Goal: Task Accomplishment & Management: Manage account settings

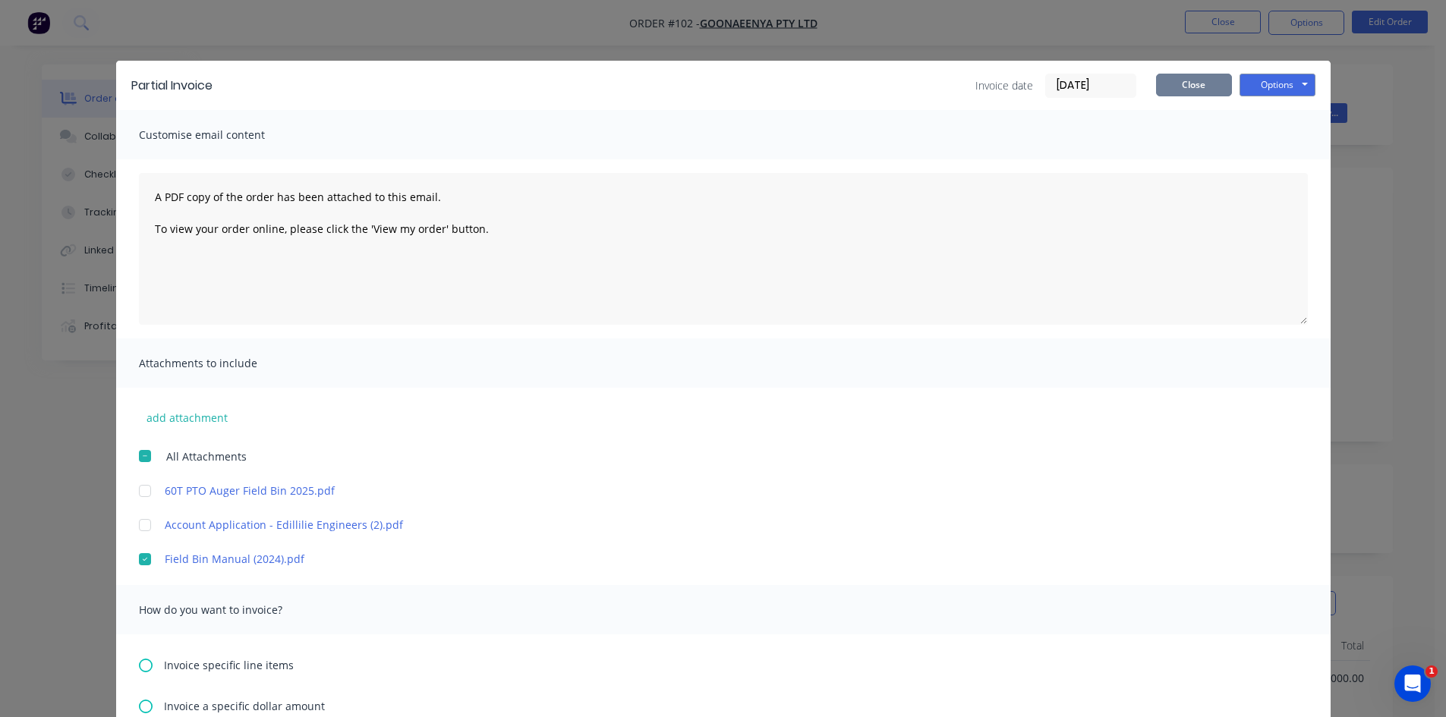
click at [1191, 84] on button "Close" at bounding box center [1194, 85] width 76 height 23
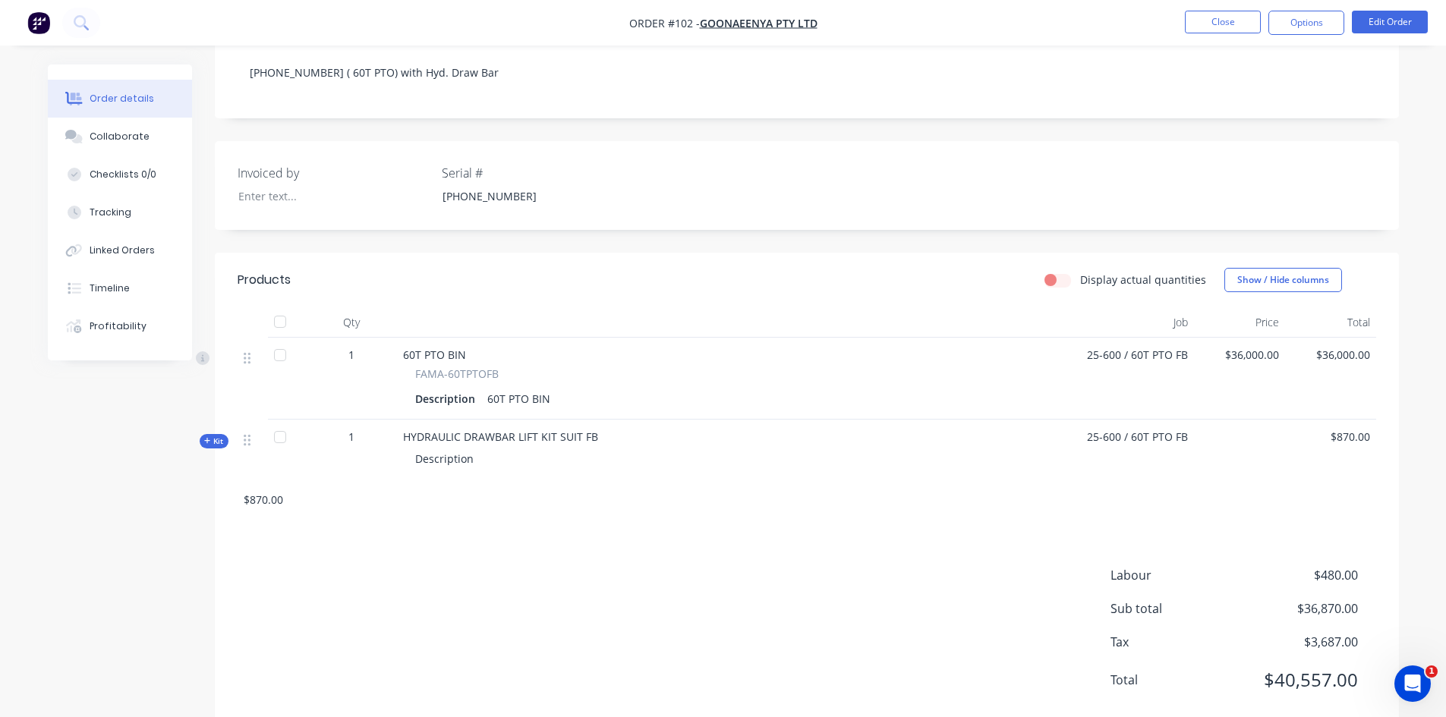
scroll to position [334, 0]
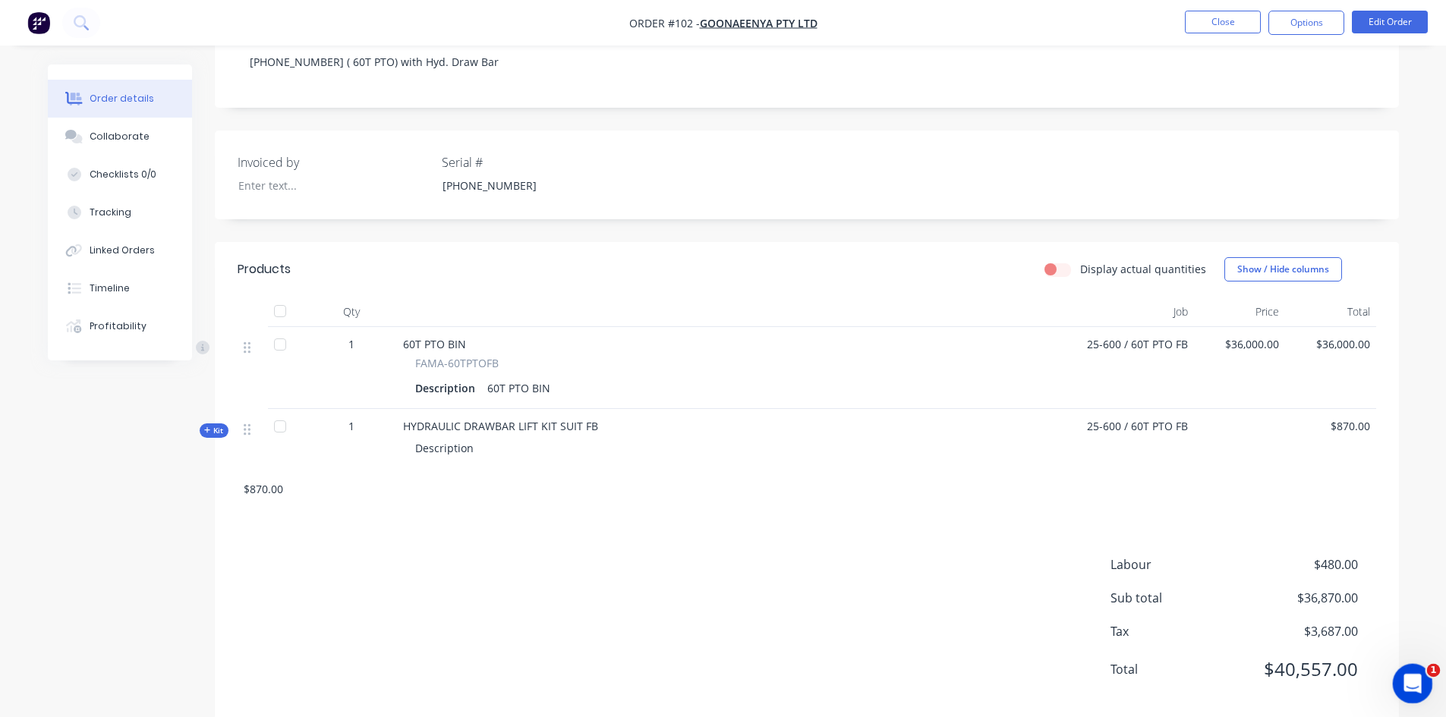
click at [1404, 685] on icon "Open Intercom Messenger" at bounding box center [1410, 682] width 25 height 25
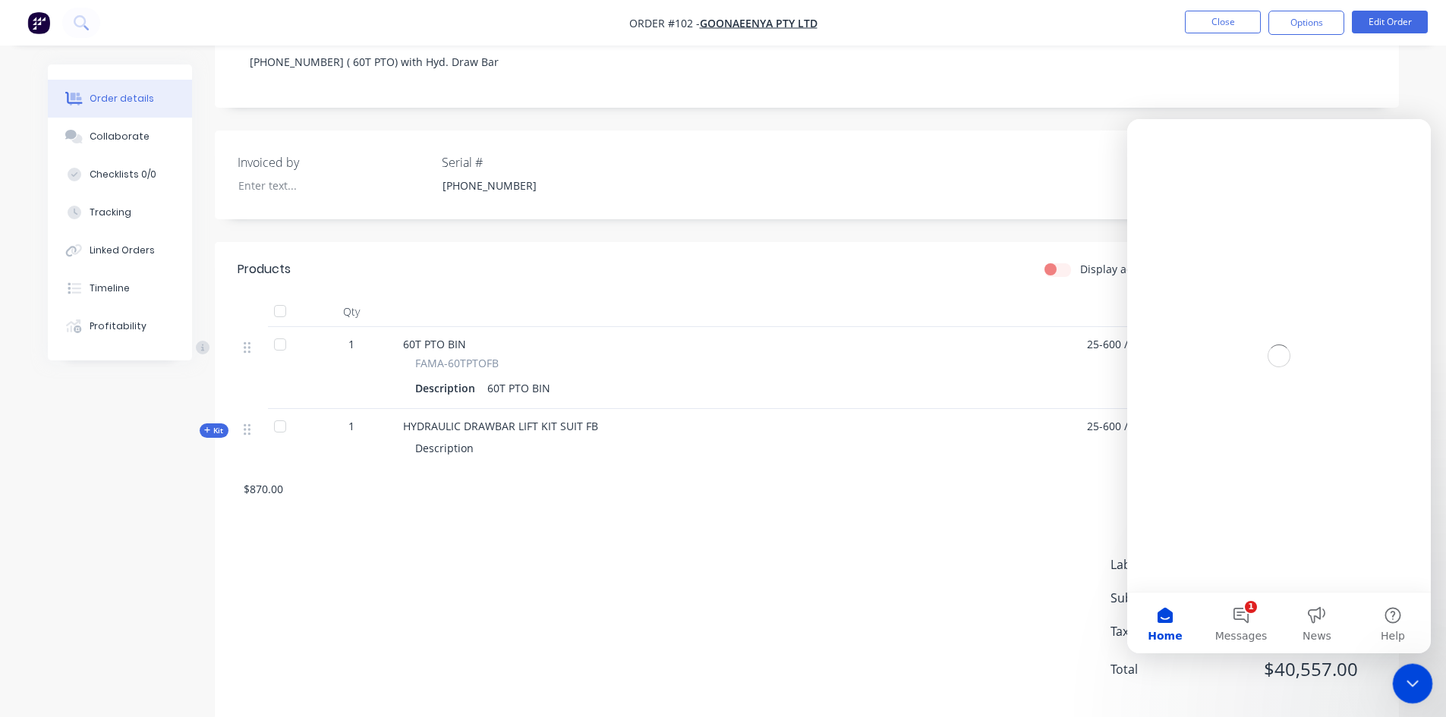
scroll to position [0, 0]
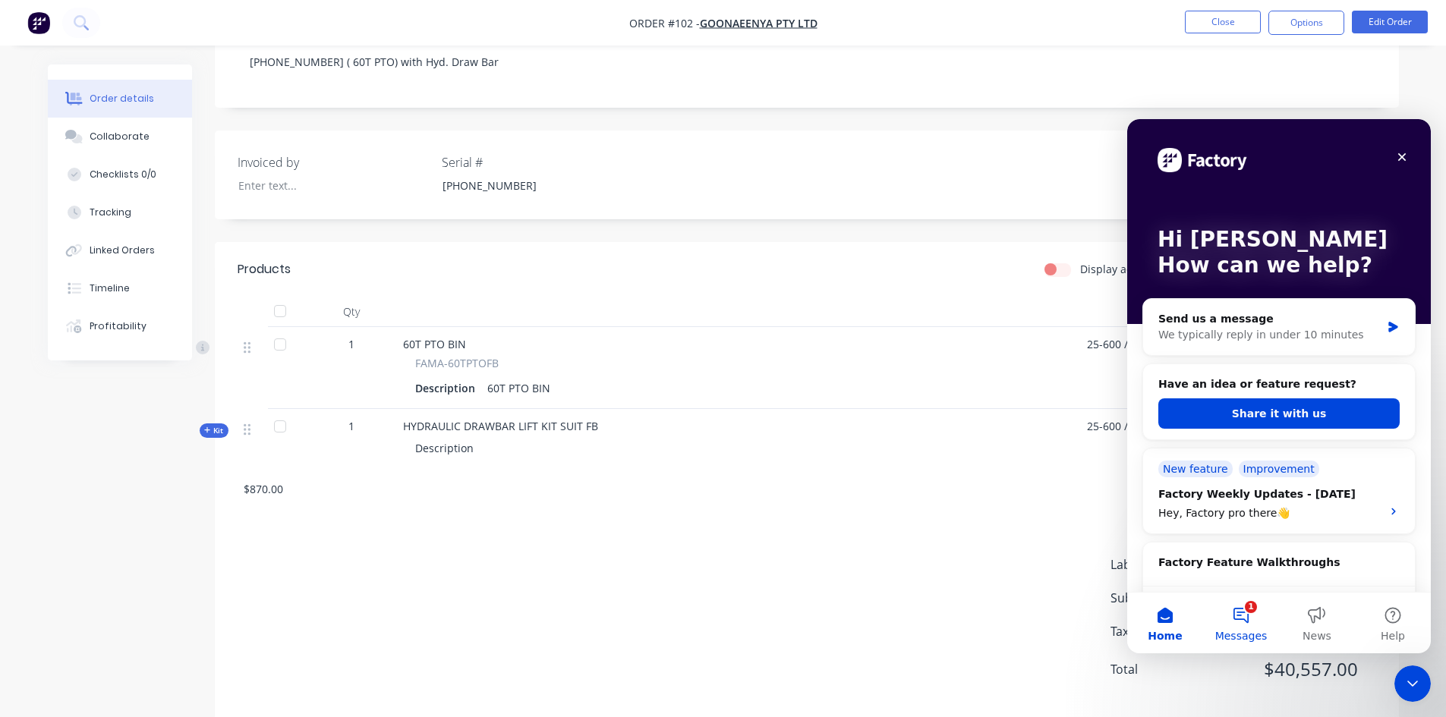
click at [1245, 612] on button "1 Messages" at bounding box center [1241, 623] width 76 height 61
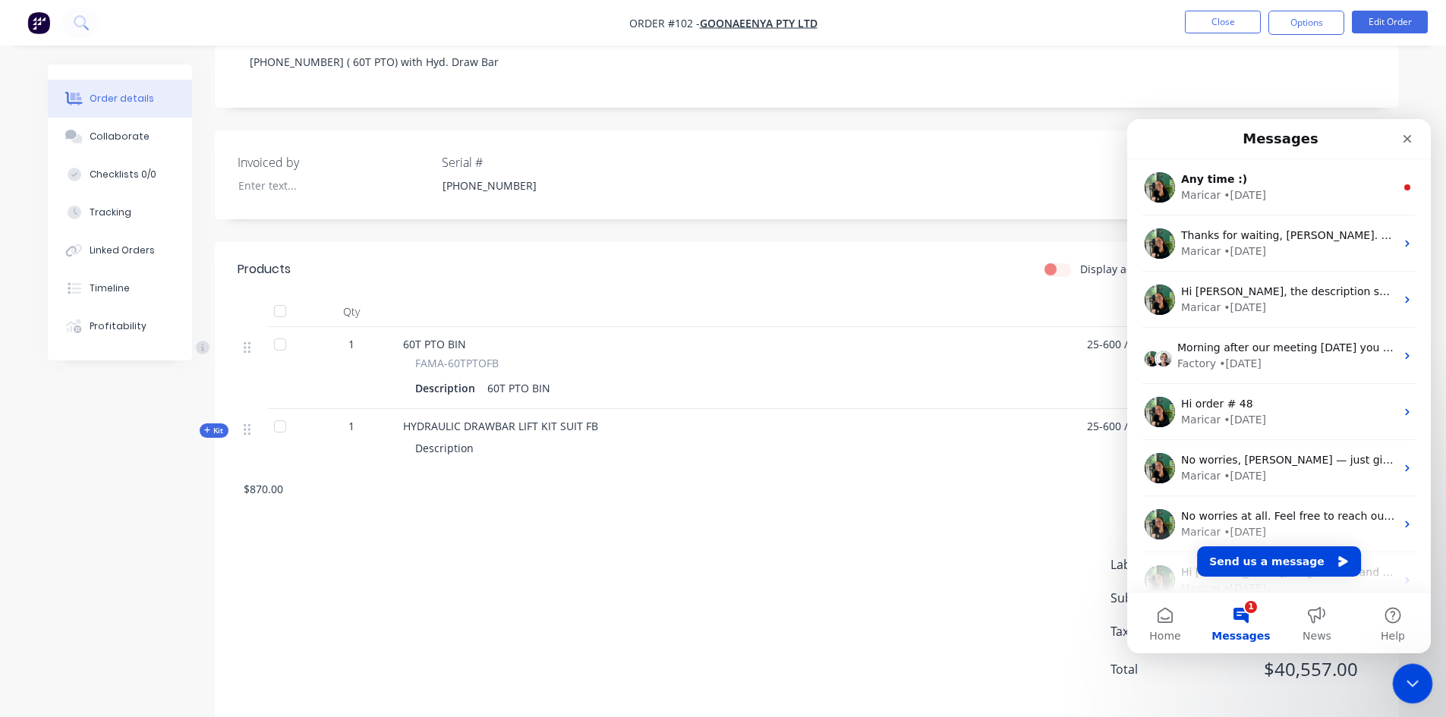
click at [1412, 680] on icon "Close Intercom Messenger" at bounding box center [1410, 682] width 18 height 18
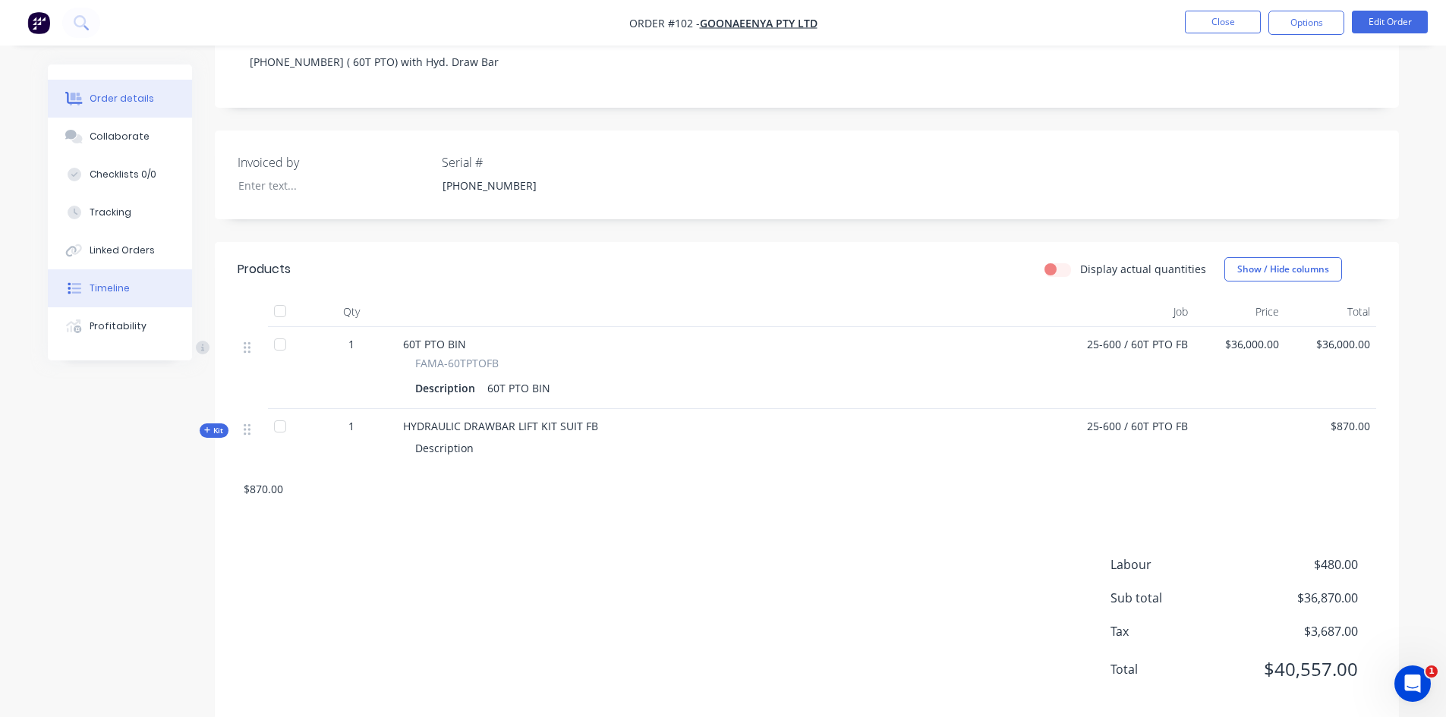
click at [126, 295] on div "Timeline" at bounding box center [110, 289] width 40 height 14
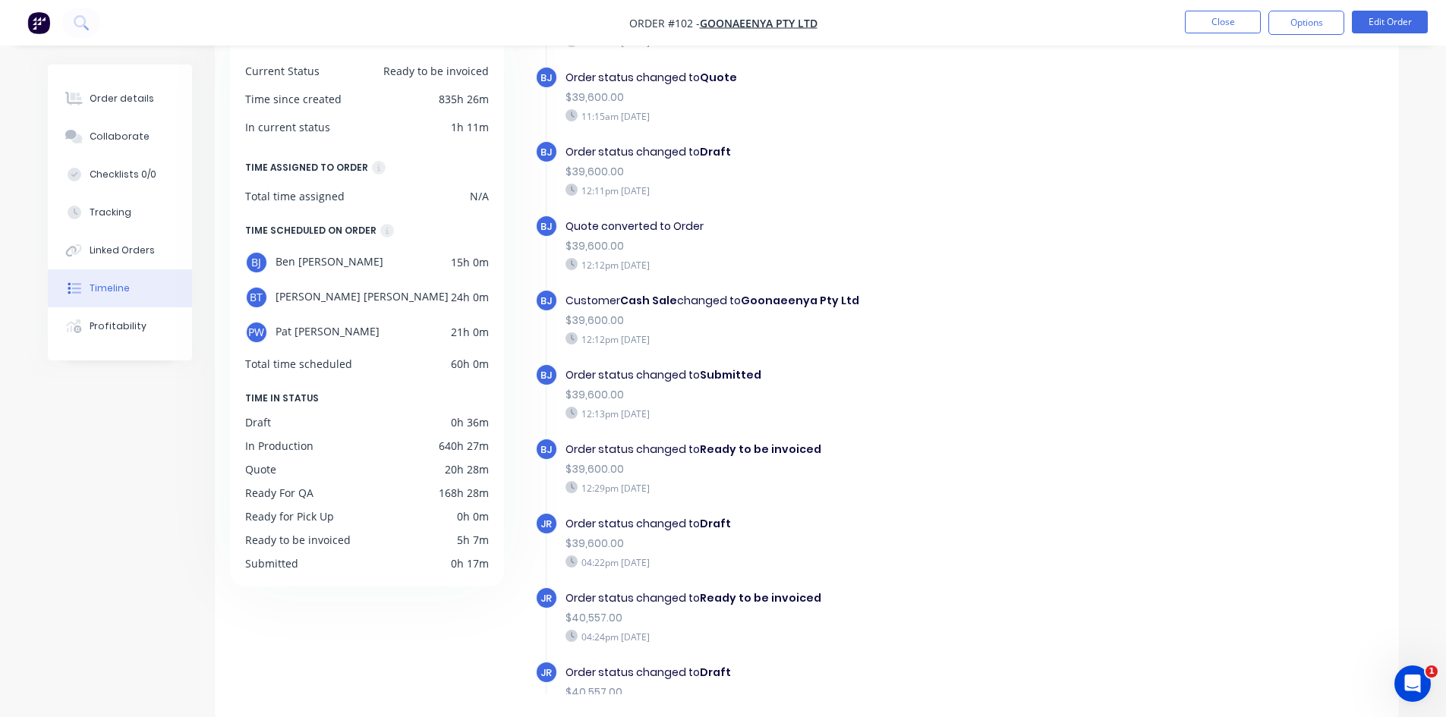
scroll to position [222, 0]
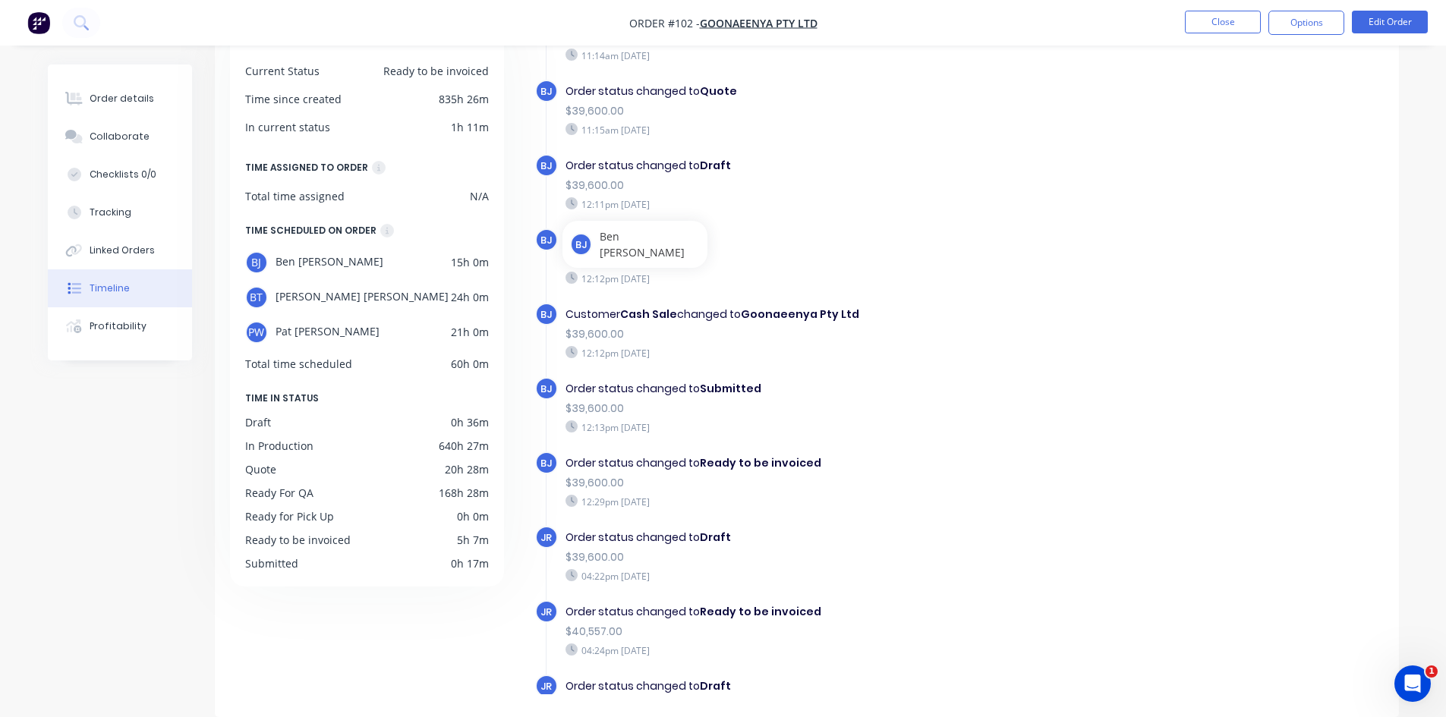
click at [553, 240] on div "BJ" at bounding box center [546, 240] width 23 height 23
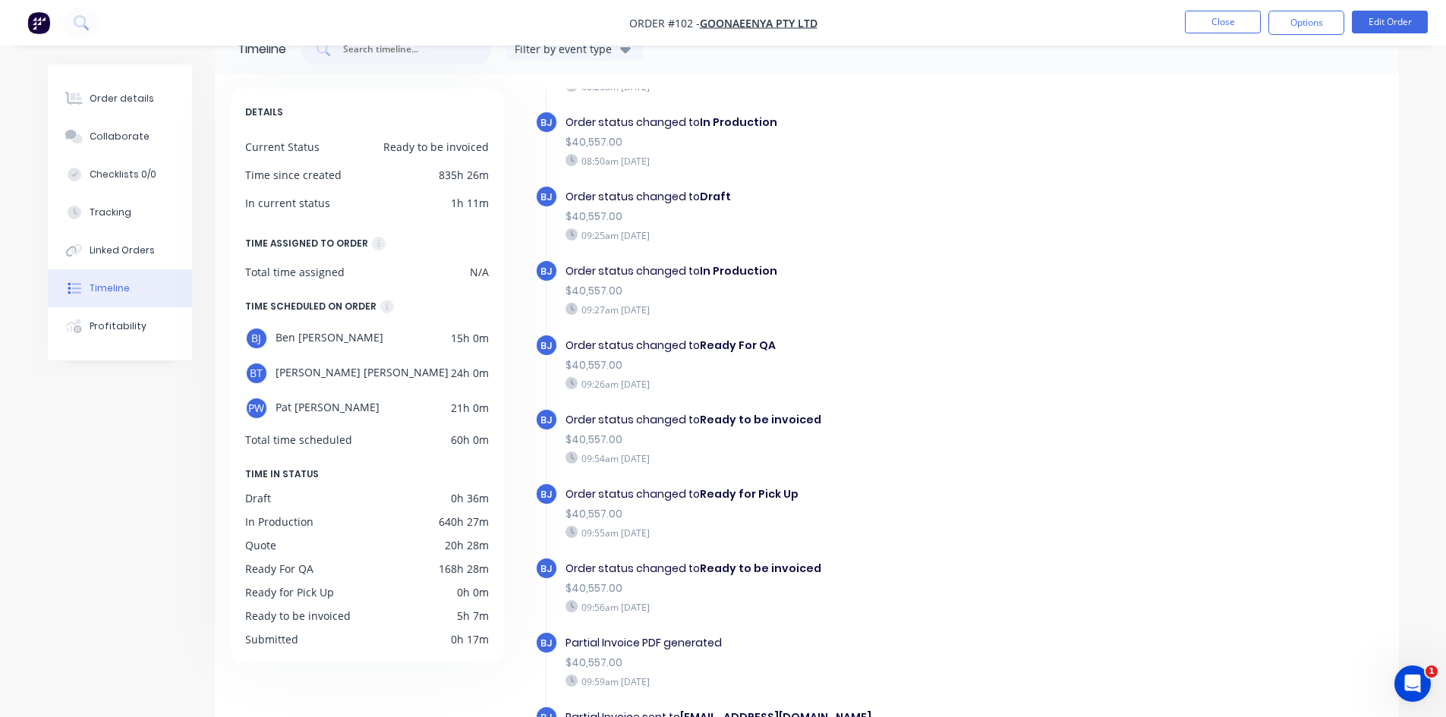
scroll to position [1360, 0]
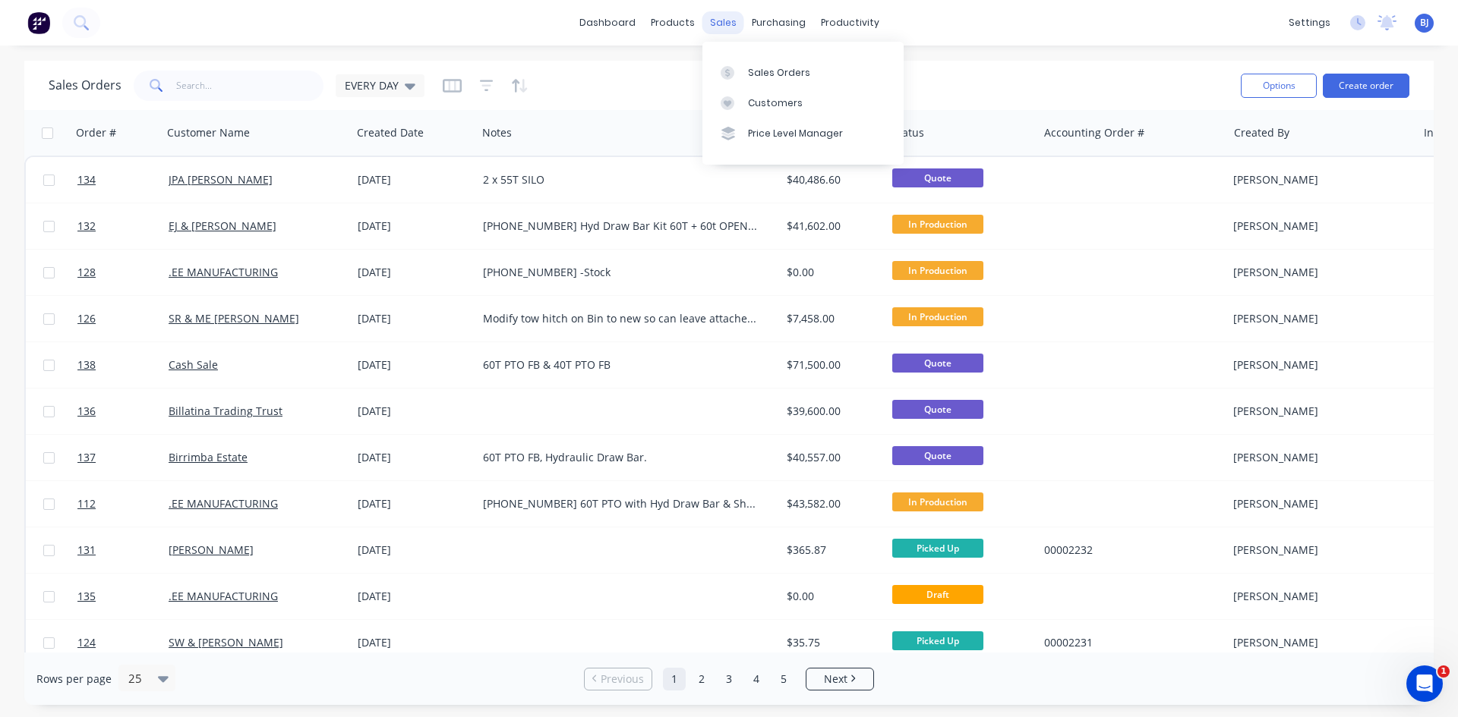
click at [728, 32] on div "sales" at bounding box center [723, 22] width 42 height 23
click at [724, 74] on icon at bounding box center [727, 73] width 14 height 14
click at [136, 133] on icon "button" at bounding box center [135, 133] width 5 height 11
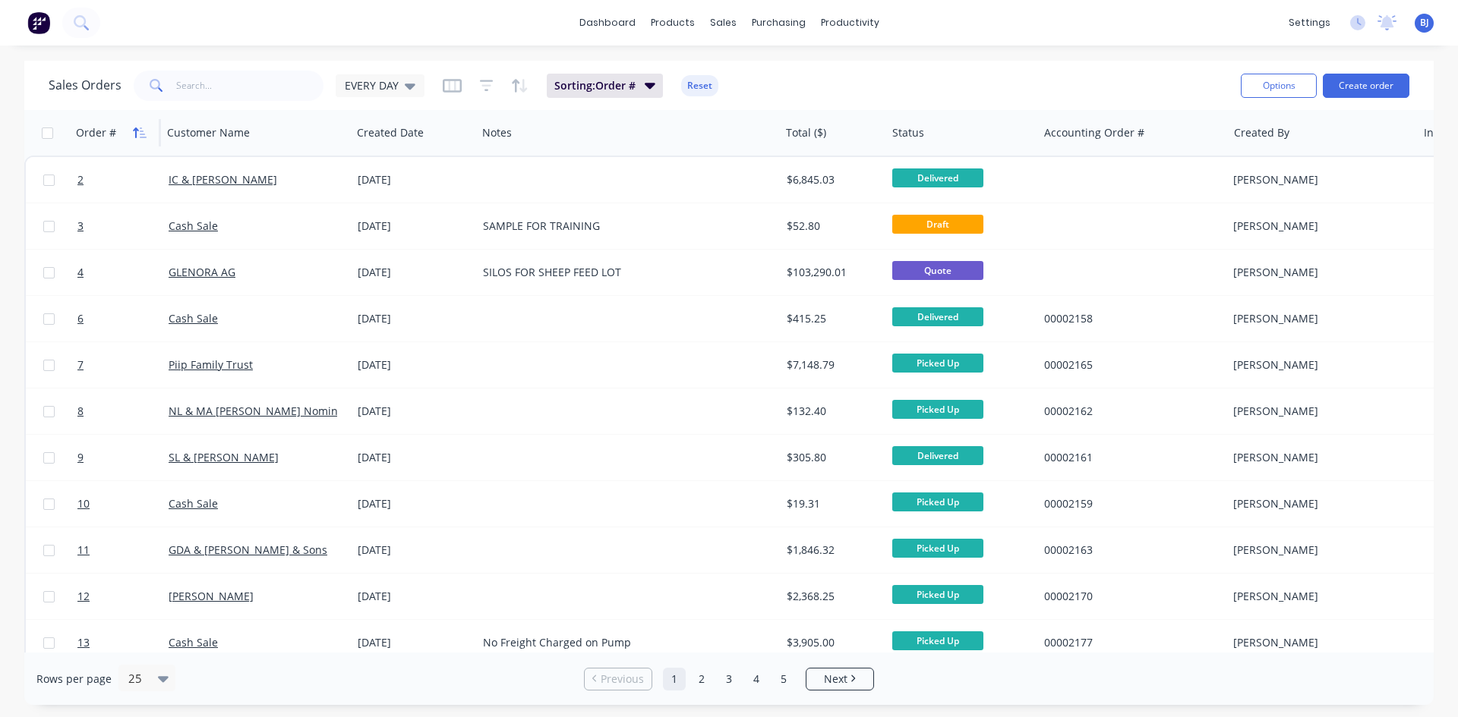
click at [134, 129] on icon "button" at bounding box center [135, 133] width 5 height 11
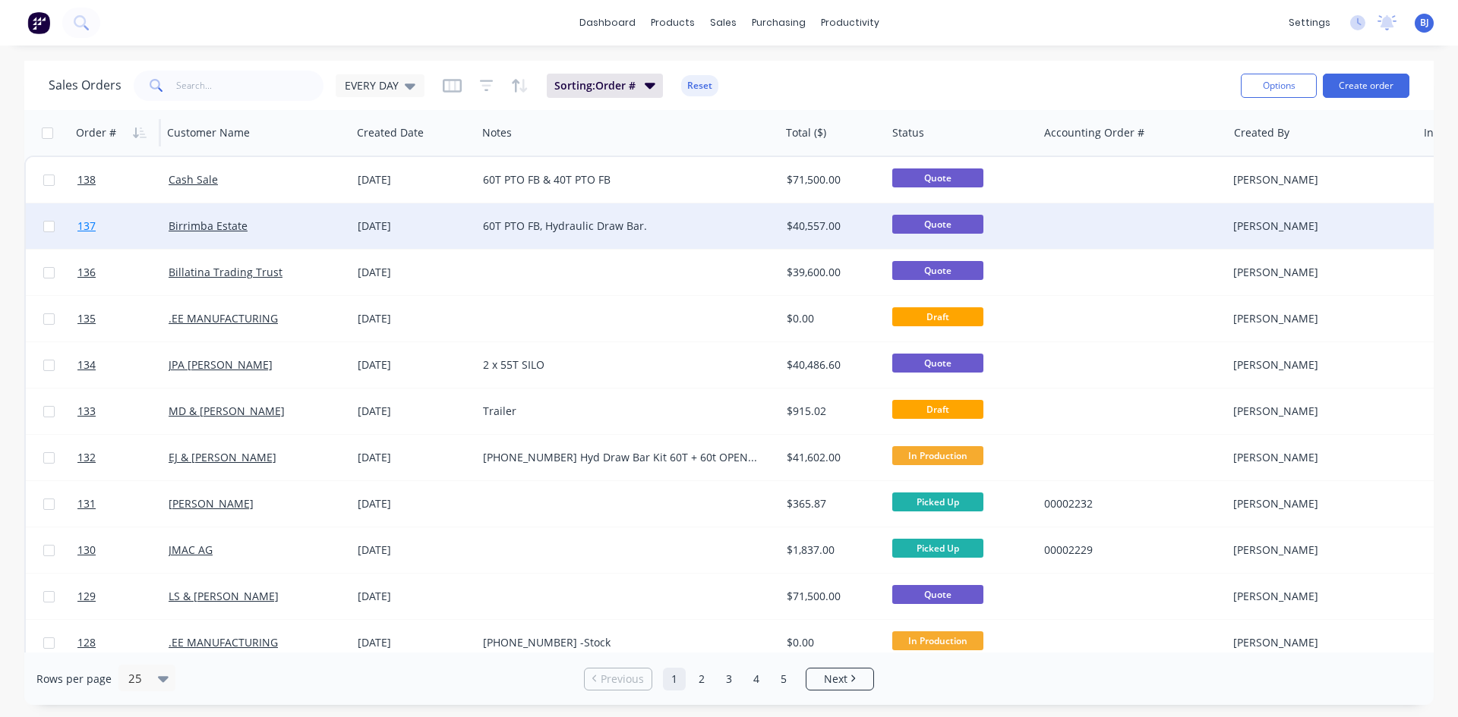
click at [147, 224] on link "137" at bounding box center [122, 226] width 91 height 46
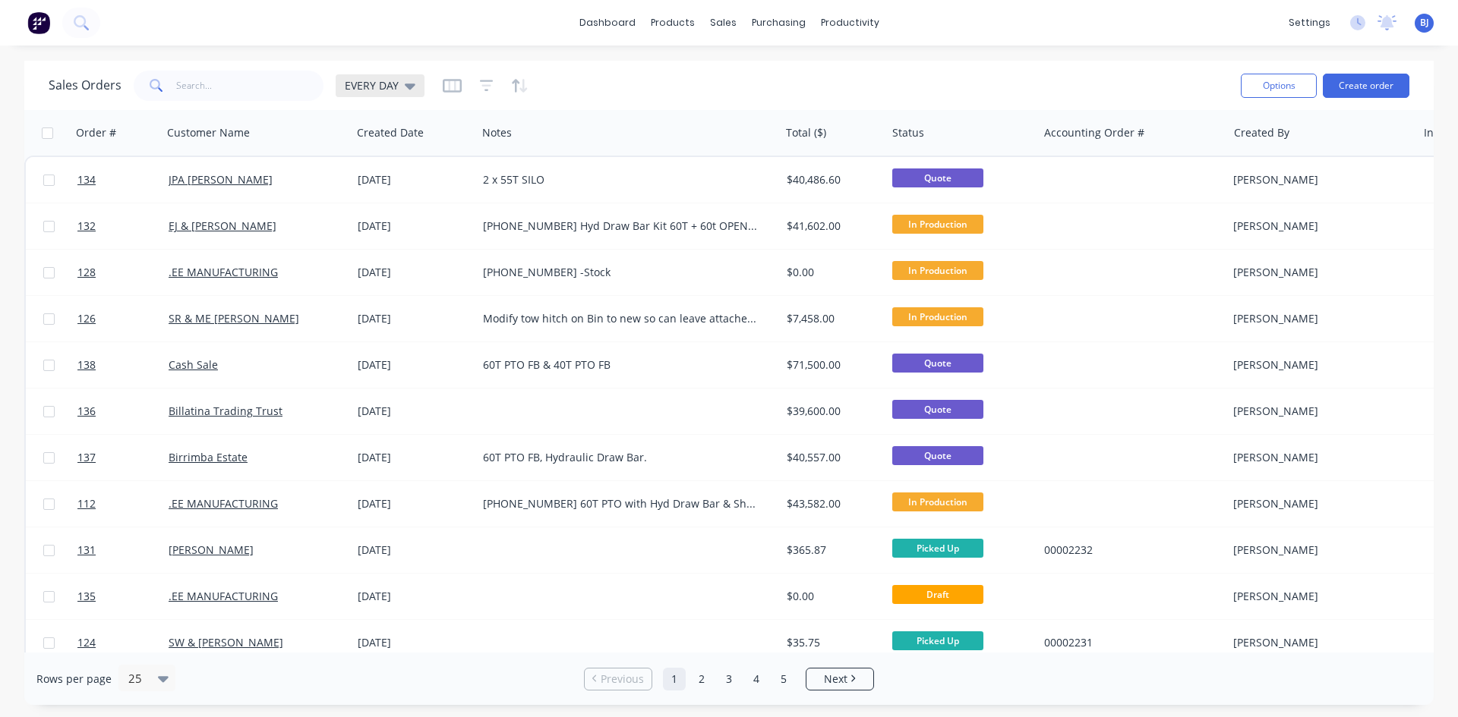
click at [405, 90] on icon at bounding box center [410, 85] width 11 height 17
click at [629, 121] on div at bounding box center [620, 133] width 277 height 30
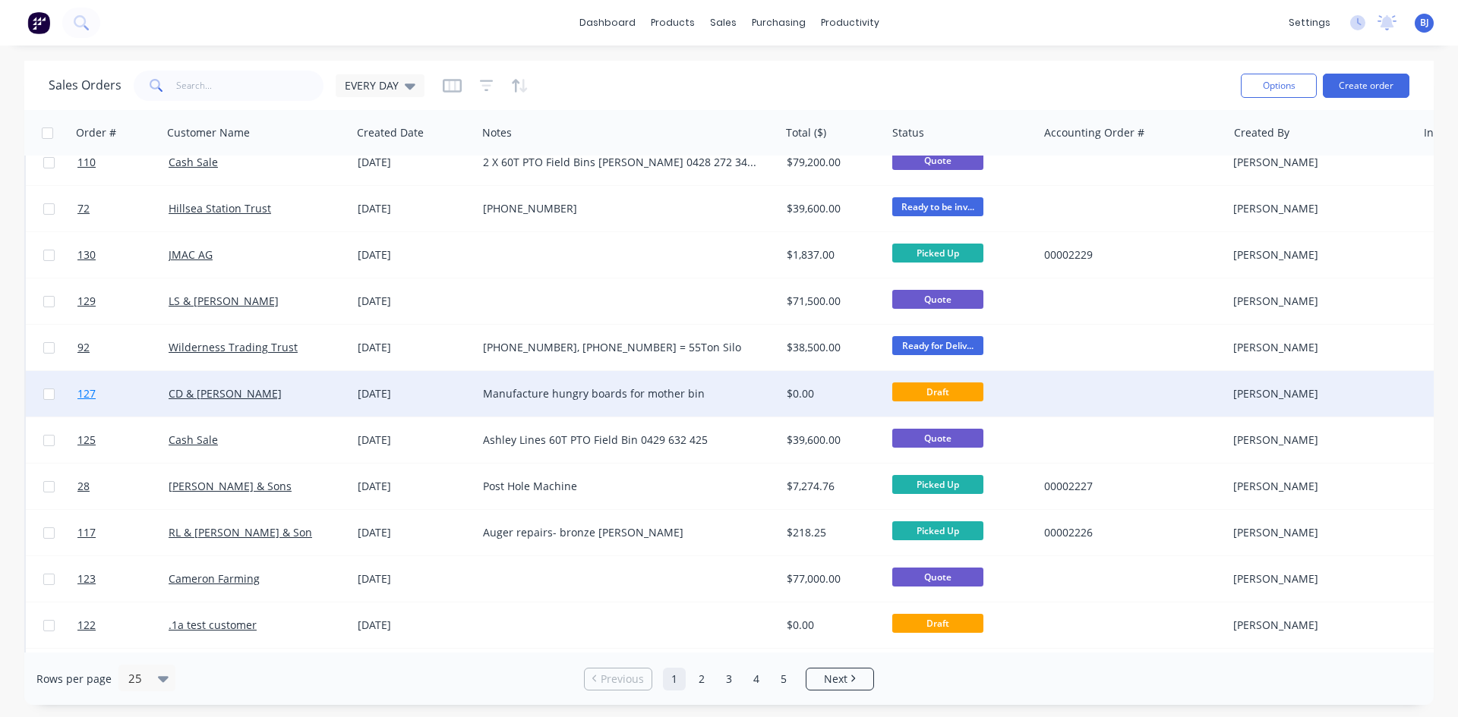
scroll to position [592, 0]
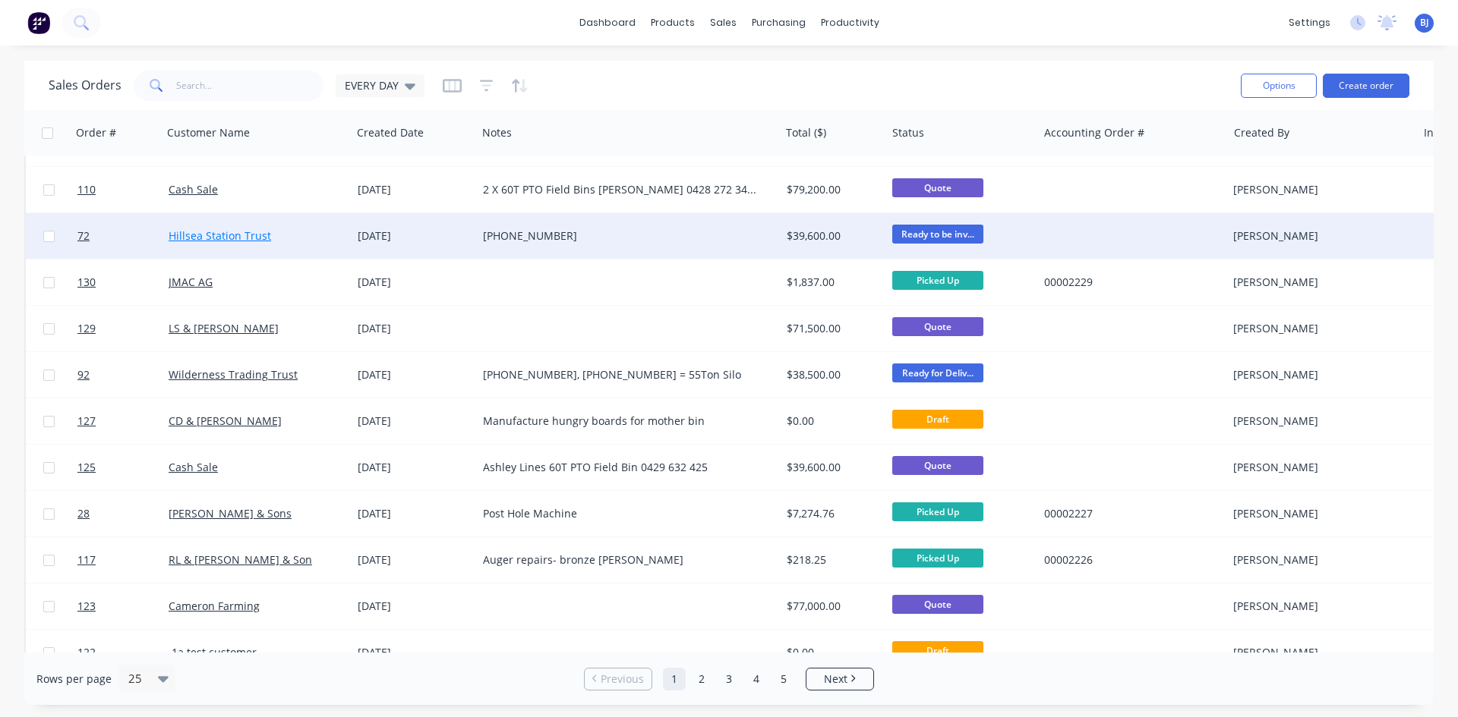
click at [227, 235] on link "Hillsea Station Trust" at bounding box center [220, 236] width 102 height 14
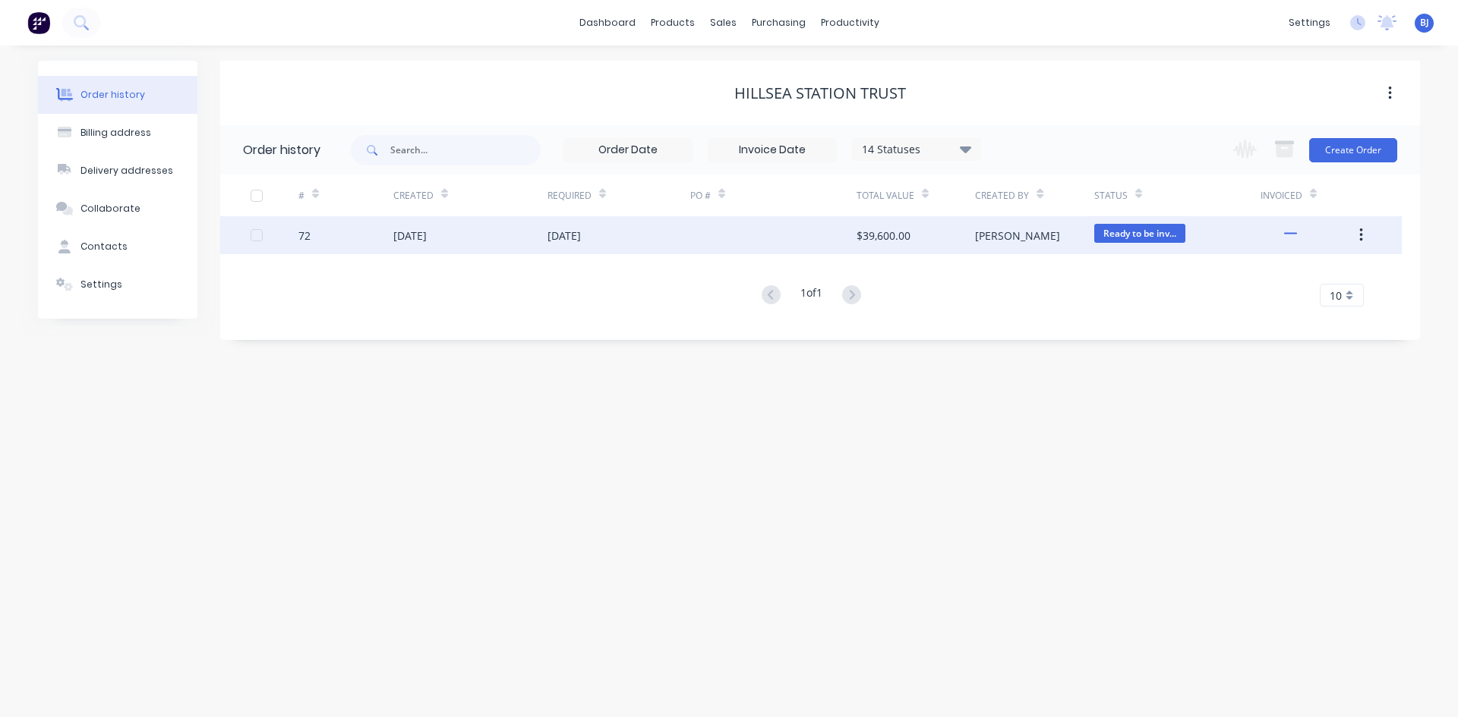
click at [424, 238] on div "[DATE]" at bounding box center [409, 236] width 33 height 16
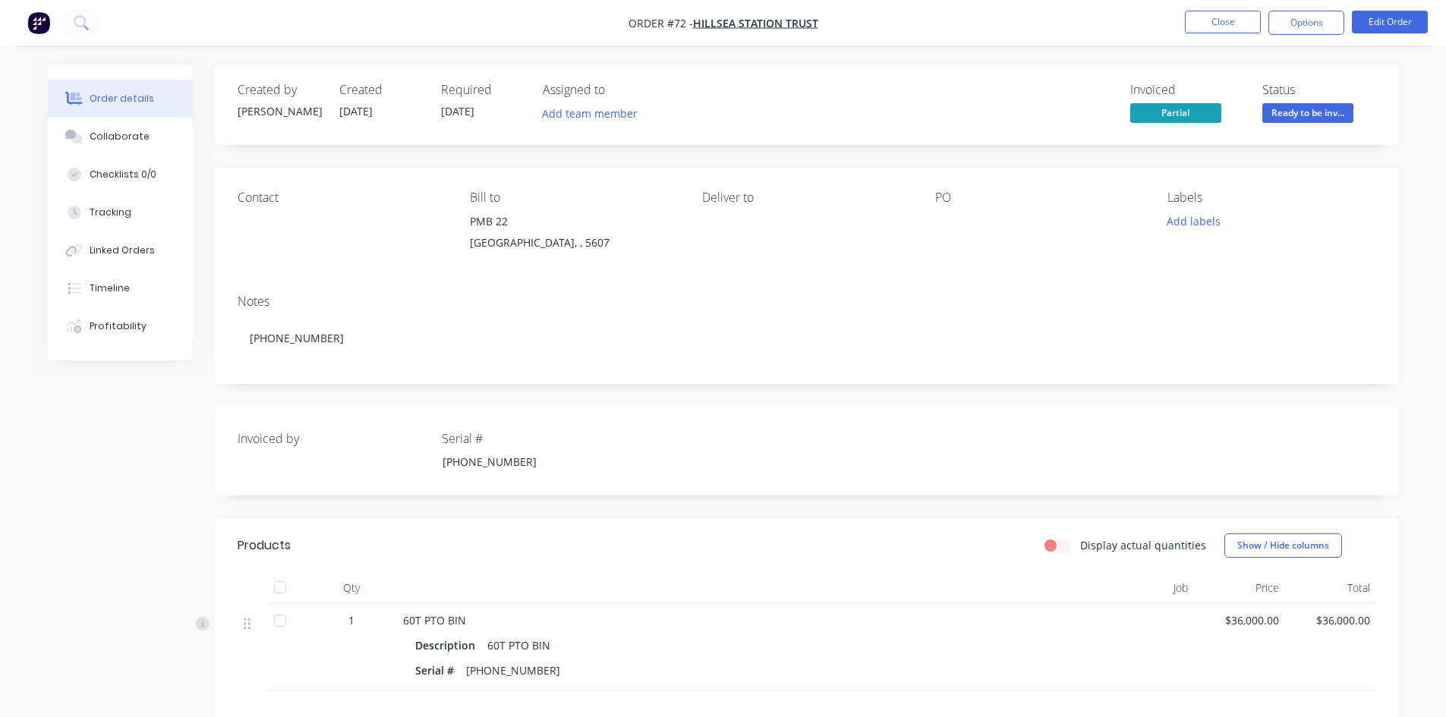
click at [944, 218] on div at bounding box center [1030, 221] width 190 height 21
click at [948, 227] on div at bounding box center [1030, 221] width 190 height 21
click at [1401, 17] on button "Edit Order" at bounding box center [1390, 22] width 76 height 23
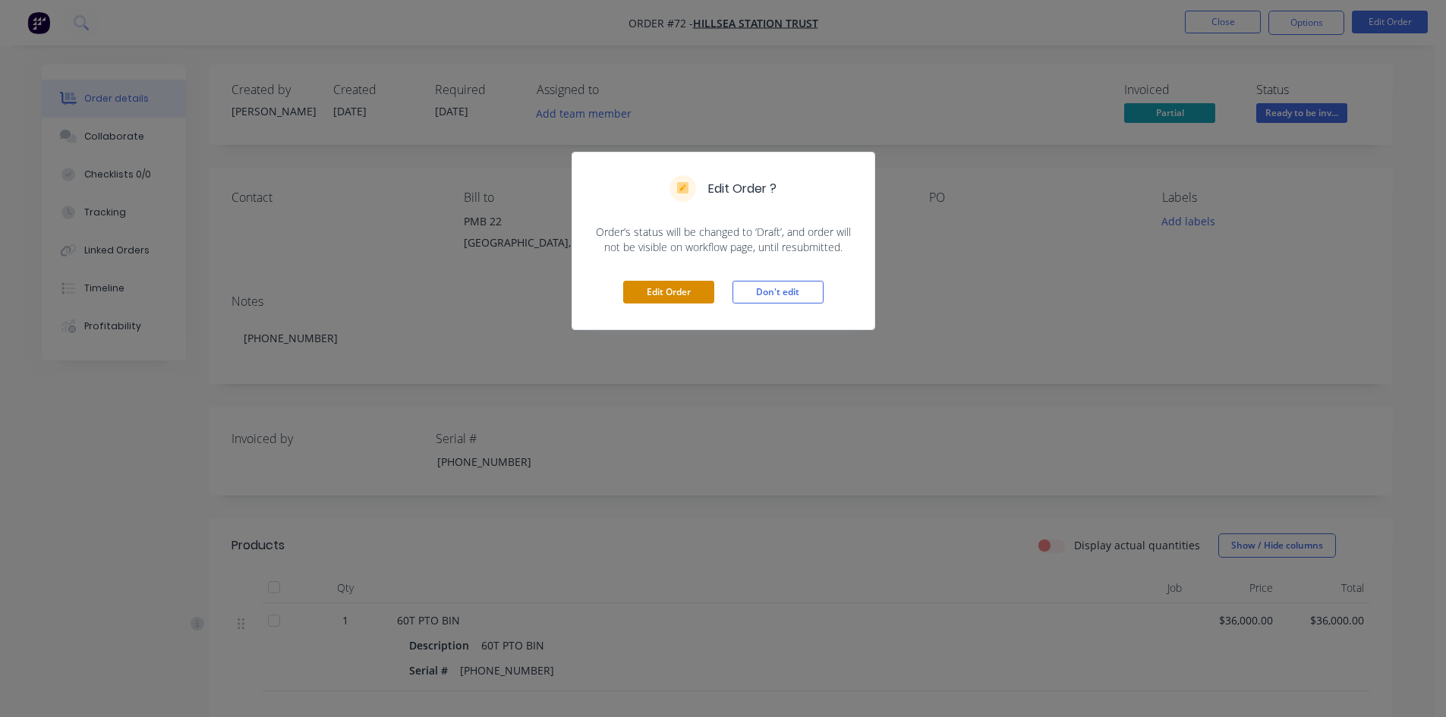
click at [675, 293] on button "Edit Order" at bounding box center [668, 292] width 91 height 23
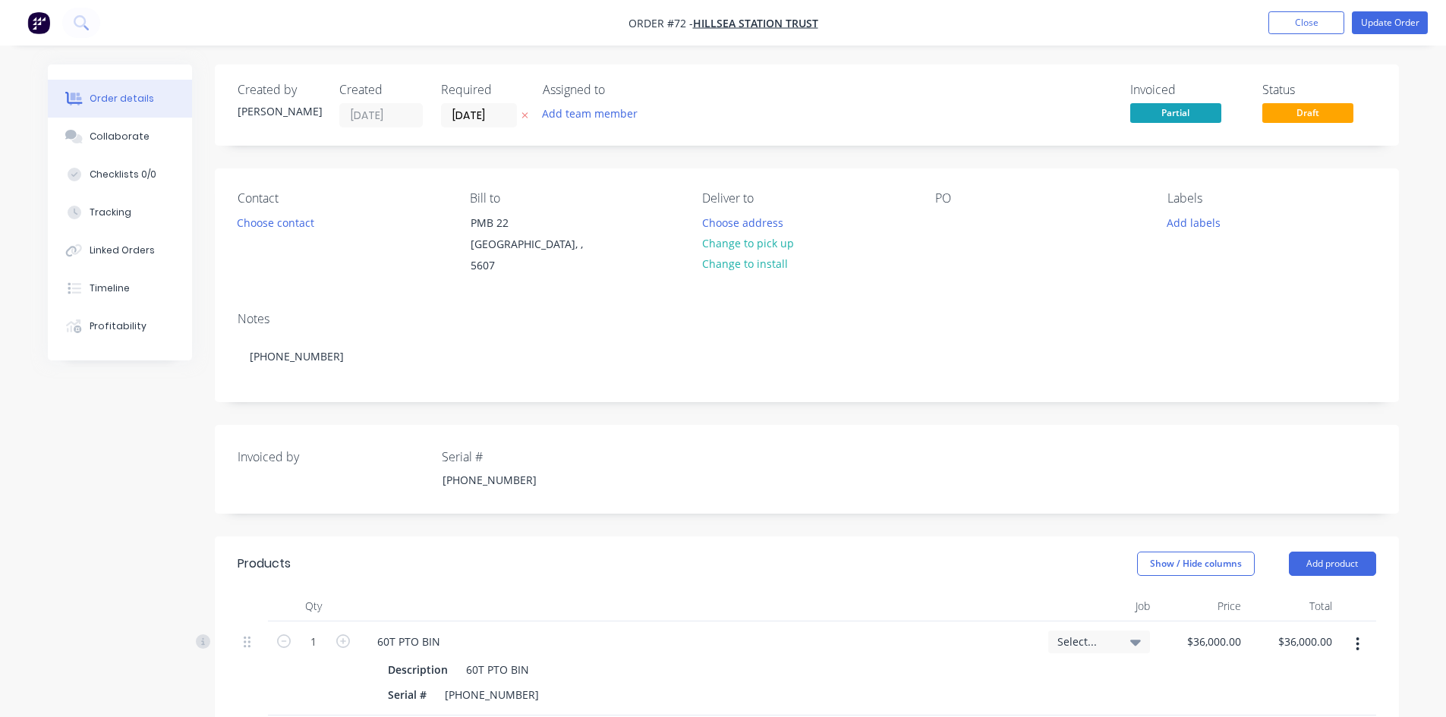
click at [930, 217] on div "Contact Choose contact Bill to PMB 22 Port Lincoln, , 5607 Deliver to Choose ad…" at bounding box center [807, 234] width 1184 height 131
click at [941, 217] on div at bounding box center [947, 223] width 24 height 22
click at [972, 238] on div "josh Nuske 0437553335" at bounding box center [989, 231] width 109 height 38
click at [994, 239] on div "josh Nuske 0437 553335" at bounding box center [989, 231] width 109 height 38
click at [950, 226] on div "josh Nuske 0437 553 335" at bounding box center [989, 231] width 109 height 38
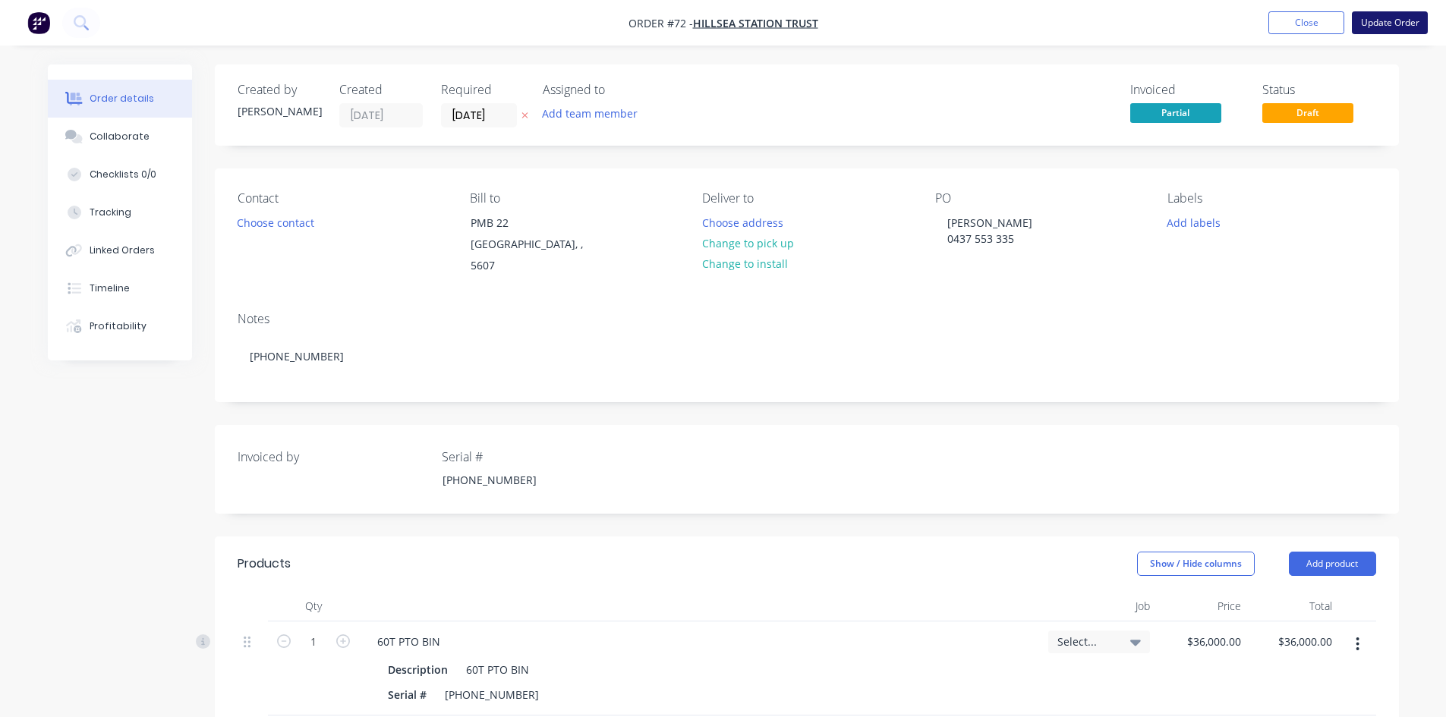
click at [1381, 25] on button "Update Order" at bounding box center [1390, 22] width 76 height 23
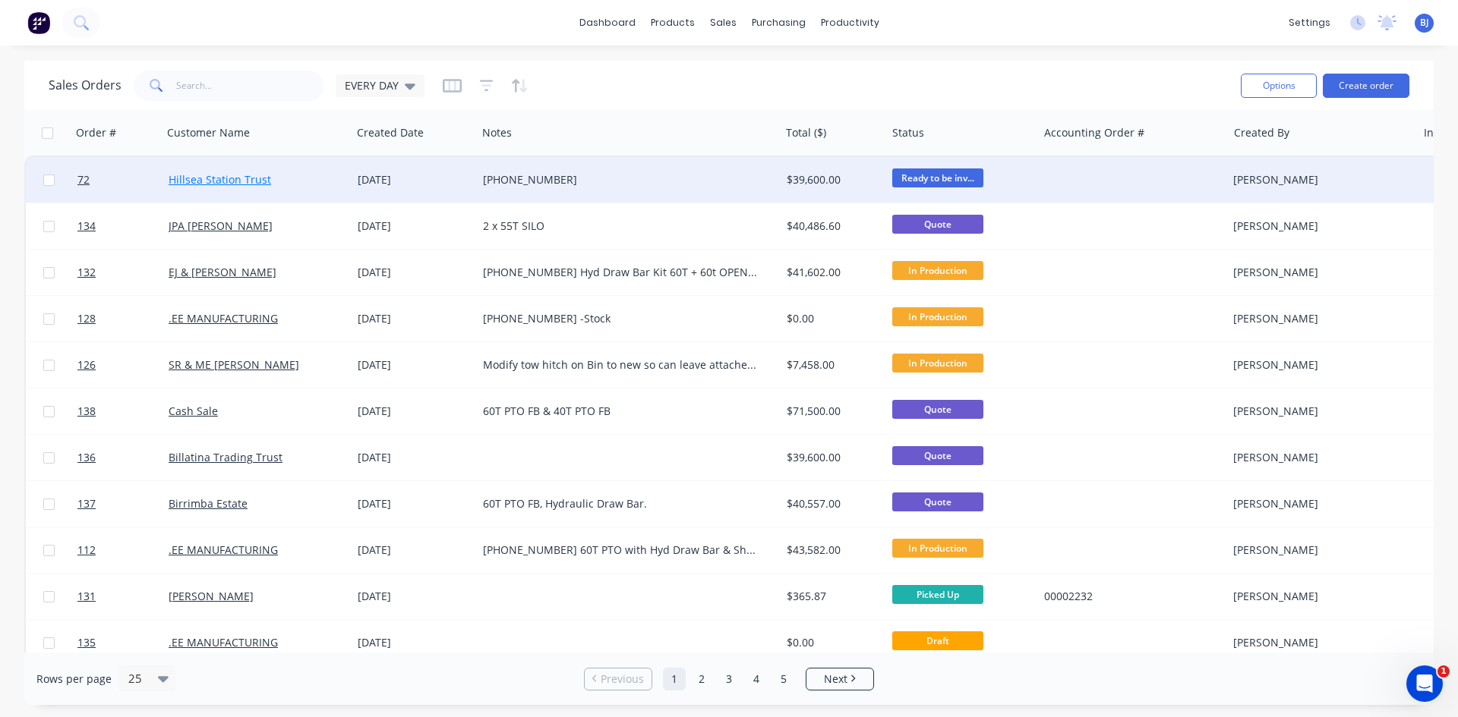
click at [244, 181] on link "Hillsea Station Trust" at bounding box center [220, 179] width 102 height 14
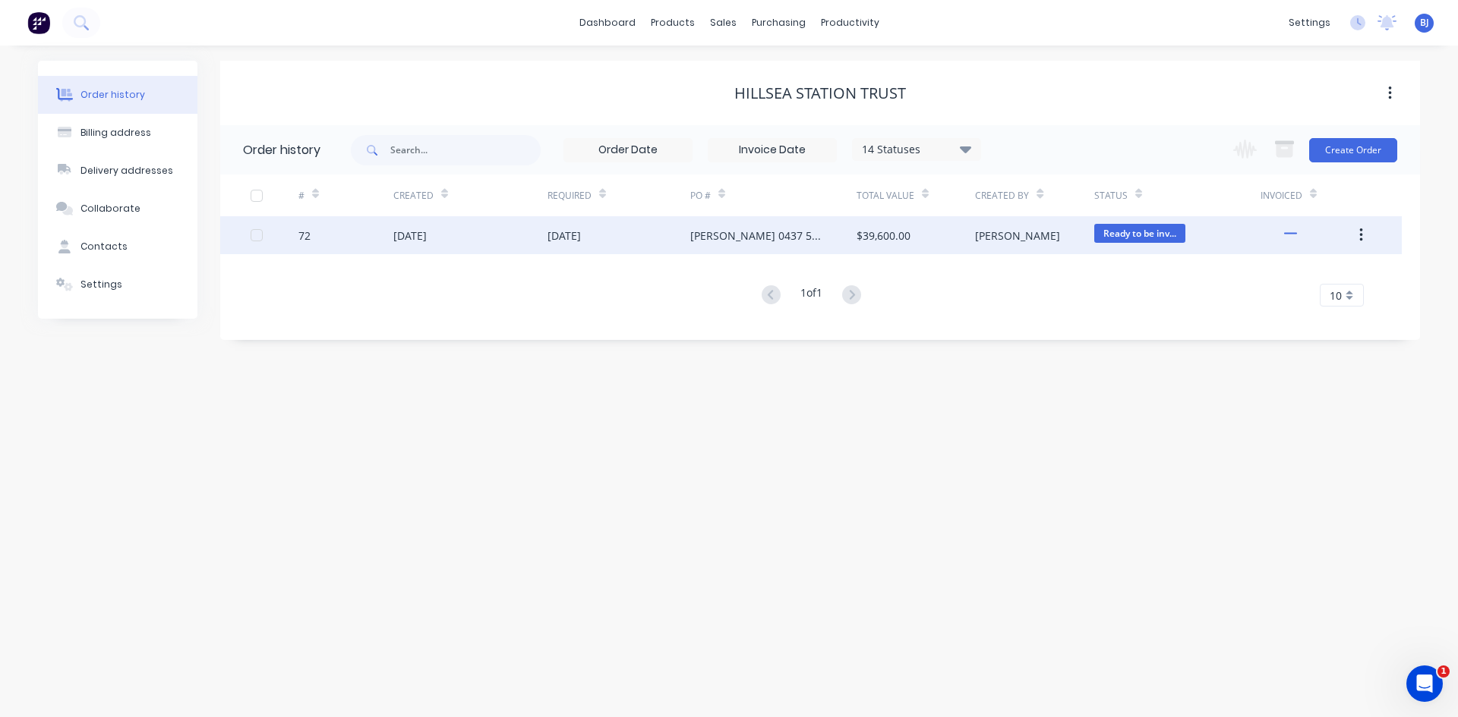
click at [389, 239] on div "72" at bounding box center [345, 235] width 95 height 38
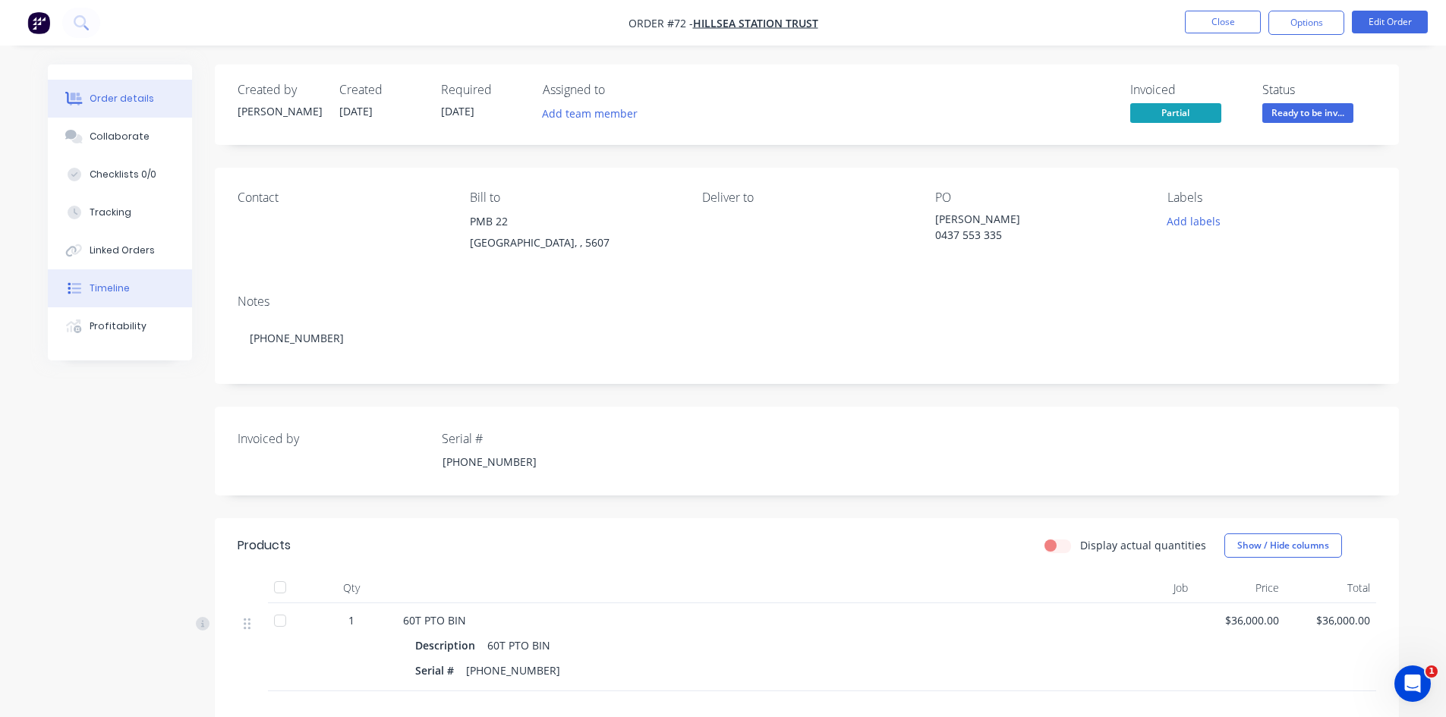
click at [117, 292] on div "Timeline" at bounding box center [110, 289] width 40 height 14
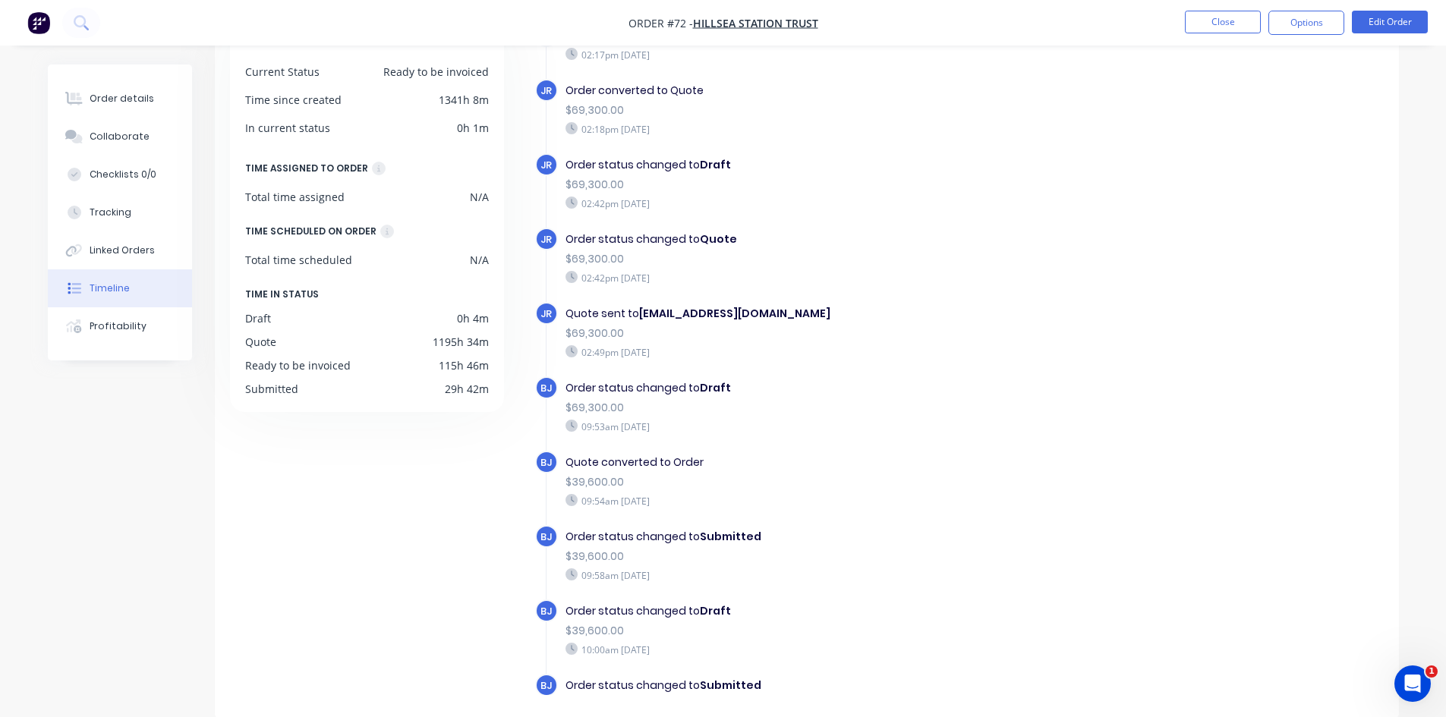
scroll to position [116, 0]
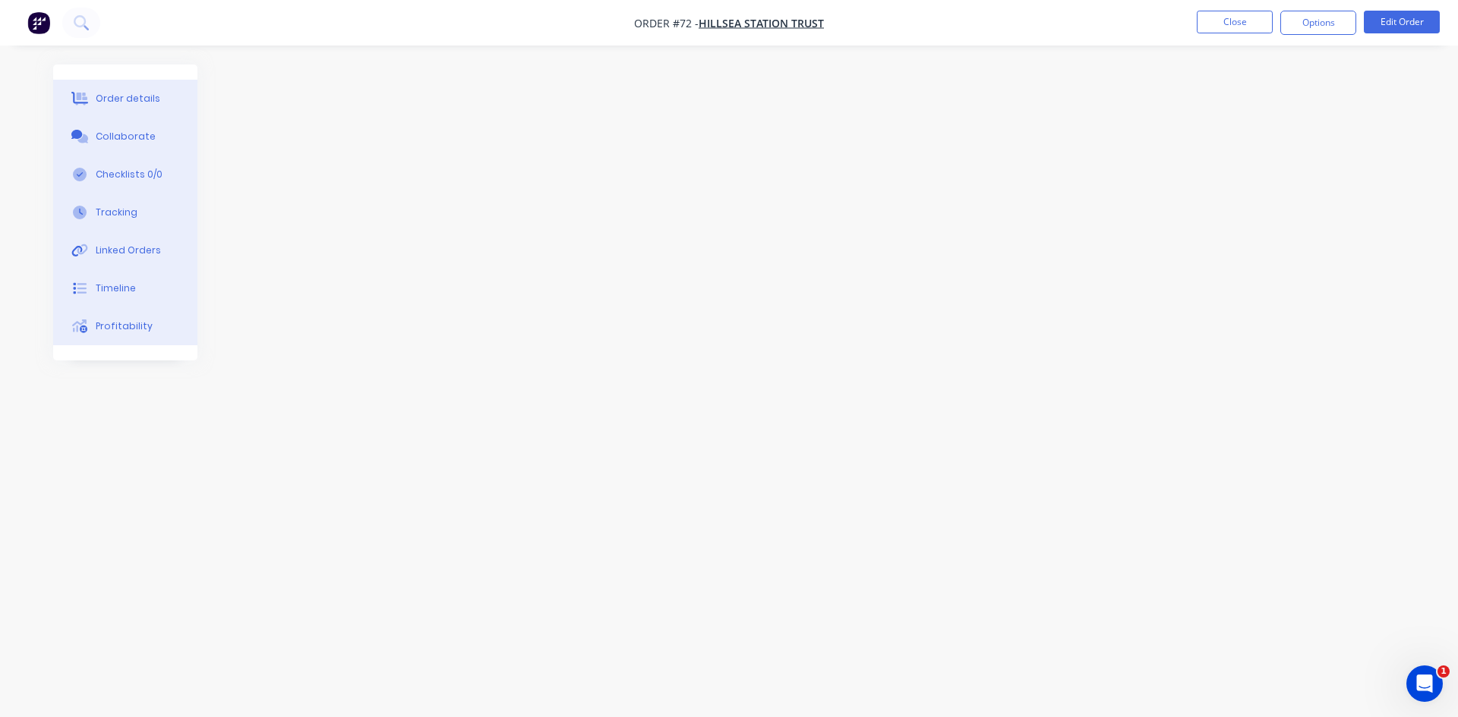
click at [109, 287] on div "Timeline" at bounding box center [116, 289] width 40 height 14
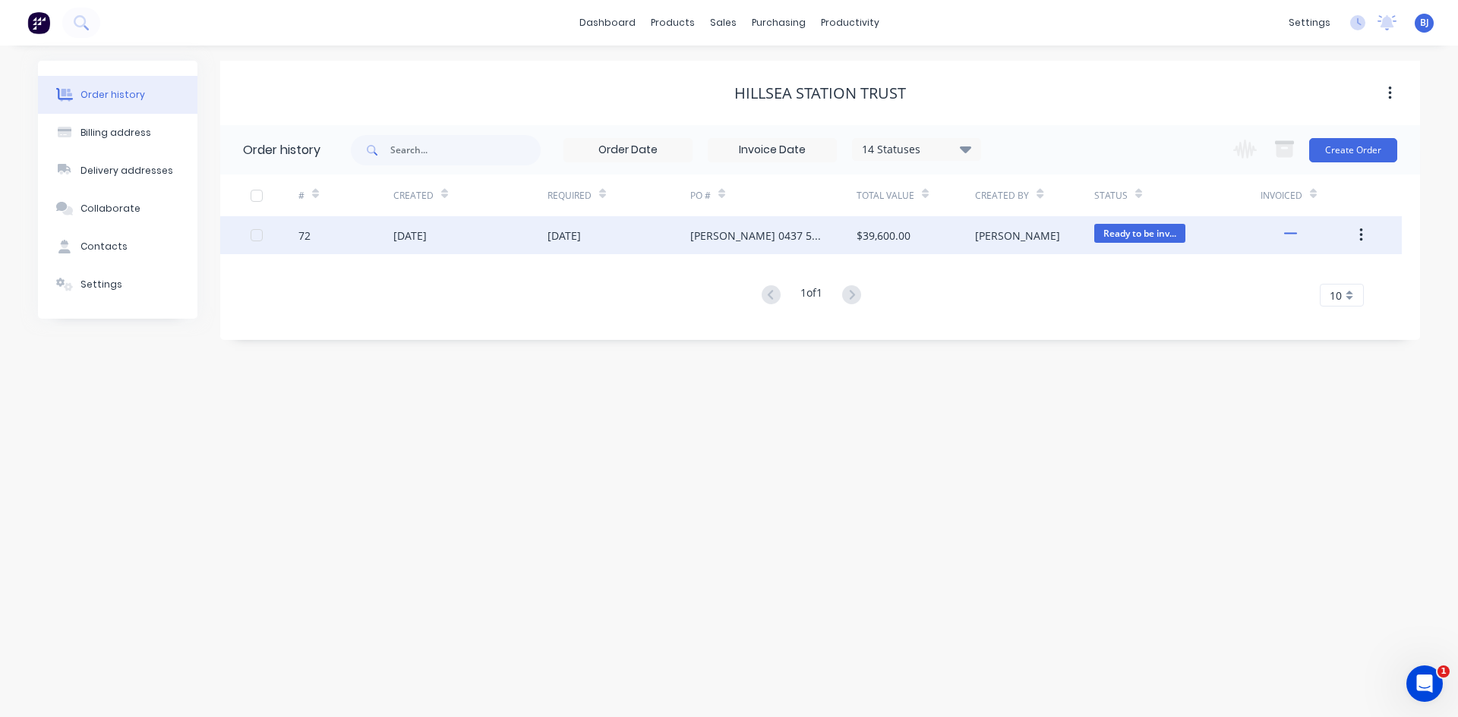
click at [427, 238] on div "[DATE]" at bounding box center [409, 236] width 33 height 16
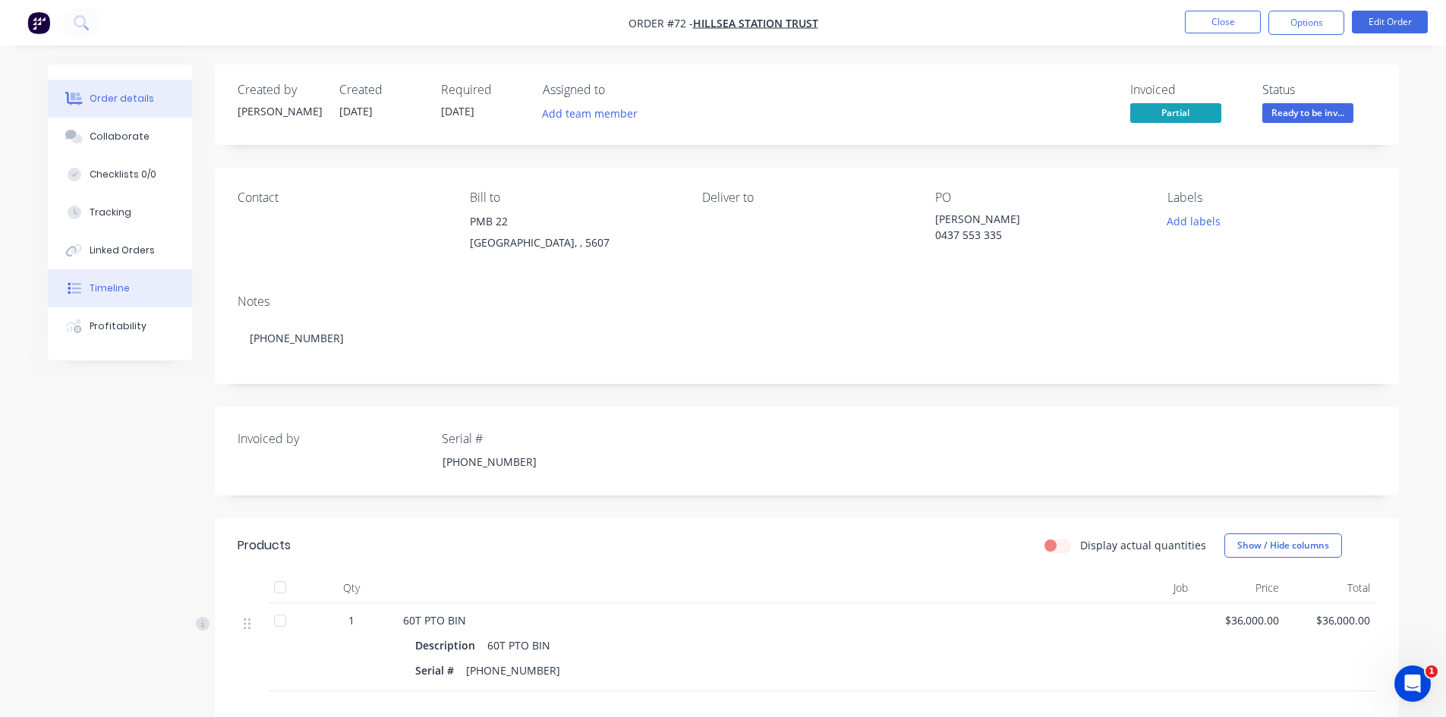
click at [101, 283] on div "Timeline" at bounding box center [110, 289] width 40 height 14
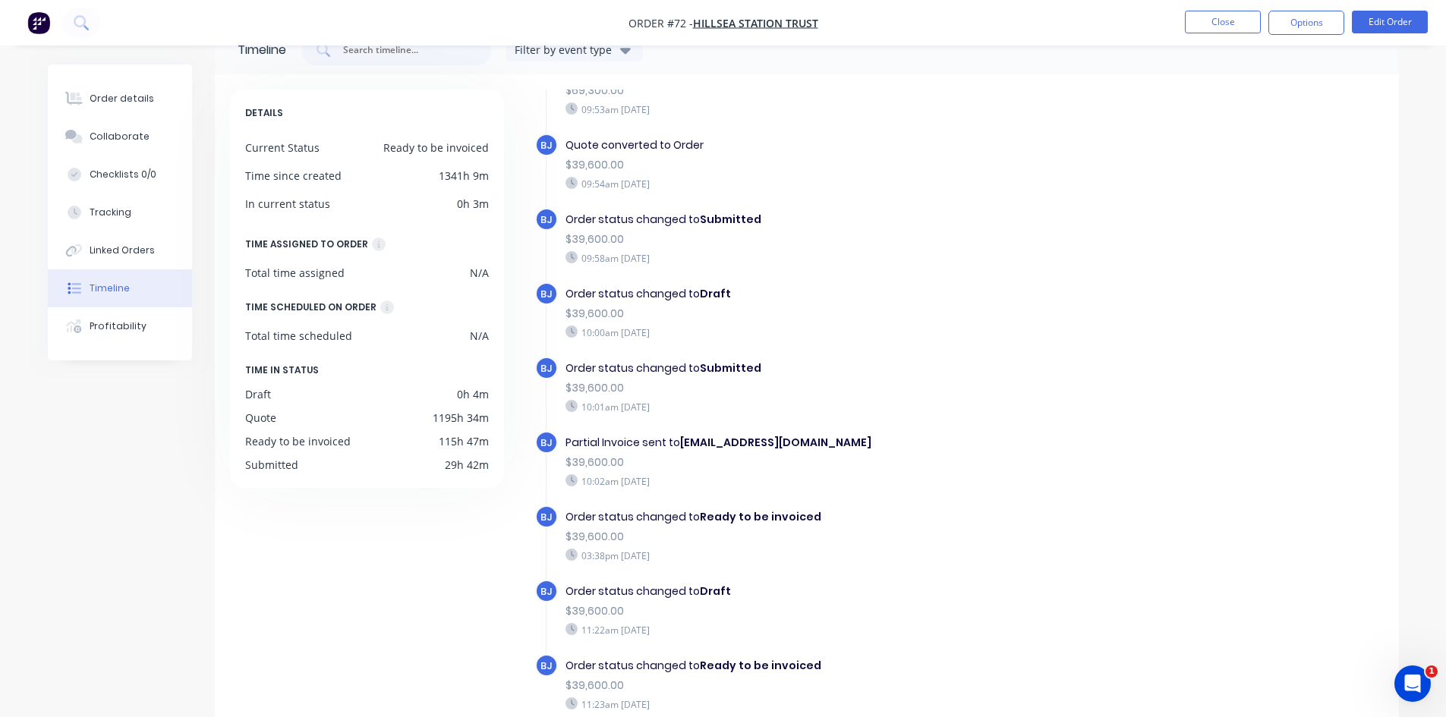
scroll to position [76, 0]
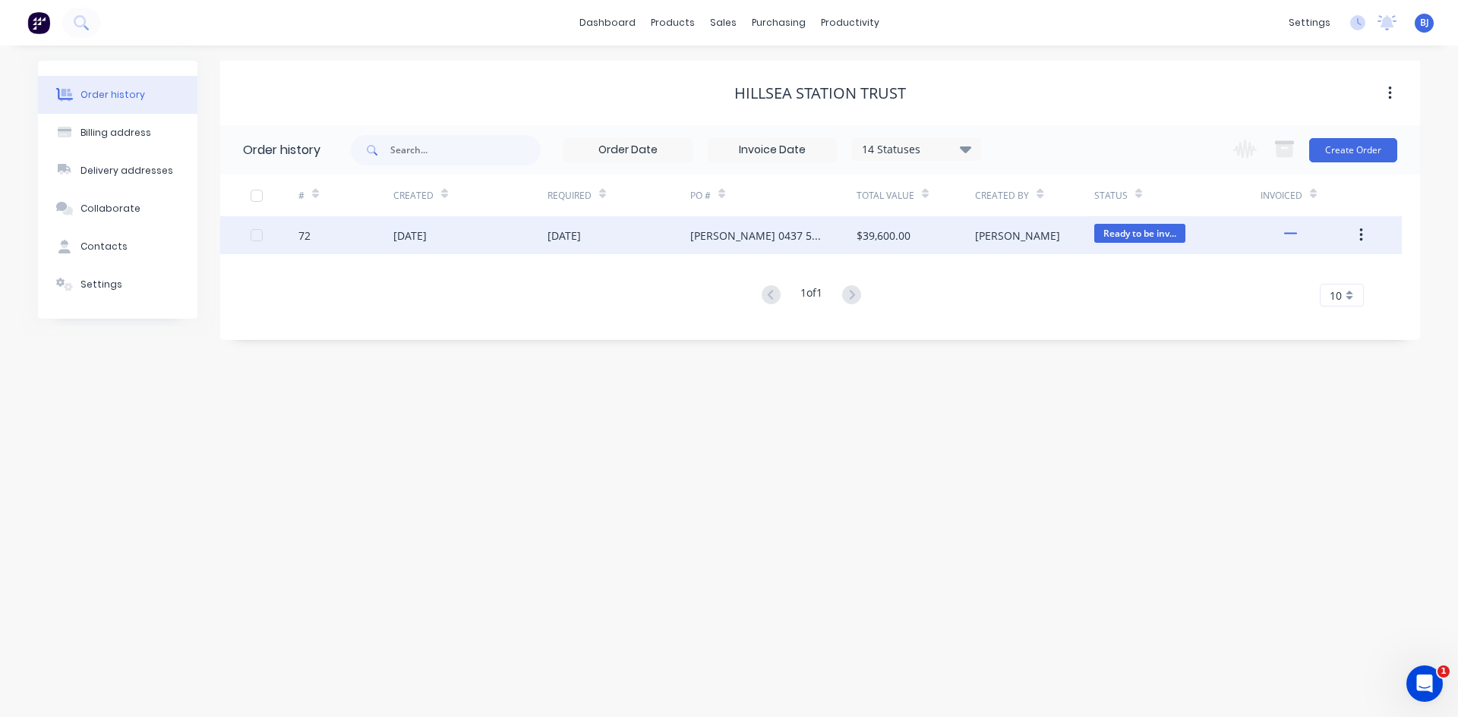
click at [569, 235] on div "08 Jul 2025" at bounding box center [563, 236] width 33 height 16
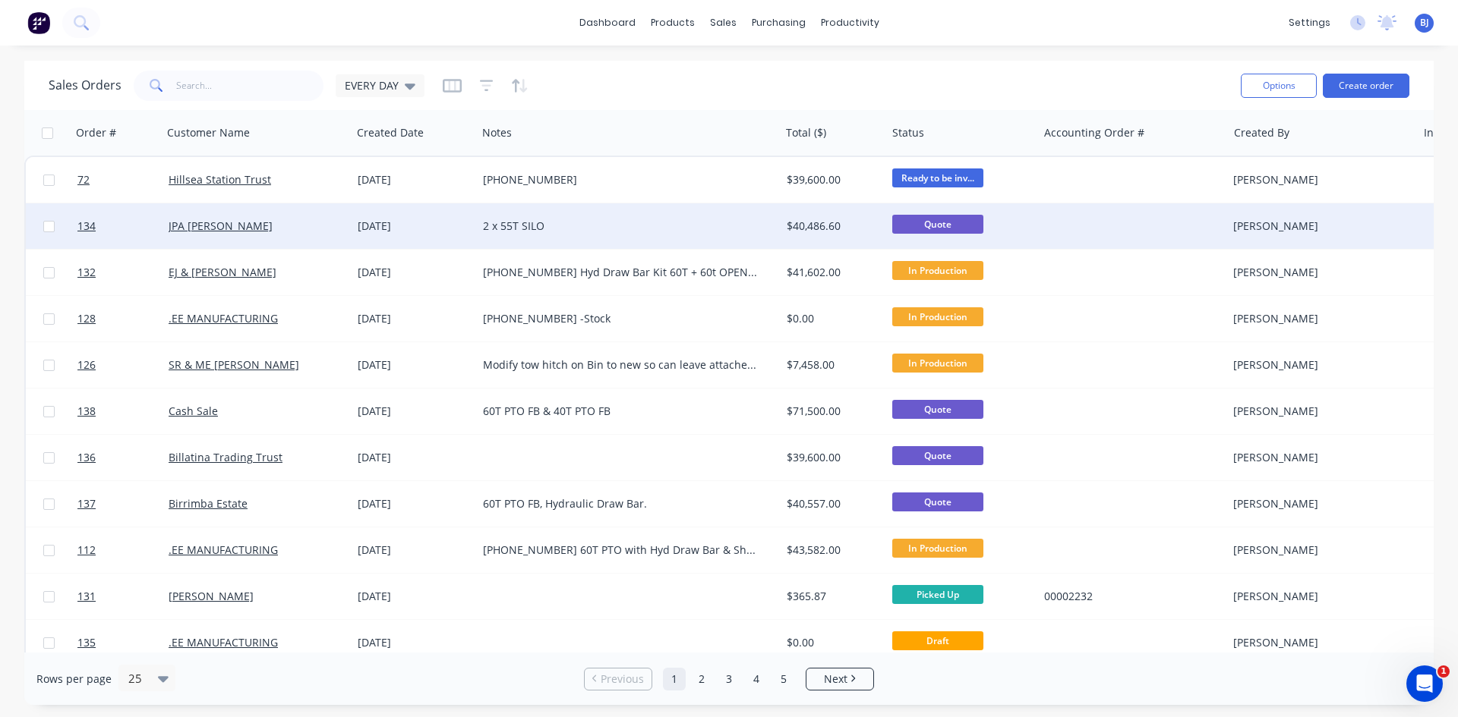
click at [346, 226] on div "JPA [PERSON_NAME]" at bounding box center [257, 226] width 190 height 46
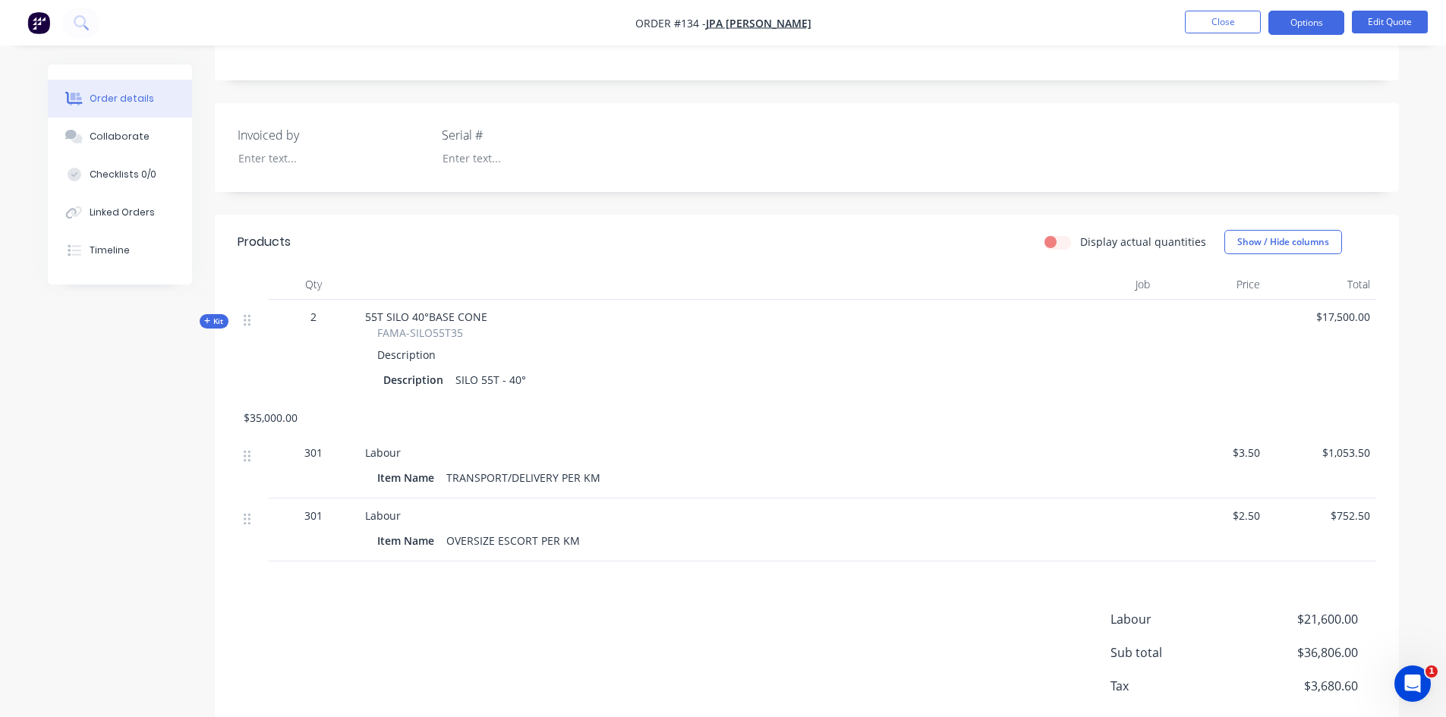
scroll to position [385, 0]
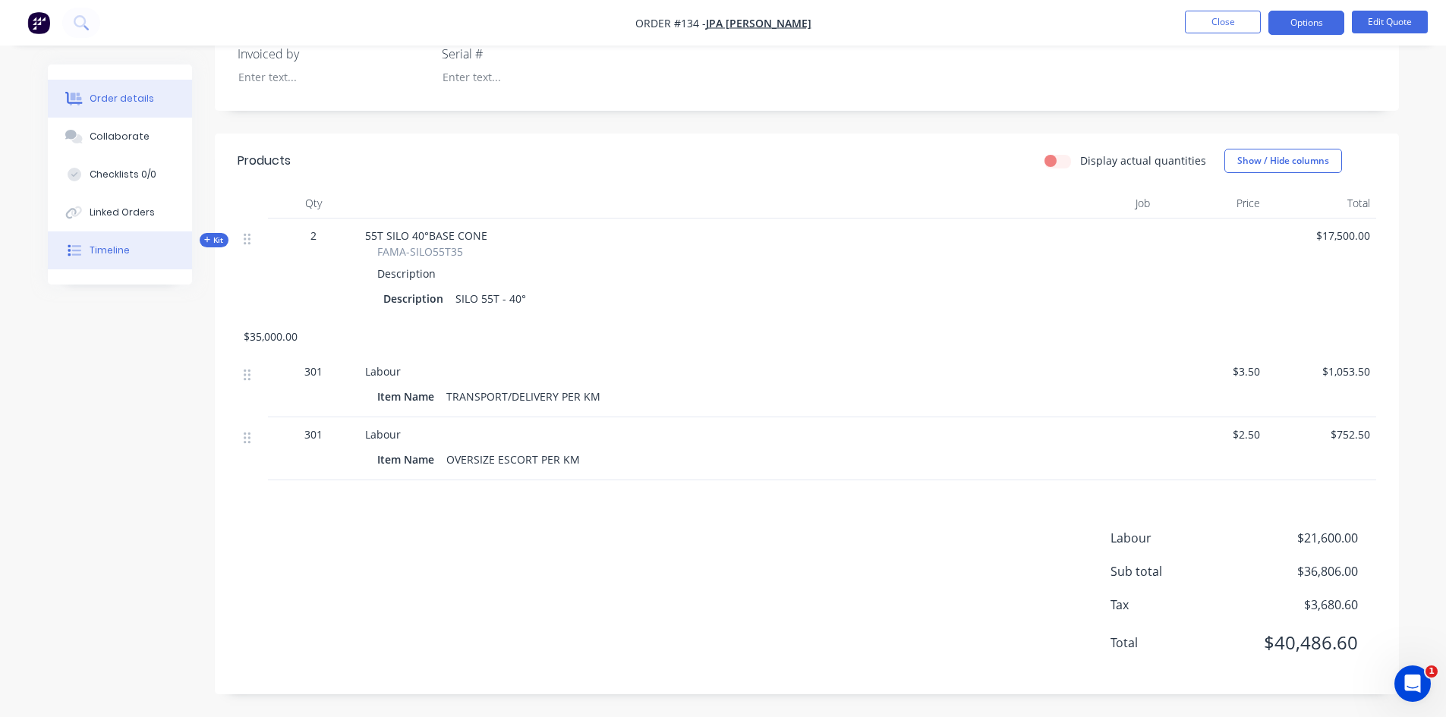
click at [120, 247] on div "Timeline" at bounding box center [110, 251] width 40 height 14
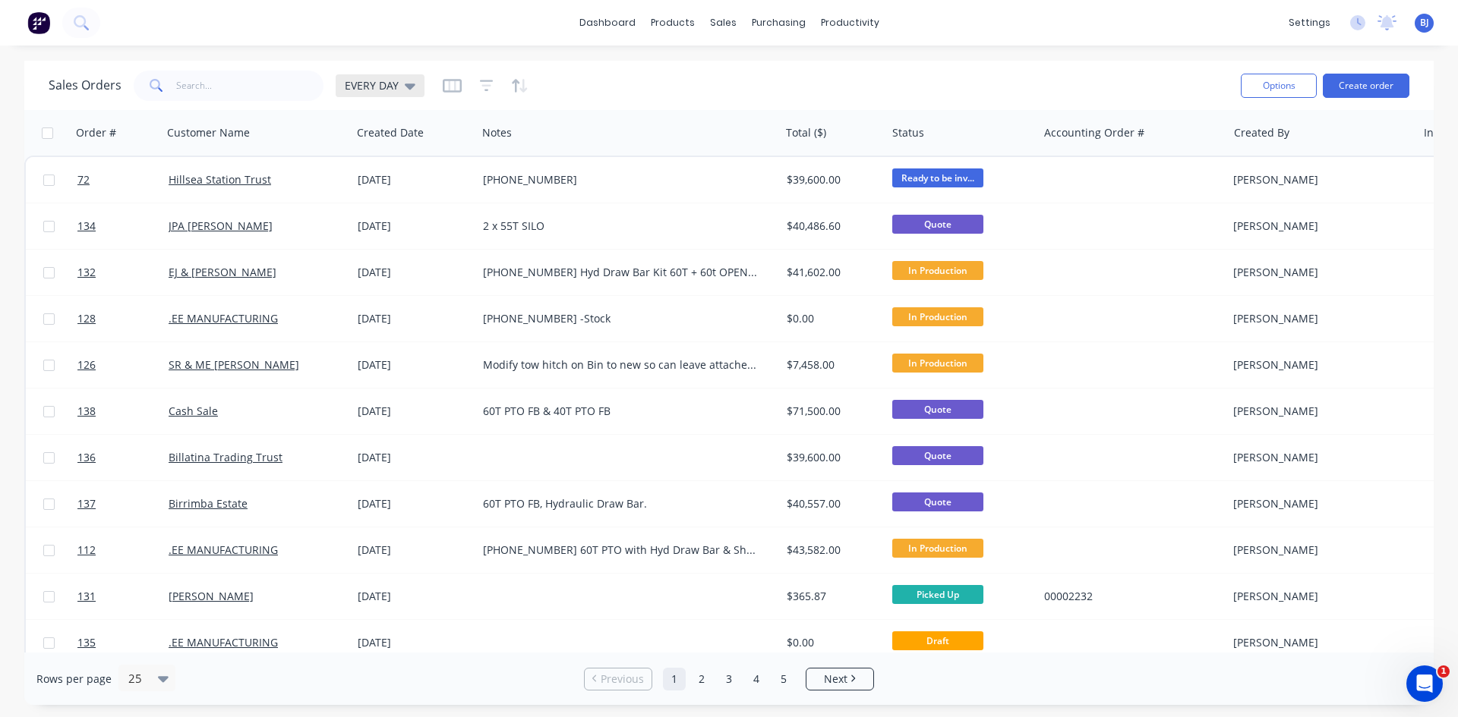
click at [408, 88] on icon at bounding box center [410, 87] width 11 height 6
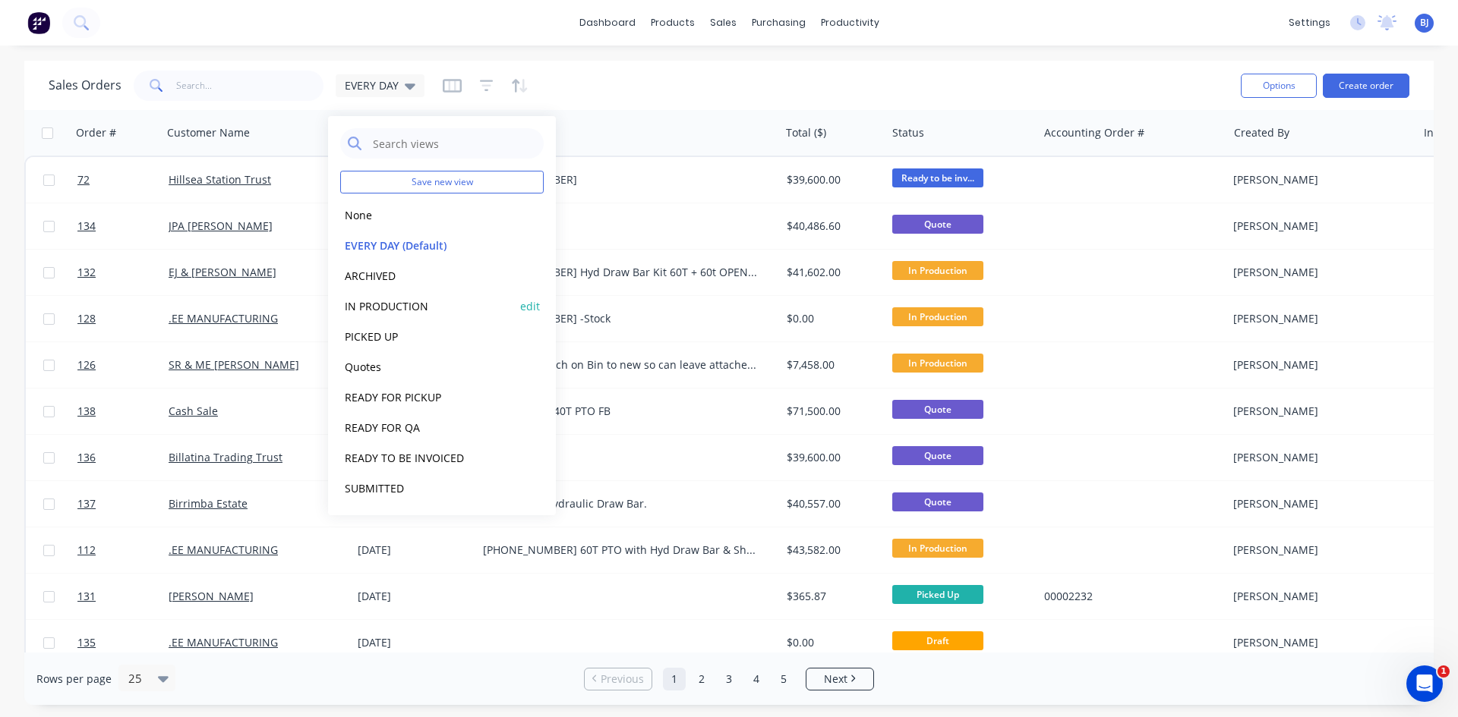
click at [386, 301] on button "IN PRODUCTION" at bounding box center [426, 306] width 173 height 17
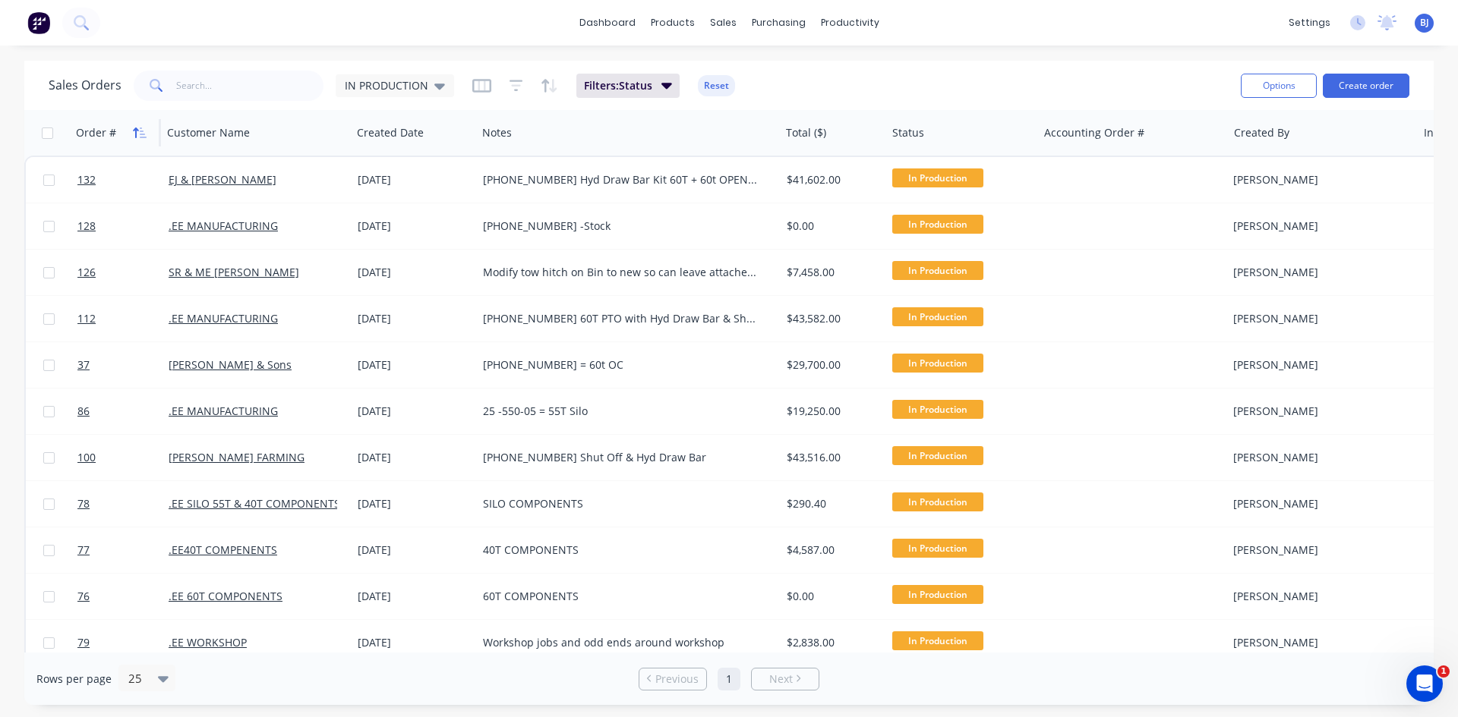
click at [142, 139] on button "button" at bounding box center [139, 132] width 23 height 23
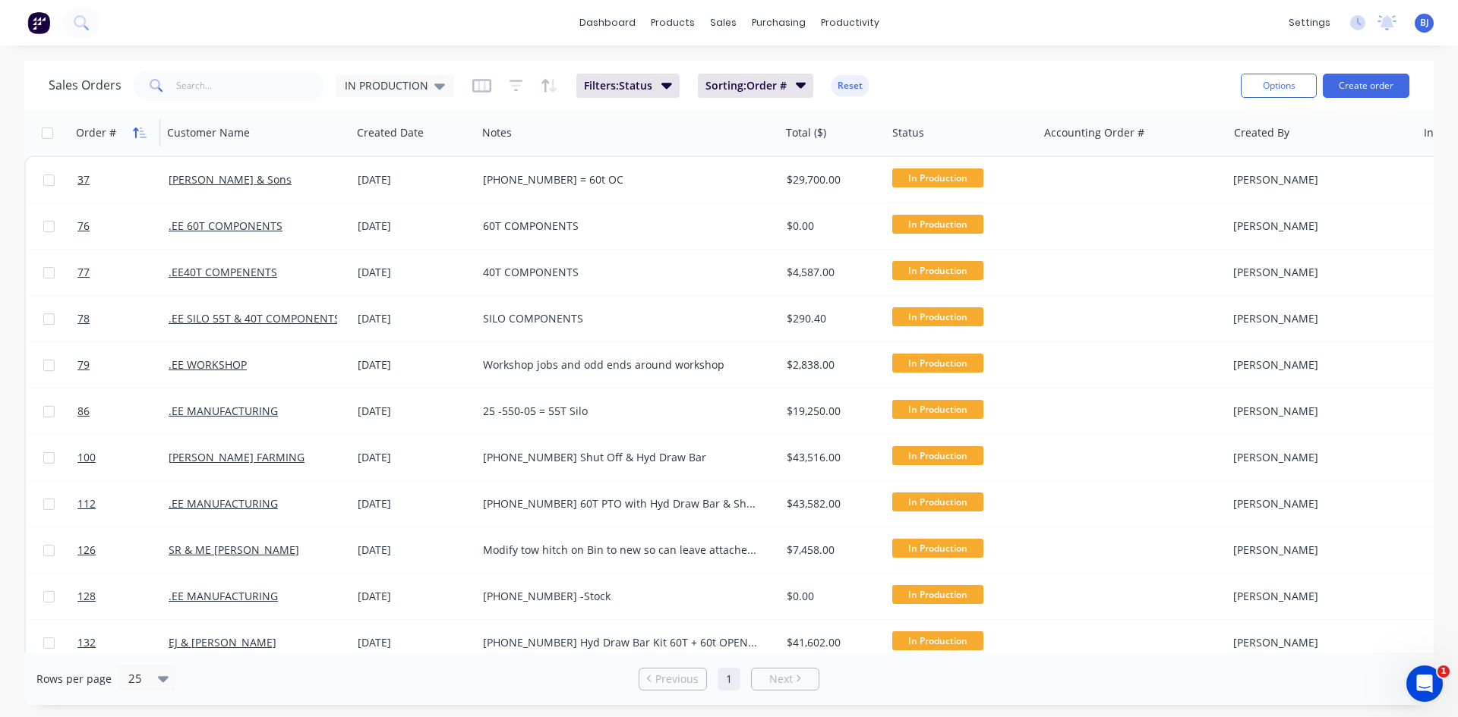
click at [140, 140] on button "button" at bounding box center [139, 132] width 23 height 23
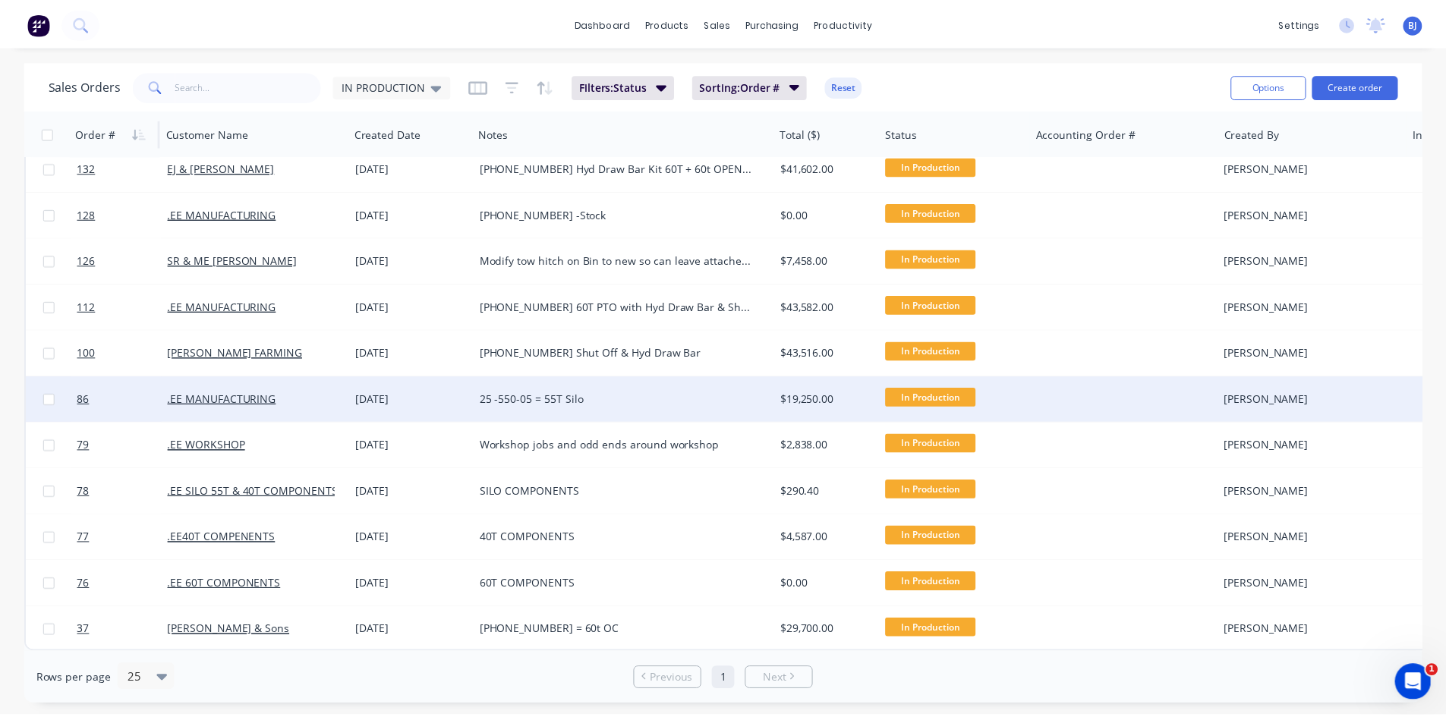
scroll to position [20, 0]
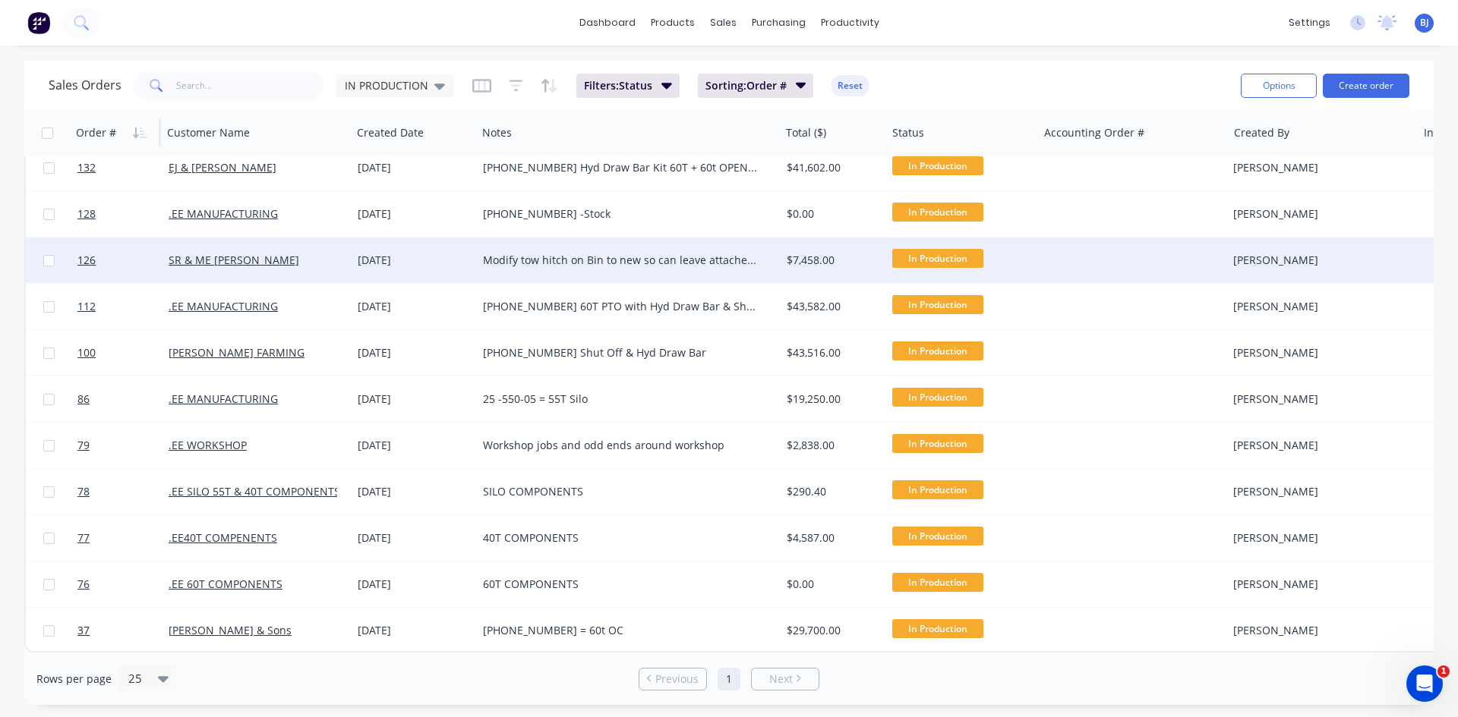
click at [383, 257] on div "[DATE]" at bounding box center [414, 260] width 113 height 15
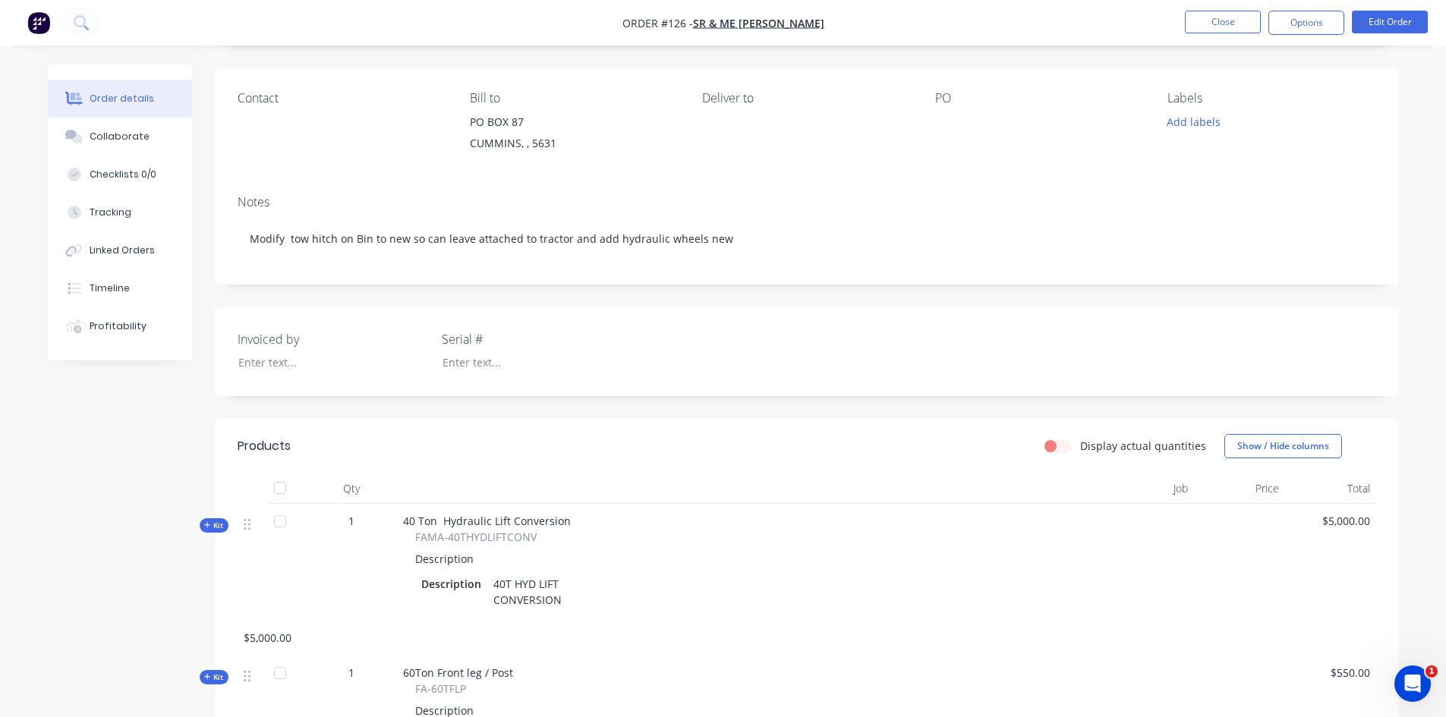
scroll to position [90, 0]
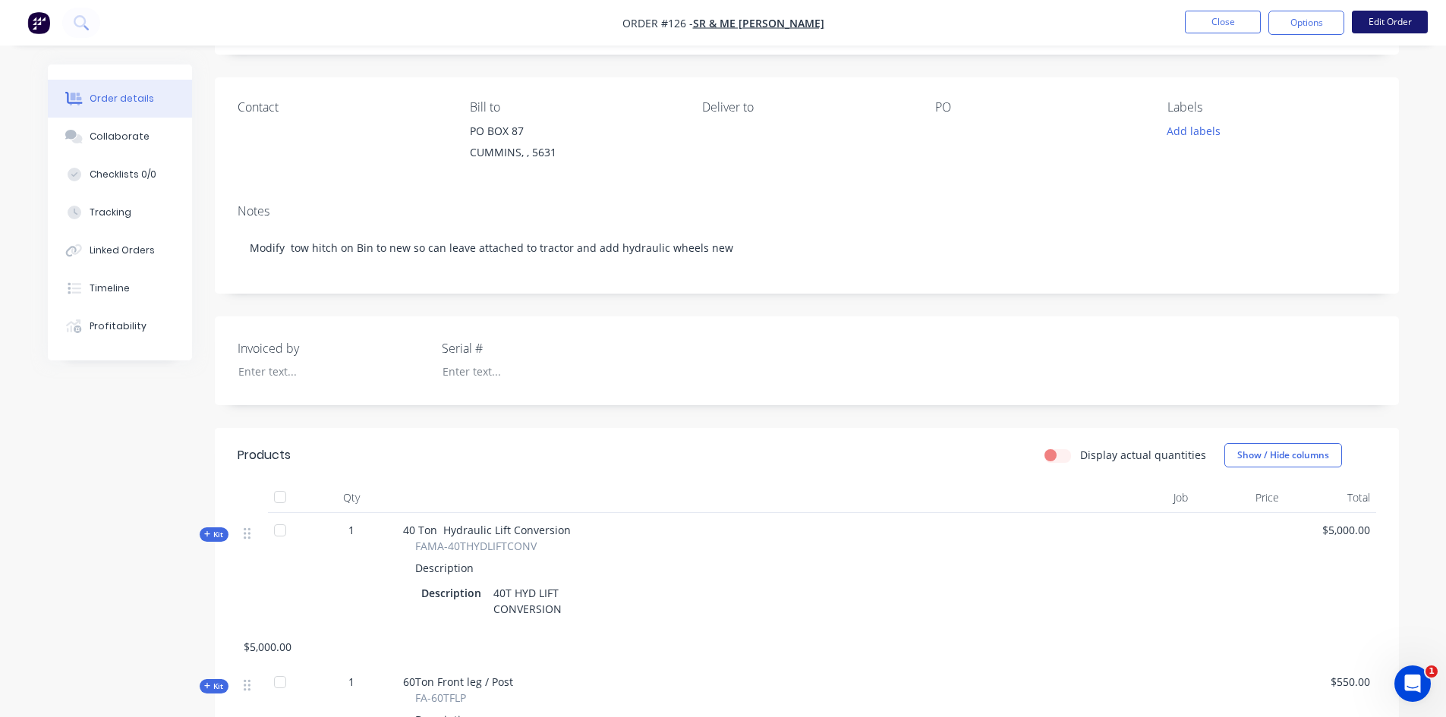
click at [1392, 18] on button "Edit Order" at bounding box center [1390, 22] width 76 height 23
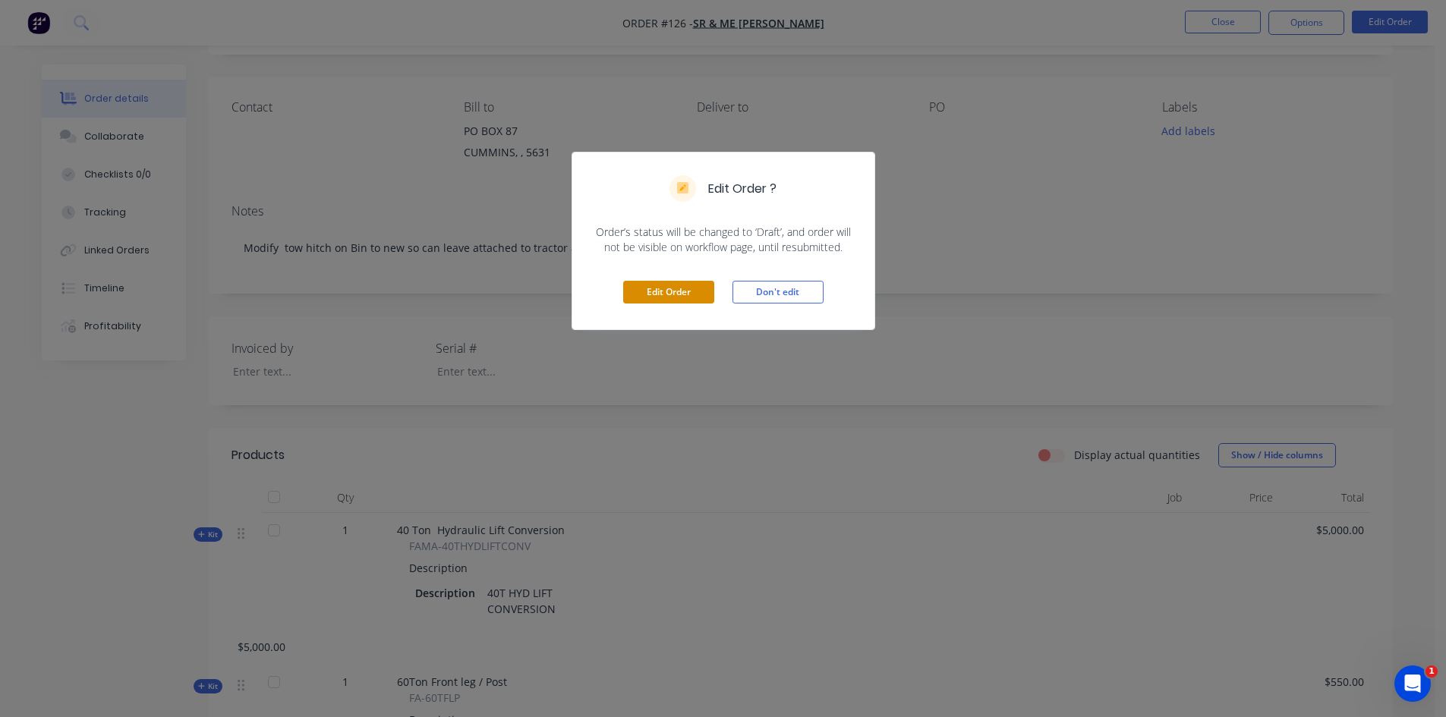
click at [648, 291] on button "Edit Order" at bounding box center [668, 292] width 91 height 23
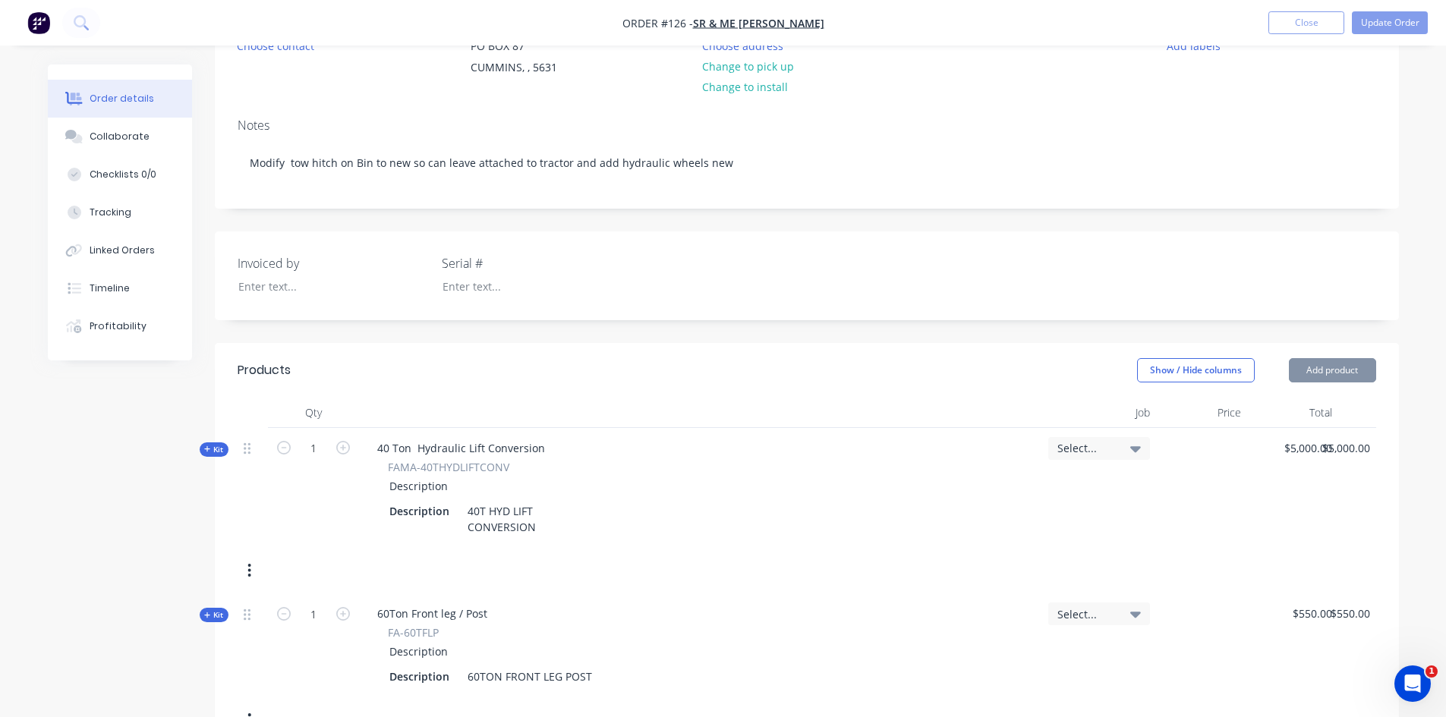
scroll to position [304, 0]
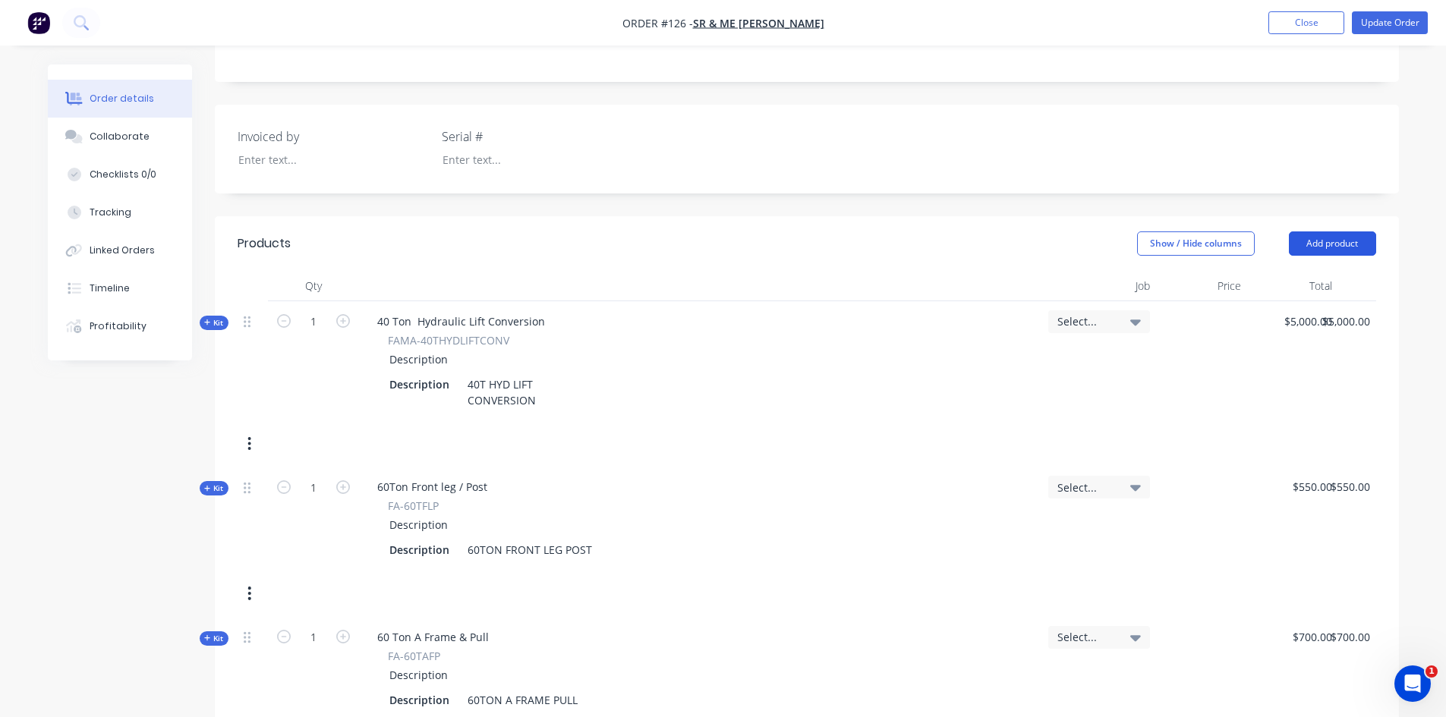
click at [1316, 237] on button "Add product" at bounding box center [1332, 244] width 87 height 24
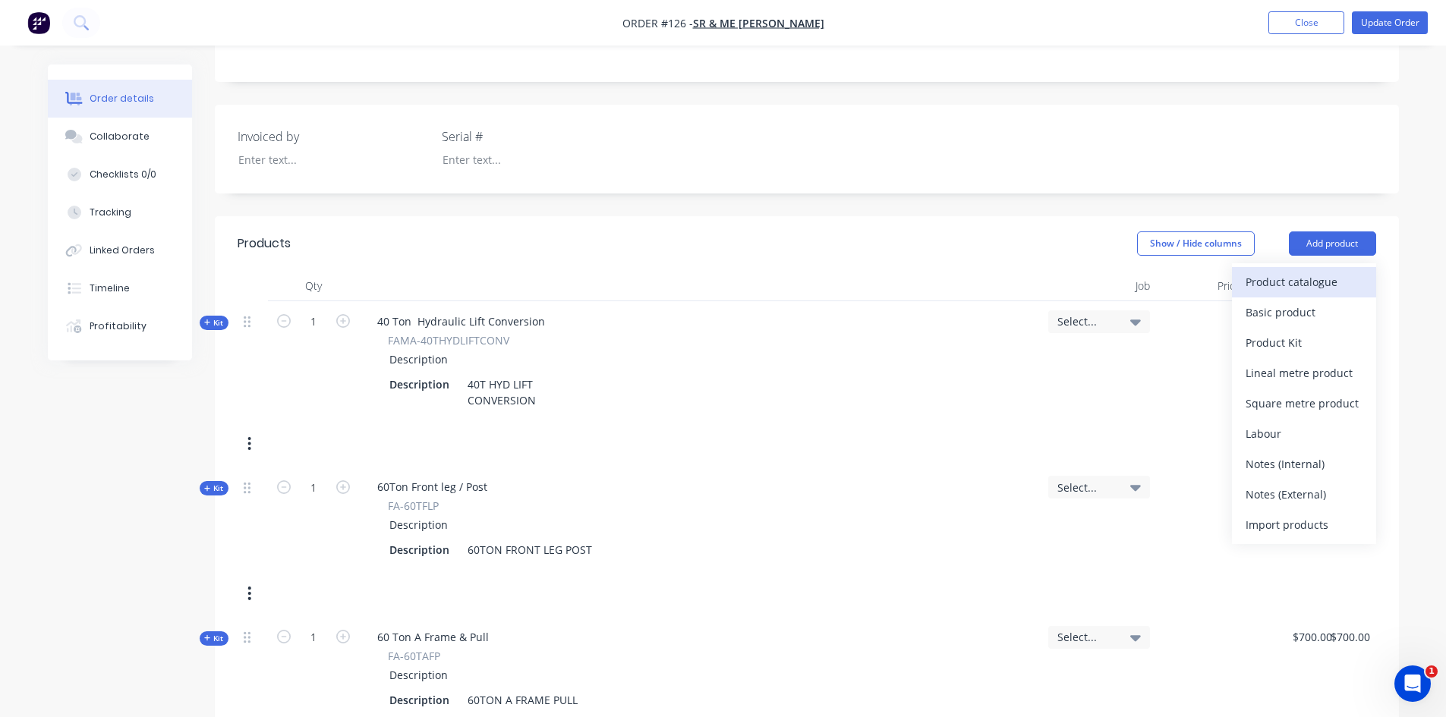
click at [1254, 285] on div "Product catalogue" at bounding box center [1304, 282] width 117 height 22
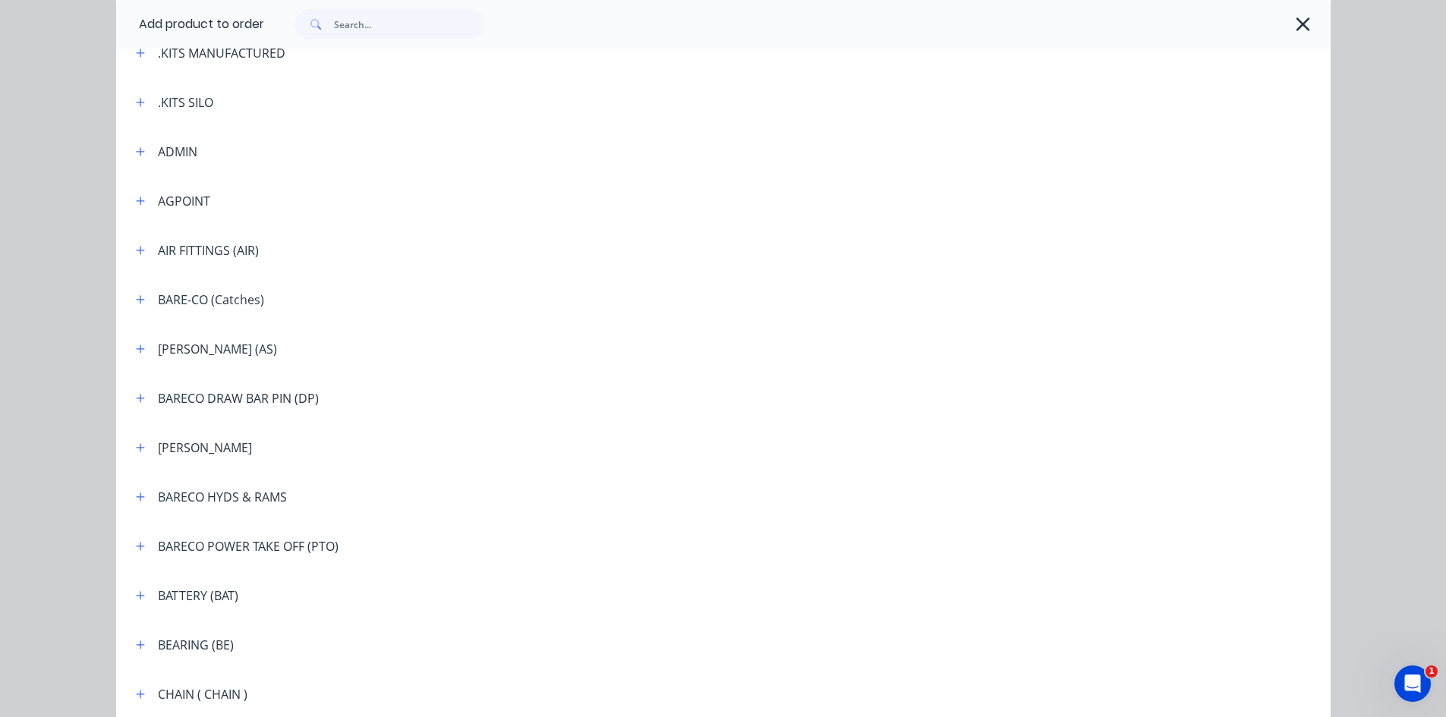
scroll to position [607, 0]
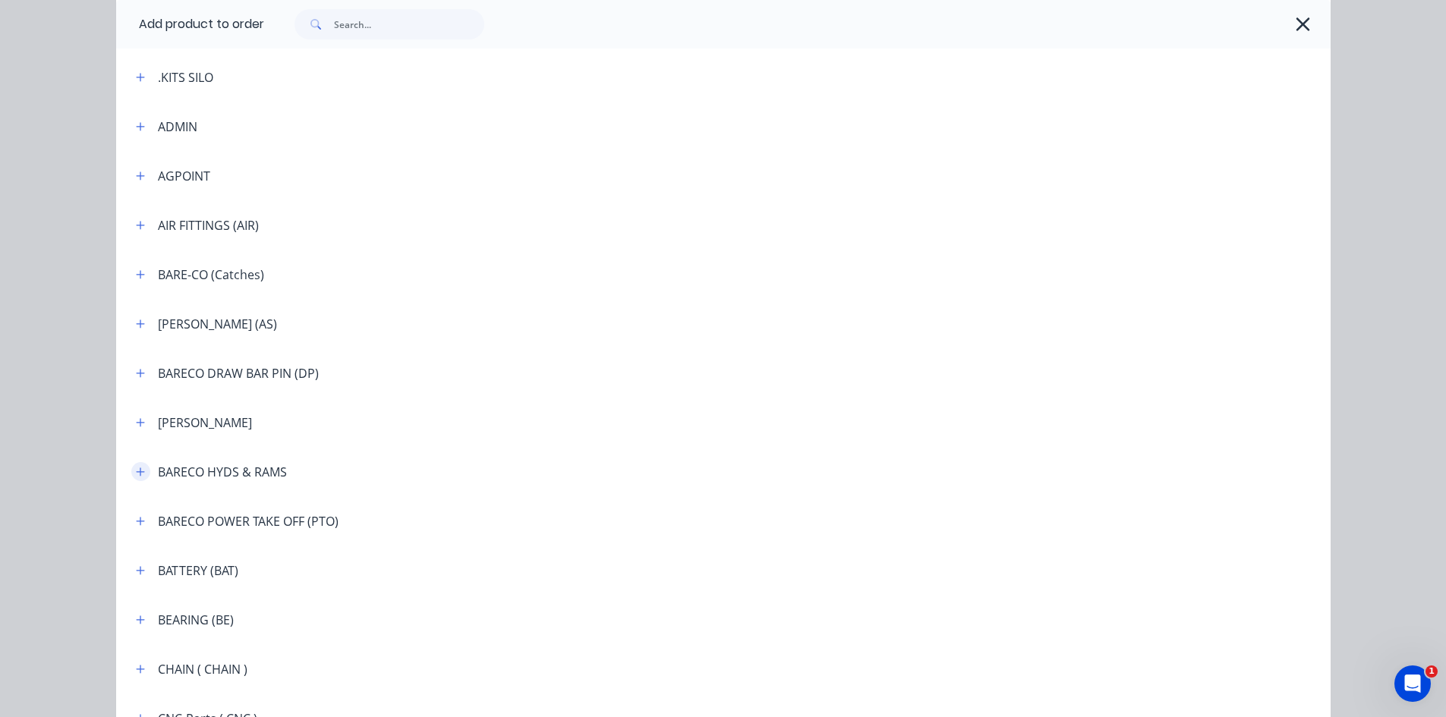
click at [140, 472] on button "button" at bounding box center [140, 471] width 19 height 19
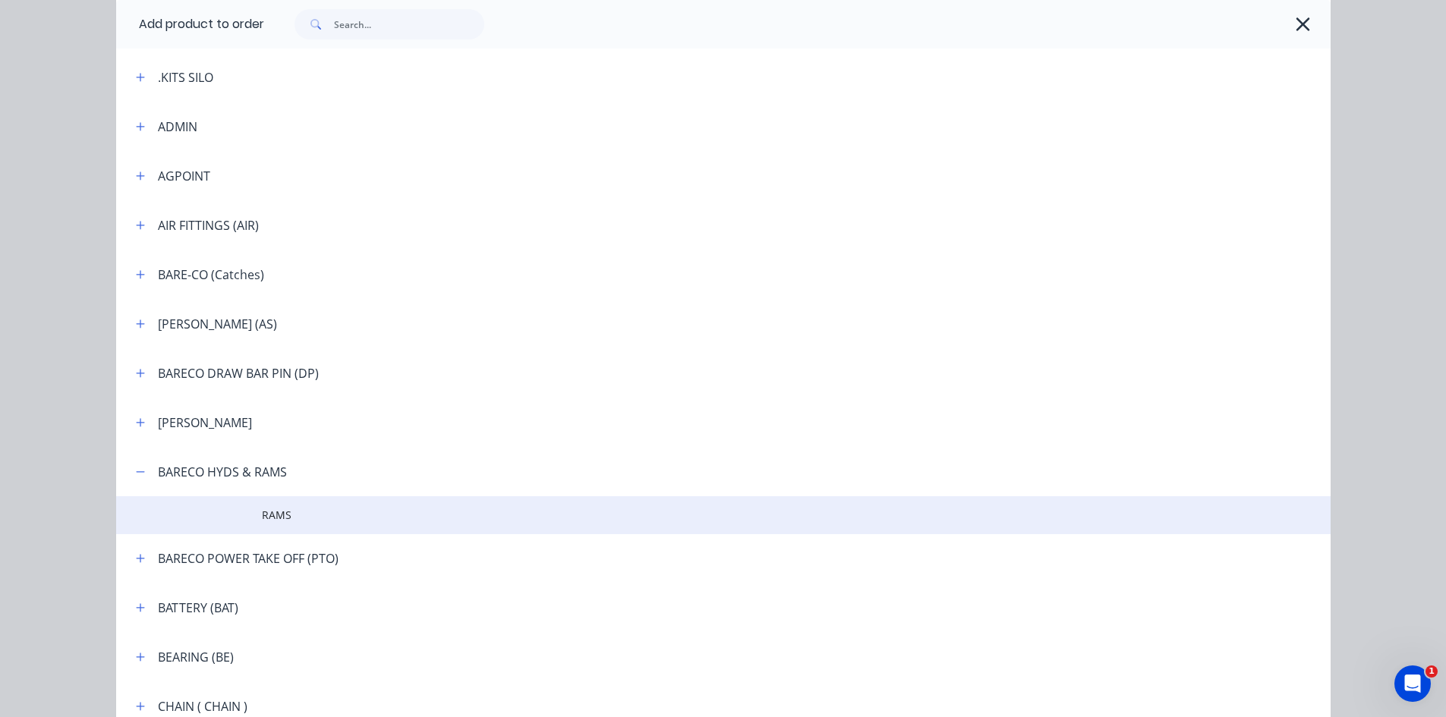
click at [233, 517] on td at bounding box center [189, 515] width 146 height 38
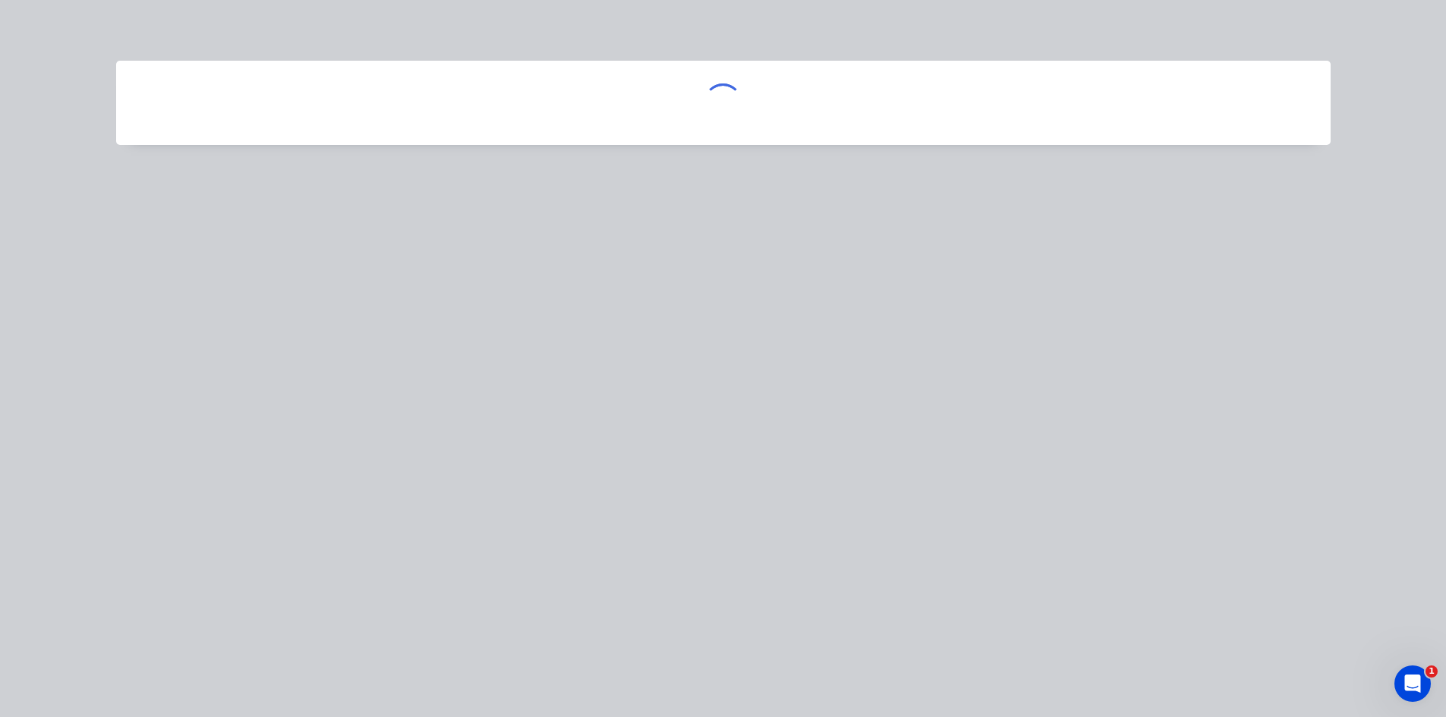
scroll to position [0, 0]
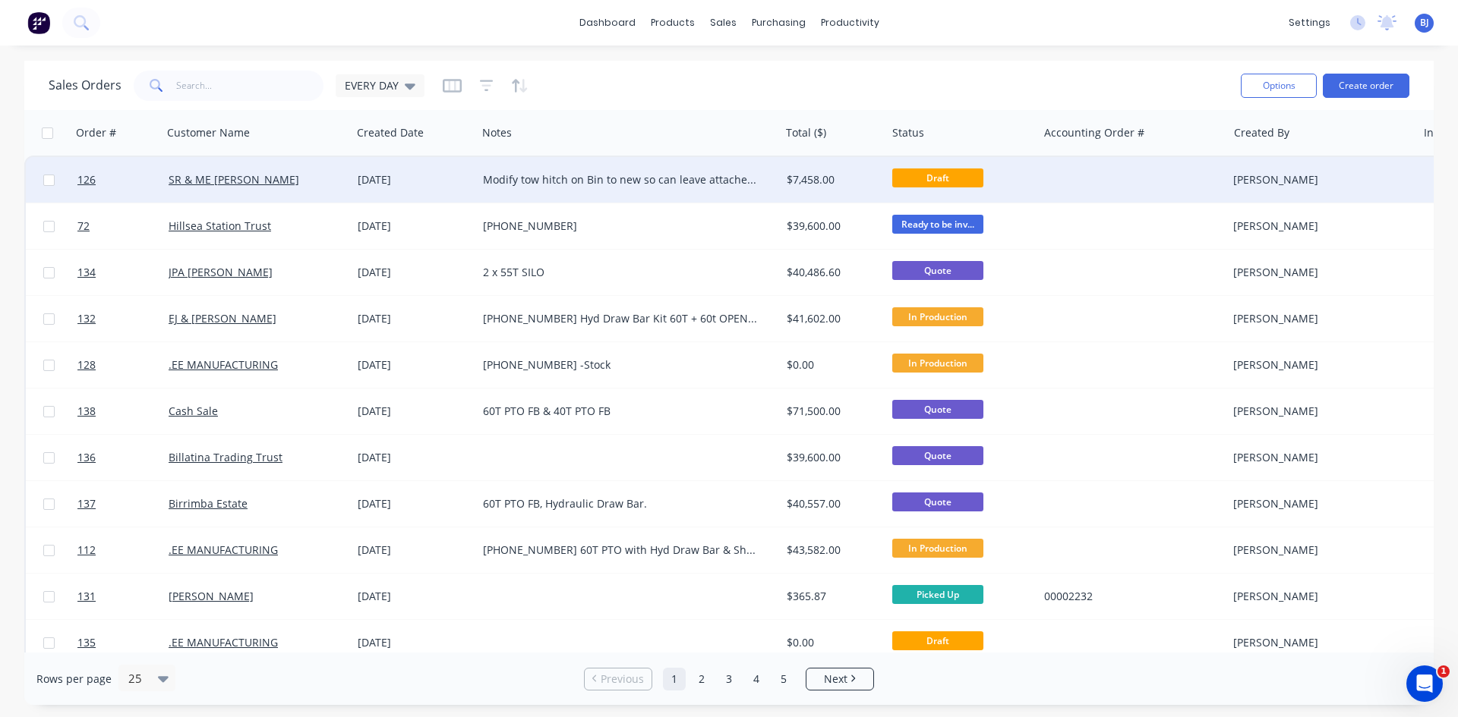
click at [319, 179] on div "SR & ME [PERSON_NAME]" at bounding box center [253, 179] width 169 height 15
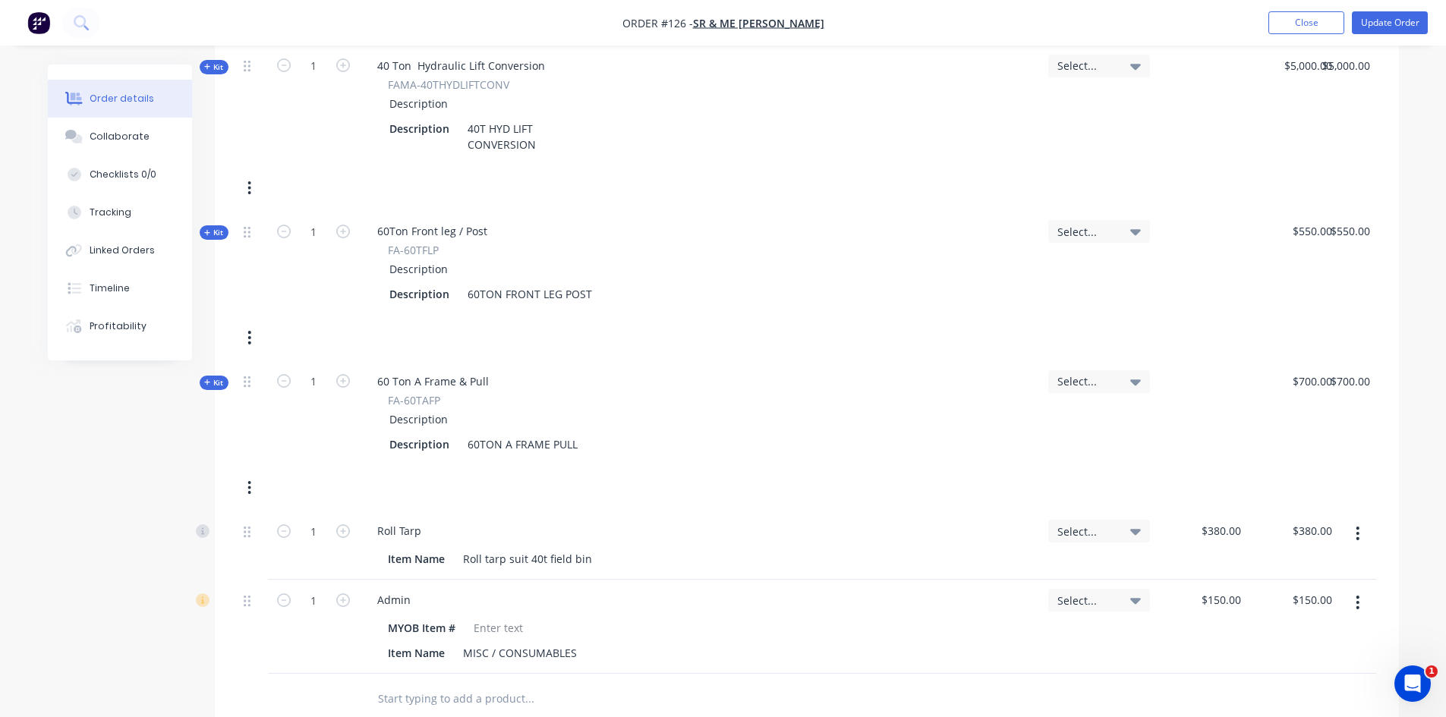
scroll to position [455, 0]
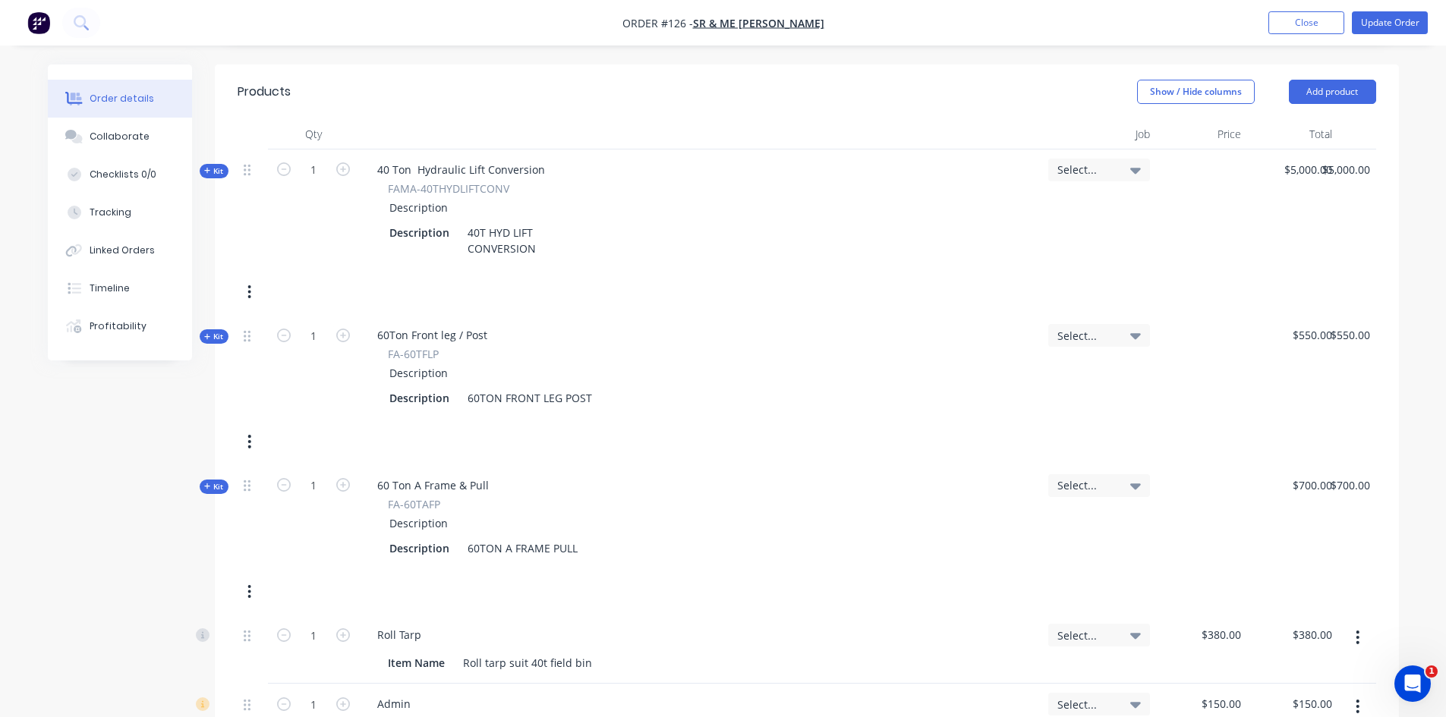
click at [251, 293] on icon "button" at bounding box center [249, 292] width 4 height 17
click at [153, 457] on div "Delete" at bounding box center [195, 454] width 117 height 22
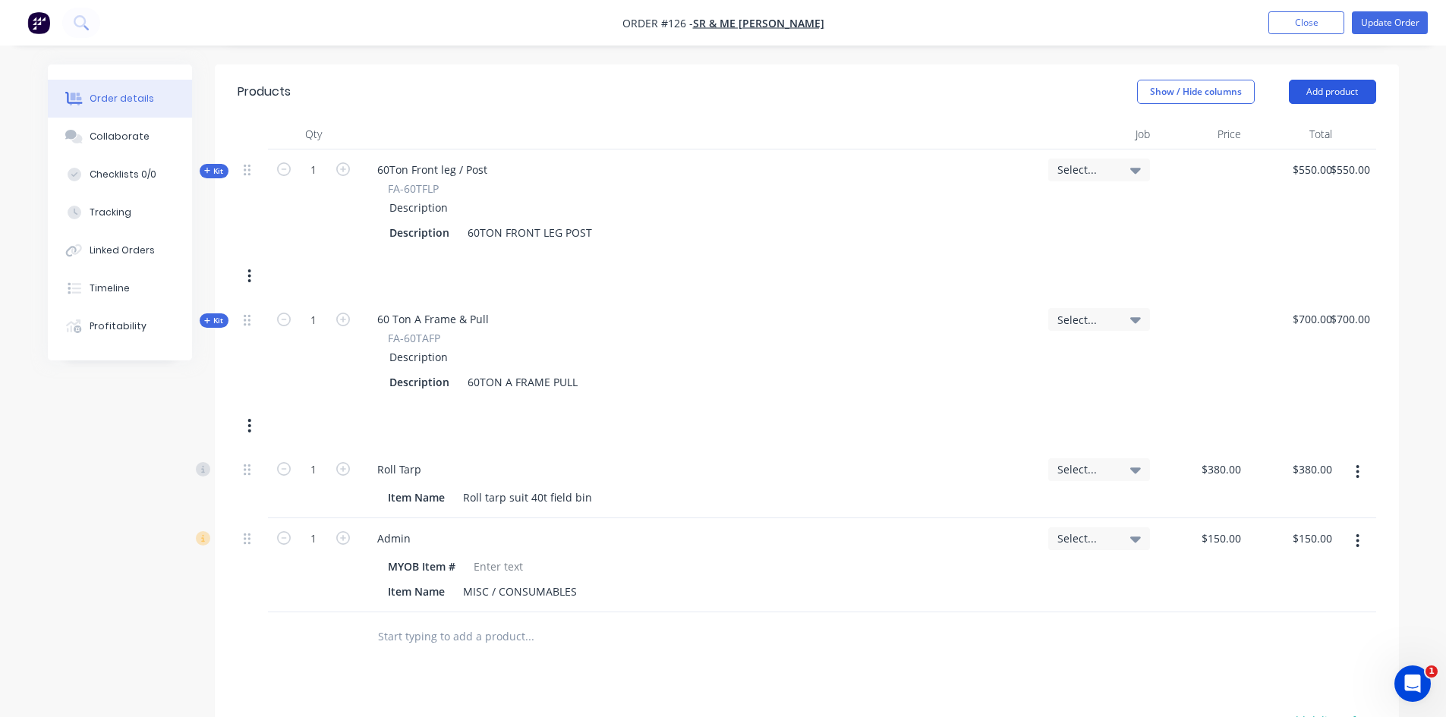
click at [1308, 92] on button "Add product" at bounding box center [1332, 92] width 87 height 24
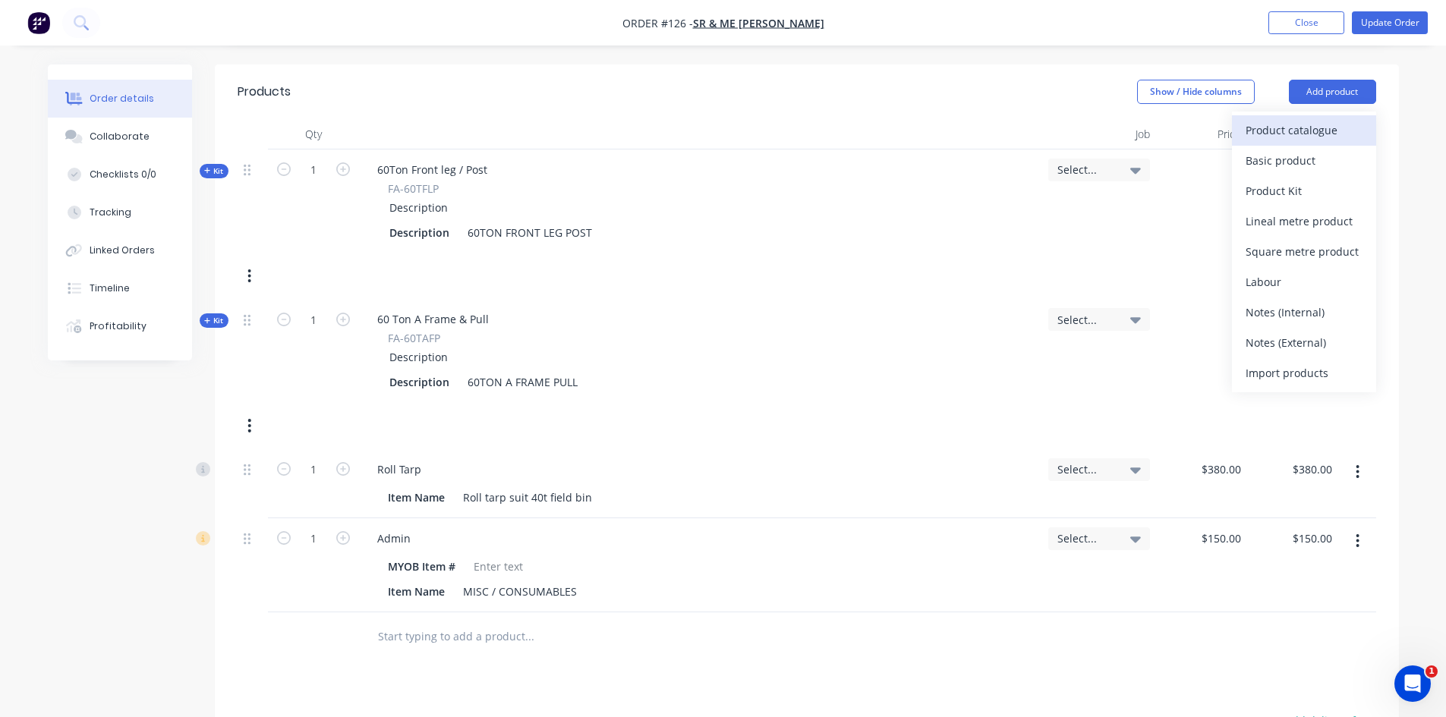
click at [1288, 125] on div "Product catalogue" at bounding box center [1304, 130] width 117 height 22
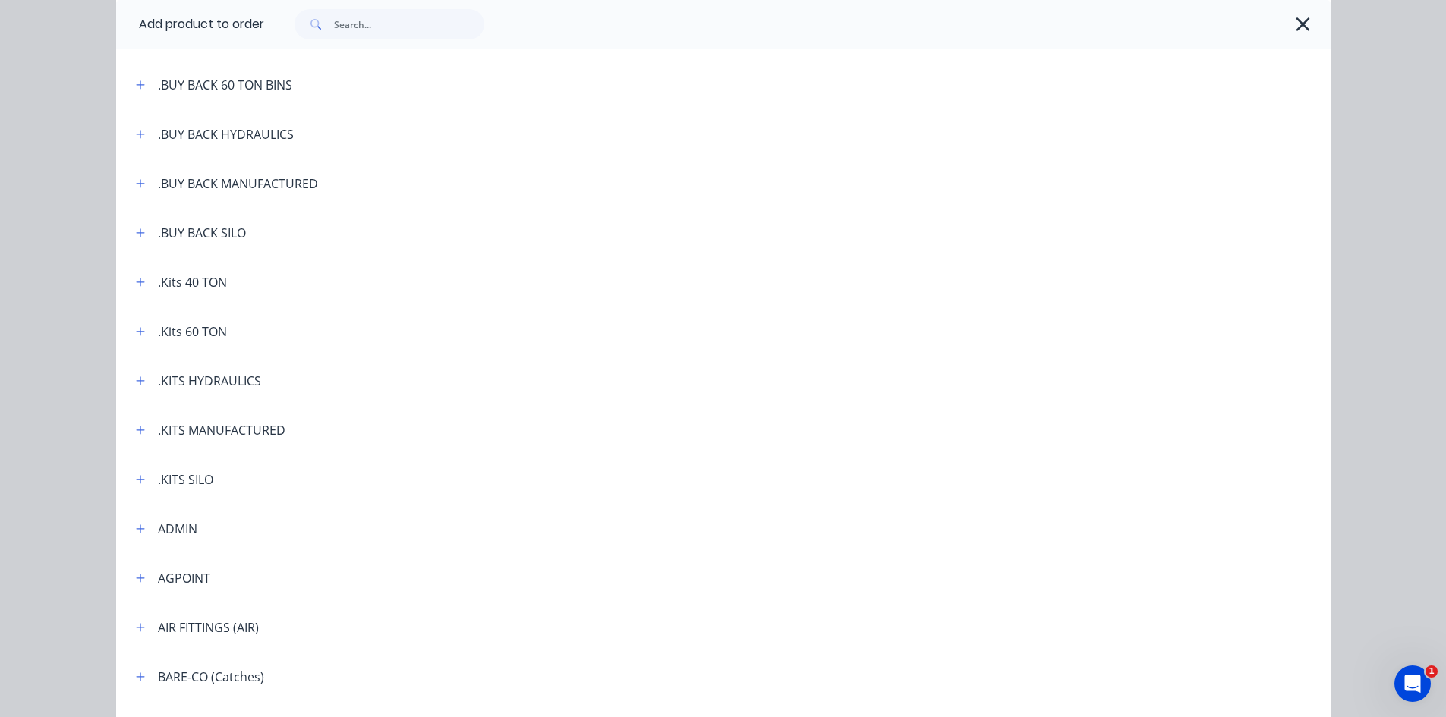
scroll to position [228, 0]
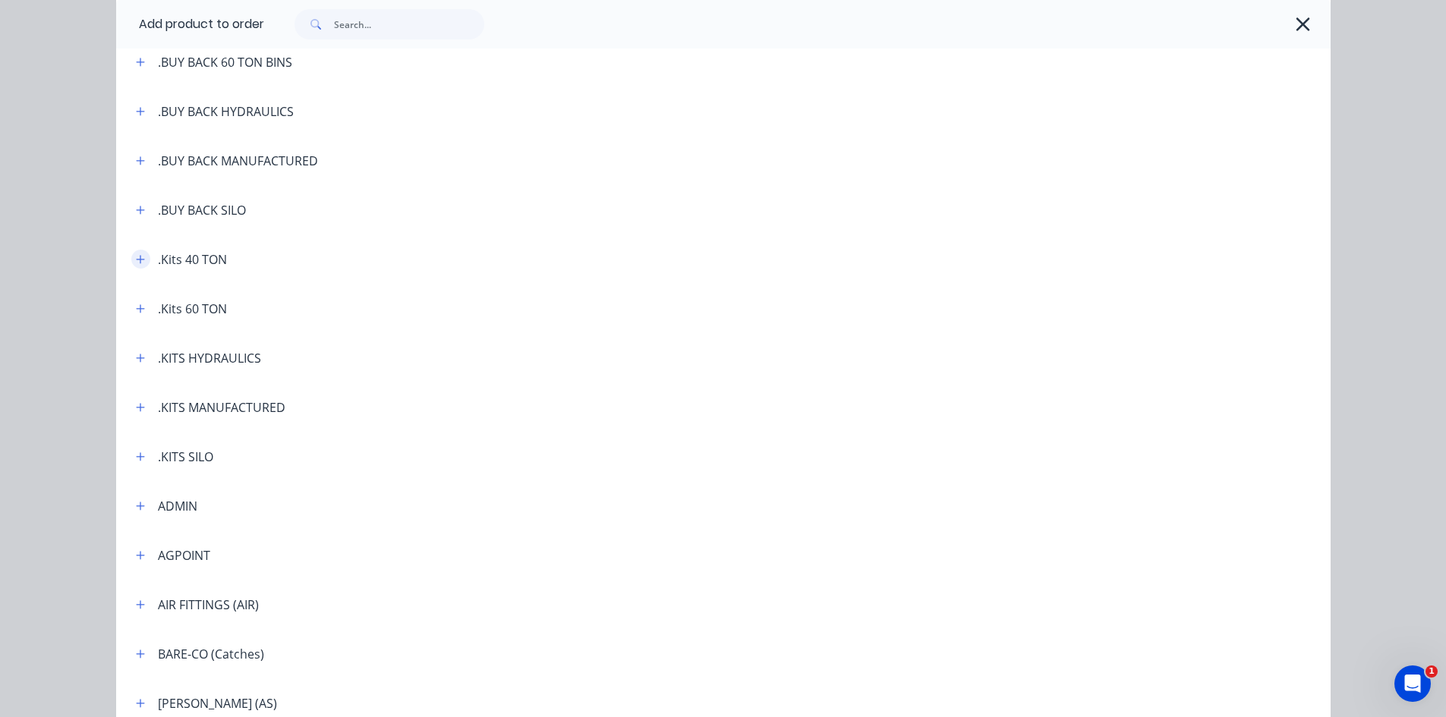
click at [136, 257] on icon "button" at bounding box center [140, 259] width 9 height 11
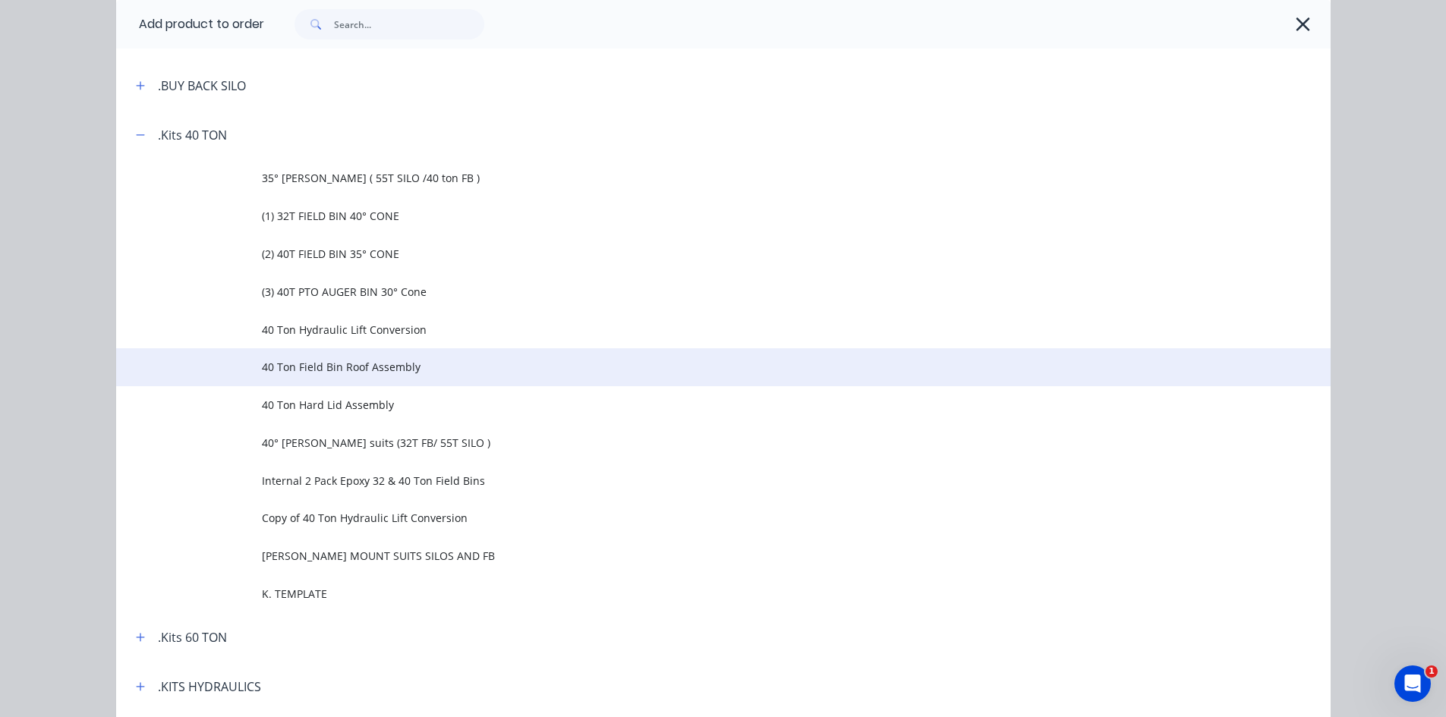
scroll to position [380, 0]
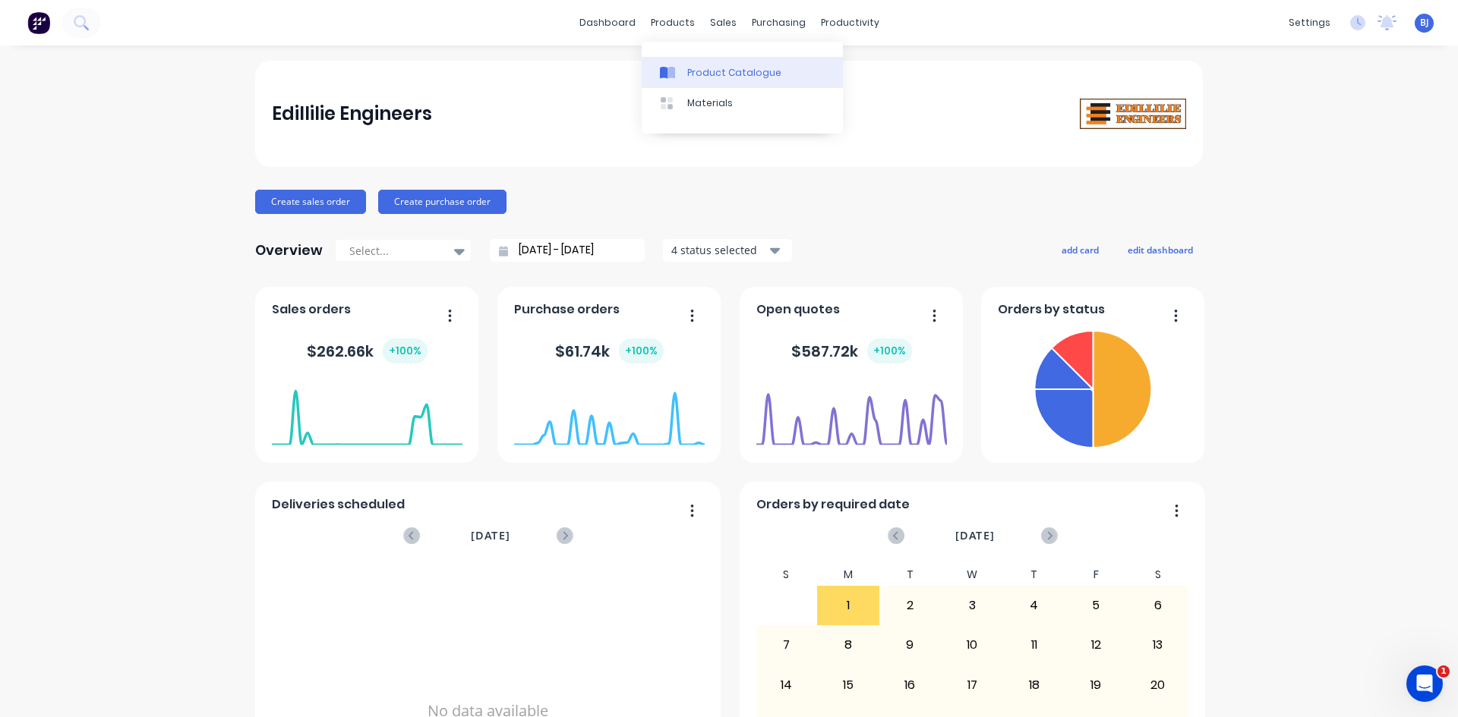
click at [672, 70] on icon at bounding box center [671, 73] width 8 height 12
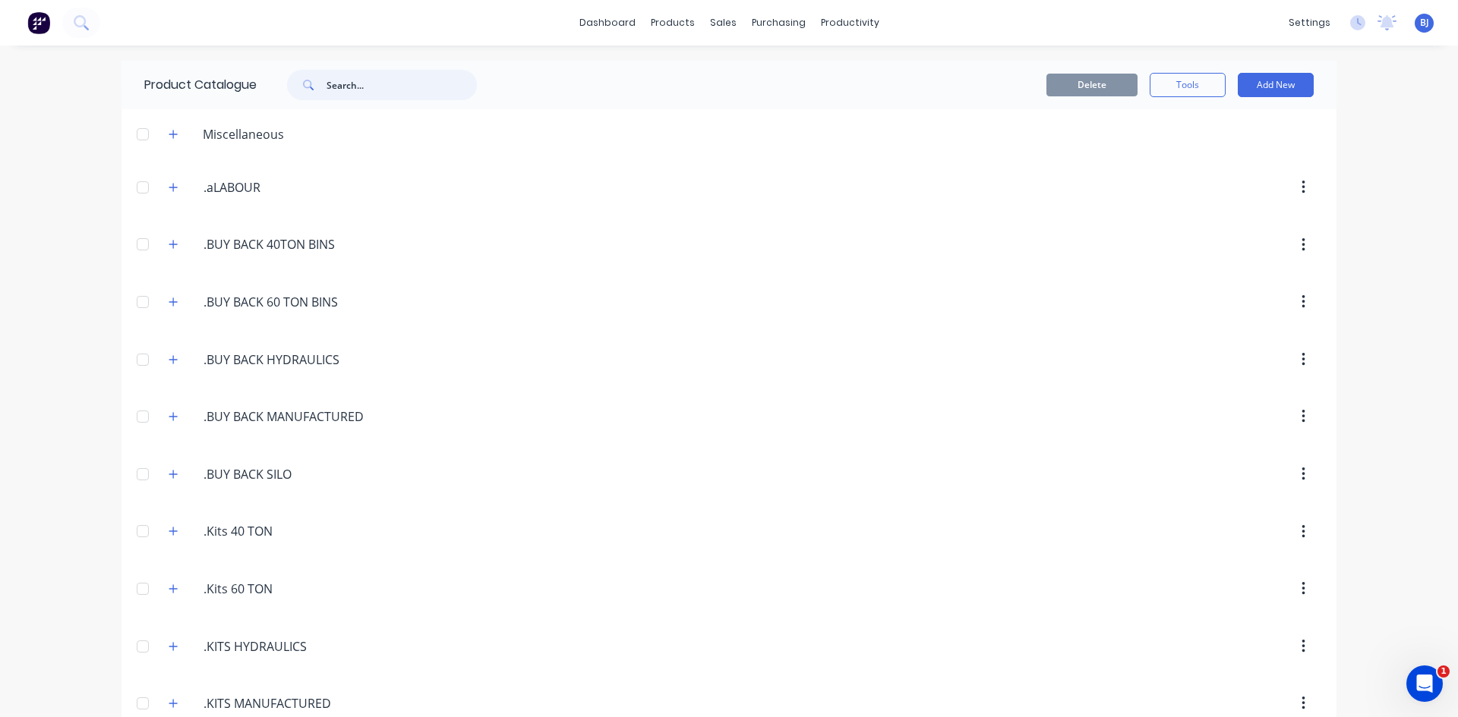
click at [326, 80] on input "text" at bounding box center [401, 85] width 150 height 30
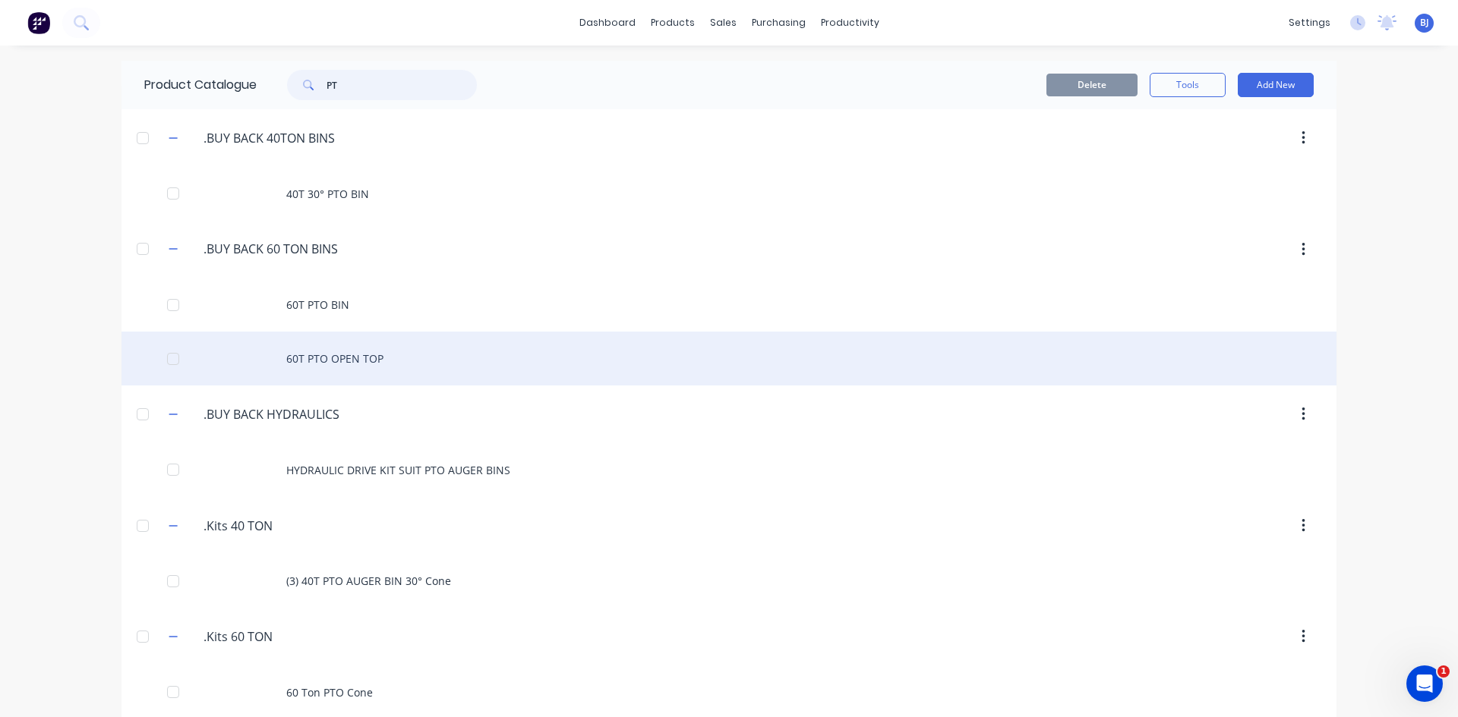
type input "P"
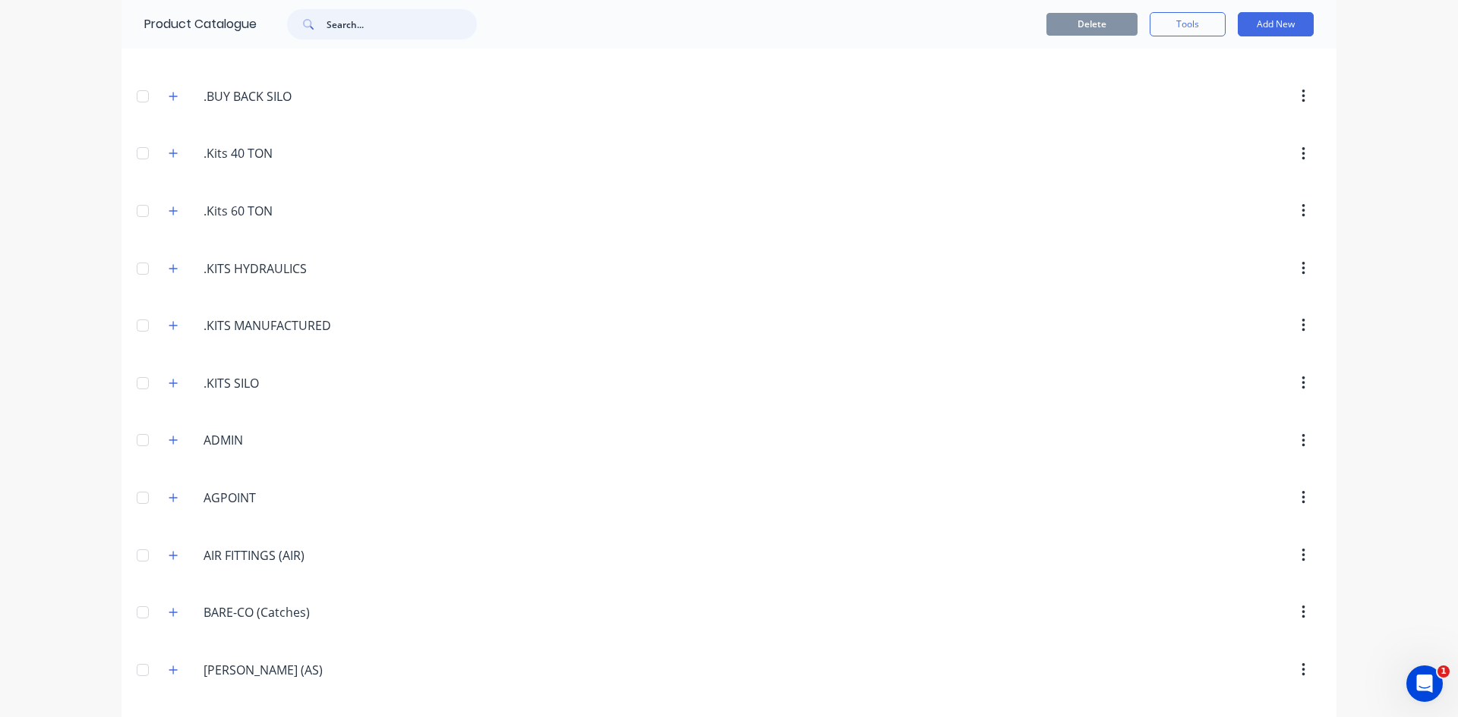
scroll to position [380, 0]
click at [172, 156] on icon "button" at bounding box center [173, 152] width 9 height 11
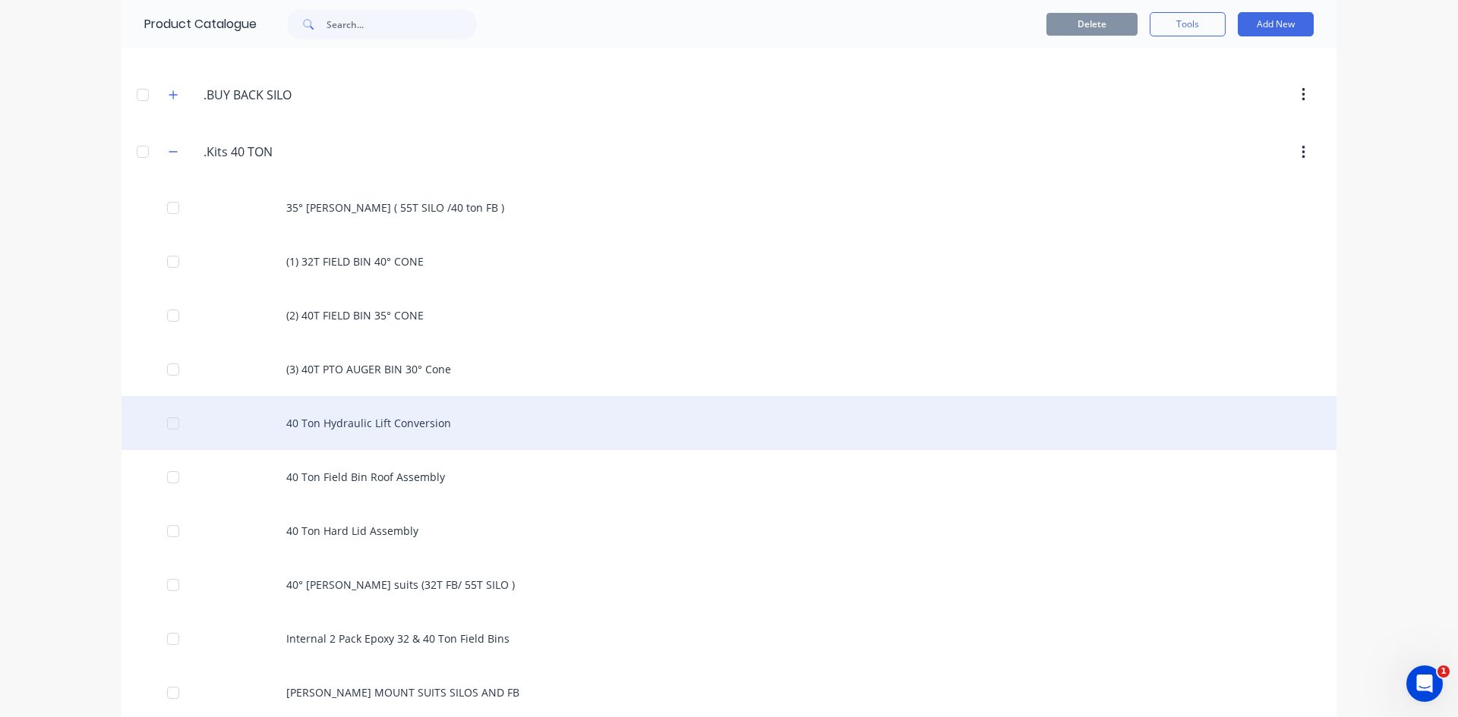
click at [394, 424] on div "40 Ton Hydraulic Lift Conversion" at bounding box center [728, 423] width 1215 height 54
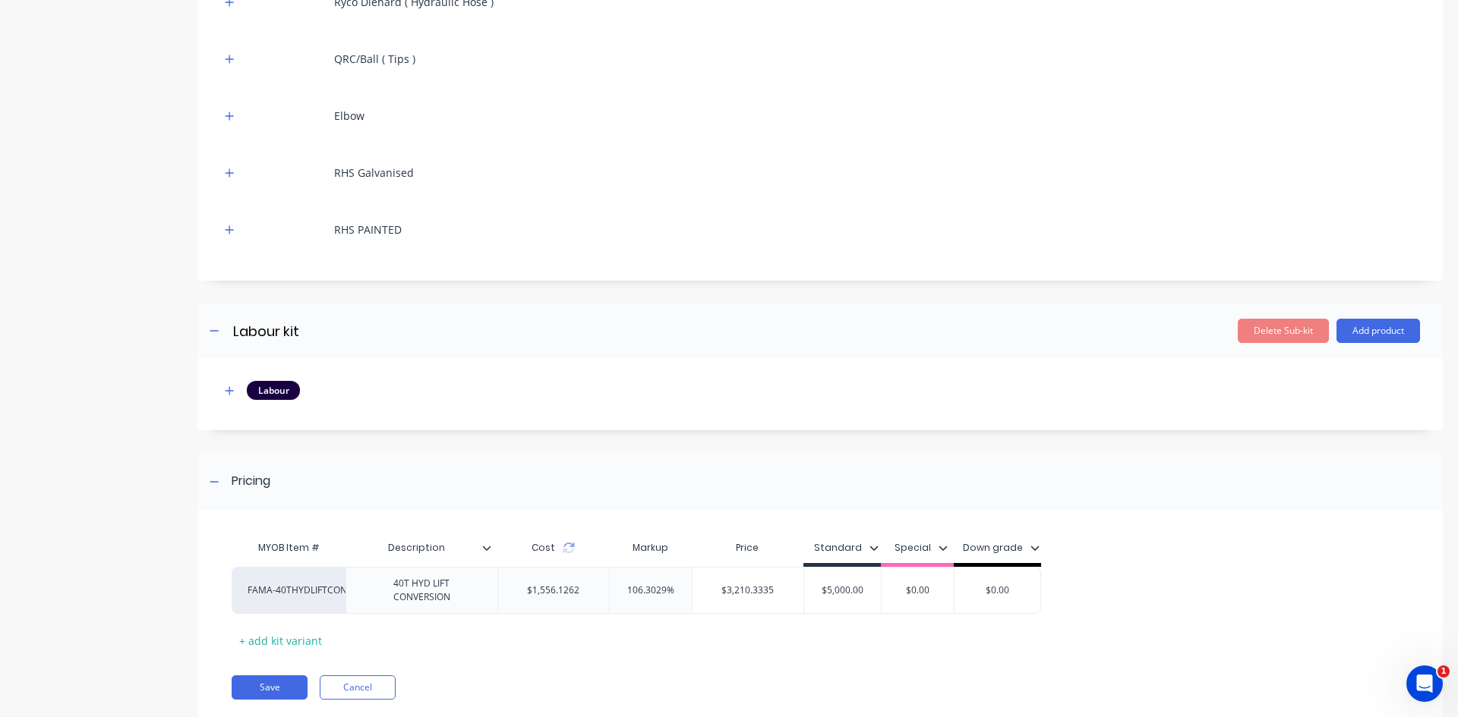
scroll to position [835, 0]
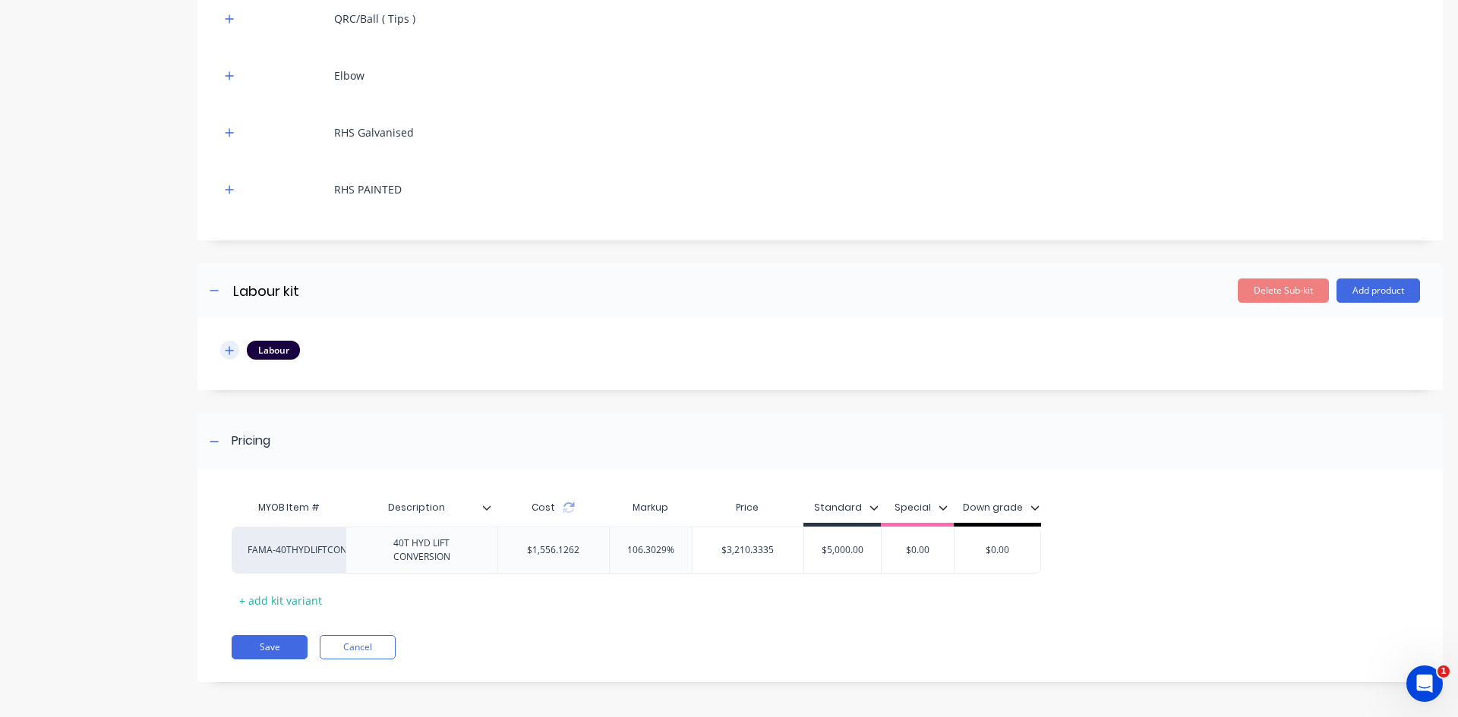
click at [235, 354] on button "button" at bounding box center [229, 350] width 19 height 19
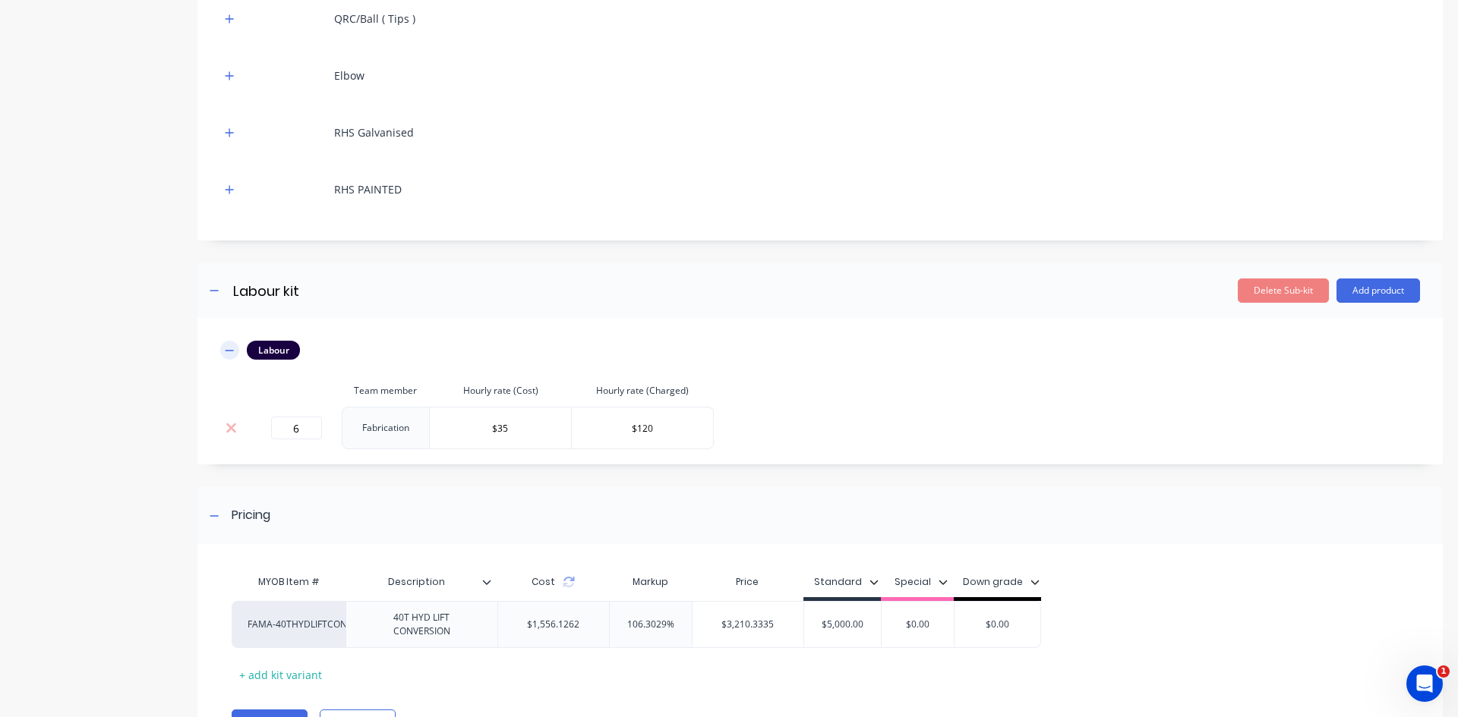
click at [235, 354] on button "button" at bounding box center [229, 350] width 19 height 19
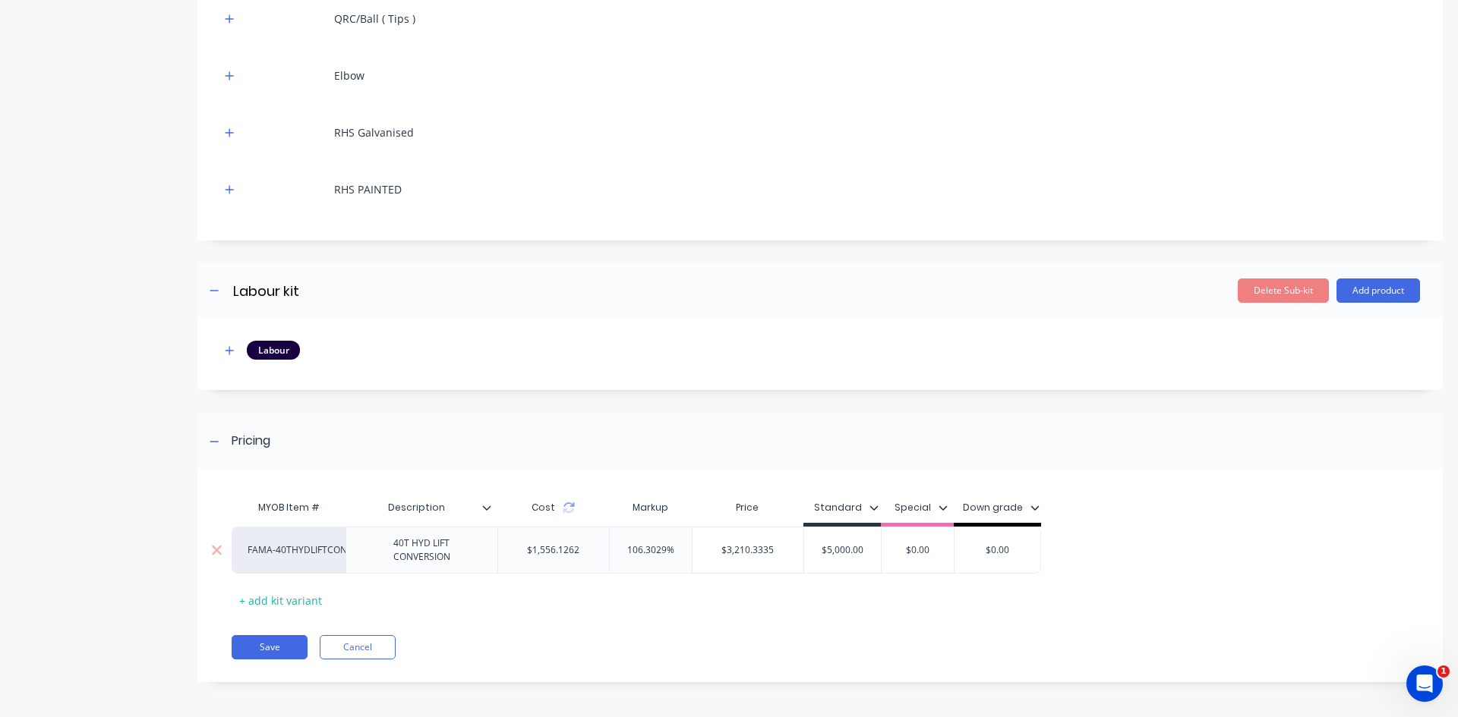
drag, startPoint x: 862, startPoint y: 550, endPoint x: 802, endPoint y: 538, distance: 61.8
click at [802, 538] on div "FAMA-40THYDLIFTCONV 40T HYD LIFT CONVERSION $1,556.1262 106.3029% $3,210.3335 $…" at bounding box center [636, 550] width 809 height 47
type input "3210"
drag, startPoint x: 857, startPoint y: 550, endPoint x: 820, endPoint y: 554, distance: 37.5
click at [820, 554] on input "3210" at bounding box center [842, 551] width 77 height 14
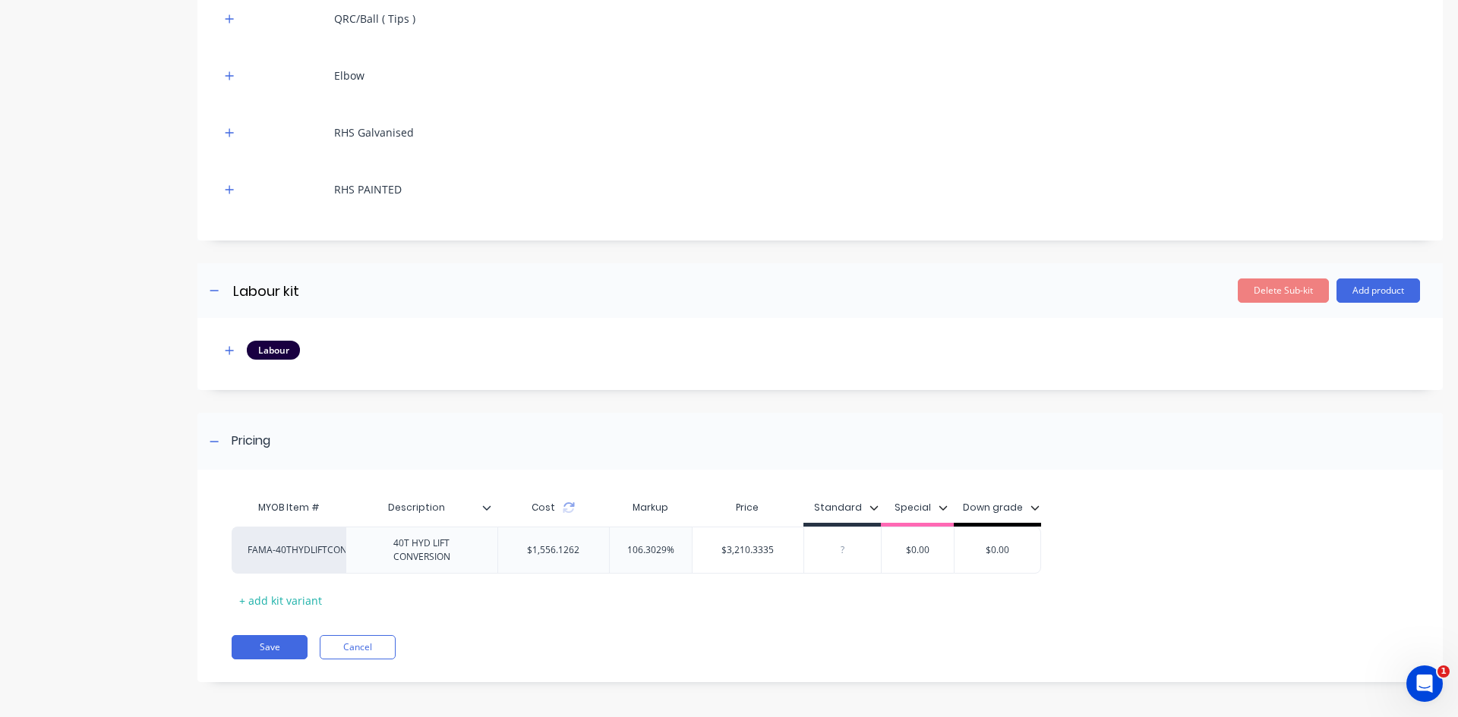
type input "5"
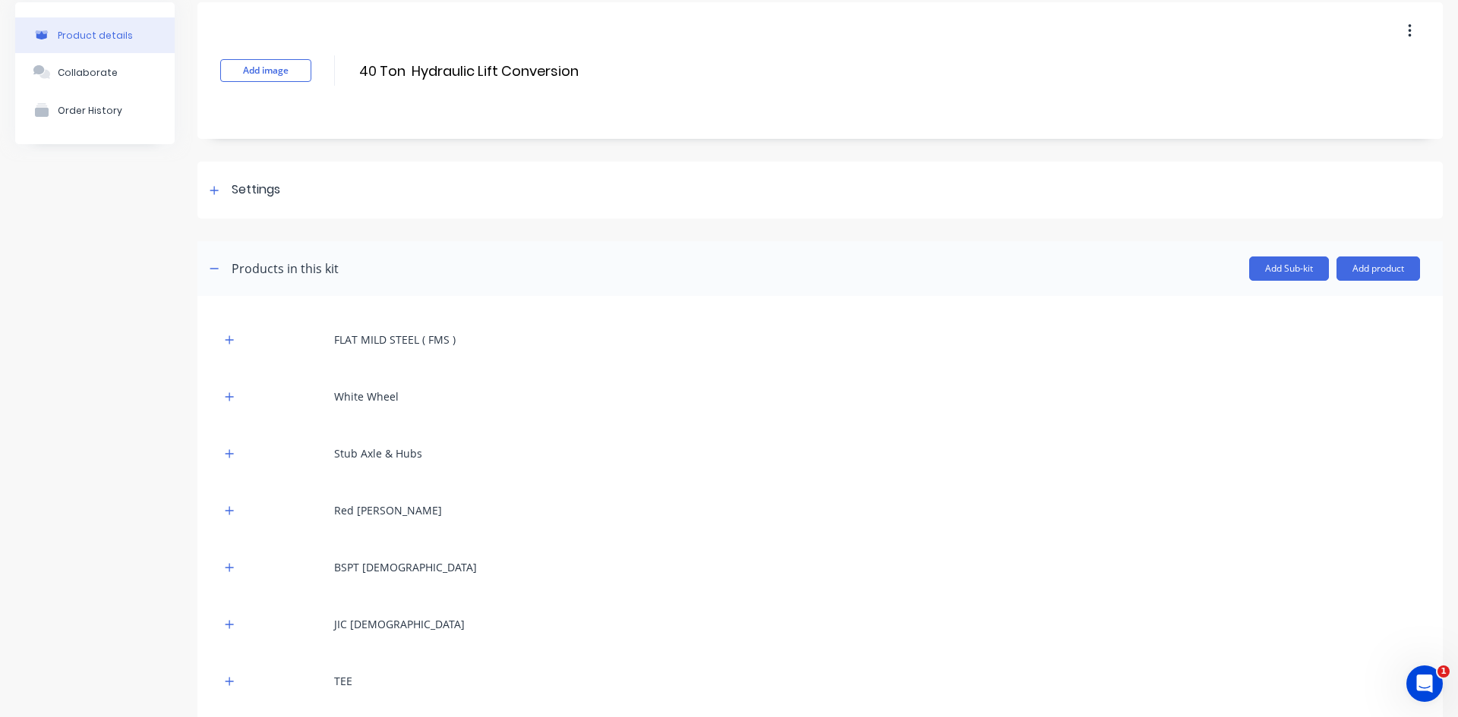
scroll to position [0, 0]
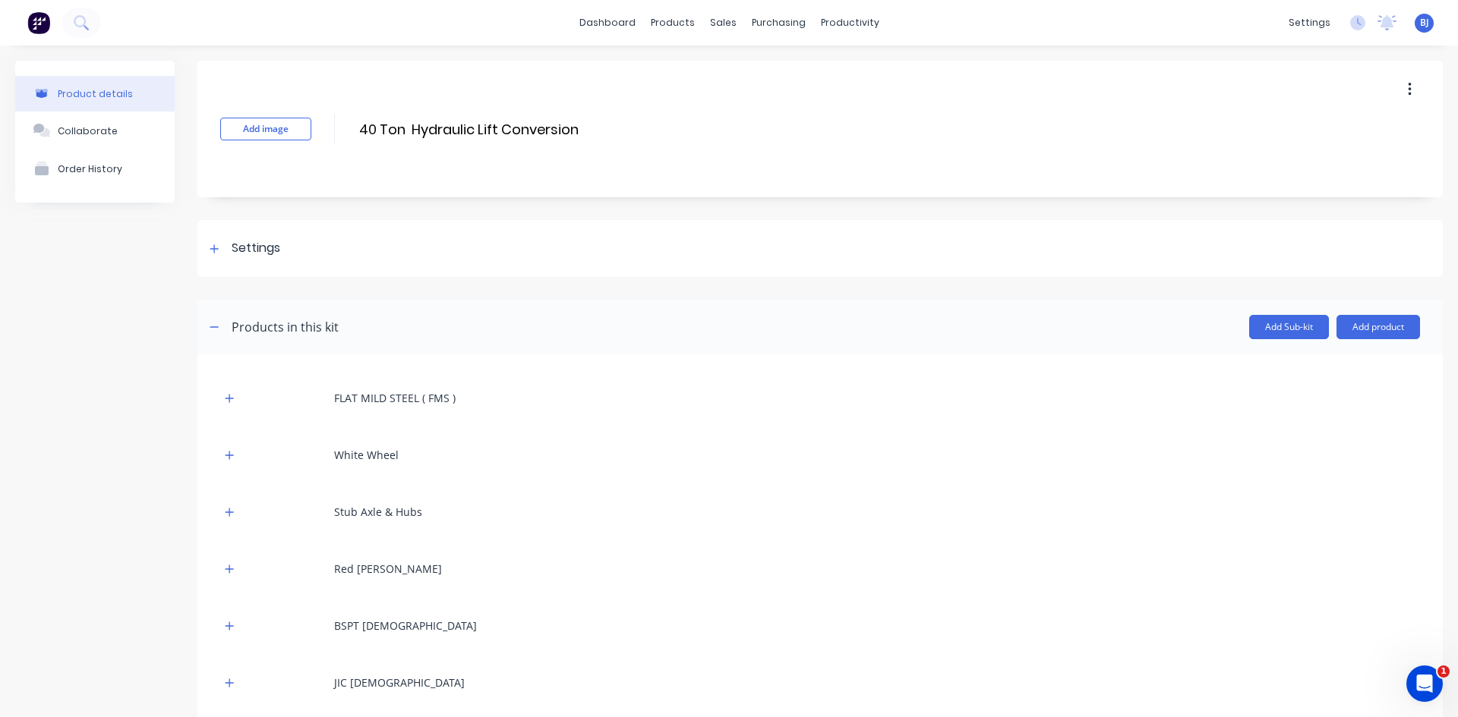
type input "3300"
click at [1407, 90] on icon "button" at bounding box center [1408, 90] width 3 height 14
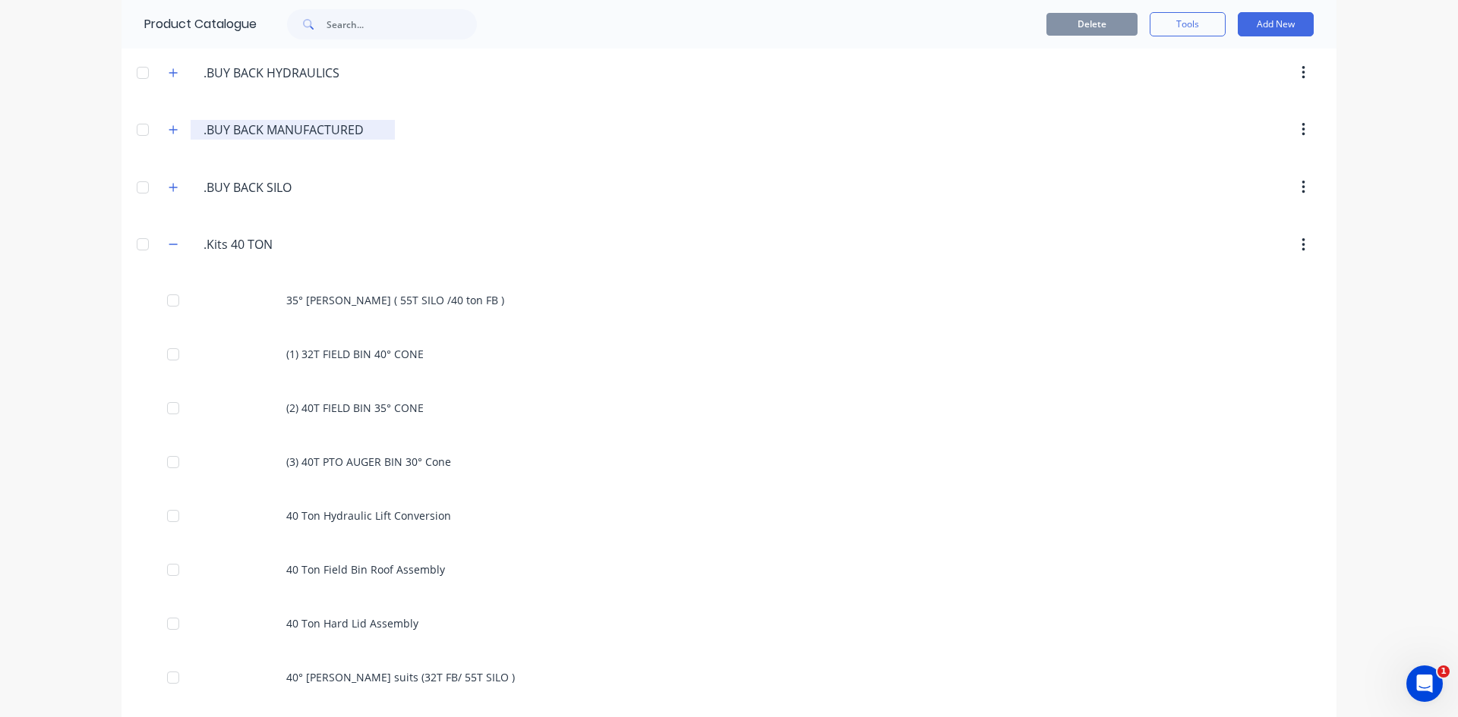
scroll to position [455, 0]
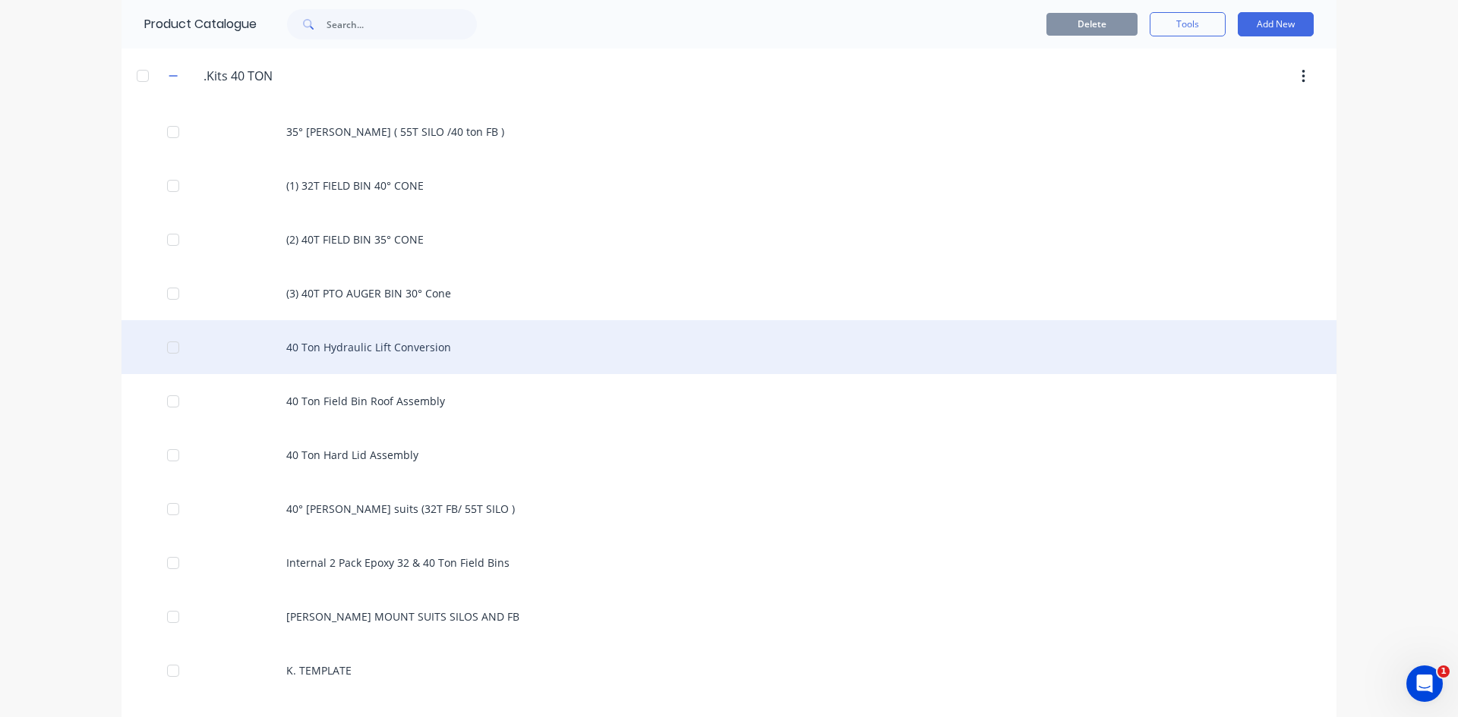
click at [366, 353] on div "40 Ton Hydraulic Lift Conversion" at bounding box center [728, 347] width 1215 height 54
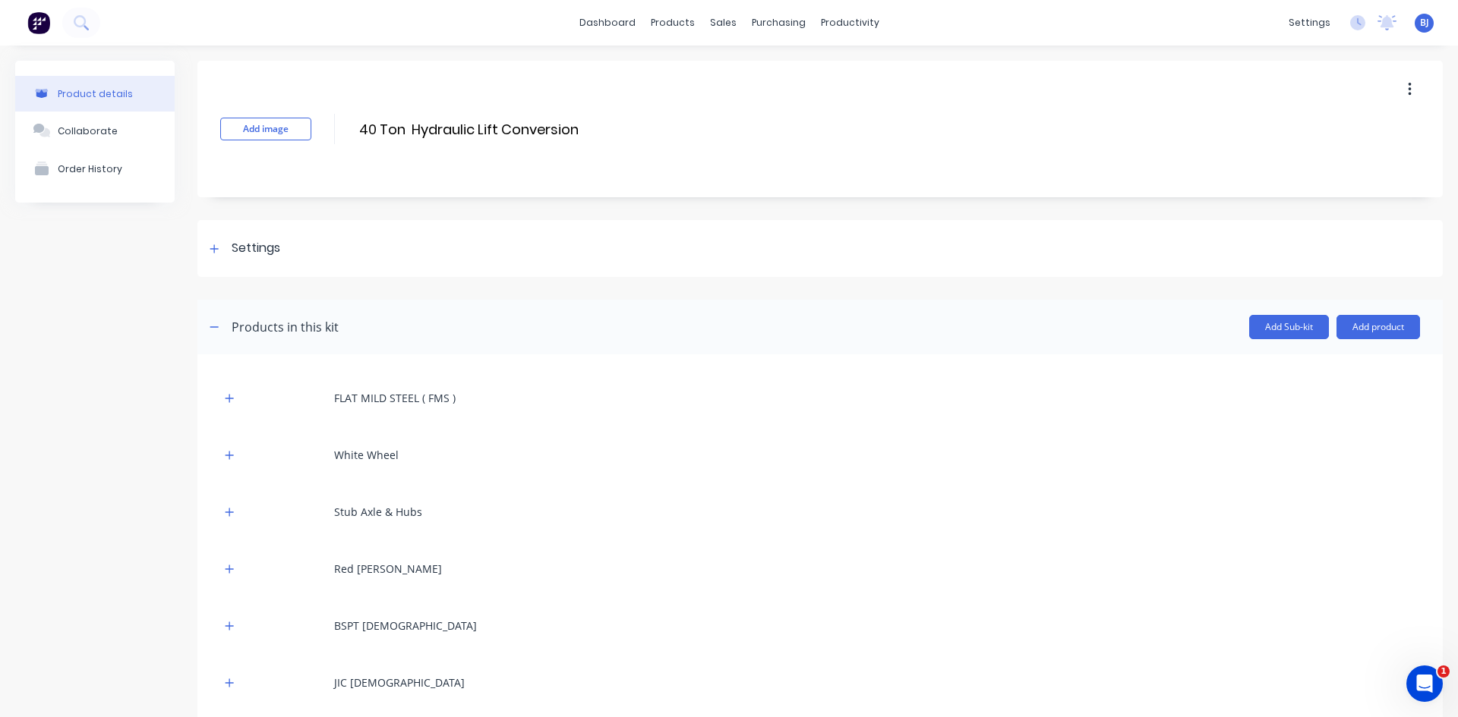
click at [1400, 95] on button "button" at bounding box center [1410, 89] width 36 height 27
click at [1303, 127] on span "Duplicate" at bounding box center [1354, 129] width 114 height 16
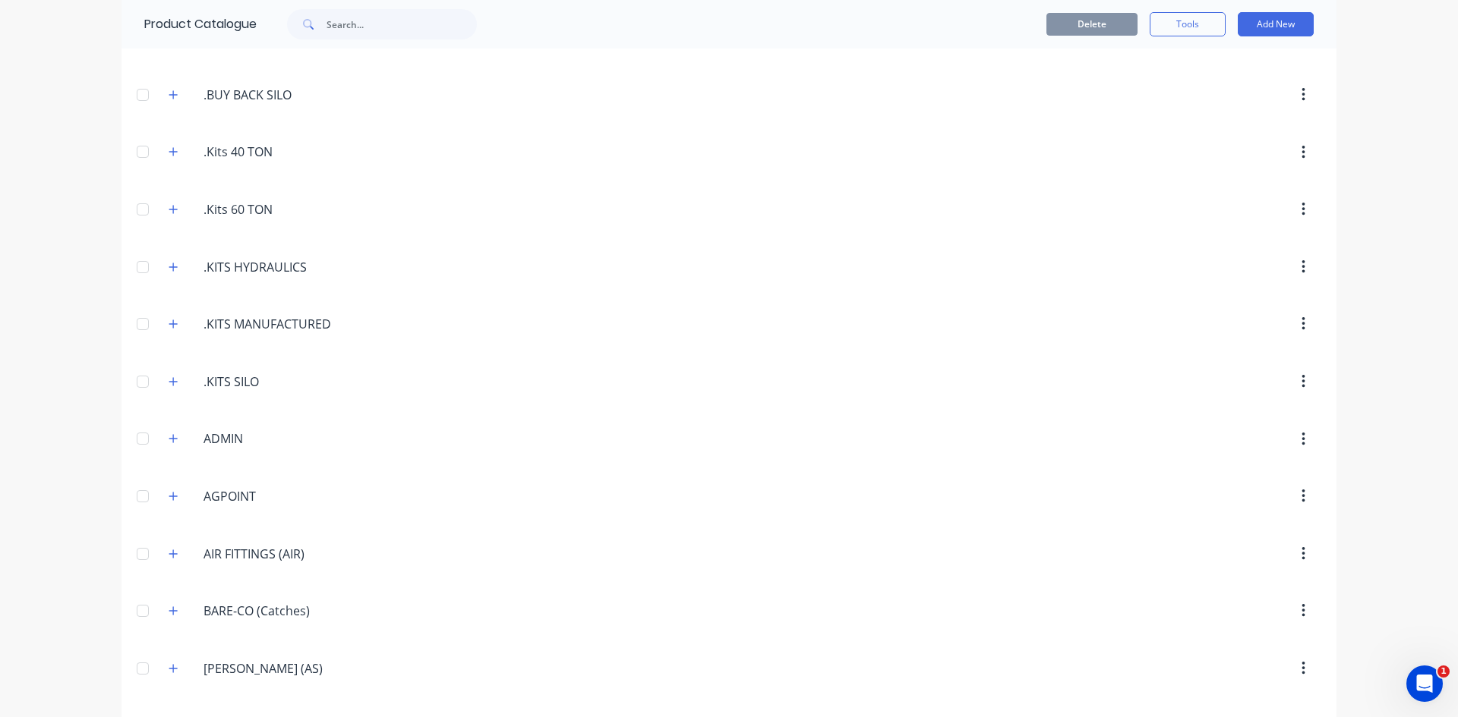
scroll to position [304, 0]
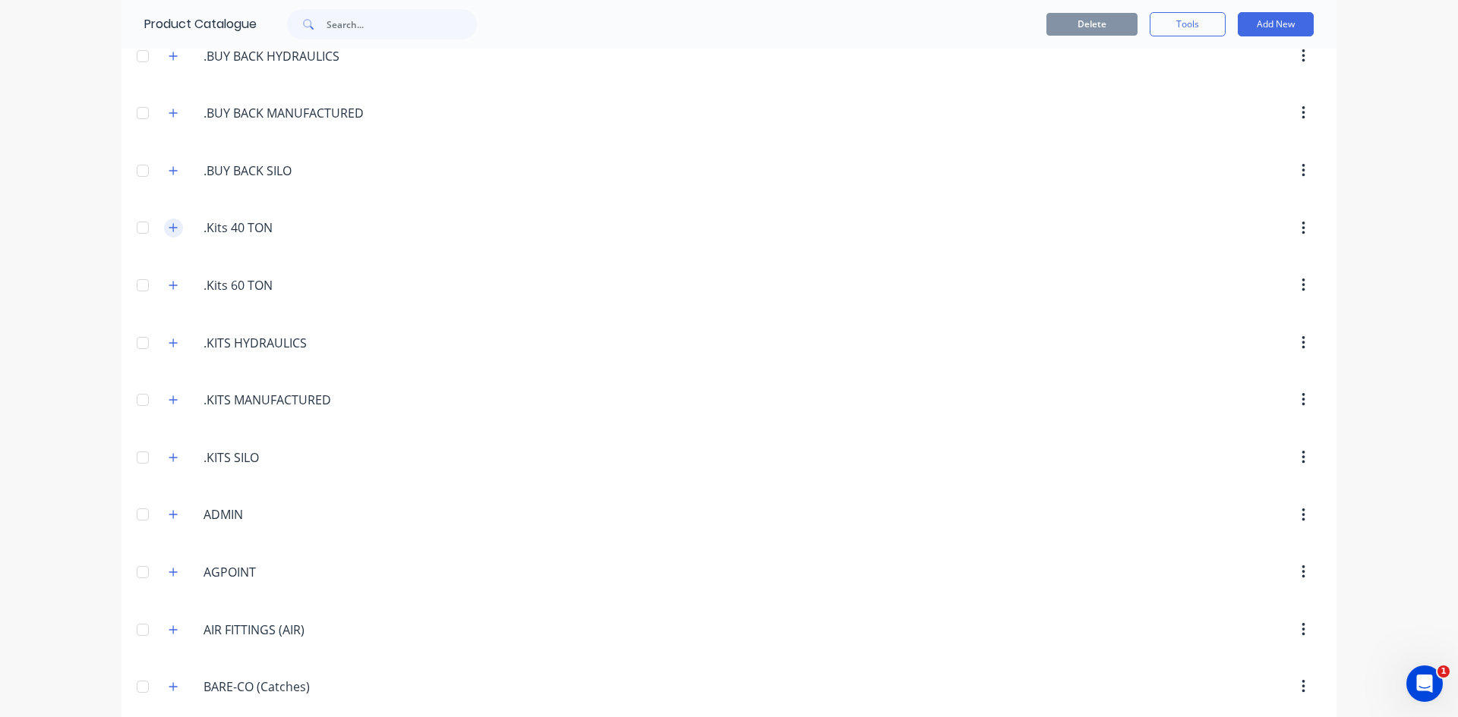
click at [169, 229] on icon "button" at bounding box center [173, 227] width 9 height 11
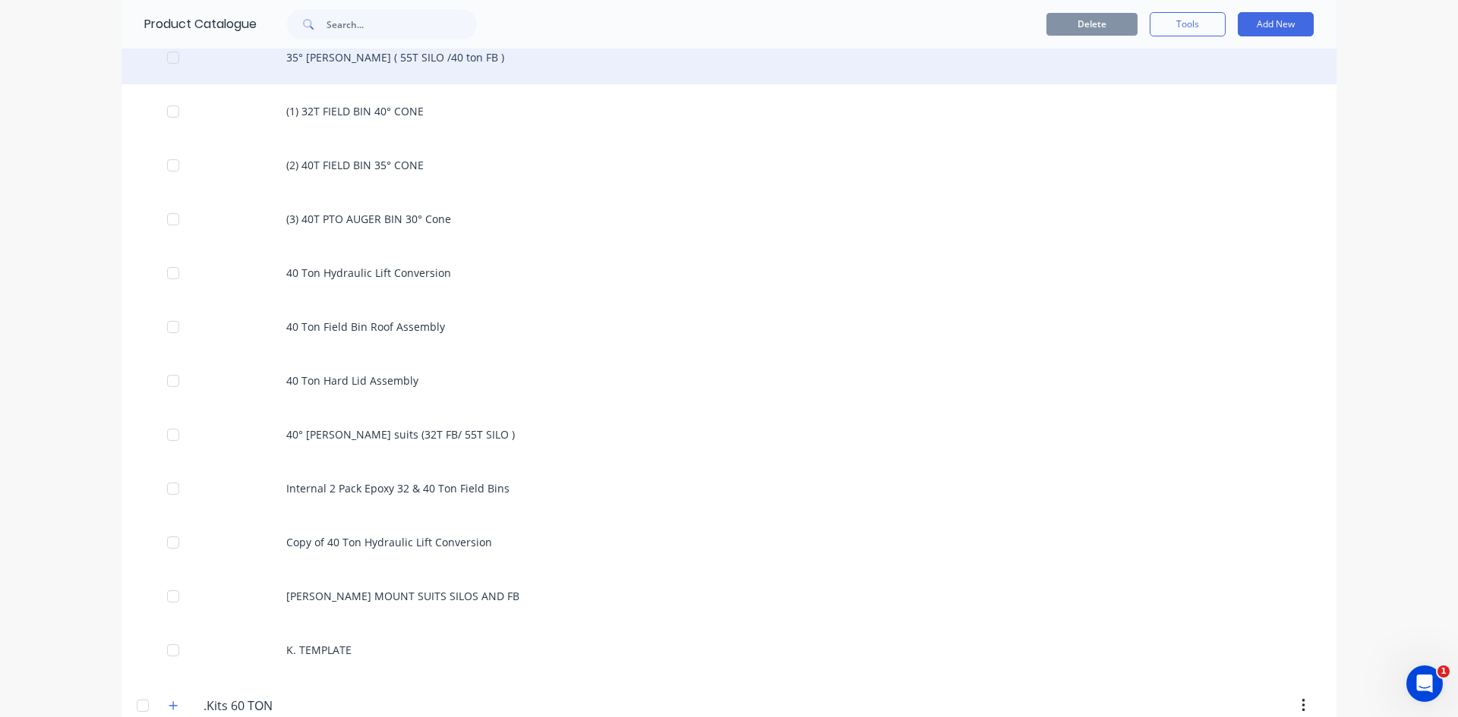
scroll to position [531, 0]
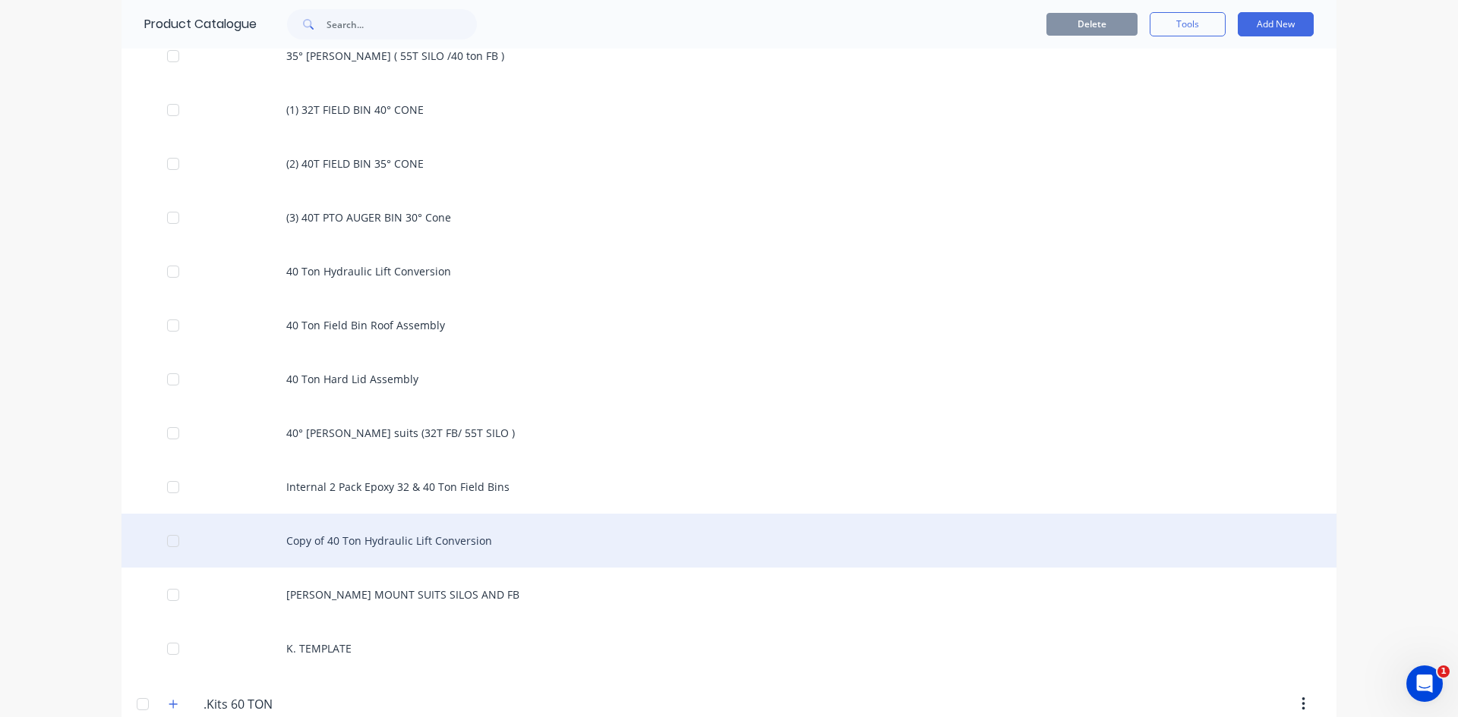
click at [332, 539] on div "Copy of 40 Ton Hydraulic Lift Conversion" at bounding box center [728, 541] width 1215 height 54
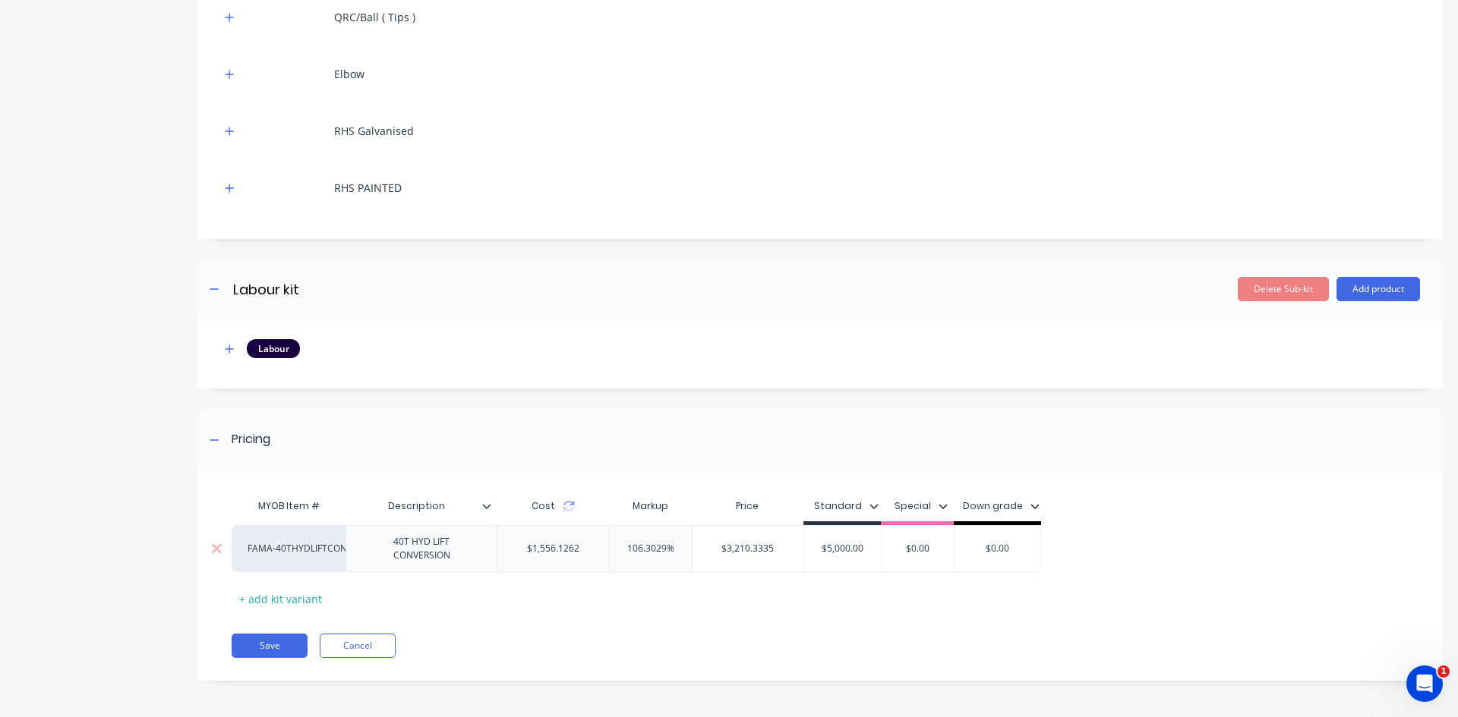
scroll to position [838, 0]
click at [829, 547] on input "$5,000.00" at bounding box center [842, 548] width 77 height 14
type input "$3250.0"
click at [739, 594] on div "MYOB Item # Description Cost Markup Price Standard Special Down grade FAMA-40TH…" at bounding box center [814, 550] width 1165 height 120
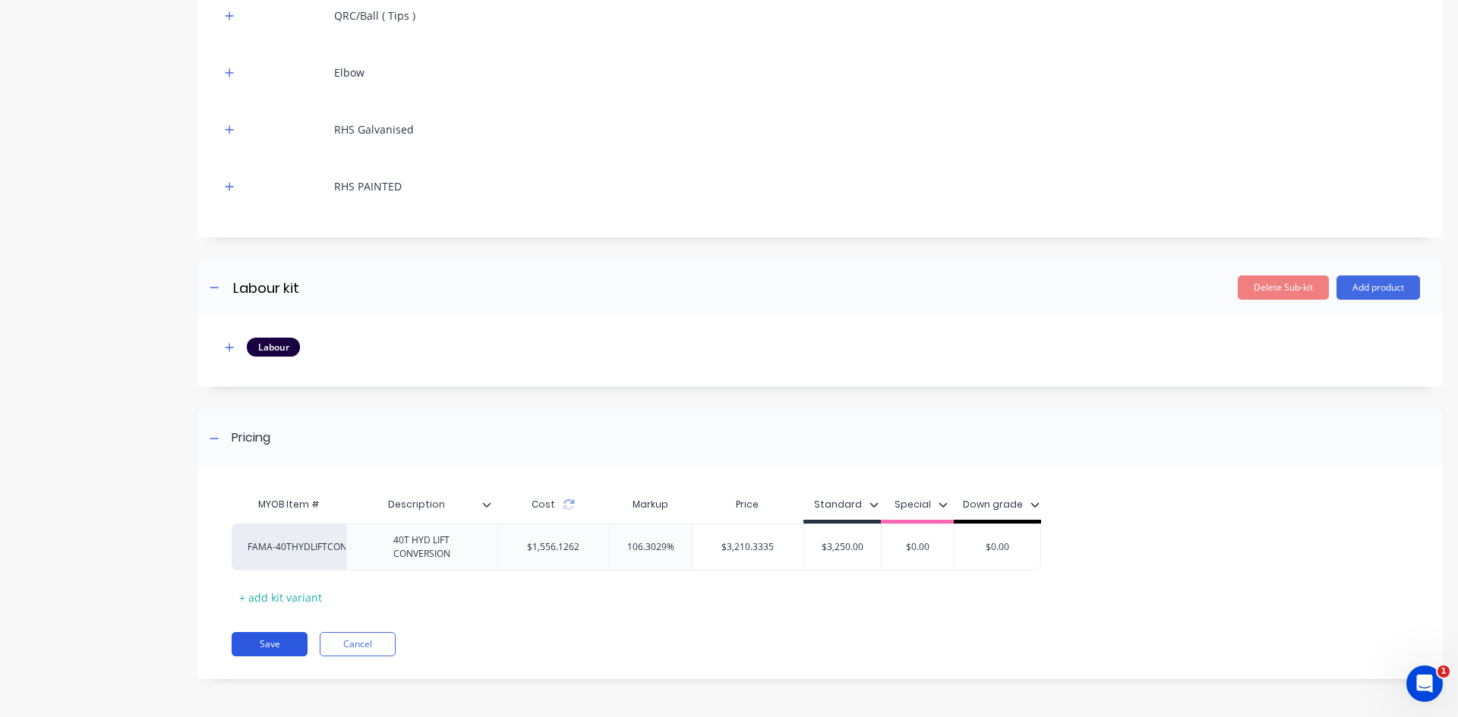
click at [273, 641] on button "Save" at bounding box center [270, 644] width 76 height 24
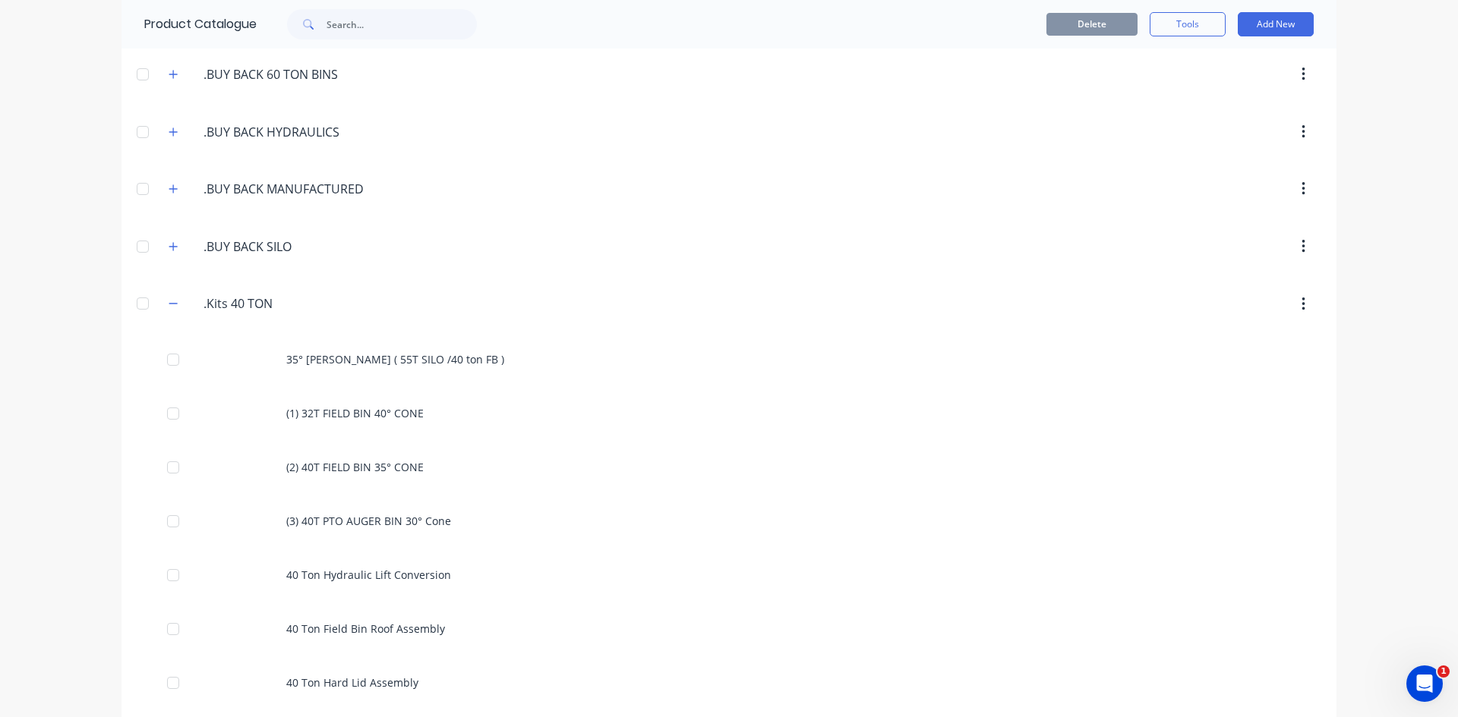
scroll to position [531, 0]
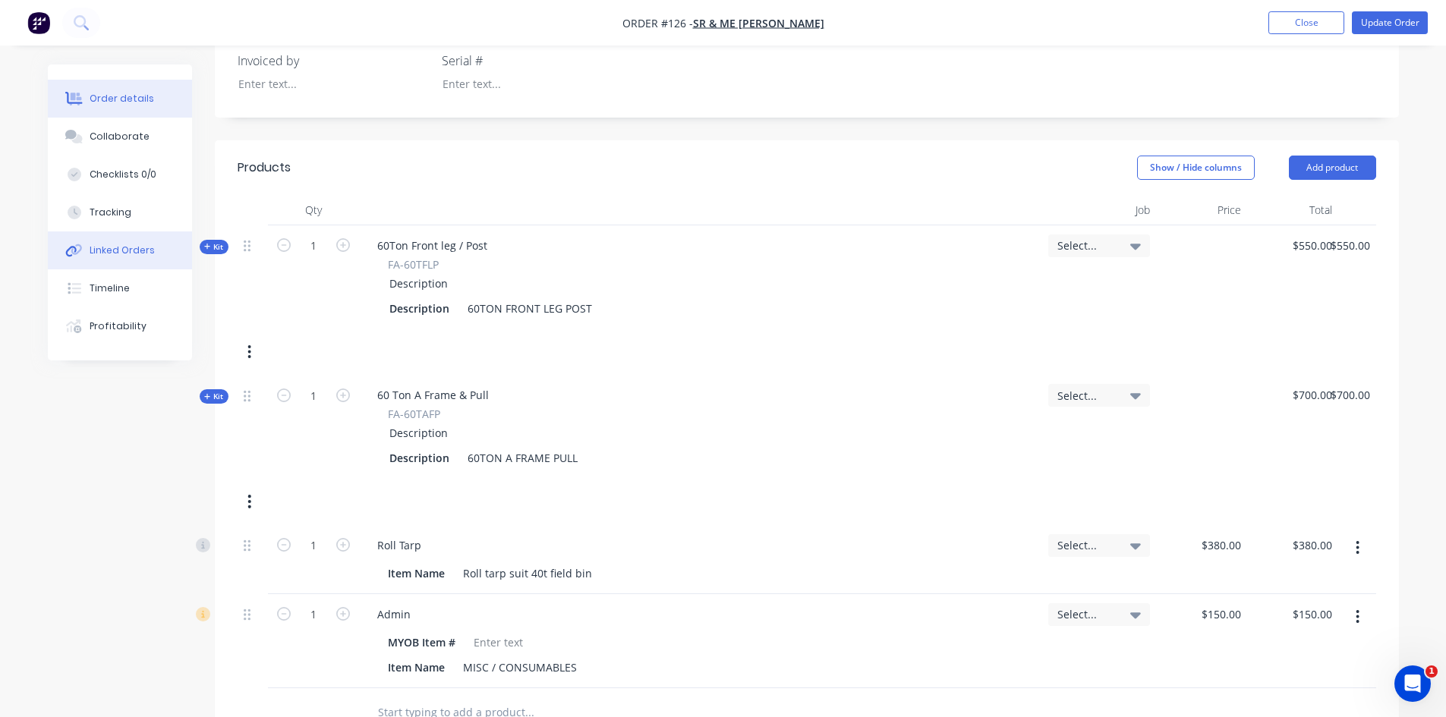
scroll to position [304, 0]
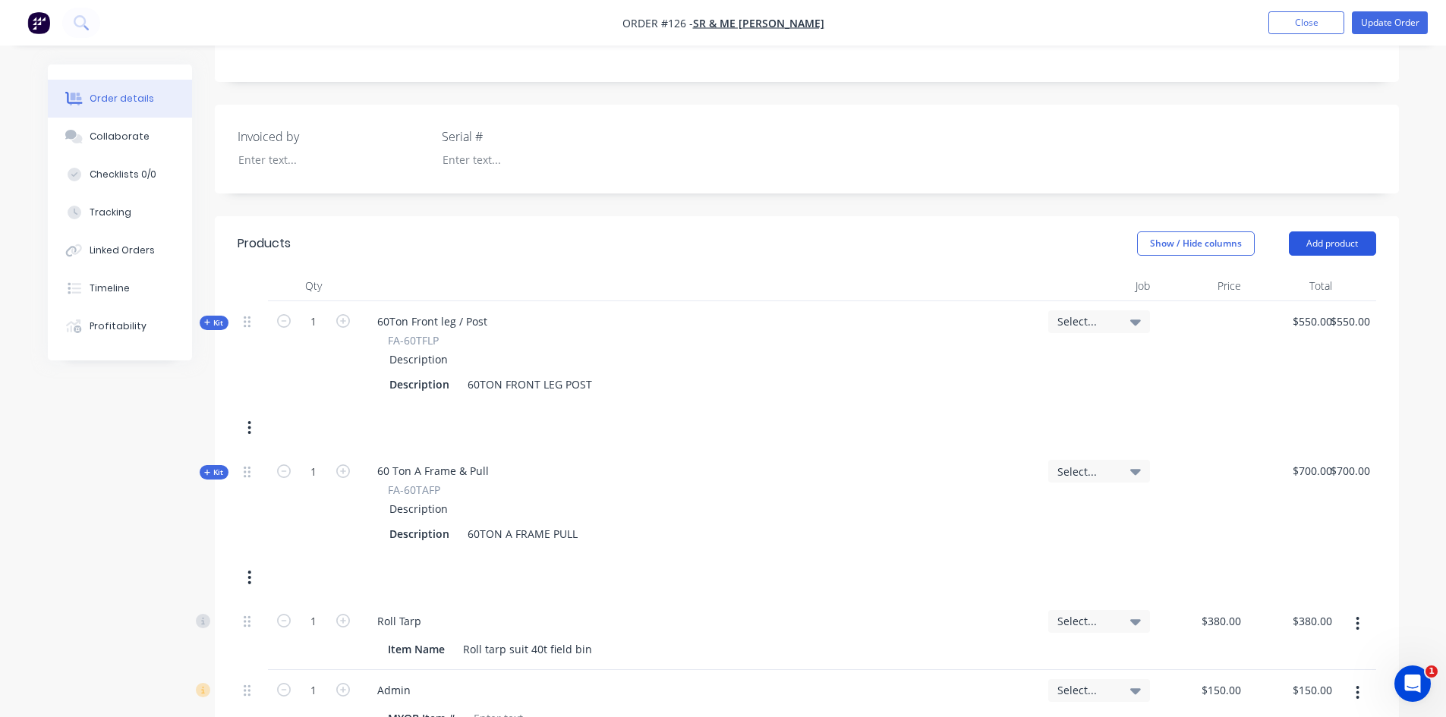
click at [1317, 245] on button "Add product" at bounding box center [1332, 244] width 87 height 24
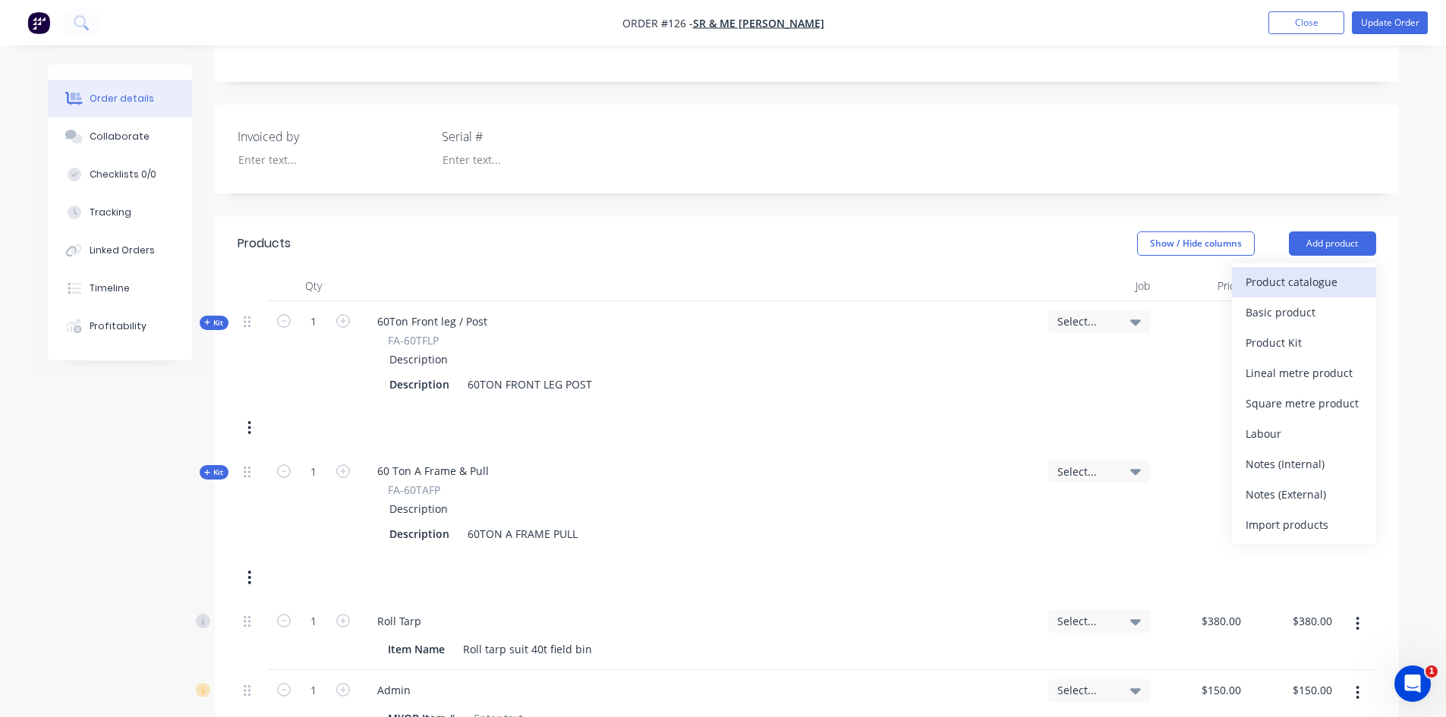
click at [1286, 279] on div "Product catalogue" at bounding box center [1304, 282] width 117 height 22
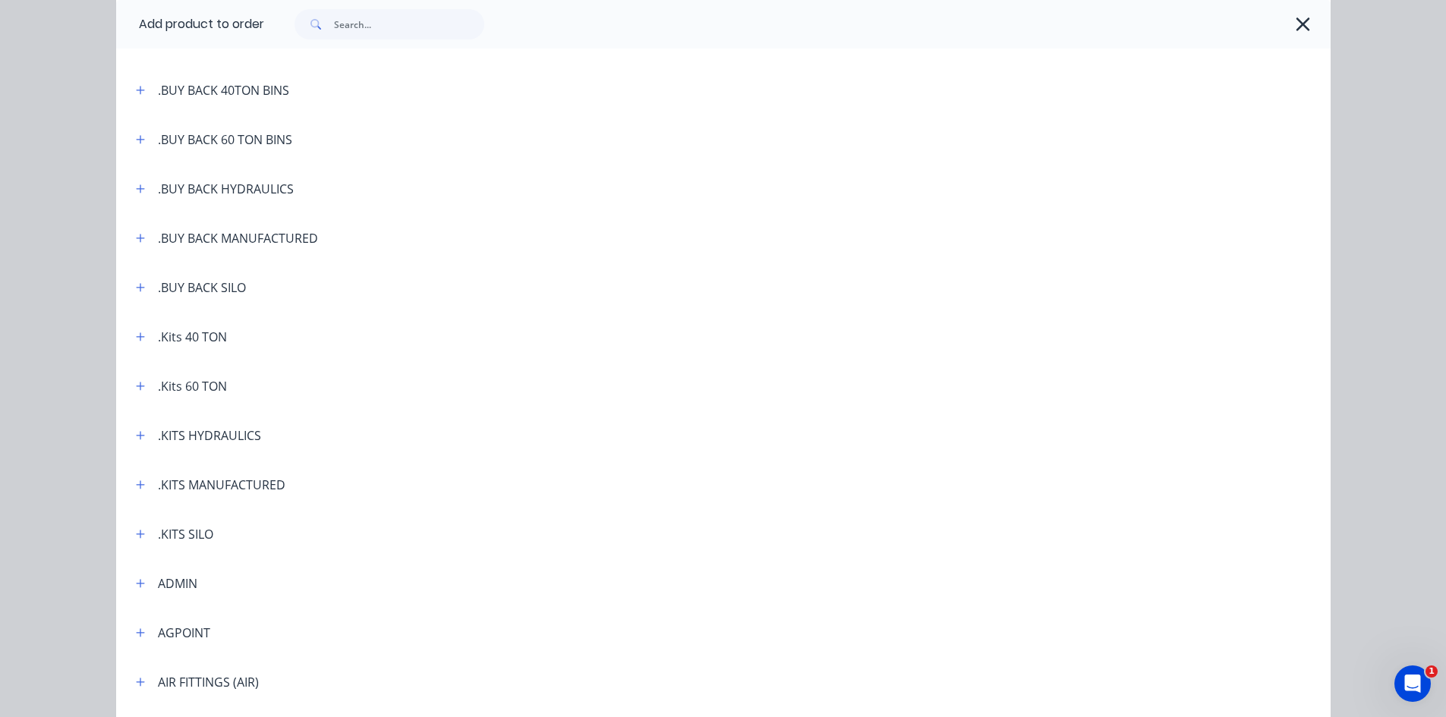
scroll to position [152, 0]
click at [137, 336] on icon "button" at bounding box center [140, 335] width 8 height 8
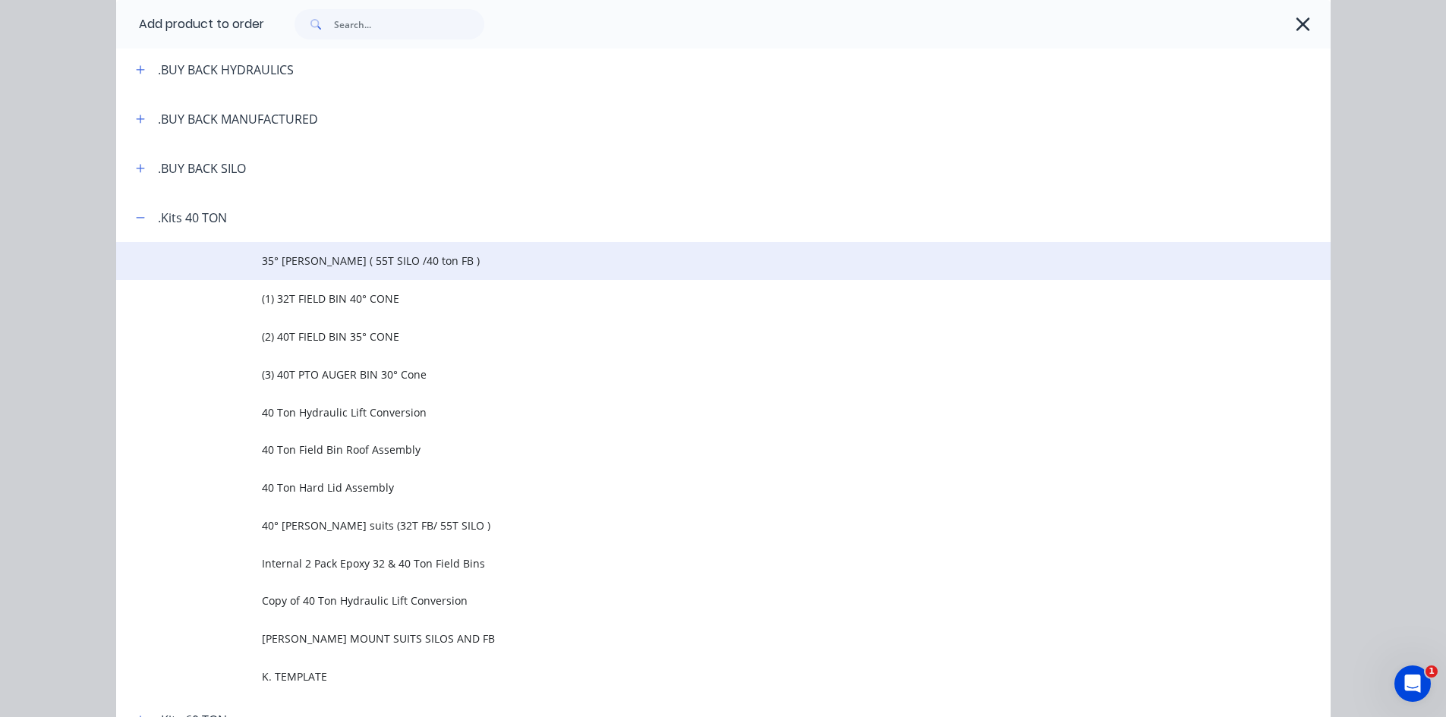
scroll to position [304, 0]
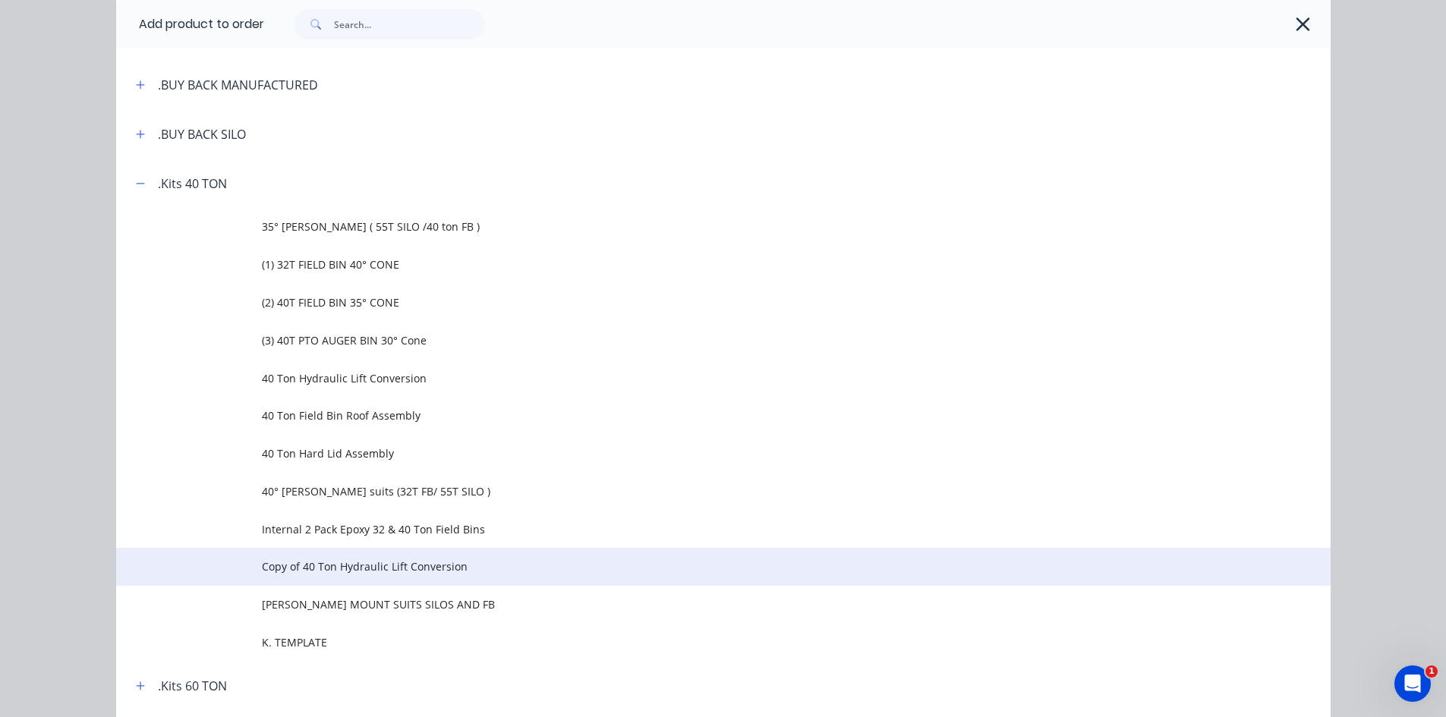
click at [301, 567] on span "Copy of 40 Ton Hydraulic Lift Conversion" at bounding box center [689, 567] width 855 height 16
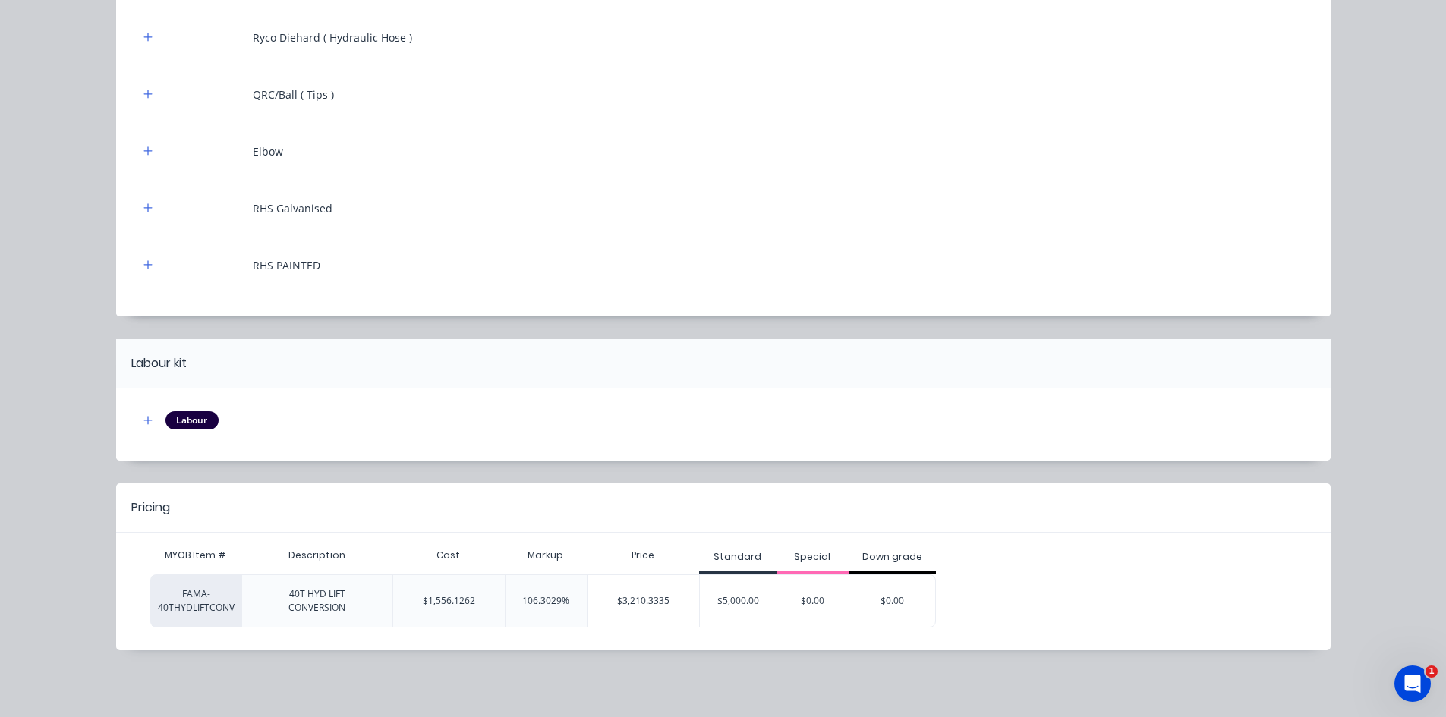
scroll to position [455, 0]
click at [723, 600] on div "$5,000.00" at bounding box center [738, 601] width 77 height 38
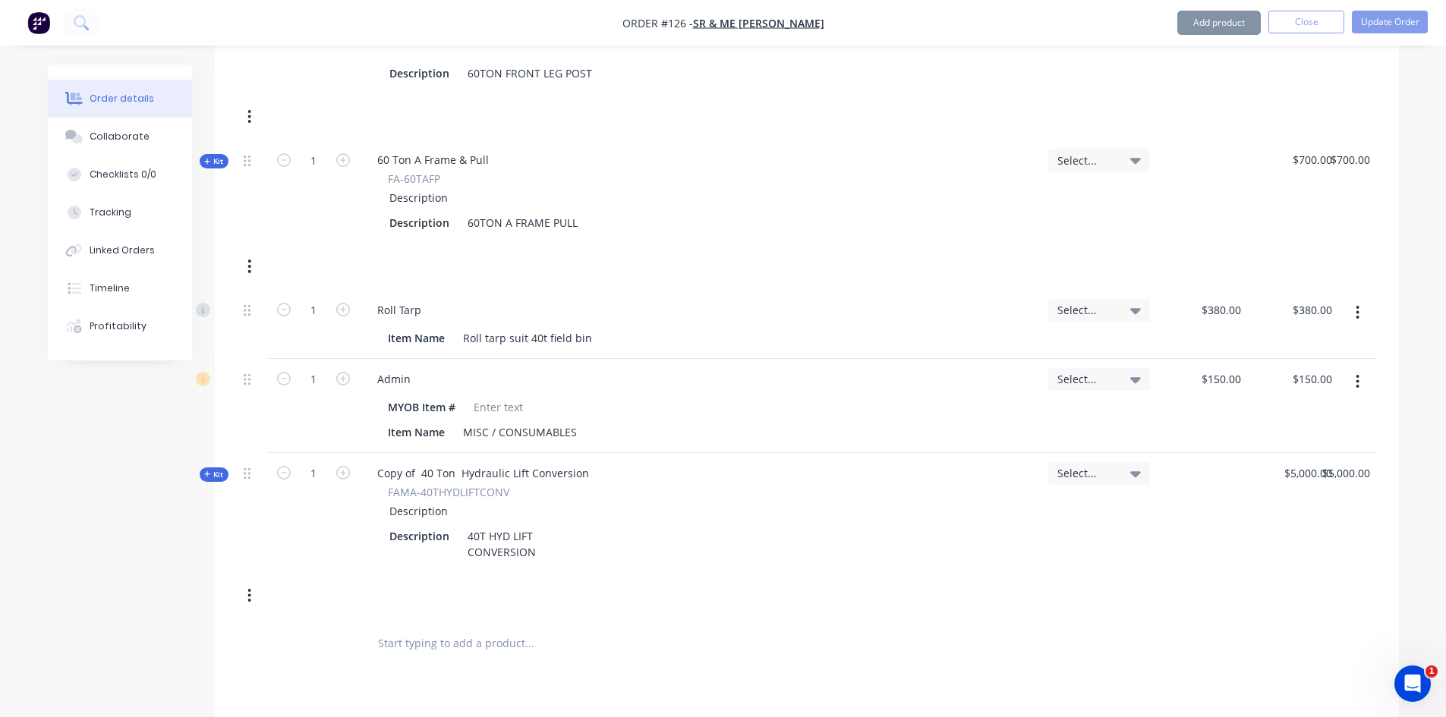
scroll to position [683, 0]
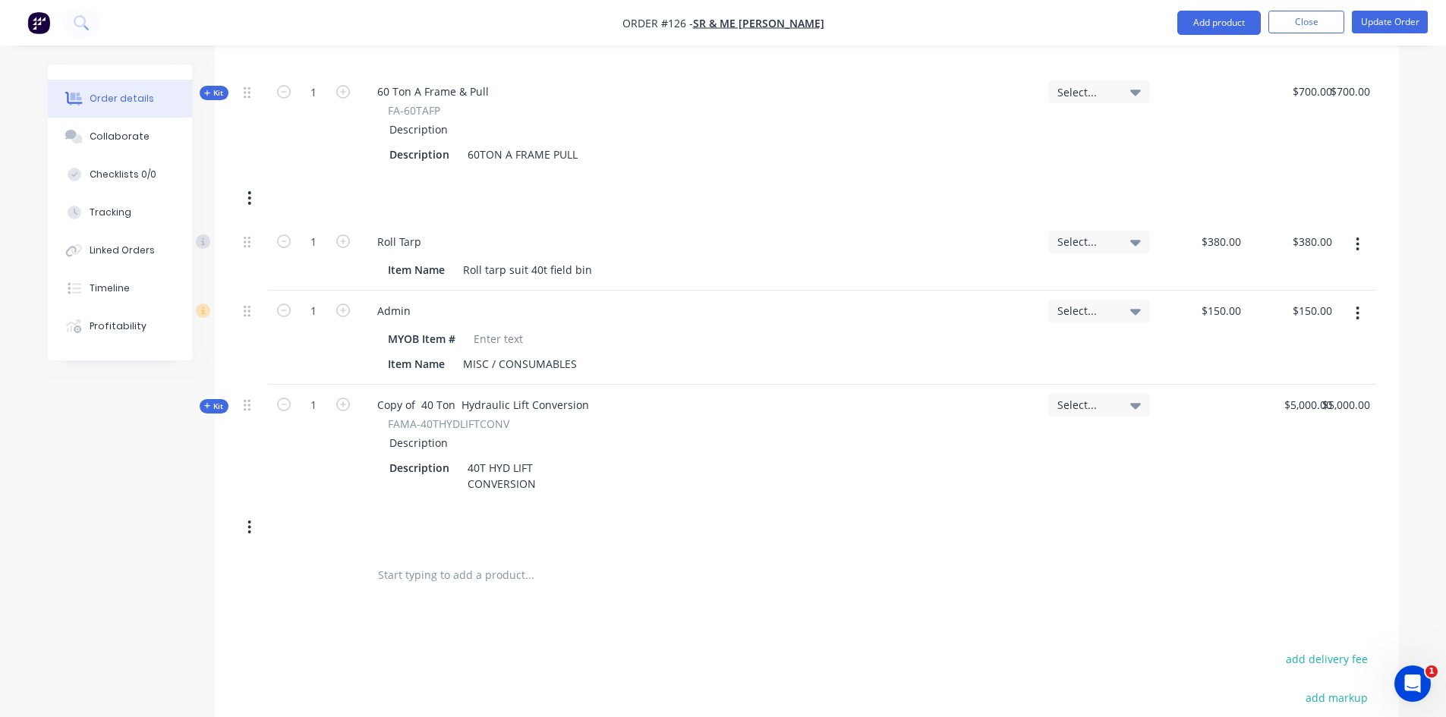
click at [250, 528] on icon "button" at bounding box center [249, 528] width 3 height 14
click at [147, 685] on div "Delete" at bounding box center [195, 689] width 117 height 22
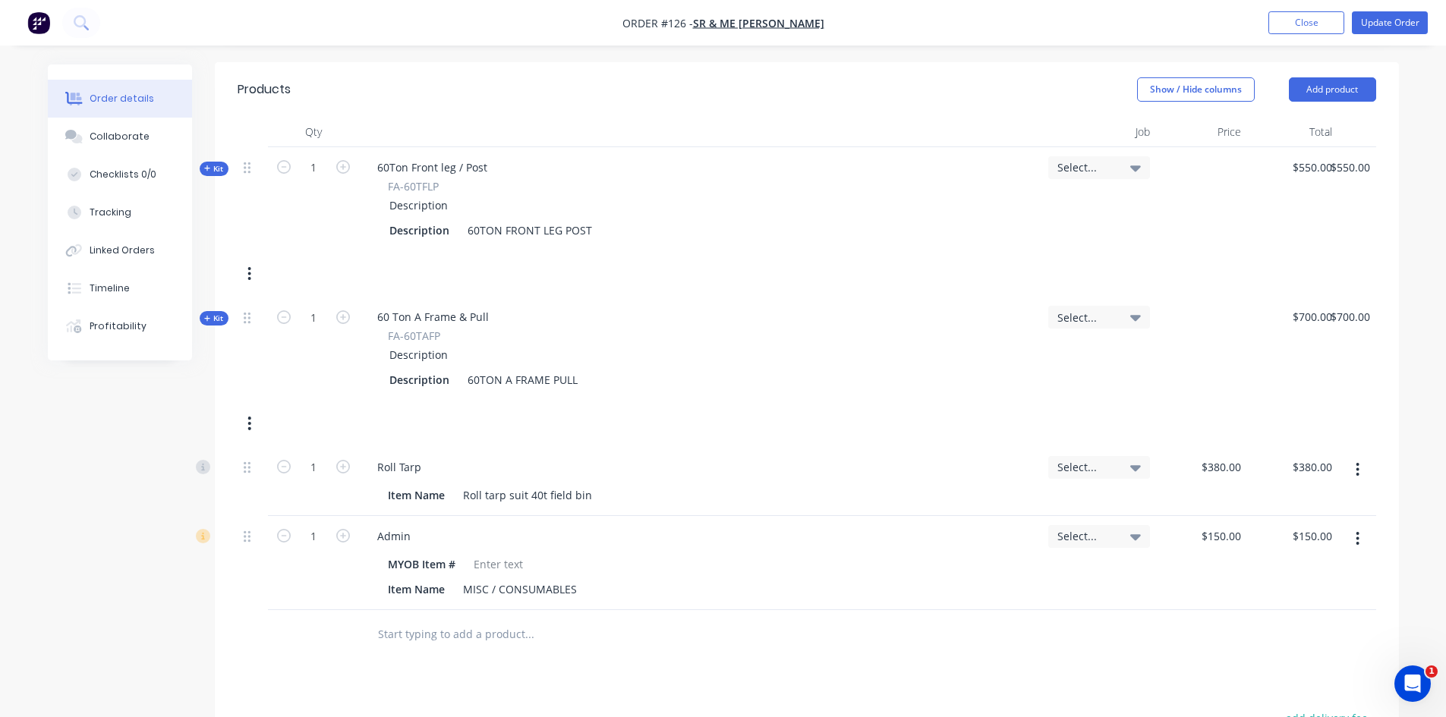
scroll to position [455, 0]
click at [1333, 84] on button "Add product" at bounding box center [1332, 92] width 87 height 24
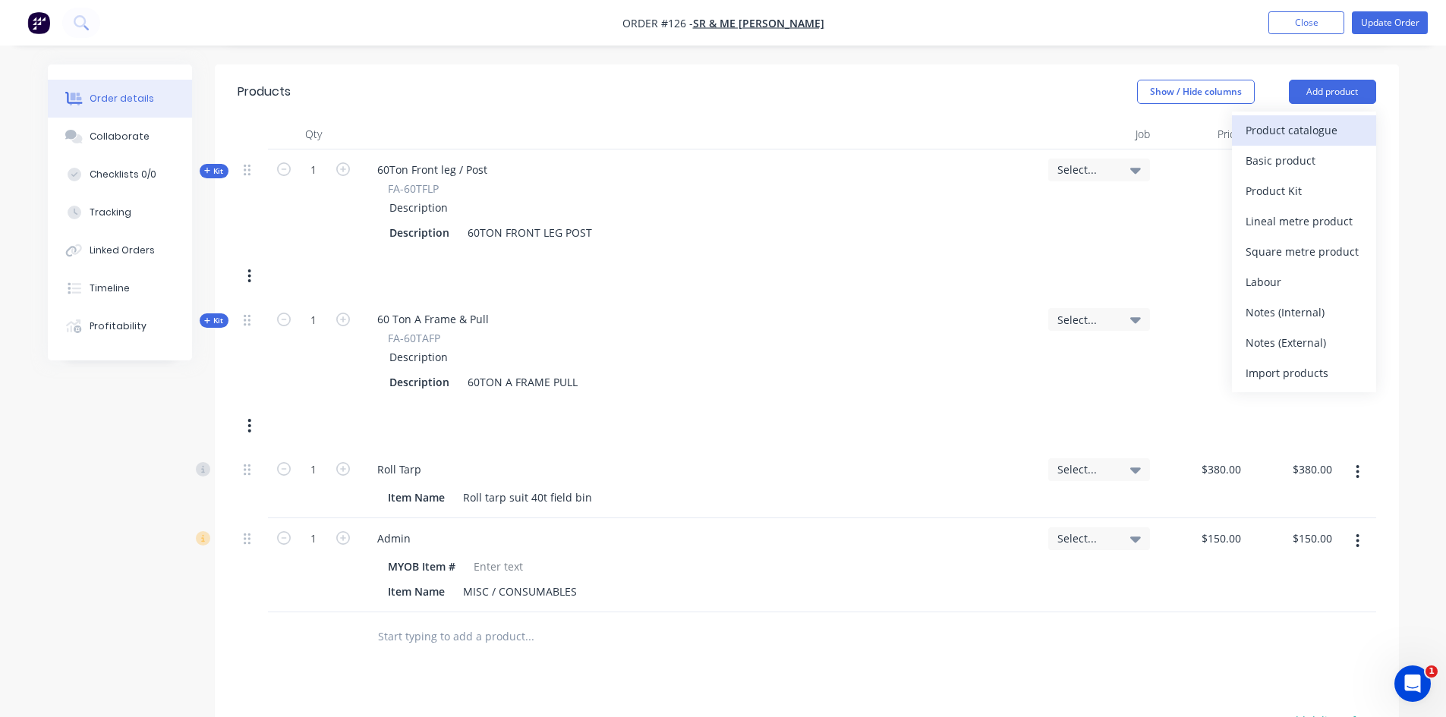
click at [1285, 131] on div "Product catalogue" at bounding box center [1304, 130] width 117 height 22
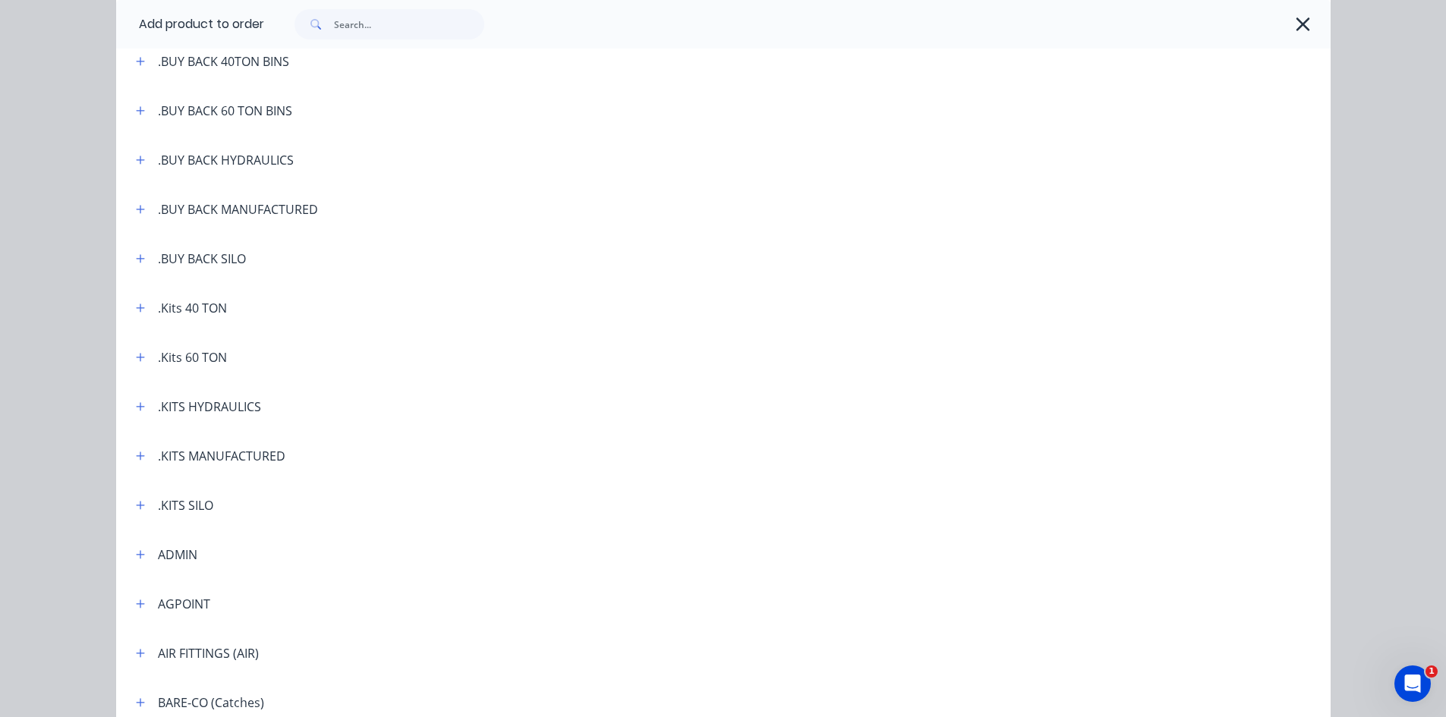
scroll to position [152, 0]
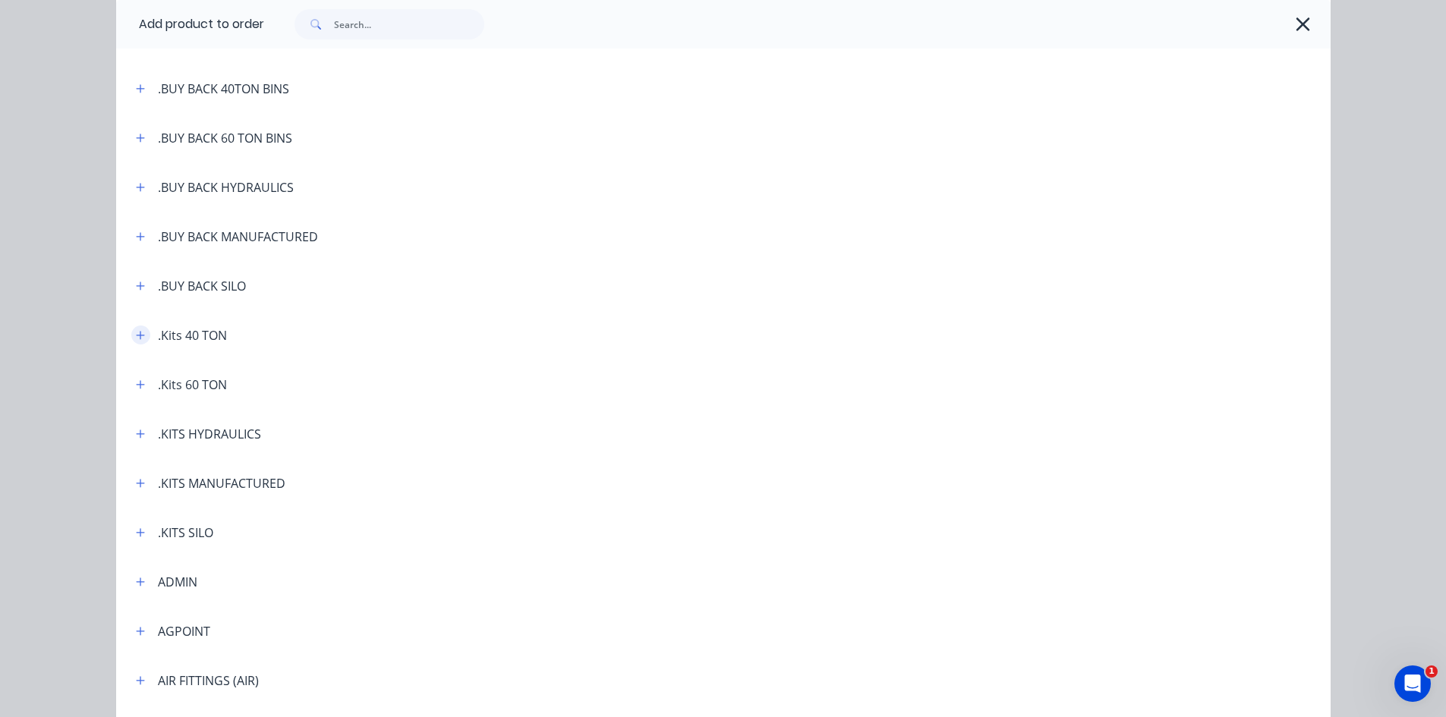
click at [136, 334] on icon "button" at bounding box center [140, 335] width 9 height 11
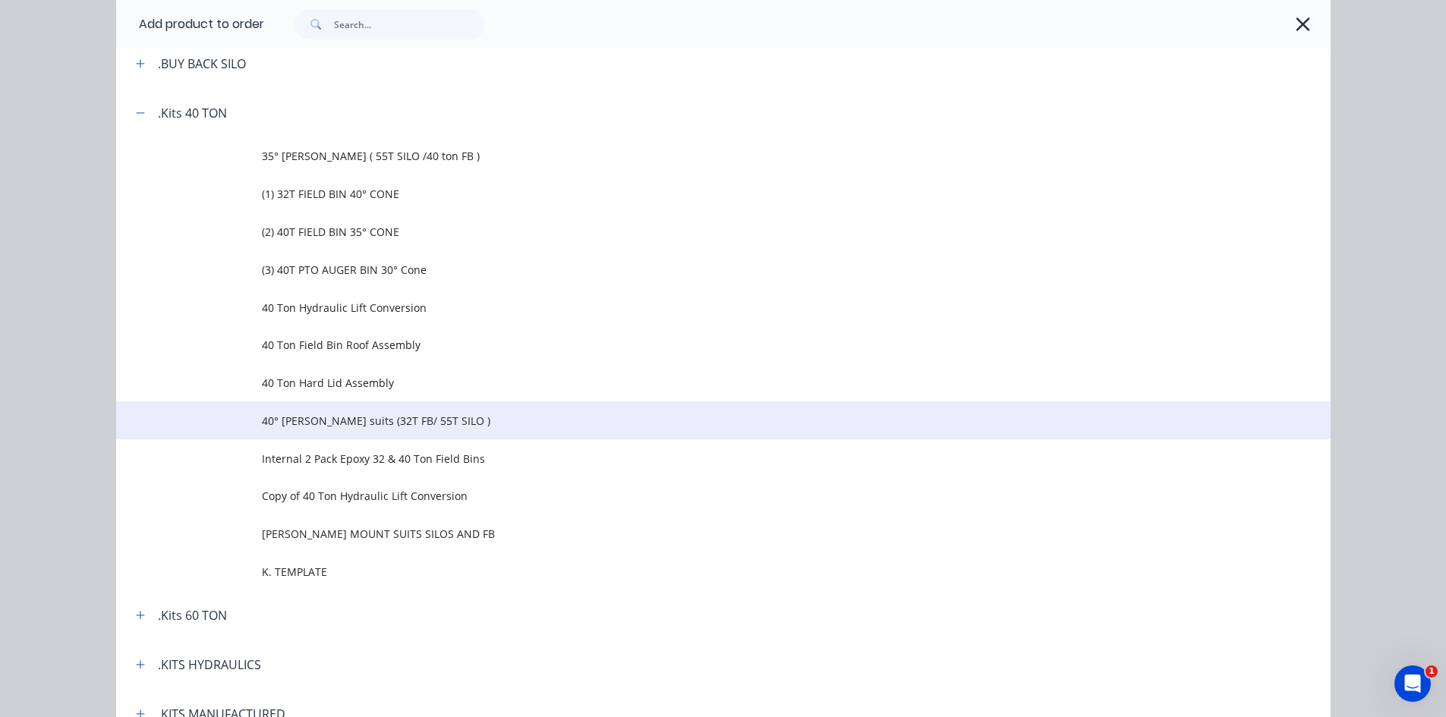
scroll to position [380, 0]
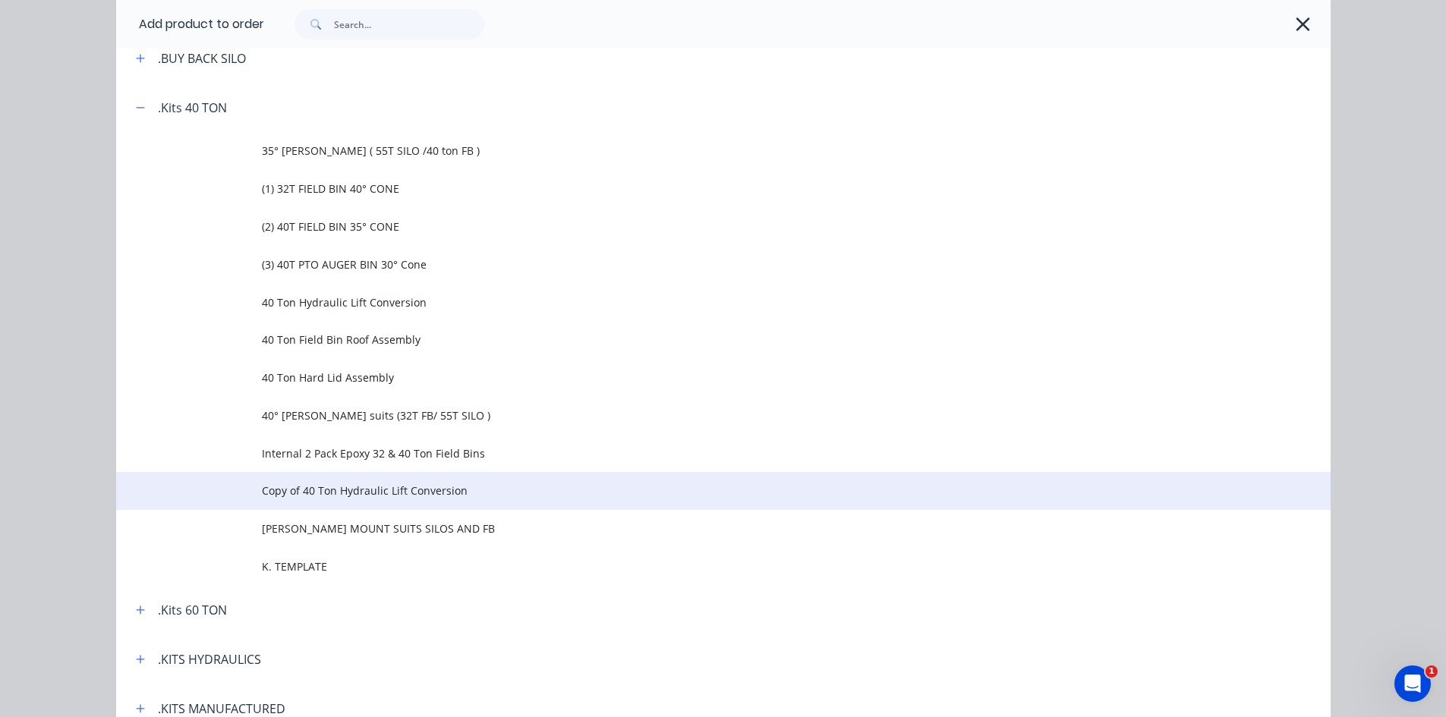
click at [329, 487] on span "Copy of 40 Ton Hydraulic Lift Conversion" at bounding box center [689, 491] width 855 height 16
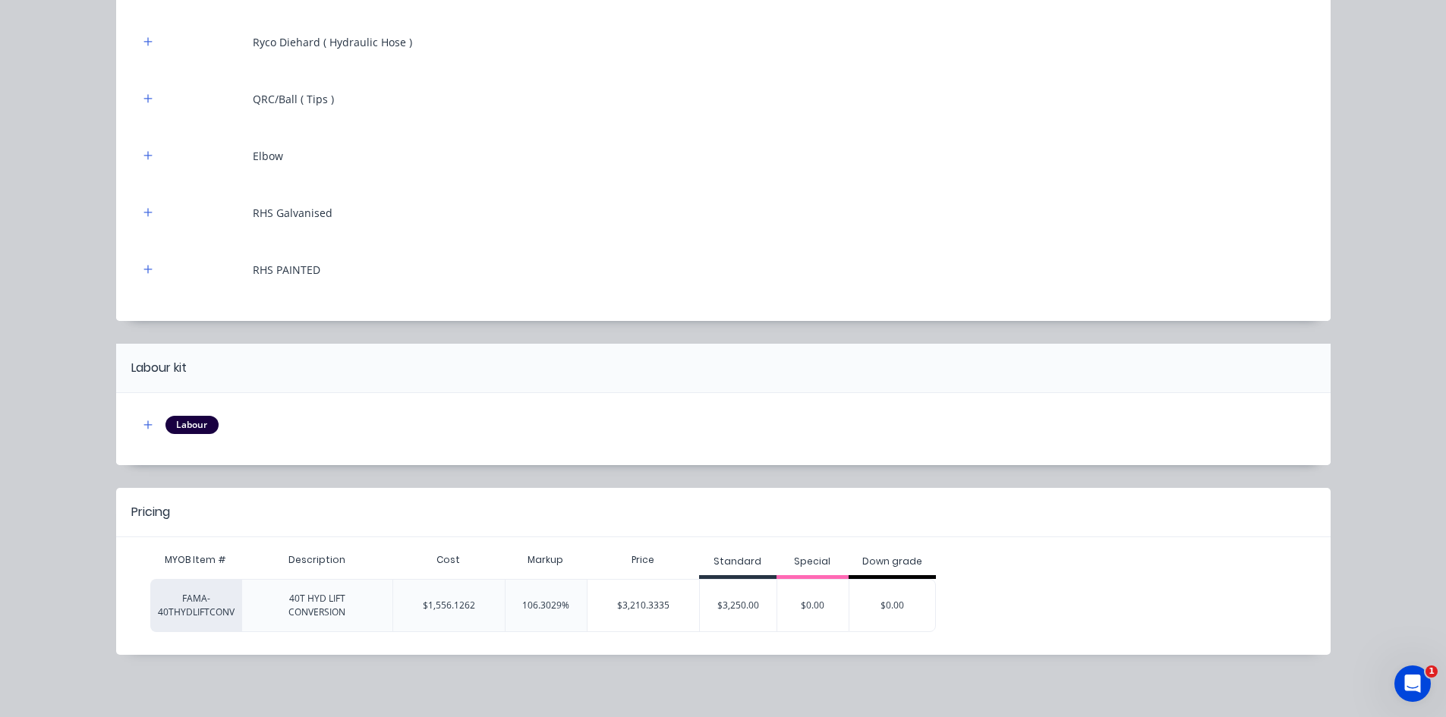
scroll to position [597, 0]
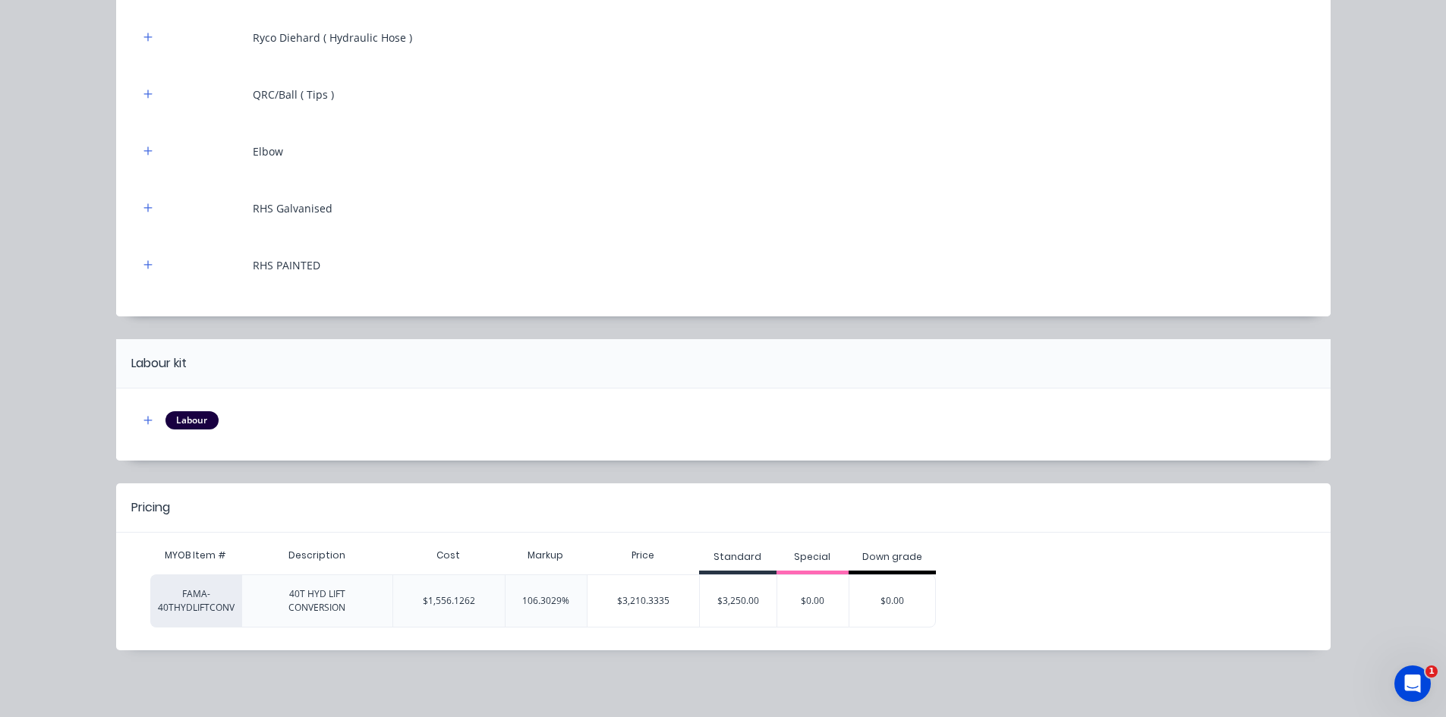
click at [745, 606] on div "$3,250.00" at bounding box center [738, 601] width 77 height 38
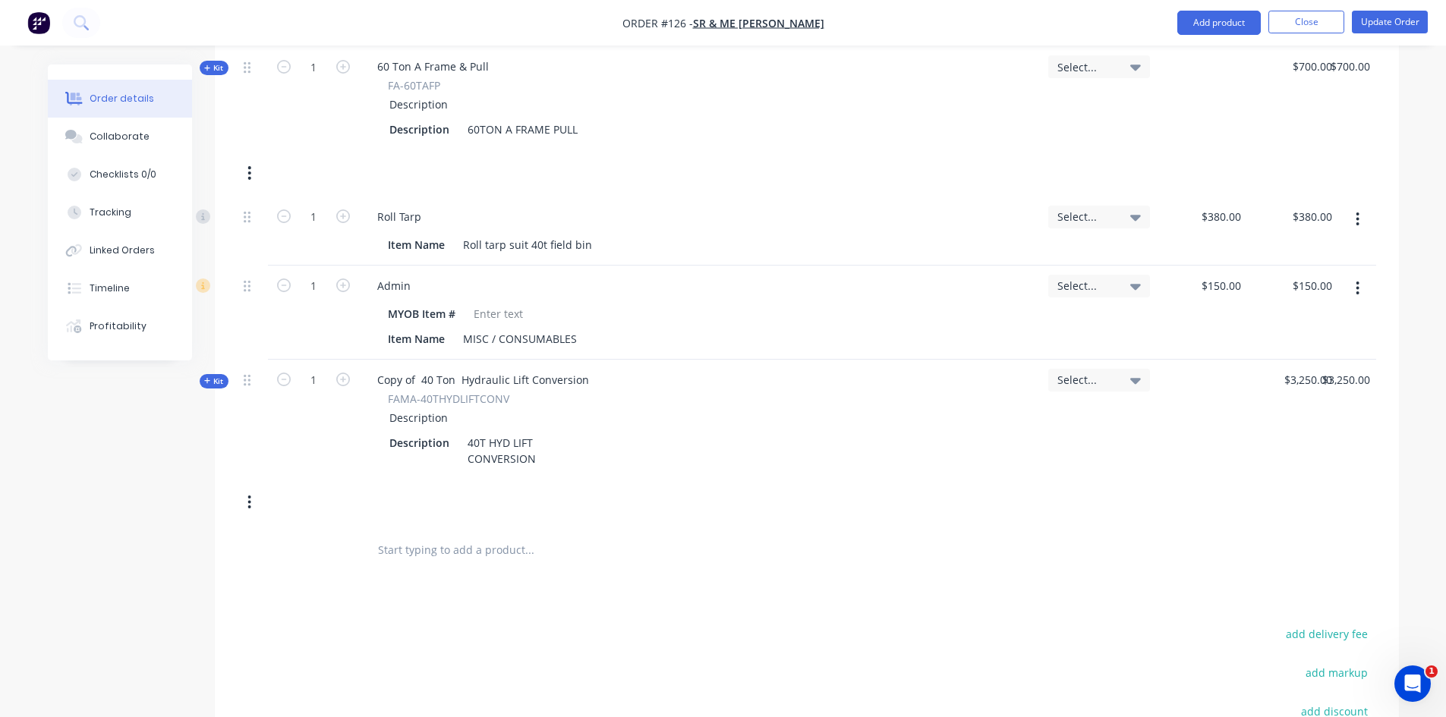
scroll to position [759, 0]
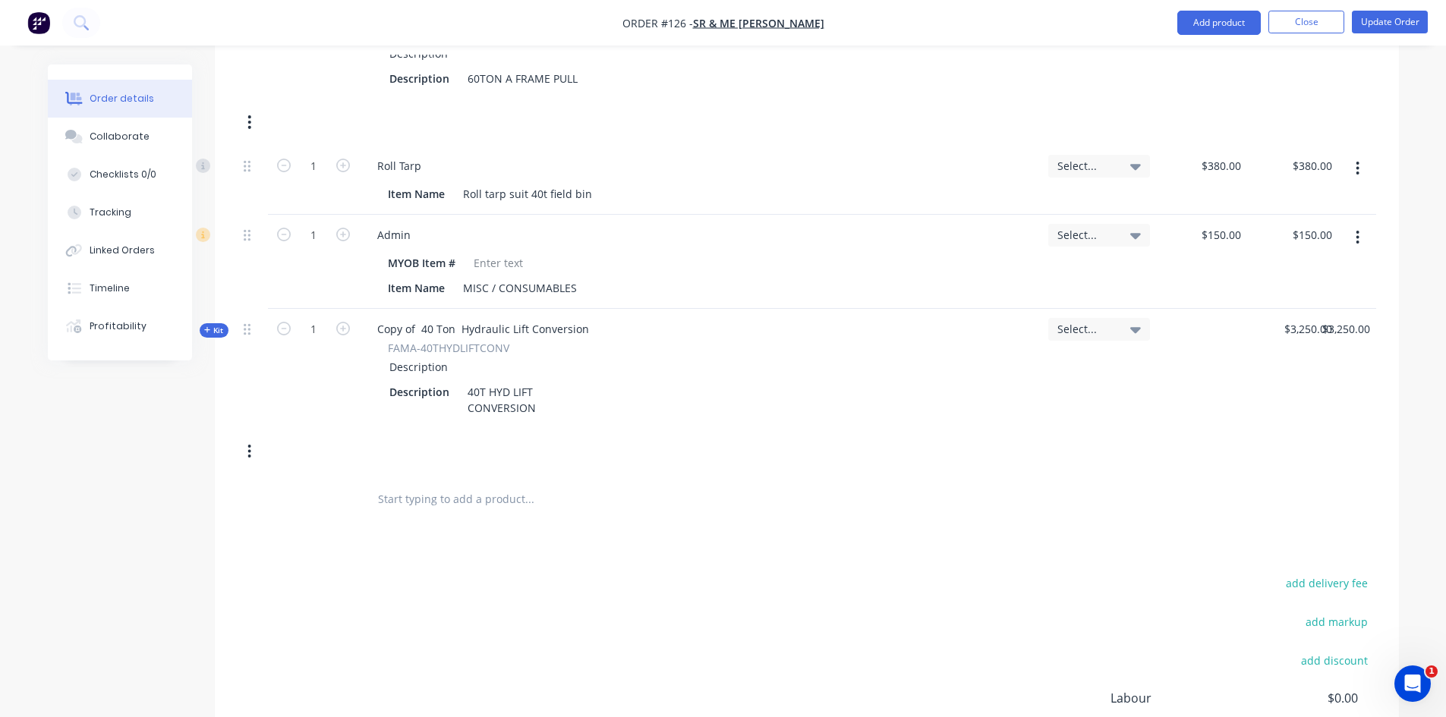
click at [251, 455] on icon "button" at bounding box center [249, 452] width 3 height 14
click at [168, 609] on div "Delete" at bounding box center [195, 613] width 117 height 22
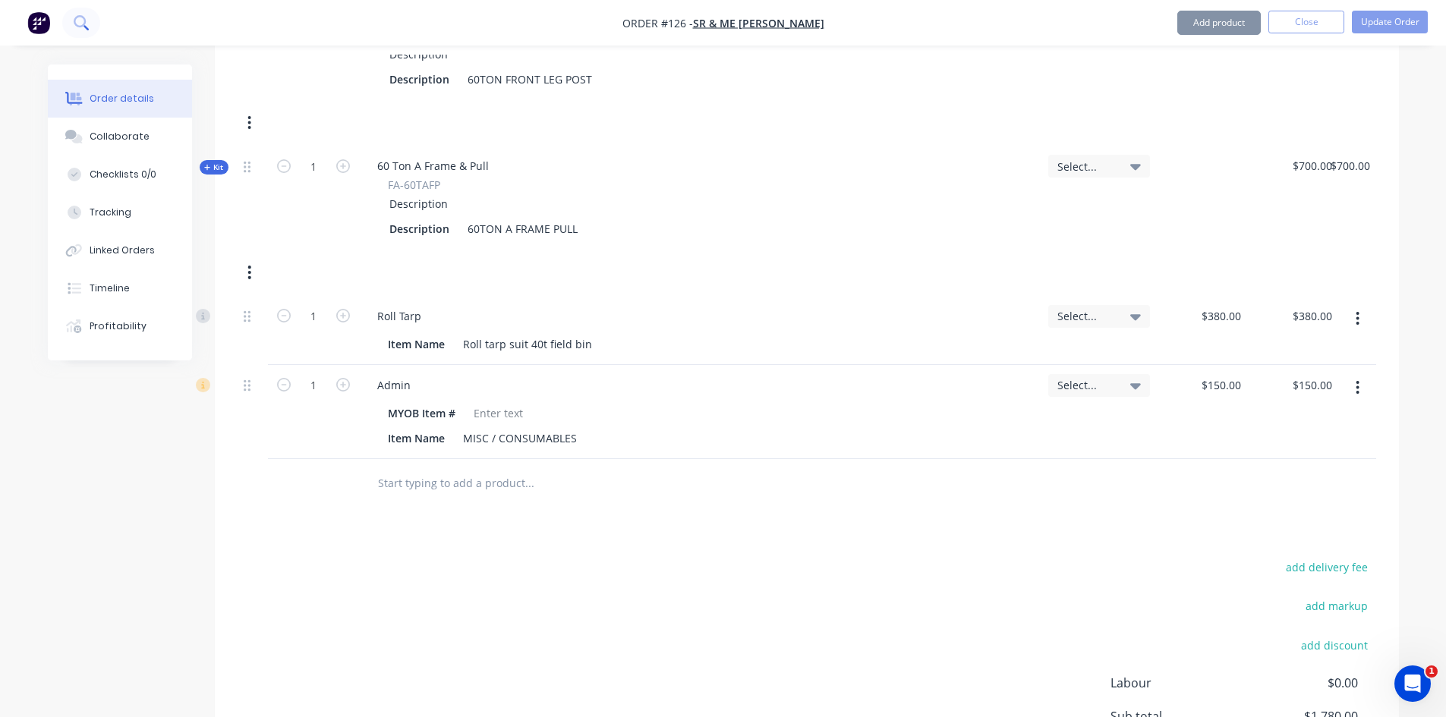
scroll to position [602, 0]
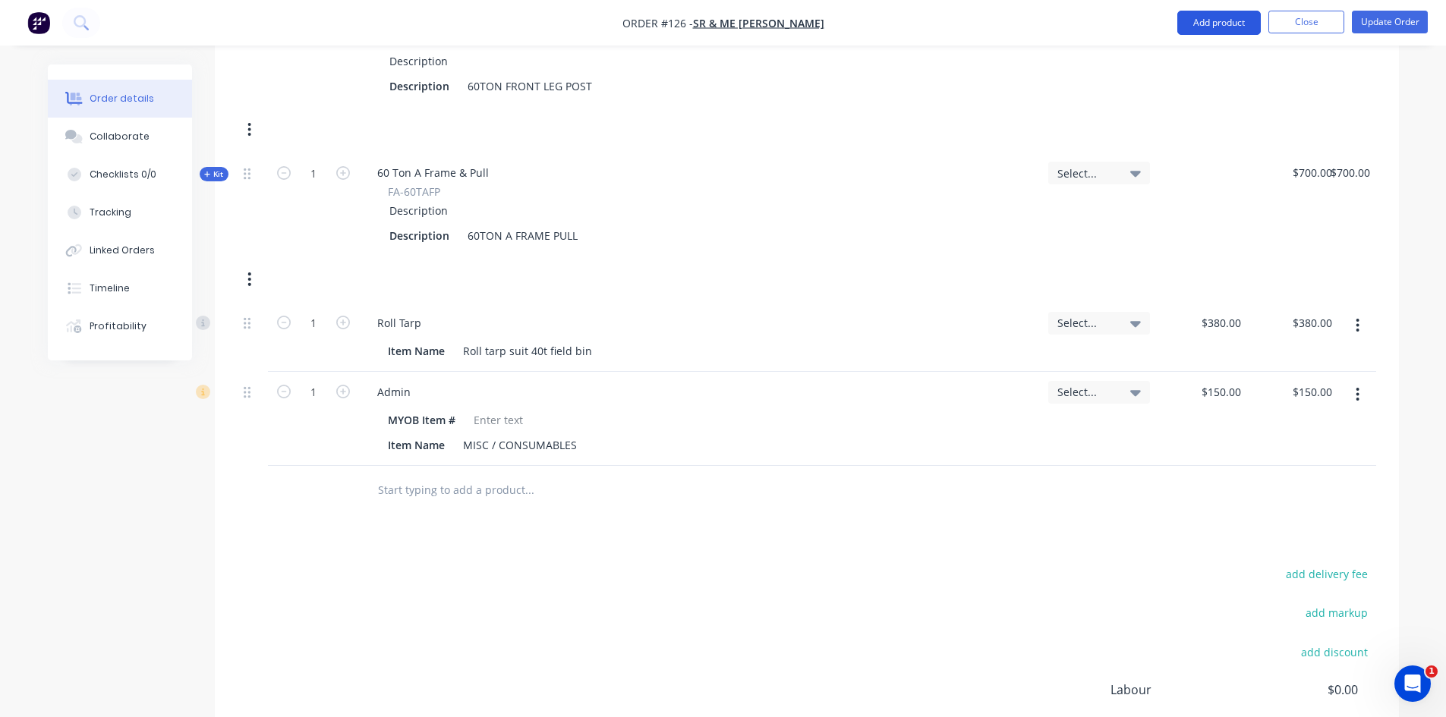
click at [1219, 24] on button "Add product" at bounding box center [1219, 23] width 84 height 24
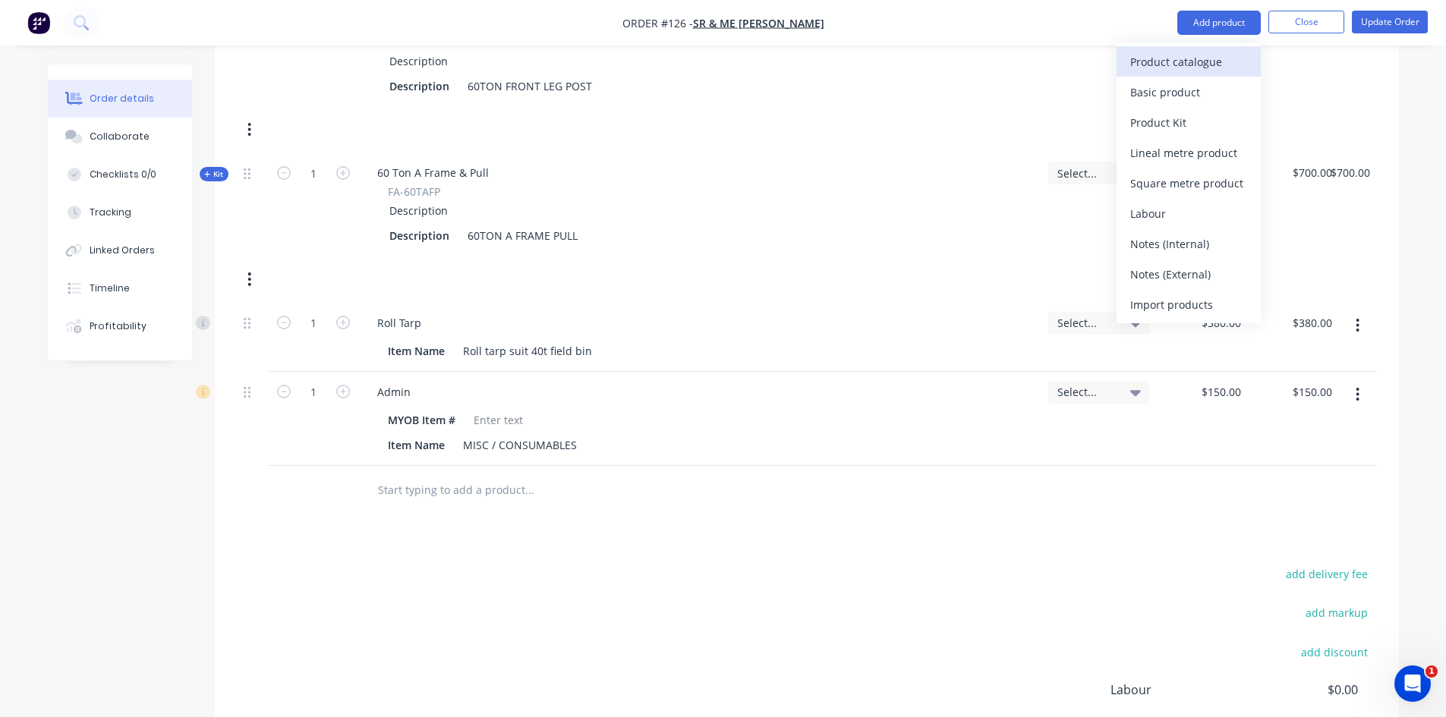
click at [1187, 58] on div "Product catalogue" at bounding box center [1188, 62] width 117 height 22
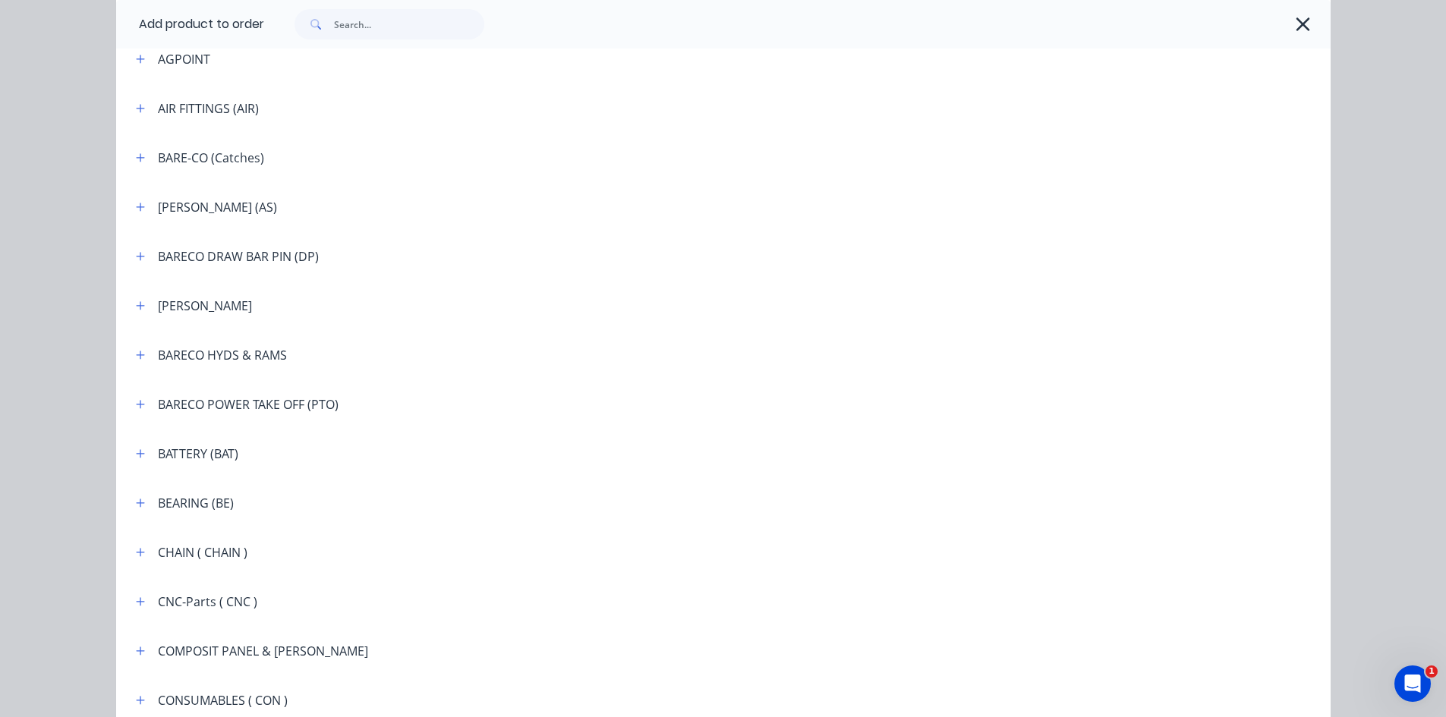
scroll to position [759, 0]
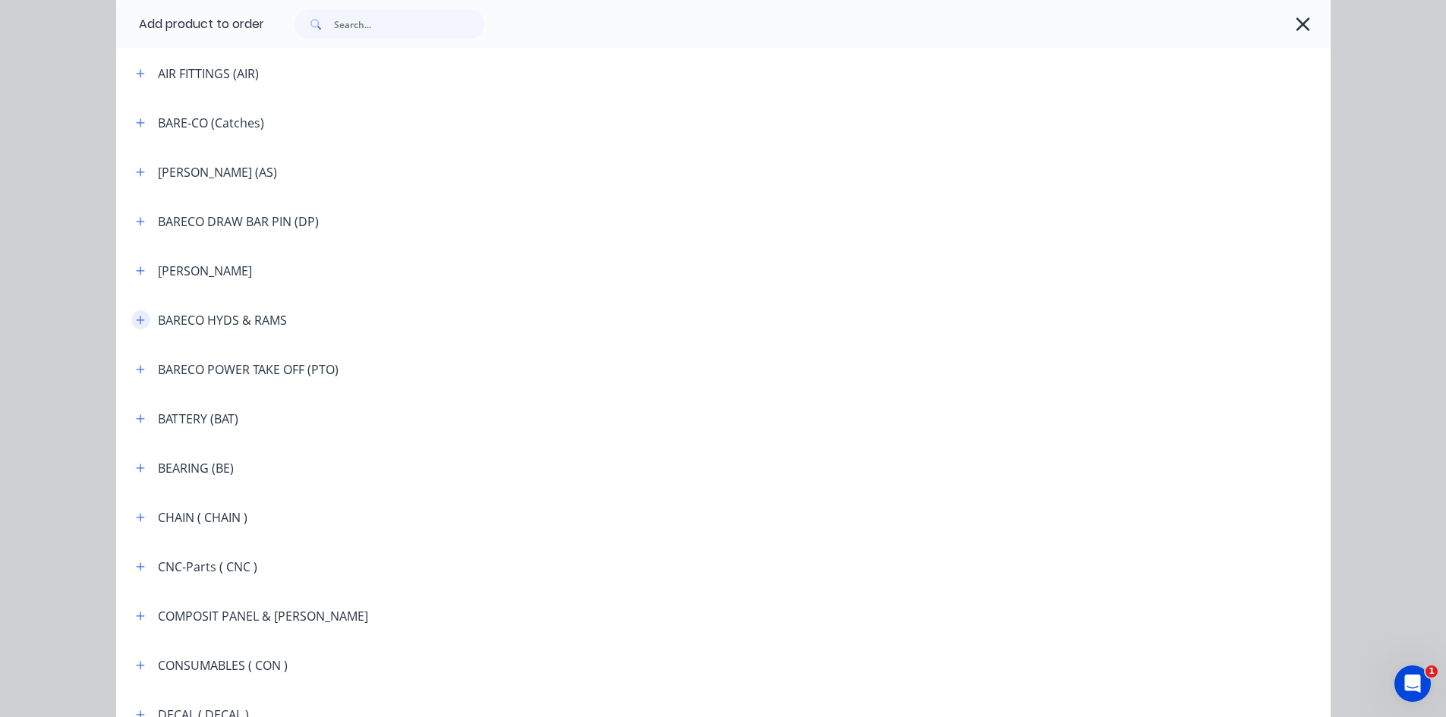
click at [137, 320] on icon "button" at bounding box center [140, 320] width 8 height 8
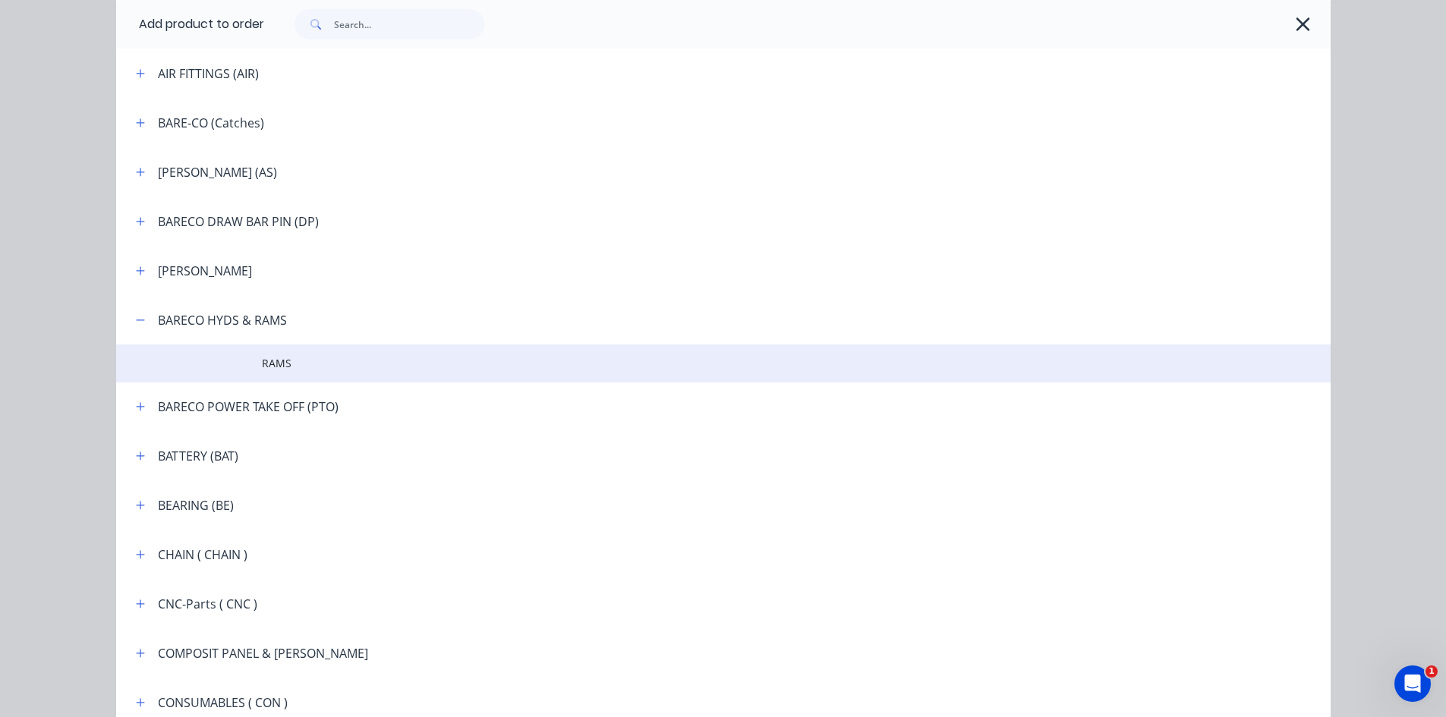
click at [236, 356] on td at bounding box center [189, 364] width 146 height 38
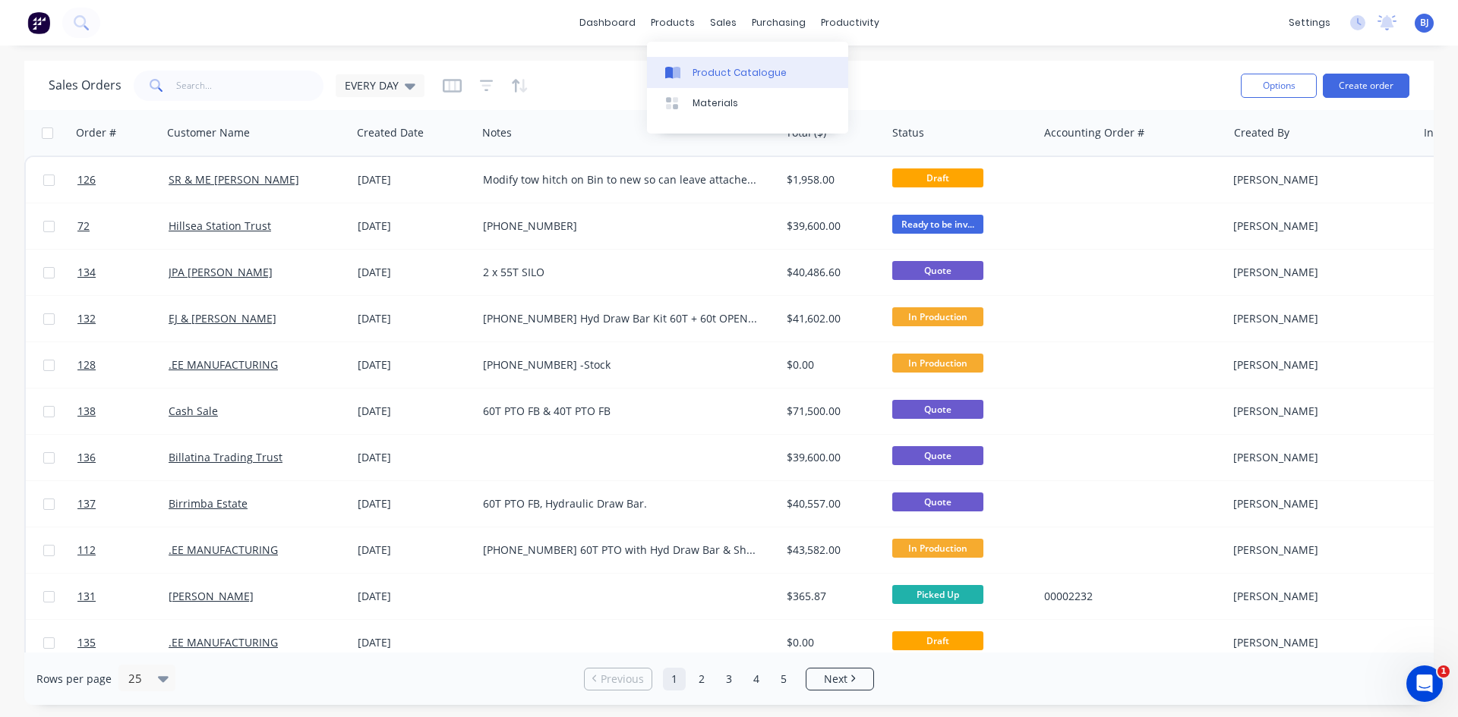
click at [678, 71] on icon at bounding box center [677, 73] width 8 height 12
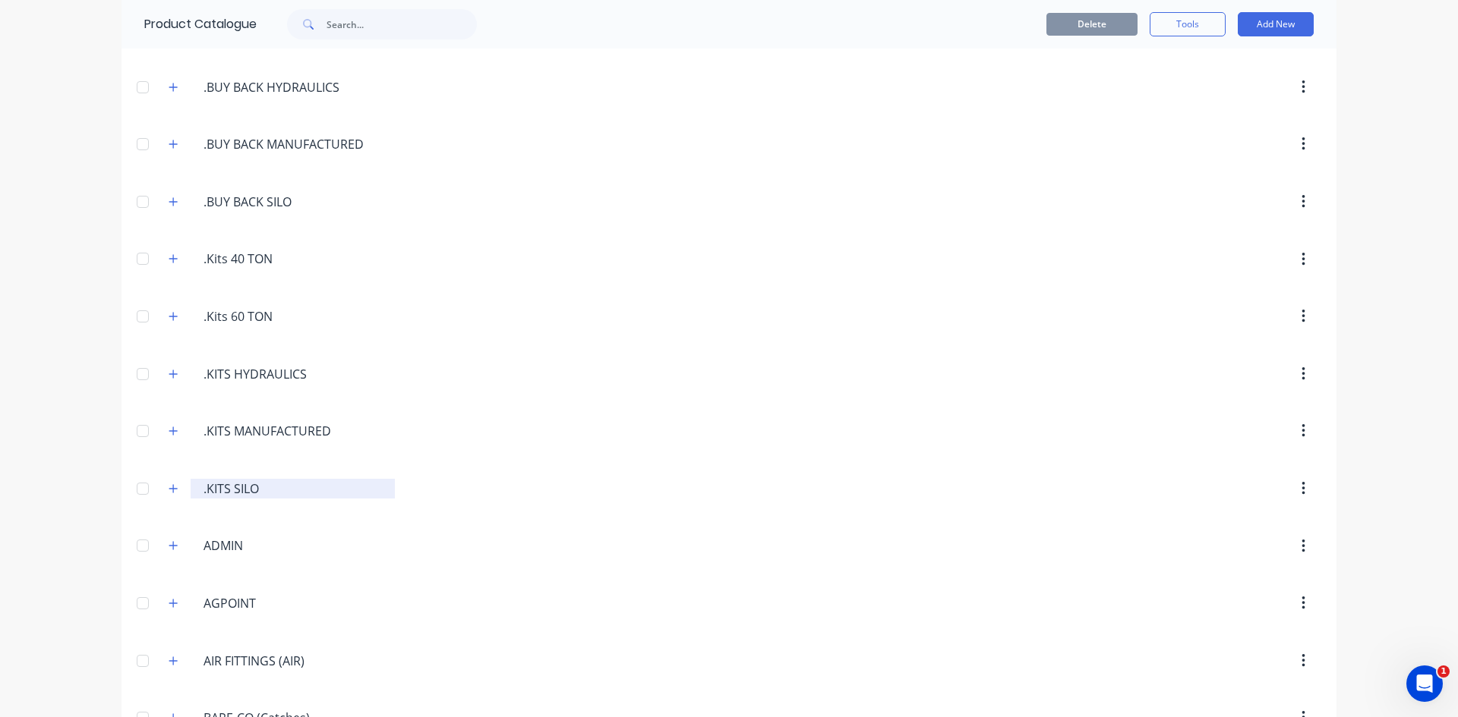
scroll to position [304, 0]
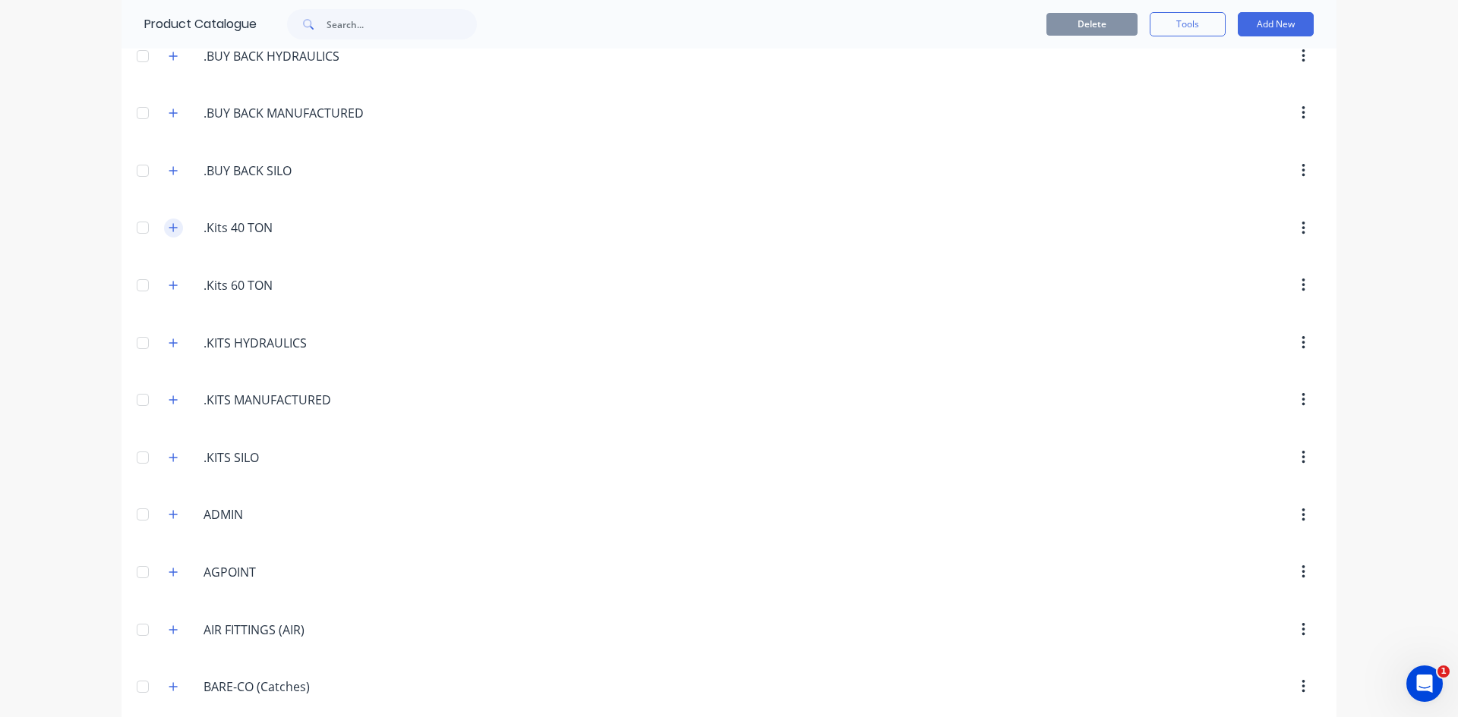
click at [169, 227] on icon "button" at bounding box center [173, 228] width 8 height 8
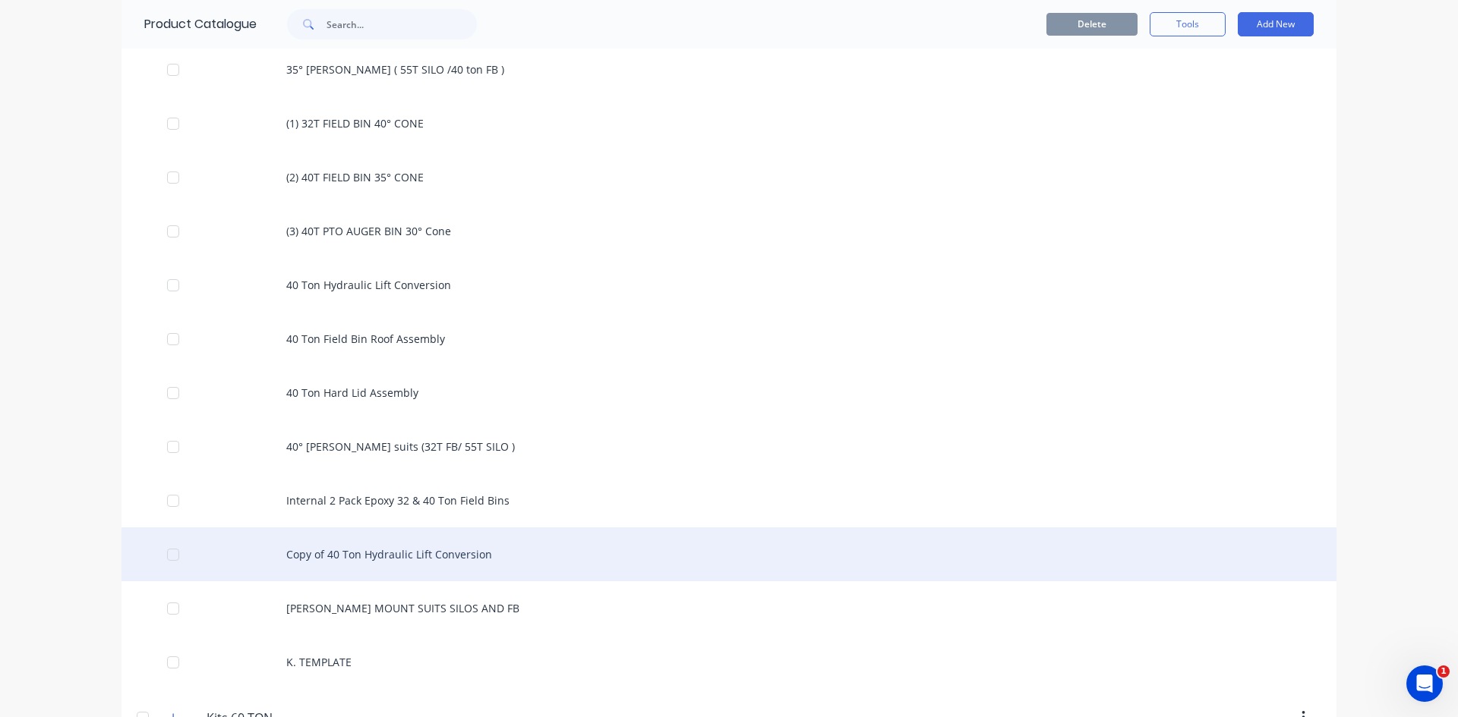
scroll to position [531, 0]
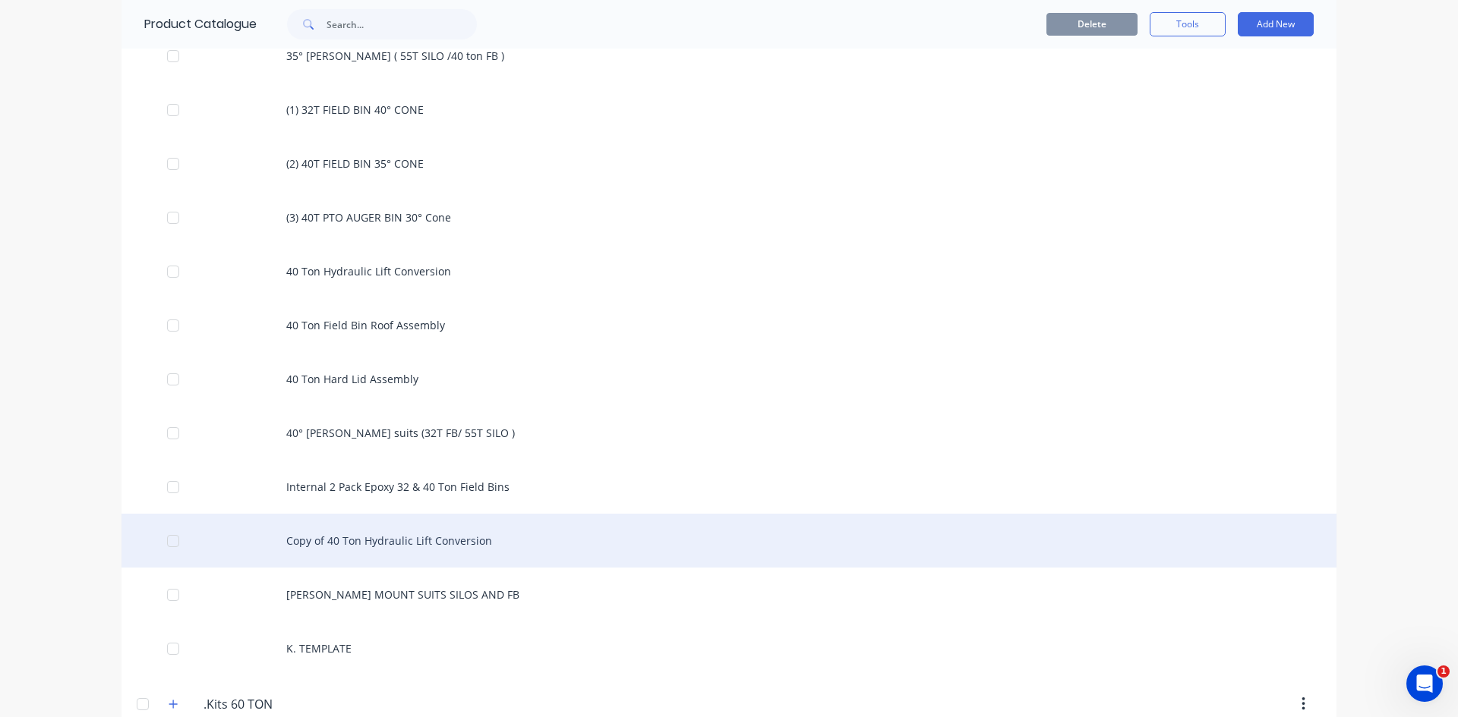
click at [428, 541] on div "Copy of 40 Ton Hydraulic Lift Conversion" at bounding box center [728, 541] width 1215 height 54
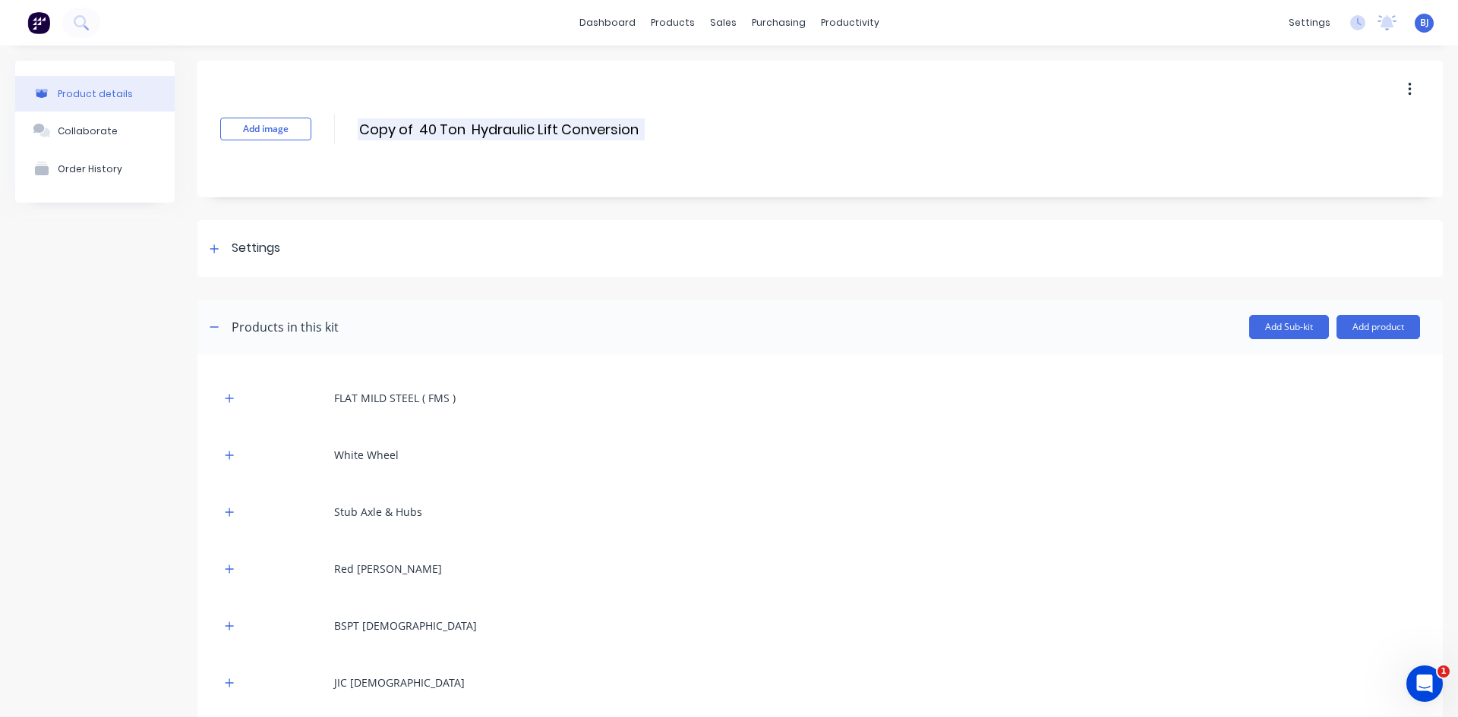
click at [413, 128] on input "Copy of 40 Ton Hydraulic Lift Conversion" at bounding box center [501, 129] width 287 height 22
click at [470, 131] on input "Copy of 40 Ton Hydraulic Lift Conversion" at bounding box center [501, 129] width 287 height 22
click at [541, 127] on input "Hydraulic Lift Conversion" at bounding box center [492, 129] width 269 height 22
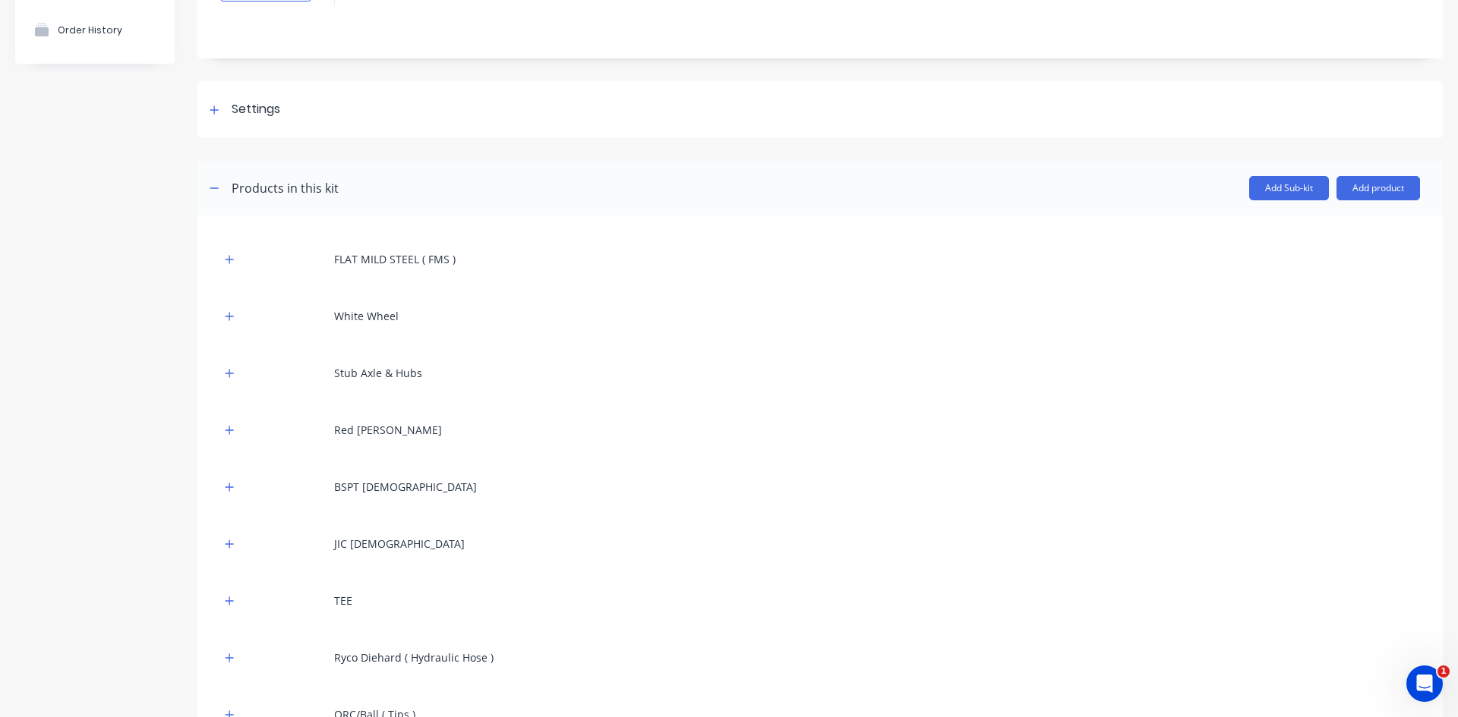
scroll to position [152, 0]
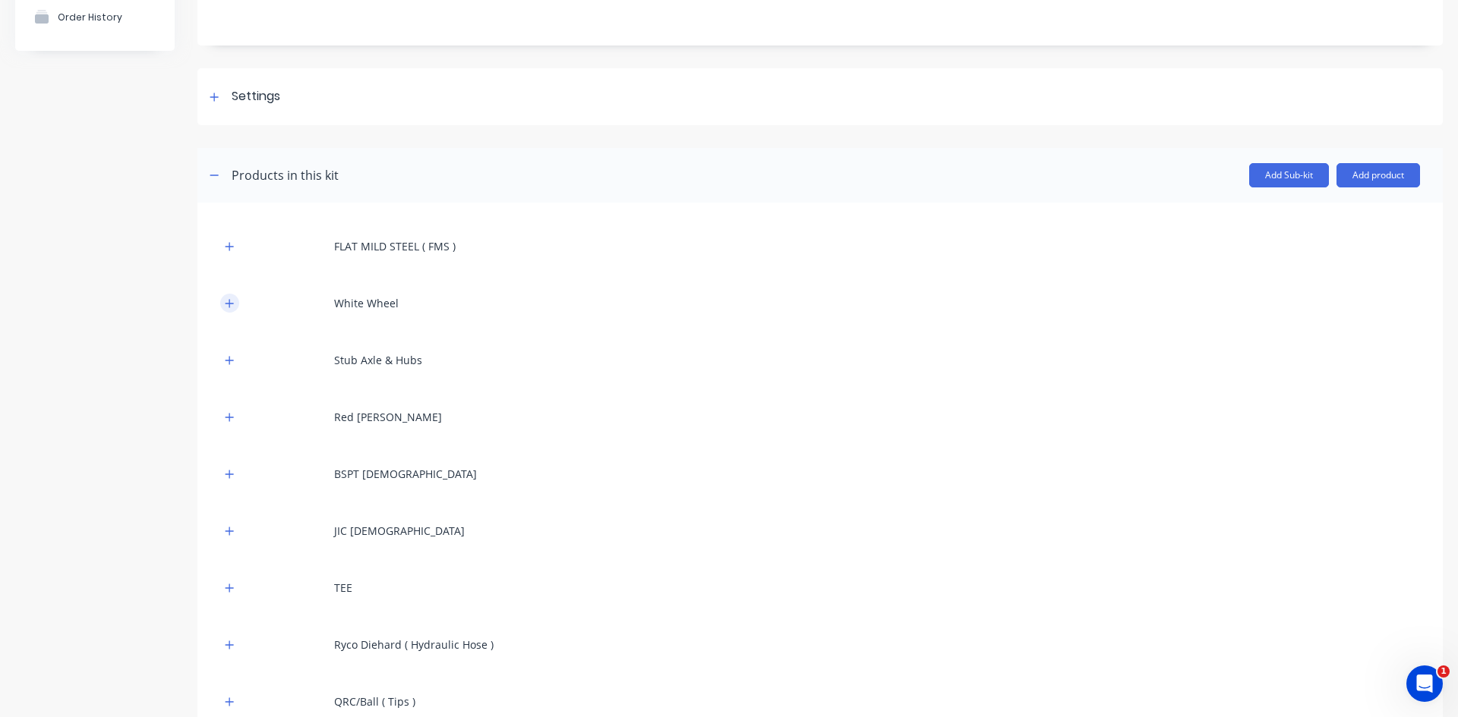
type input "Hydraulic Lift Conversion To Suit Old Bin"
click at [226, 304] on icon "button" at bounding box center [229, 303] width 8 height 8
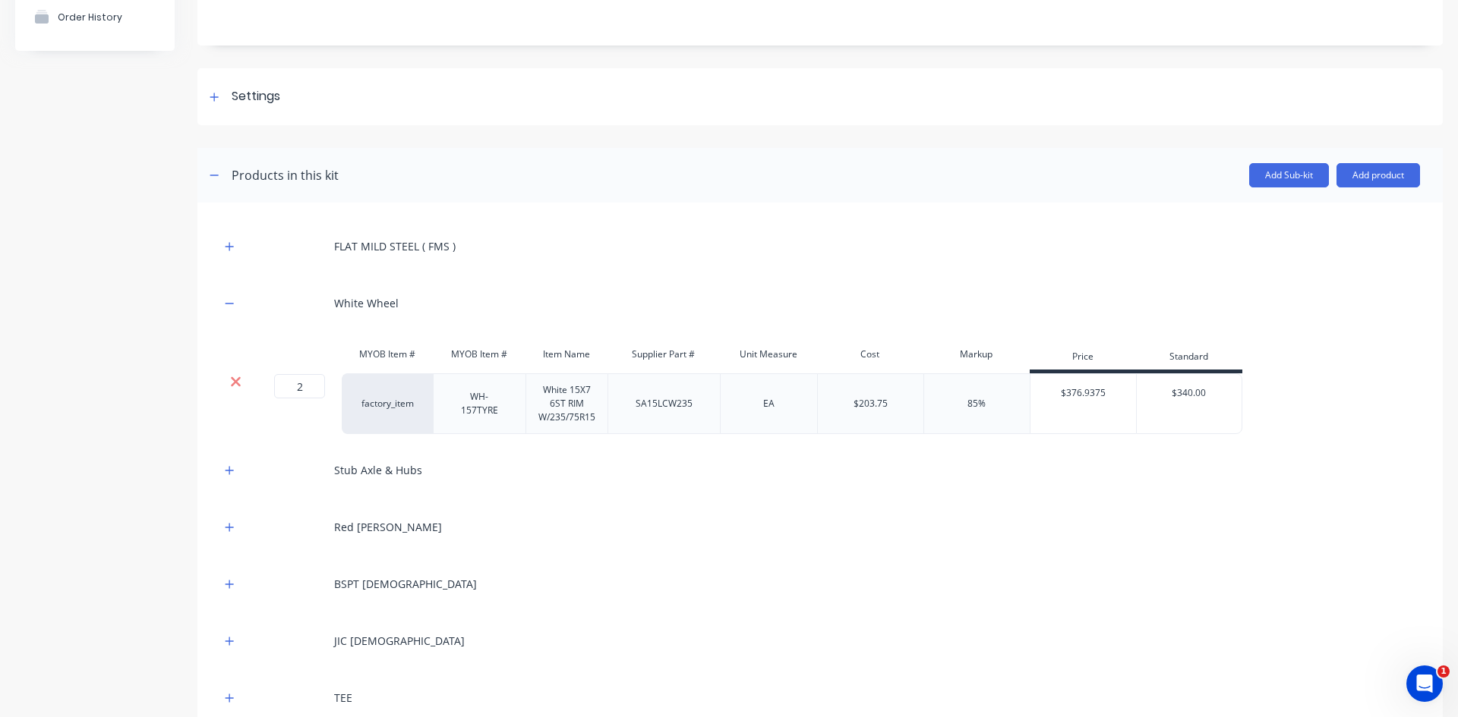
click at [239, 383] on icon at bounding box center [235, 381] width 11 height 15
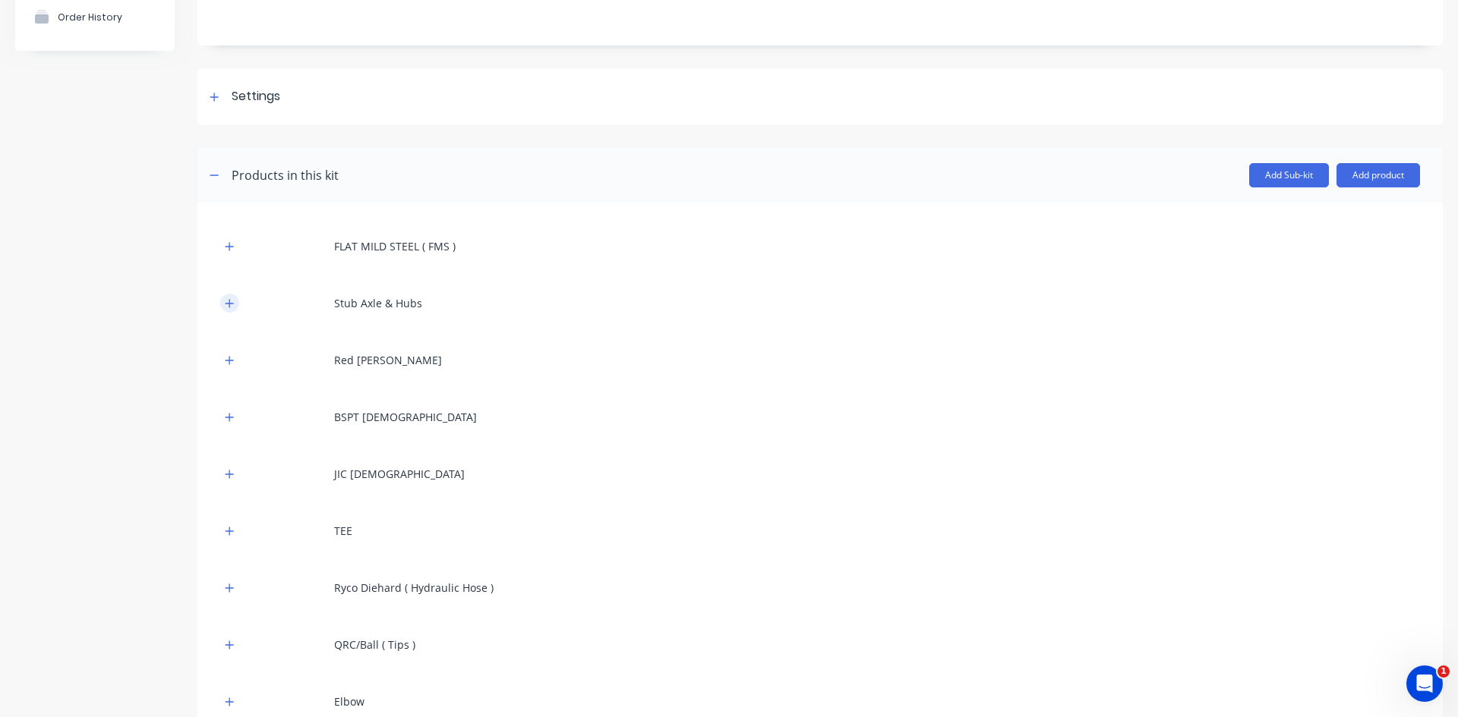
click at [226, 306] on icon "button" at bounding box center [229, 303] width 9 height 11
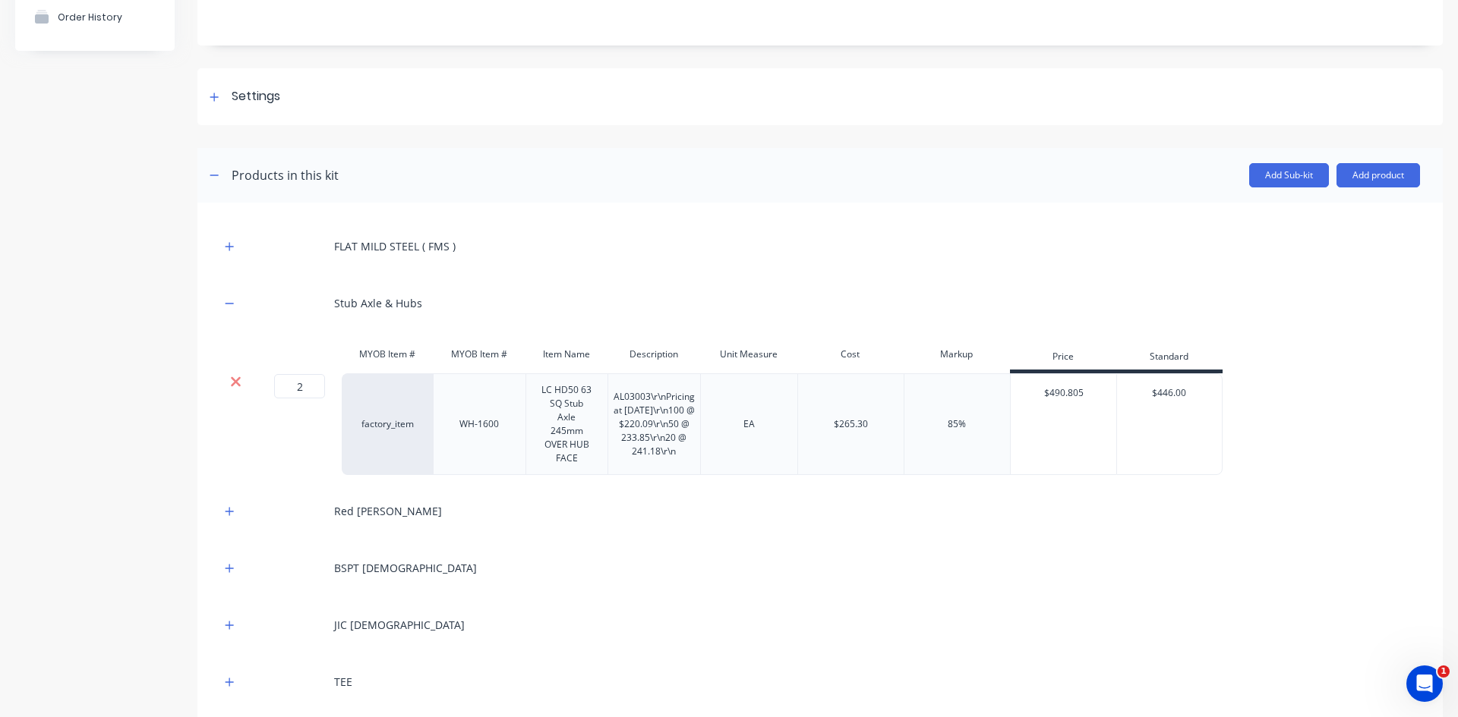
click at [235, 379] on icon at bounding box center [235, 381] width 11 height 15
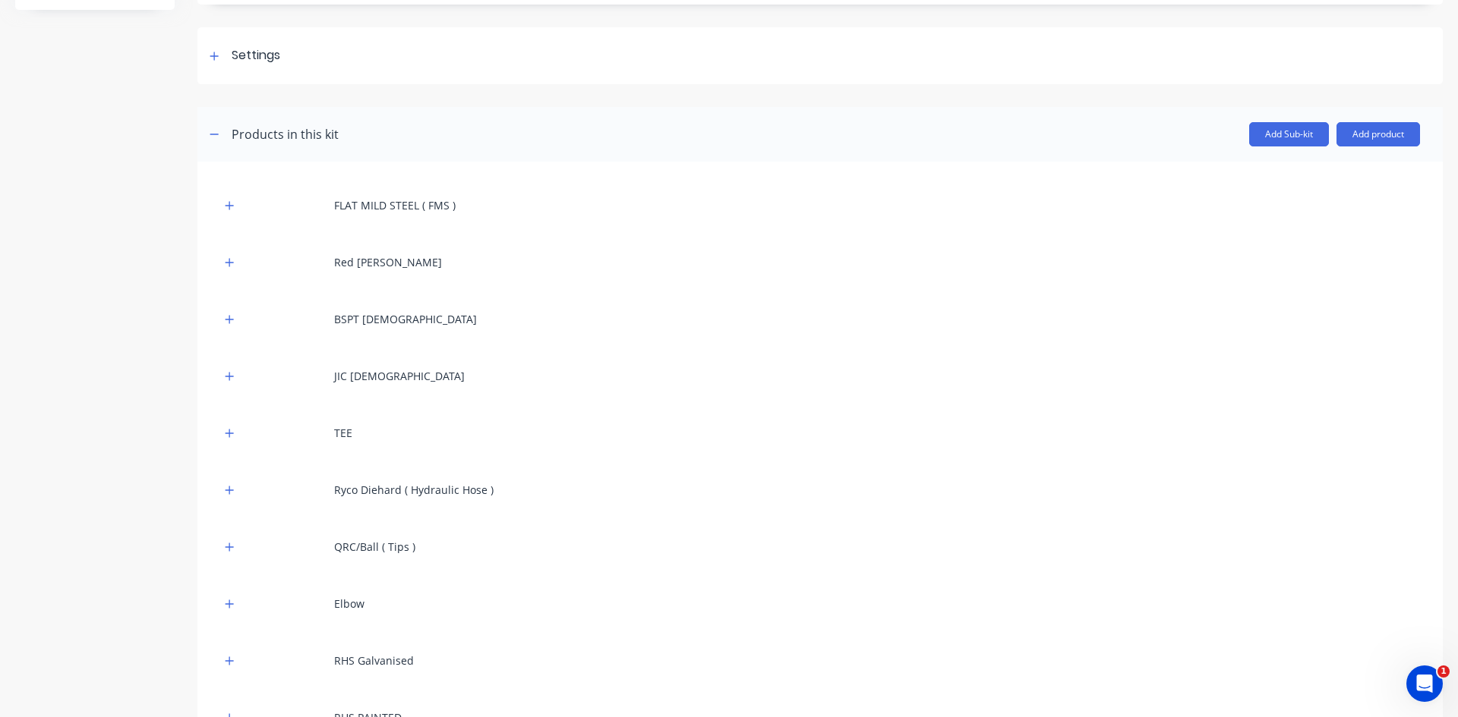
scroll to position [228, 0]
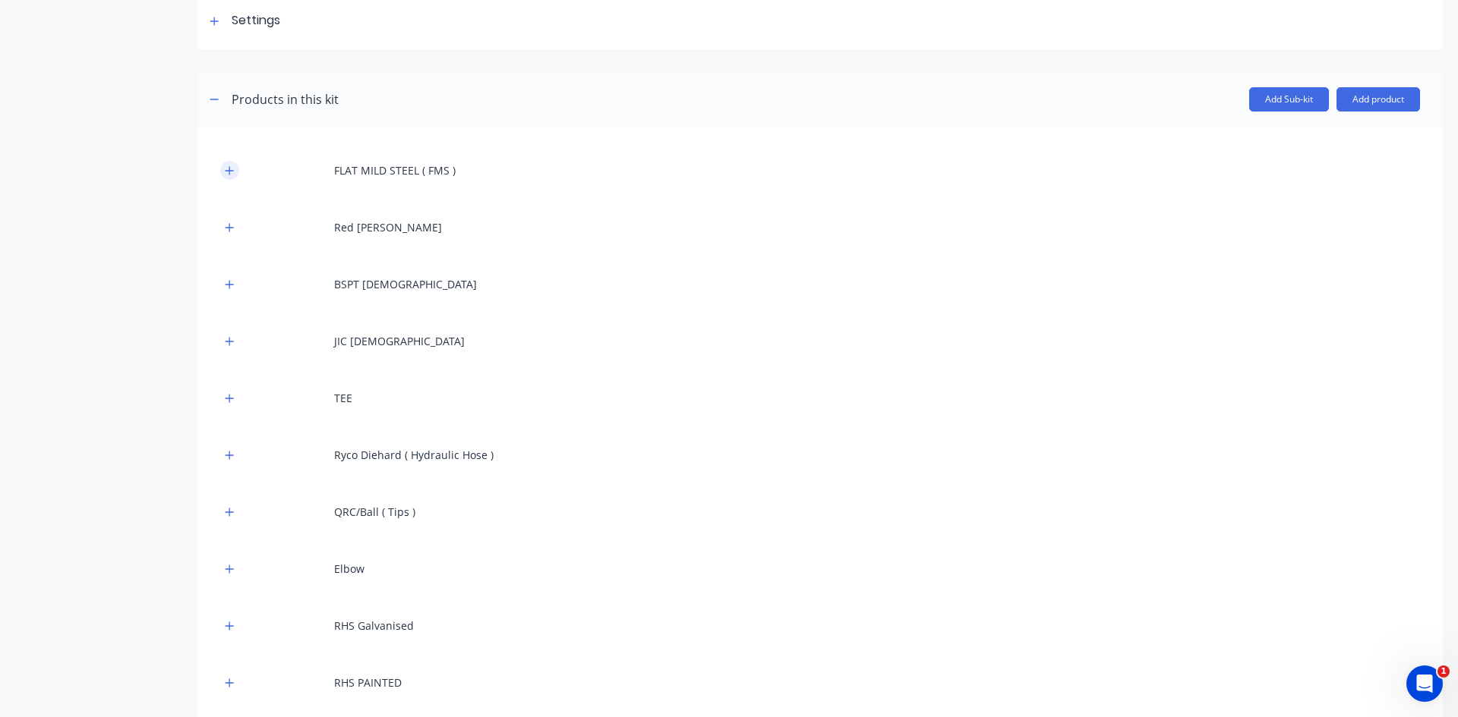
click at [232, 173] on icon "button" at bounding box center [229, 170] width 9 height 11
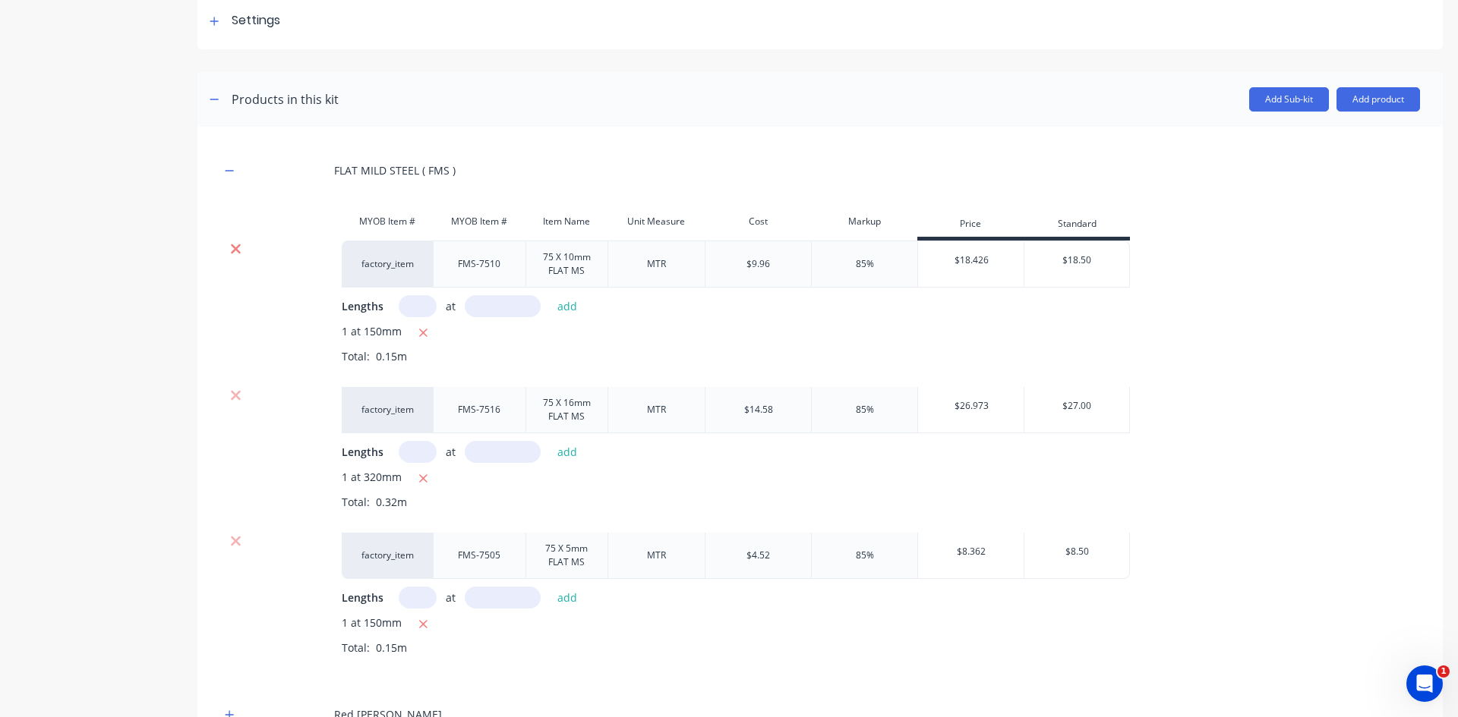
click at [235, 245] on icon at bounding box center [235, 248] width 11 height 15
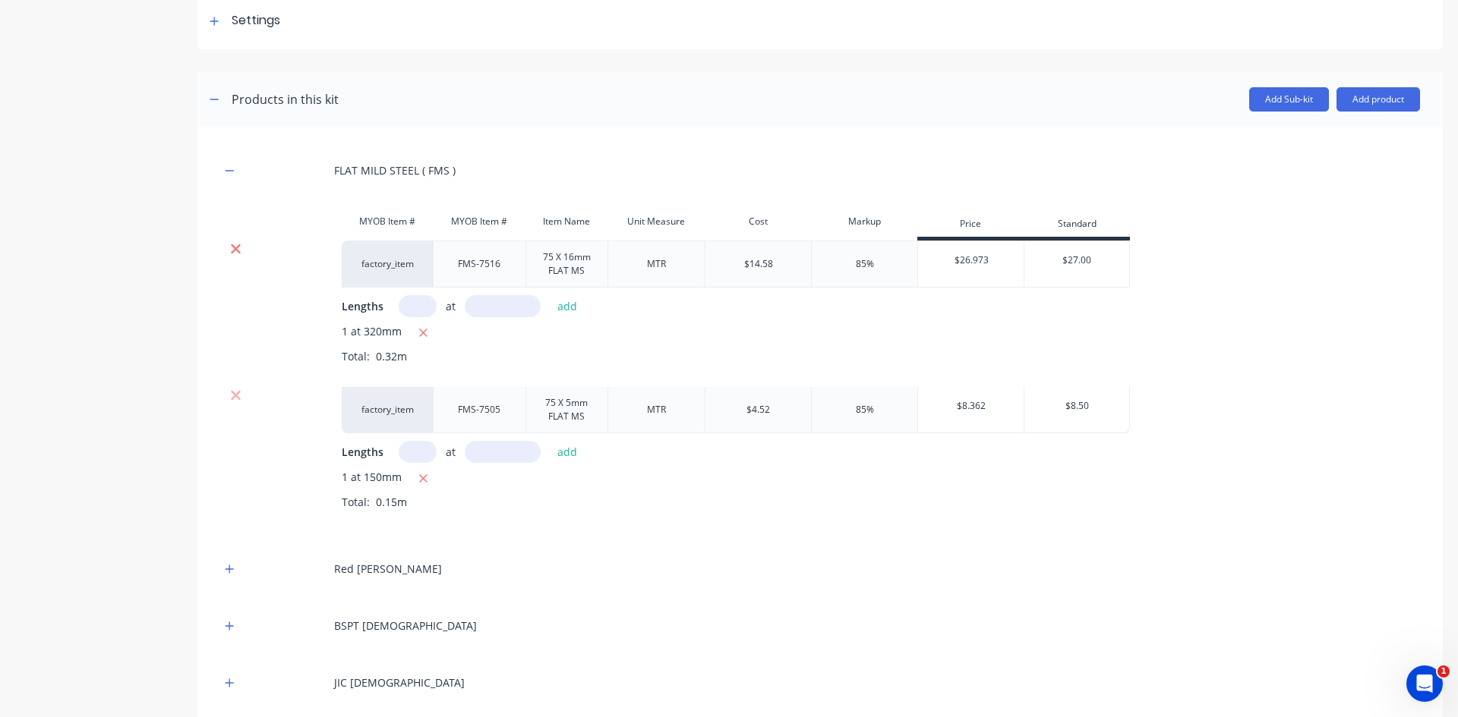
click at [240, 251] on icon at bounding box center [235, 248] width 11 height 15
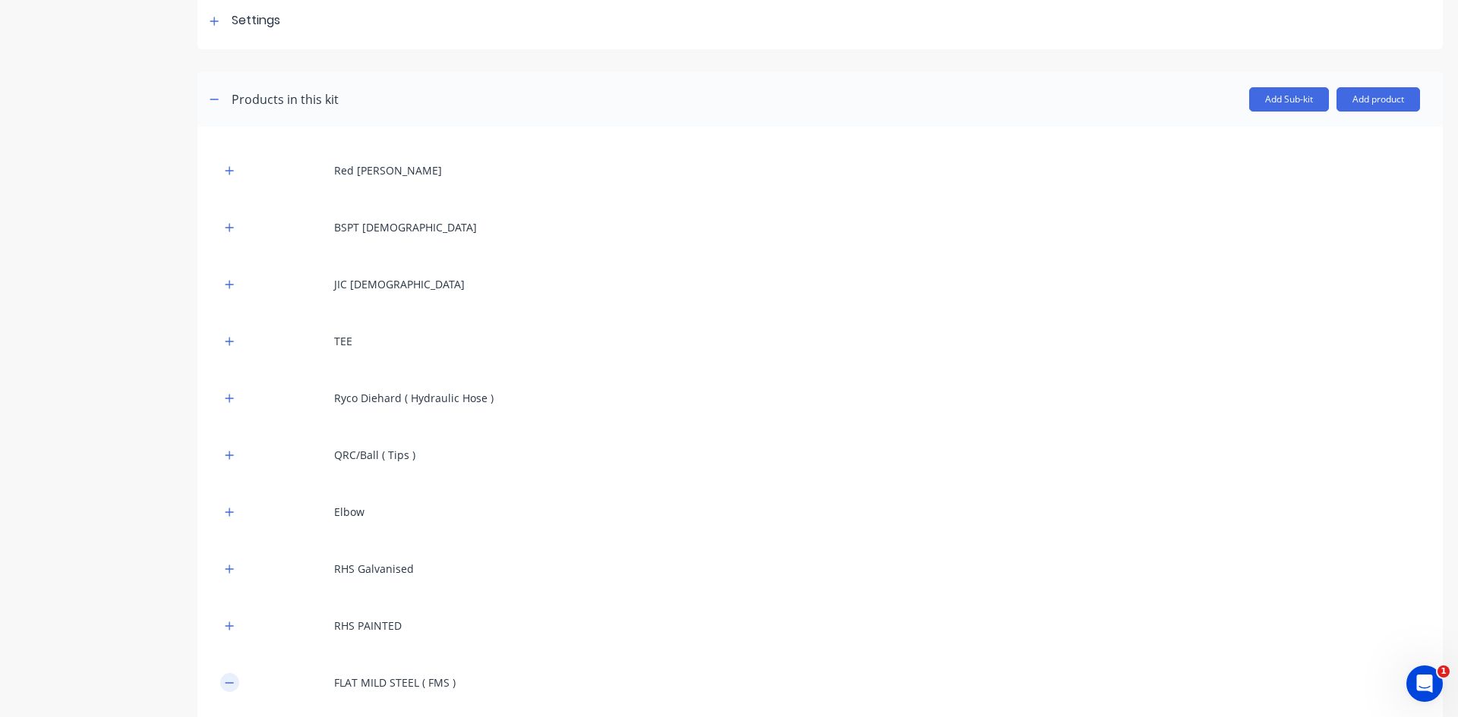
click at [232, 685] on icon "button" at bounding box center [229, 683] width 9 height 11
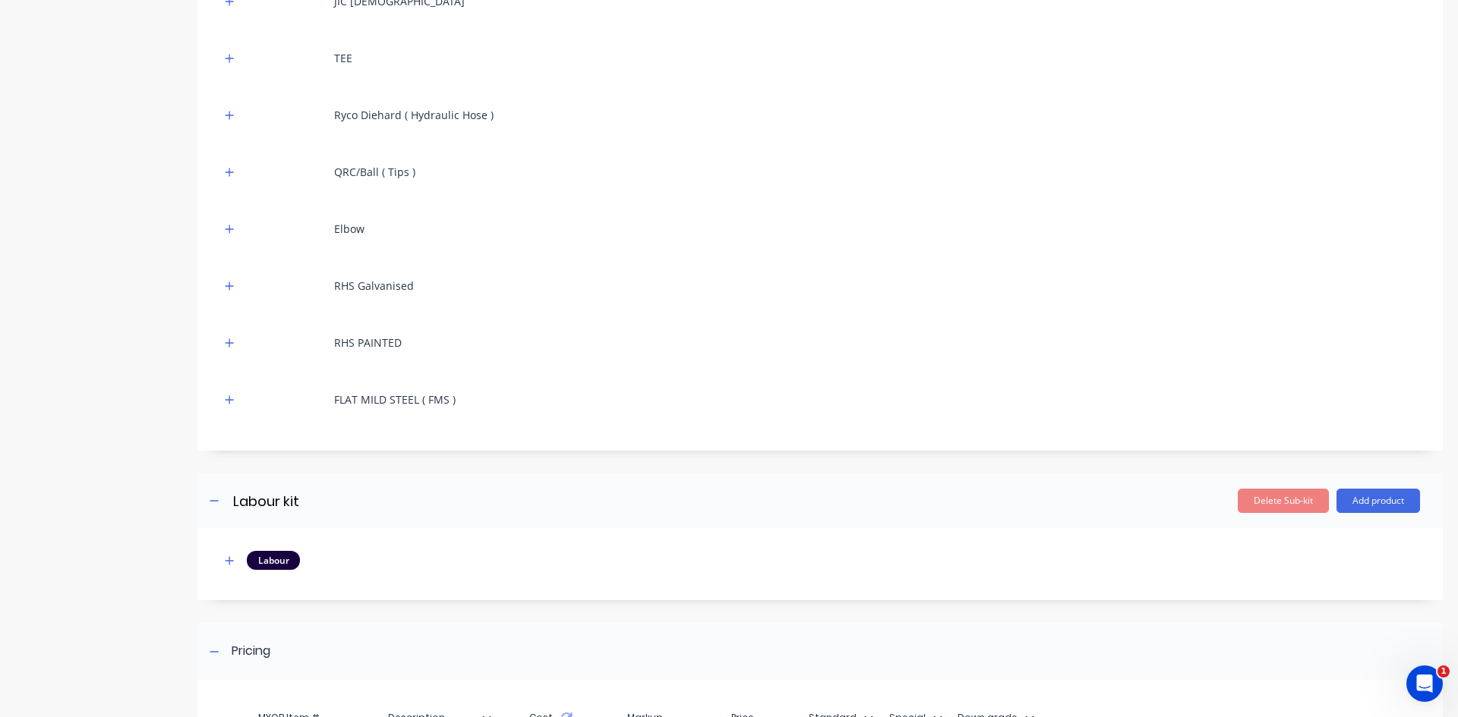
scroll to position [607, 0]
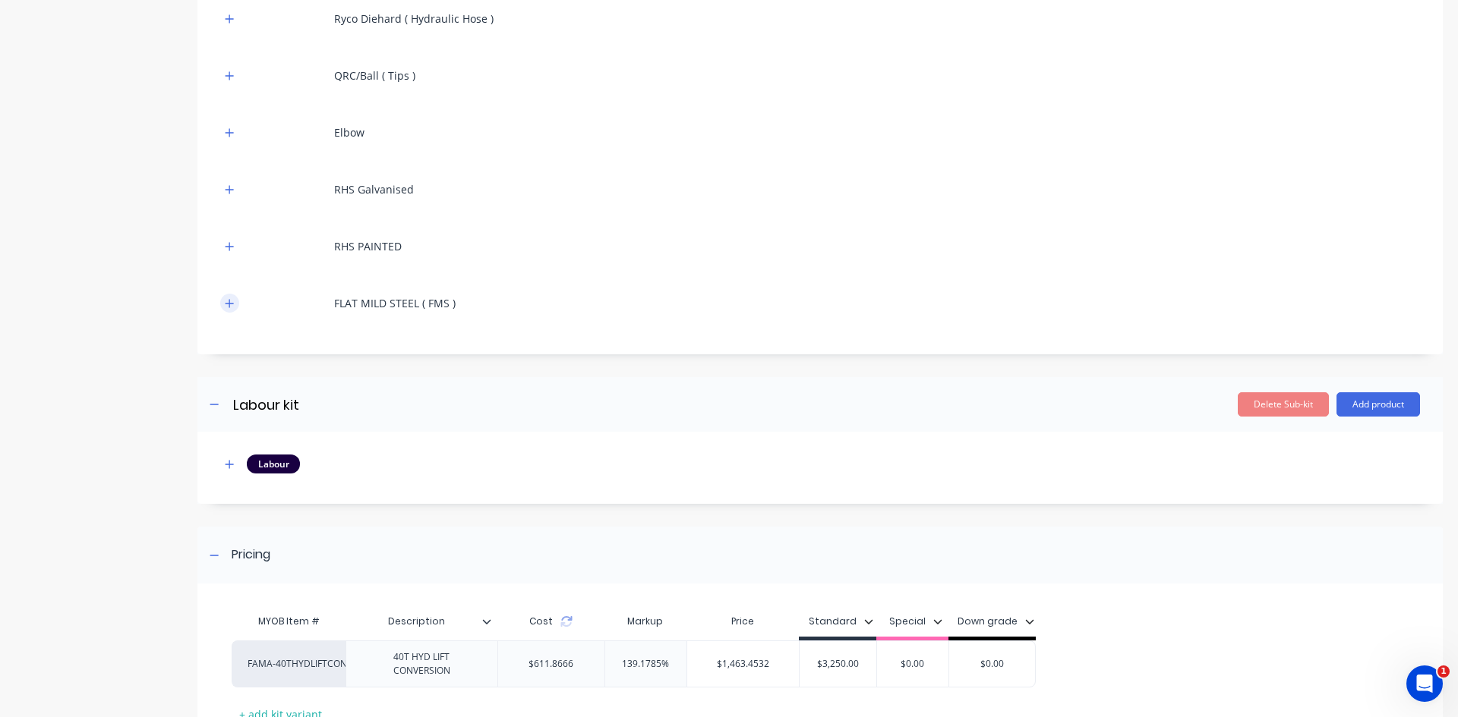
click at [231, 304] on icon "button" at bounding box center [229, 303] width 9 height 11
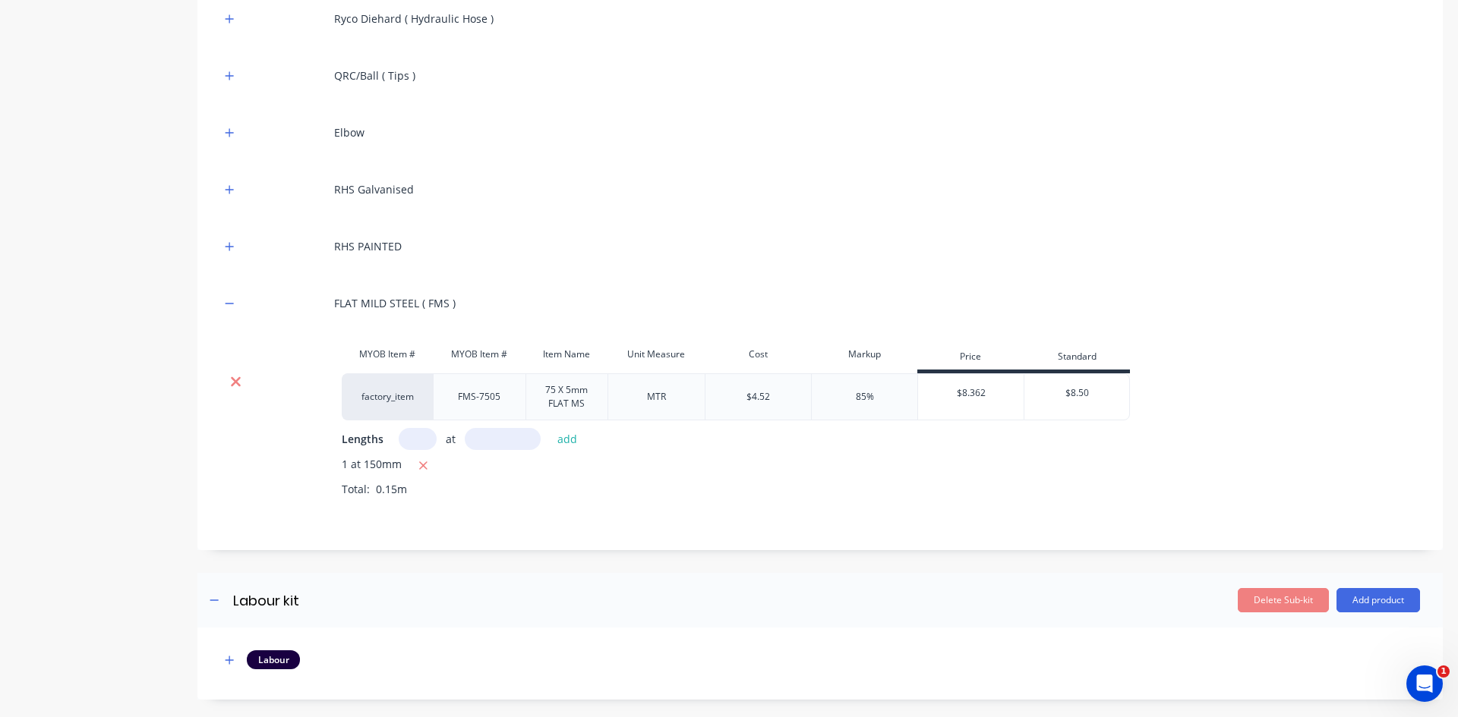
click at [230, 379] on icon at bounding box center [235, 381] width 11 height 15
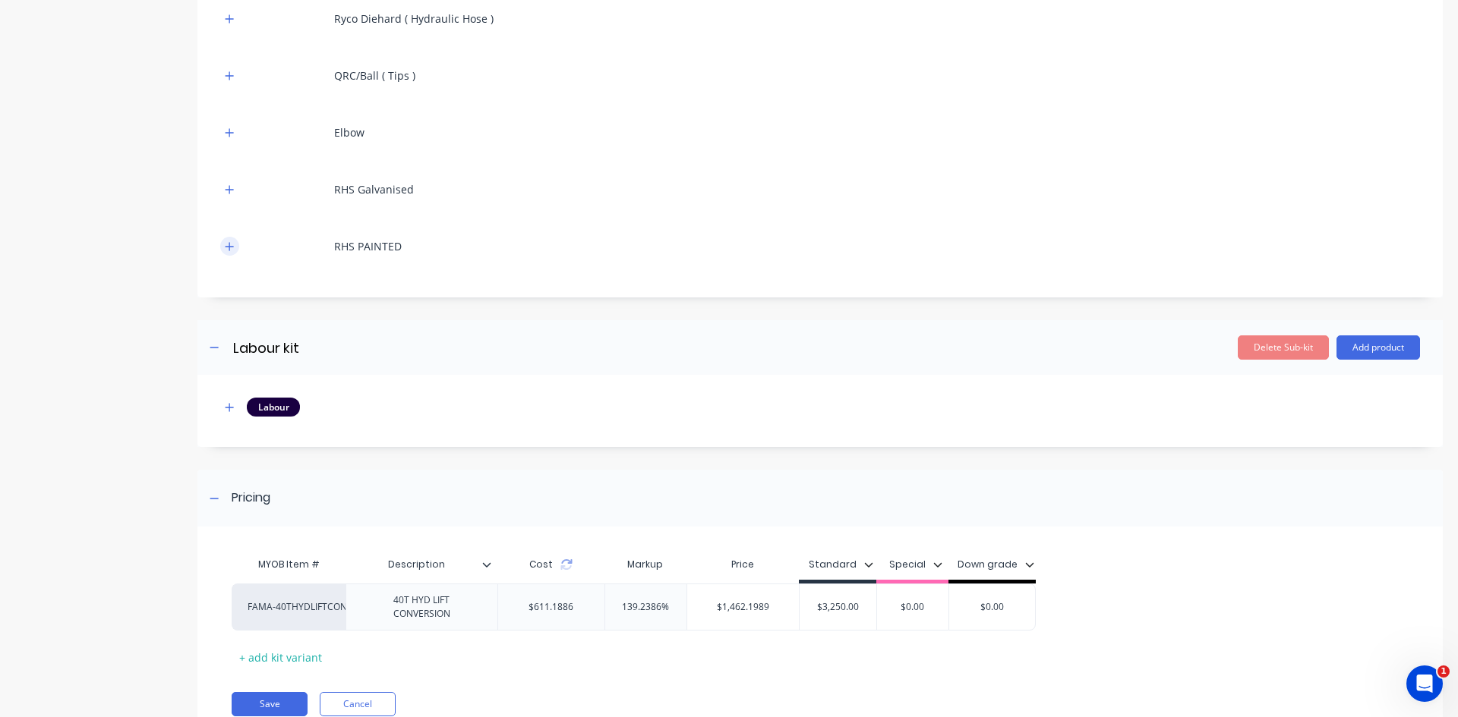
click at [232, 245] on icon "button" at bounding box center [229, 246] width 9 height 11
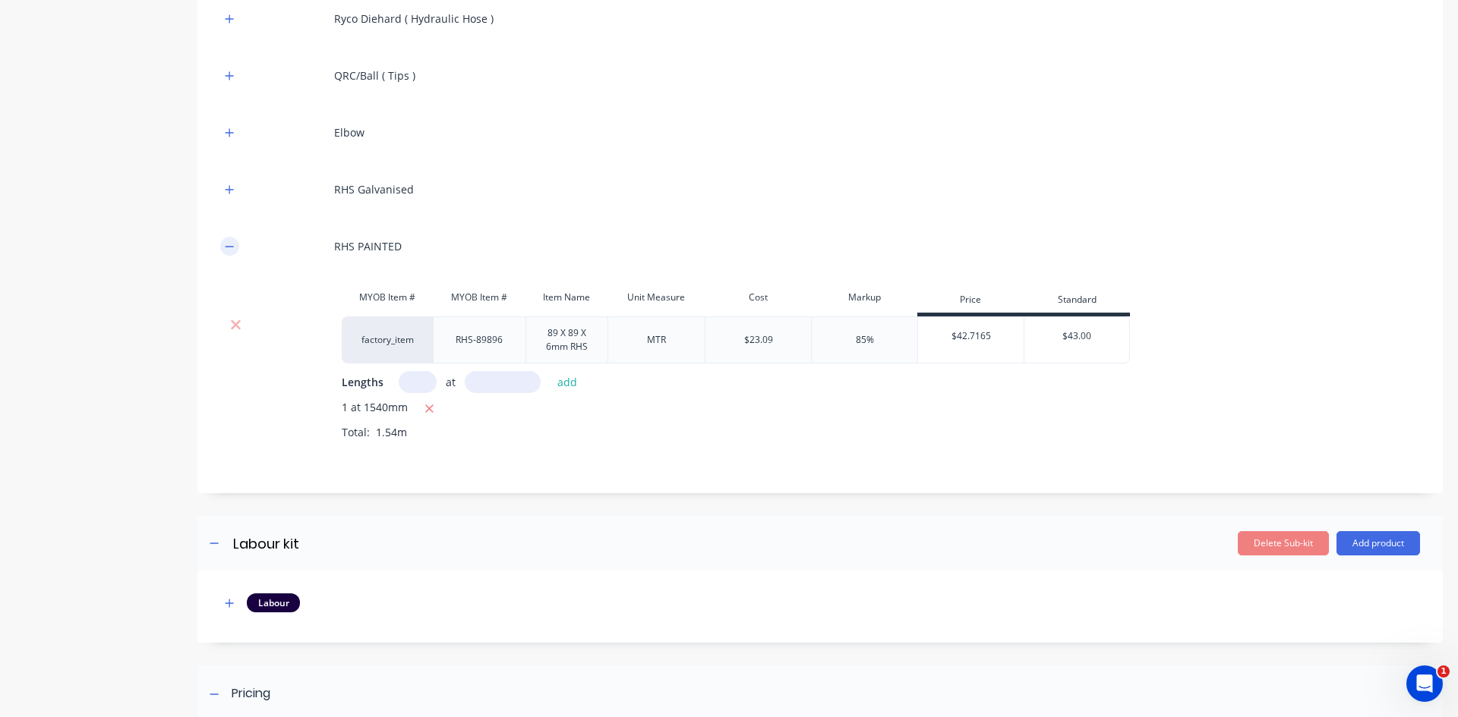
click at [233, 246] on icon "button" at bounding box center [229, 246] width 8 height 1
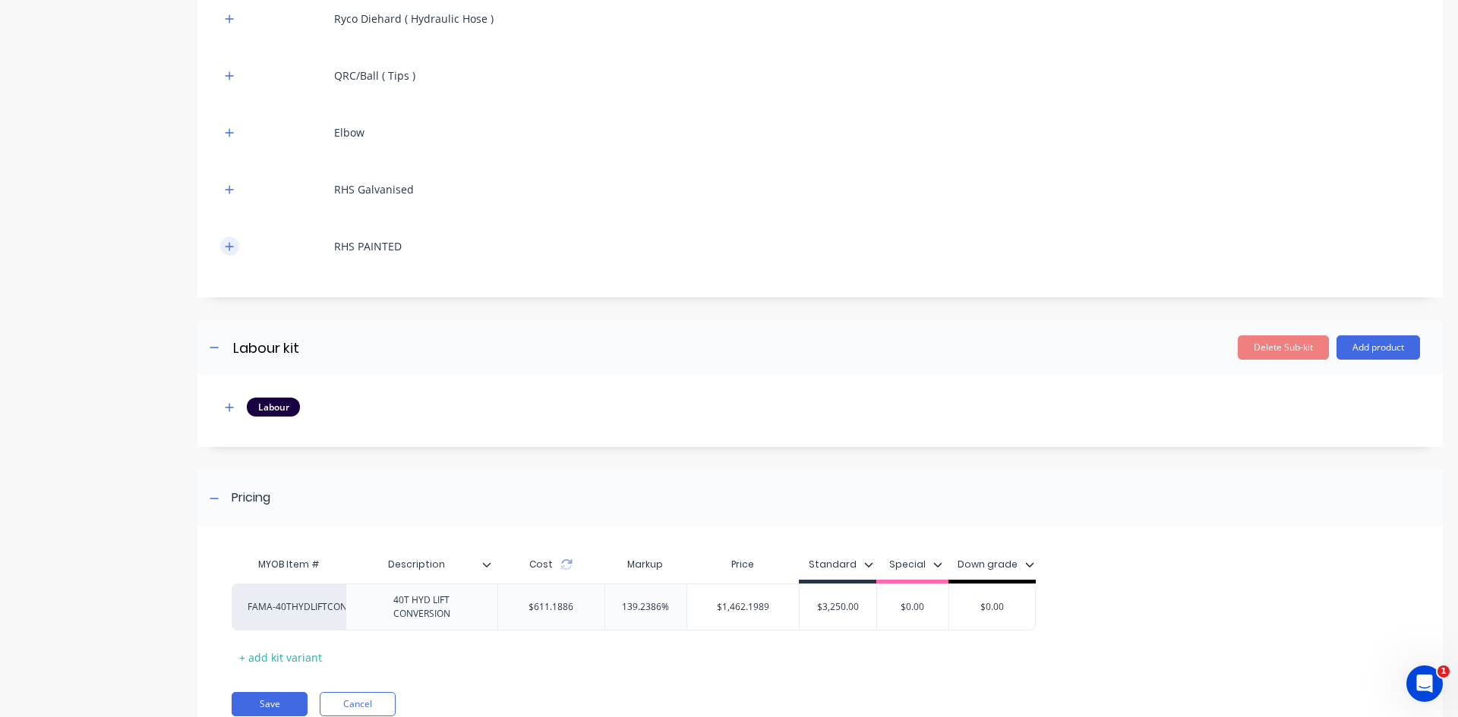
click at [232, 246] on icon "button" at bounding box center [229, 246] width 8 height 8
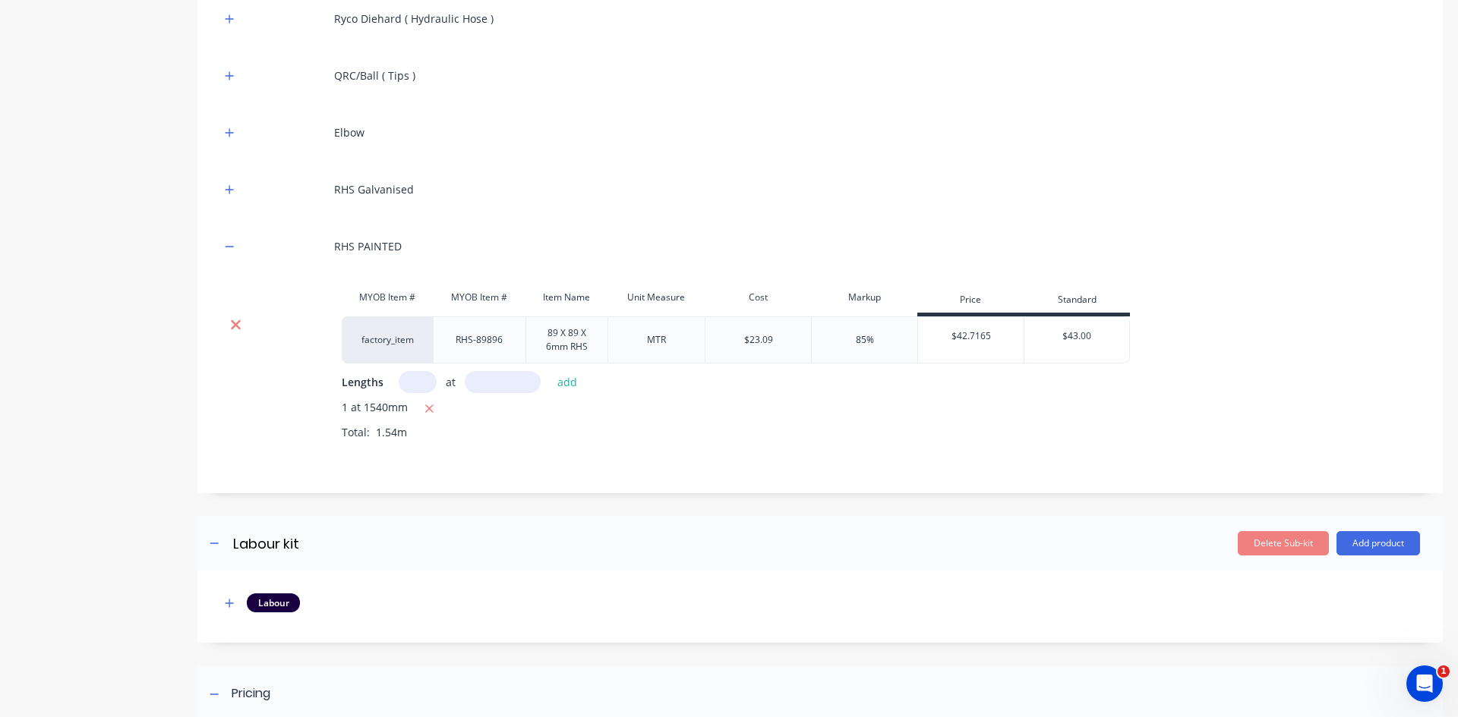
click at [234, 326] on icon at bounding box center [236, 325] width 10 height 10
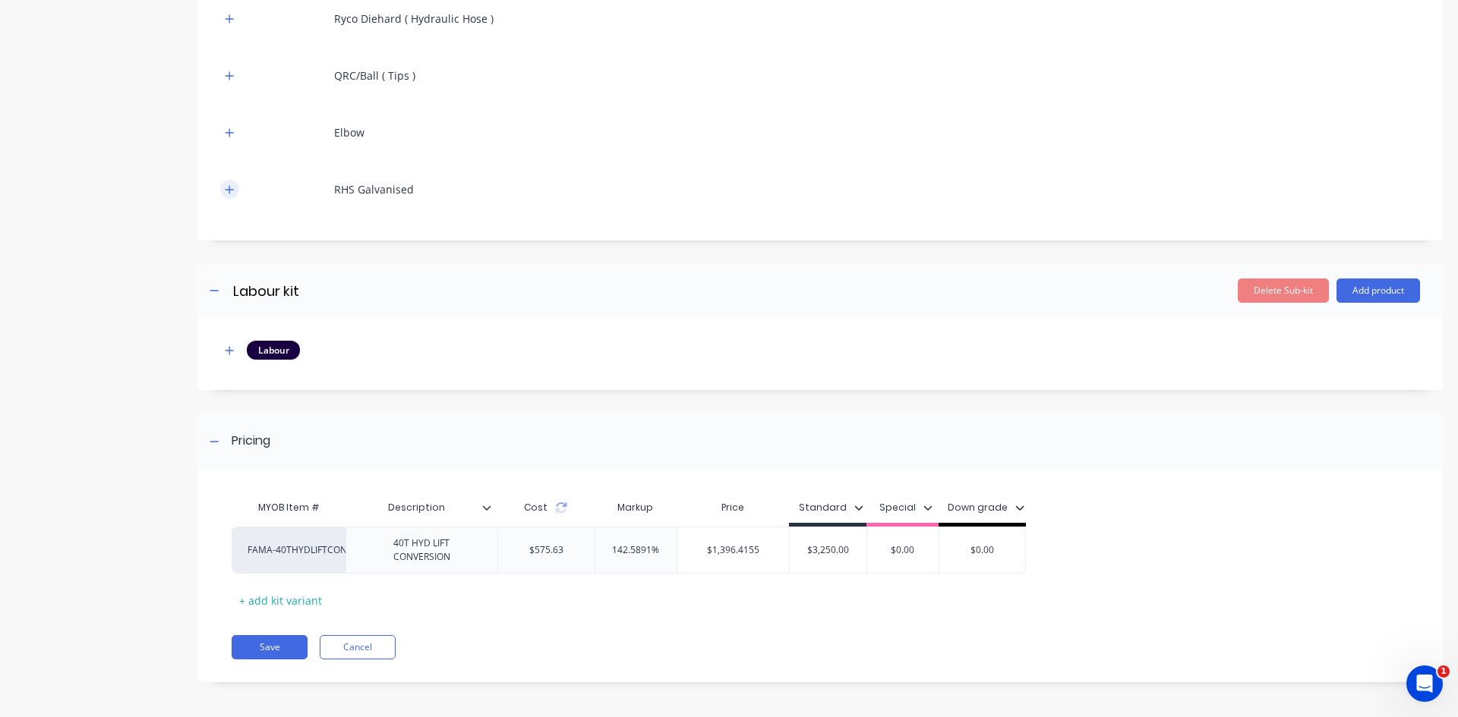
click at [232, 191] on icon "button" at bounding box center [229, 189] width 9 height 11
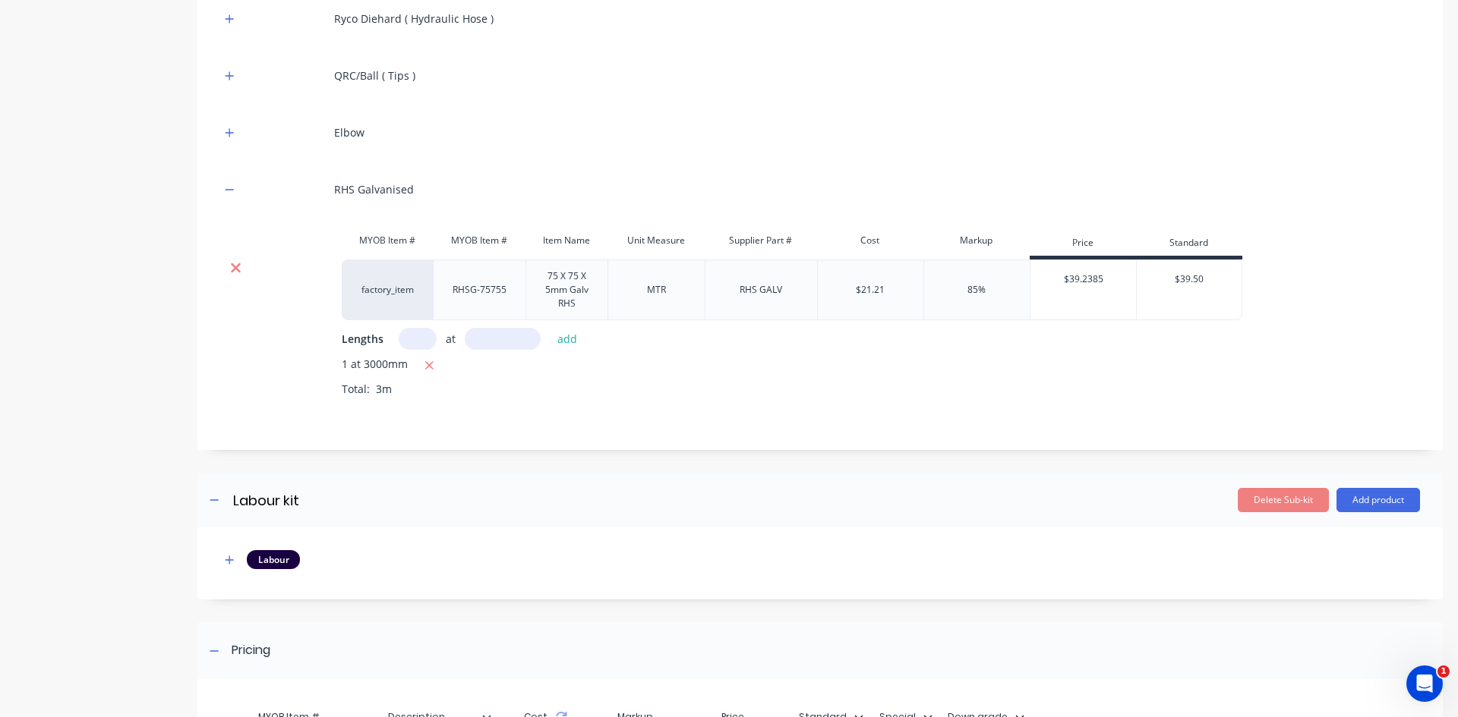
click at [235, 269] on icon at bounding box center [235, 267] width 11 height 15
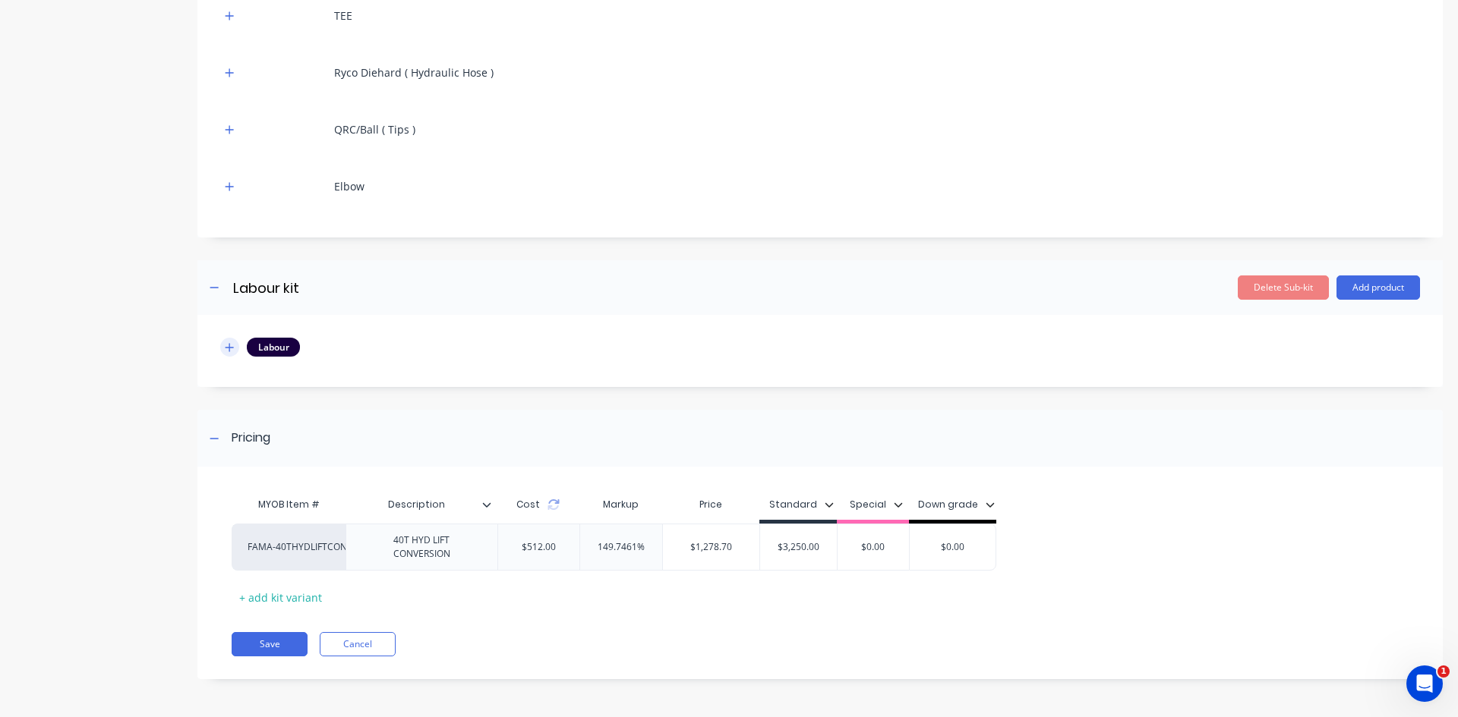
click at [228, 348] on icon "button" at bounding box center [229, 347] width 8 height 8
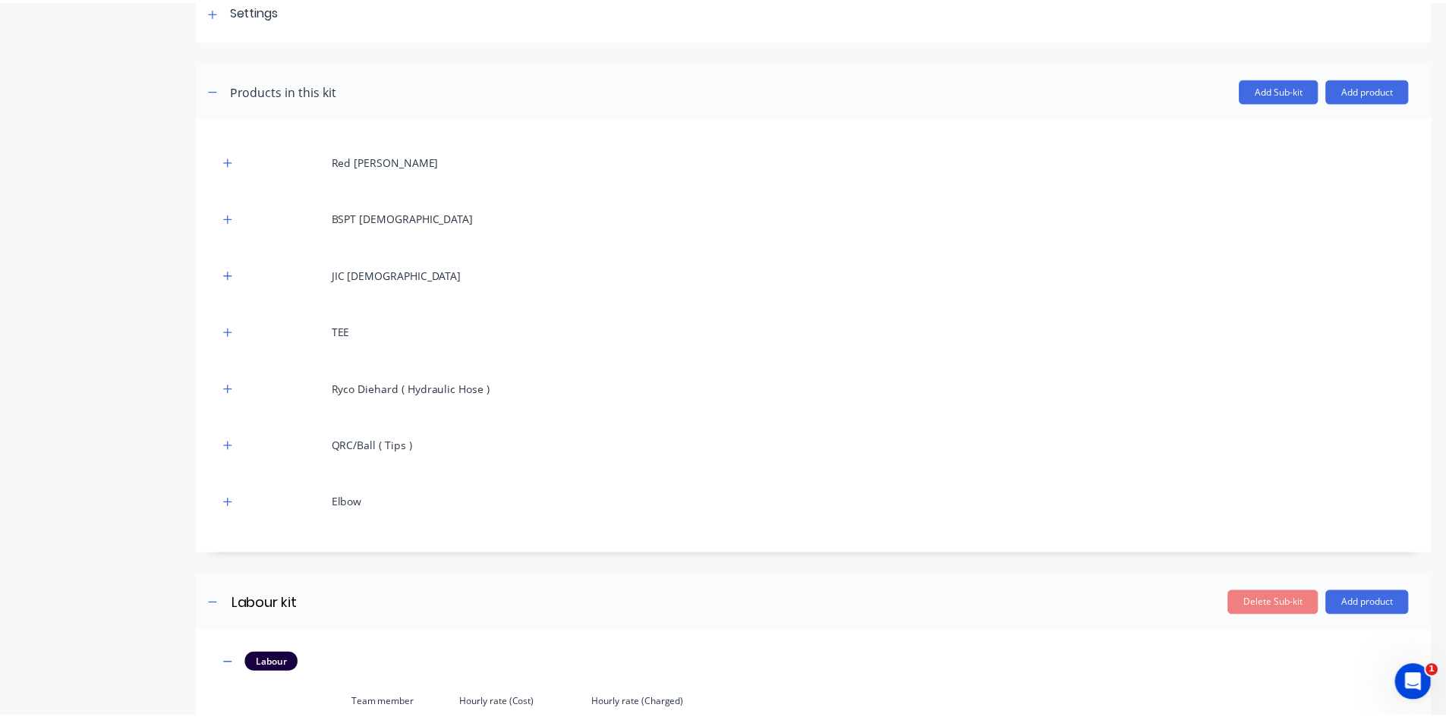
scroll to position [174, 0]
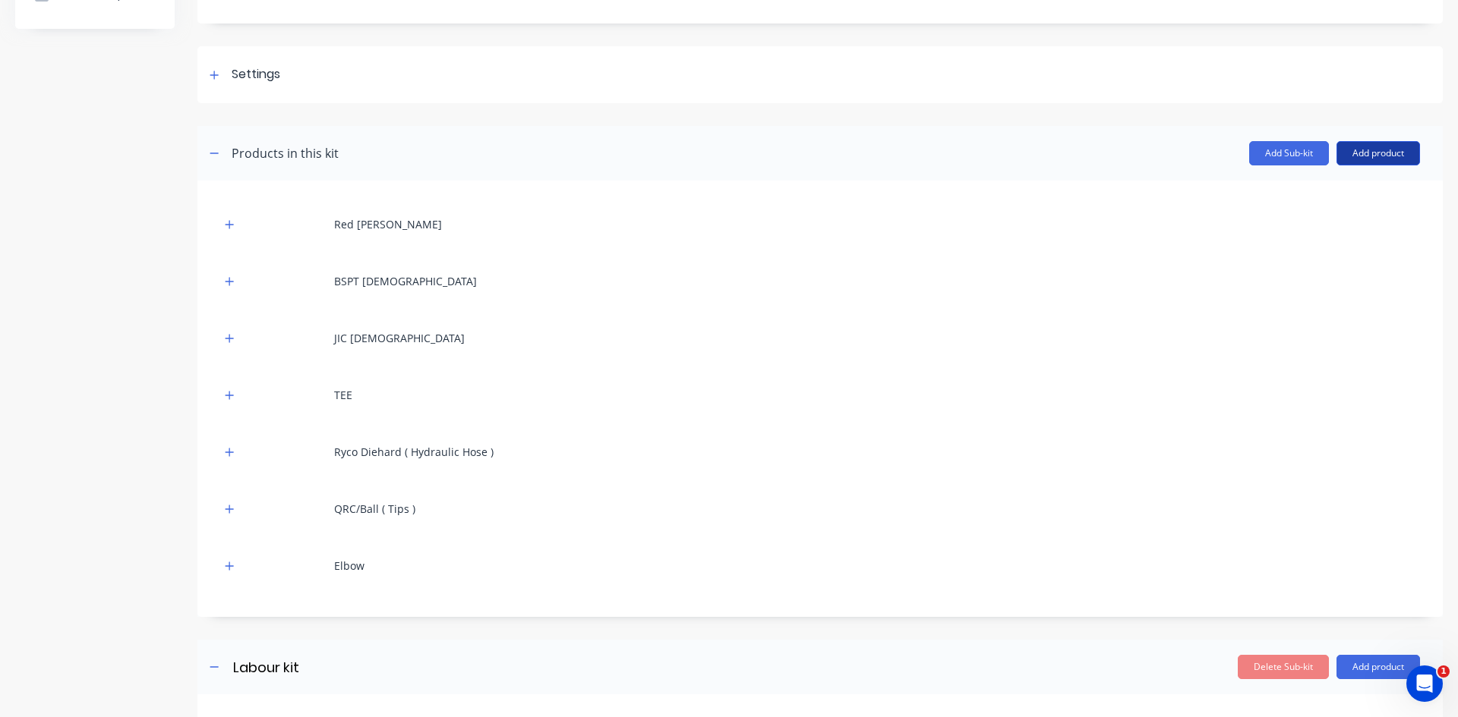
click at [1358, 153] on button "Add product" at bounding box center [1378, 153] width 84 height 24
click at [1332, 186] on div "Product catalogue" at bounding box center [1347, 192] width 117 height 22
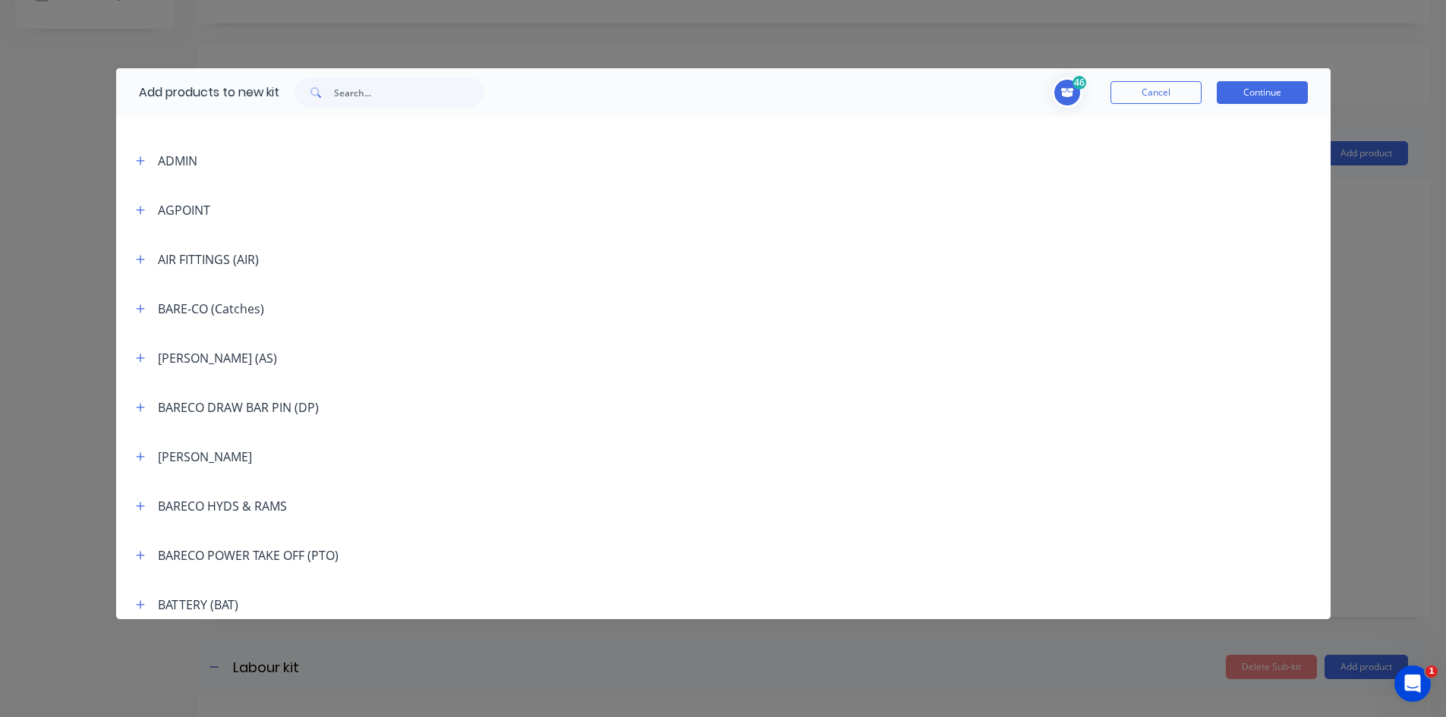
scroll to position [607, 0]
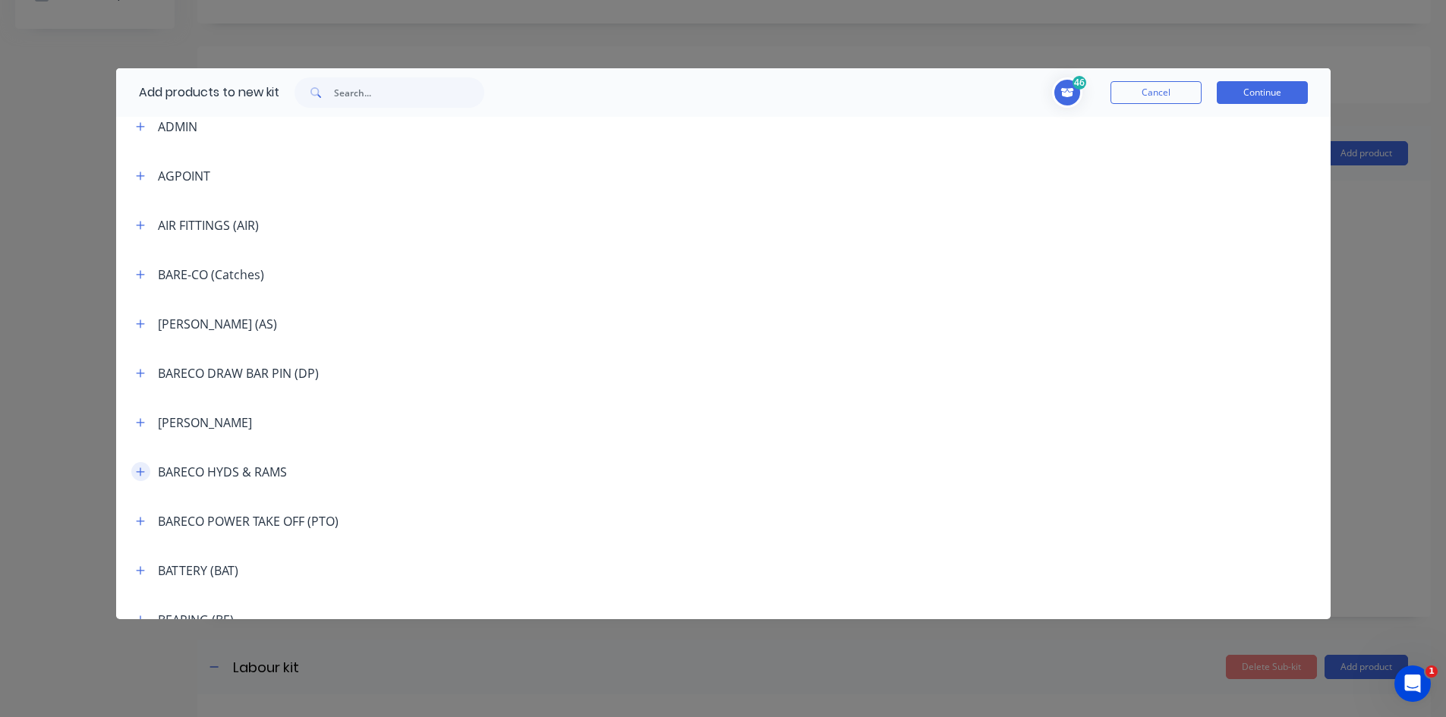
click at [138, 473] on icon "button" at bounding box center [140, 472] width 9 height 11
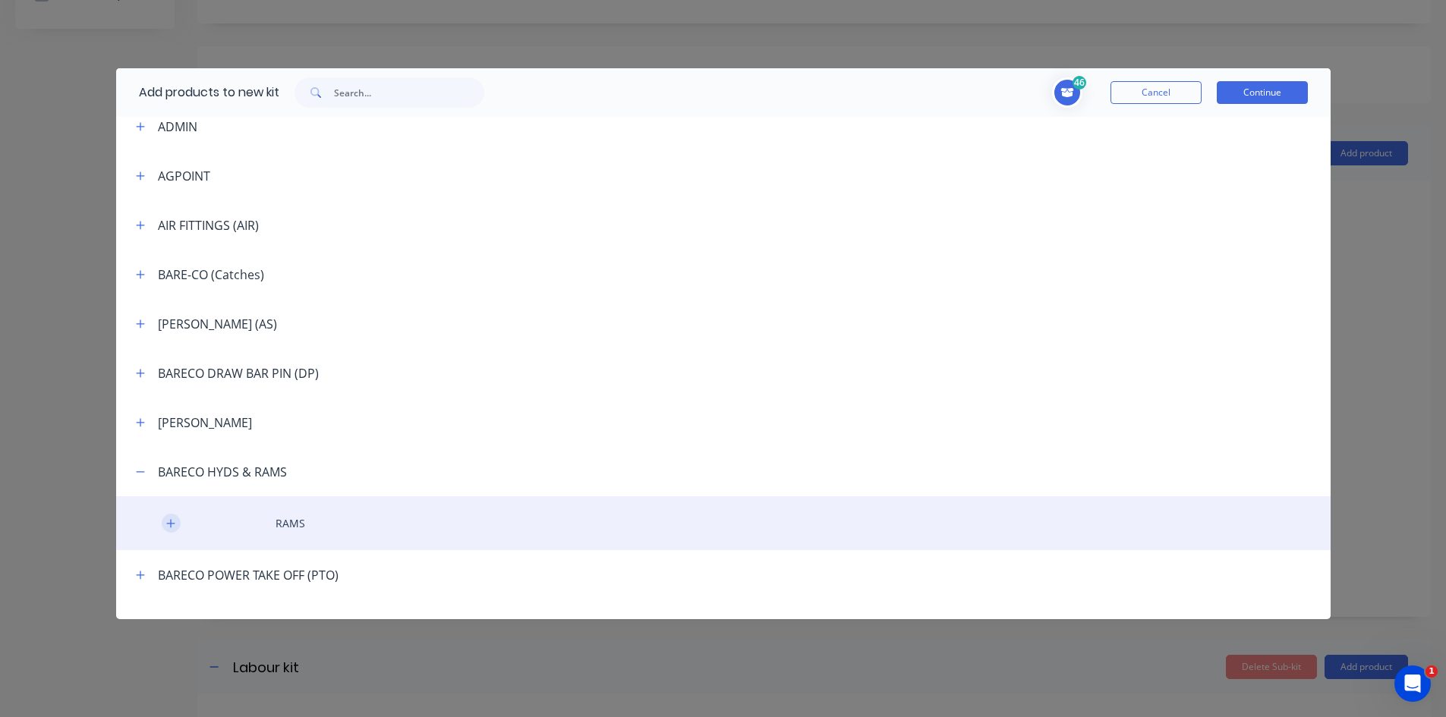
click at [180, 522] on button "button" at bounding box center [171, 523] width 19 height 19
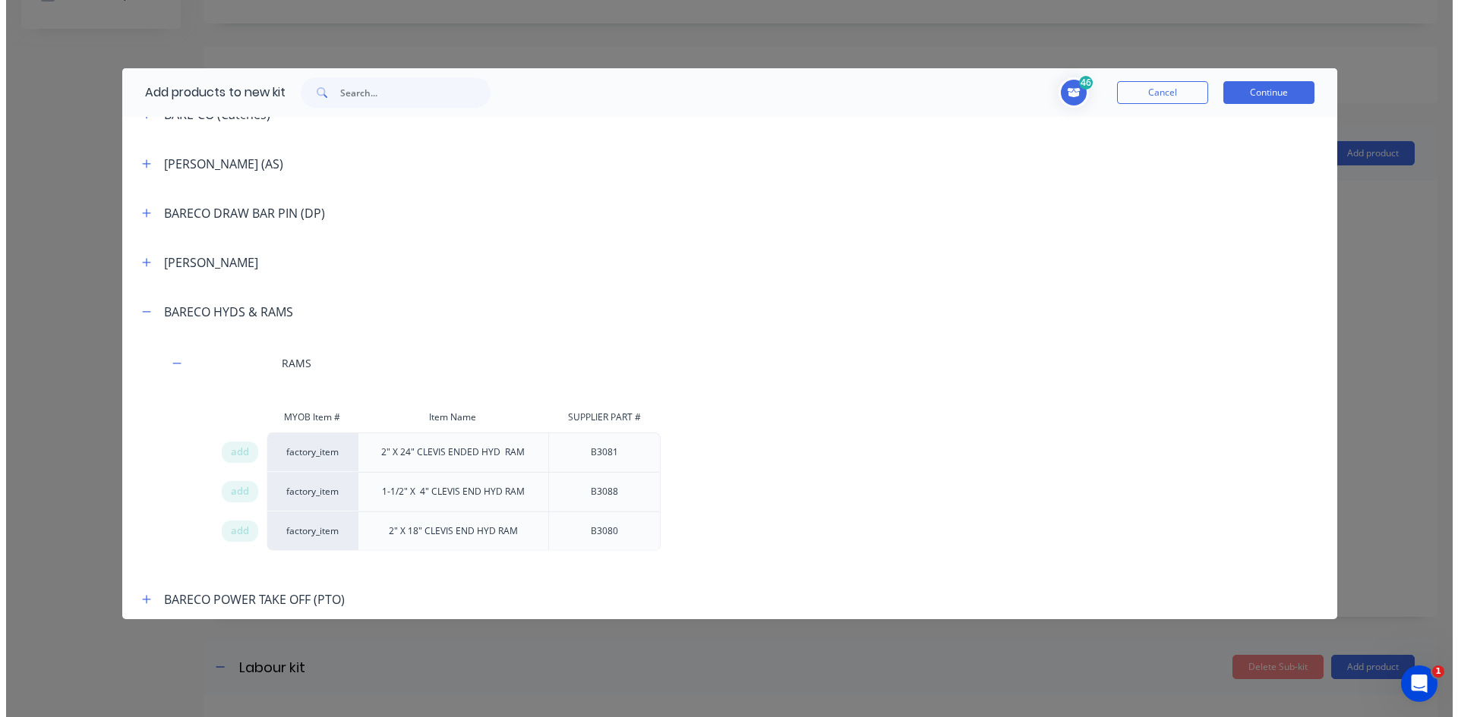
scroll to position [835, 0]
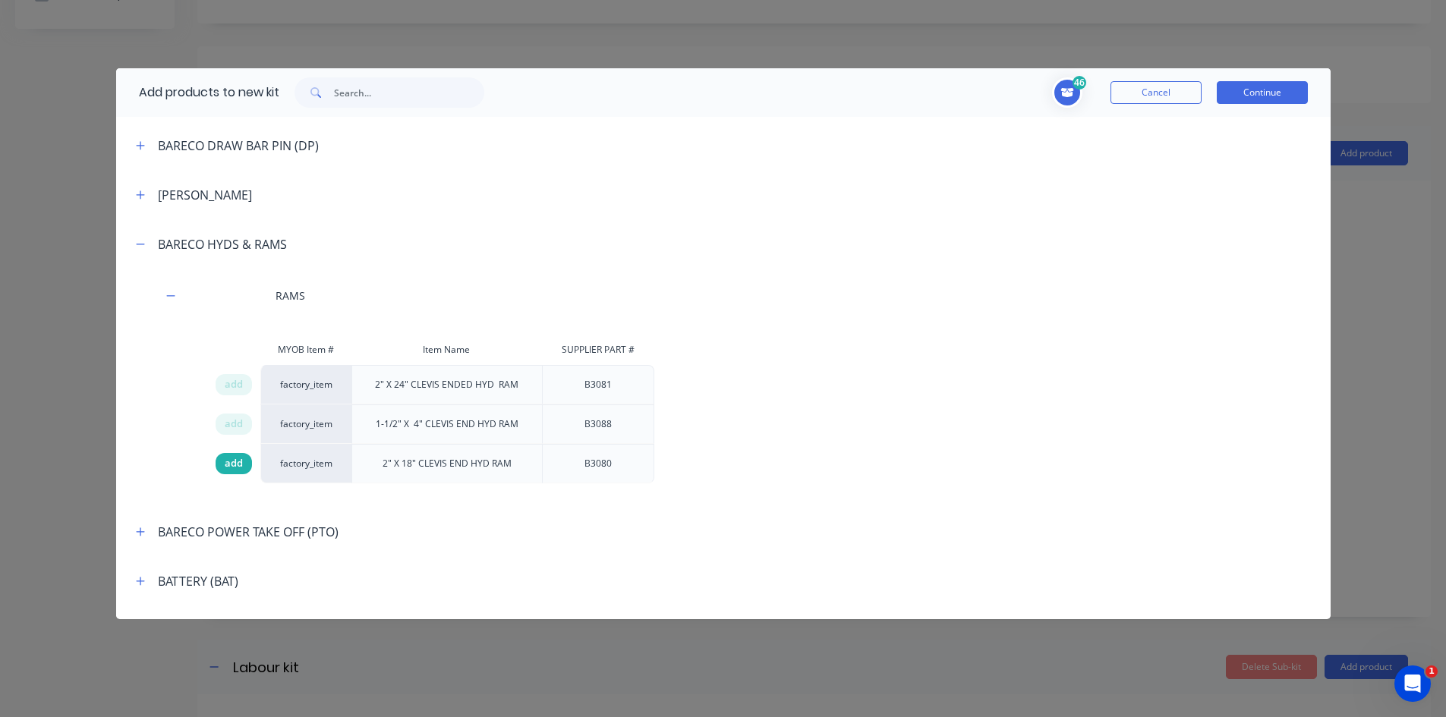
click at [232, 463] on span "add" at bounding box center [234, 463] width 18 height 15
click at [1260, 93] on button "Continue" at bounding box center [1262, 92] width 91 height 23
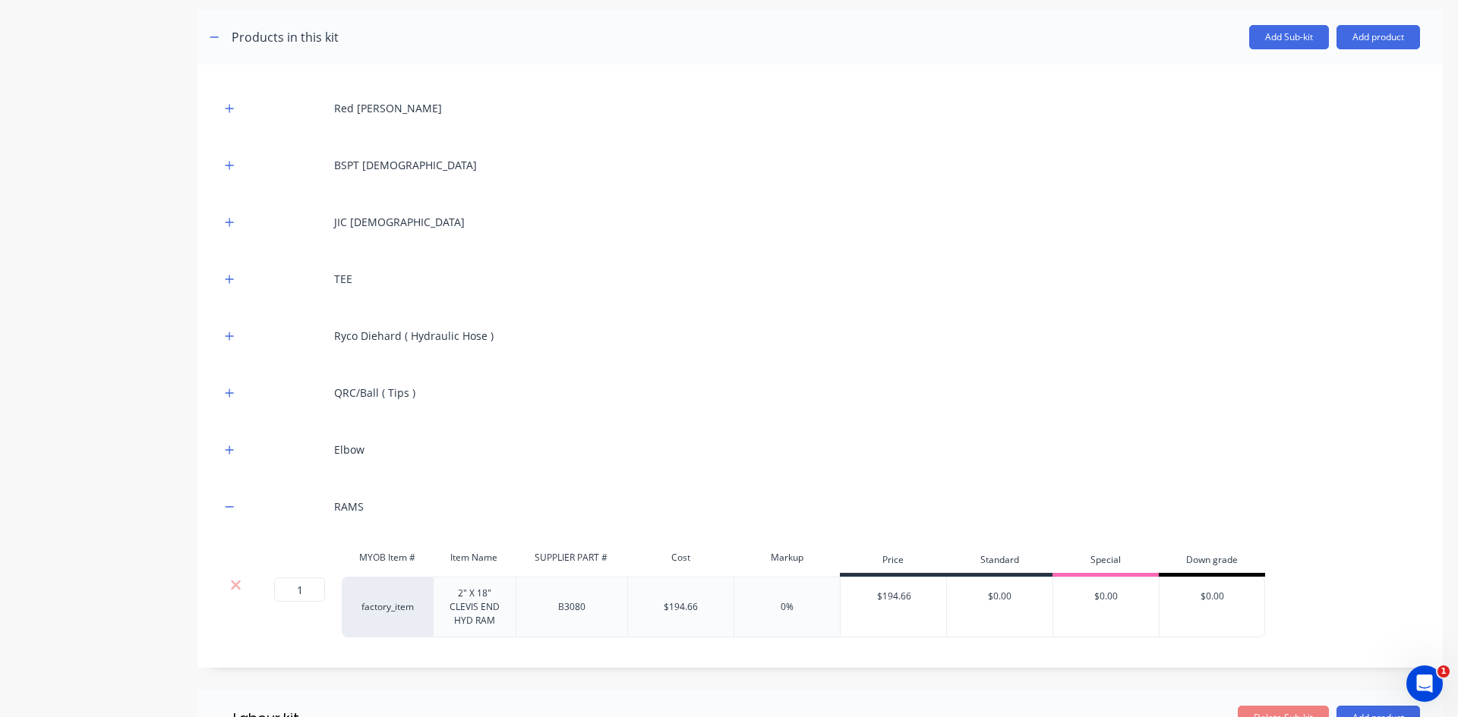
scroll to position [326, 0]
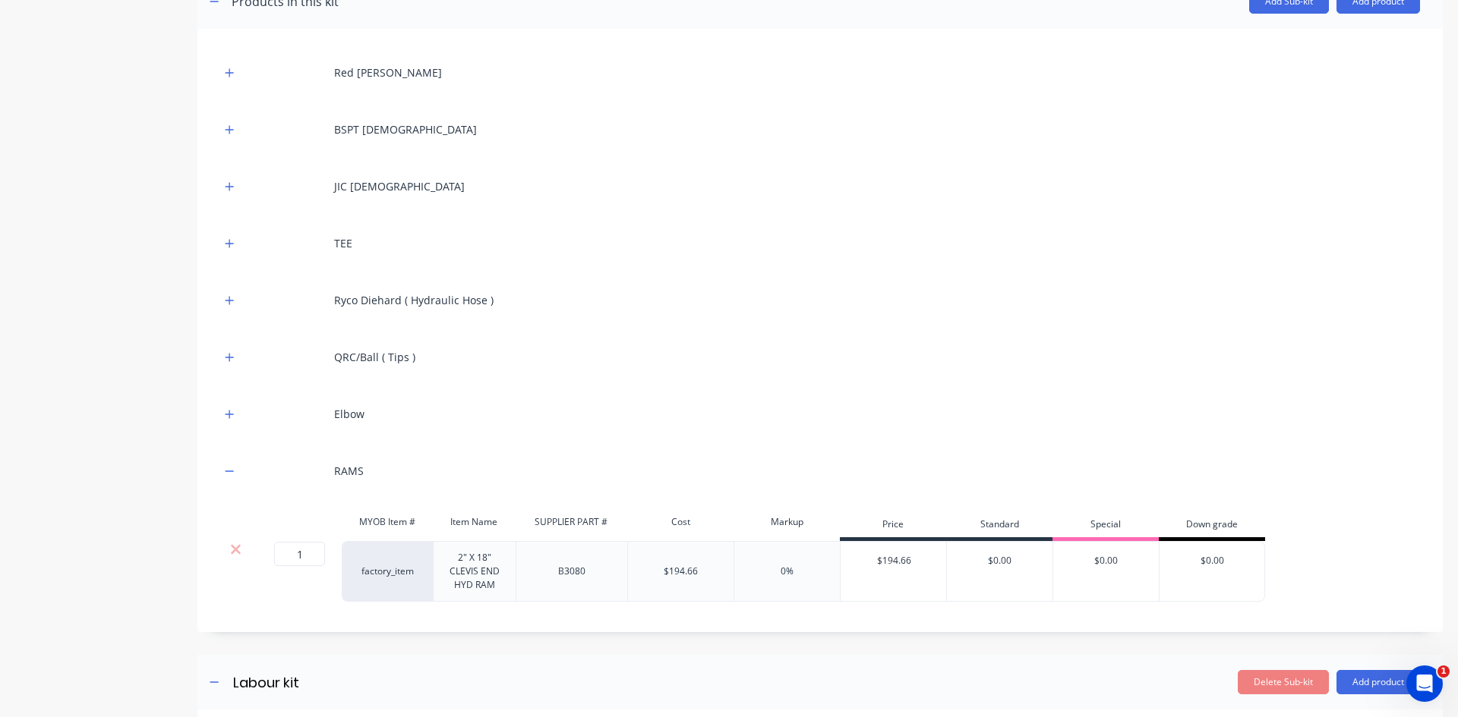
click at [228, 547] on div at bounding box center [235, 549] width 29 height 15
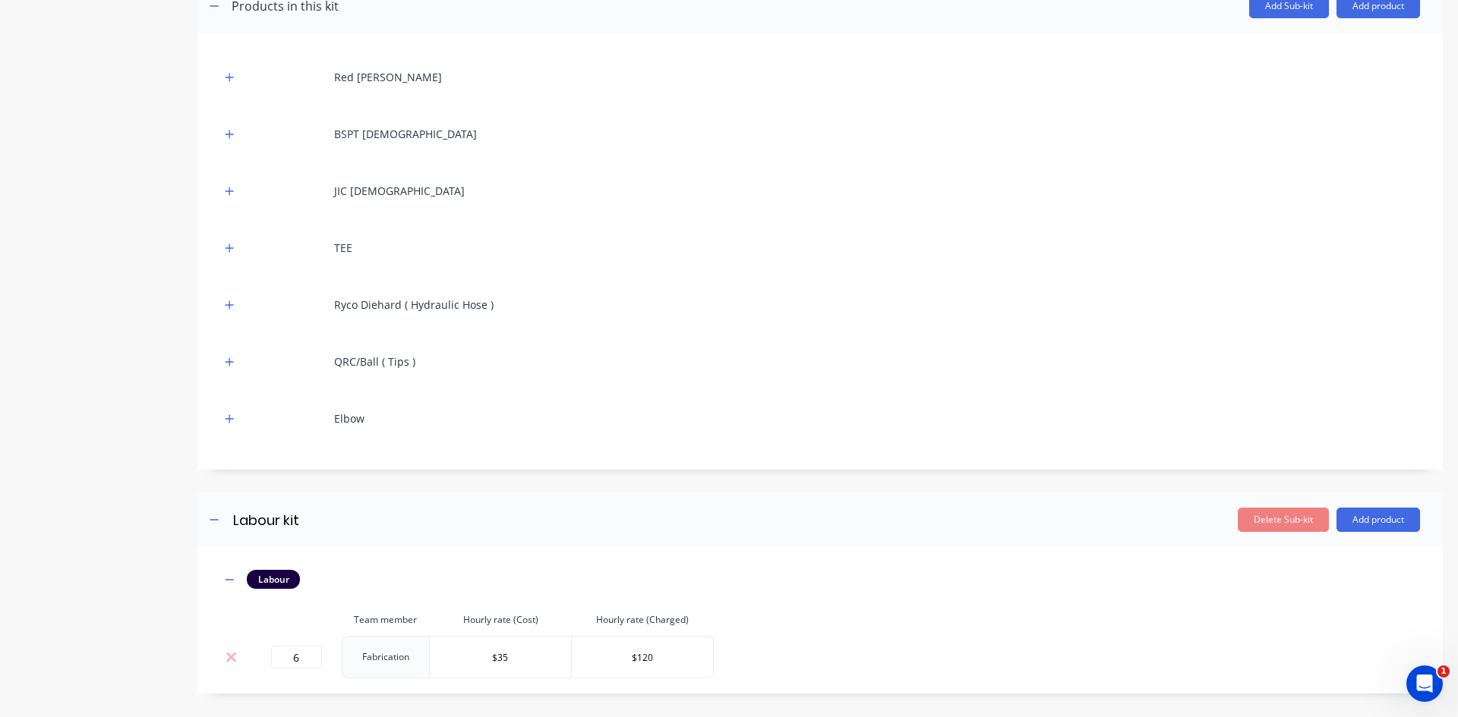
scroll to position [174, 0]
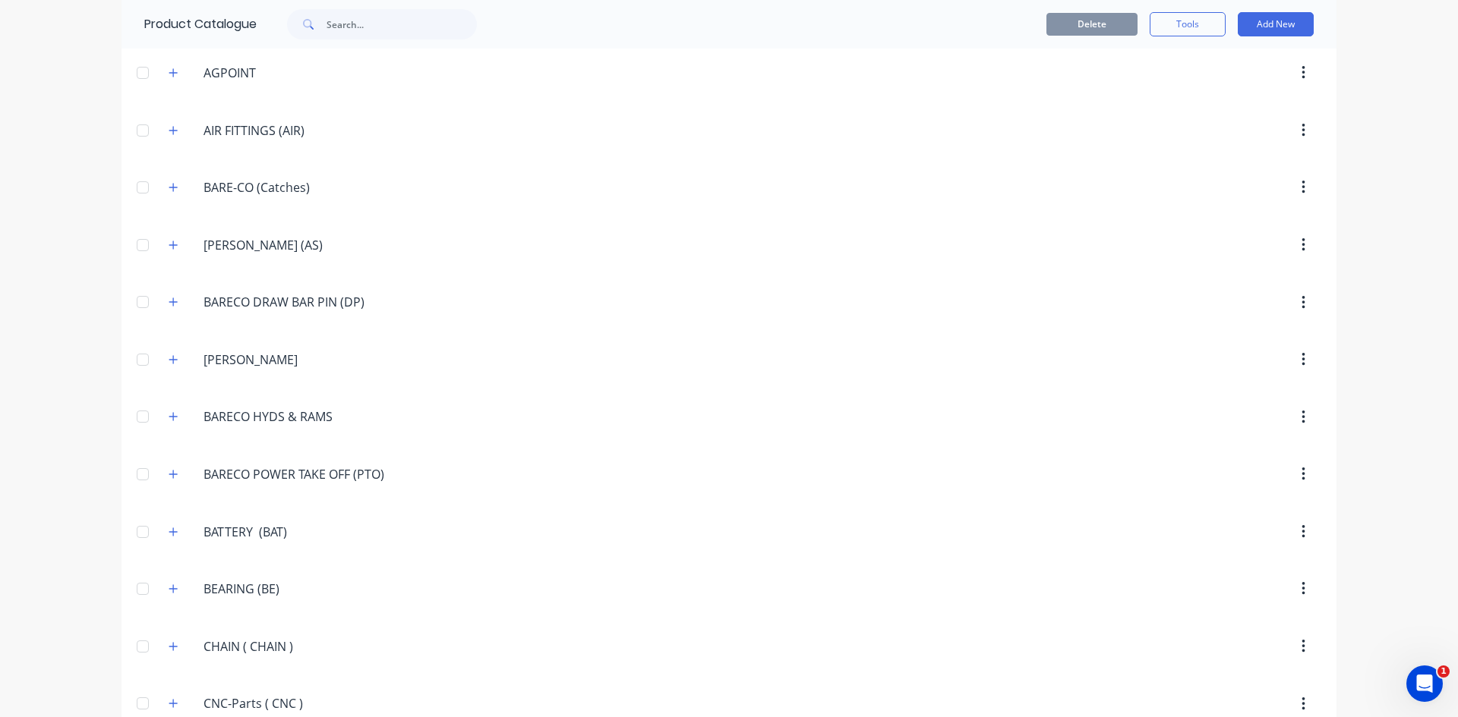
scroll to position [835, 0]
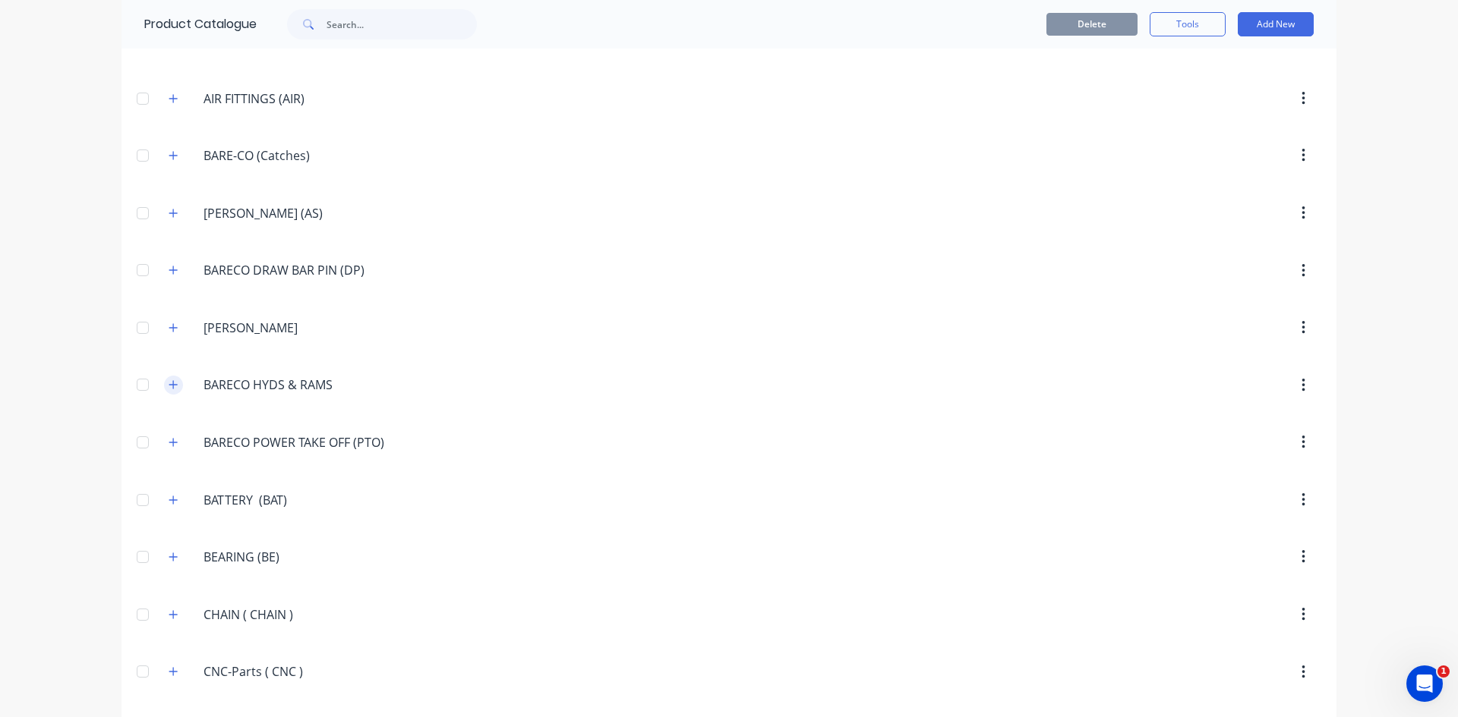
click at [172, 383] on icon "button" at bounding box center [173, 385] width 9 height 11
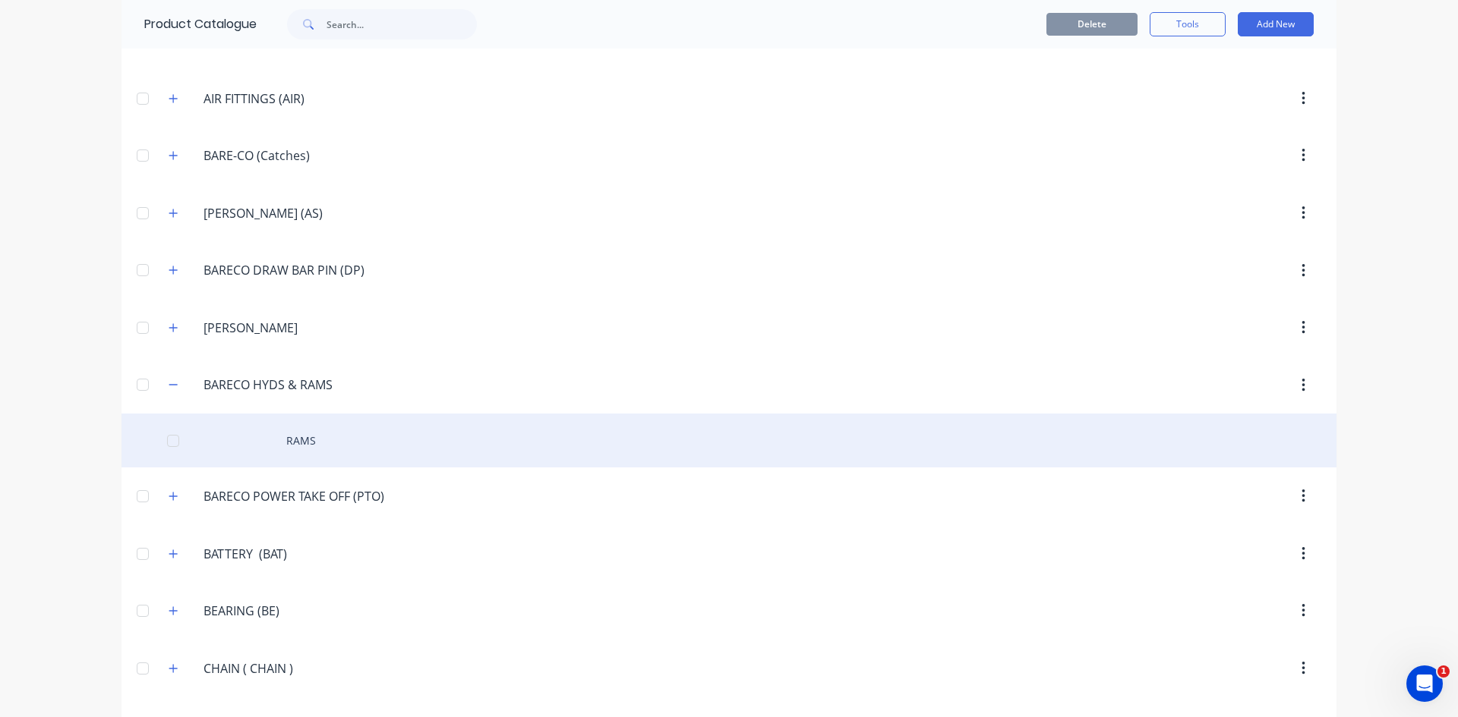
click at [266, 438] on div "RAMS" at bounding box center [728, 441] width 1215 height 54
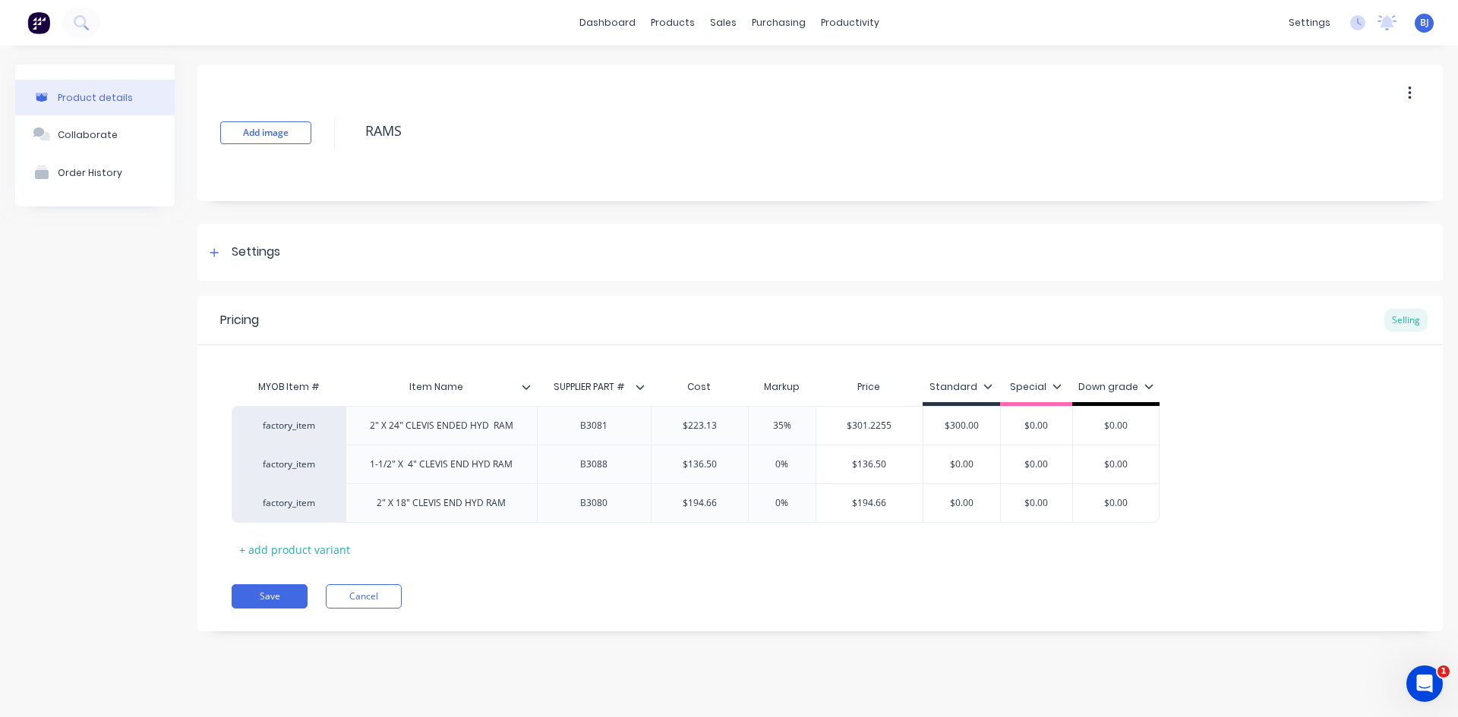
type textarea "x"
type input "0%"
drag, startPoint x: 781, startPoint y: 503, endPoint x: 767, endPoint y: 515, distance: 18.3
click at [767, 512] on div "0% 0%" at bounding box center [782, 503] width 76 height 38
type textarea "x"
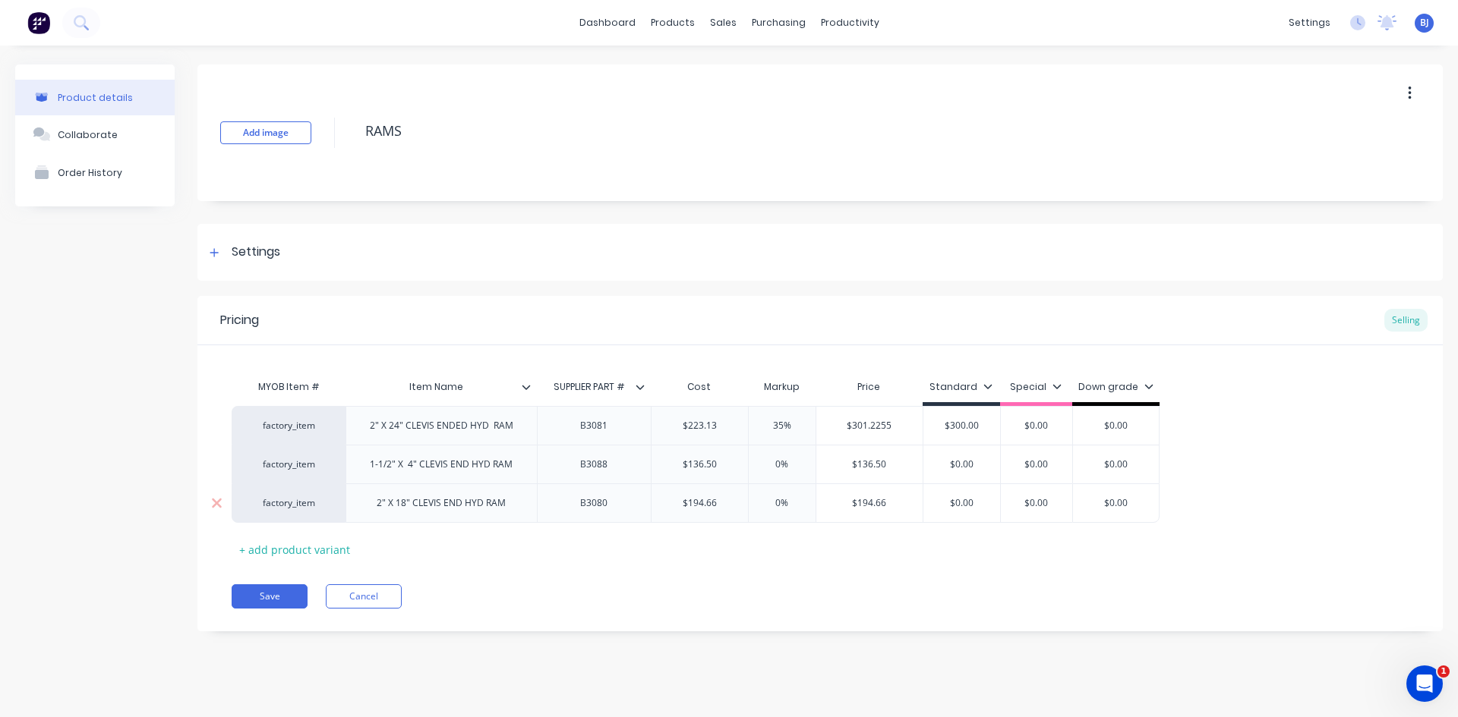
type input "6%"
type textarea "x"
type input "65%"
type textarea "x"
type input "6%"
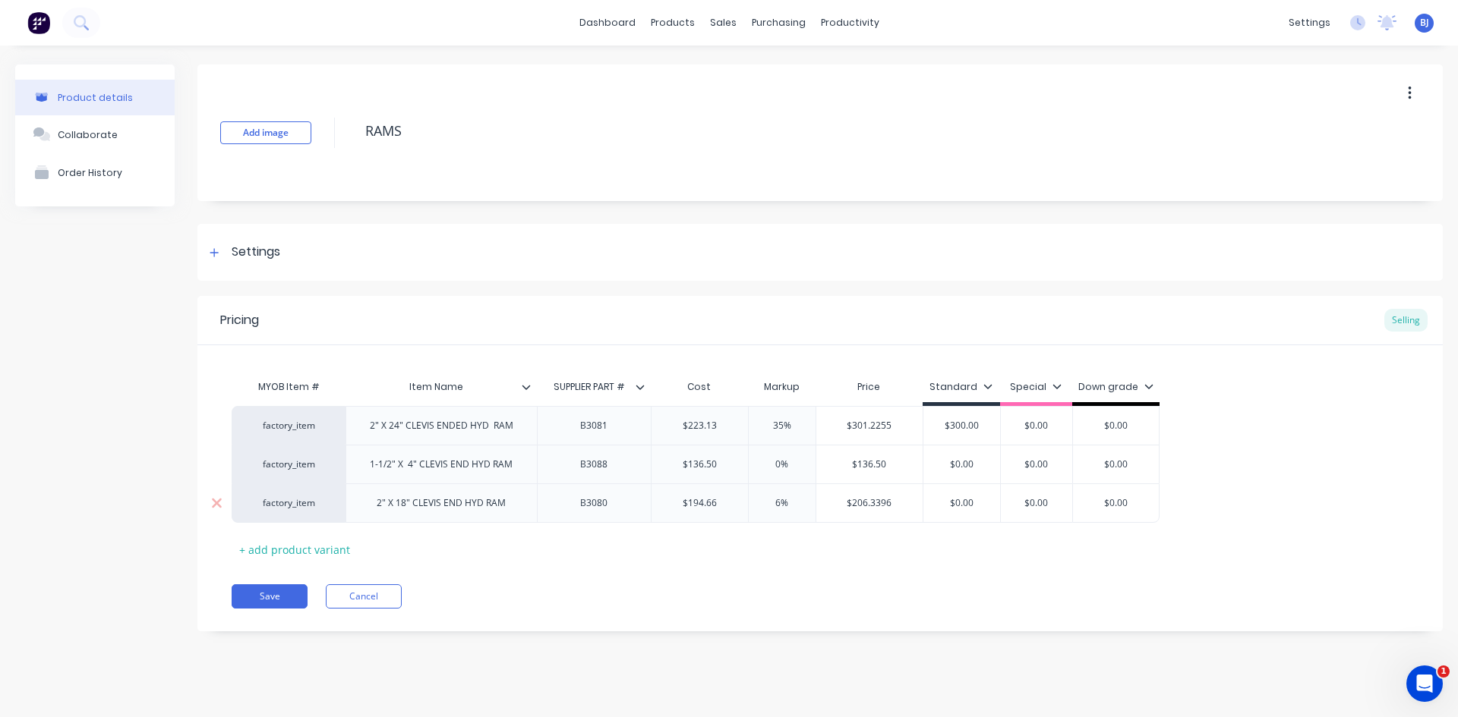
type textarea "x"
type input "%"
type textarea "x"
type input "5%"
type textarea "x"
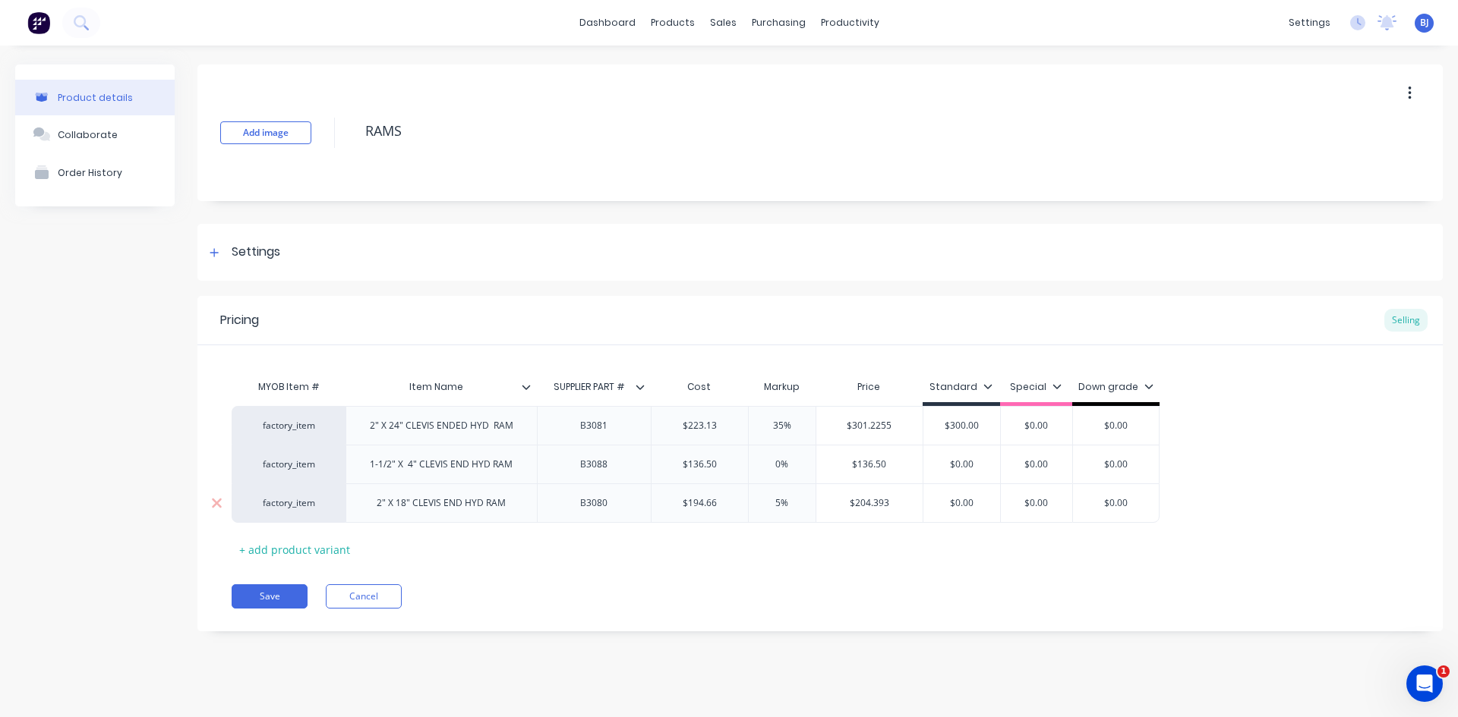
type input "55%"
type textarea "x"
type input "5%"
type textarea "x"
type input "50%"
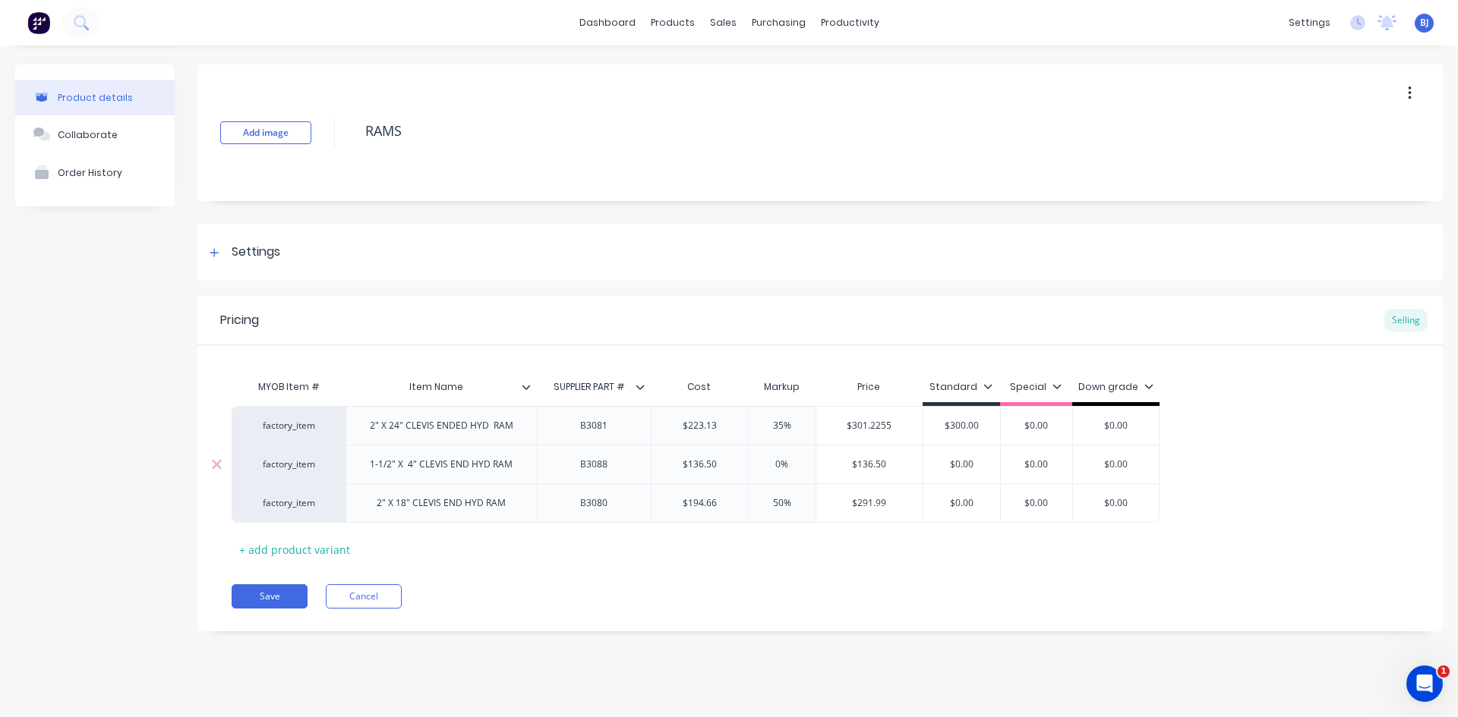
type input "0%"
click at [780, 467] on input "0%" at bounding box center [782, 465] width 76 height 14
drag, startPoint x: 779, startPoint y: 462, endPoint x: 755, endPoint y: 474, distance: 27.2
click at [755, 474] on div "0% 0%" at bounding box center [782, 465] width 76 height 38
type textarea "x"
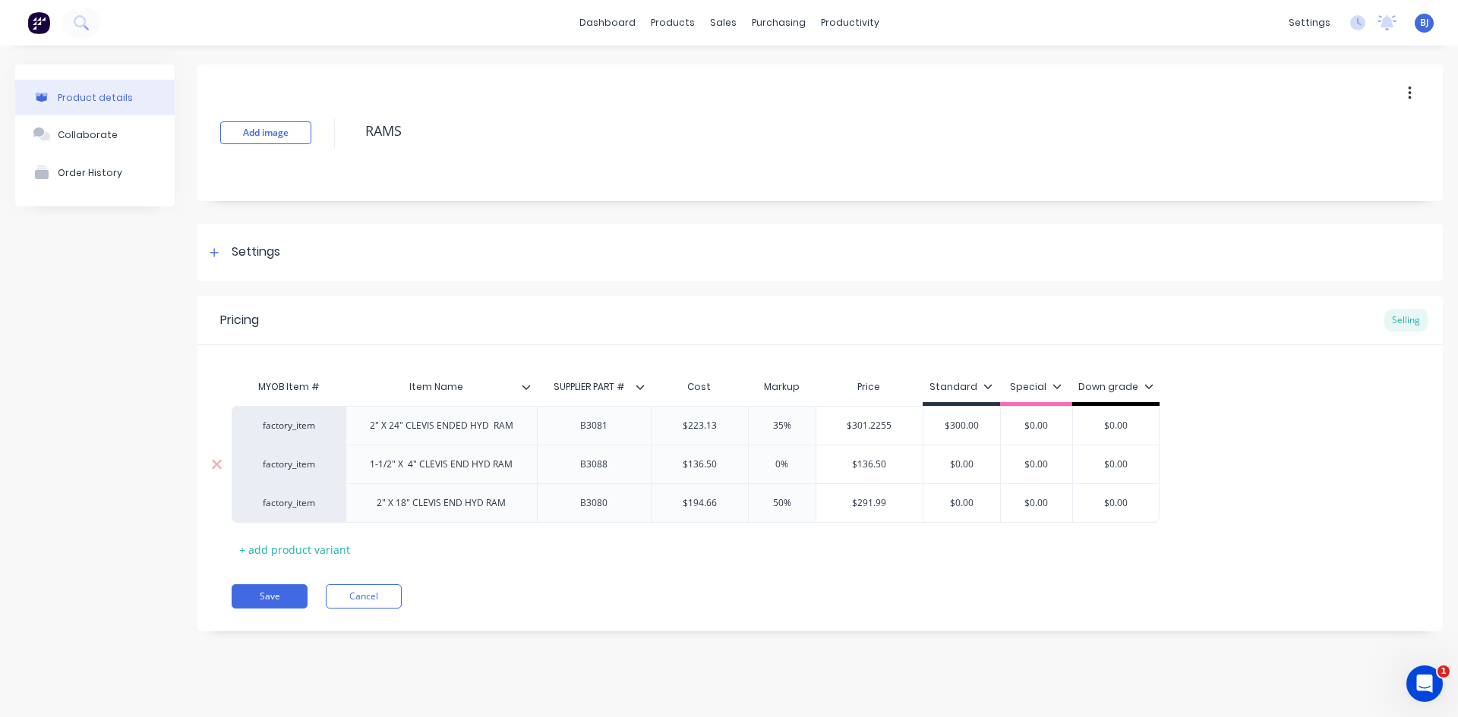
type input "5%"
type textarea "x"
type input "50%"
type input "$0.00"
drag, startPoint x: 974, startPoint y: 462, endPoint x: 925, endPoint y: 465, distance: 48.7
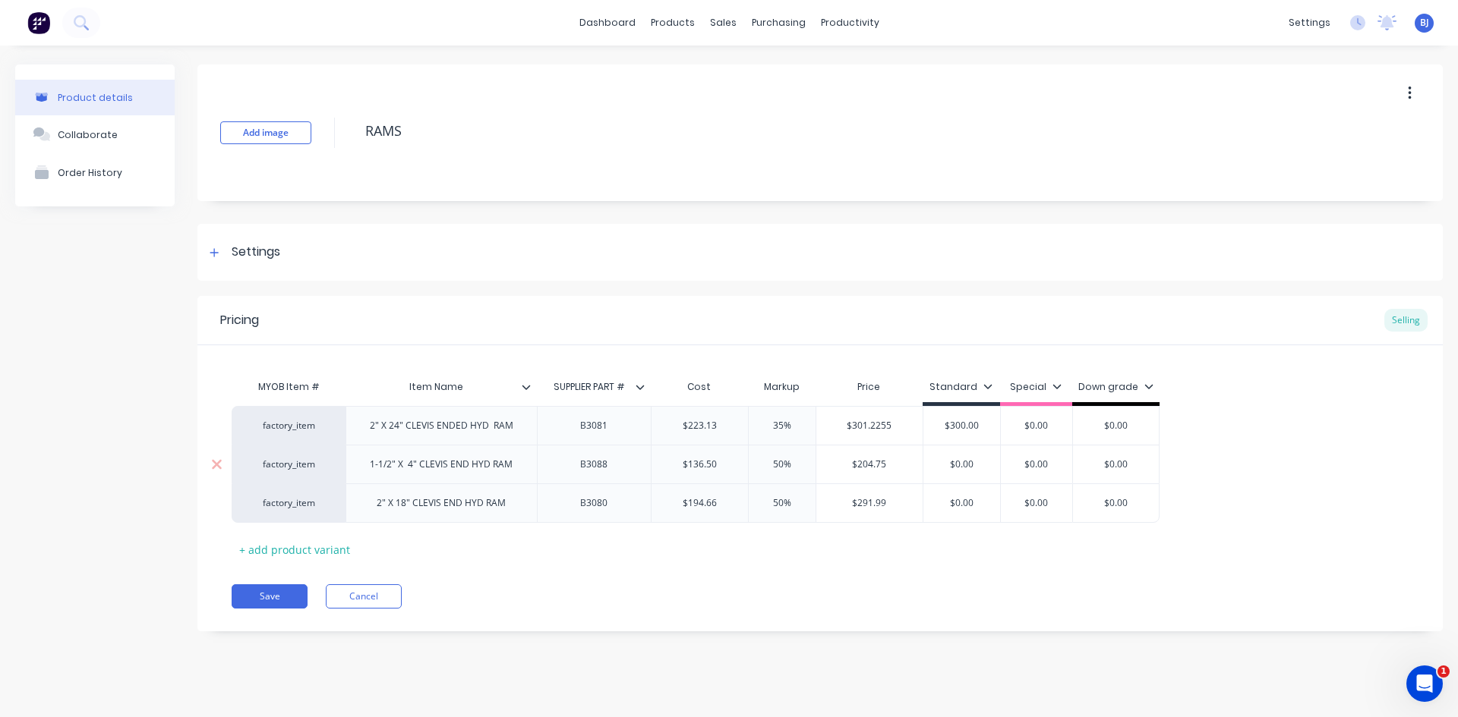
click at [925, 465] on input "$0.00" at bounding box center [961, 465] width 77 height 14
type textarea "x"
type input "2"
type textarea "x"
type input "20"
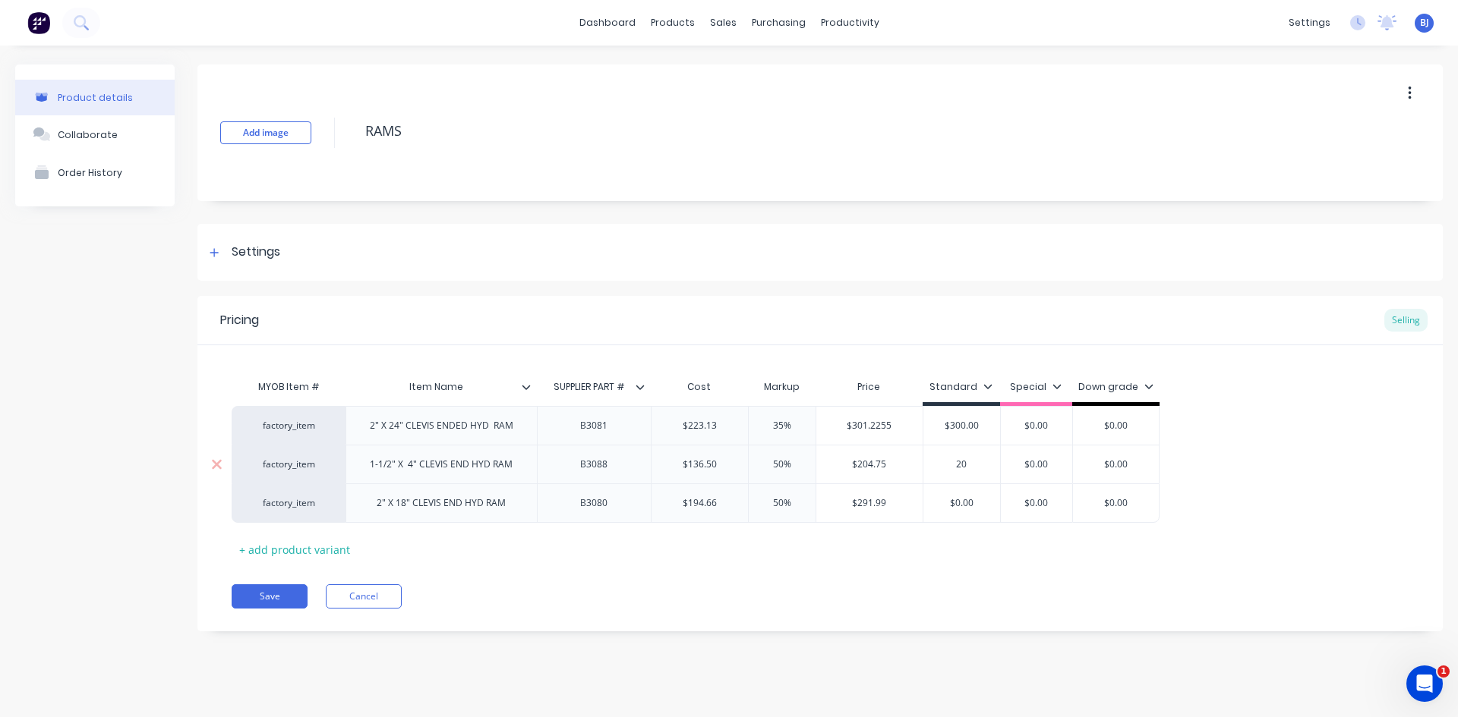
type textarea "x"
type input "205"
type textarea "x"
type input "205."
type textarea "x"
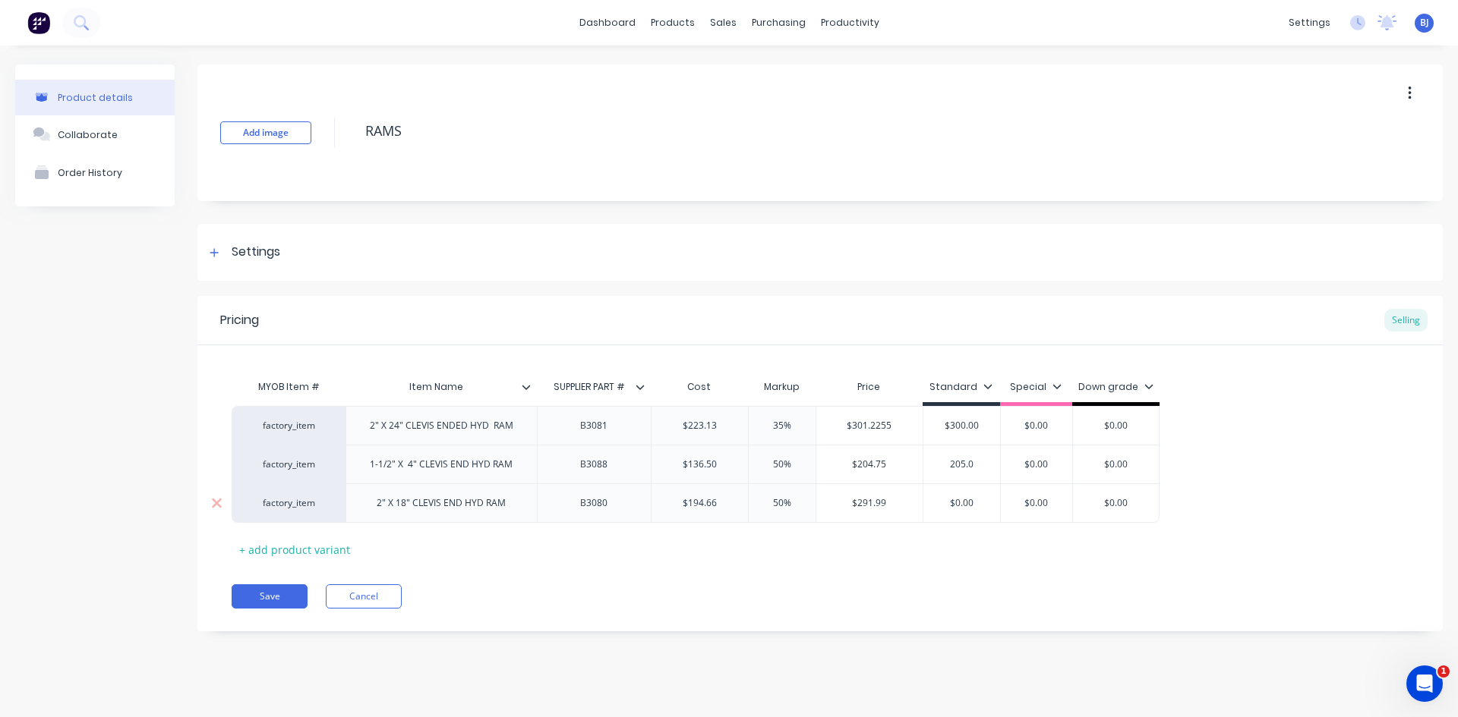
type input "205.0"
type input "$0.00"
drag, startPoint x: 977, startPoint y: 502, endPoint x: 923, endPoint y: 510, distance: 54.5
click at [925, 509] on input "$0.00" at bounding box center [961, 503] width 77 height 14
type textarea "x"
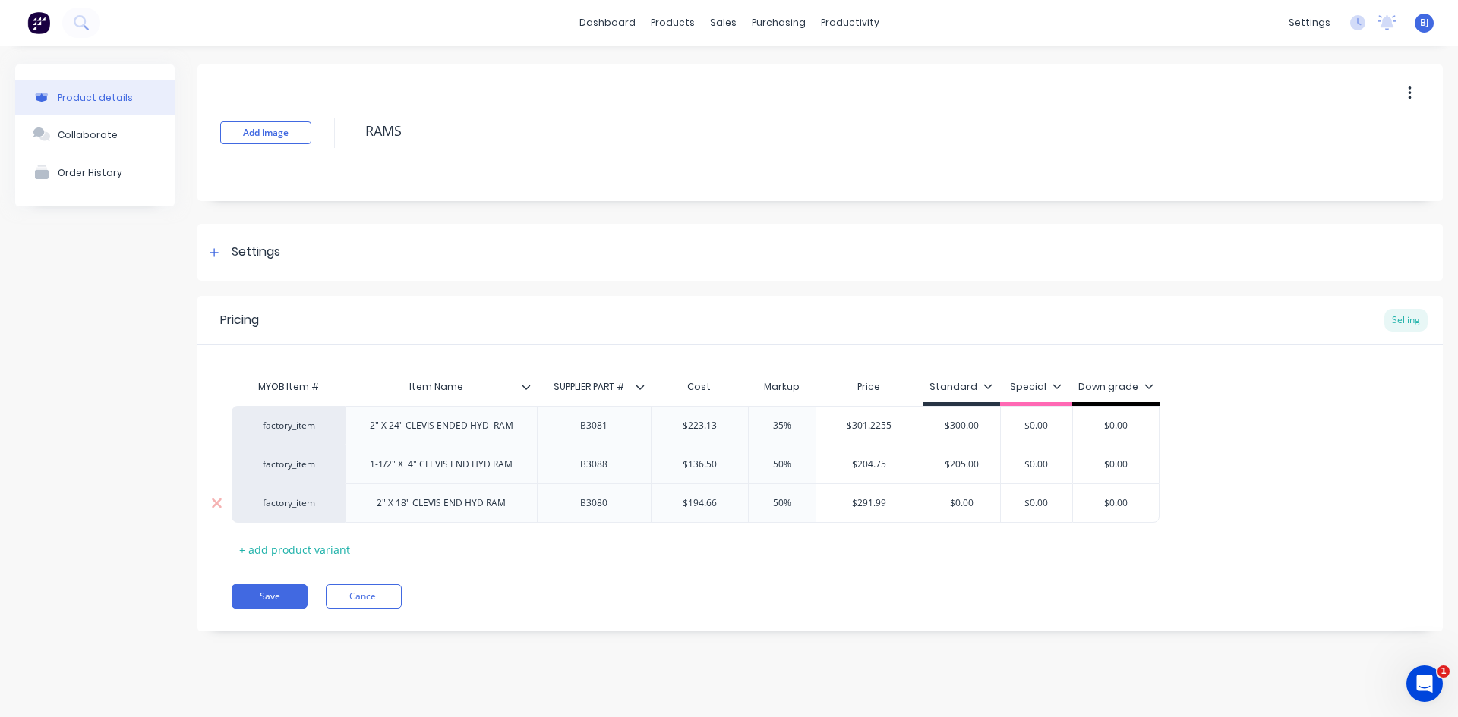
type input "2"
type textarea "x"
type input "29"
type textarea "x"
type input "295"
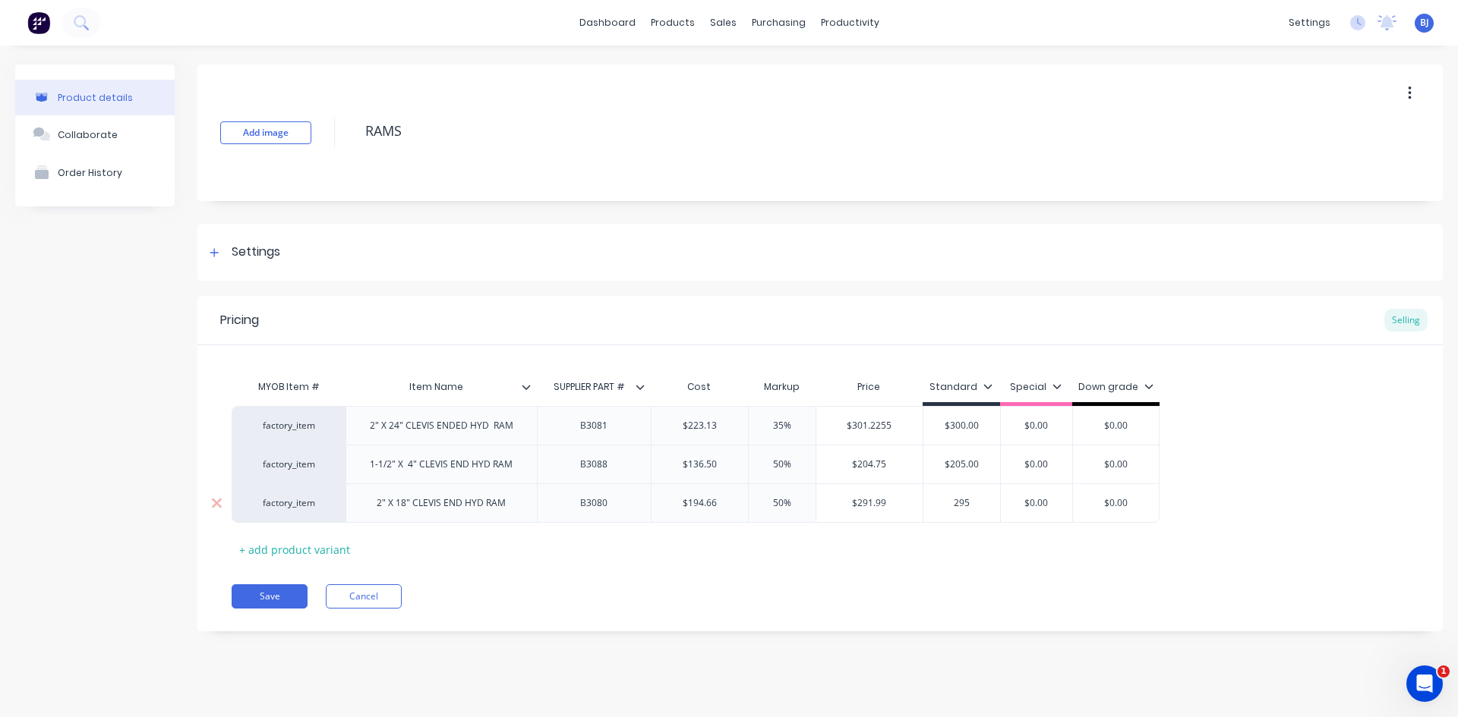
type textarea "x"
type input "295."
type textarea "x"
click at [991, 500] on input "295.0" at bounding box center [961, 503] width 77 height 14
drag, startPoint x: 1057, startPoint y: 521, endPoint x: 1048, endPoint y: 542, distance: 23.4
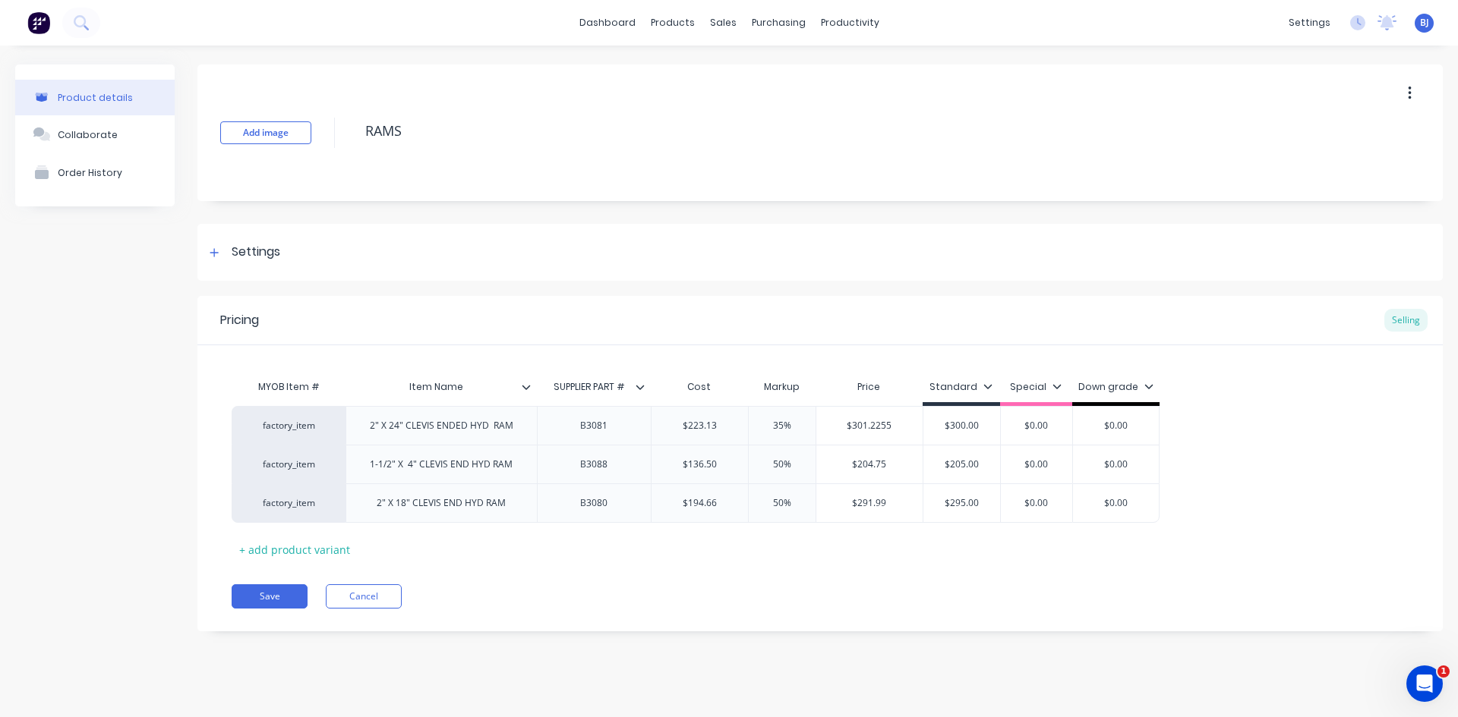
click at [1057, 522] on div "$0.00" at bounding box center [1036, 503] width 73 height 39
type input "295.0"
click at [276, 593] on button "Save" at bounding box center [270, 597] width 76 height 24
type textarea "x"
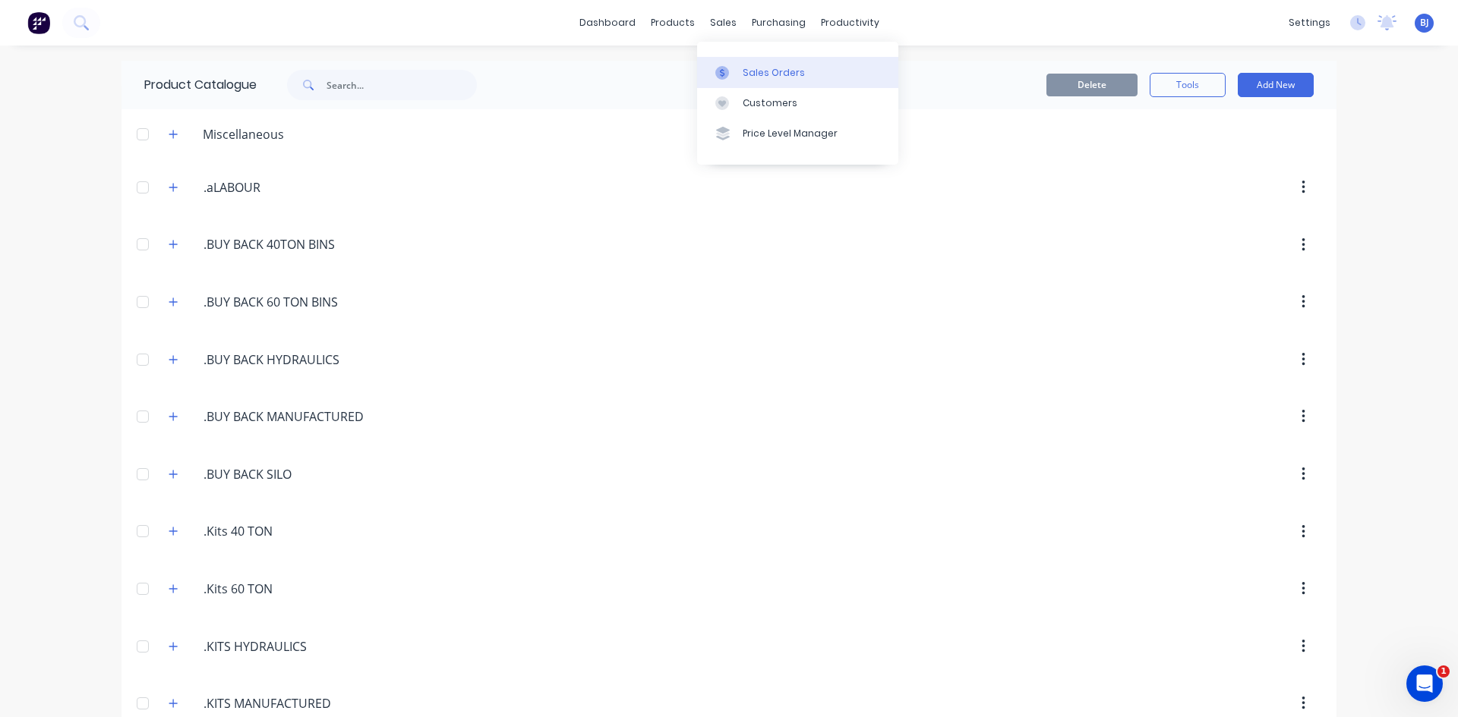
click at [727, 74] on icon at bounding box center [722, 73] width 14 height 14
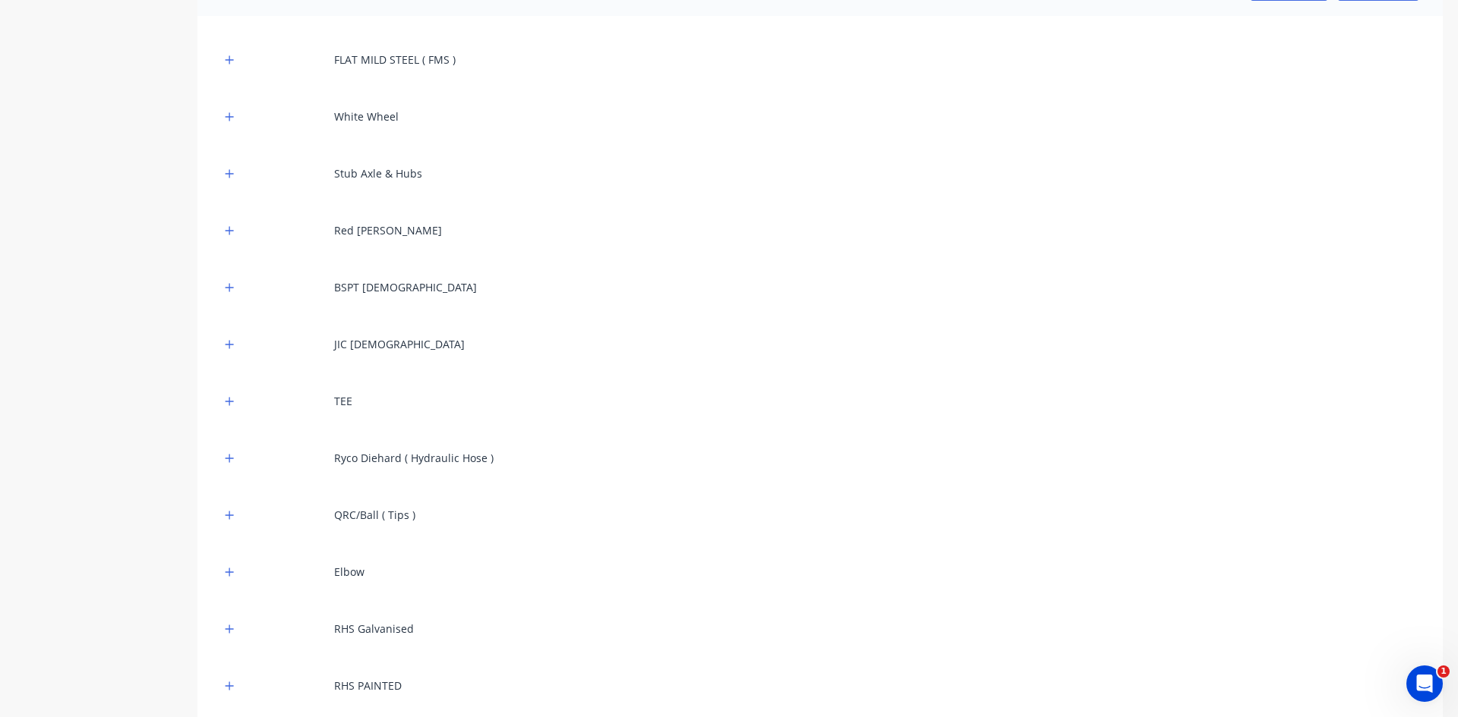
scroll to position [304, 0]
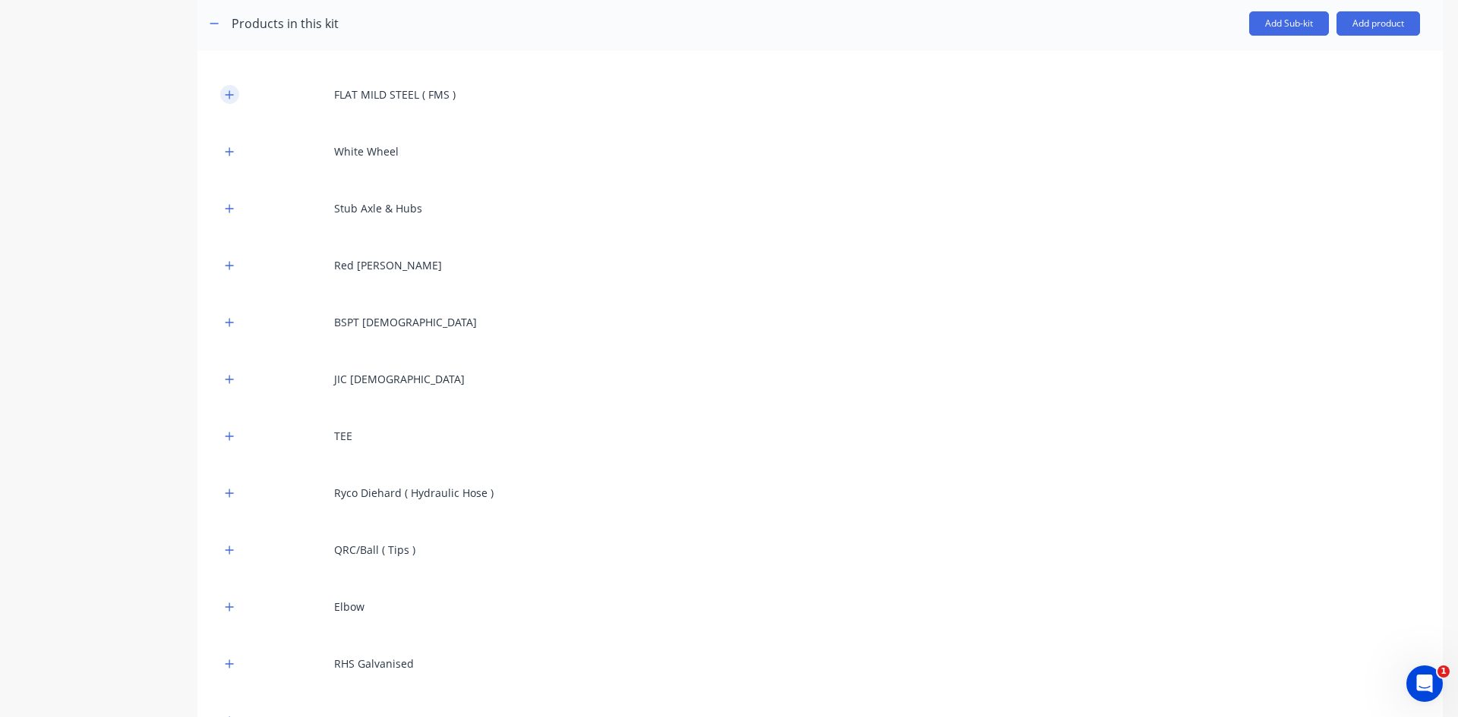
click at [232, 96] on icon "button" at bounding box center [229, 95] width 9 height 11
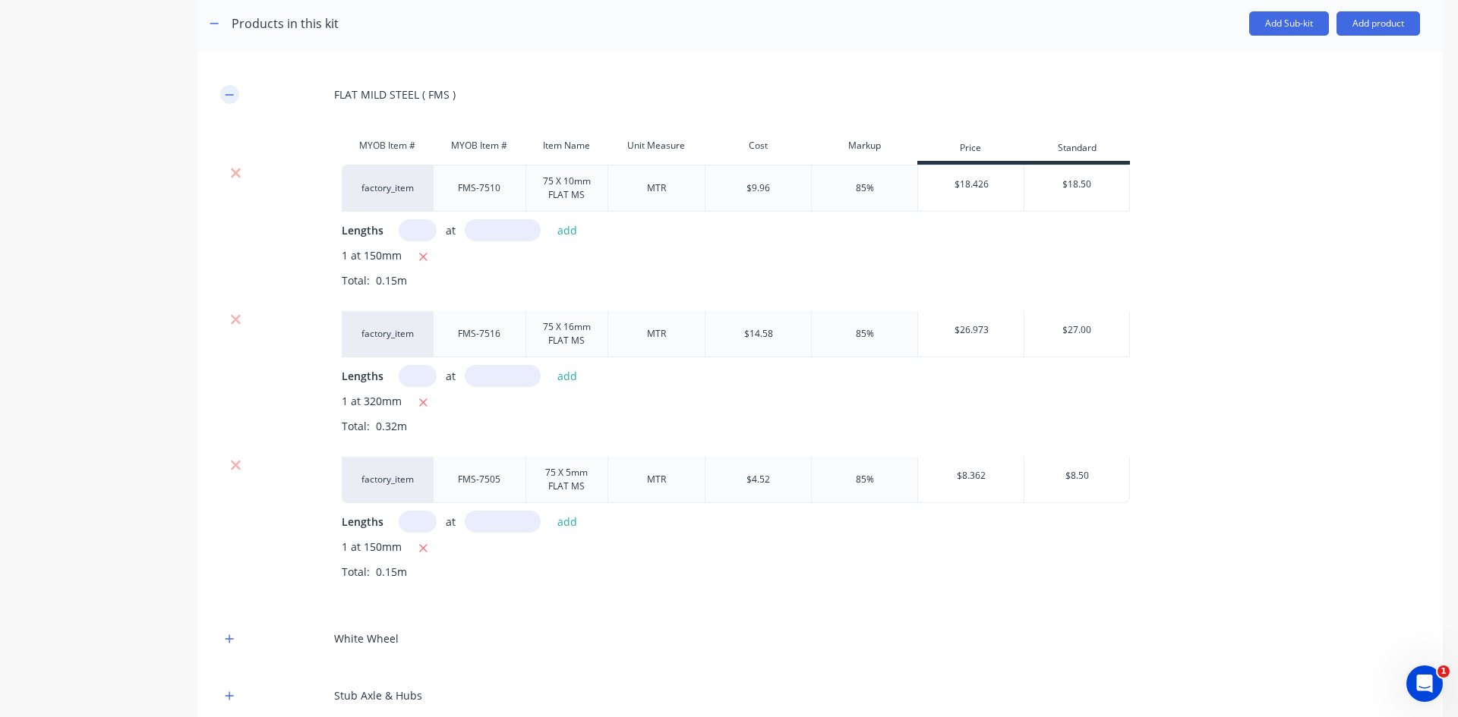
drag, startPoint x: 238, startPoint y: 174, endPoint x: 236, endPoint y: 208, distance: 34.2
click at [238, 174] on icon at bounding box center [235, 172] width 11 height 15
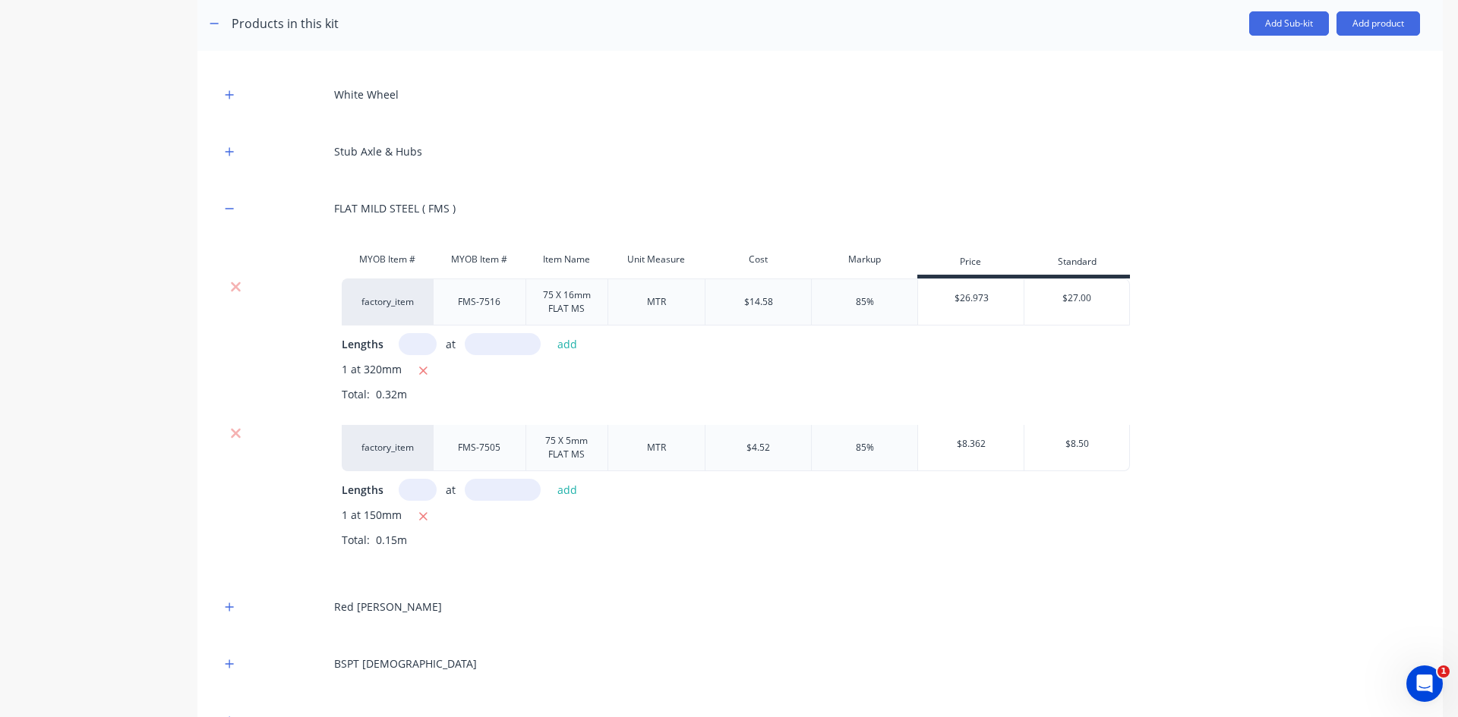
click at [243, 292] on div at bounding box center [235, 286] width 29 height 15
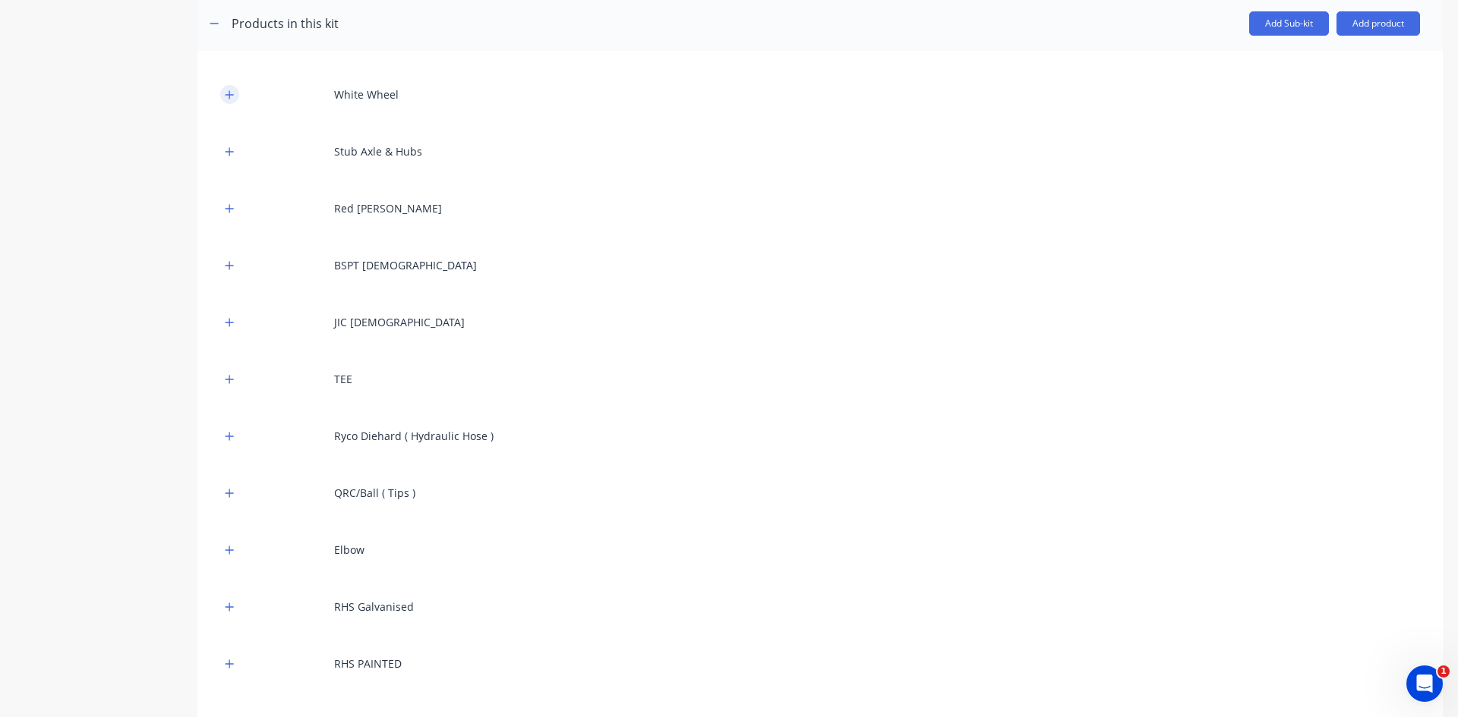
click at [229, 96] on icon "button" at bounding box center [229, 95] width 9 height 11
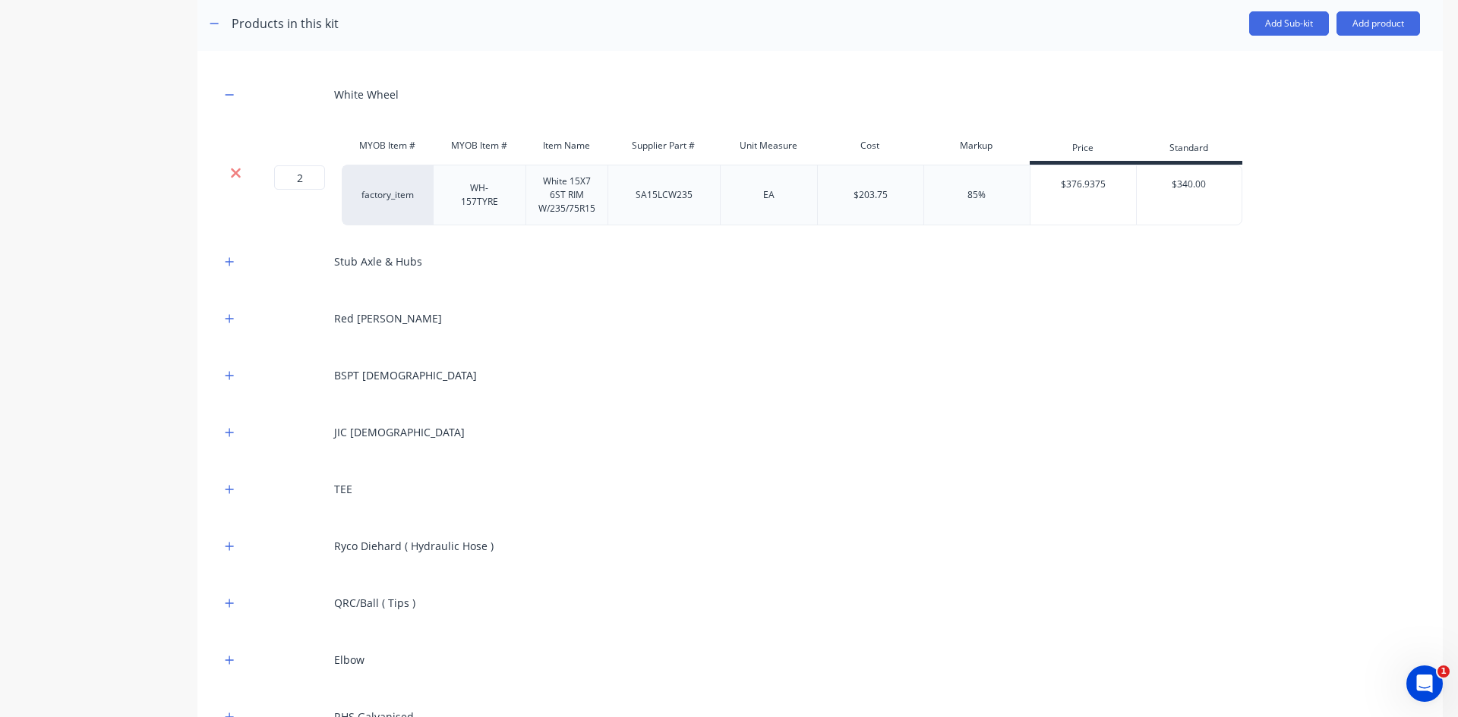
click at [241, 169] on icon at bounding box center [235, 172] width 11 height 15
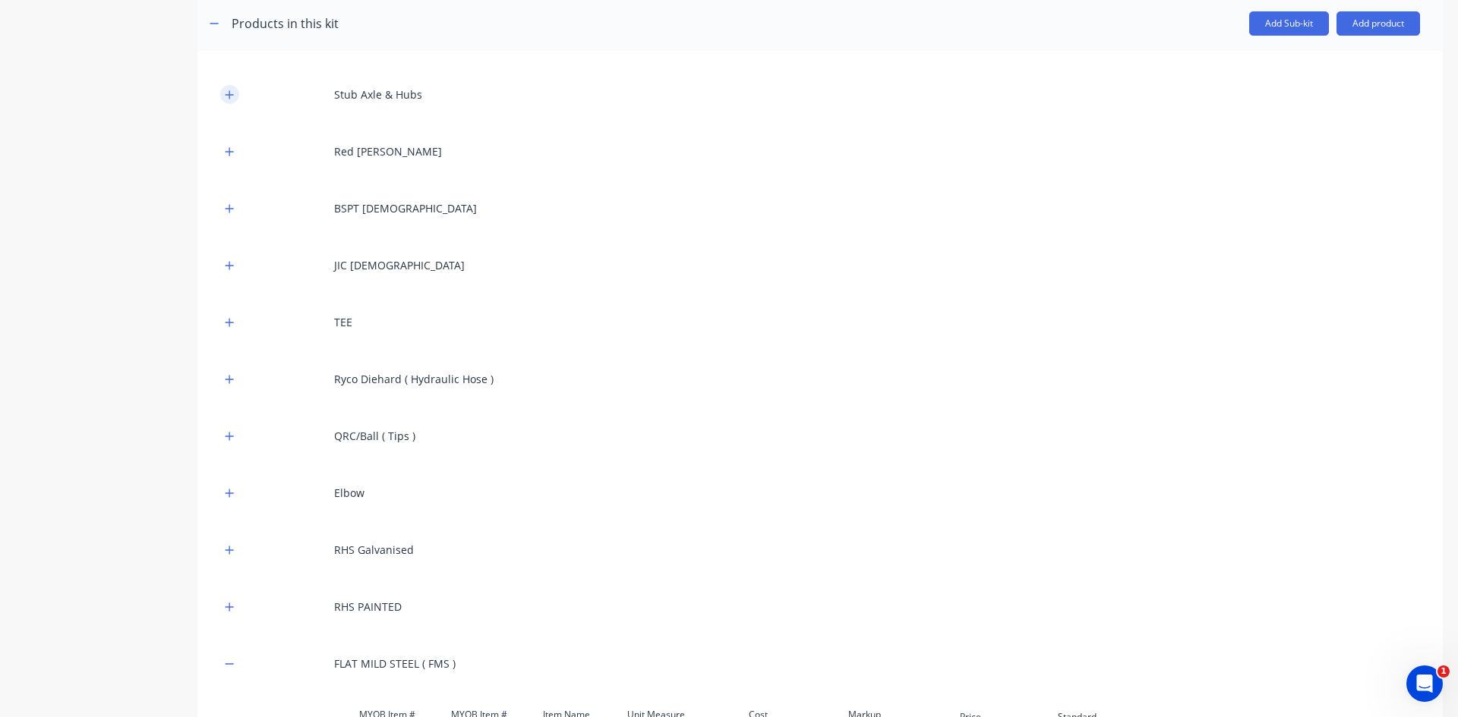
click at [234, 96] on icon "button" at bounding box center [229, 95] width 9 height 11
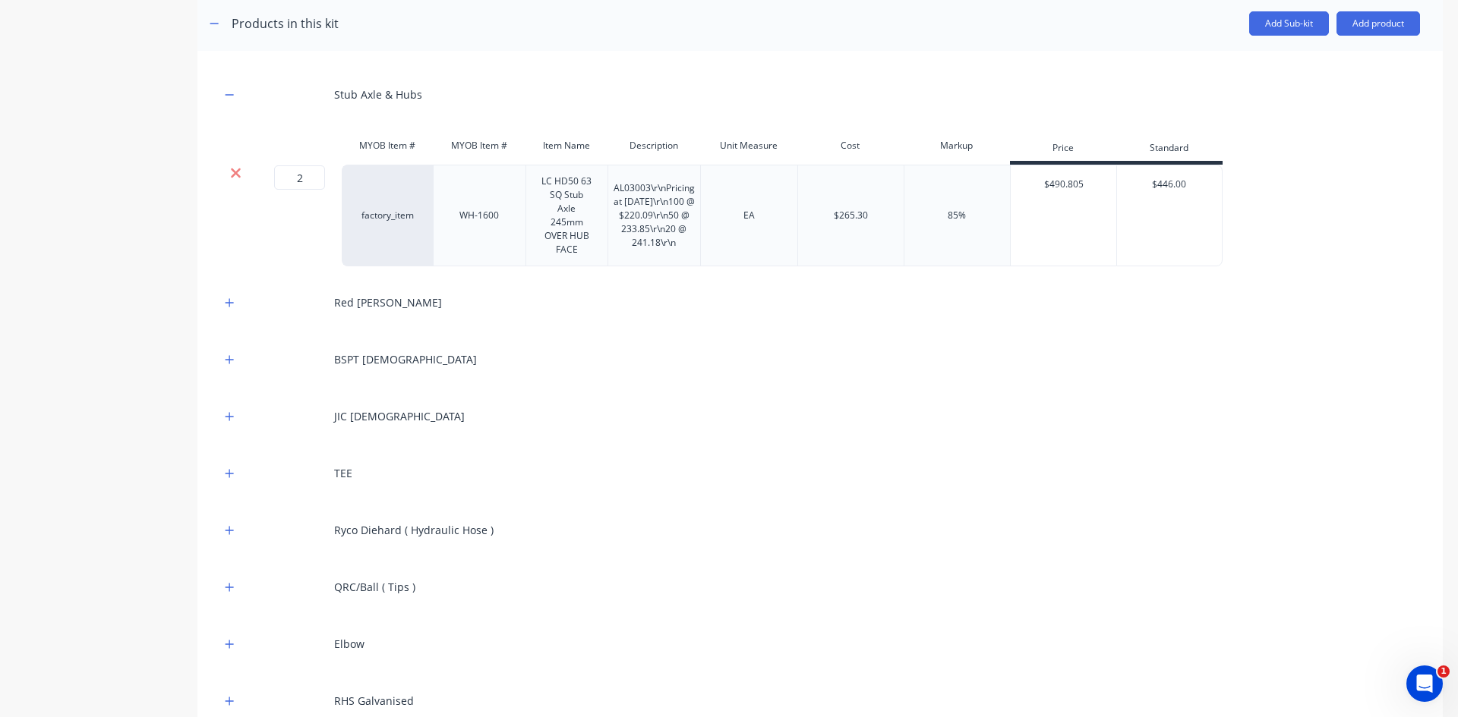
click at [236, 169] on icon at bounding box center [235, 172] width 11 height 15
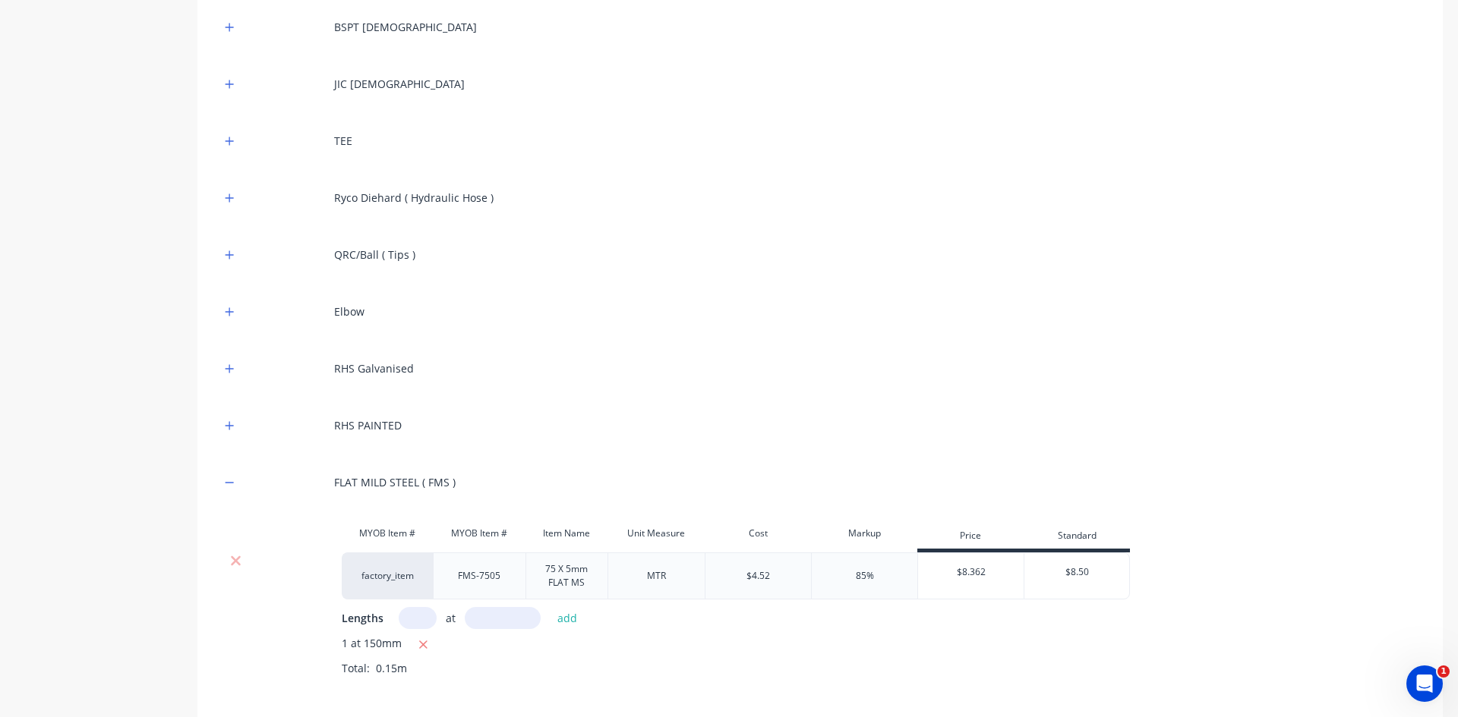
scroll to position [455, 0]
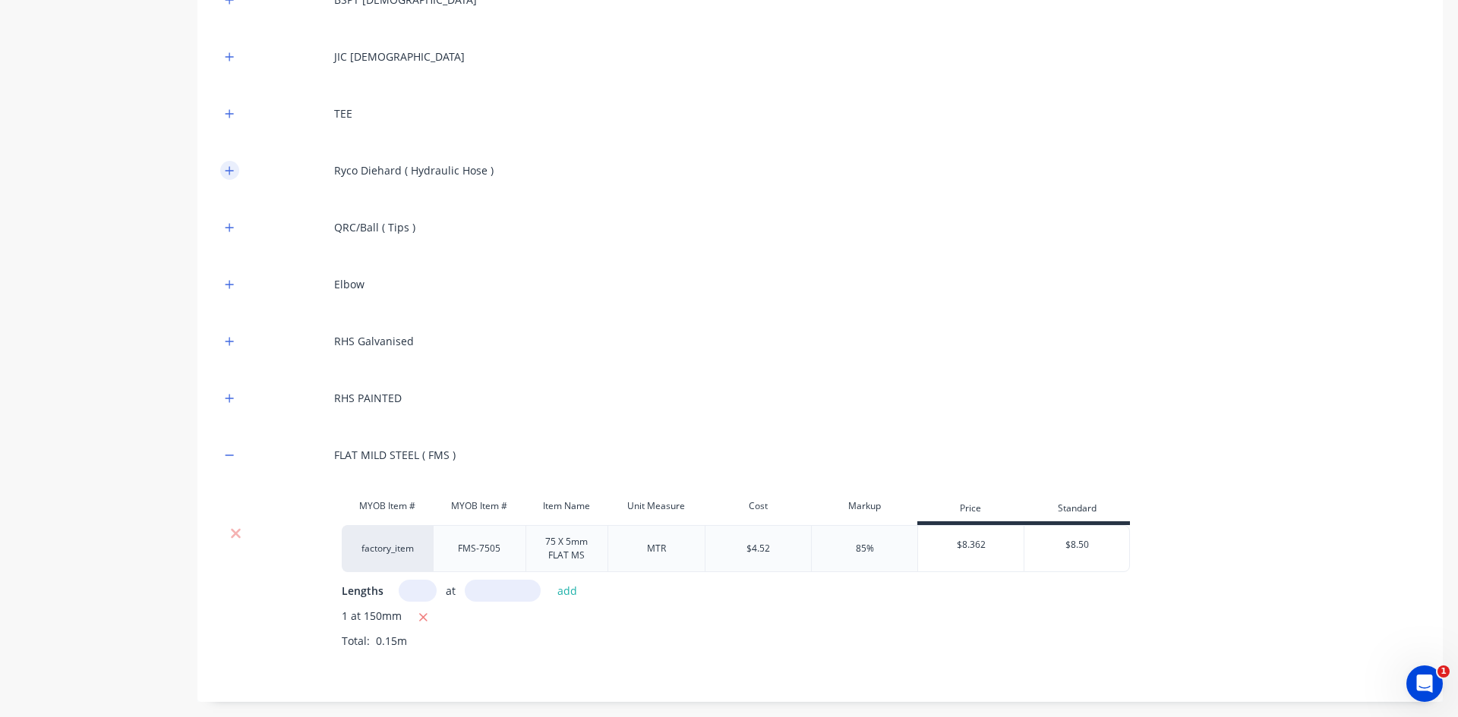
click at [228, 170] on icon "button" at bounding box center [229, 170] width 8 height 8
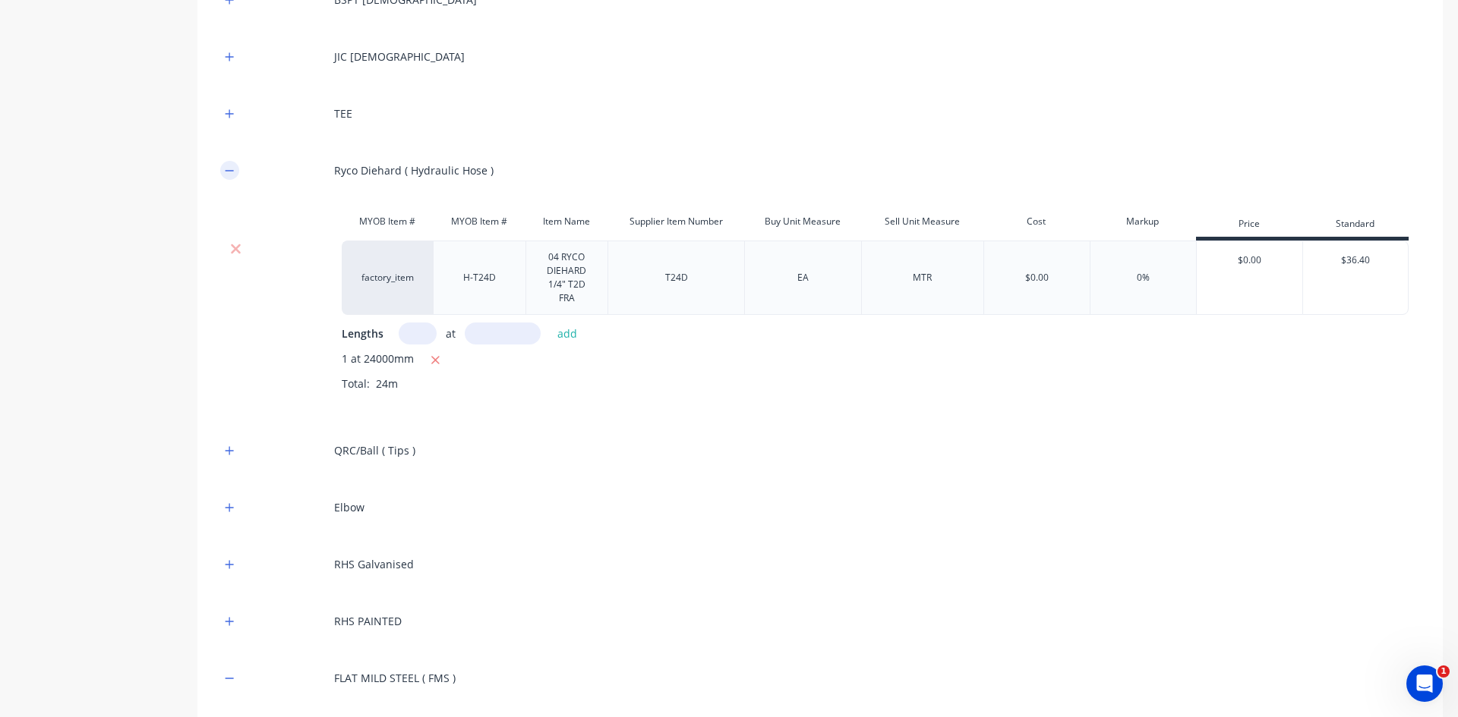
click at [228, 170] on icon "button" at bounding box center [229, 170] width 8 height 1
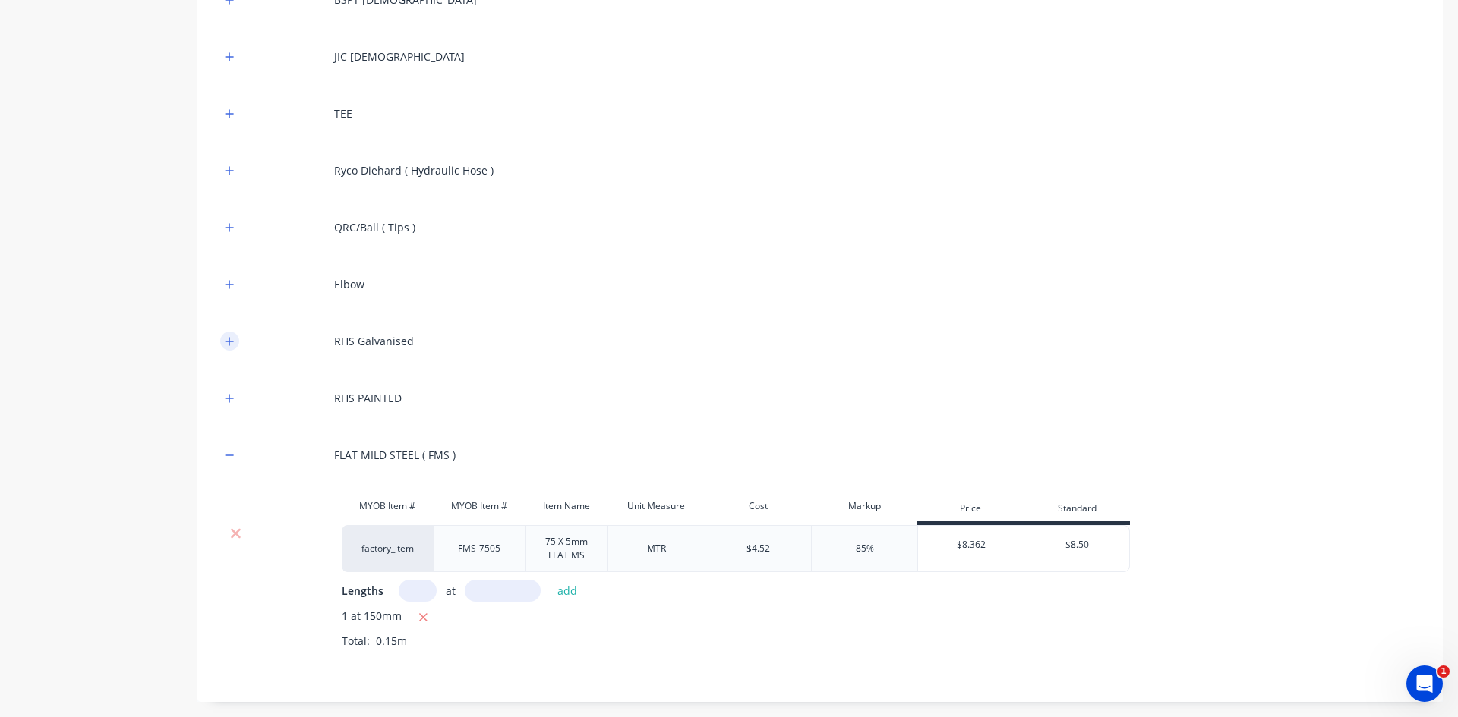
click at [235, 342] on button "button" at bounding box center [229, 341] width 19 height 19
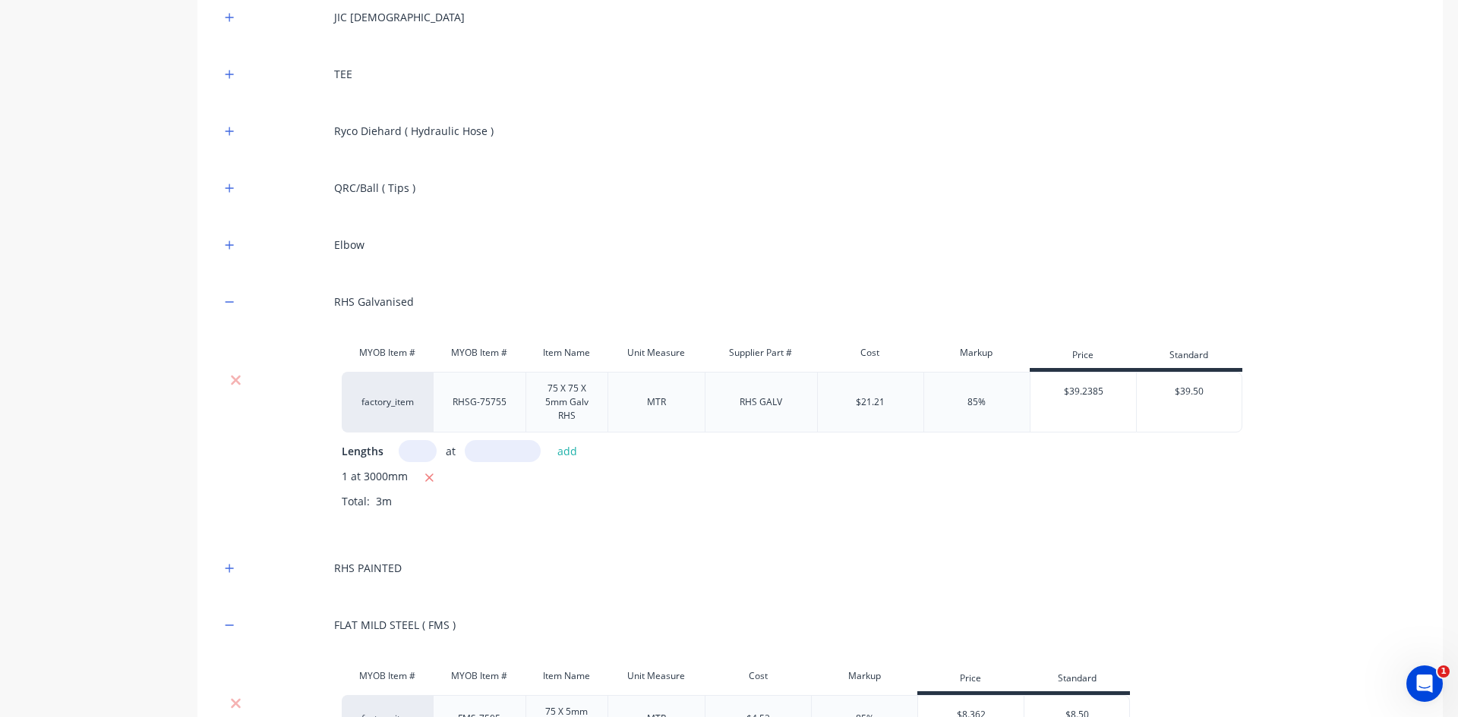
scroll to position [531, 0]
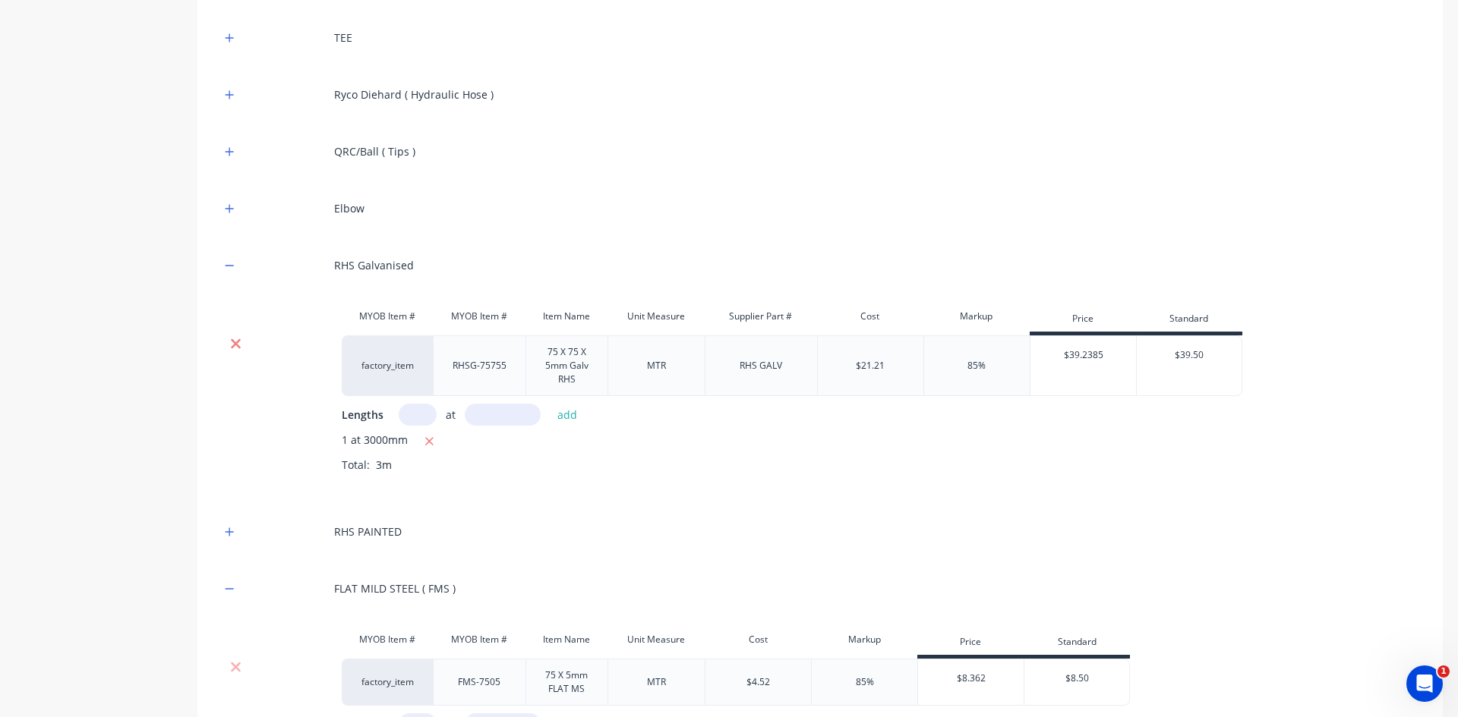
click at [233, 345] on icon at bounding box center [235, 343] width 11 height 15
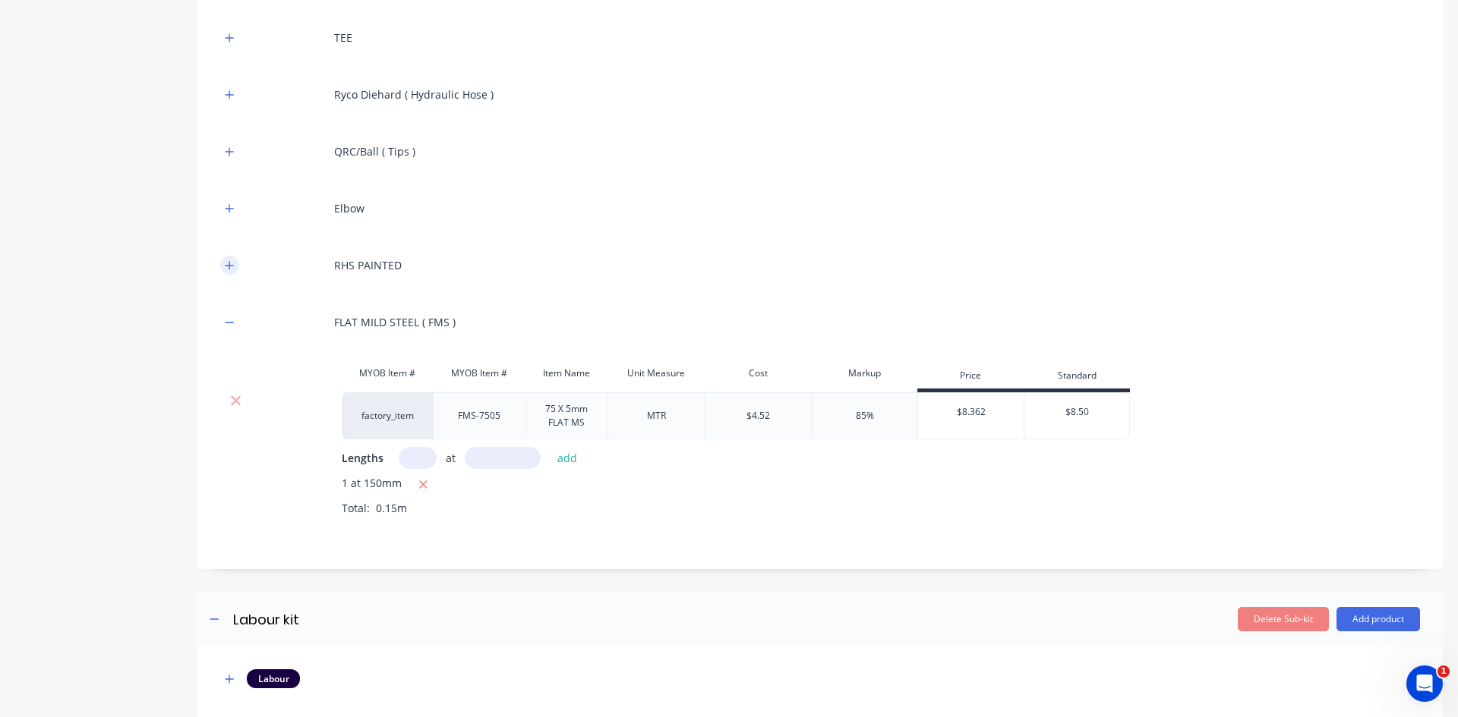
click at [229, 263] on icon "button" at bounding box center [229, 265] width 8 height 8
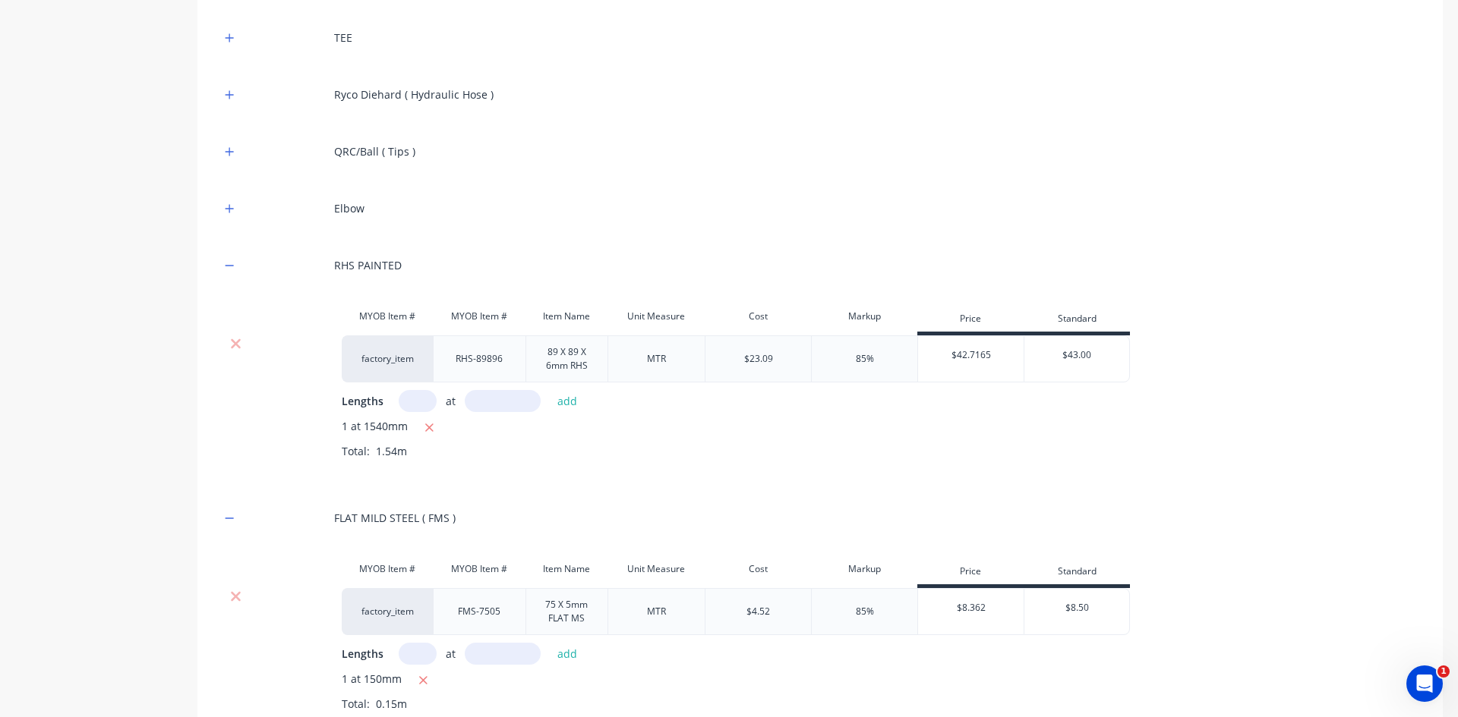
click at [244, 347] on div at bounding box center [235, 343] width 29 height 15
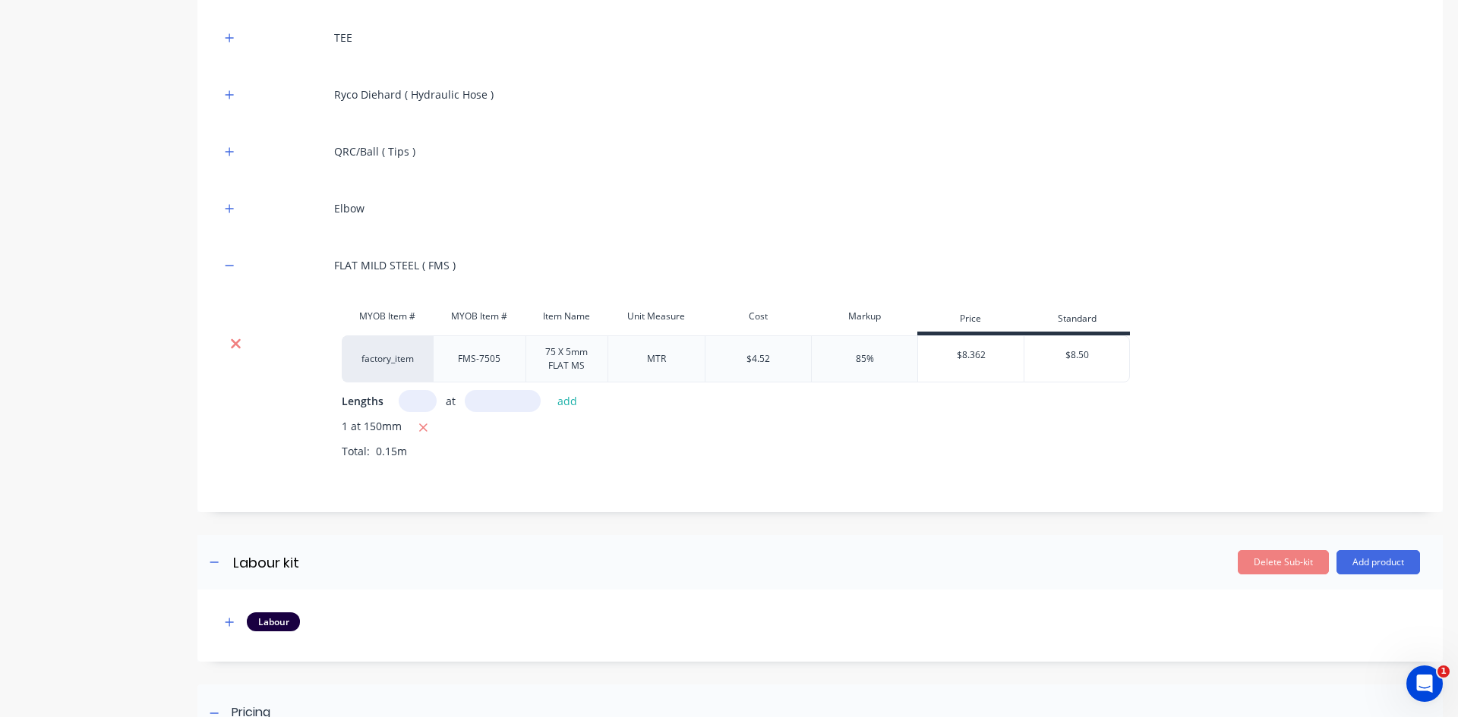
click at [236, 344] on icon at bounding box center [236, 344] width 10 height 10
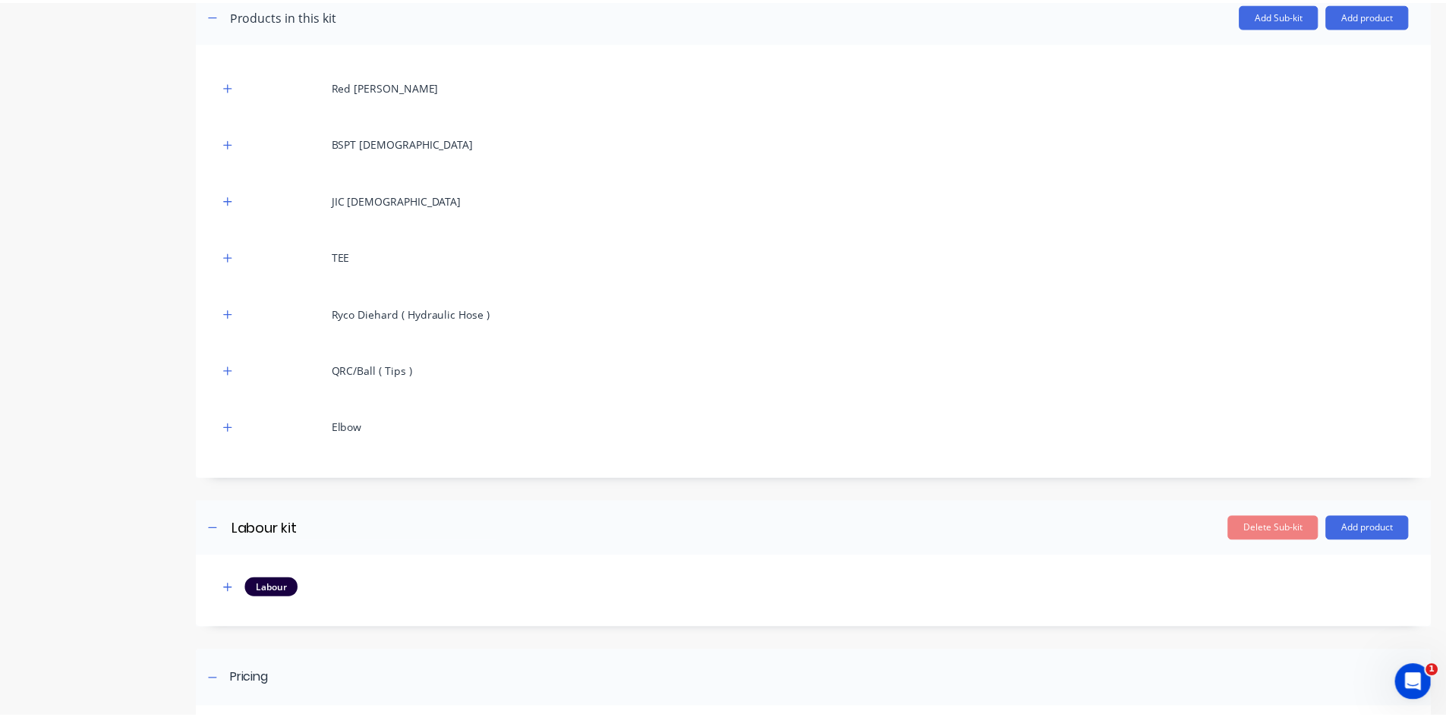
scroll to position [228, 0]
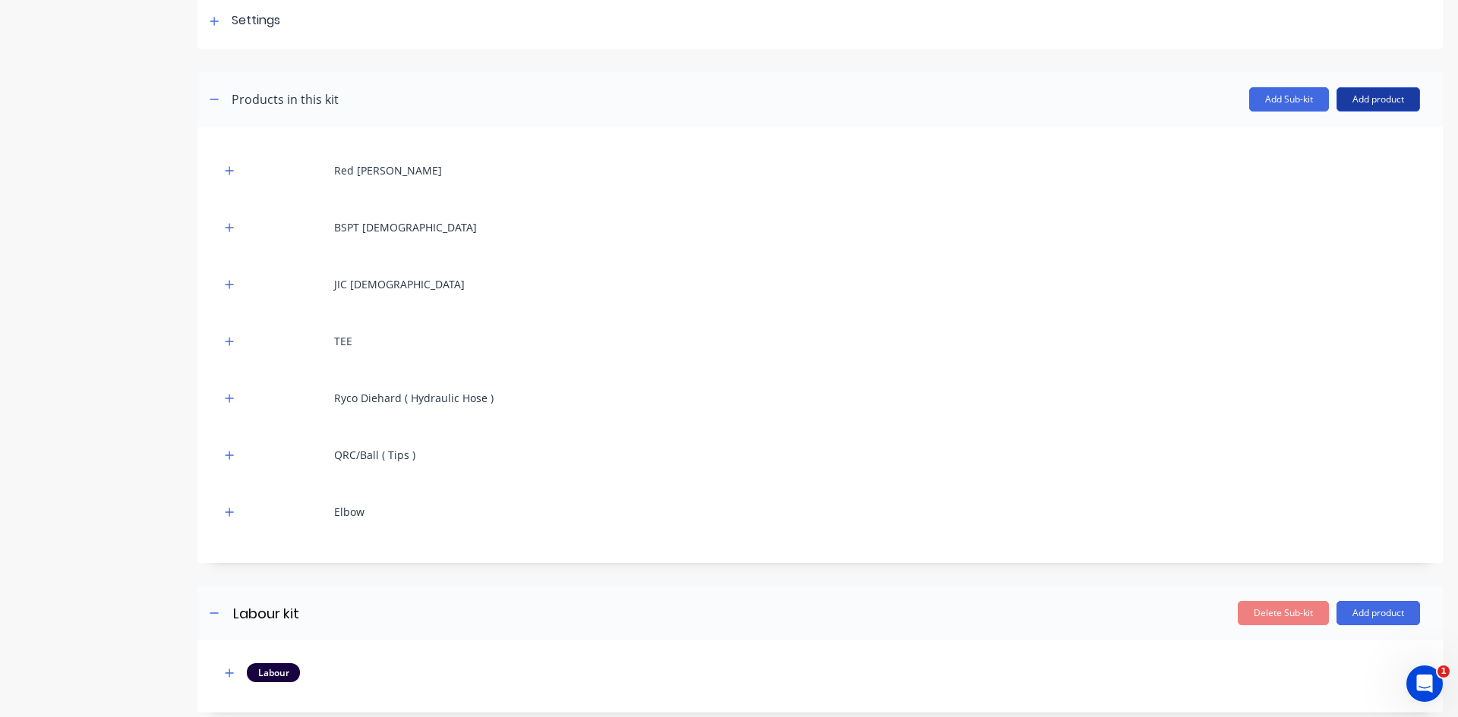
click at [1376, 99] on button "Add product" at bounding box center [1378, 99] width 84 height 24
click at [1319, 139] on div "Product catalogue" at bounding box center [1347, 139] width 117 height 22
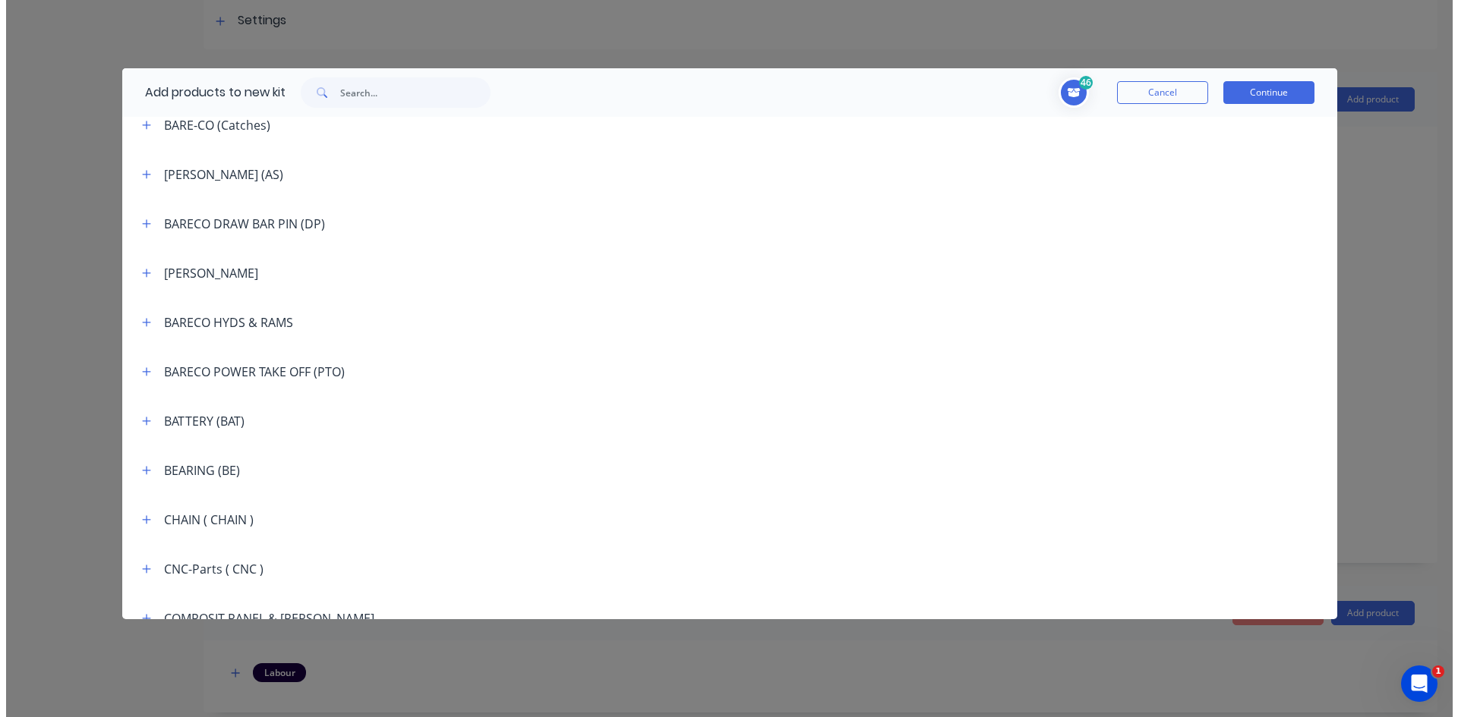
scroll to position [759, 0]
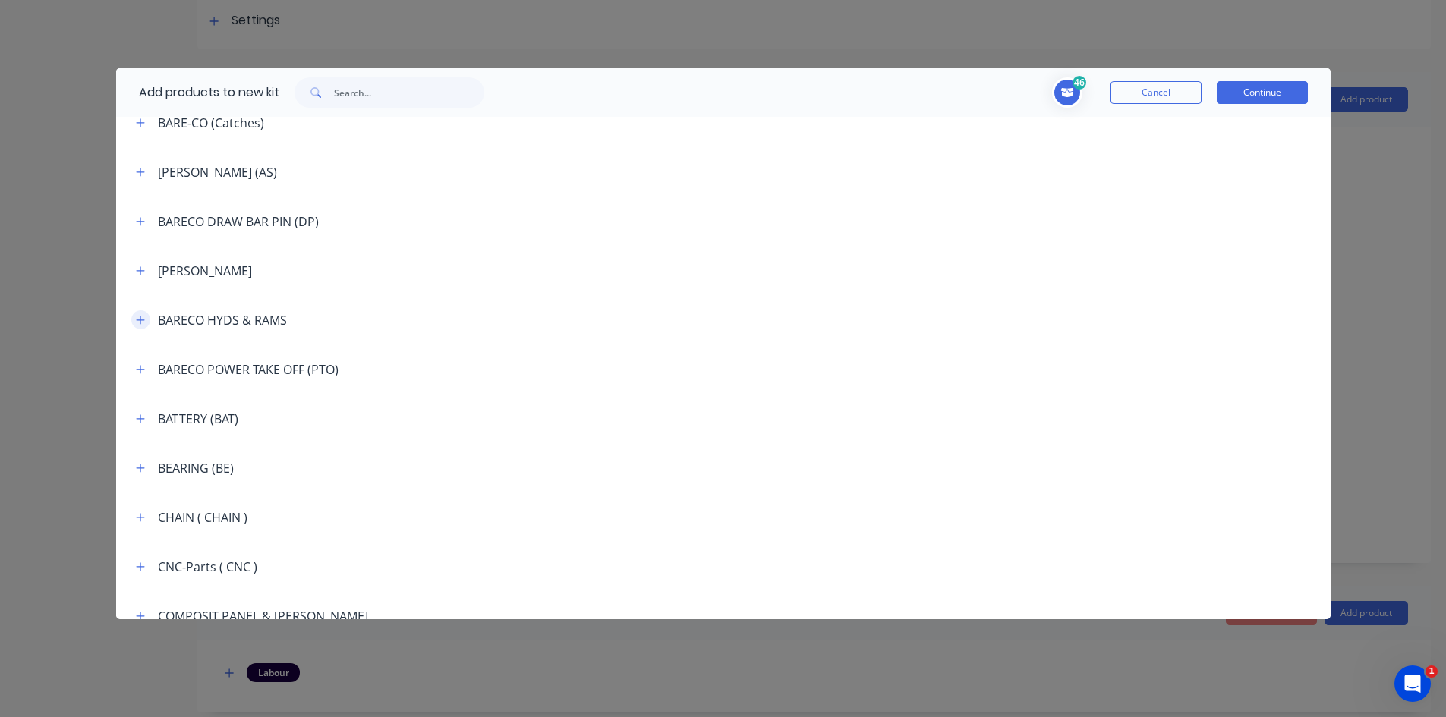
click at [140, 320] on icon "button" at bounding box center [140, 320] width 8 height 8
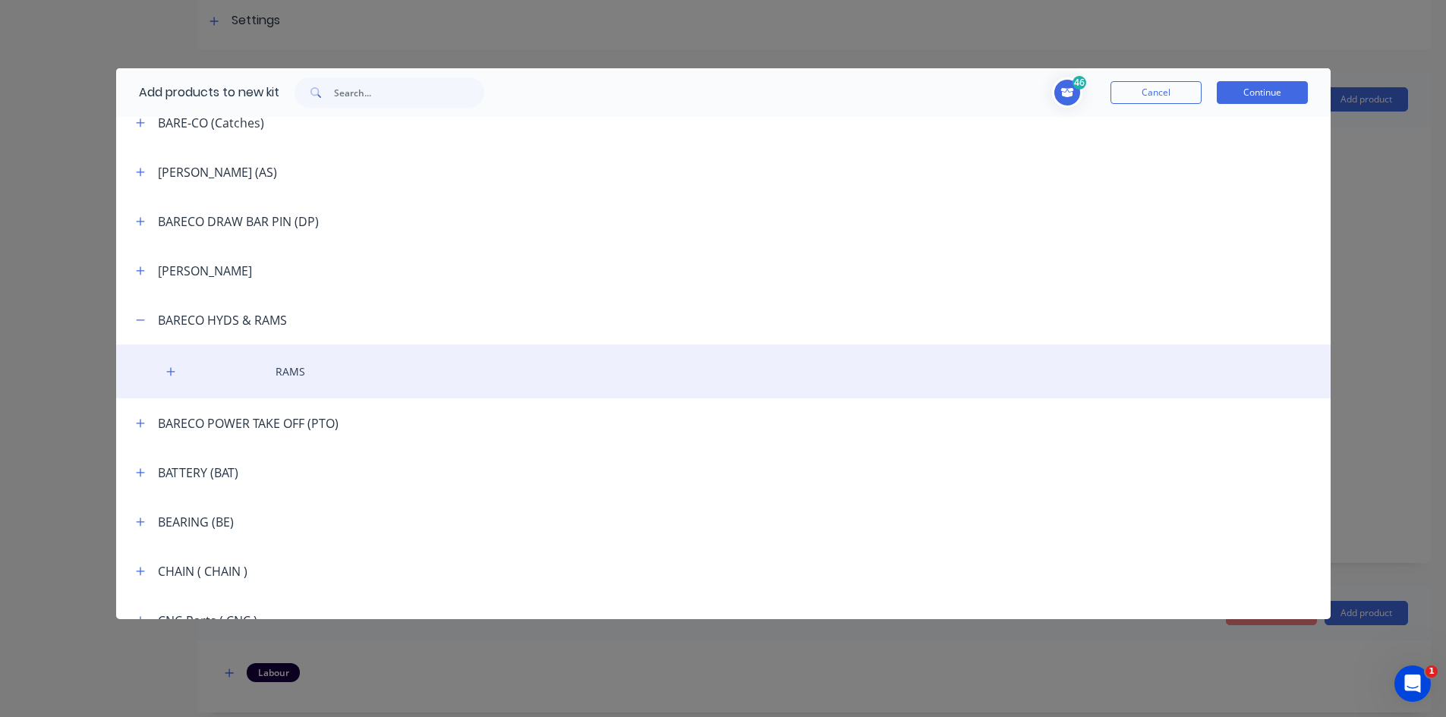
click at [182, 370] on div "RAMS" at bounding box center [723, 372] width 1215 height 54
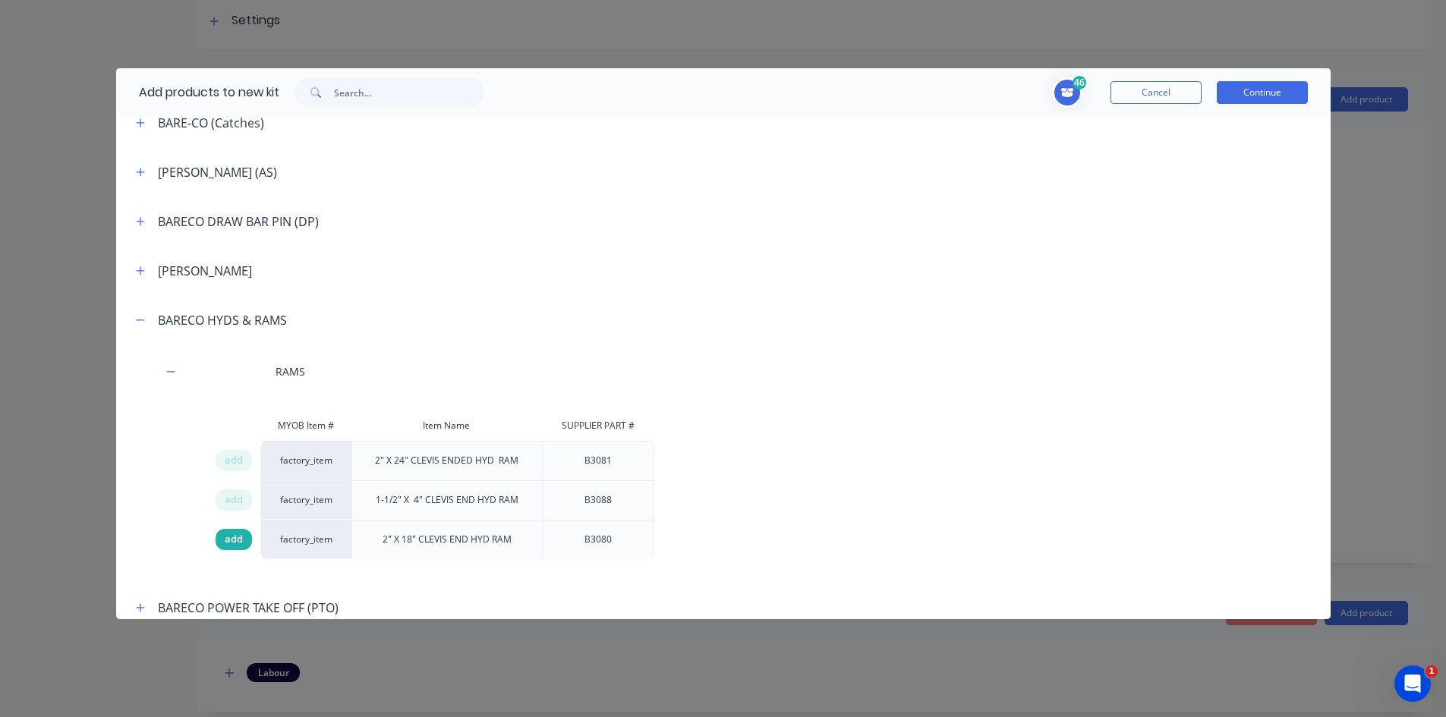
click at [232, 539] on span "add" at bounding box center [234, 539] width 18 height 15
click at [1269, 96] on button "Continue" at bounding box center [1262, 92] width 91 height 23
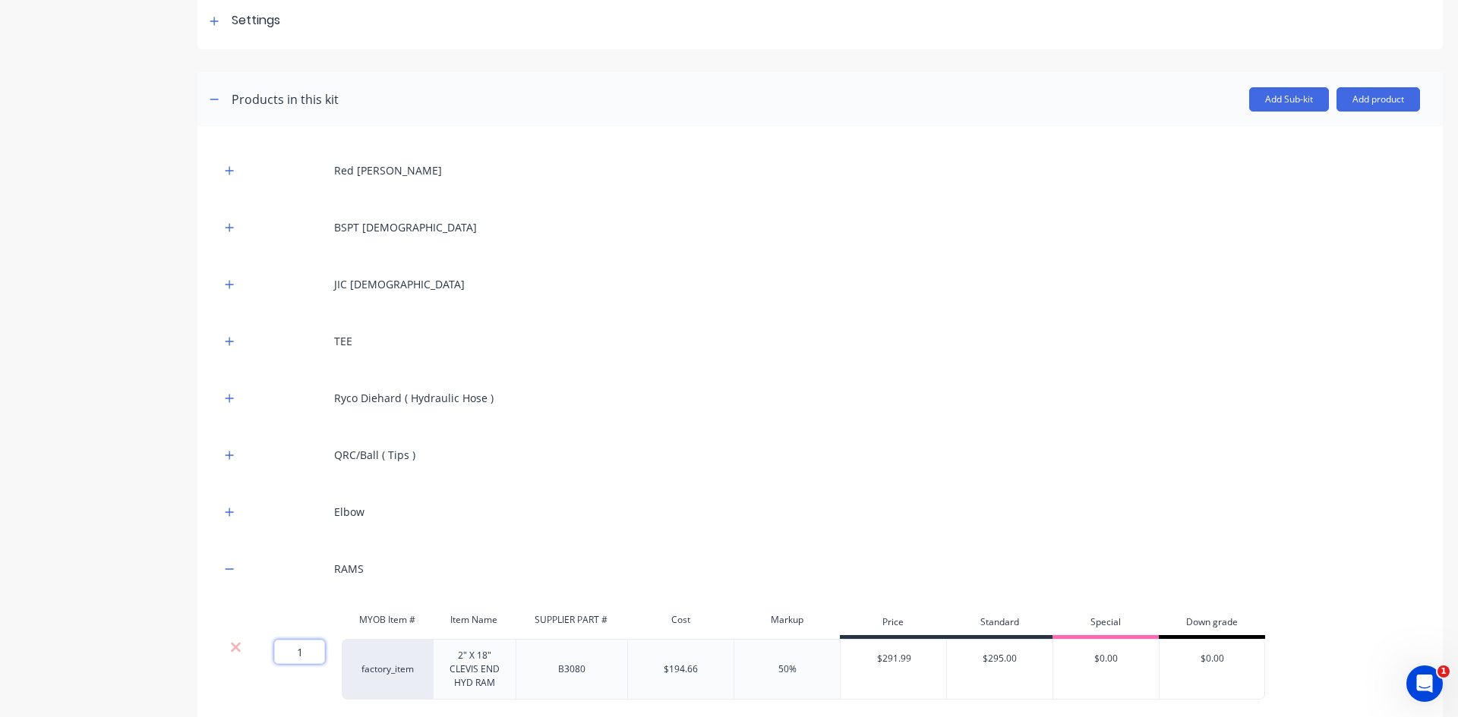
click at [299, 653] on input "1" at bounding box center [299, 652] width 51 height 24
type input "2"
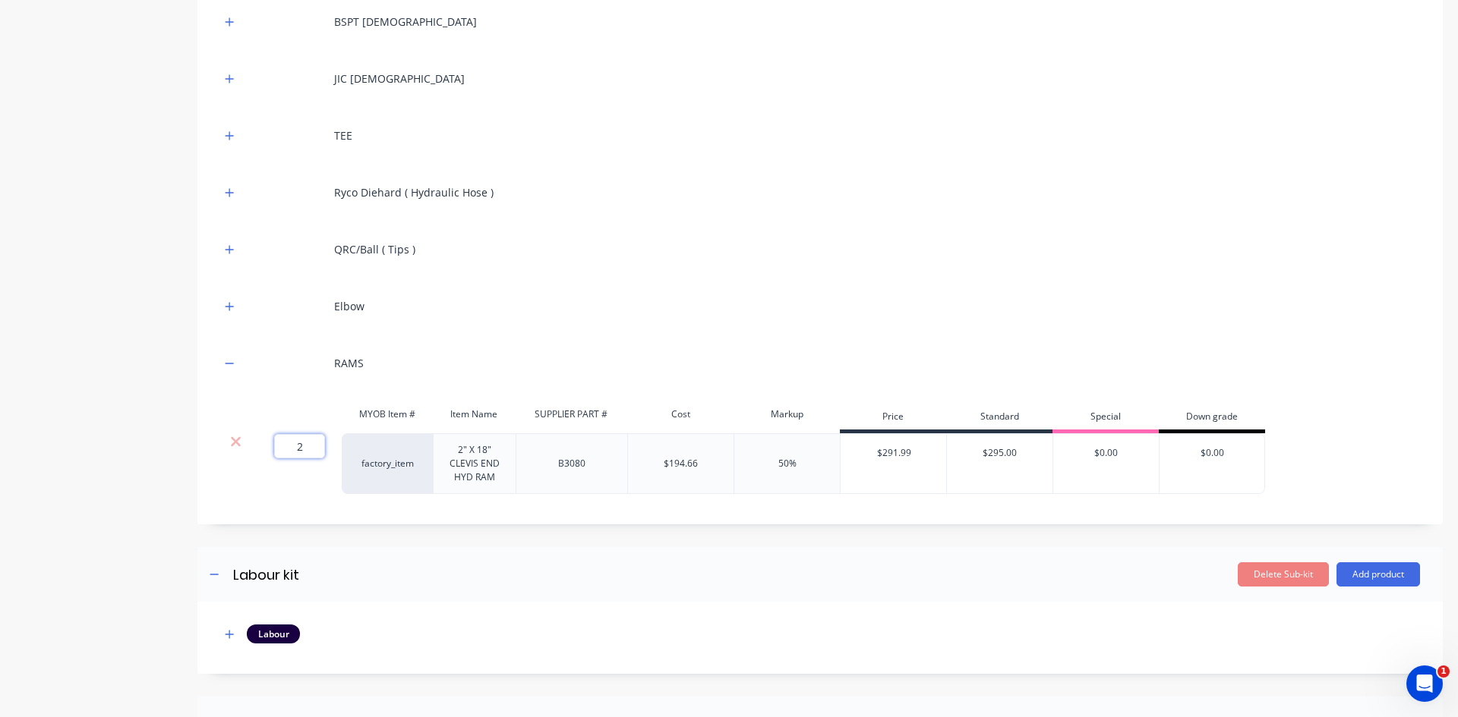
scroll to position [455, 0]
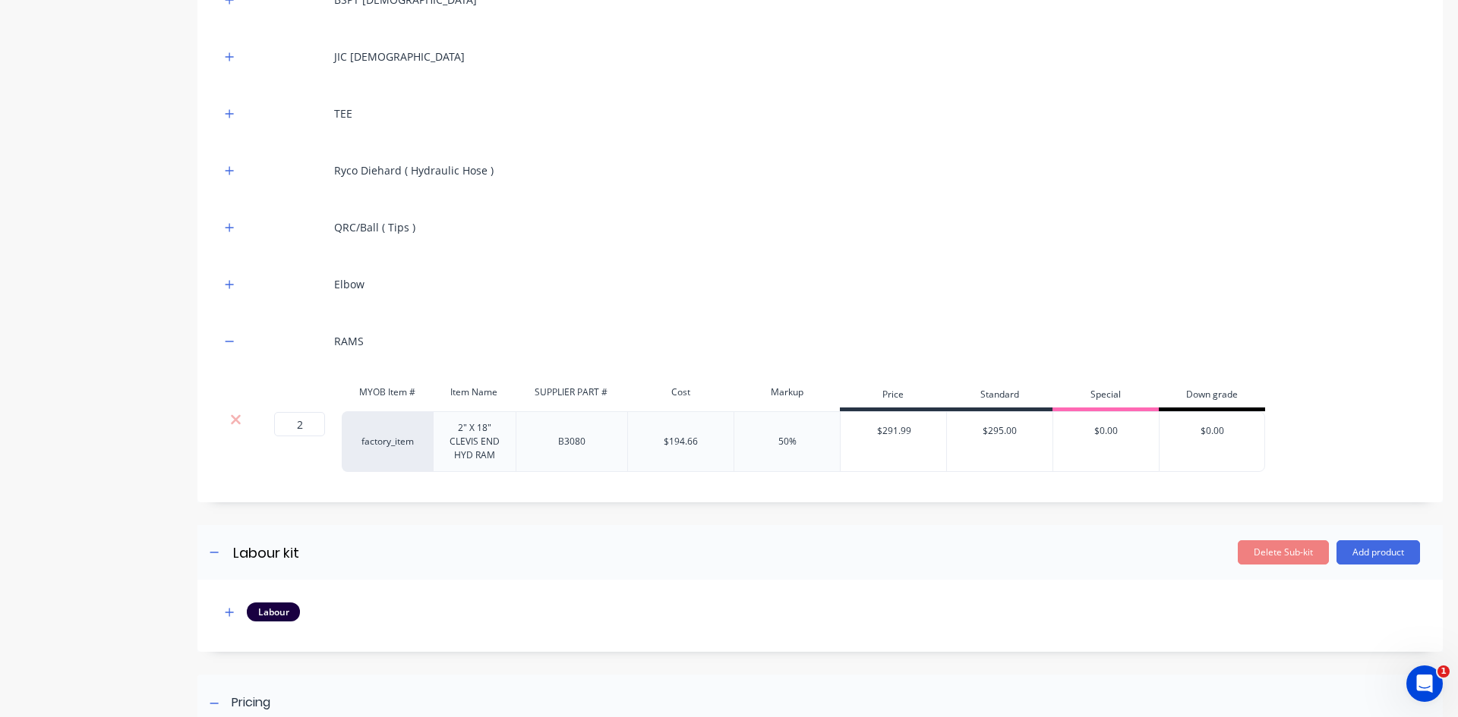
click at [703, 485] on div "Red [PERSON_NAME] BSPT [DEMOGRAPHIC_DATA] JIC [DEMOGRAPHIC_DATA] TEE Ryco Dieha…" at bounding box center [819, 205] width 1199 height 566
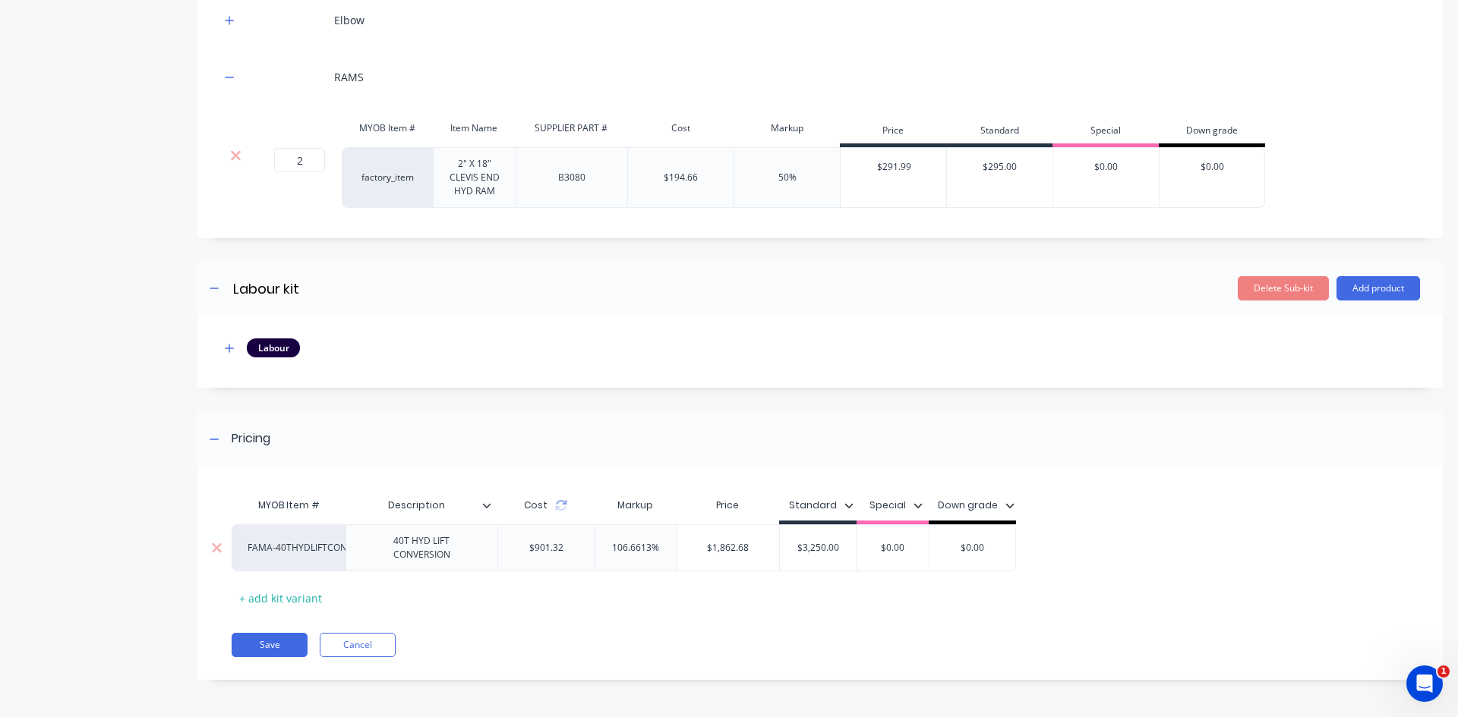
scroll to position [720, 0]
drag, startPoint x: 838, startPoint y: 547, endPoint x: 774, endPoint y: 548, distance: 63.8
click at [774, 548] on div "FAMA-40THYDLIFTCONV 40T HYD LIFT CONVERSION $901.32 106.6613% $1,862.68 $3,250.…" at bounding box center [624, 547] width 784 height 47
type input "1900.0"
click at [271, 645] on button "Save" at bounding box center [270, 644] width 76 height 24
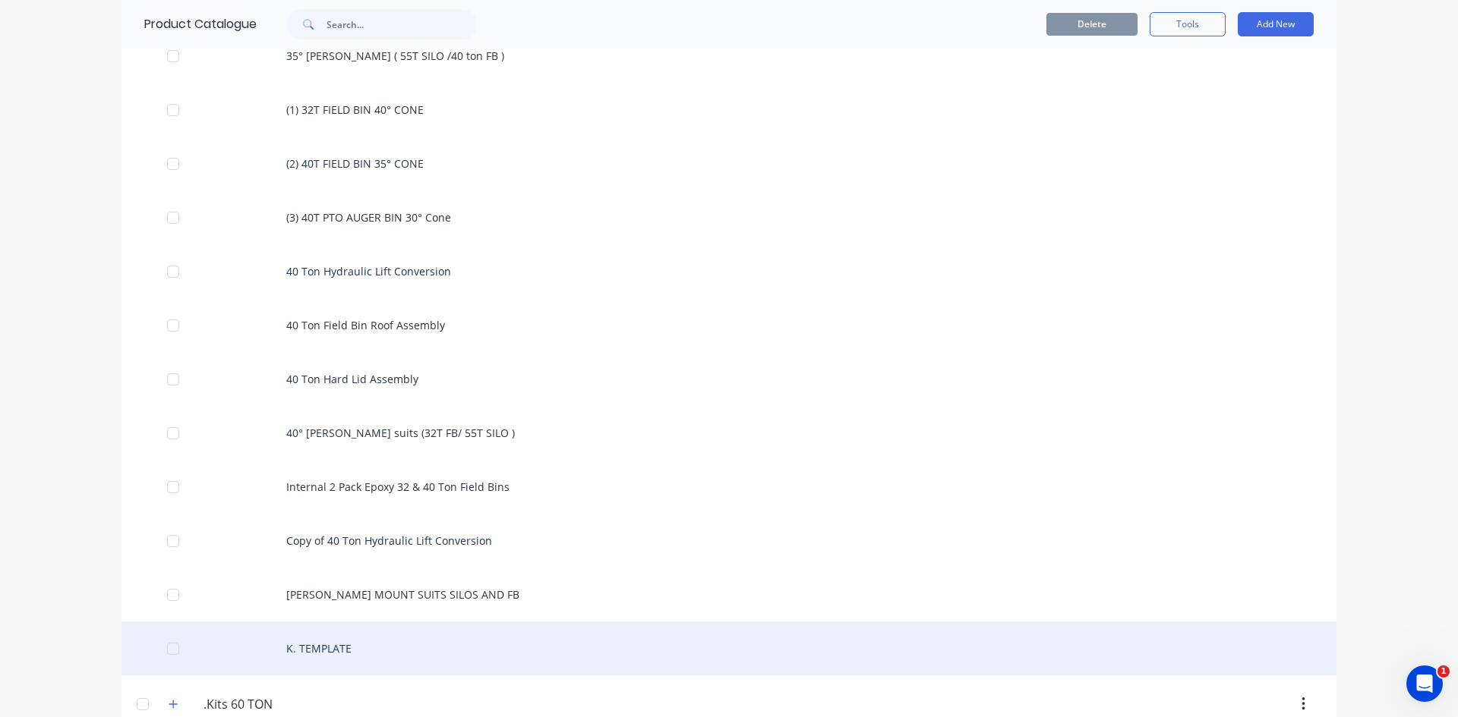
scroll to position [607, 0]
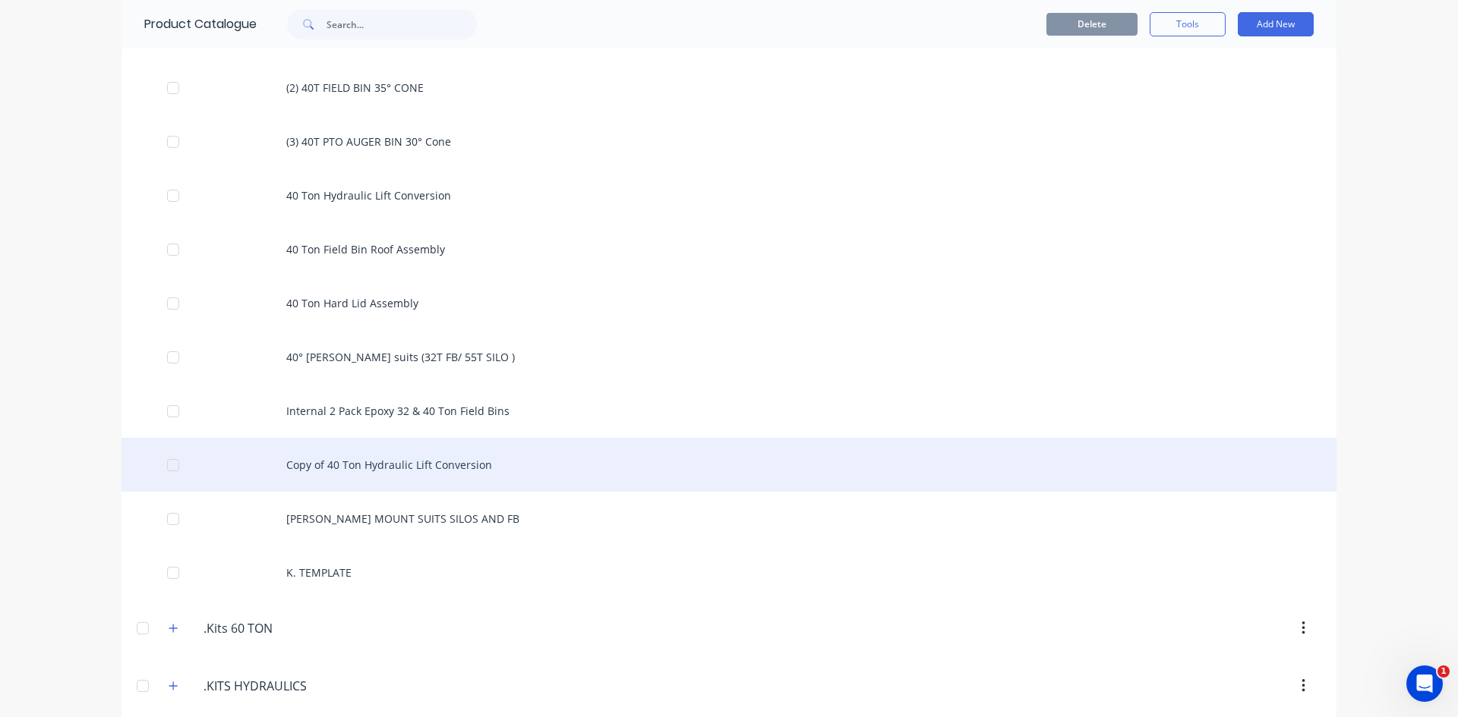
click at [375, 471] on div "Copy of 40 Ton Hydraulic Lift Conversion" at bounding box center [728, 465] width 1215 height 54
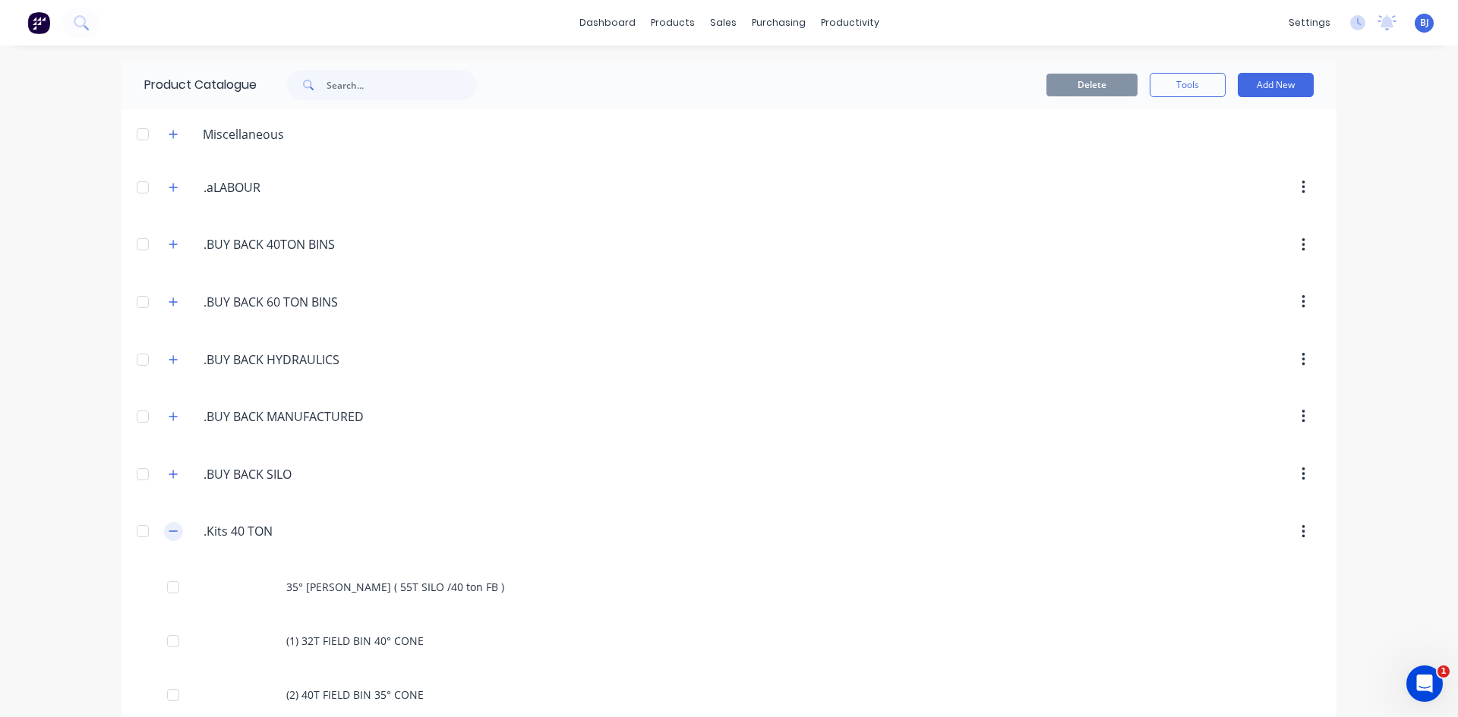
click at [164, 528] on button "button" at bounding box center [173, 531] width 19 height 19
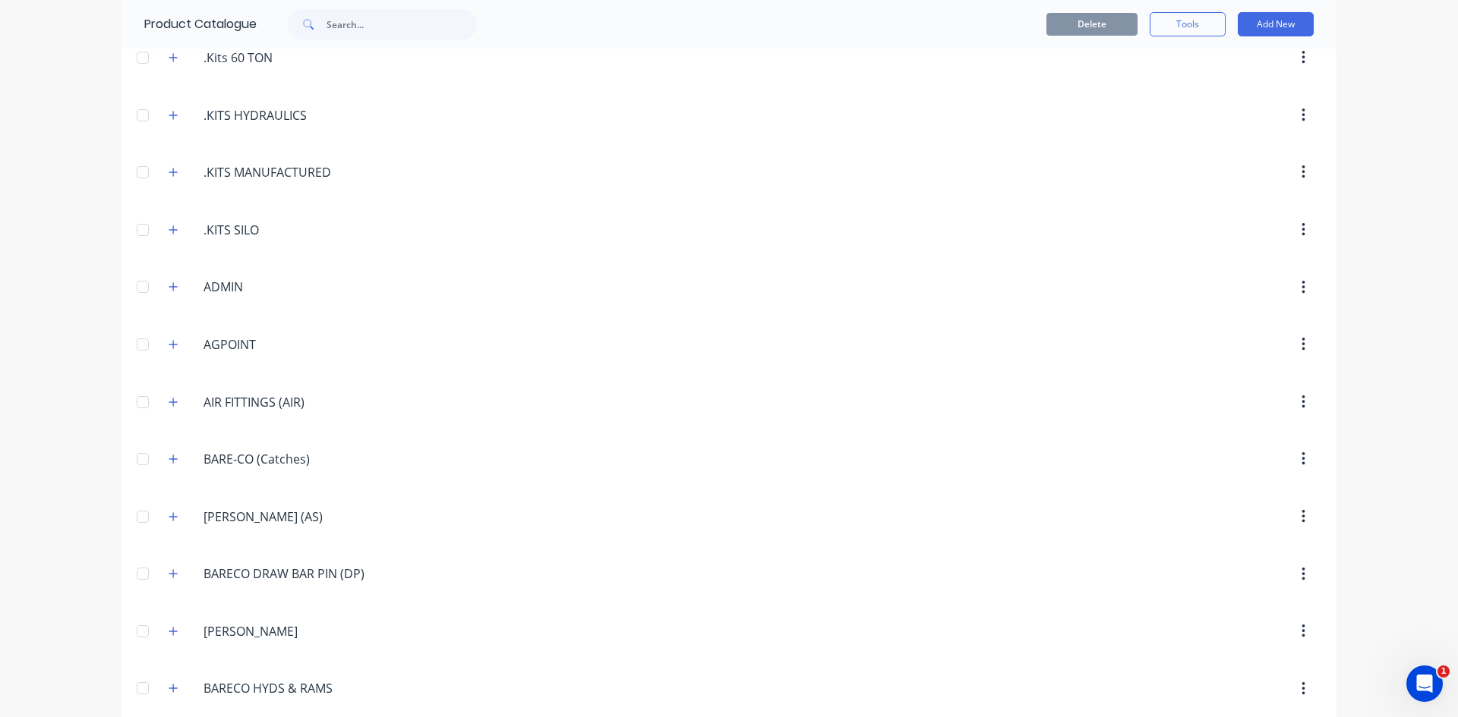
scroll to position [683, 0]
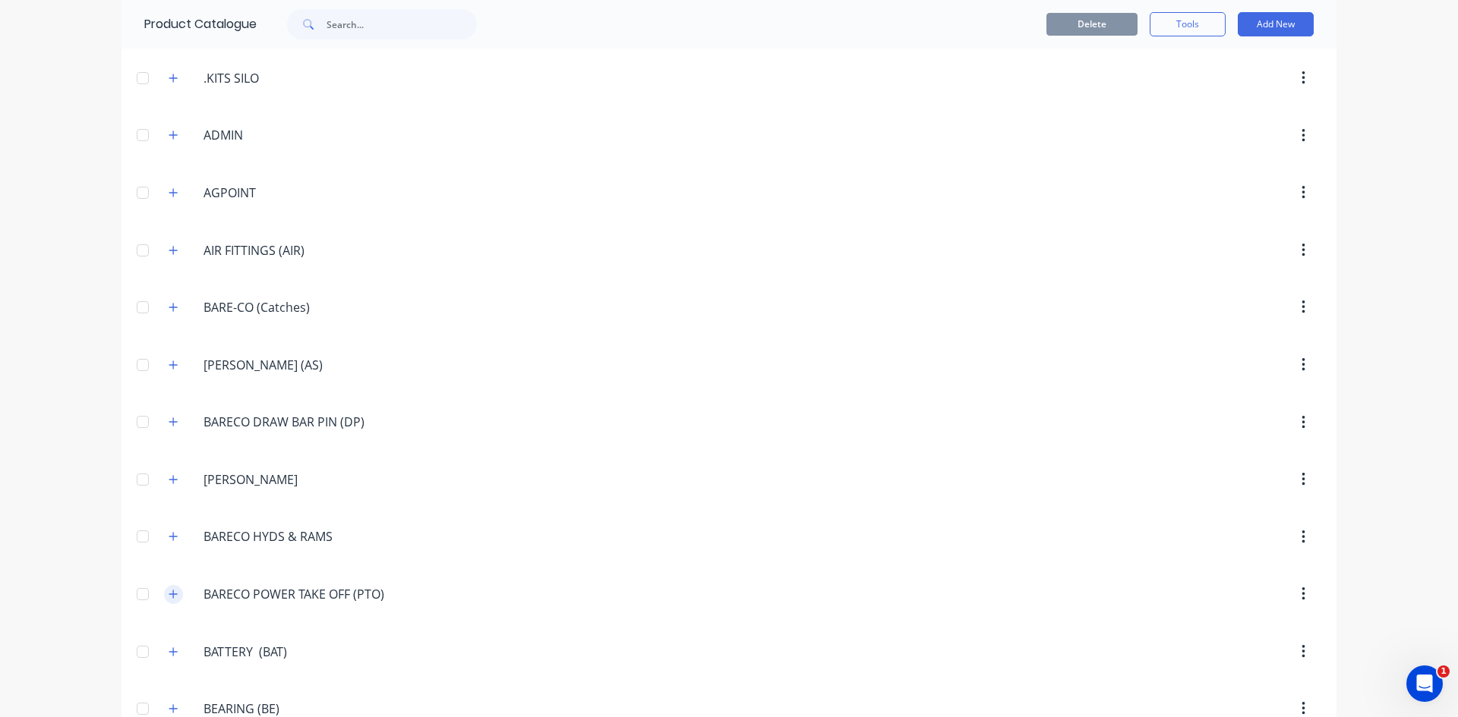
click at [169, 596] on icon "button" at bounding box center [173, 594] width 9 height 11
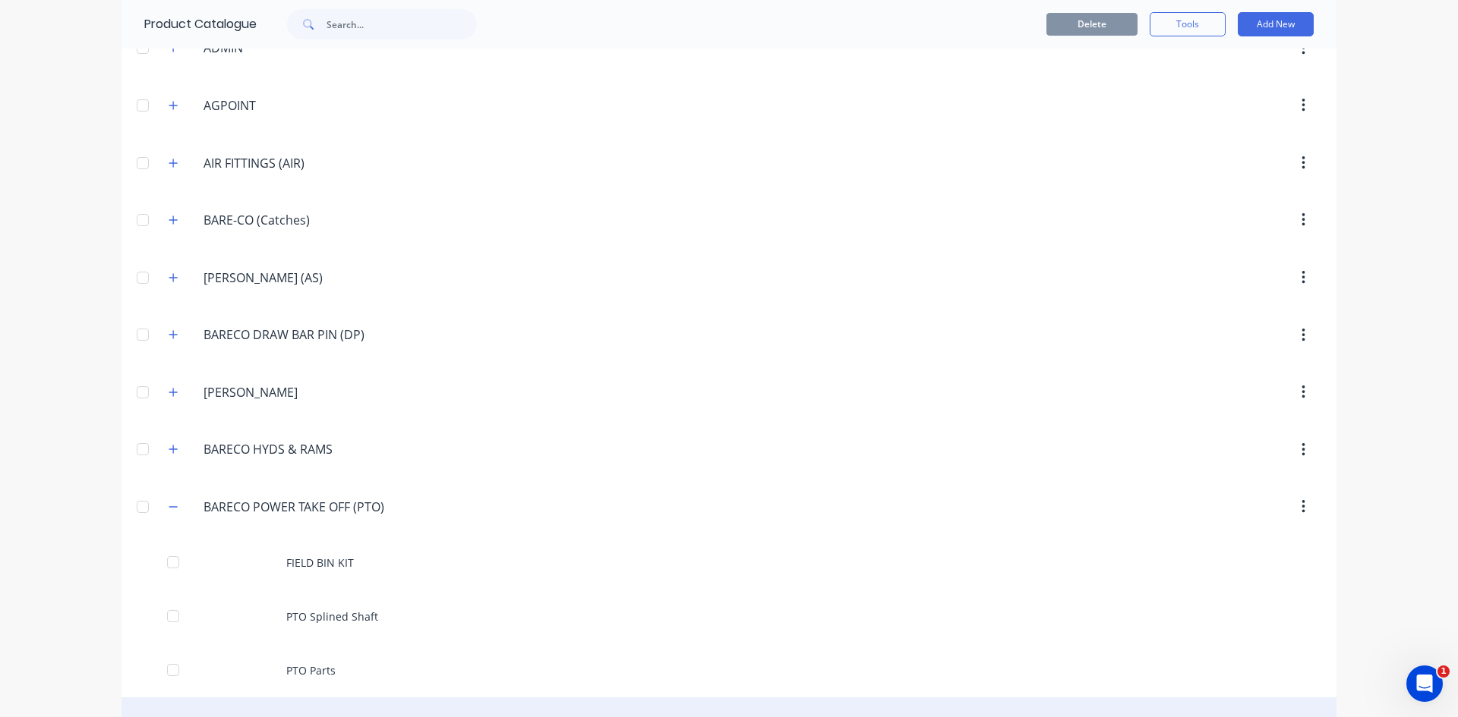
scroll to position [911, 0]
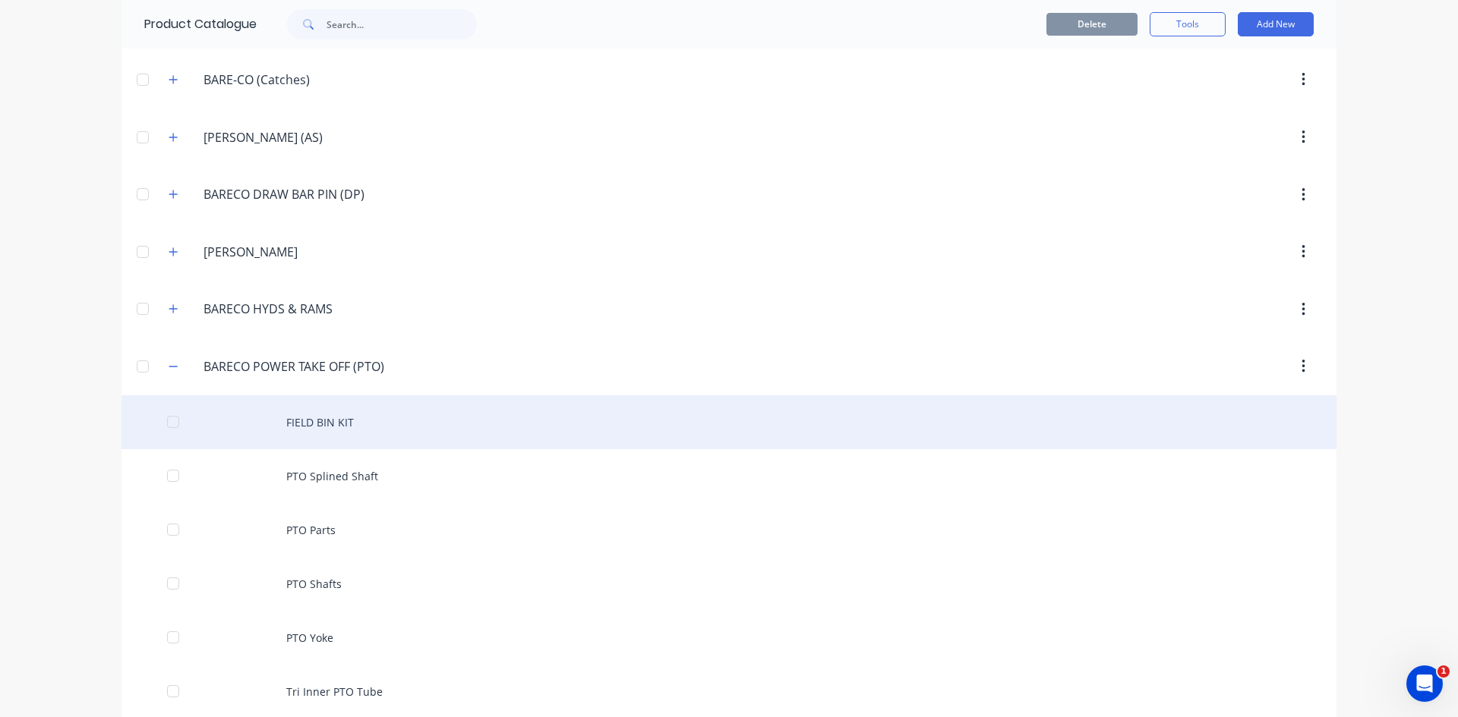
click at [273, 419] on div "FIELD BIN KIT" at bounding box center [728, 423] width 1215 height 54
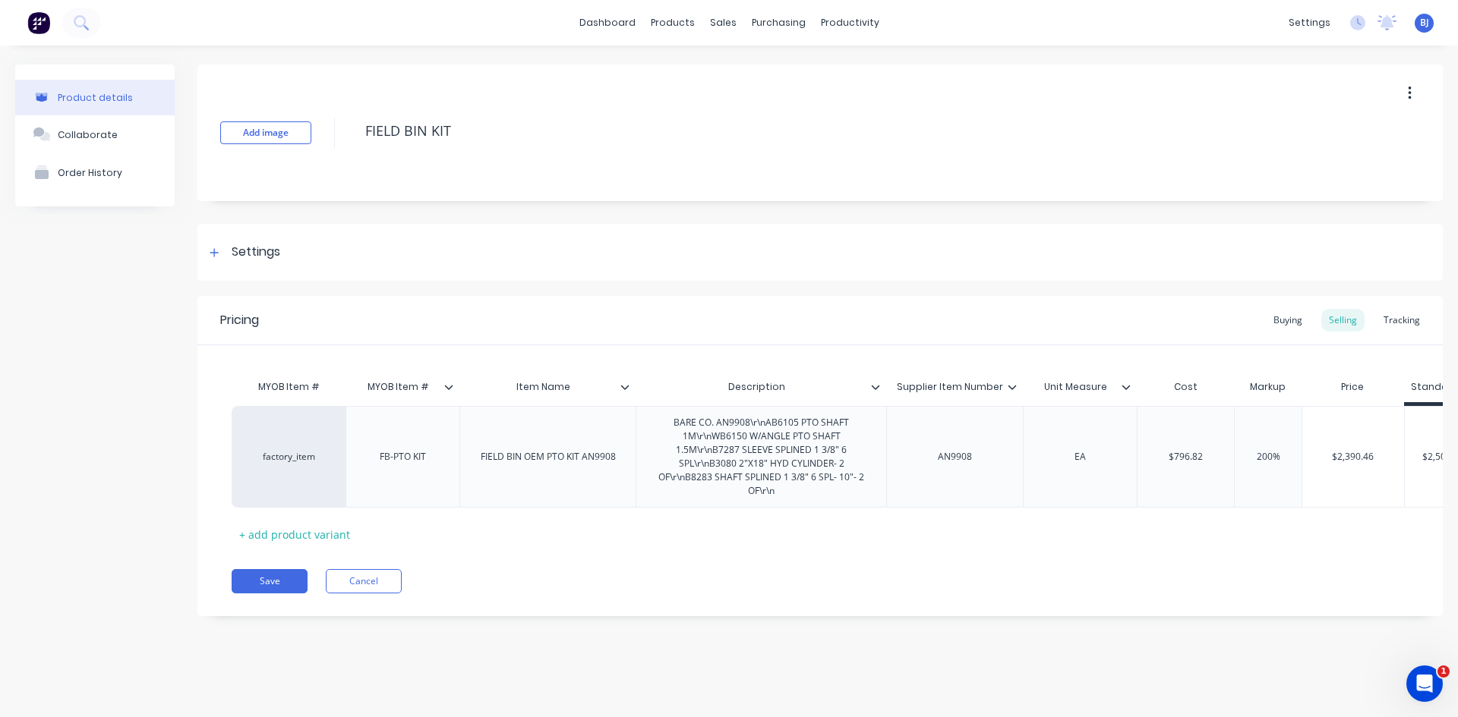
type textarea "x"
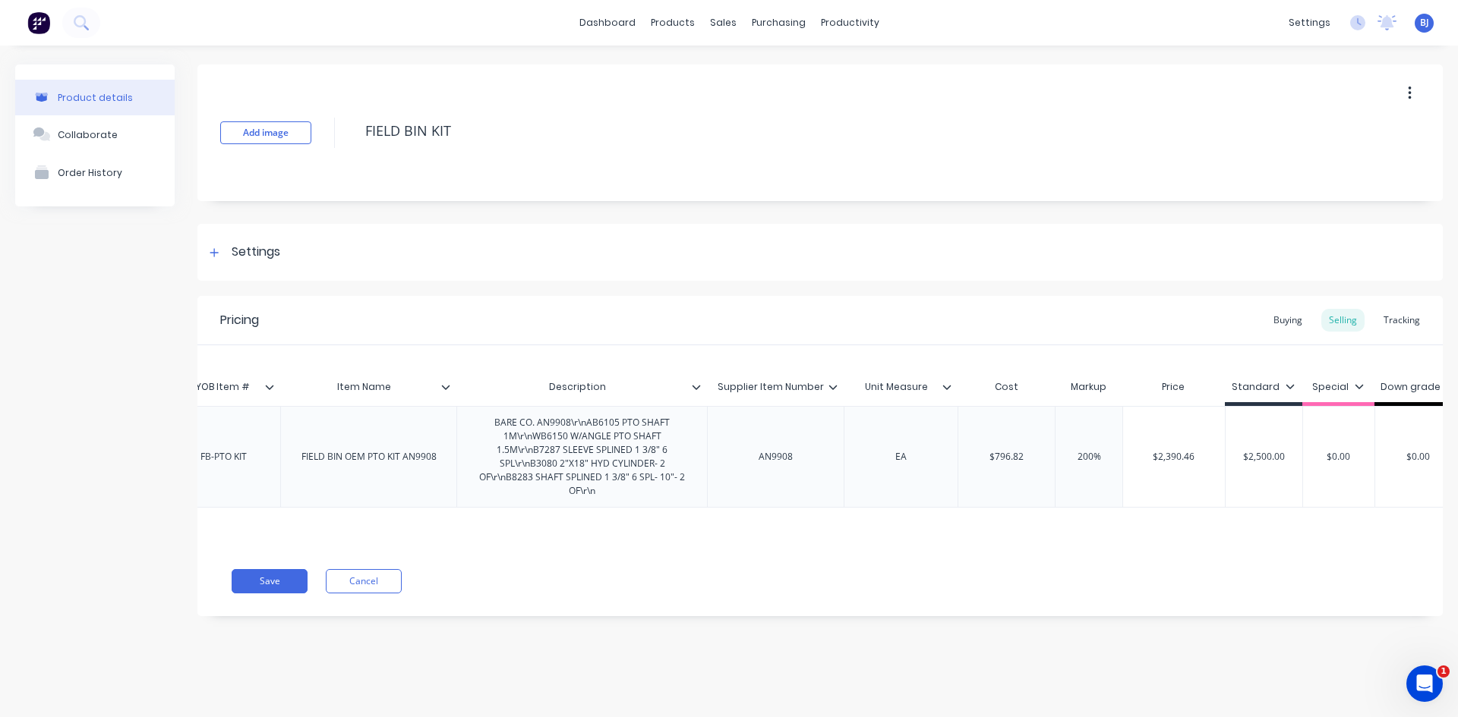
scroll to position [0, 198]
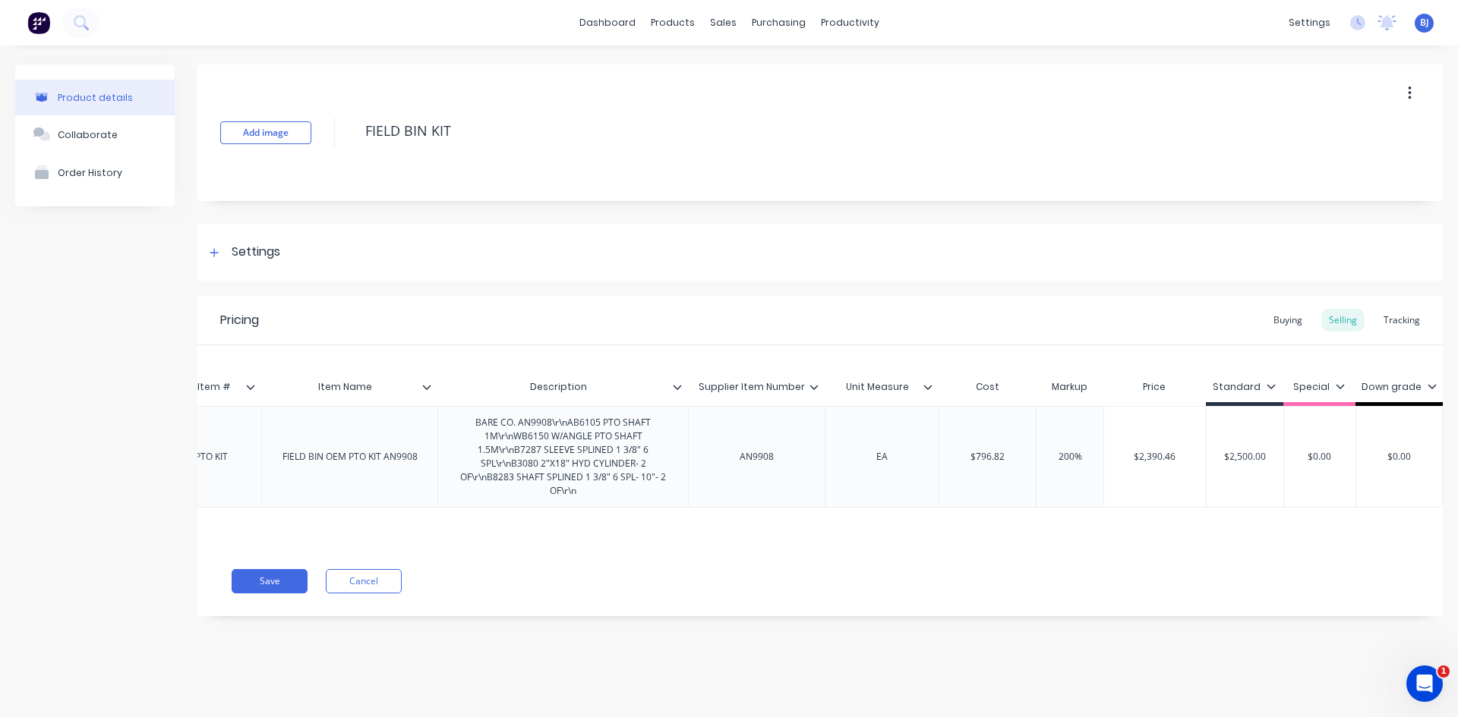
type input "200%"
drag, startPoint x: 1071, startPoint y: 455, endPoint x: 1054, endPoint y: 466, distance: 20.8
click at [1054, 466] on div "200% 200%" at bounding box center [1070, 457] width 76 height 38
type textarea "x"
type input "6%"
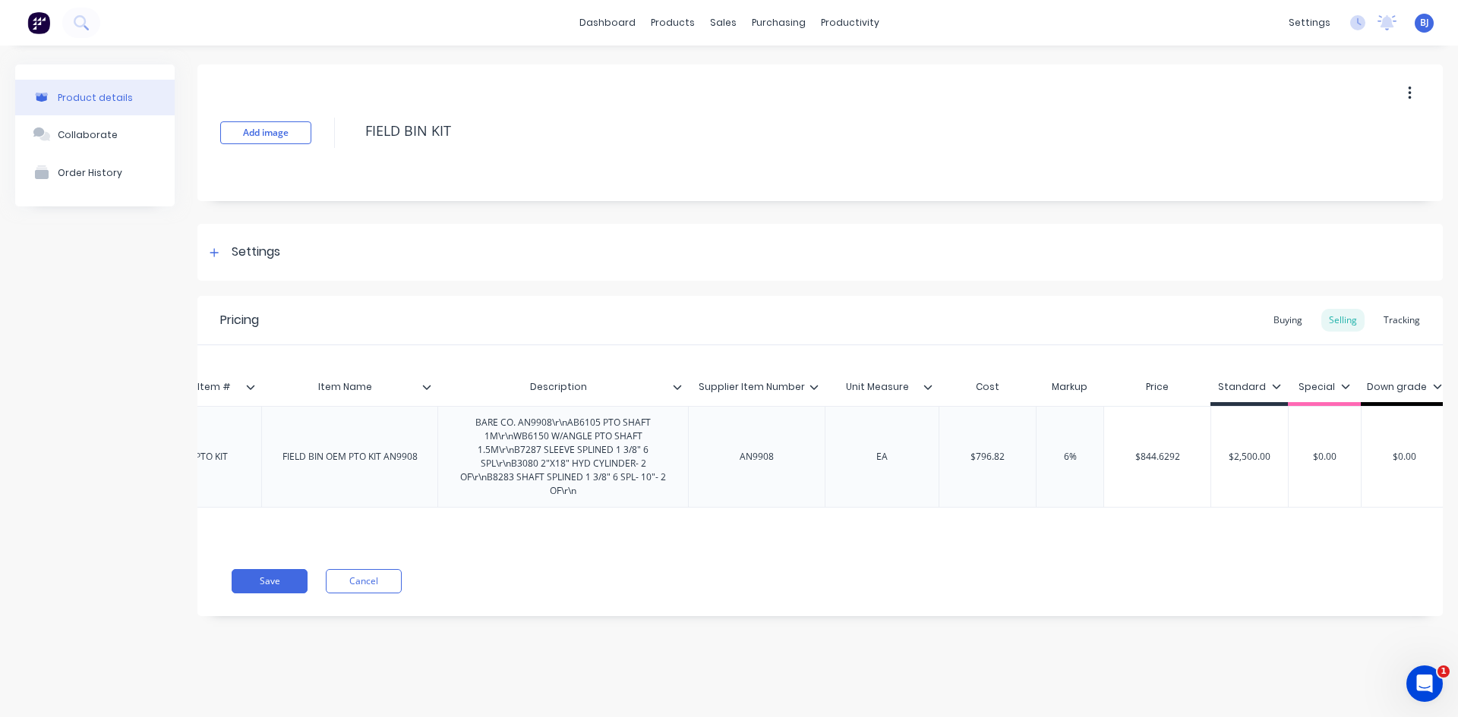
type textarea "x"
type input "60%"
type input "$2,500.00"
drag, startPoint x: 1270, startPoint y: 455, endPoint x: 1222, endPoint y: 466, distance: 49.2
click at [1222, 466] on div "$2,500.00 $2,500.00" at bounding box center [1249, 457] width 77 height 38
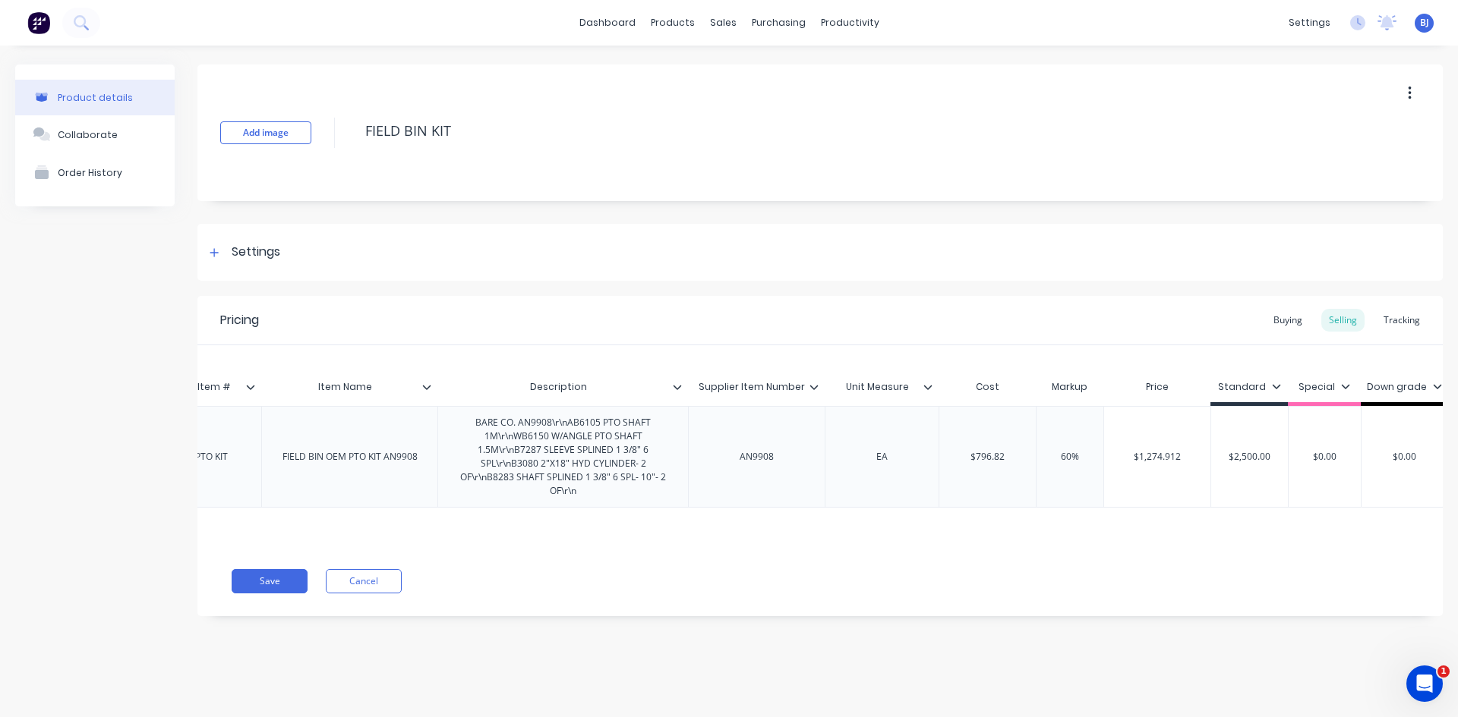
type textarea "x"
type input "1"
type textarea "x"
type input "13"
type textarea "x"
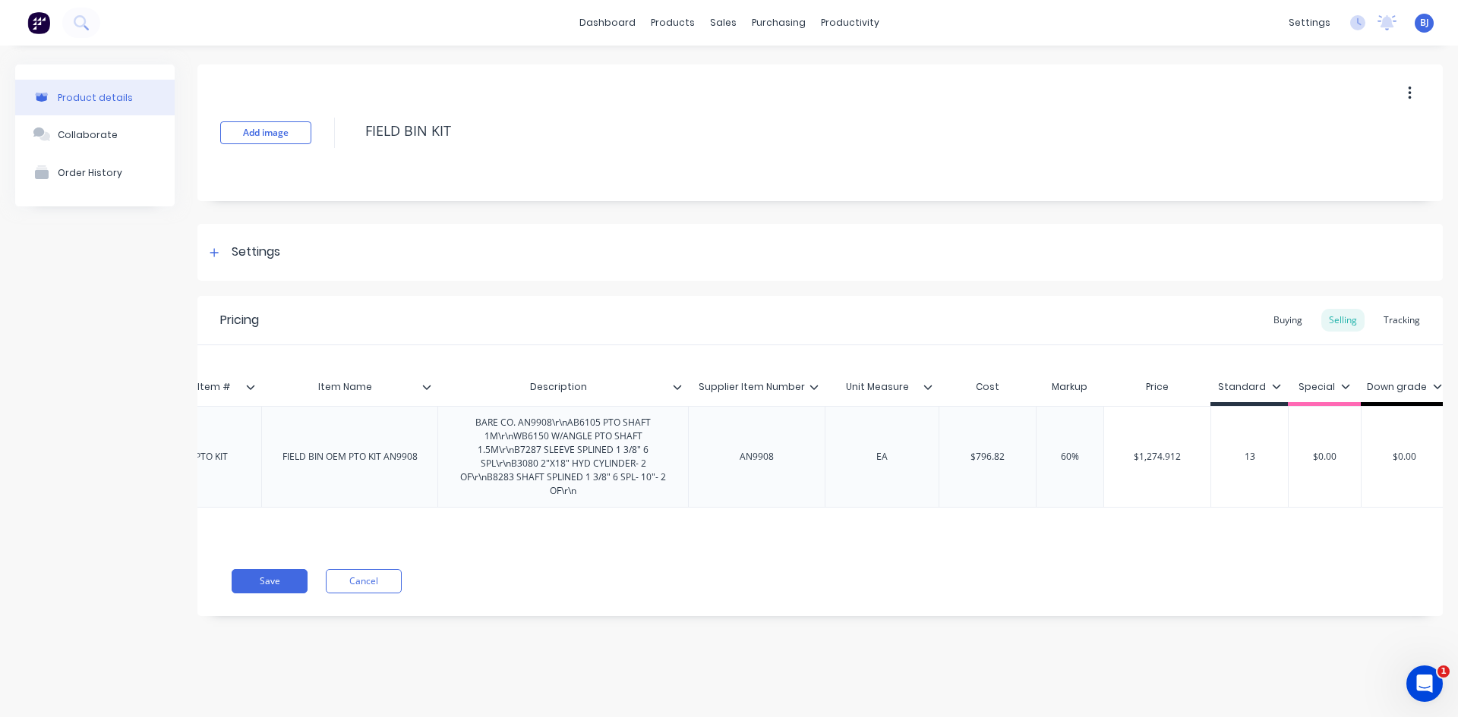
type input "135"
type textarea "x"
type input "1350"
type textarea "x"
type input "1350."
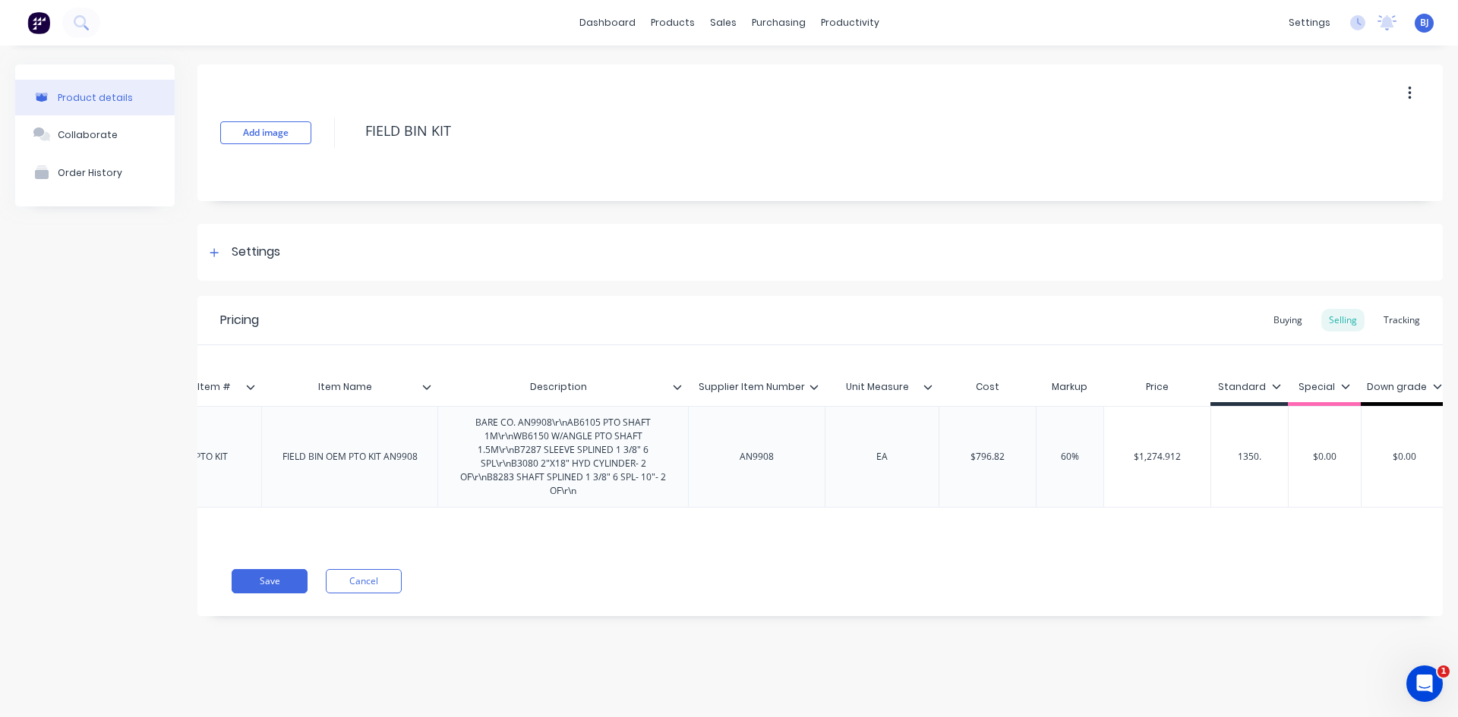
type textarea "x"
click at [1253, 506] on div "$1,350.00 1350.0" at bounding box center [1248, 457] width 77 height 102
type input "1350.0"
click at [281, 588] on button "Save" at bounding box center [270, 581] width 76 height 24
type textarea "x"
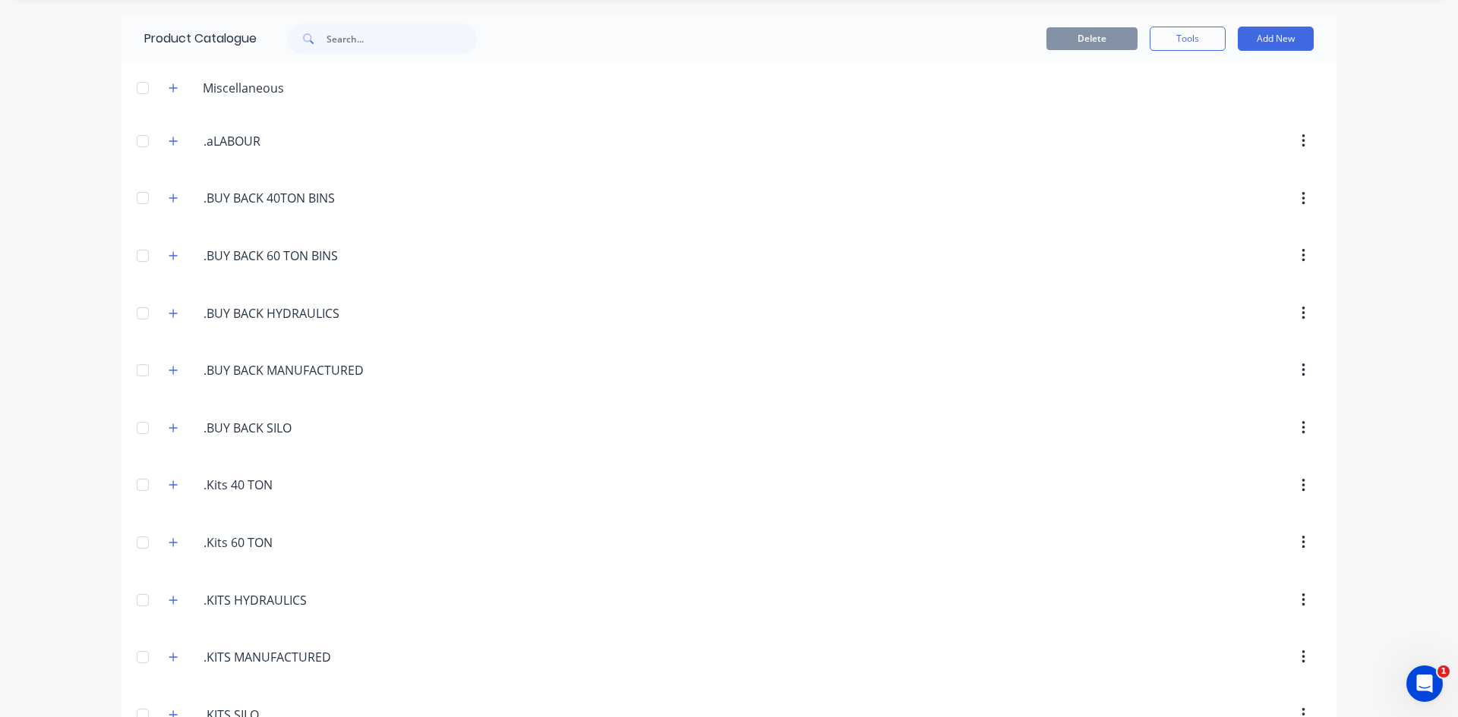
scroll to position [228, 0]
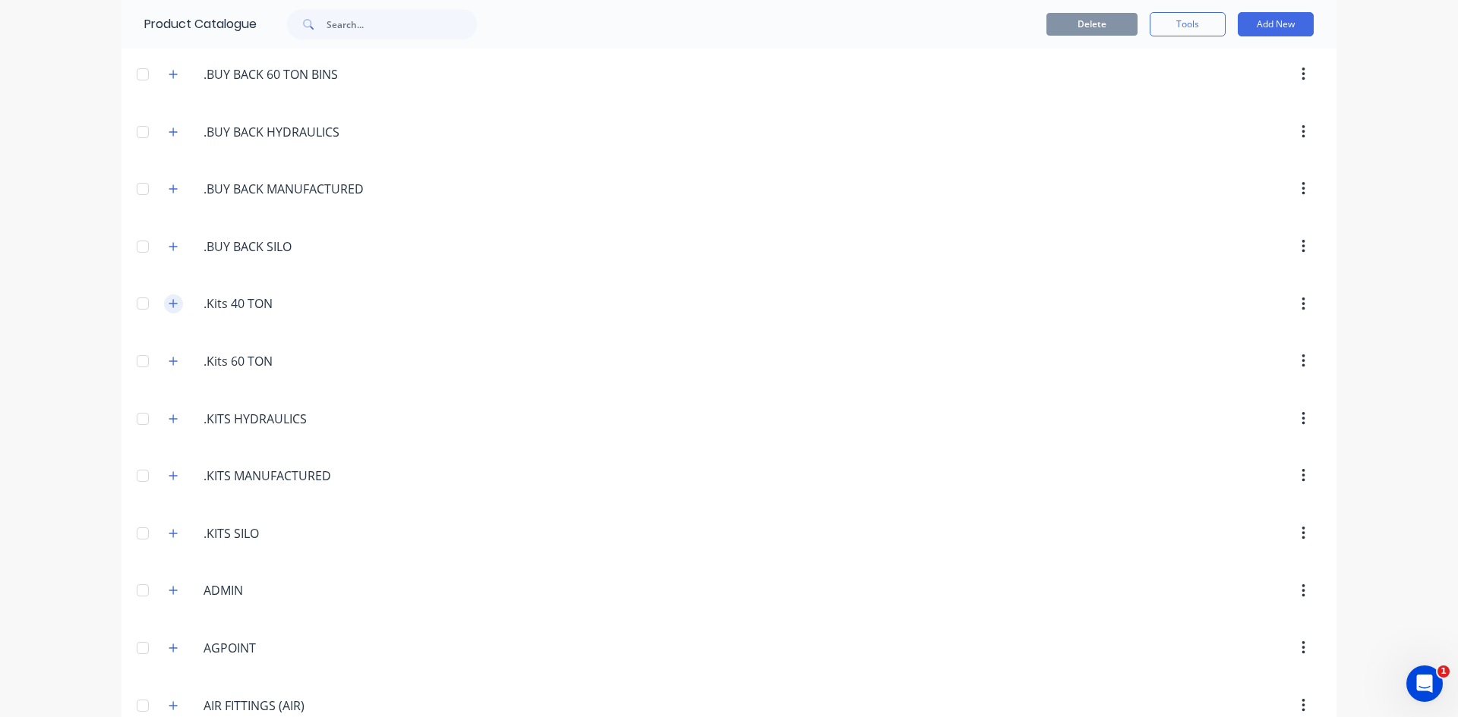
click at [170, 304] on icon "button" at bounding box center [173, 304] width 8 height 8
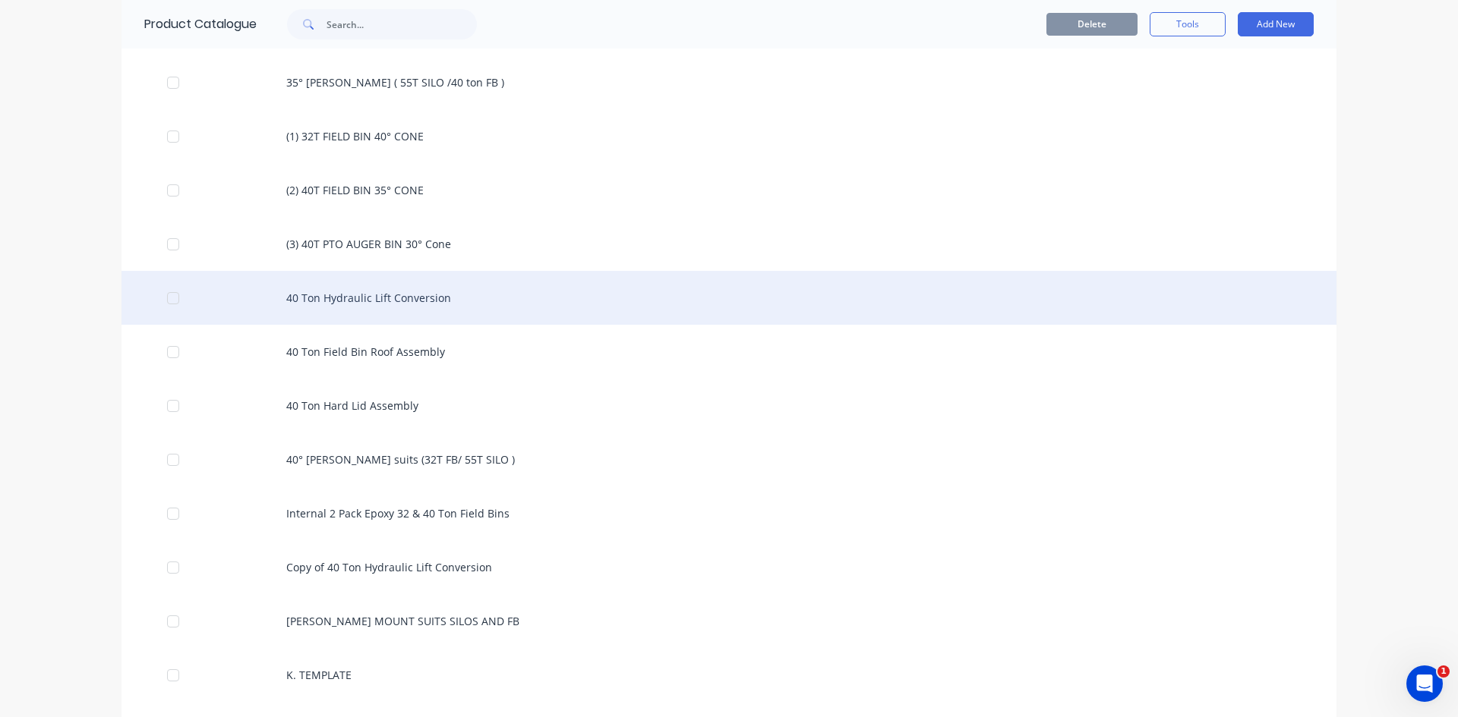
scroll to position [531, 0]
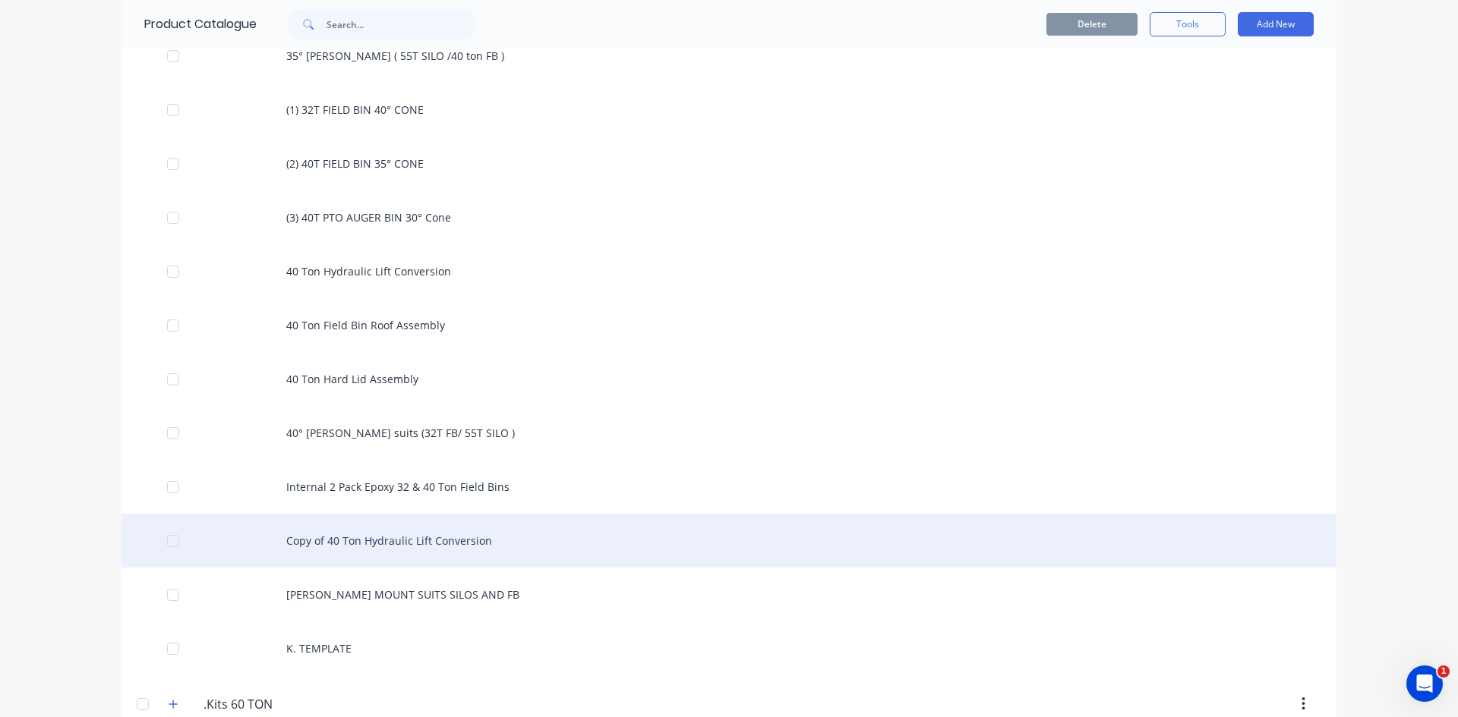
click at [331, 542] on div "Copy of 40 Ton Hydraulic Lift Conversion" at bounding box center [728, 541] width 1215 height 54
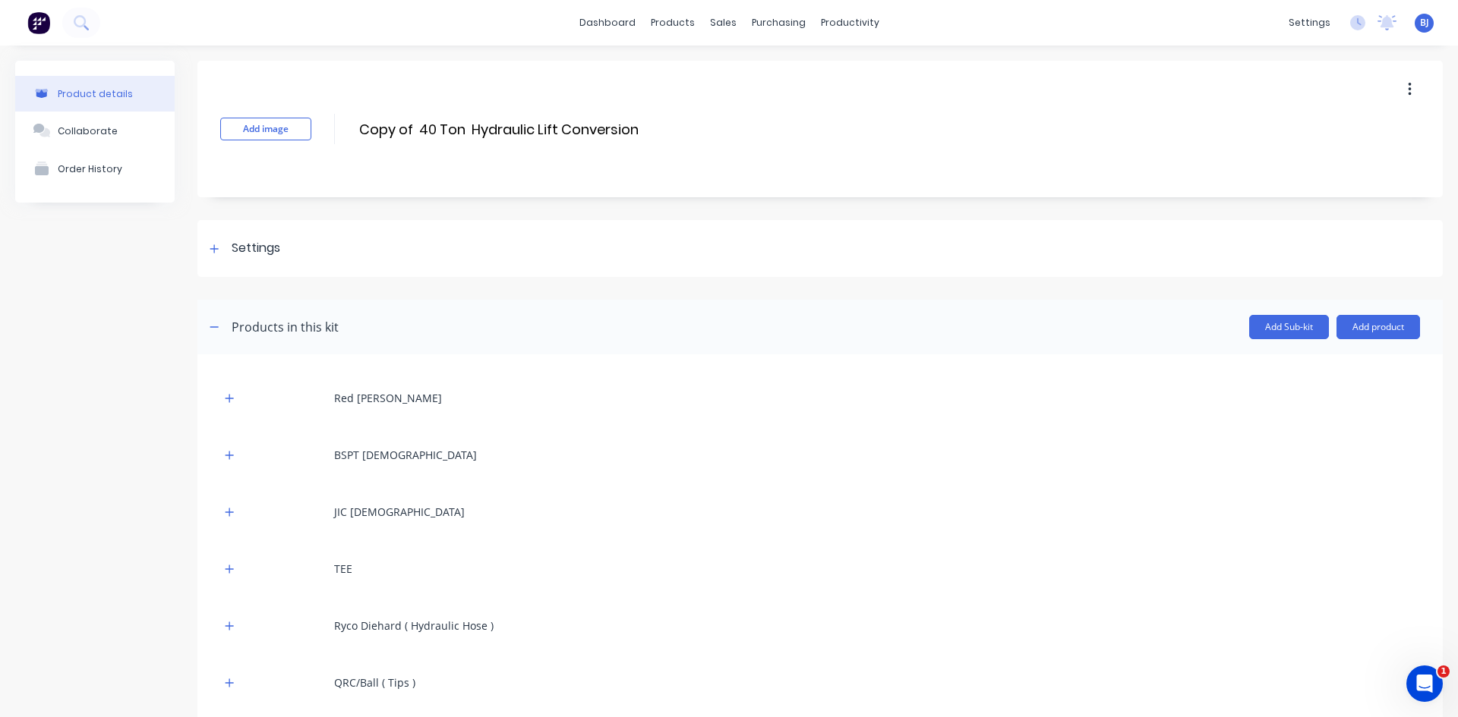
drag, startPoint x: 417, startPoint y: 130, endPoint x: 445, endPoint y: 143, distance: 31.2
click at [418, 130] on input "Copy of 40 Ton Hydraulic Lift Conversion" at bounding box center [501, 129] width 287 height 22
click at [590, 128] on input "40 Ton Hydraulic Lift Conversion" at bounding box center [492, 129] width 269 height 22
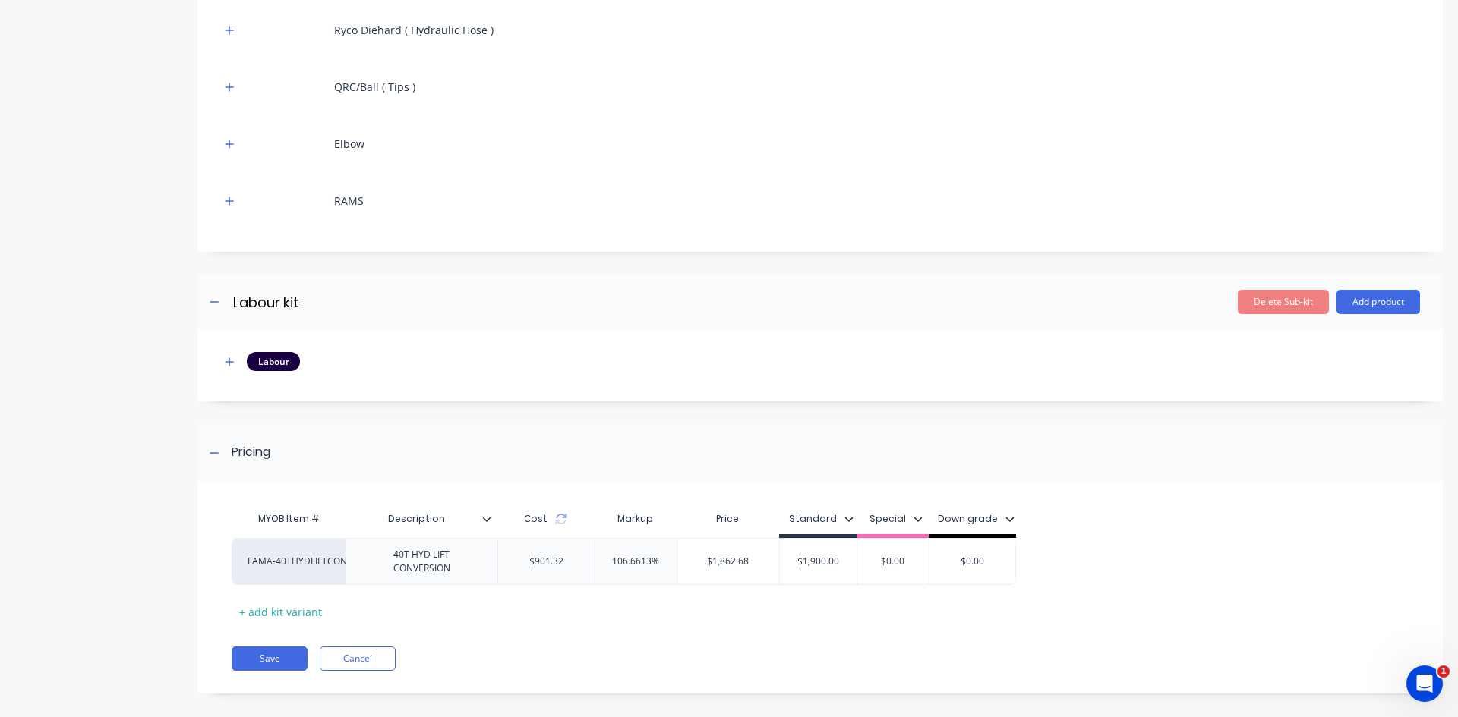
scroll to position [610, 0]
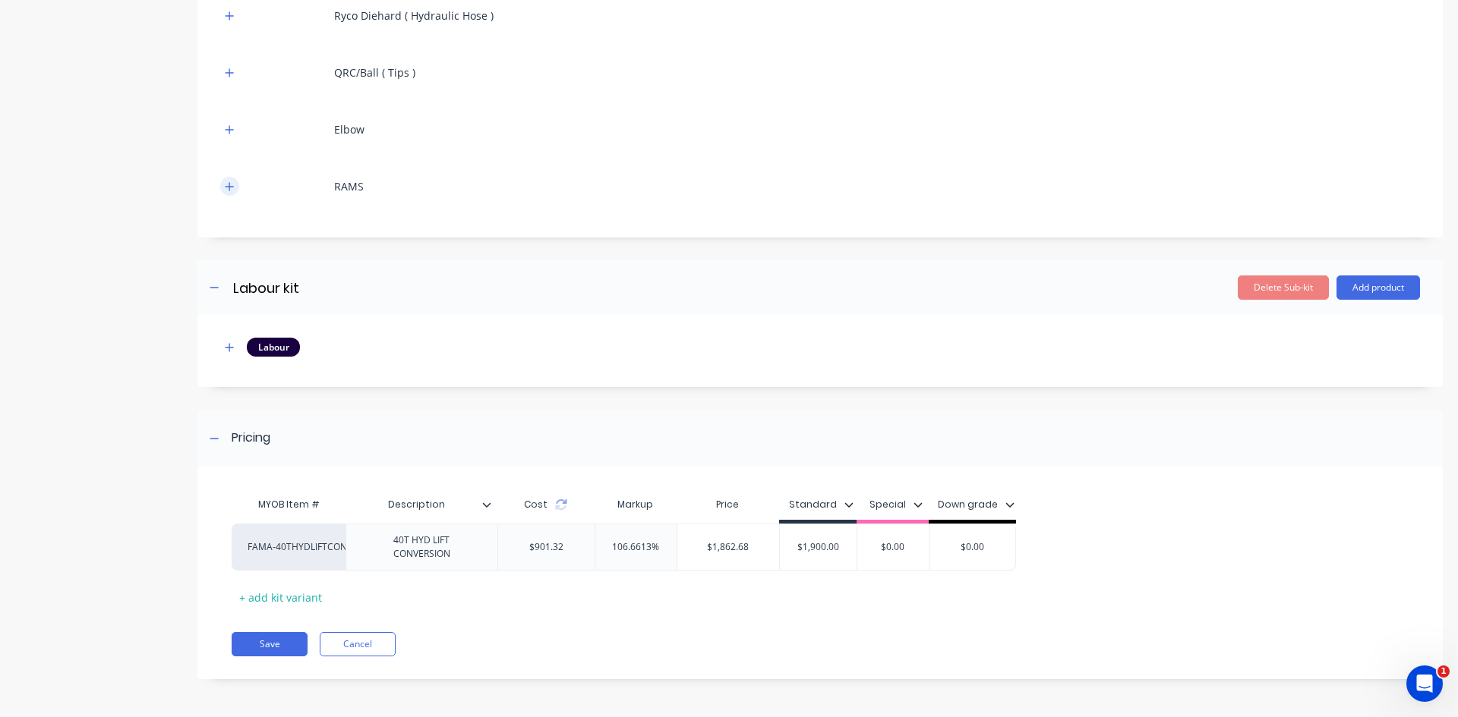
type input "40 Ton Hydraulic Lift Conversion ( Hoses and fittings only)"
click at [227, 185] on icon "button" at bounding box center [229, 186] width 9 height 11
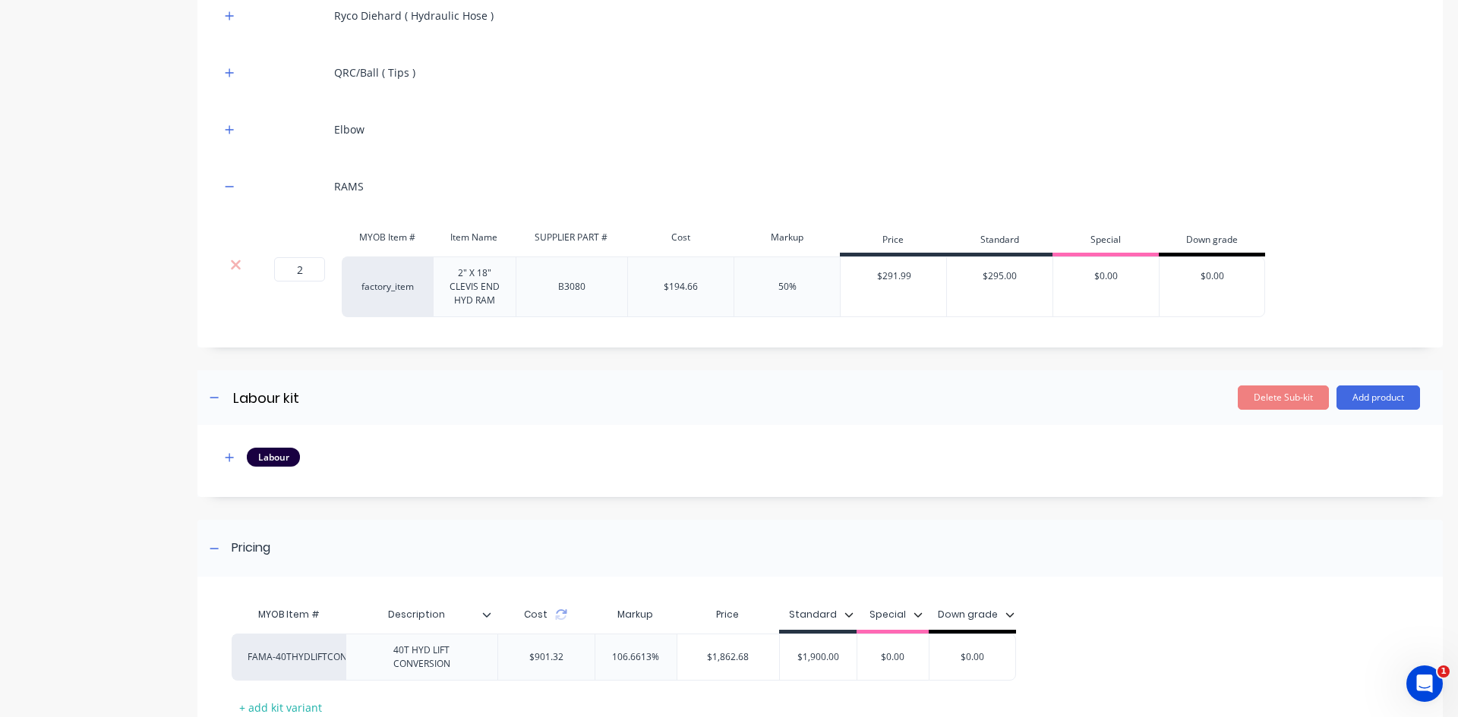
click at [236, 267] on icon at bounding box center [235, 264] width 11 height 15
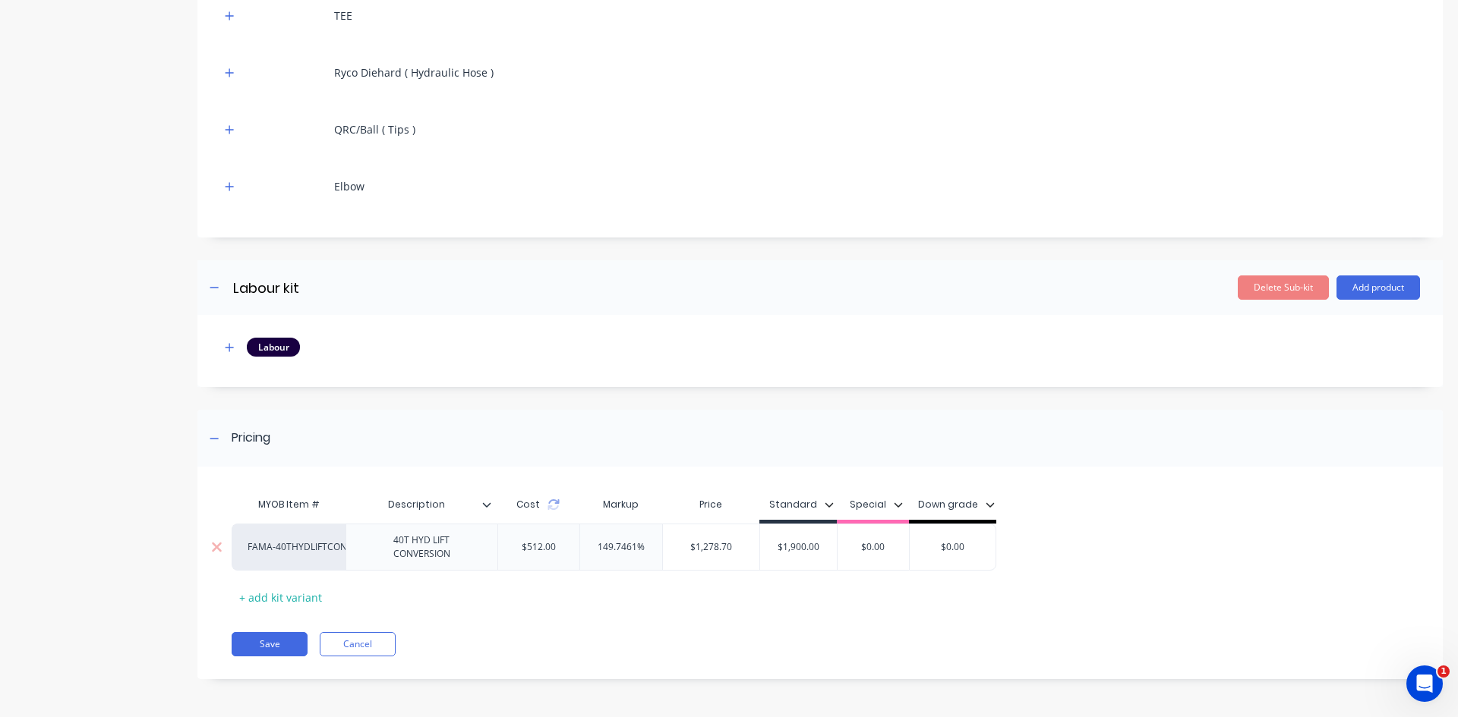
drag, startPoint x: 820, startPoint y: 546, endPoint x: 771, endPoint y: 553, distance: 49.1
click at [771, 553] on input "$1,900.00" at bounding box center [798, 548] width 77 height 14
type input "1300.0"
click at [764, 655] on div "Save Cancel" at bounding box center [837, 644] width 1211 height 24
click at [278, 639] on button "Save" at bounding box center [270, 644] width 76 height 24
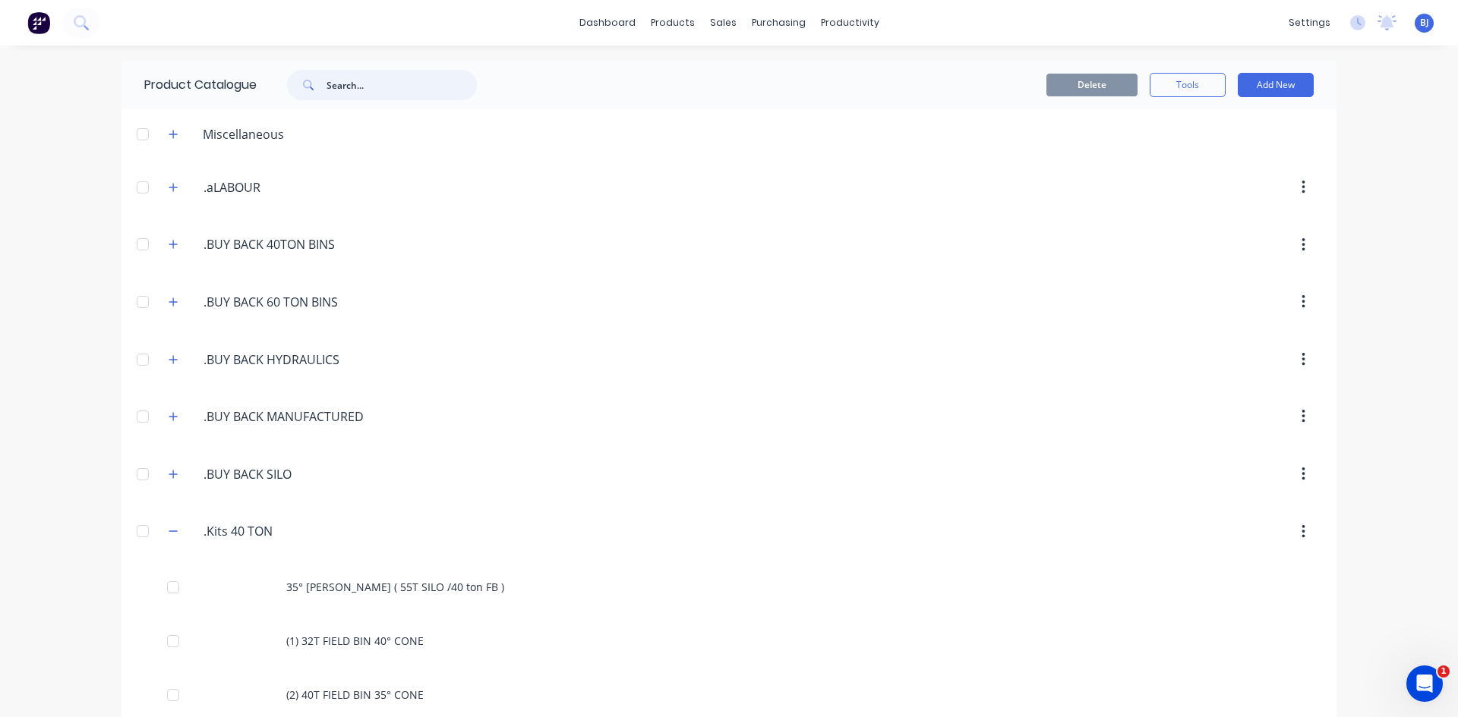
click at [356, 84] on input "text" at bounding box center [401, 85] width 150 height 30
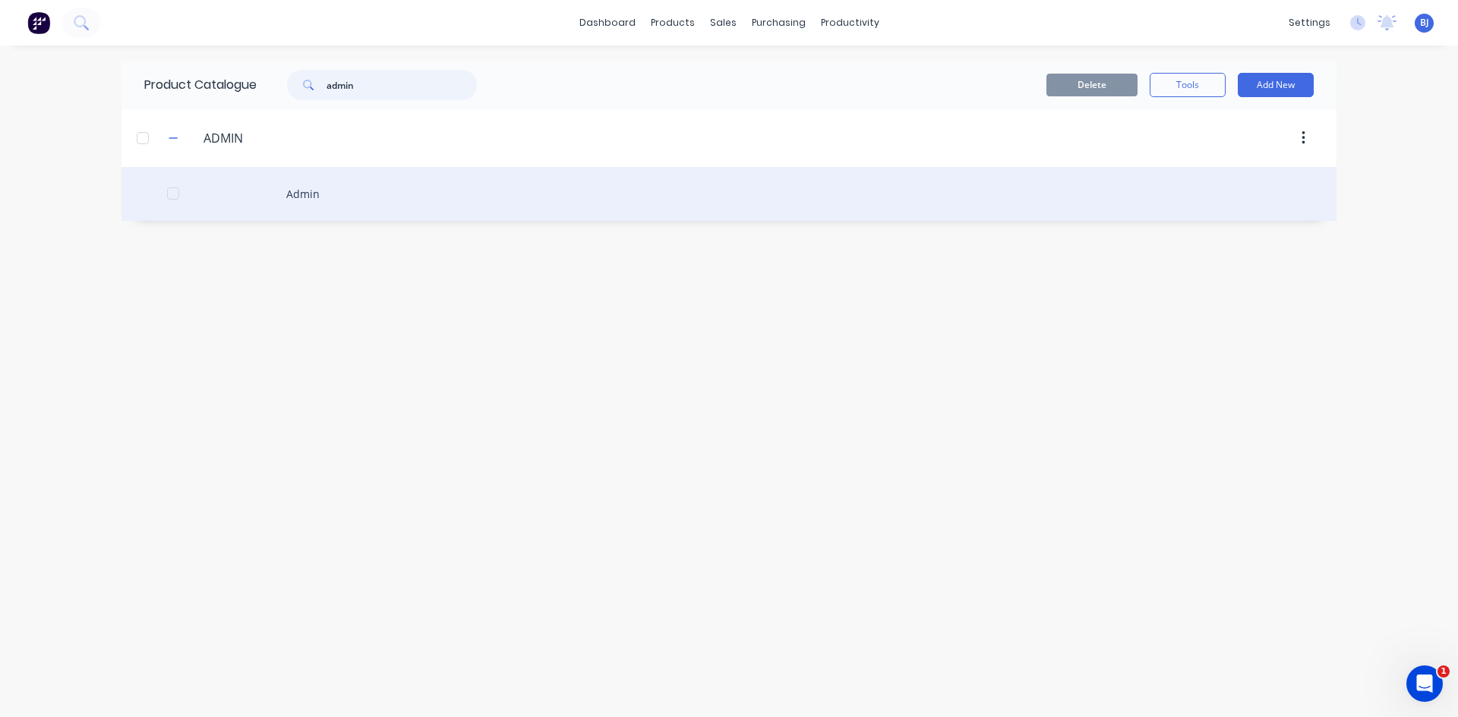
type input "admin"
click at [302, 197] on div "Admin" at bounding box center [728, 194] width 1215 height 54
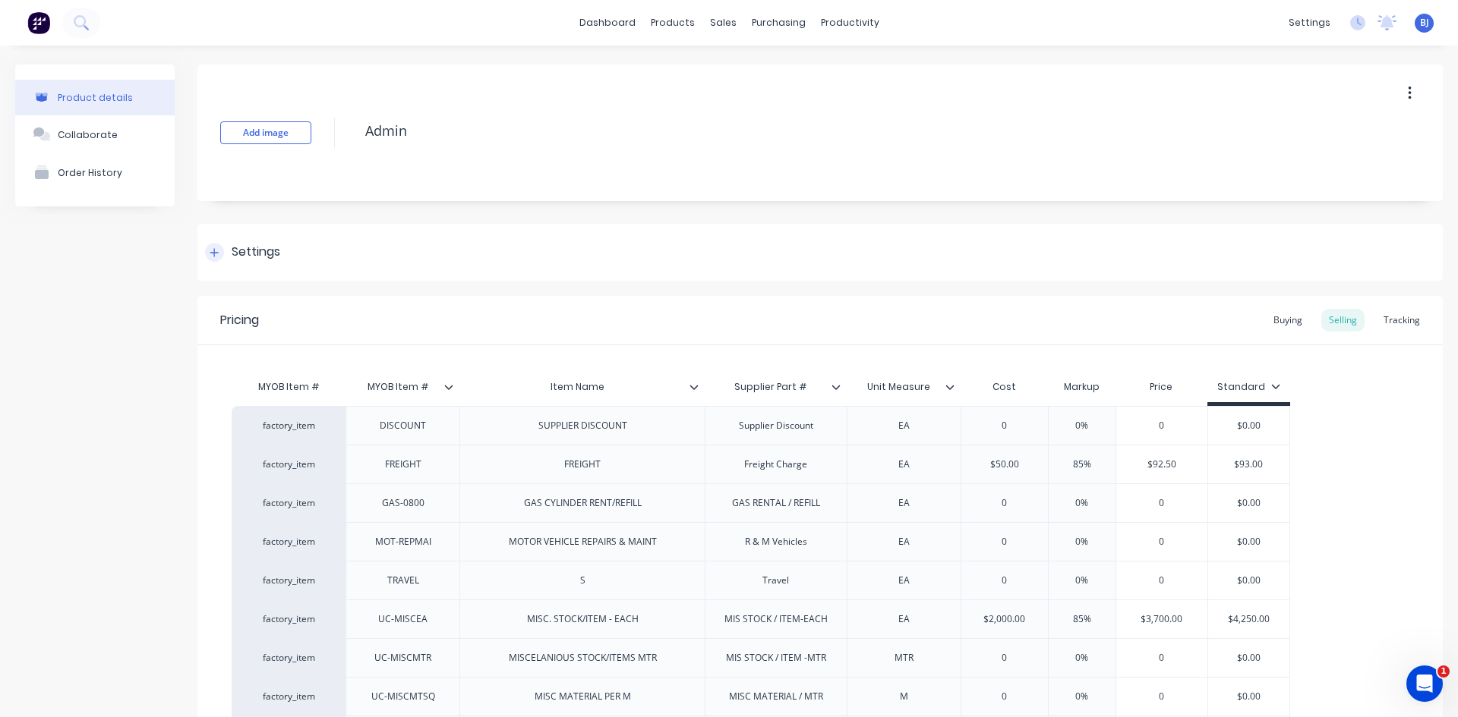
type textarea "x"
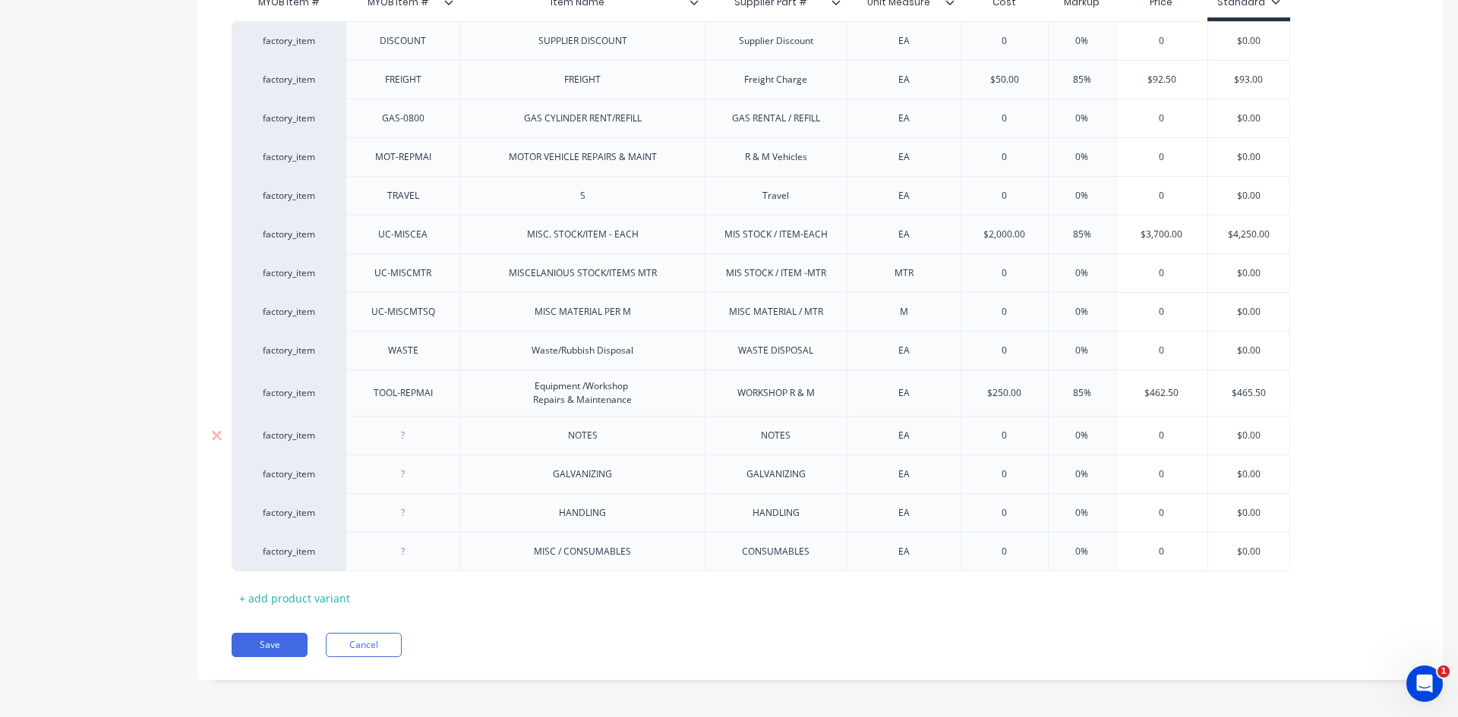
scroll to position [389, 0]
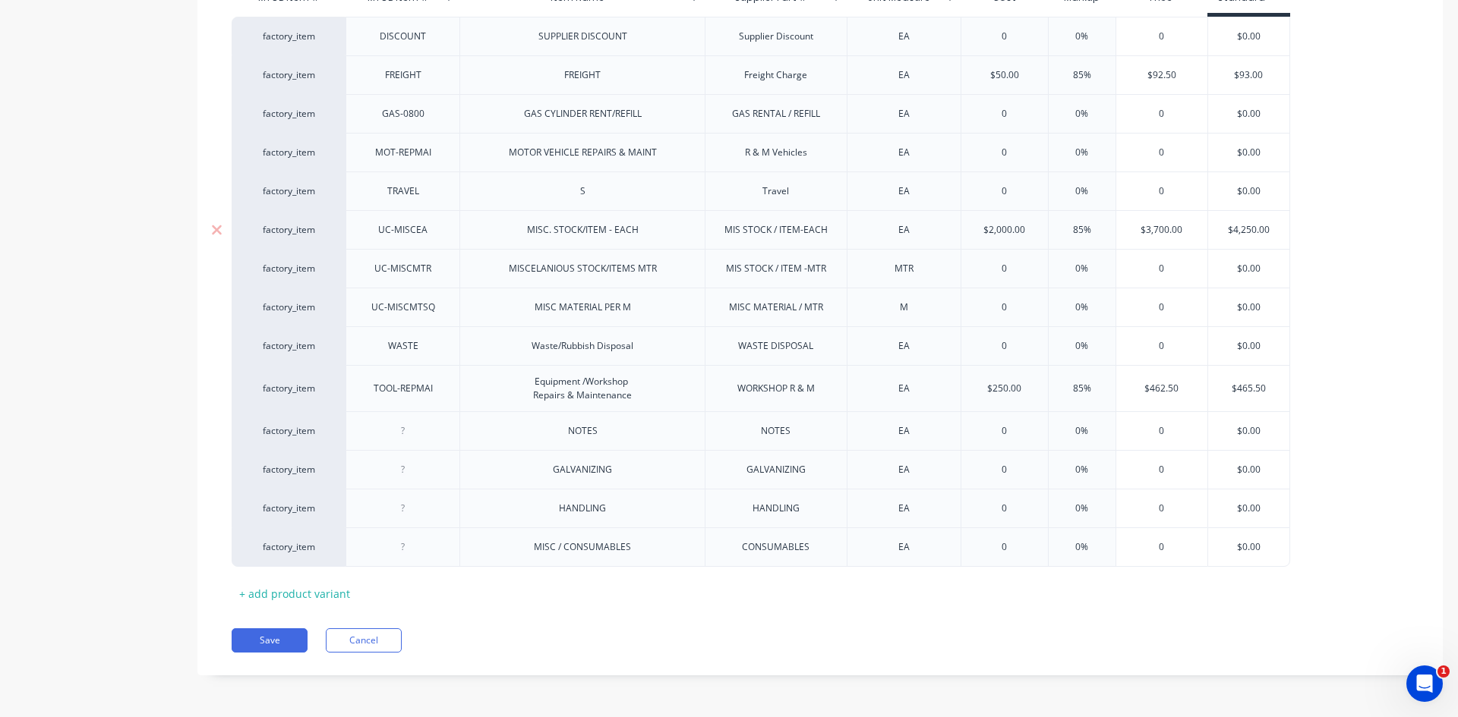
type input "$2,000.00"
drag, startPoint x: 1030, startPoint y: 229, endPoint x: 970, endPoint y: 242, distance: 61.3
click at [970, 242] on div "$2,000.00 $2,000.00" at bounding box center [1004, 230] width 87 height 38
type textarea "x"
type input "$4,250.00"
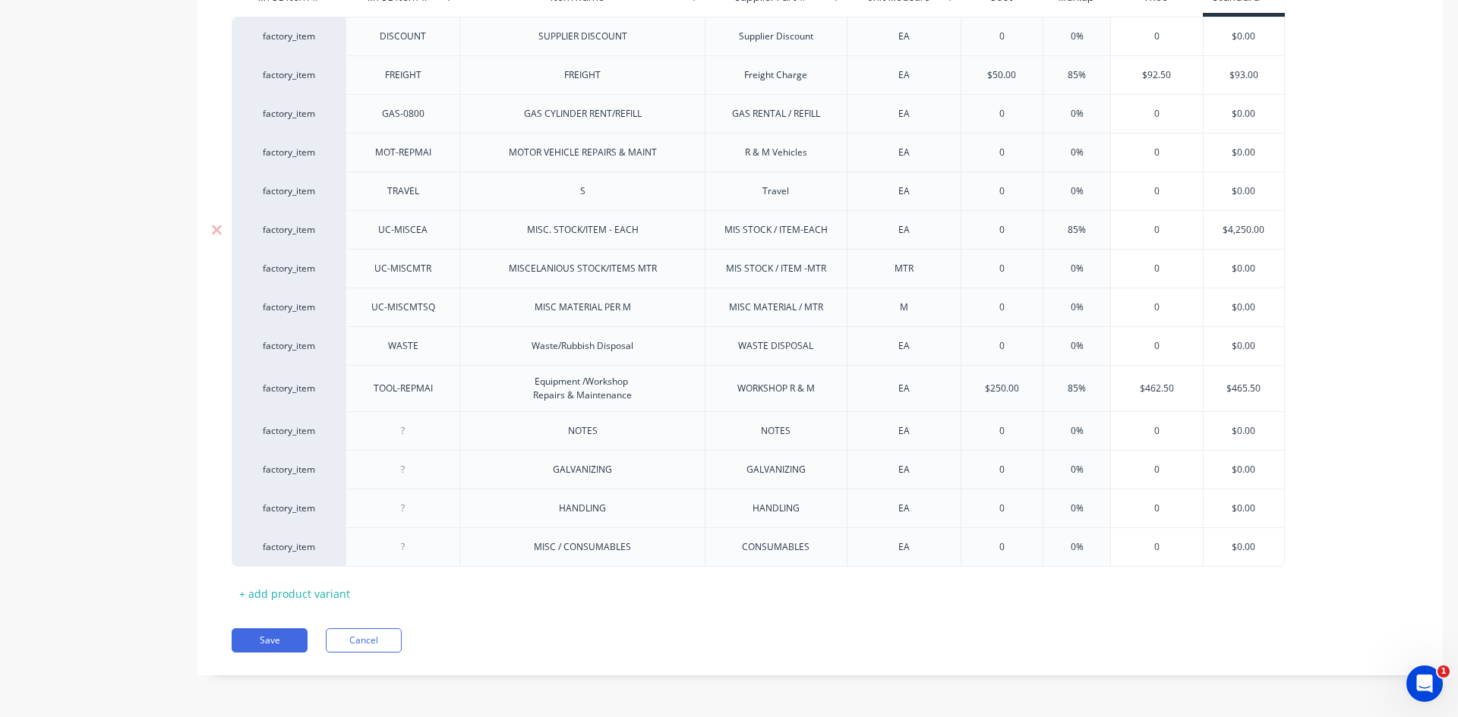
drag, startPoint x: 1270, startPoint y: 227, endPoint x: 1215, endPoint y: 240, distance: 56.2
click at [1215, 240] on div "$4,250.00 $4,250.00" at bounding box center [1243, 230] width 81 height 38
type textarea "x"
click at [281, 643] on button "Save" at bounding box center [270, 641] width 76 height 24
type textarea "x"
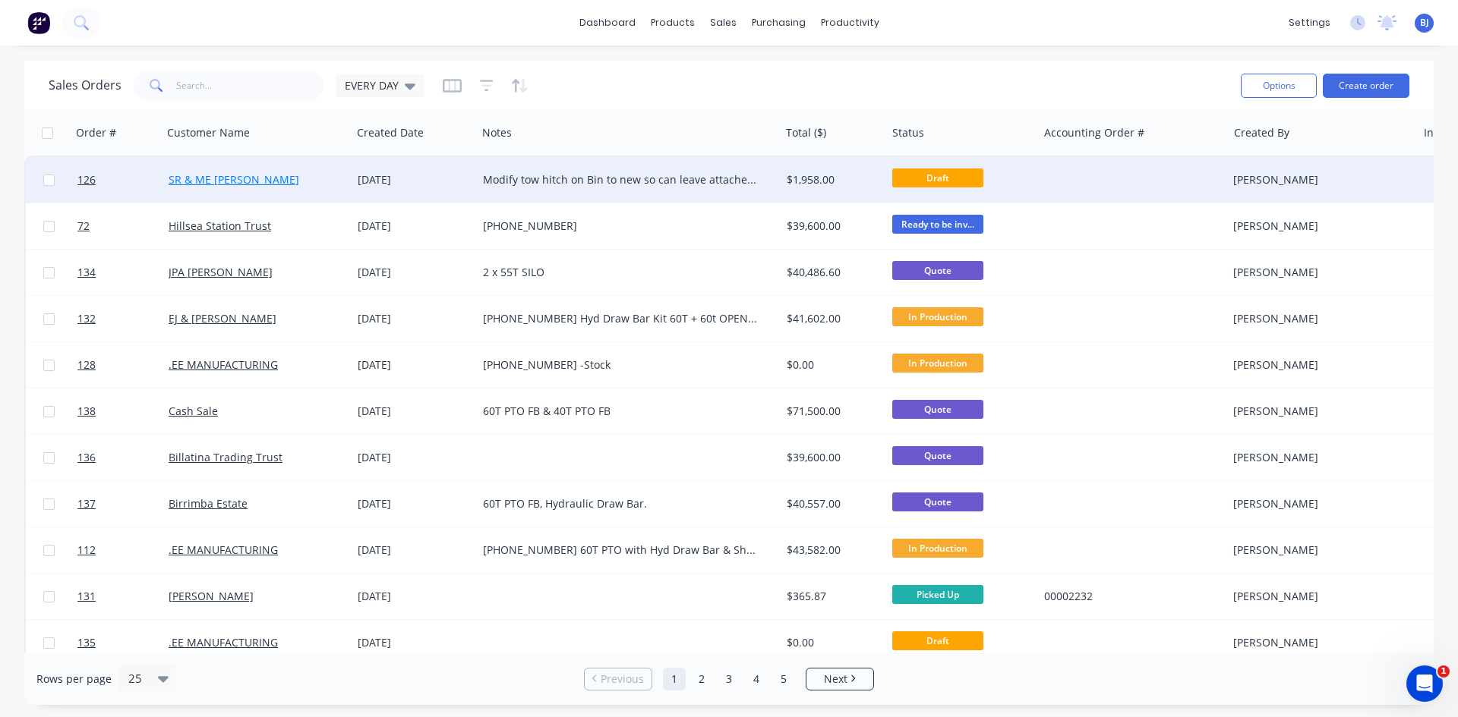
click at [199, 177] on link "SR & ME [PERSON_NAME]" at bounding box center [234, 179] width 131 height 14
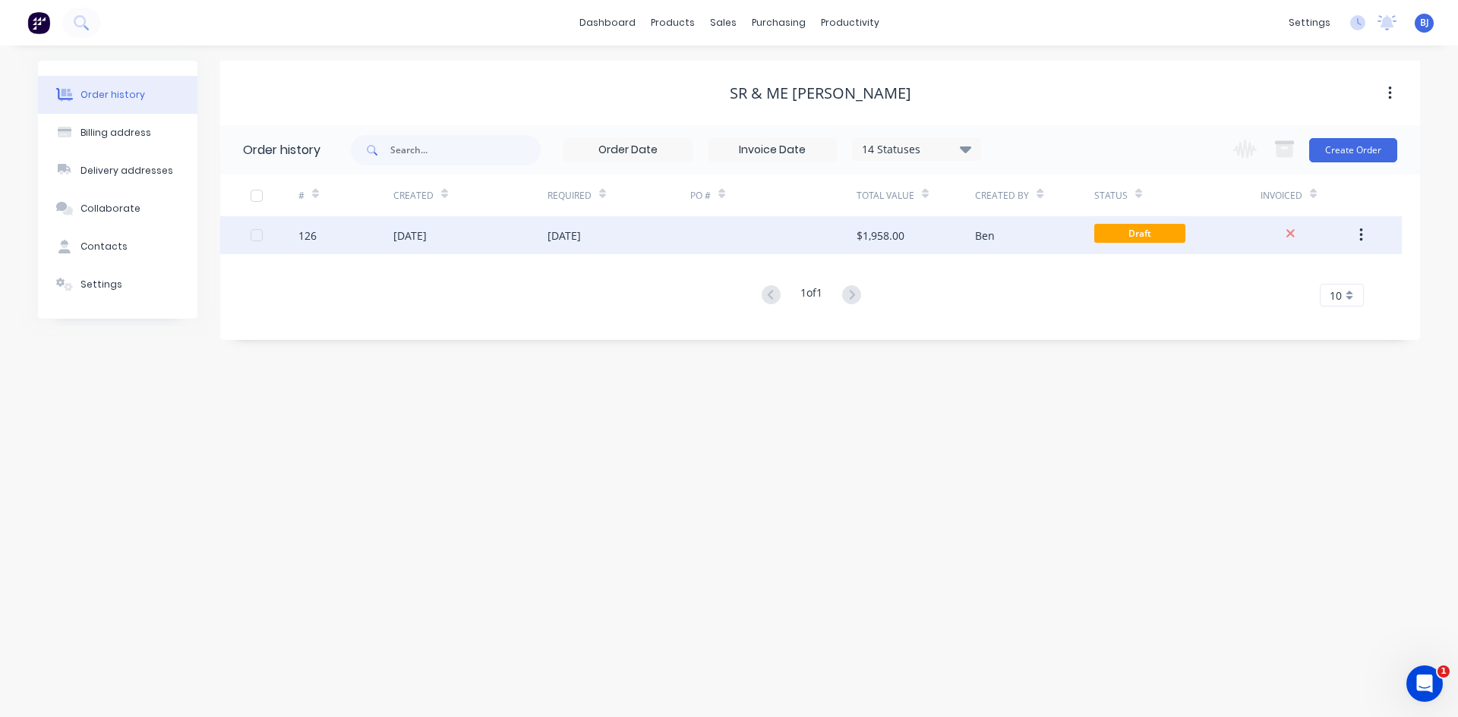
click at [427, 239] on div "[DATE]" at bounding box center [409, 236] width 33 height 16
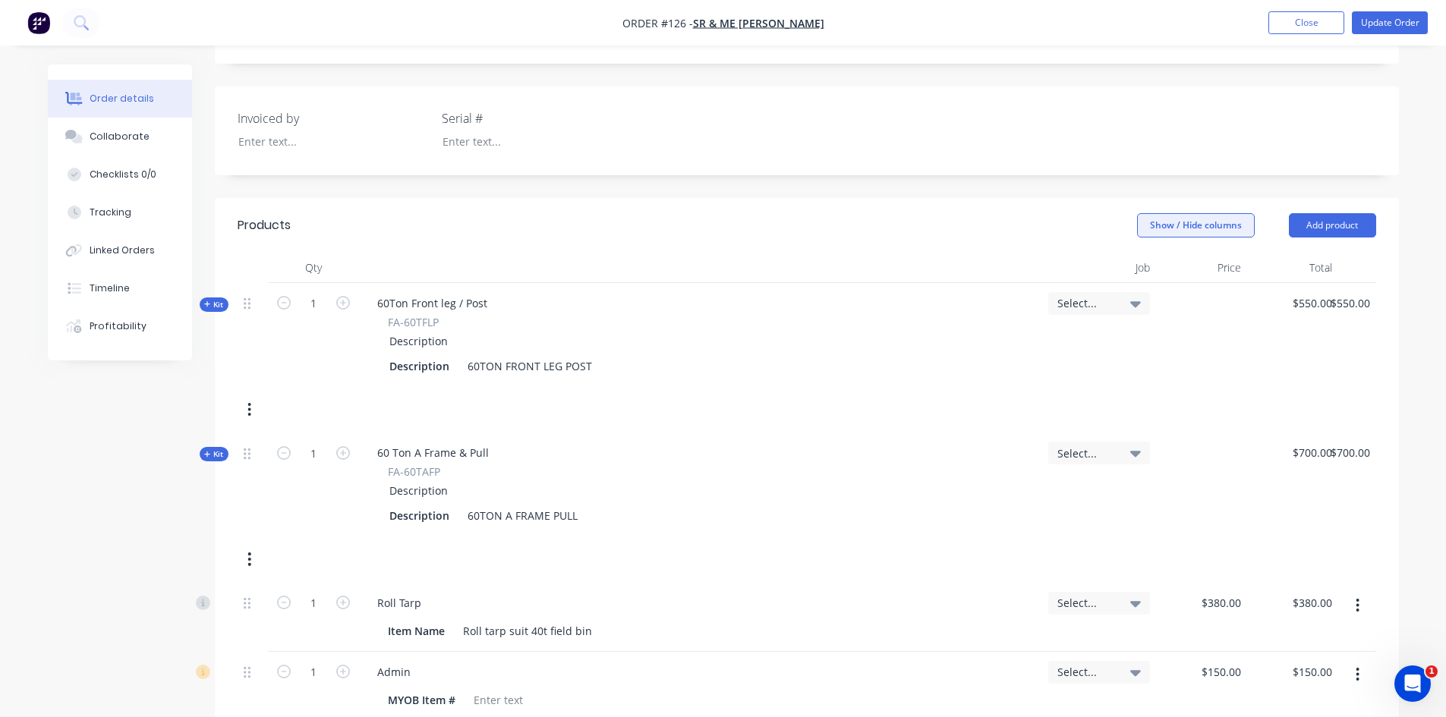
scroll to position [228, 0]
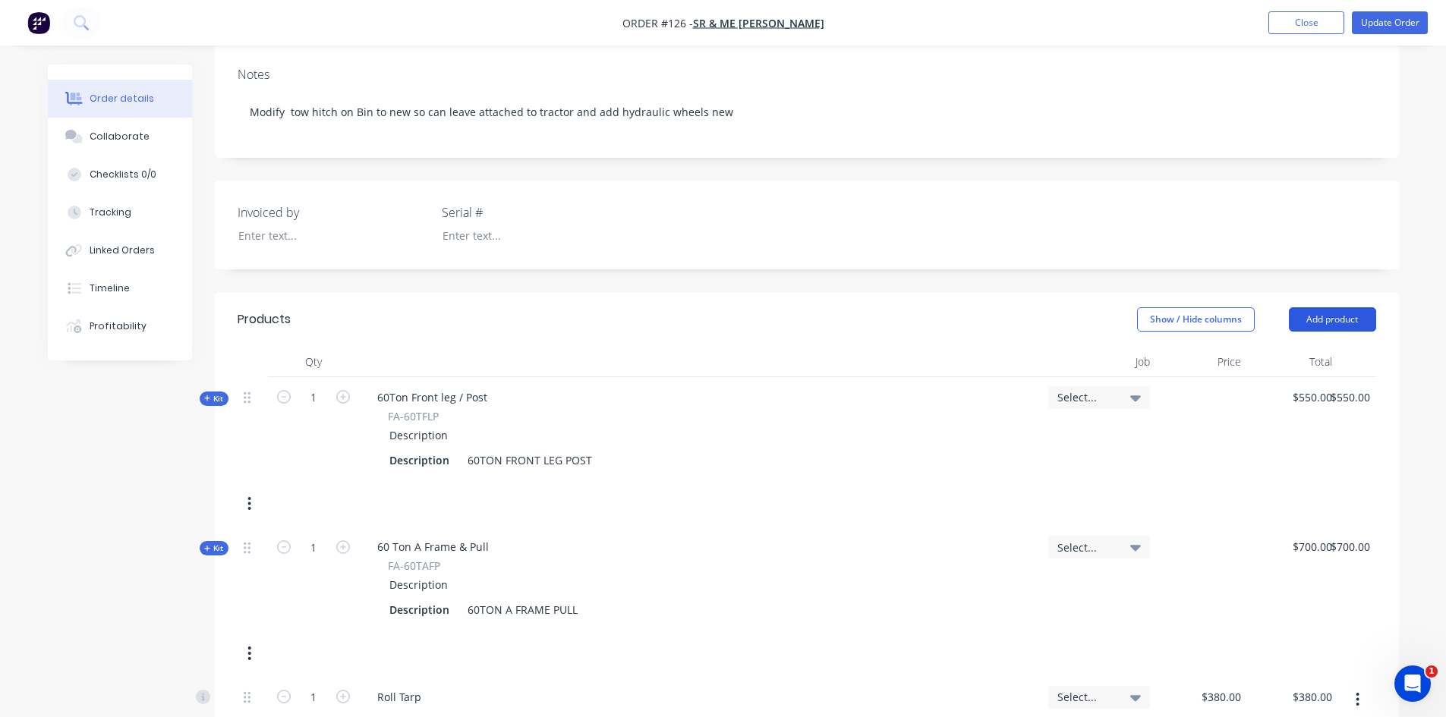
click at [1338, 319] on button "Add product" at bounding box center [1332, 319] width 87 height 24
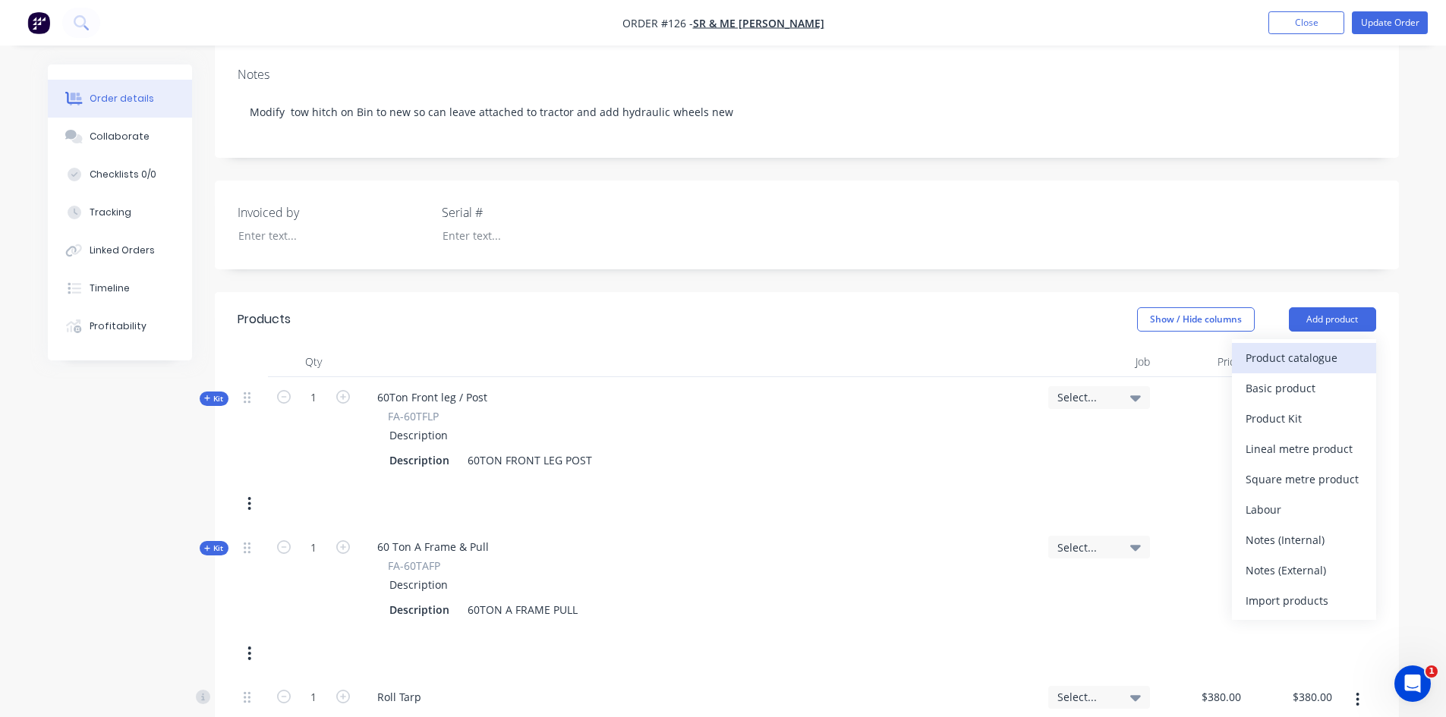
click at [1297, 358] on div "Product catalogue" at bounding box center [1304, 358] width 117 height 22
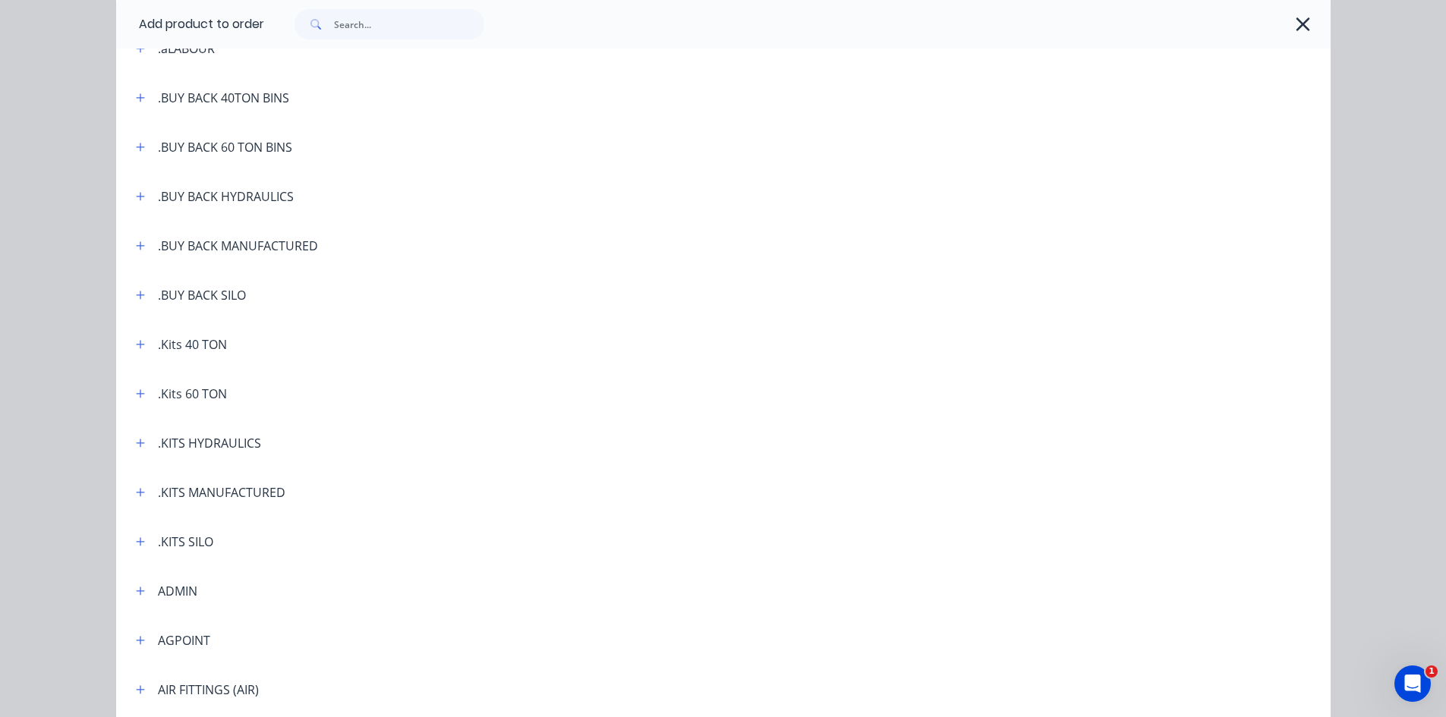
scroll to position [152, 0]
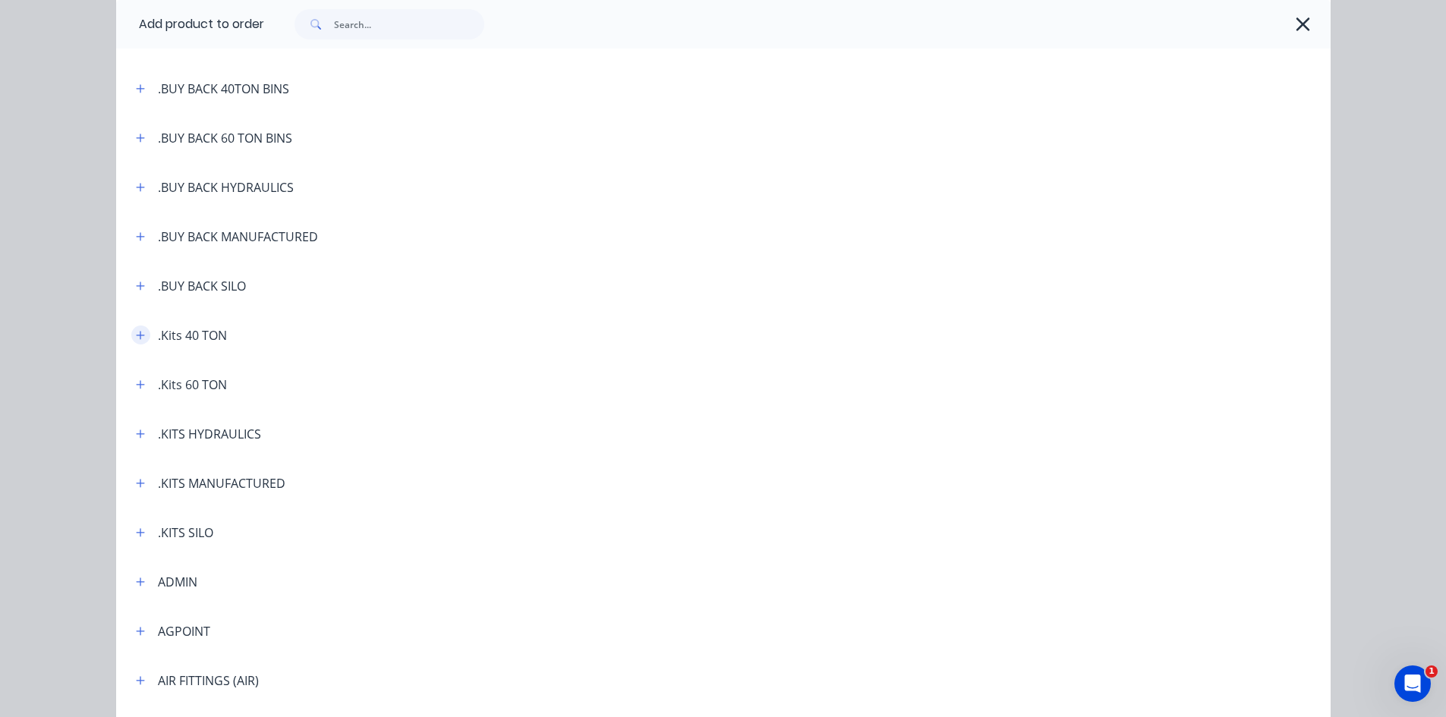
click at [139, 339] on icon "button" at bounding box center [140, 335] width 9 height 11
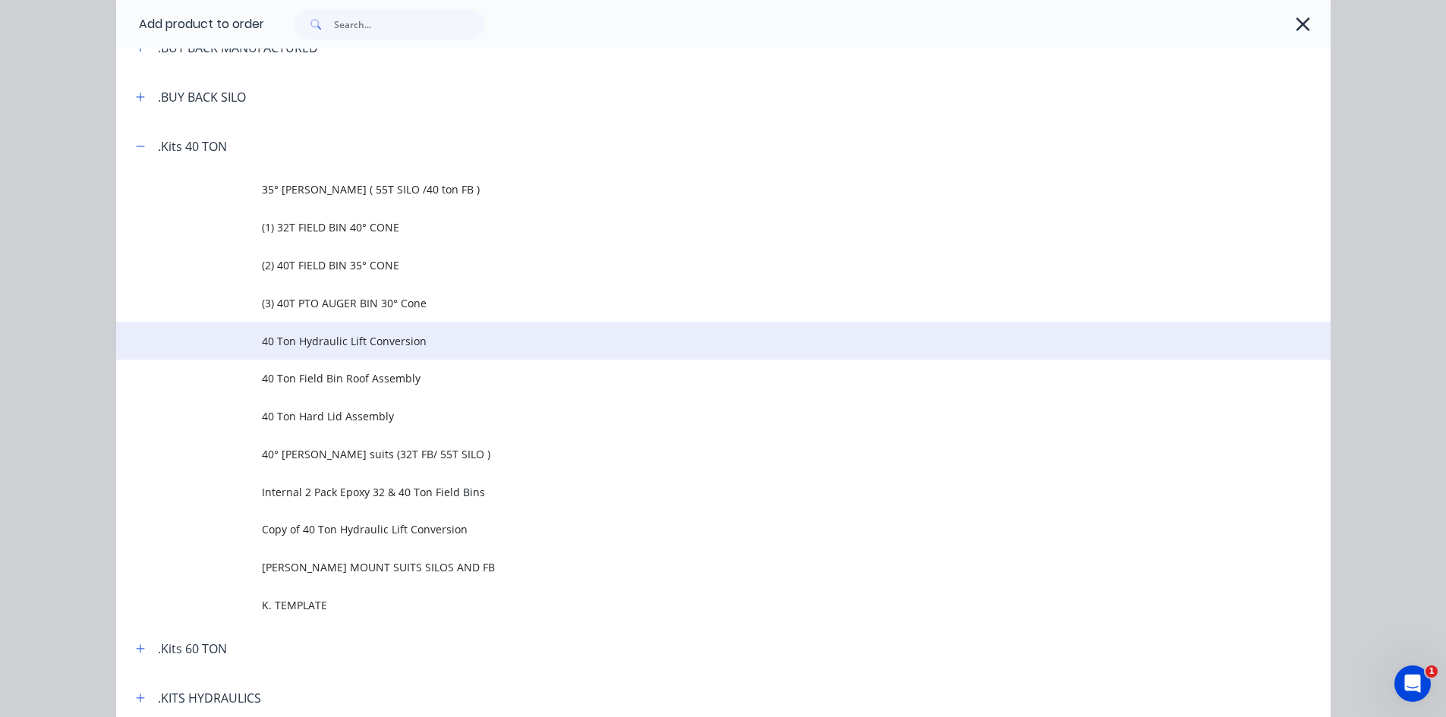
scroll to position [380, 0]
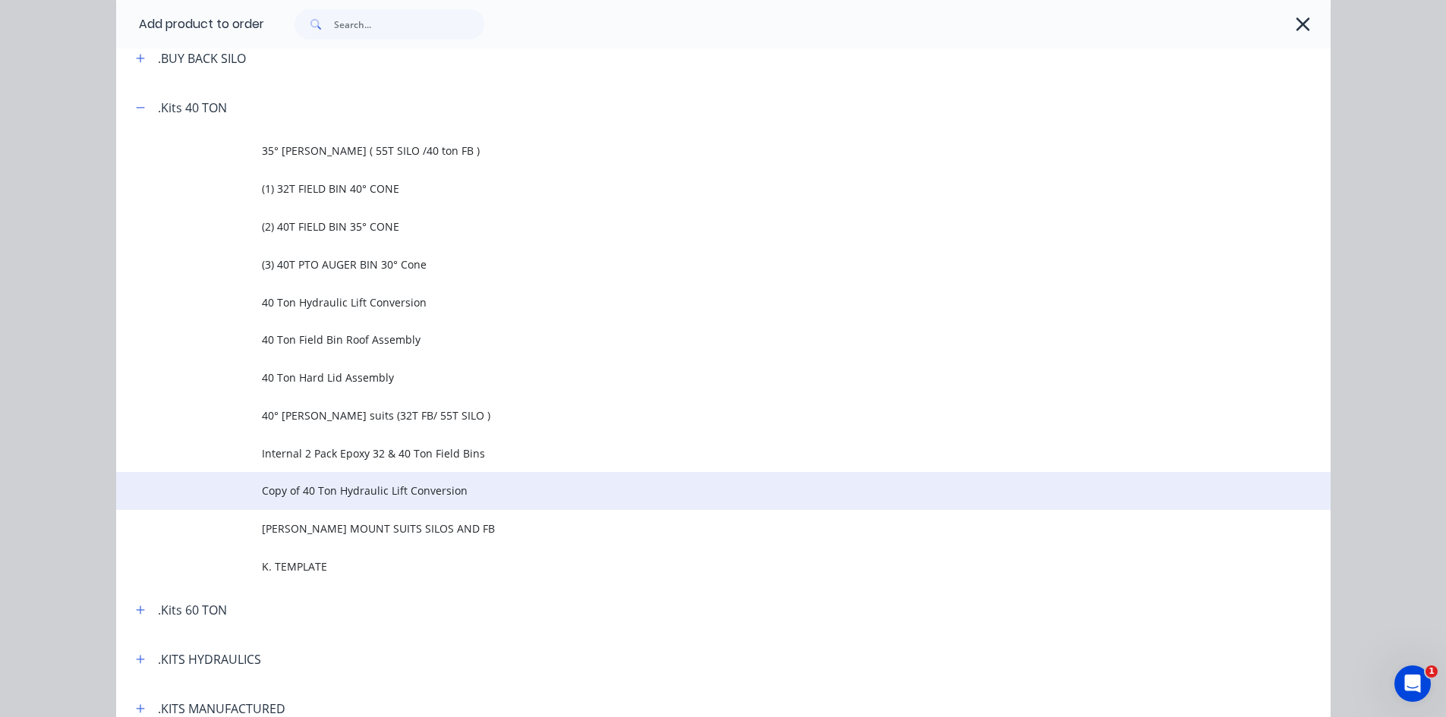
click at [329, 490] on span "Copy of 40 Ton Hydraulic Lift Conversion" at bounding box center [689, 491] width 855 height 16
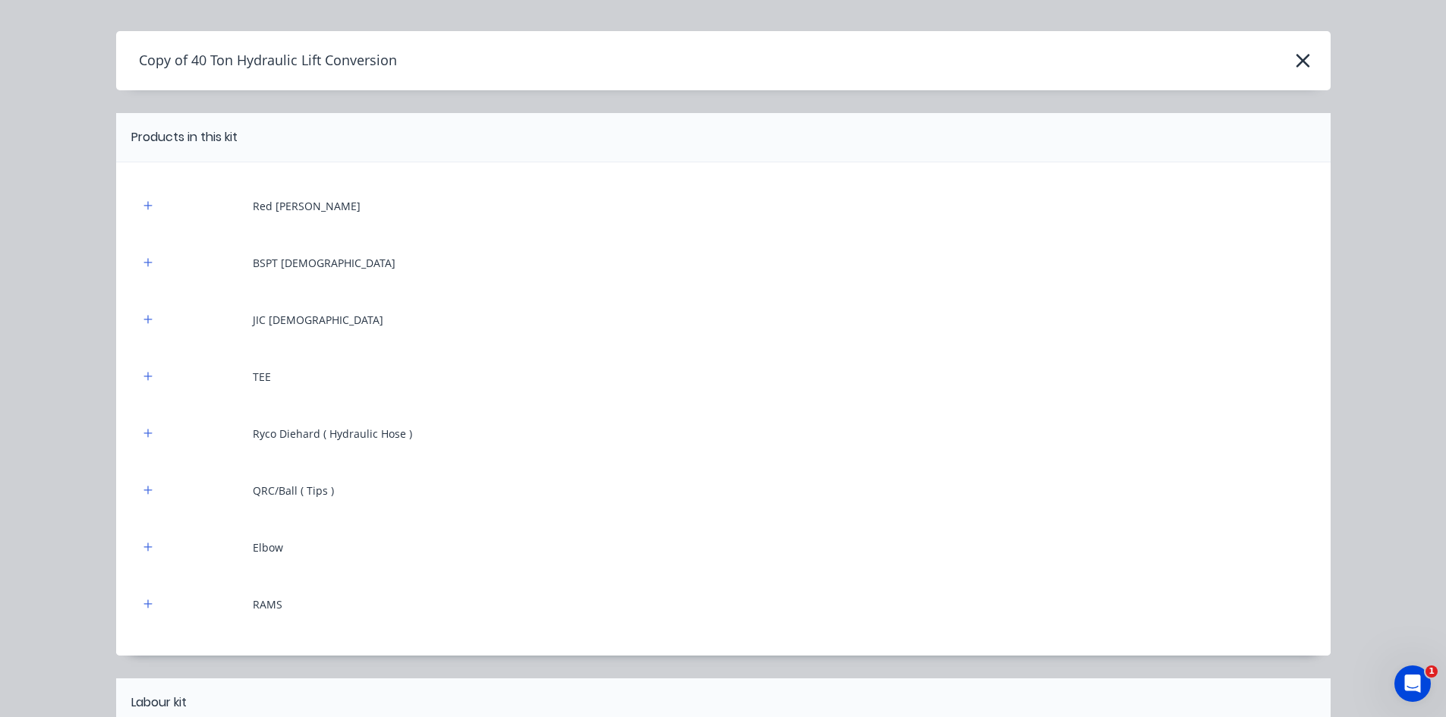
scroll to position [0, 0]
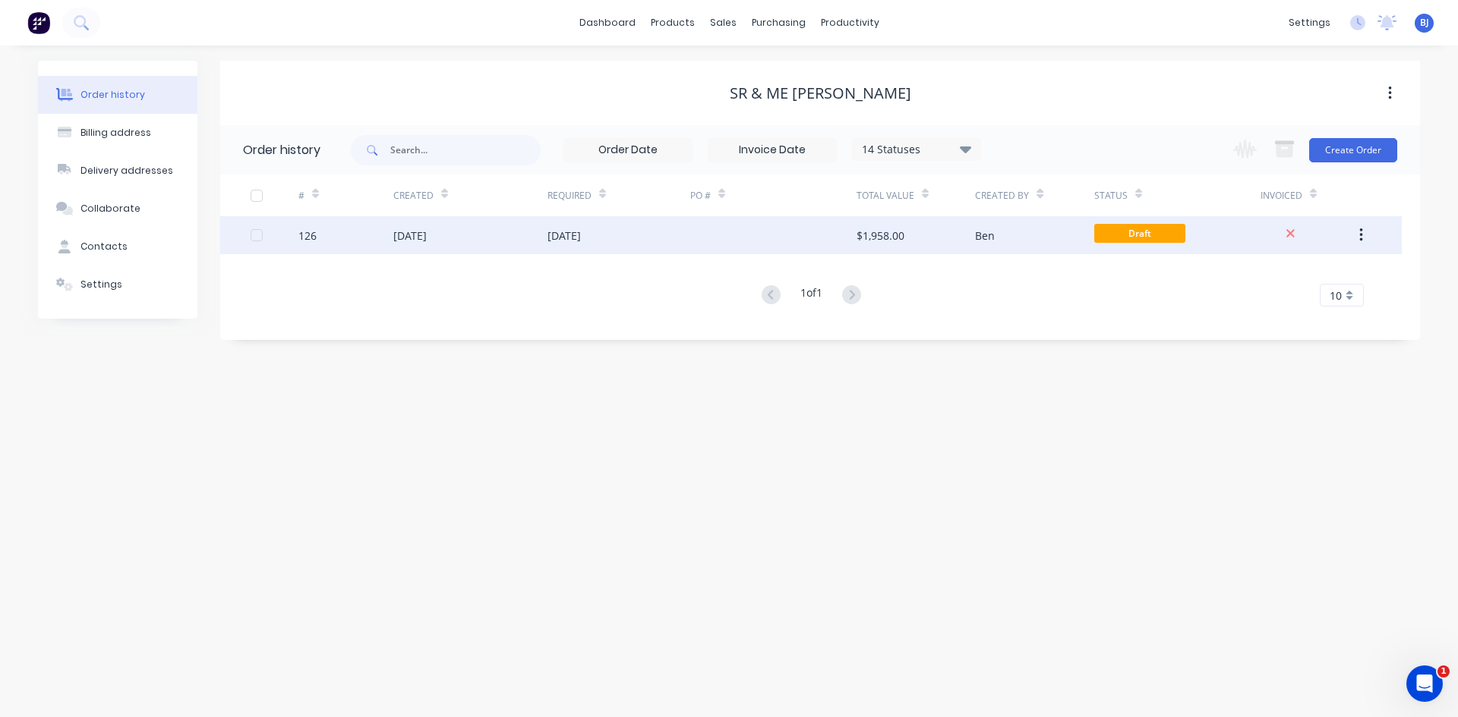
click at [421, 236] on div "[DATE]" at bounding box center [409, 236] width 33 height 16
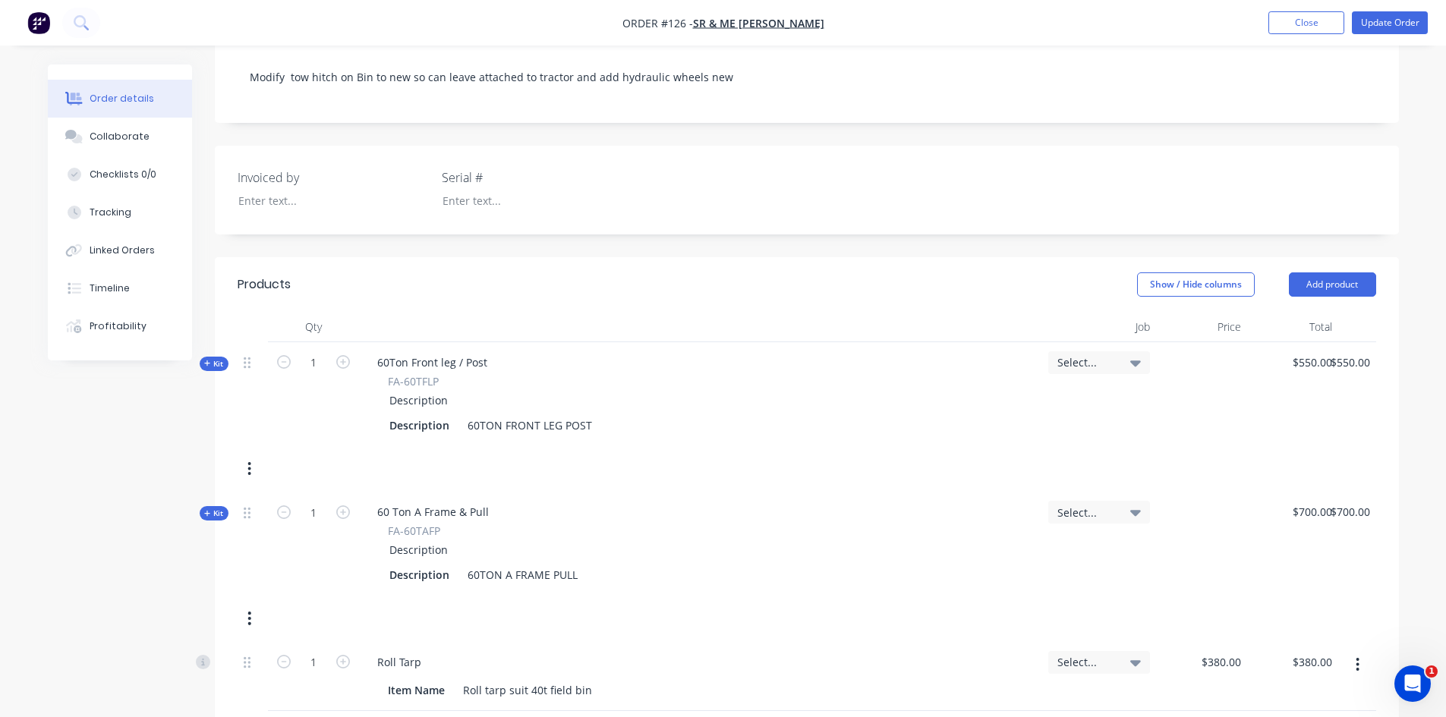
scroll to position [380, 0]
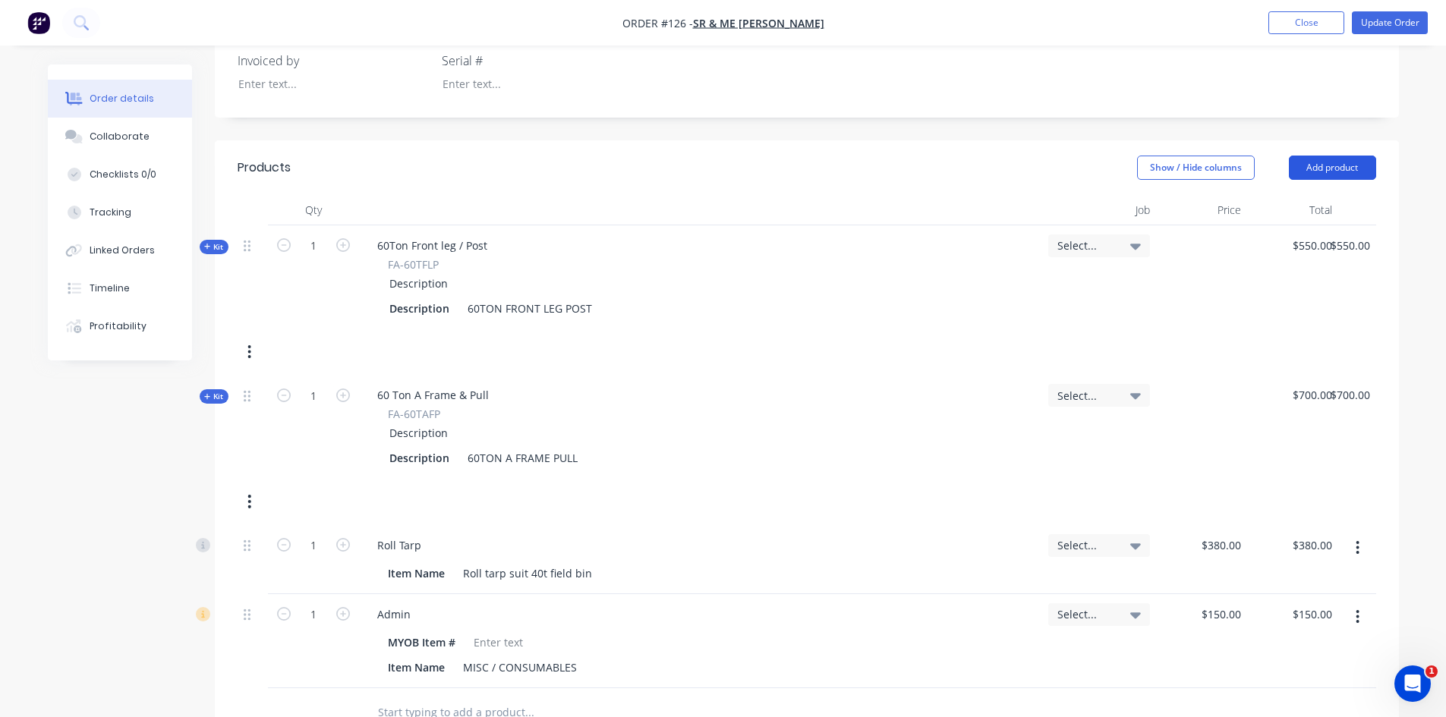
click at [1332, 163] on button "Add product" at bounding box center [1332, 168] width 87 height 24
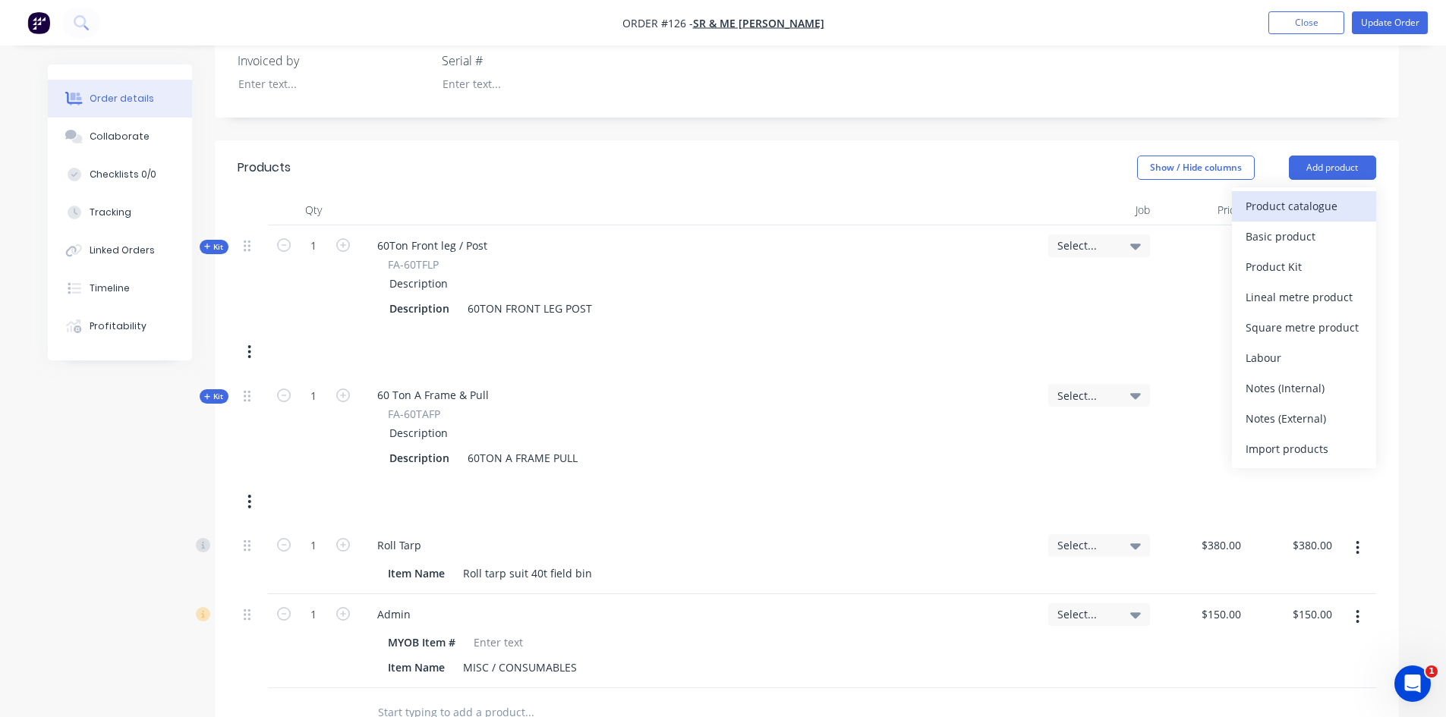
click at [1300, 203] on div "Product catalogue" at bounding box center [1304, 206] width 117 height 22
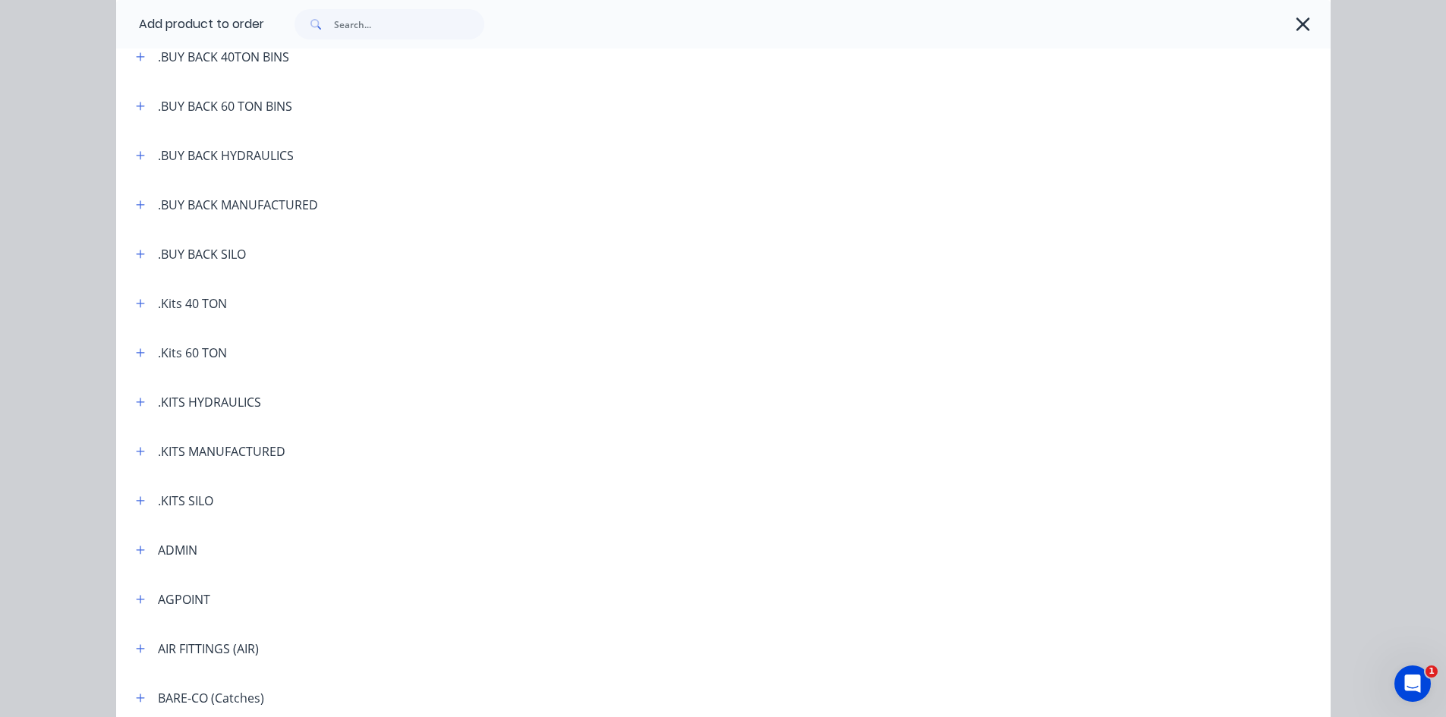
scroll to position [228, 0]
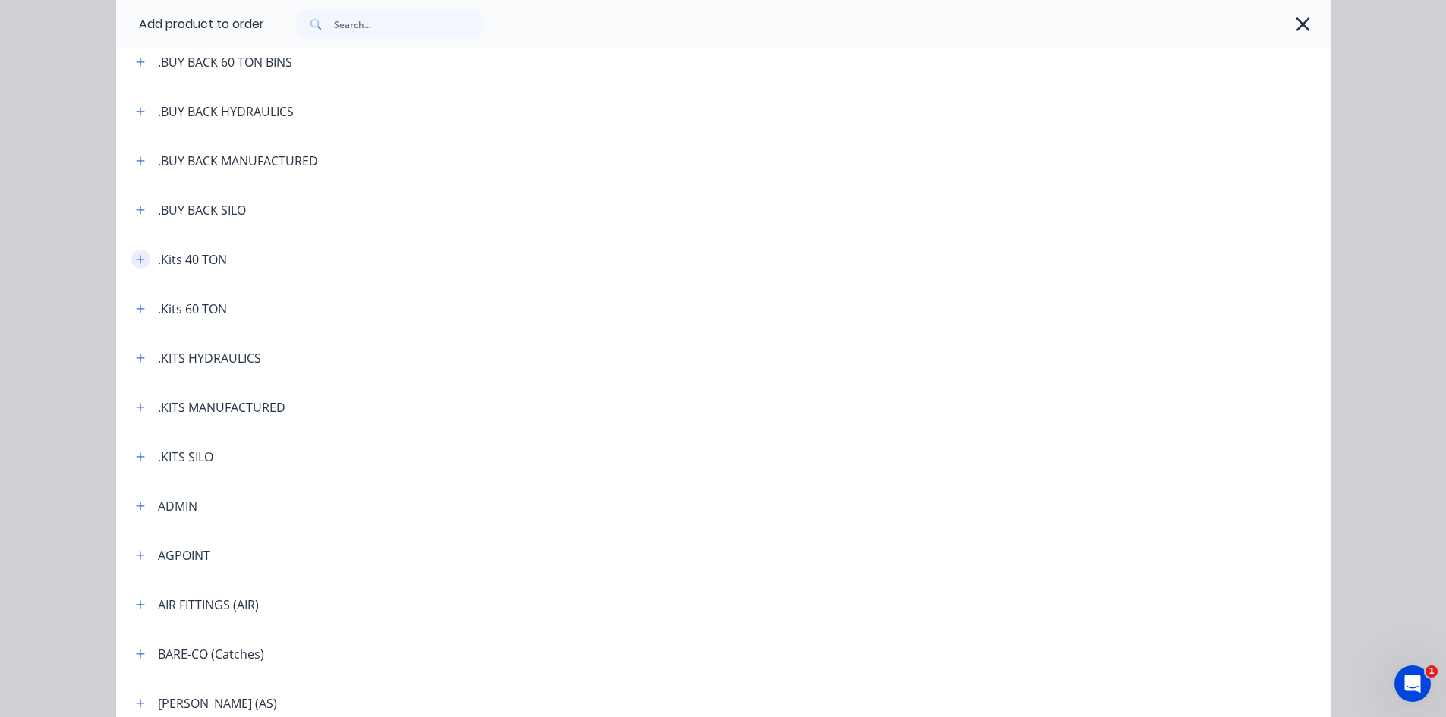
click at [136, 257] on icon "button" at bounding box center [140, 259] width 8 height 8
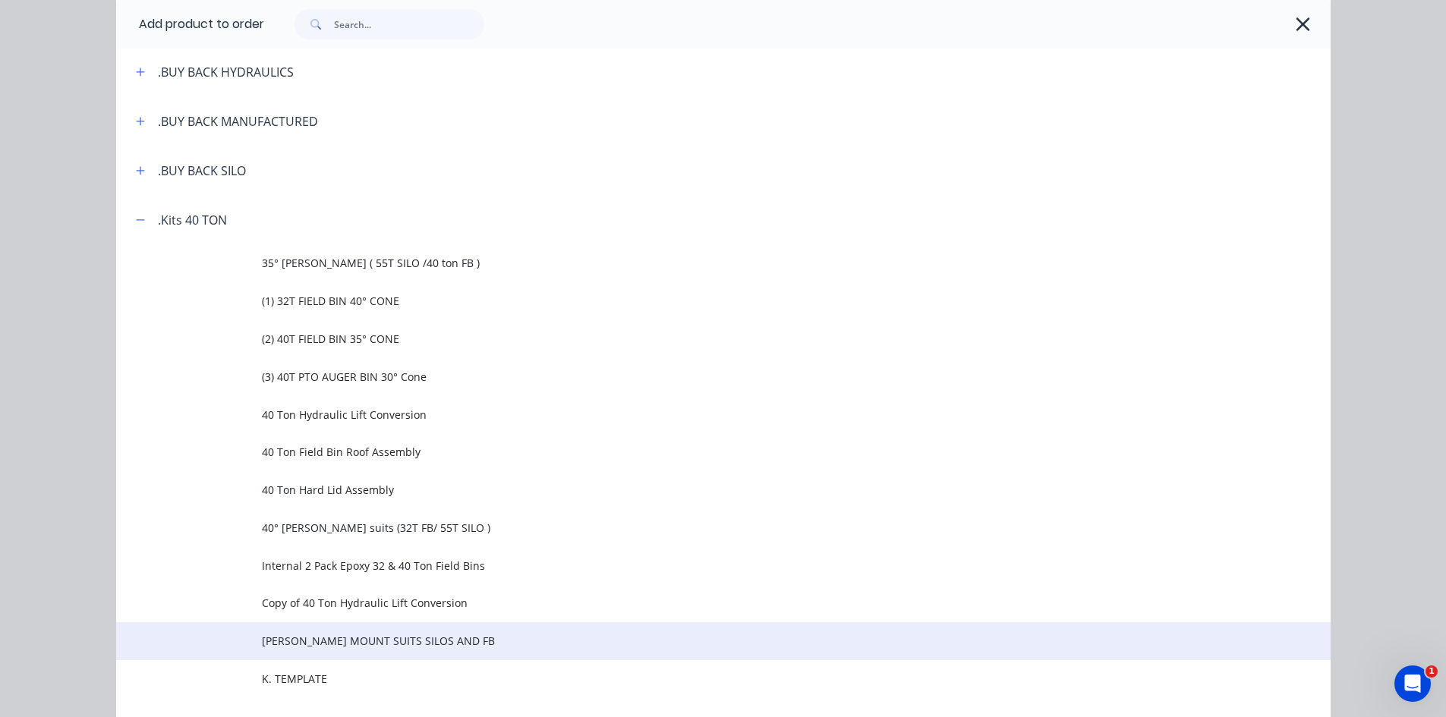
scroll to position [304, 0]
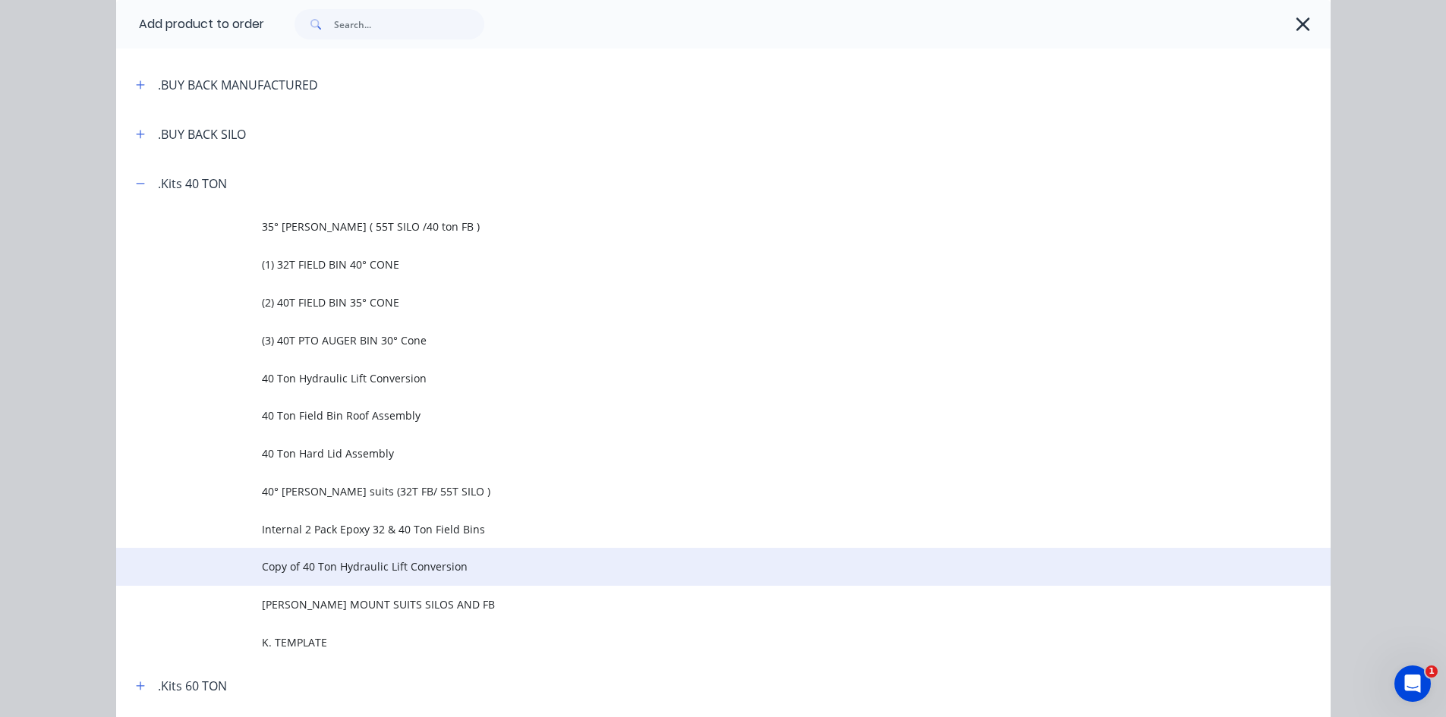
click at [305, 566] on span "Copy of 40 Ton Hydraulic Lift Conversion" at bounding box center [689, 567] width 855 height 16
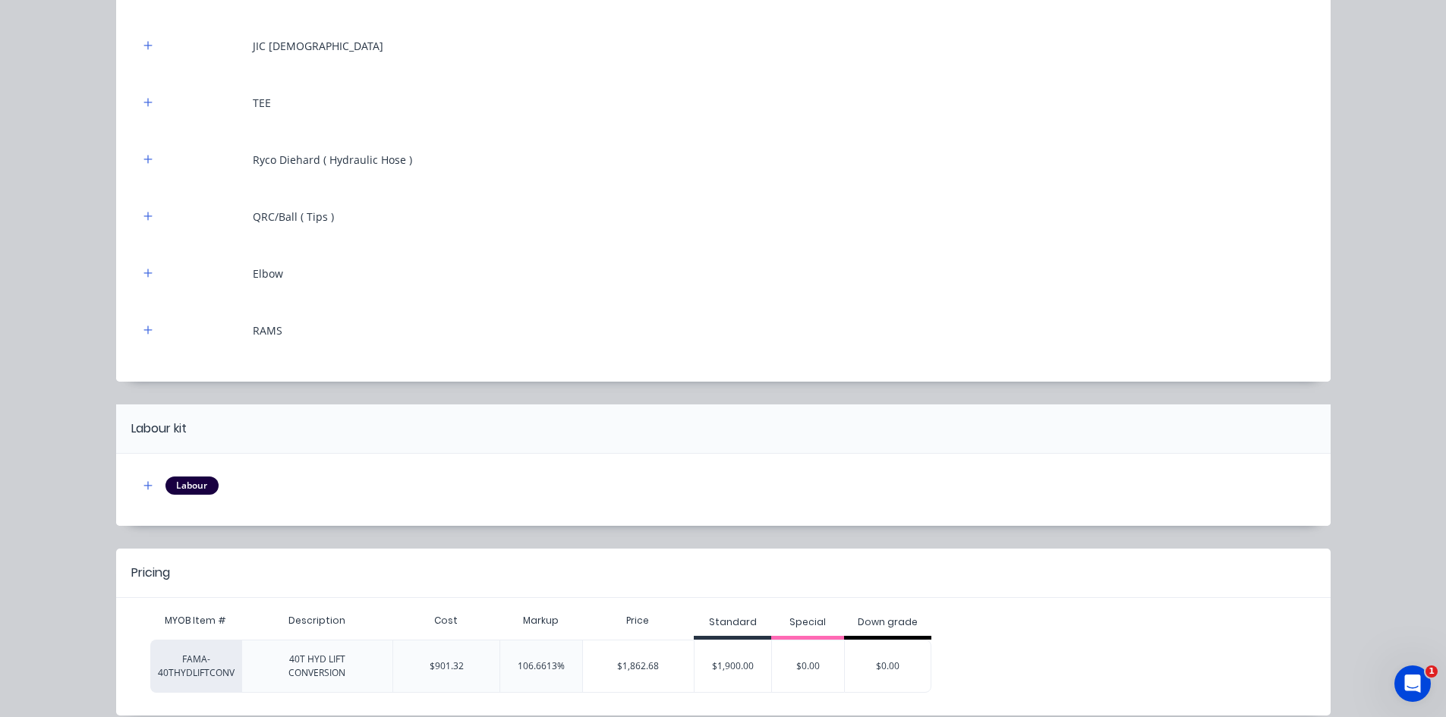
scroll to position [369, 0]
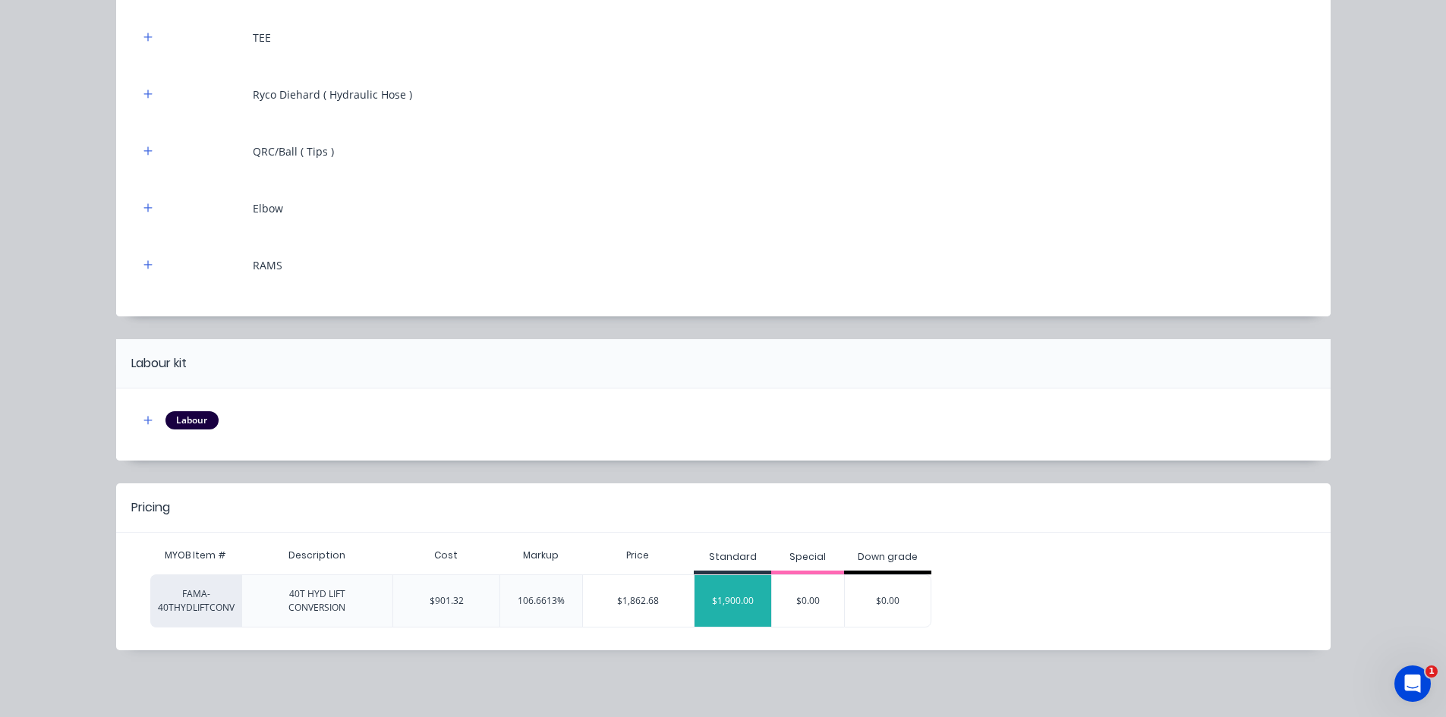
click at [739, 604] on div "$1,900.00" at bounding box center [733, 601] width 77 height 38
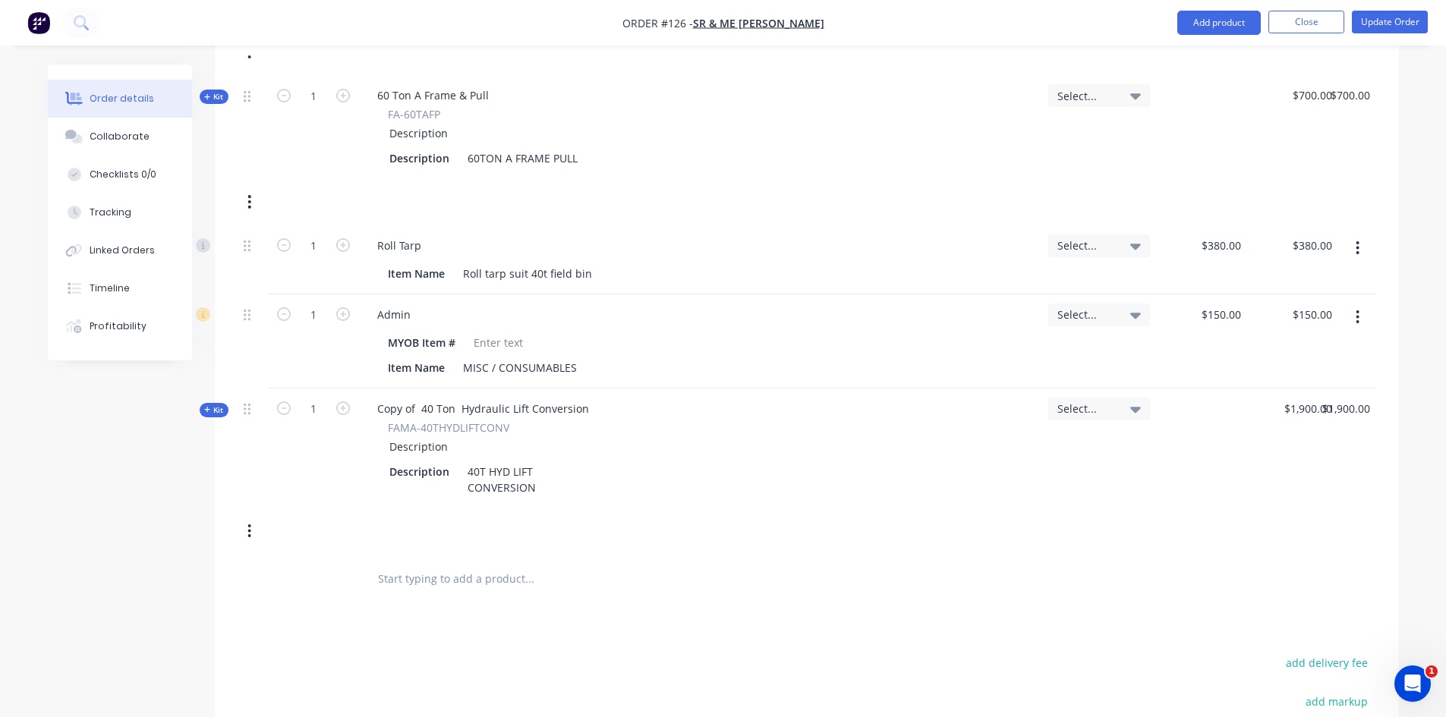
scroll to position [683, 0]
click at [1199, 26] on button "Add product" at bounding box center [1219, 23] width 84 height 24
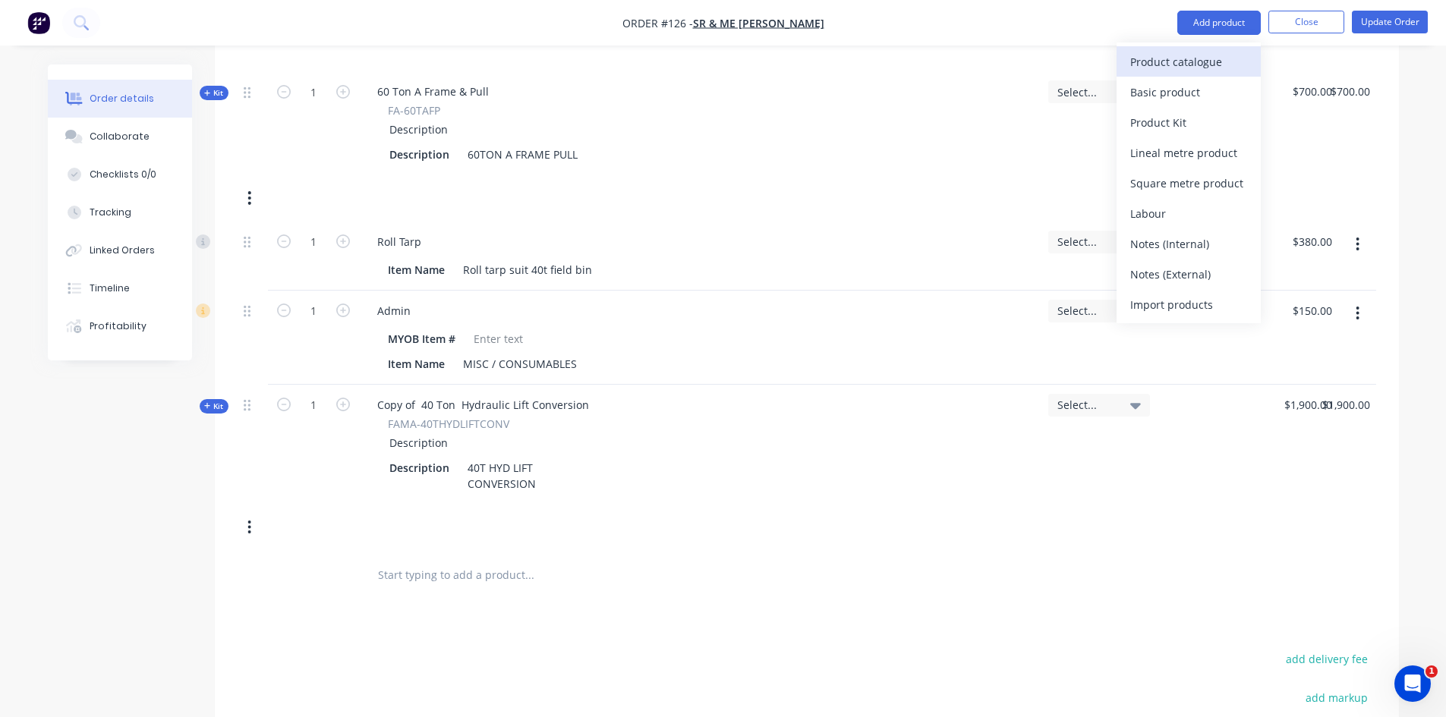
click at [1158, 61] on div "Product catalogue" at bounding box center [1188, 62] width 117 height 22
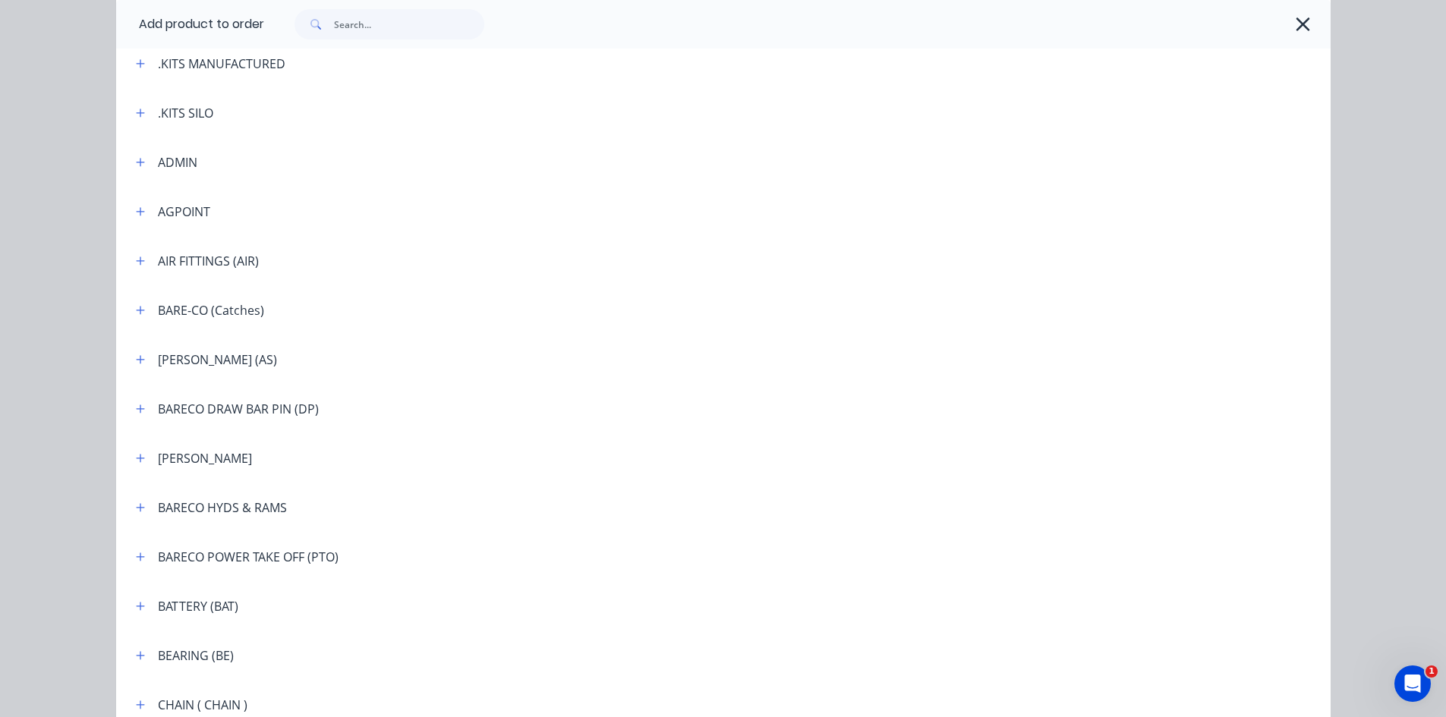
scroll to position [607, 0]
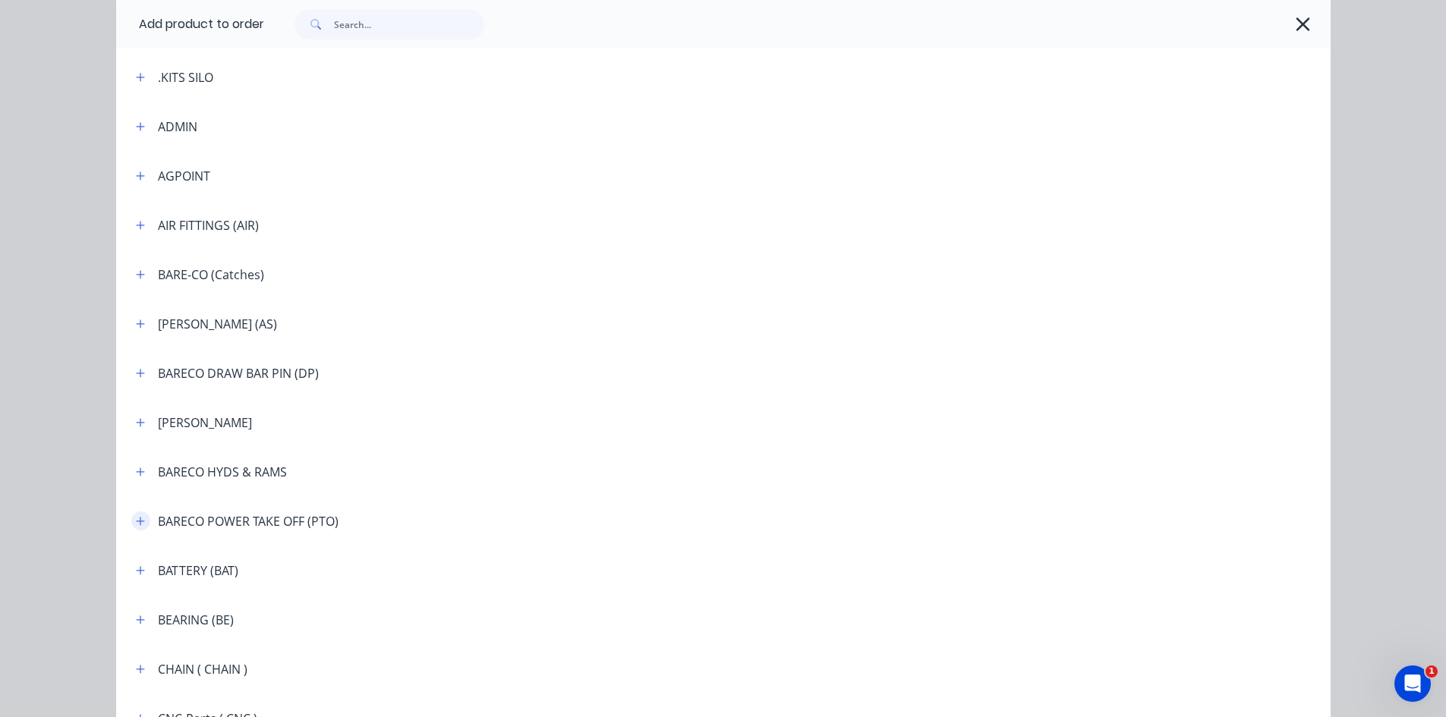
click at [136, 518] on icon "button" at bounding box center [140, 521] width 9 height 11
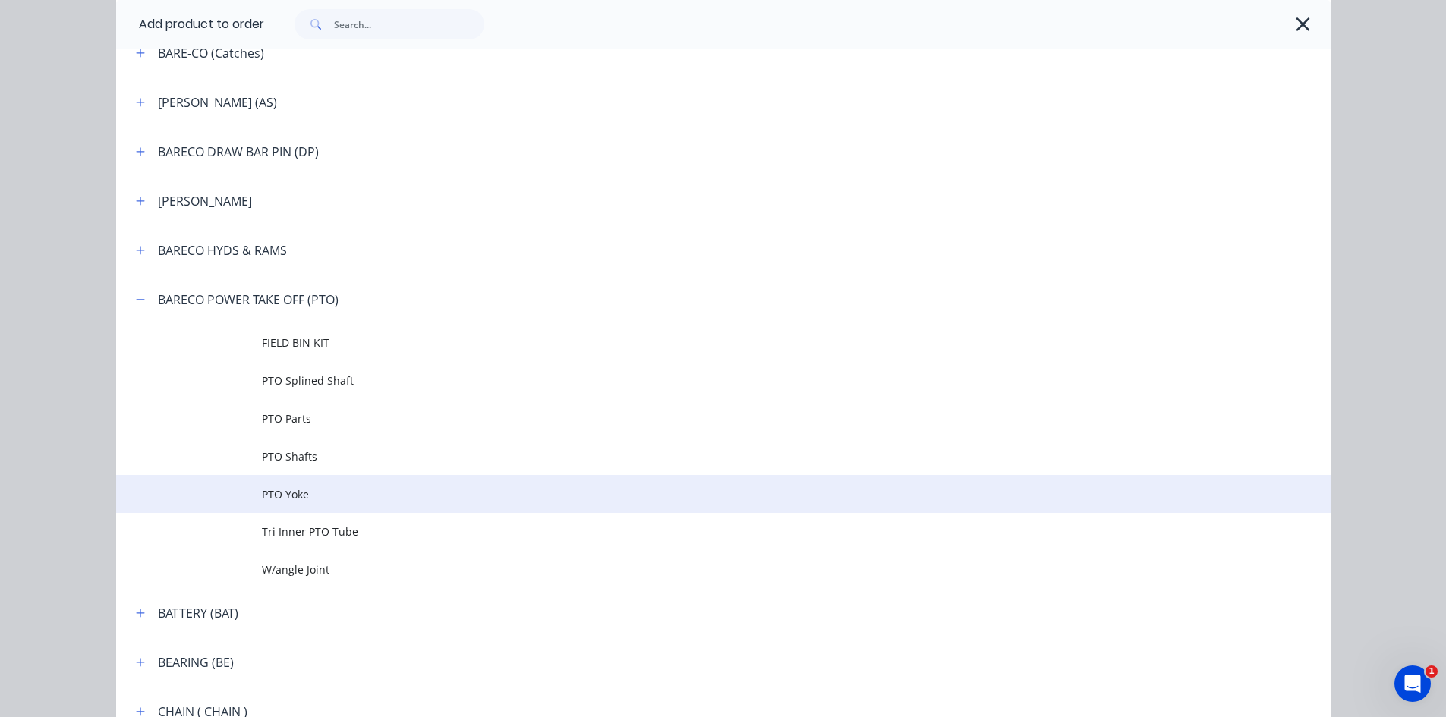
scroll to position [835, 0]
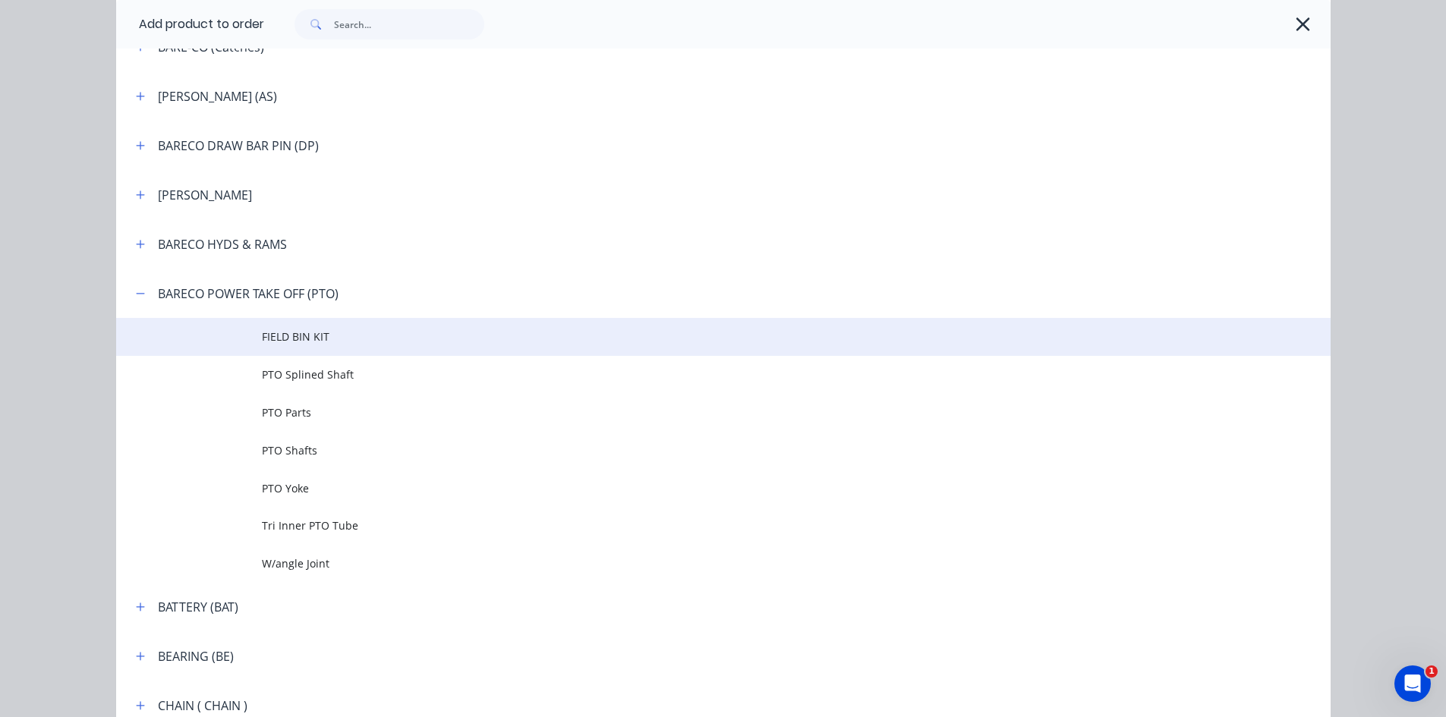
click at [272, 339] on span "FIELD BIN KIT" at bounding box center [689, 337] width 855 height 16
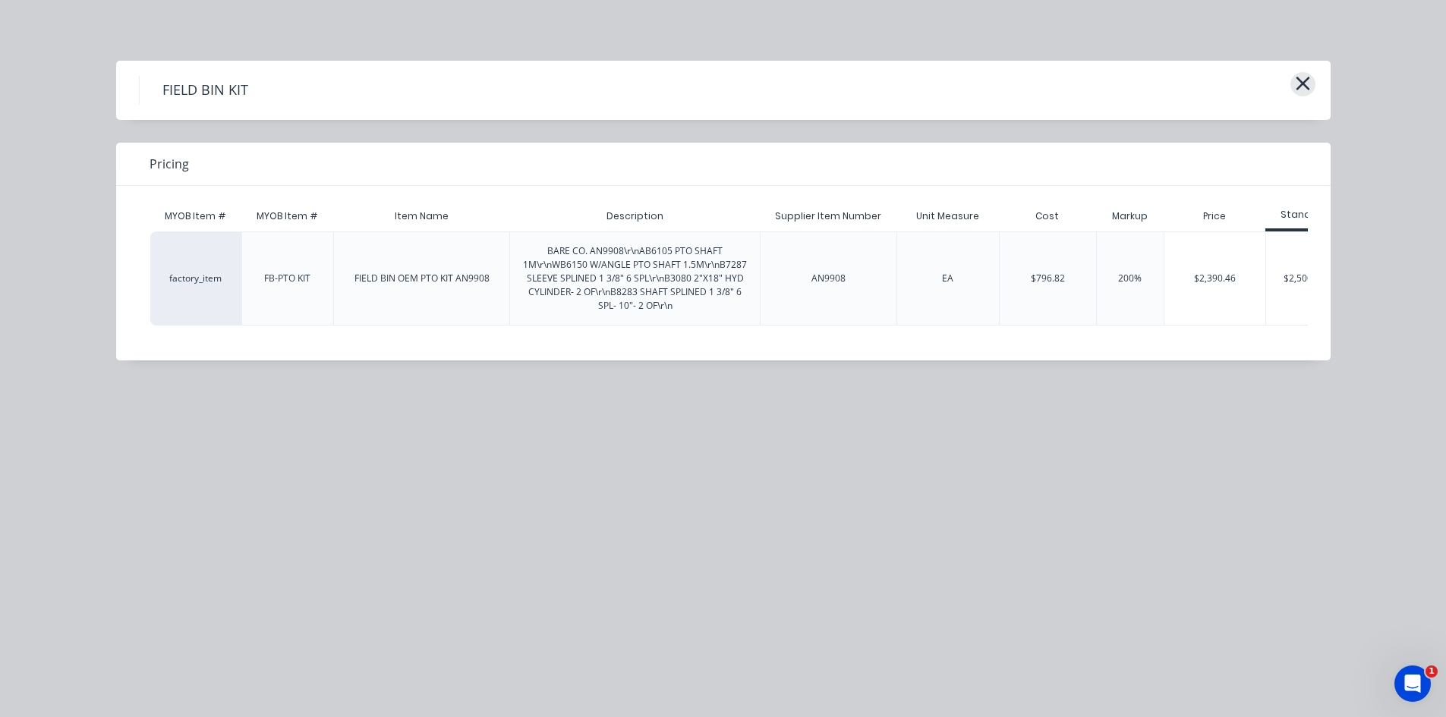
click at [1300, 85] on icon "button" at bounding box center [1303, 83] width 16 height 21
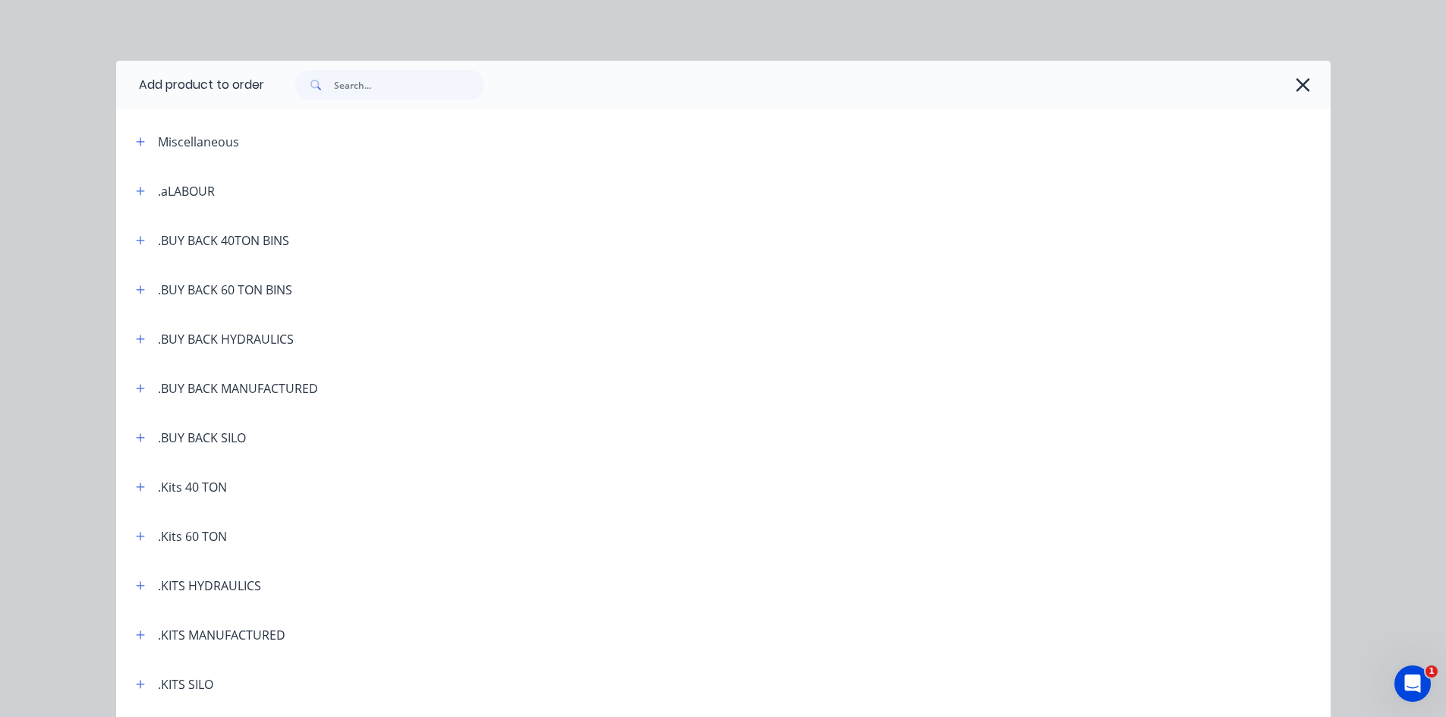
scroll to position [1104, 0]
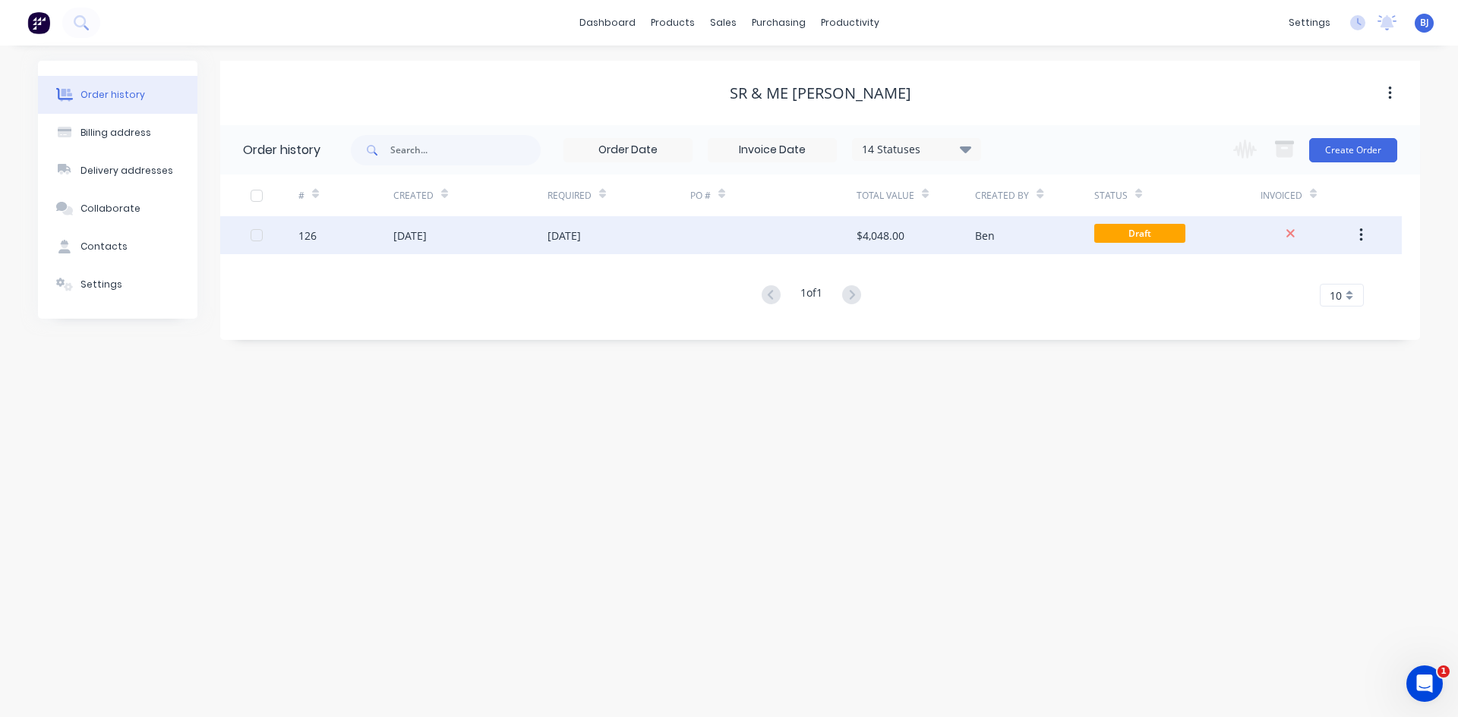
click at [544, 235] on div "25 Aug 2025" at bounding box center [470, 235] width 154 height 38
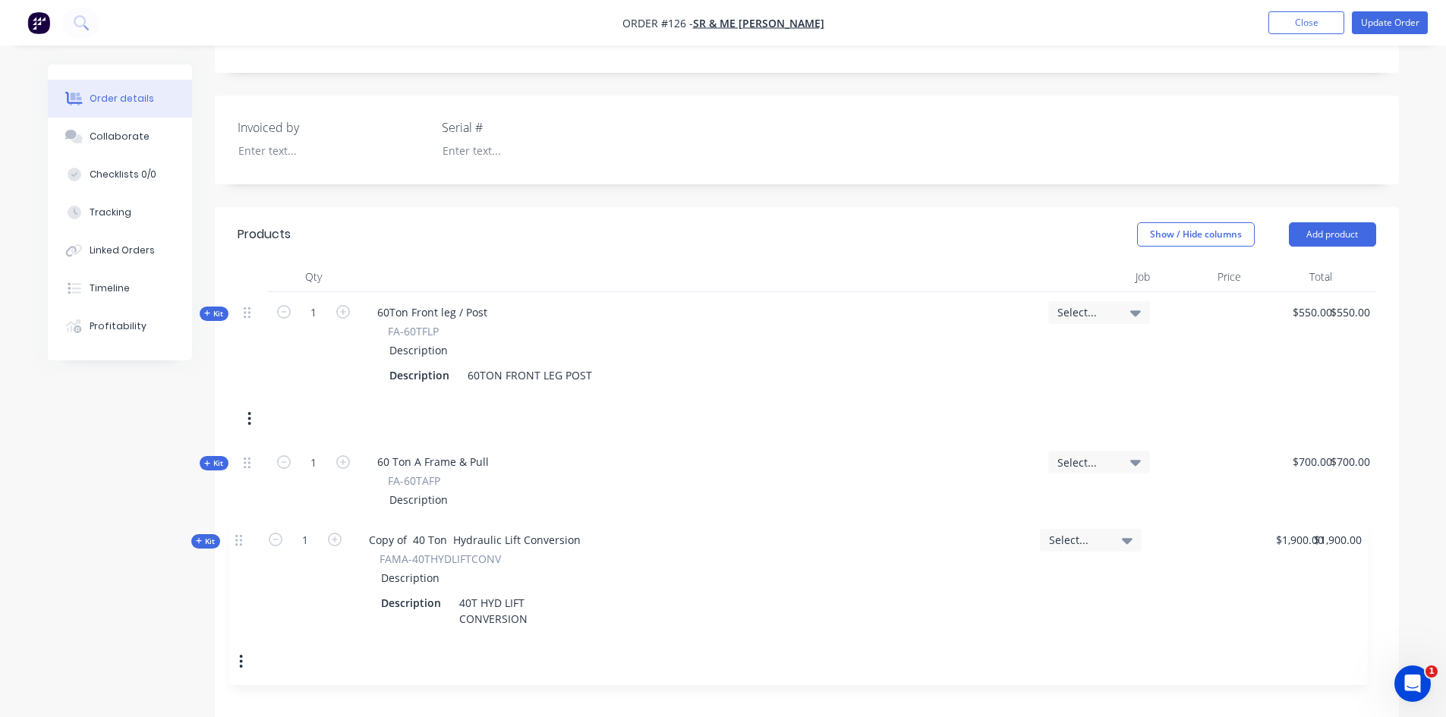
scroll to position [326, 0]
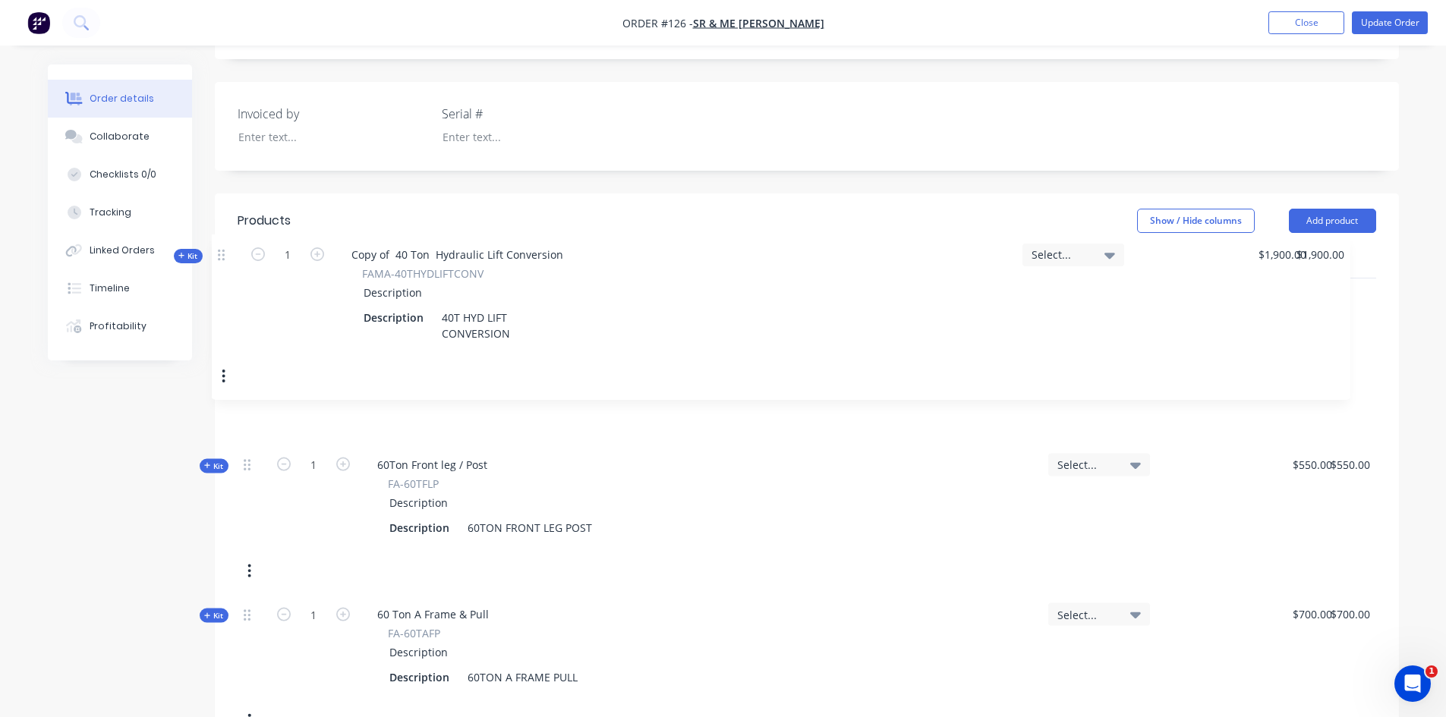
drag, startPoint x: 249, startPoint y: 314, endPoint x: 228, endPoint y: 258, distance: 59.4
click at [227, 258] on div "Qty Job Price Total Kit 1 60Ton Front leg / Post FA-60TFLP Description Descript…" at bounding box center [807, 602] width 1184 height 709
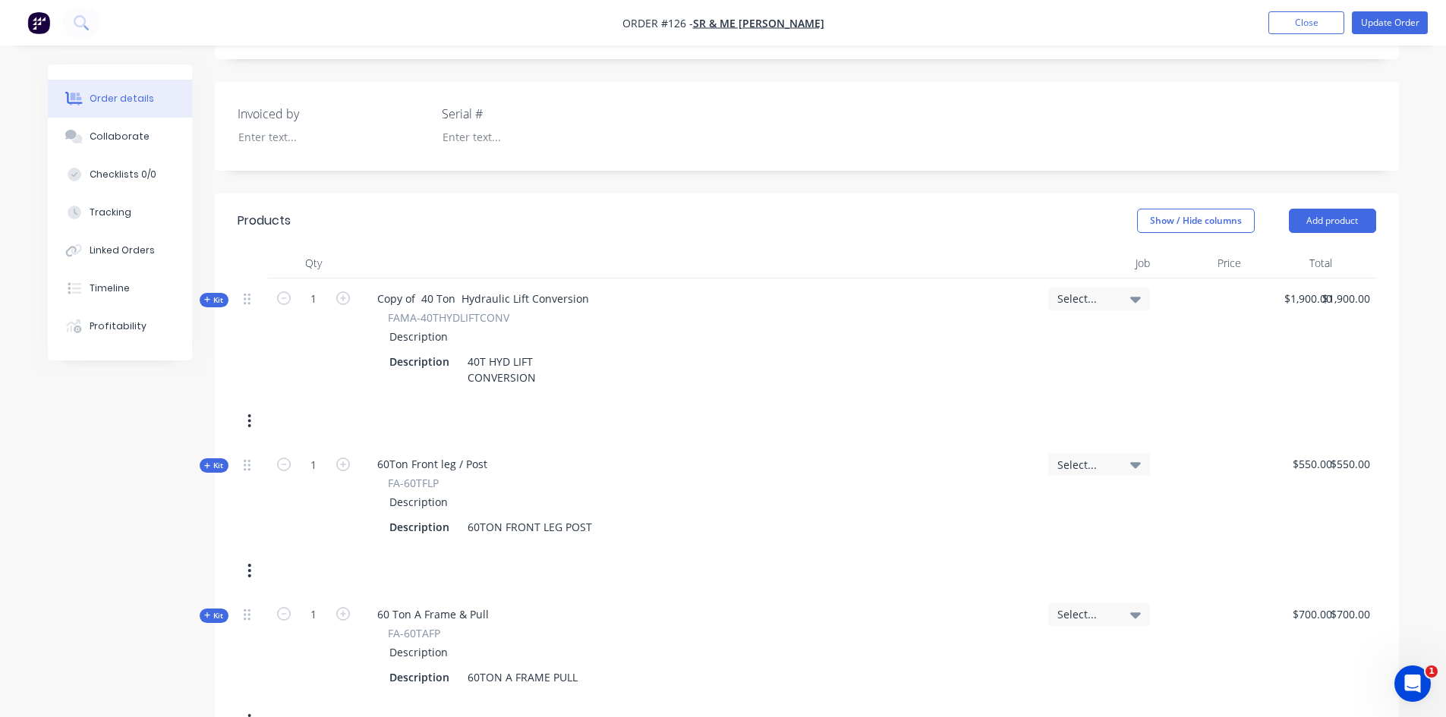
click at [247, 419] on icon "button" at bounding box center [249, 421] width 4 height 17
click at [171, 586] on div "Delete" at bounding box center [195, 583] width 117 height 22
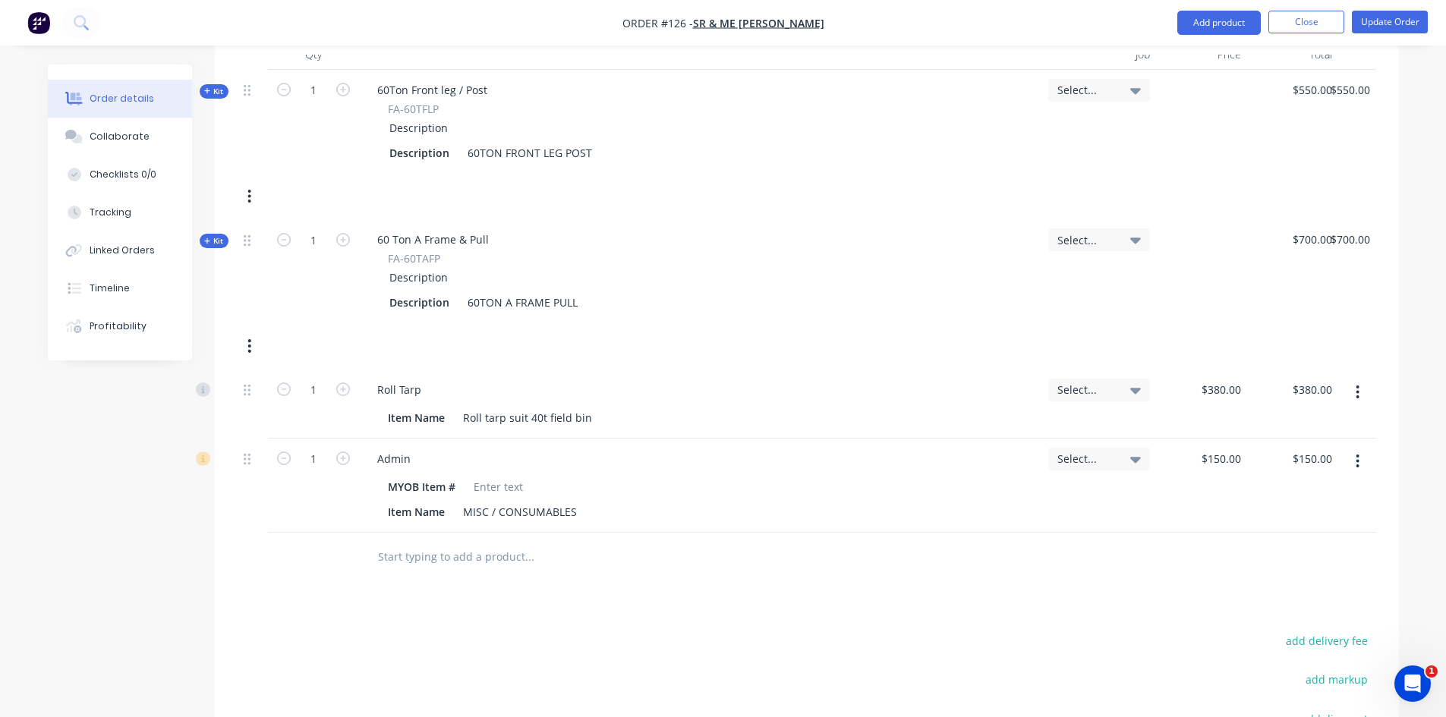
scroll to position [554, 0]
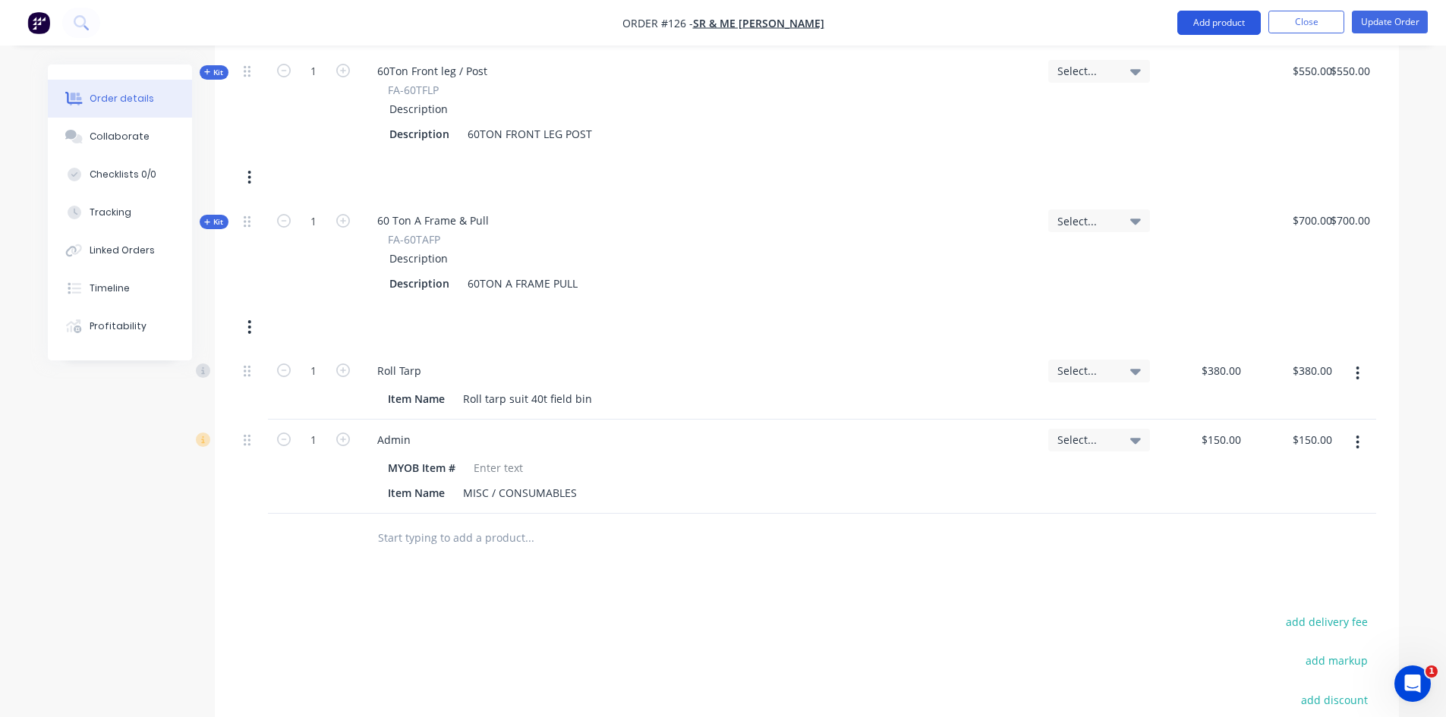
click at [1230, 20] on button "Add product" at bounding box center [1219, 23] width 84 height 24
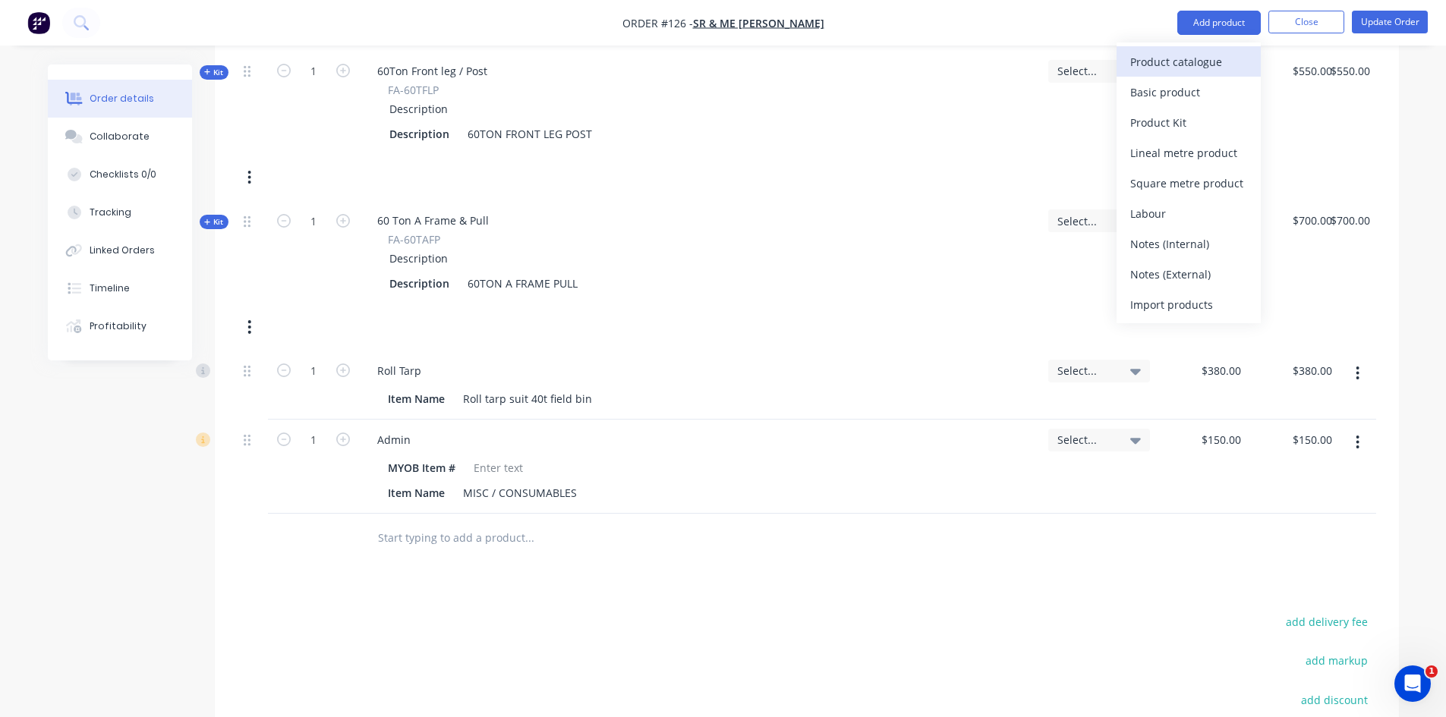
click at [1180, 64] on div "Product catalogue" at bounding box center [1188, 62] width 117 height 22
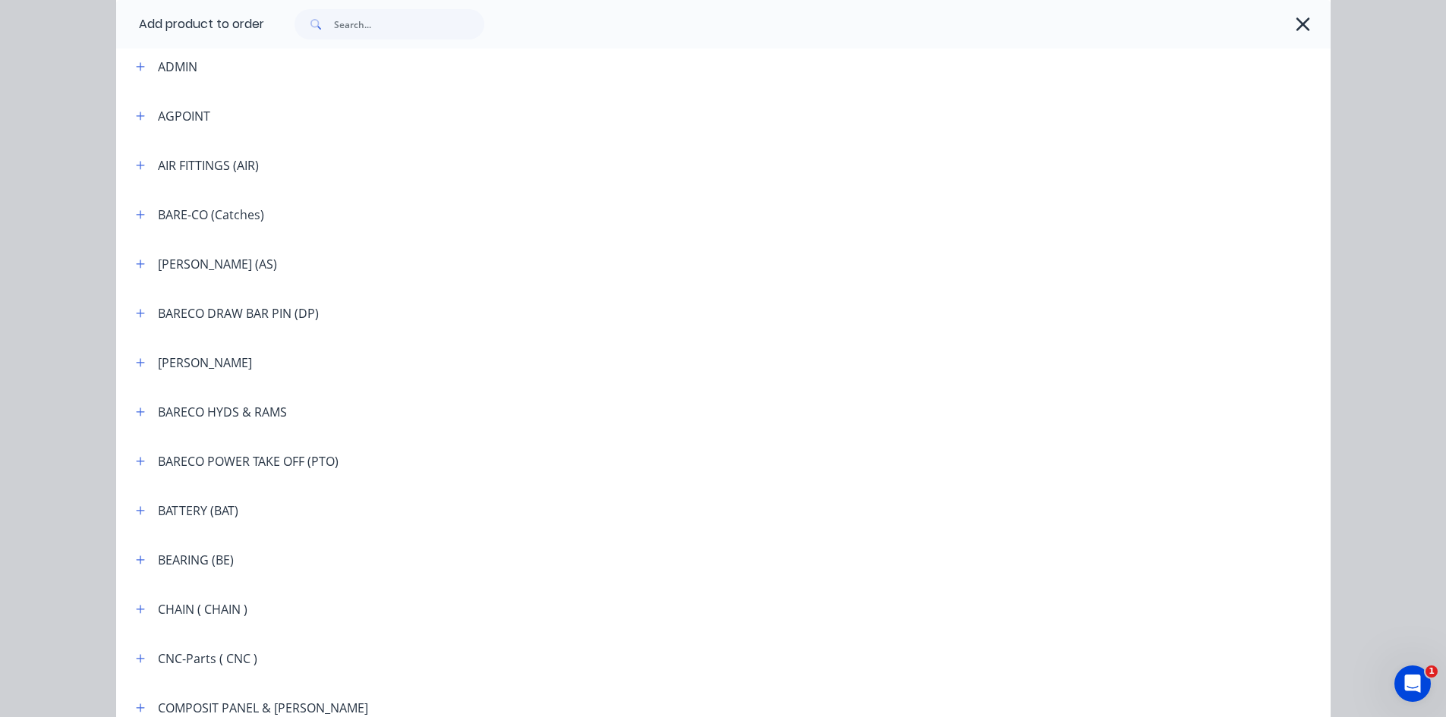
scroll to position [683, 0]
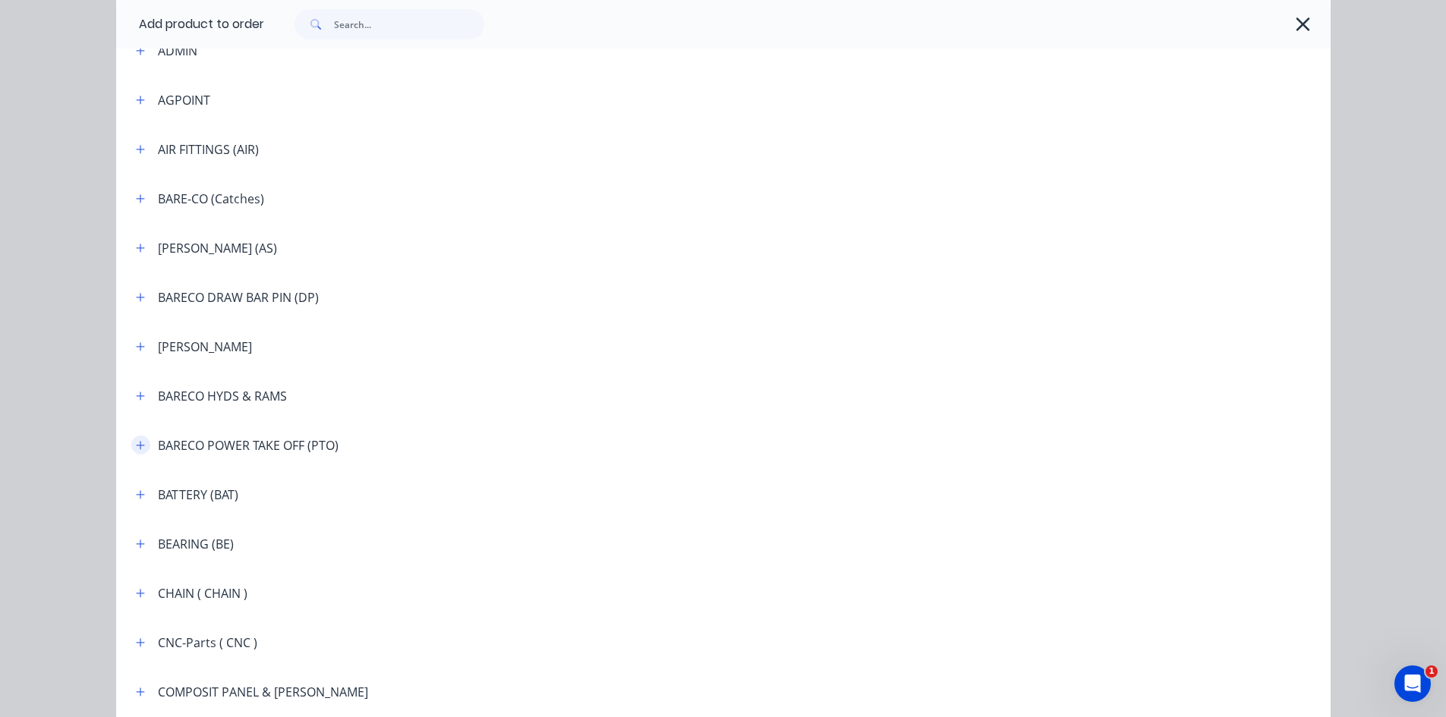
click at [136, 445] on icon "button" at bounding box center [140, 445] width 8 height 8
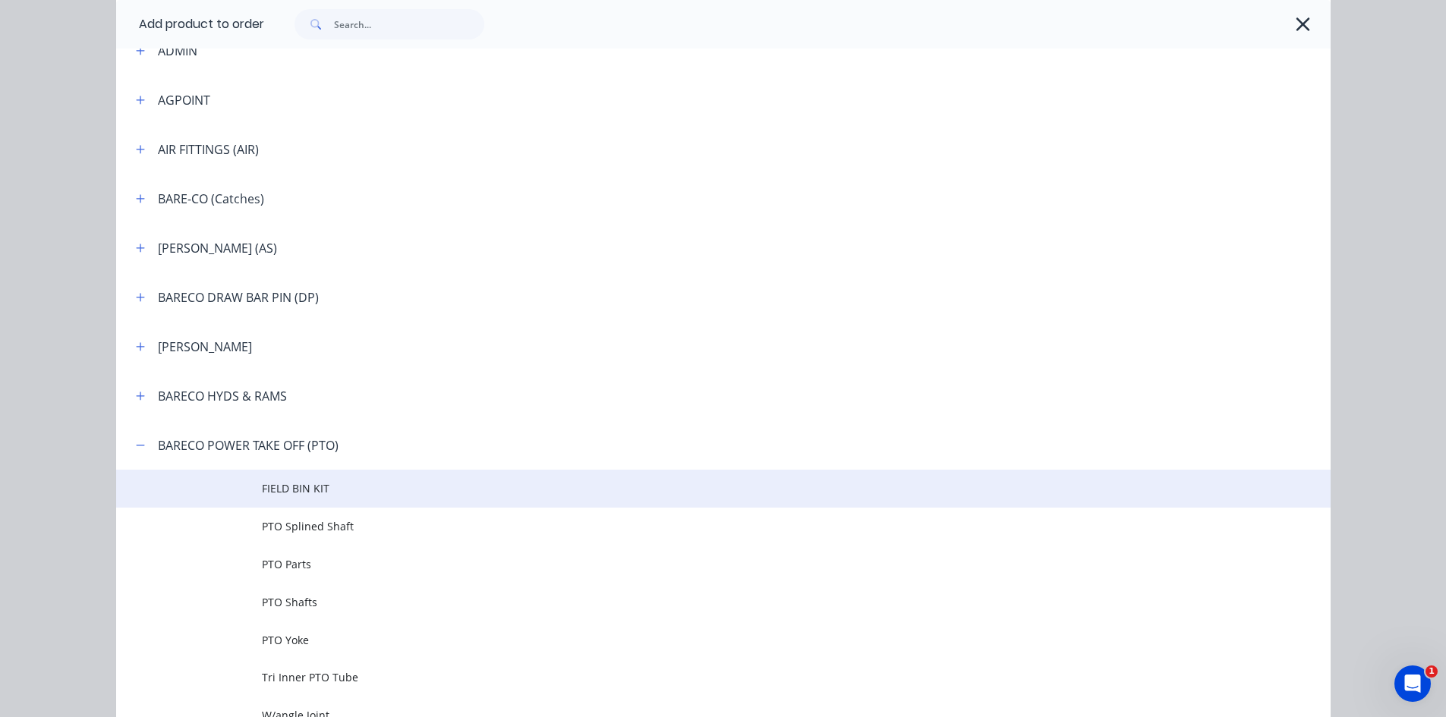
click at [269, 487] on span "FIELD BIN KIT" at bounding box center [689, 489] width 855 height 16
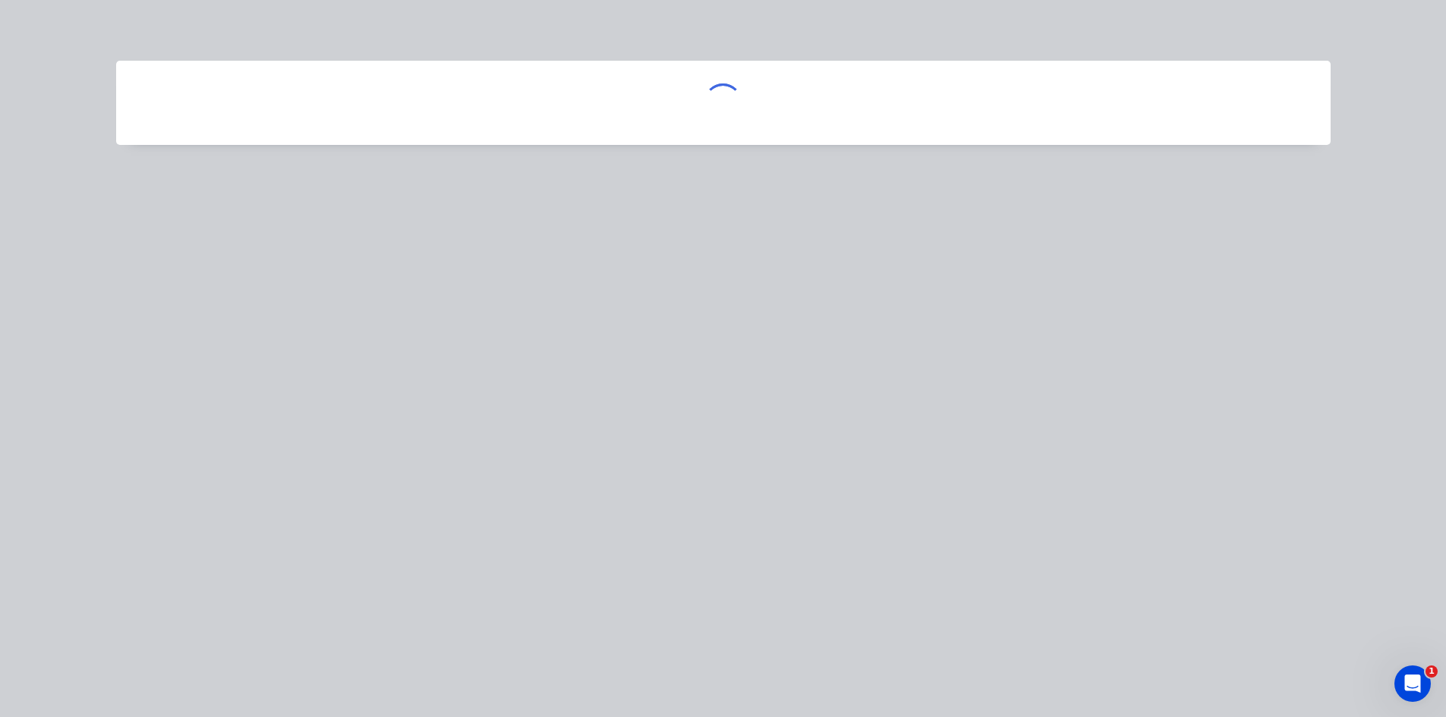
scroll to position [0, 0]
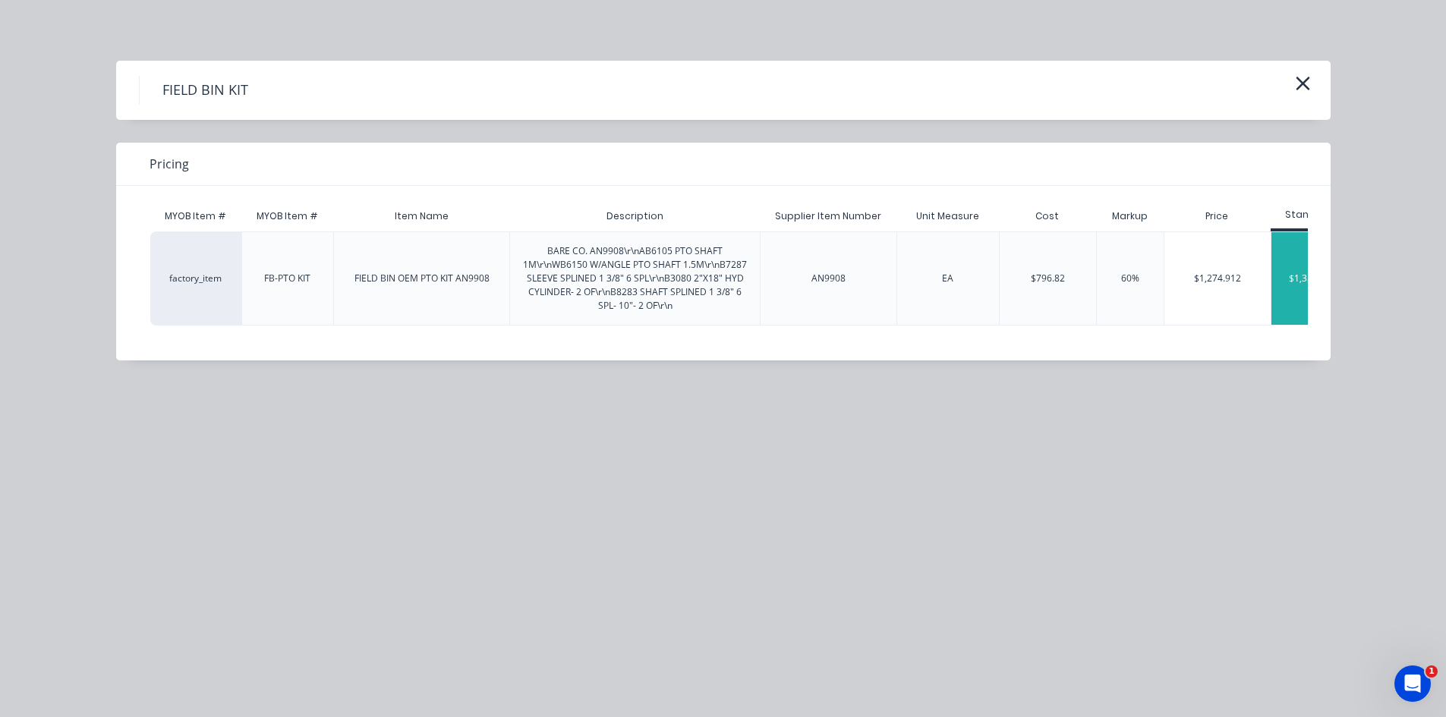
click at [1295, 295] on div "$1,350.00" at bounding box center [1310, 278] width 77 height 93
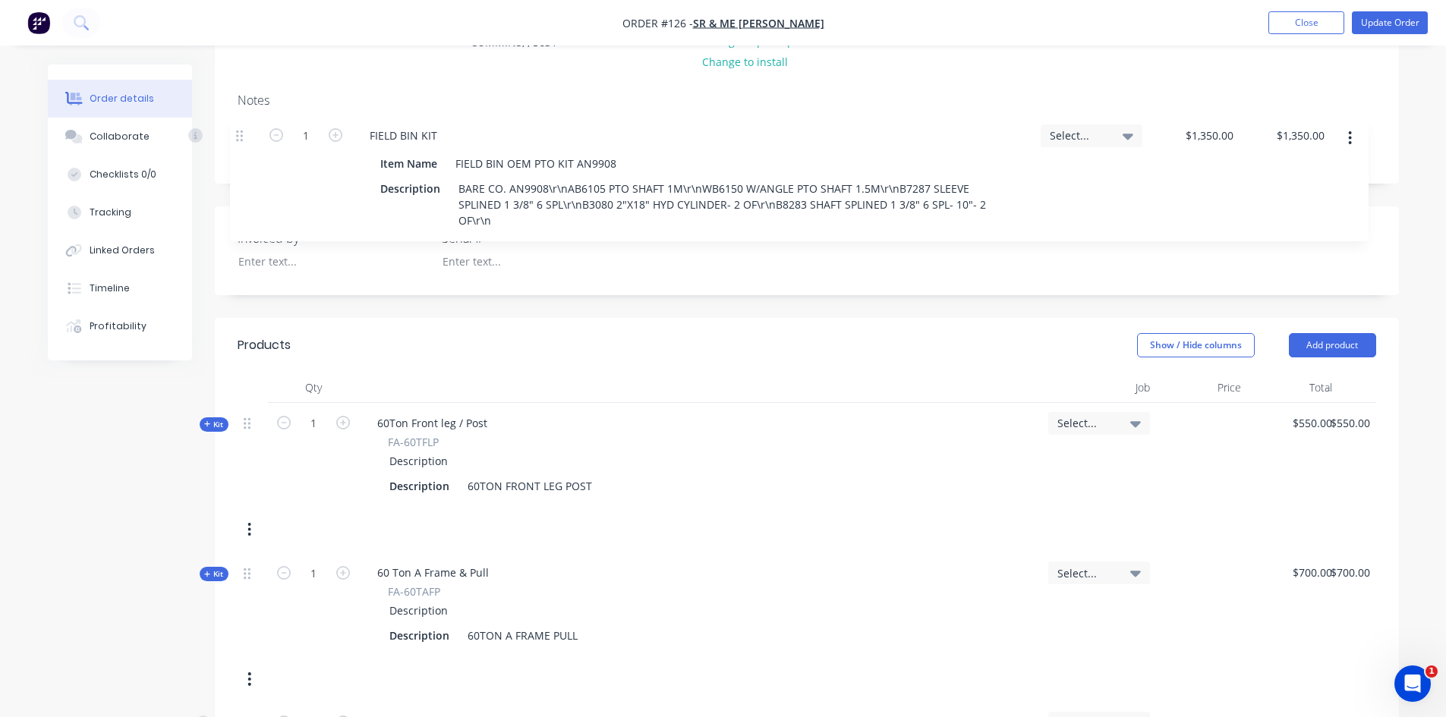
scroll to position [184, 0]
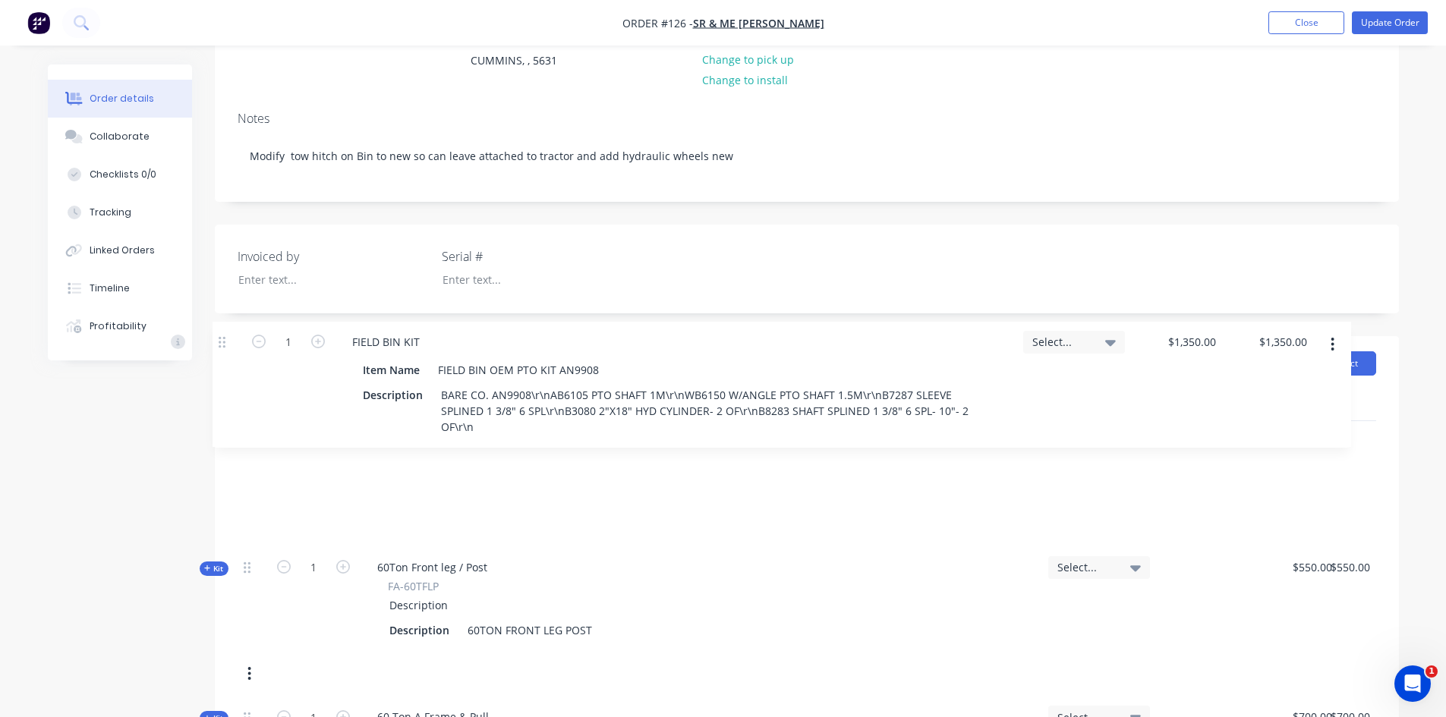
drag, startPoint x: 245, startPoint y: 532, endPoint x: 226, endPoint y: 335, distance: 198.3
click at [224, 333] on div "Created by Ben Created 25/08/25 Required 25/08/25 Assigned to Add team member I…" at bounding box center [807, 636] width 1184 height 1510
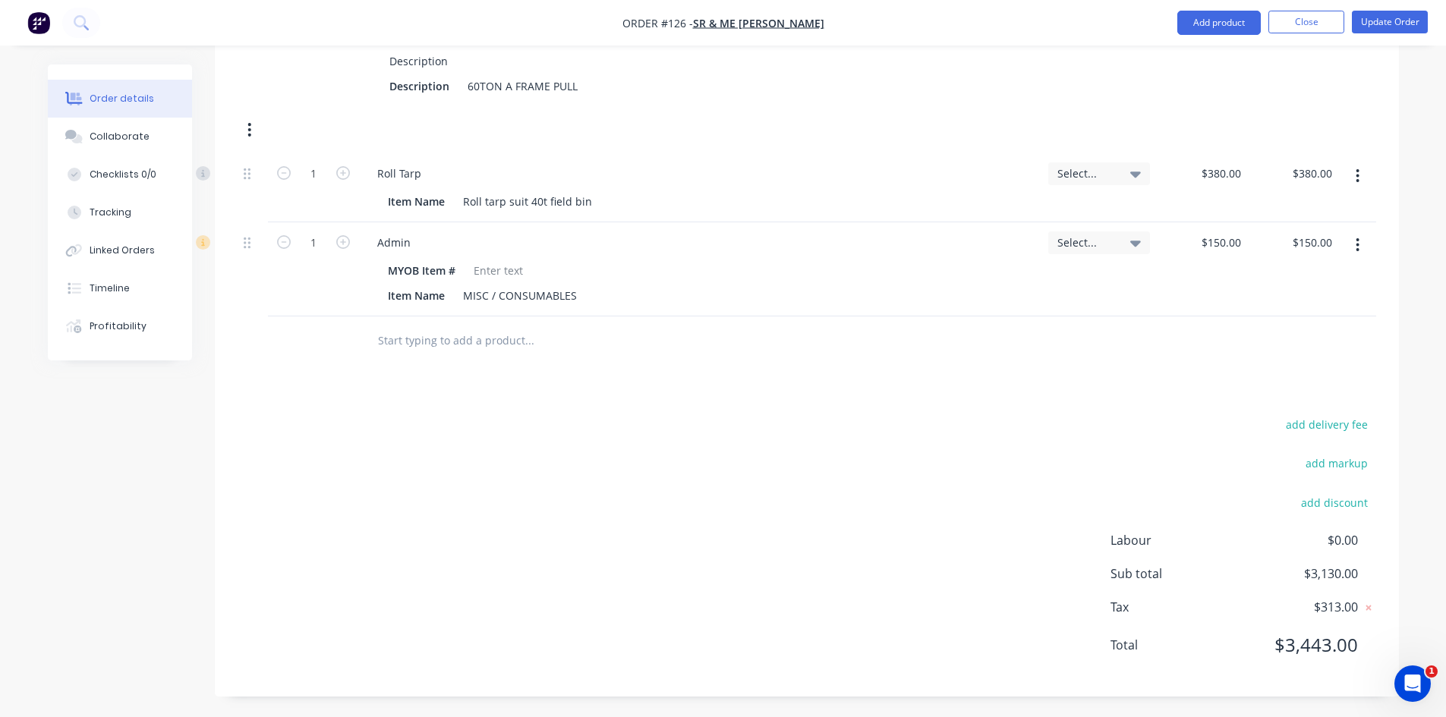
scroll to position [880, 0]
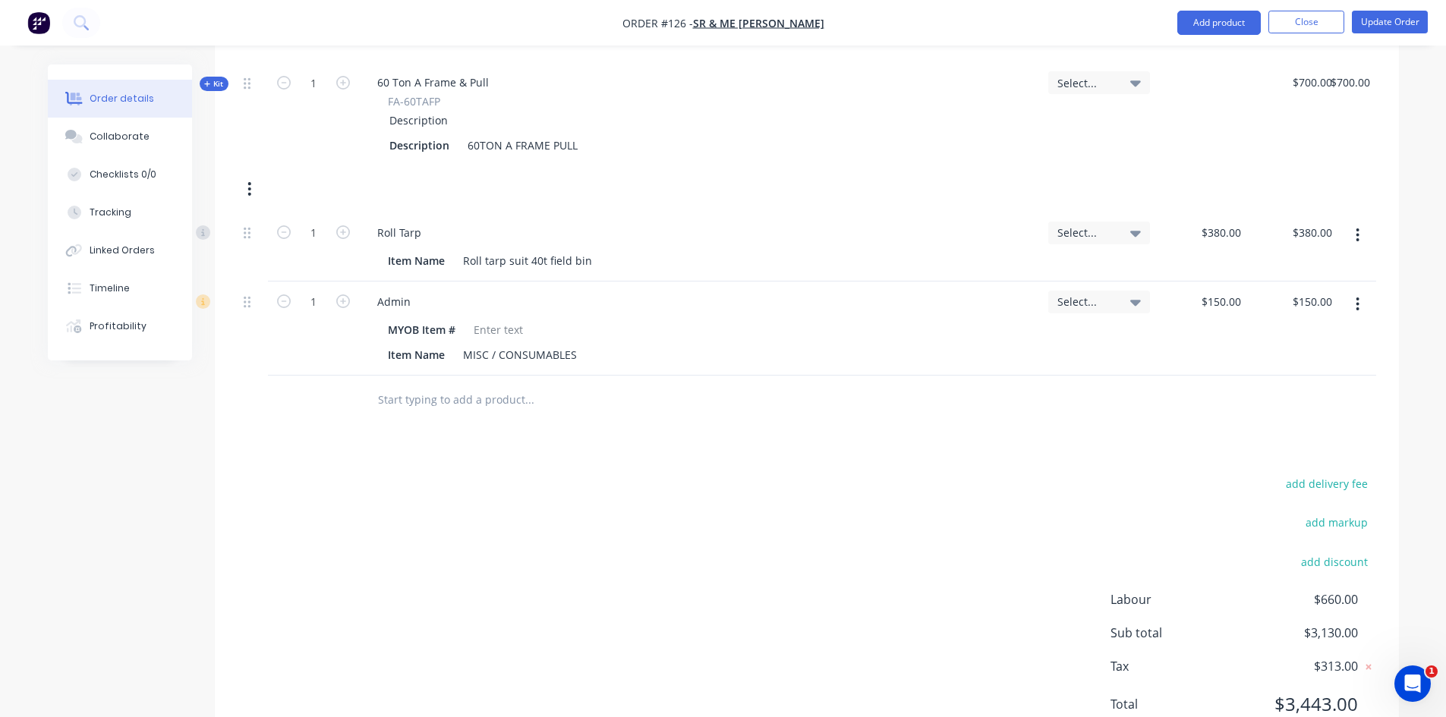
scroll to position [835, 0]
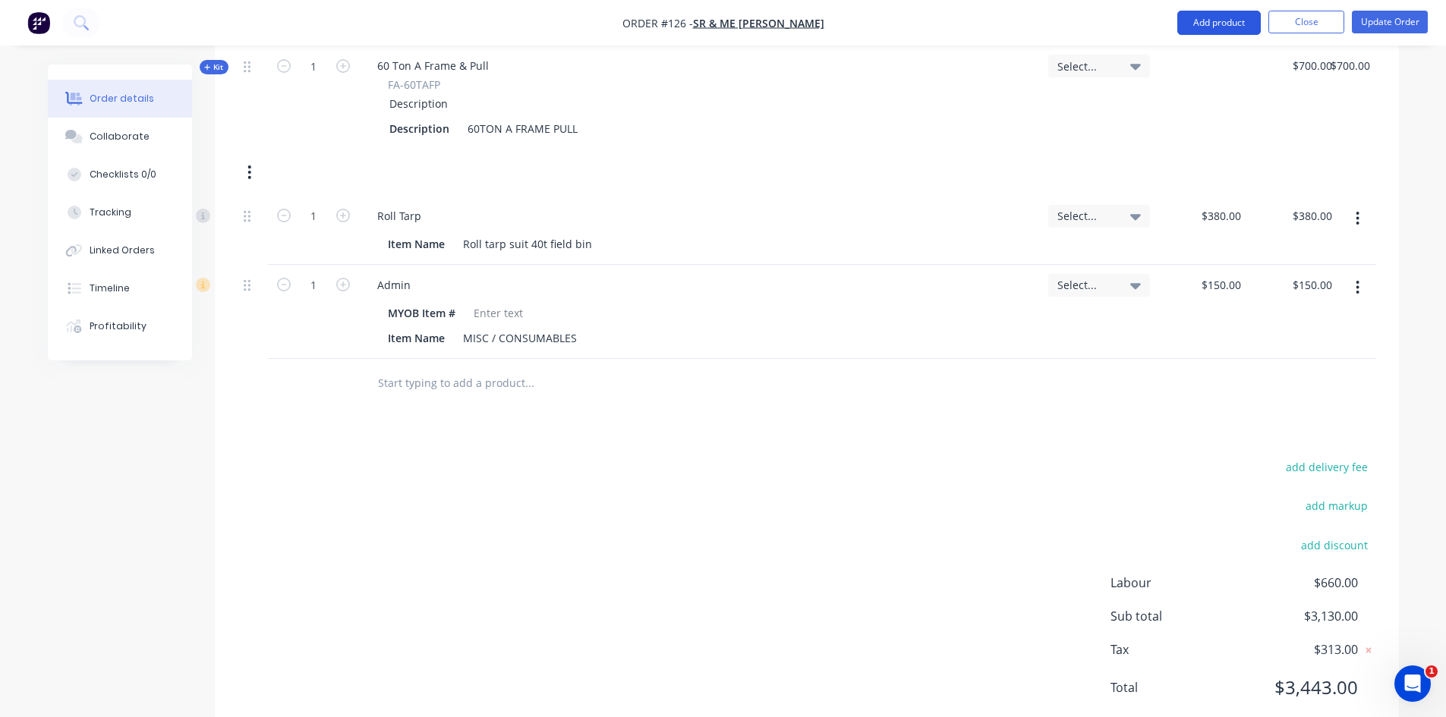
click at [1216, 25] on button "Add product" at bounding box center [1219, 23] width 84 height 24
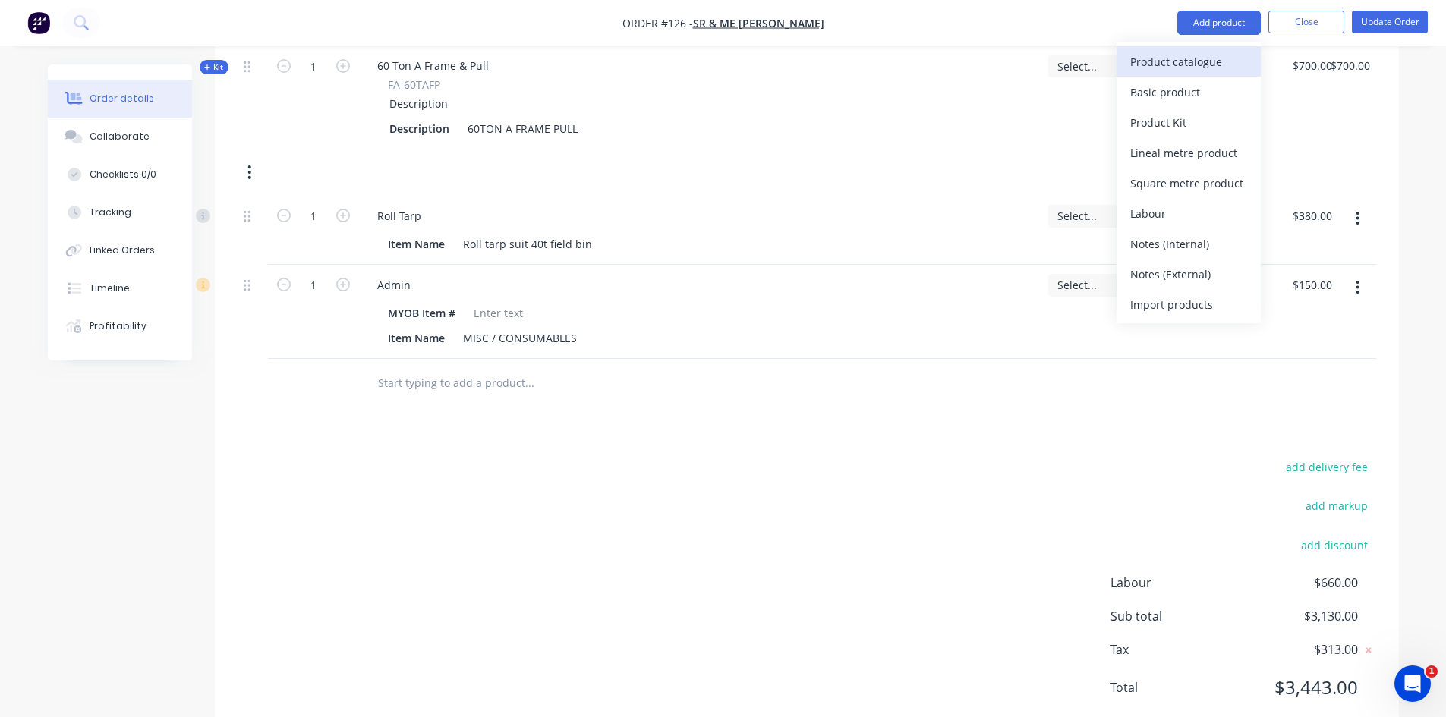
click at [1195, 61] on div "Product catalogue" at bounding box center [1188, 62] width 117 height 22
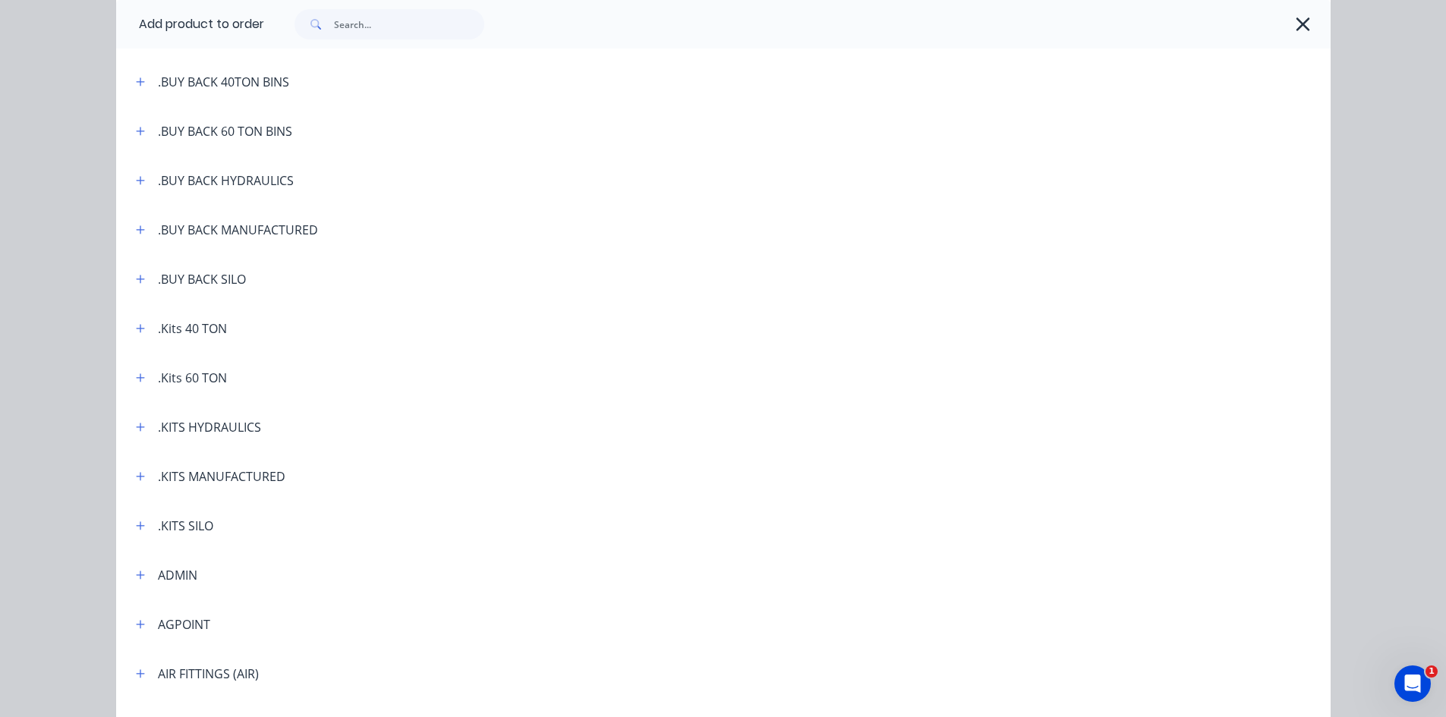
scroll to position [228, 0]
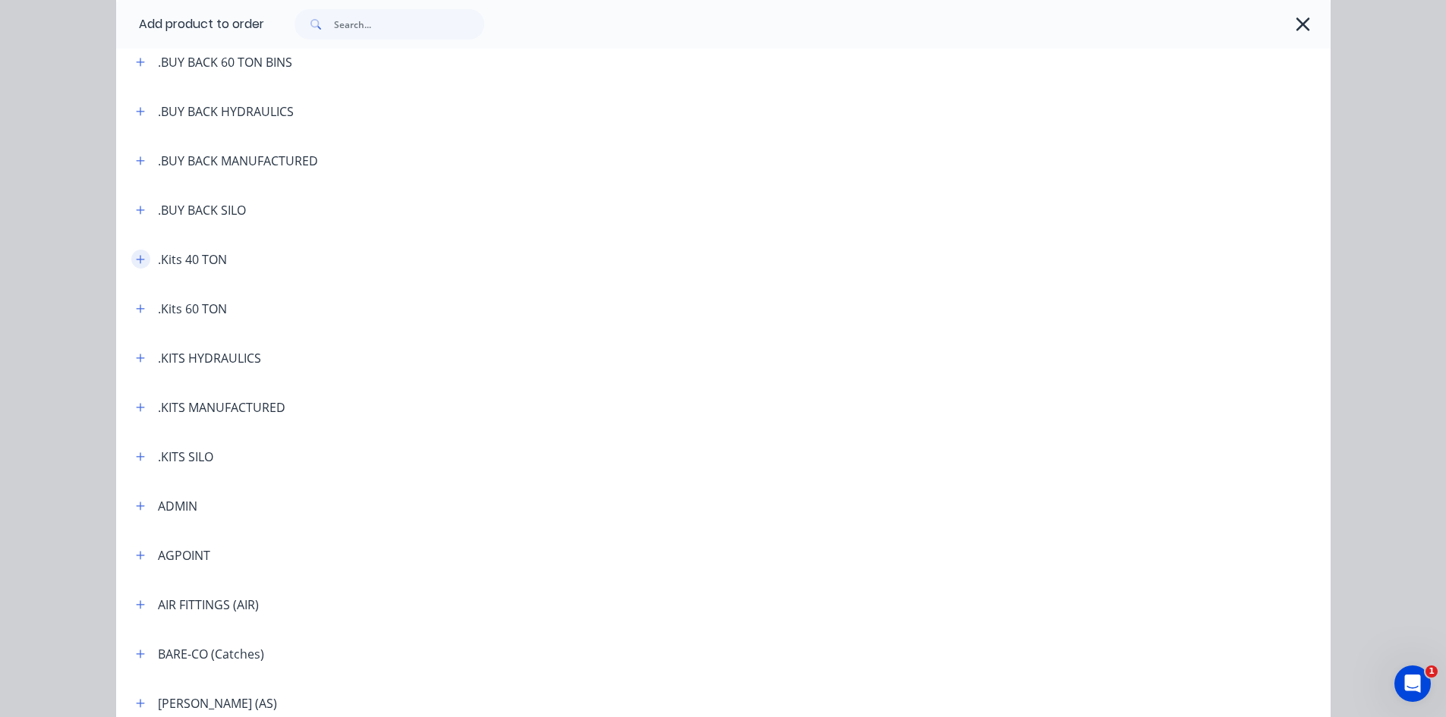
click at [136, 257] on icon "button" at bounding box center [140, 259] width 9 height 11
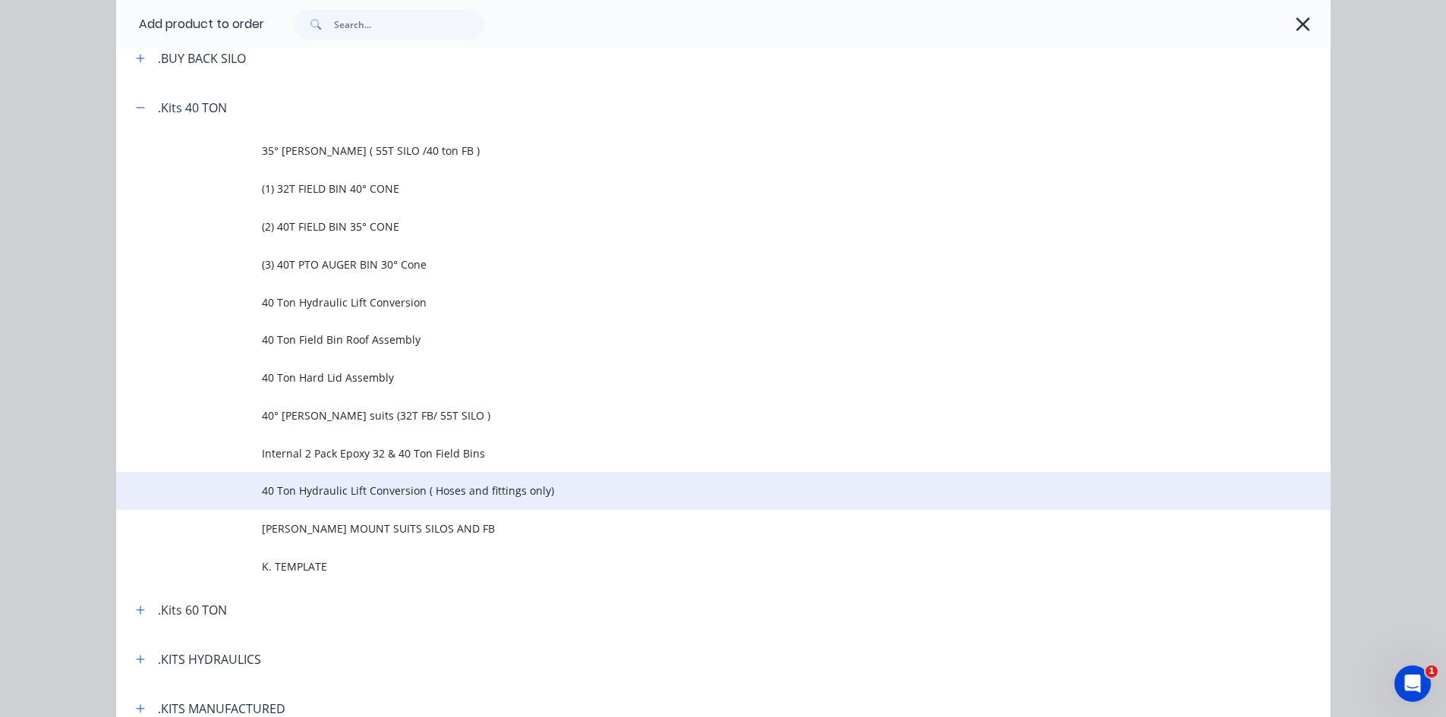
scroll to position [455, 0]
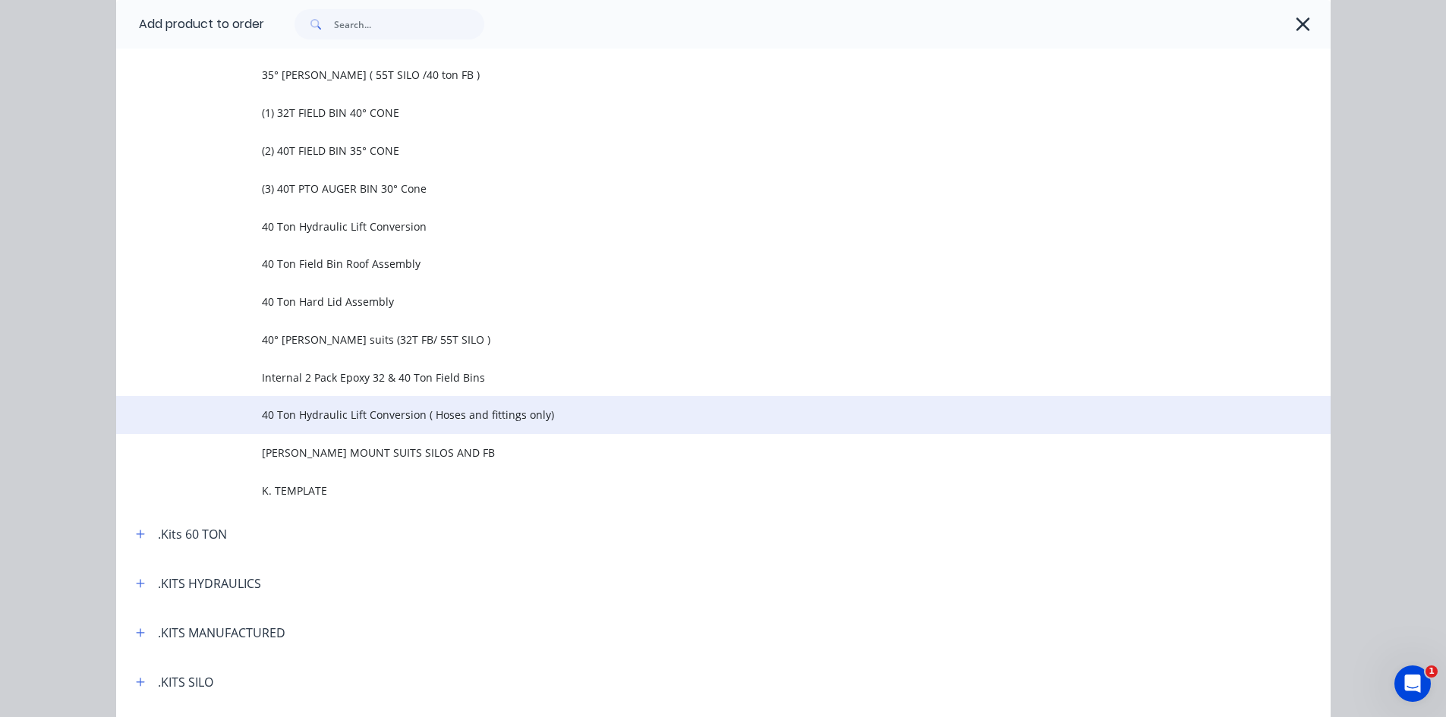
click at [346, 413] on span "40 Ton Hydraulic Lift Conversion ( Hoses and fittings only)" at bounding box center [689, 415] width 855 height 16
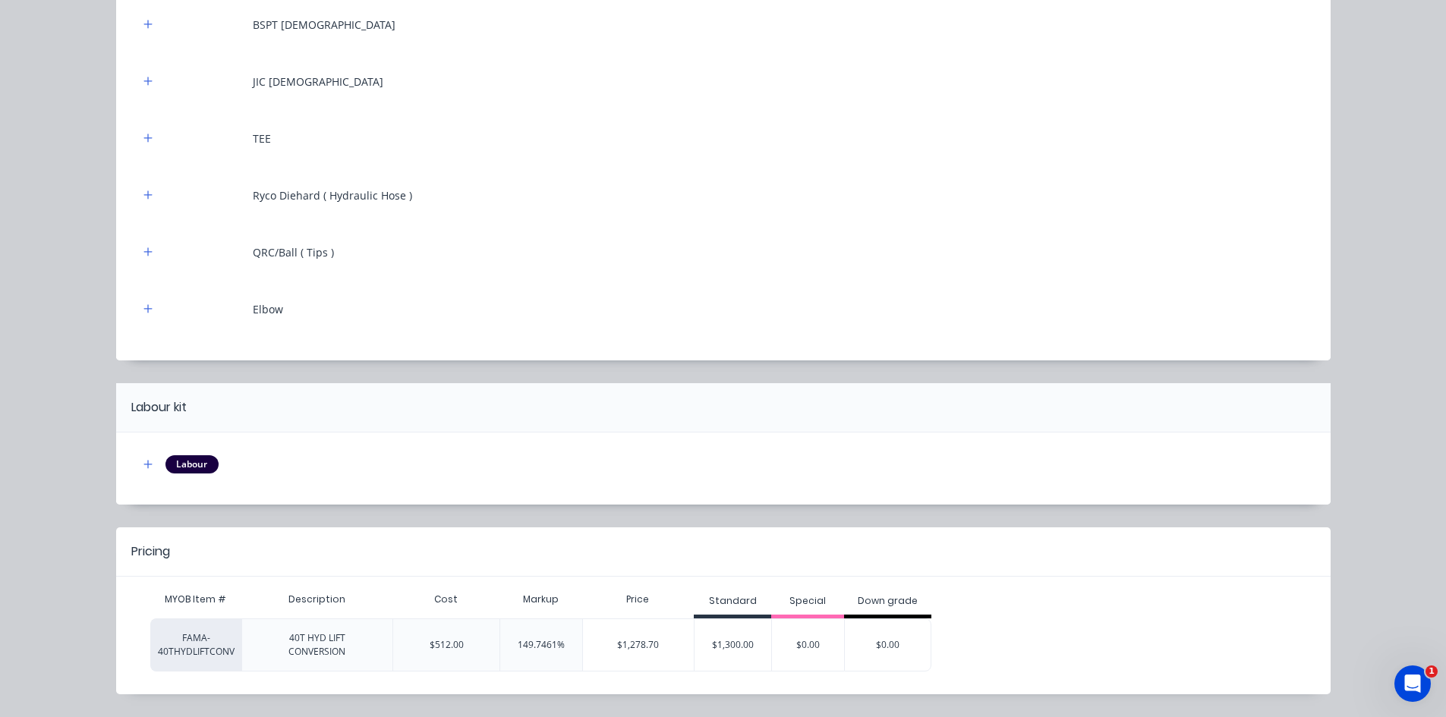
scroll to position [304, 0]
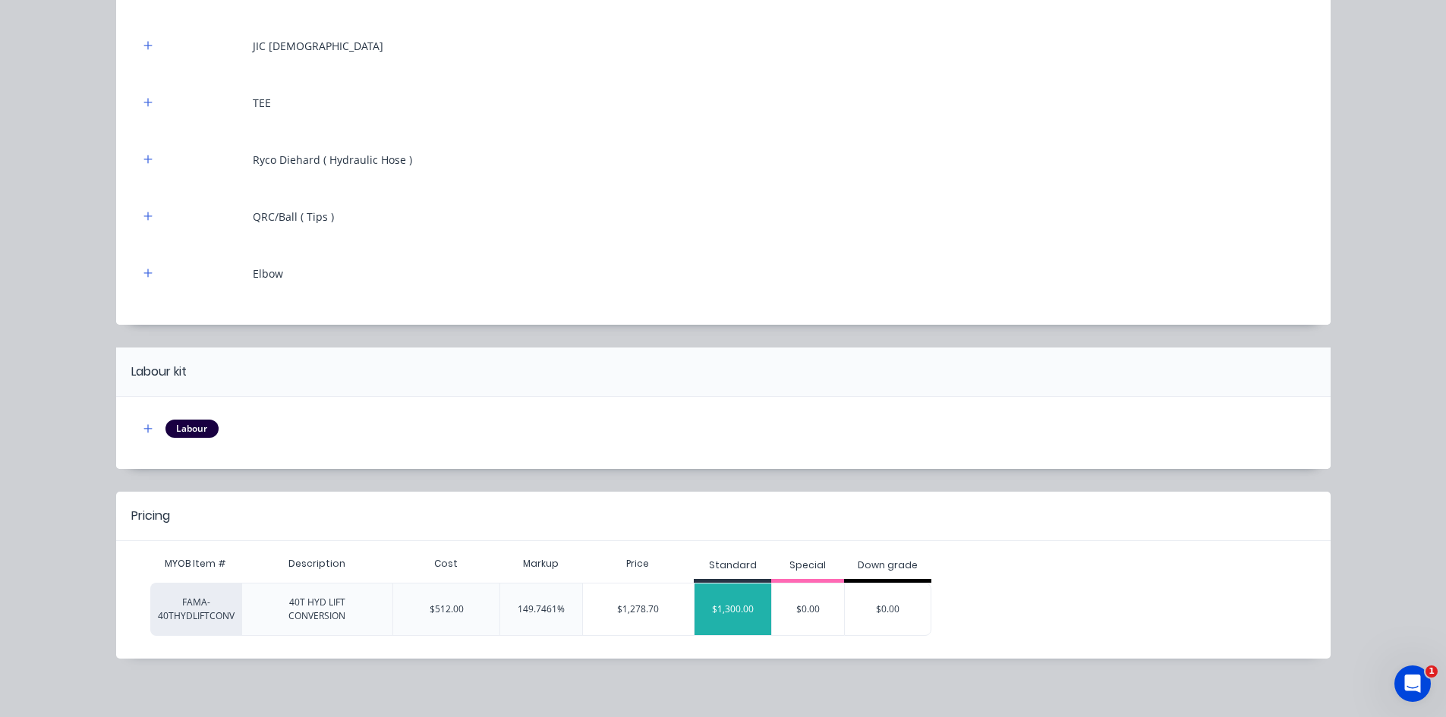
click at [741, 616] on div "$1,300.00" at bounding box center [733, 610] width 77 height 38
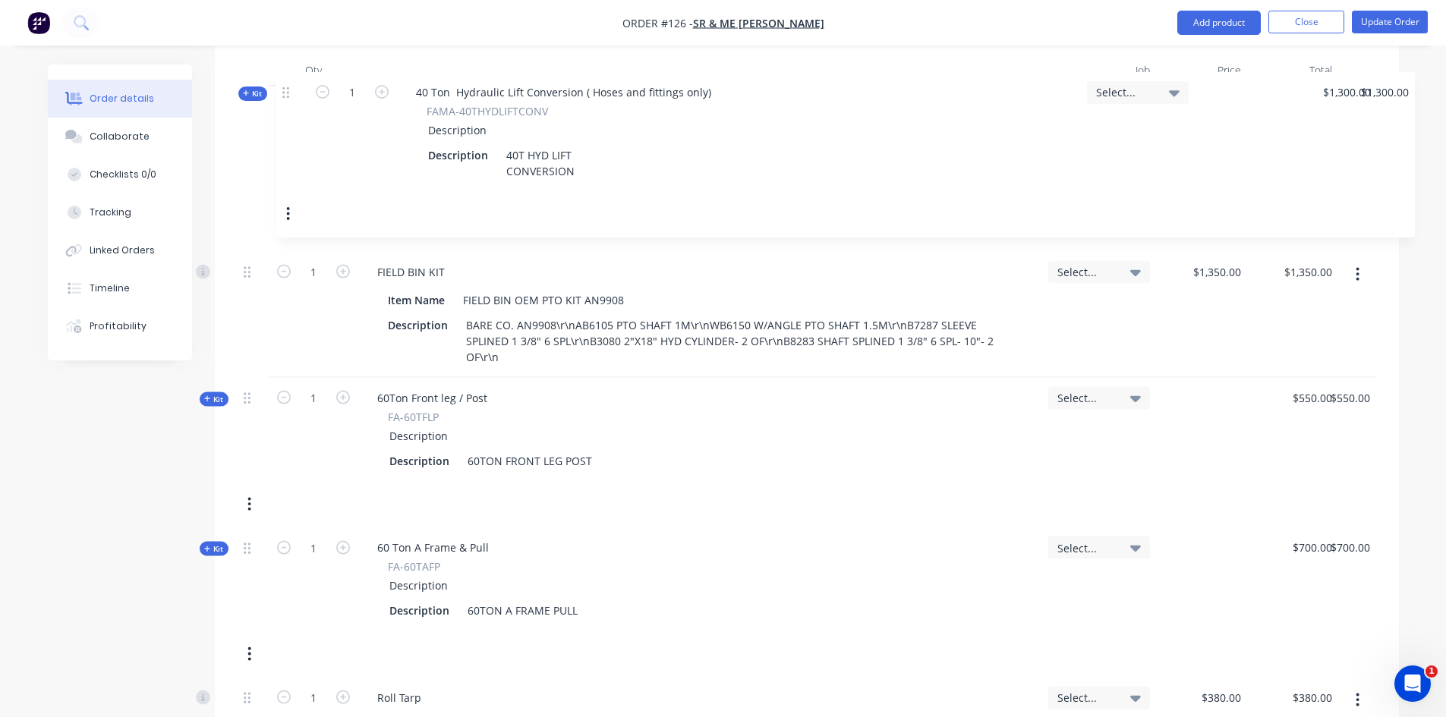
scroll to position [513, 0]
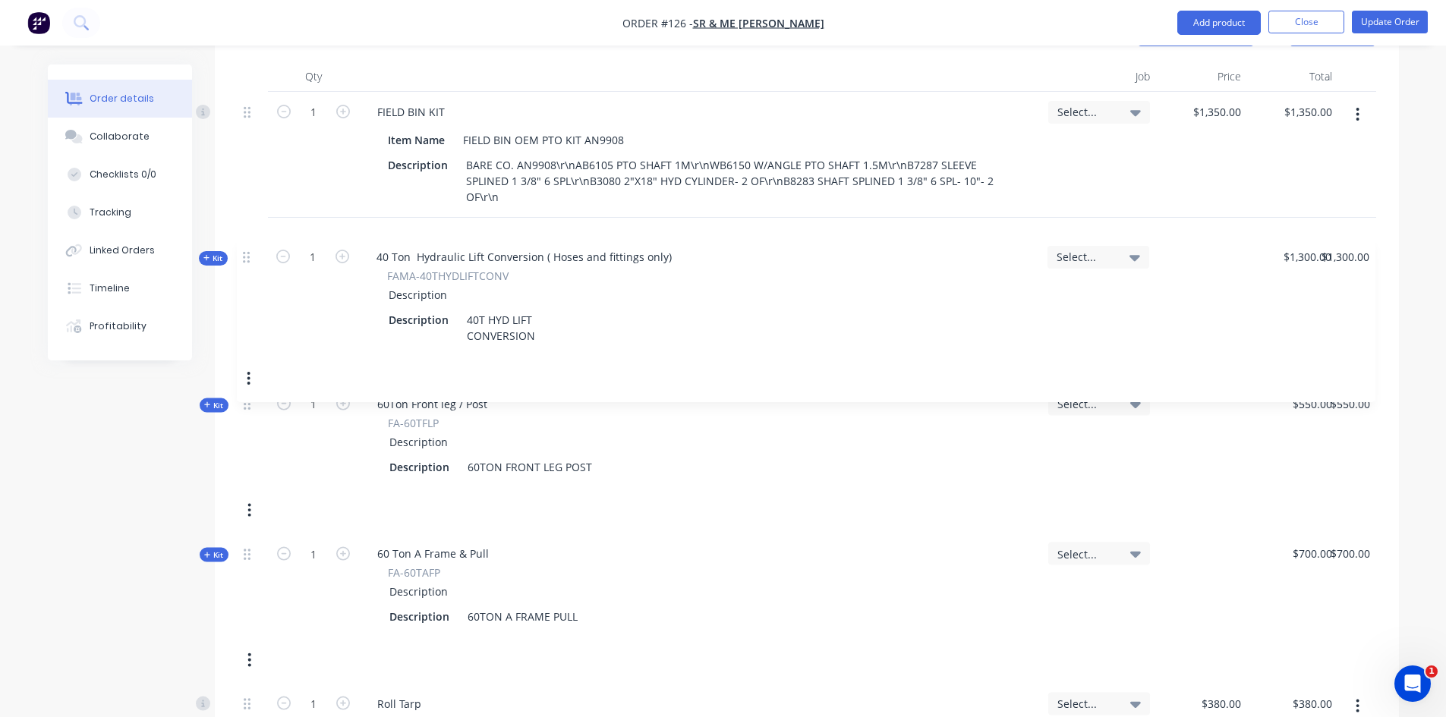
drag, startPoint x: 248, startPoint y: 478, endPoint x: 251, endPoint y: 258, distance: 219.4
click at [251, 258] on div "1 FIELD BIN KIT Item Name FIELD BIN OEM PTO KIT AN9908 Description BARE CO. AN9…" at bounding box center [807, 469] width 1139 height 755
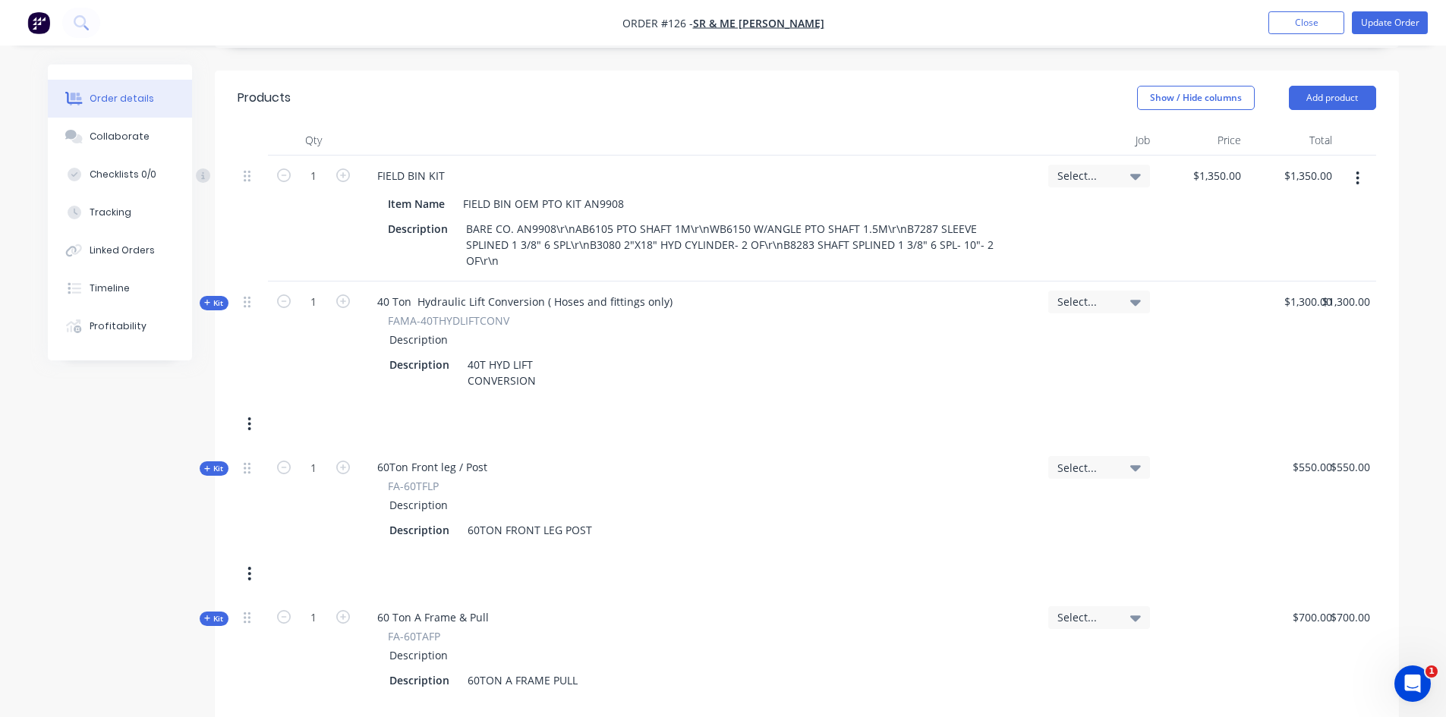
scroll to position [361, 0]
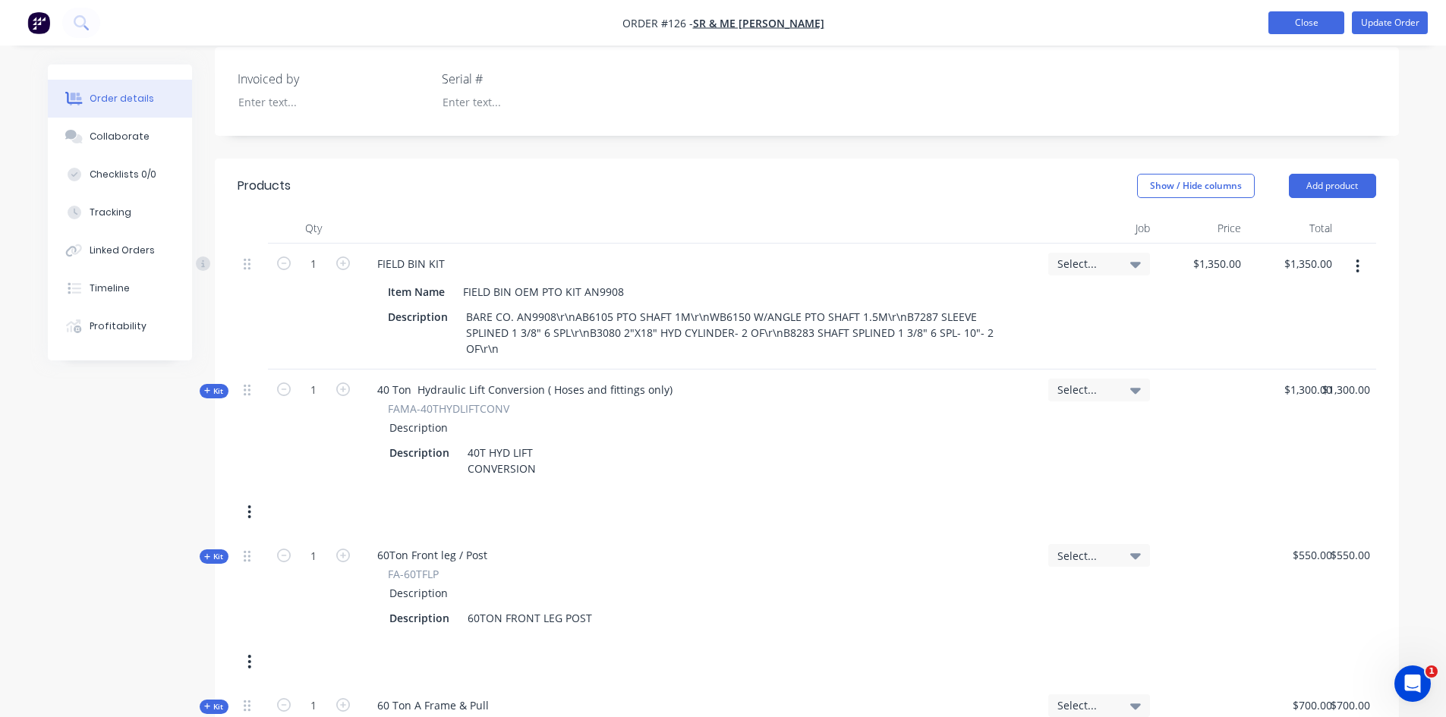
click at [1309, 20] on button "Close" at bounding box center [1307, 22] width 76 height 23
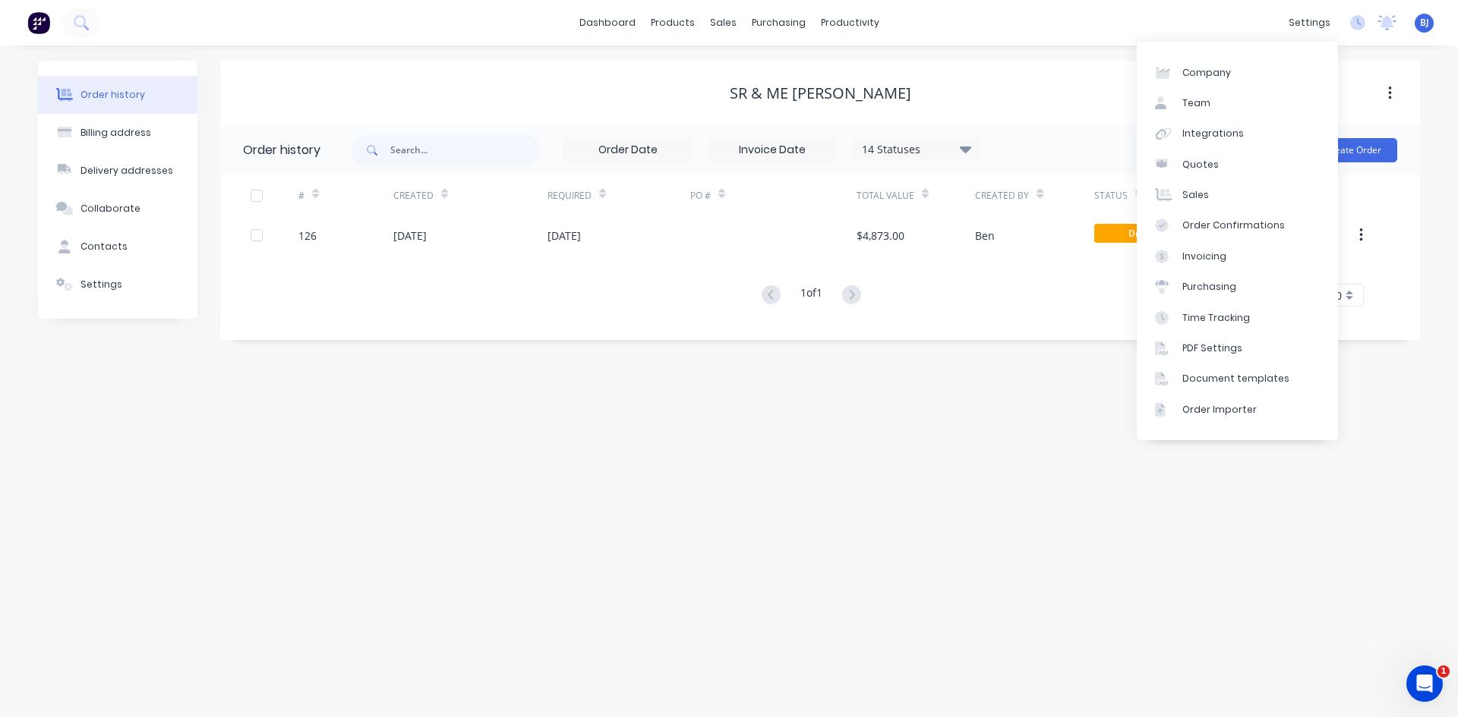
click at [1054, 524] on div "Order history Billing address Delivery addresses Collaborate Contacts Settings …" at bounding box center [729, 382] width 1458 height 672
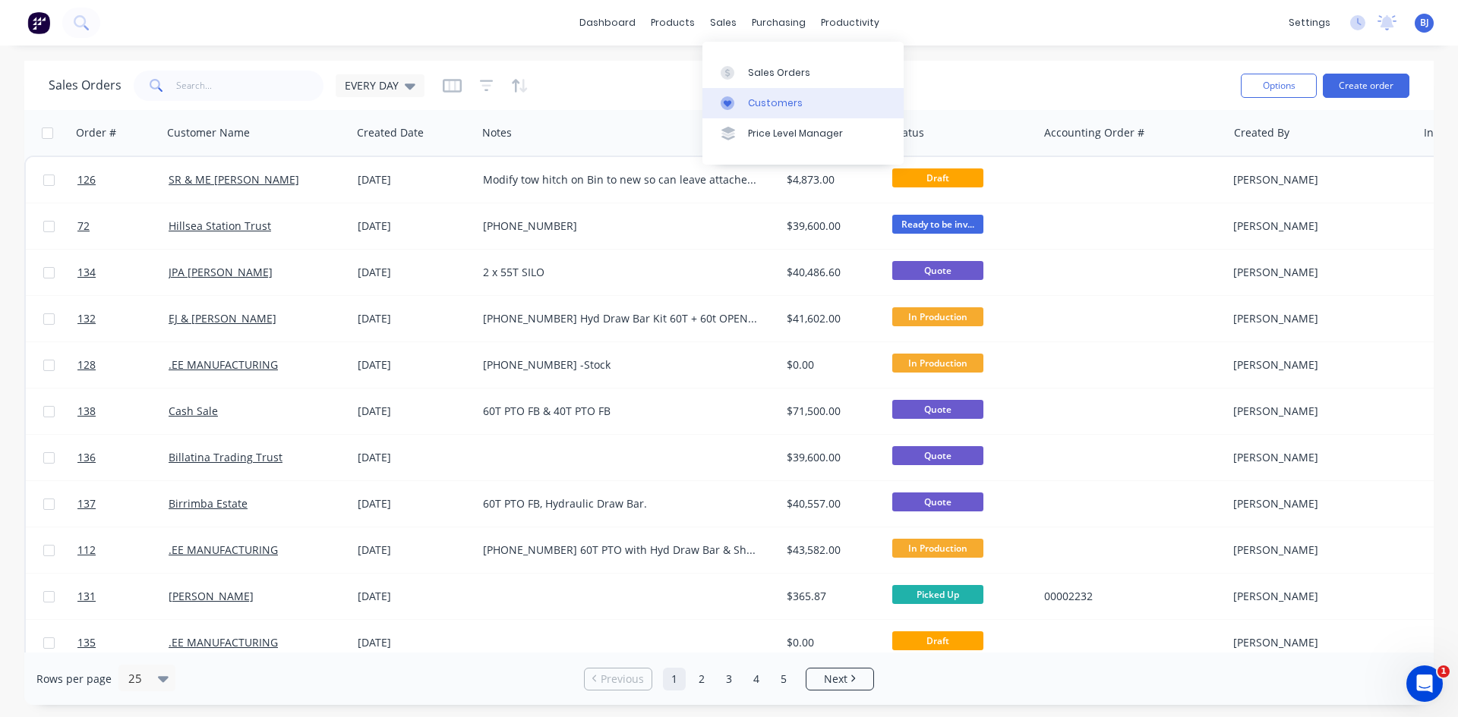
click at [736, 101] on div at bounding box center [731, 103] width 23 height 14
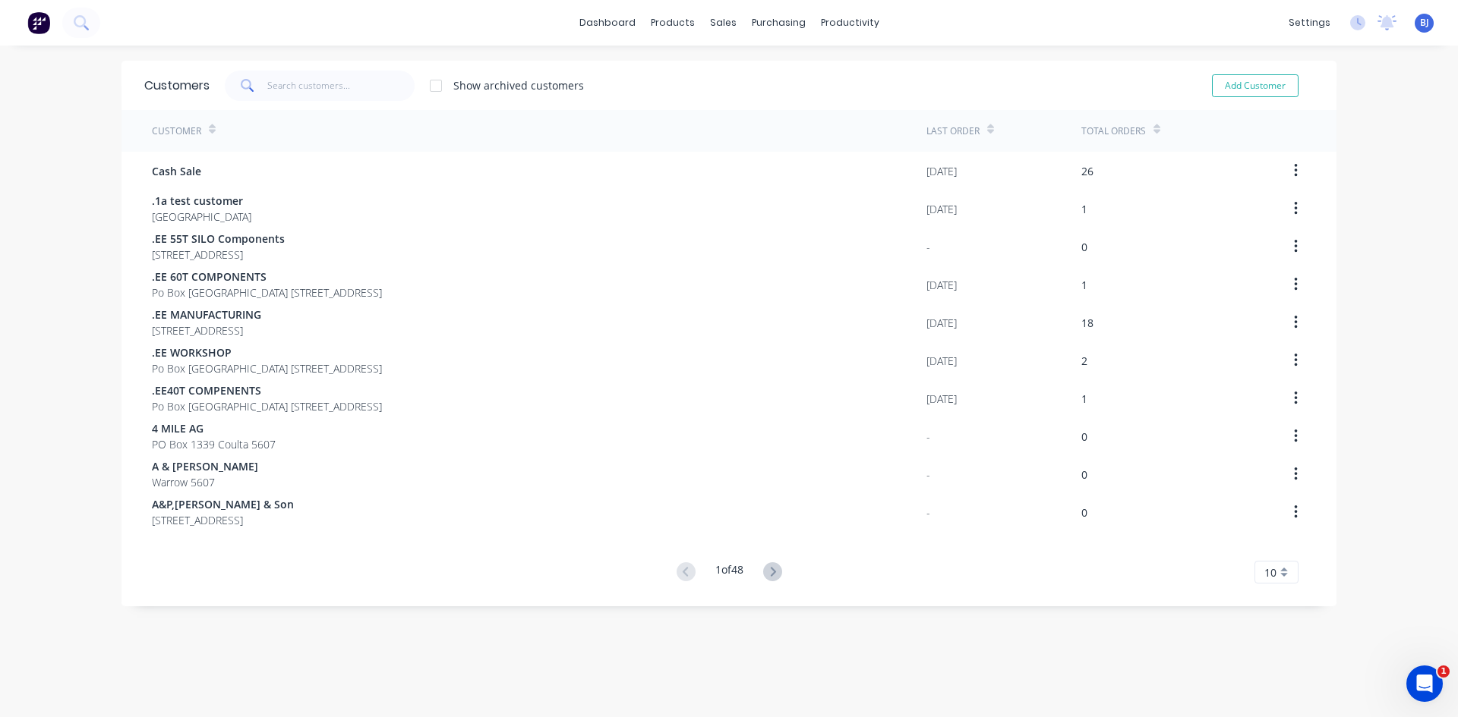
click at [248, 81] on icon at bounding box center [248, 86] width 14 height 14
click at [244, 80] on icon at bounding box center [246, 84] width 11 height 11
click at [241, 82] on icon at bounding box center [246, 84] width 11 height 11
click at [268, 85] on input "text" at bounding box center [341, 86] width 148 height 30
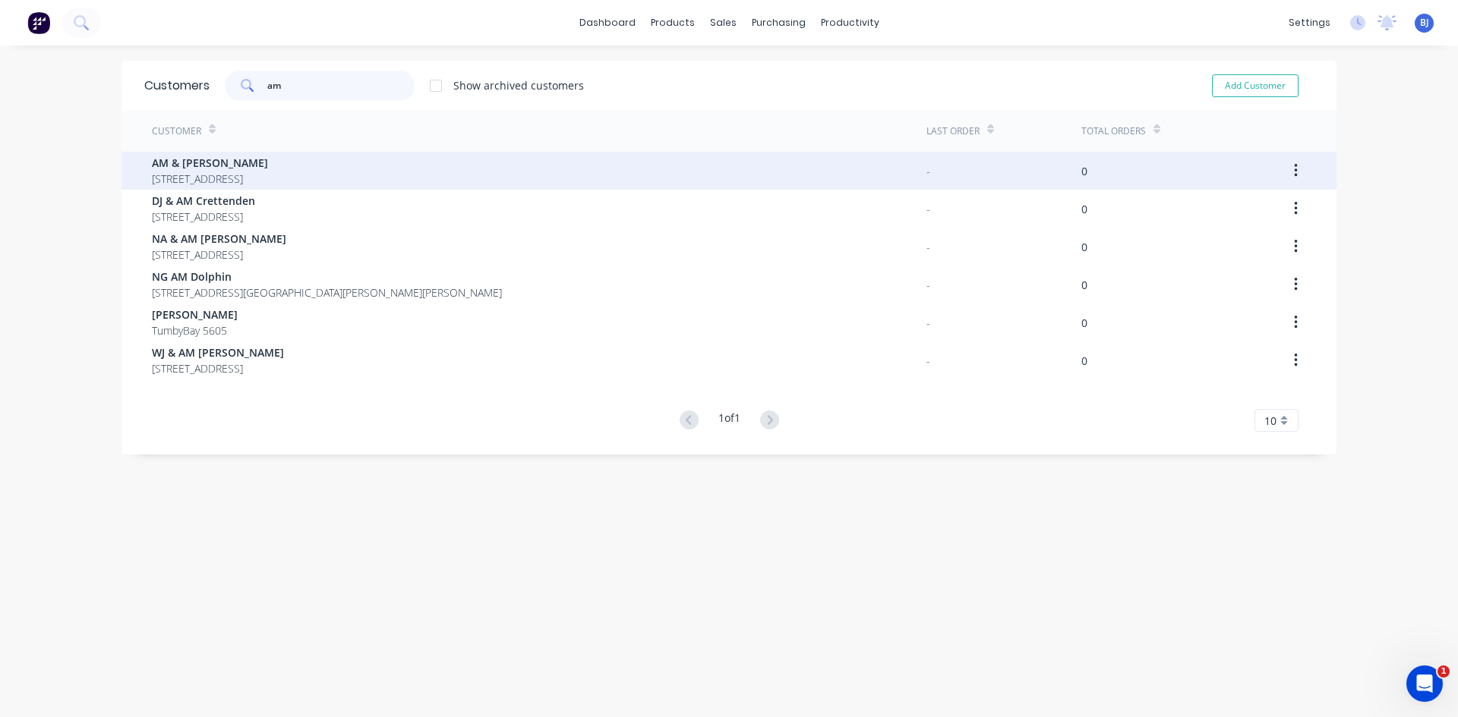
type input "am"
click at [235, 173] on span "3511 APPILA ROAD JAMESTOWN 5491" at bounding box center [210, 179] width 116 height 16
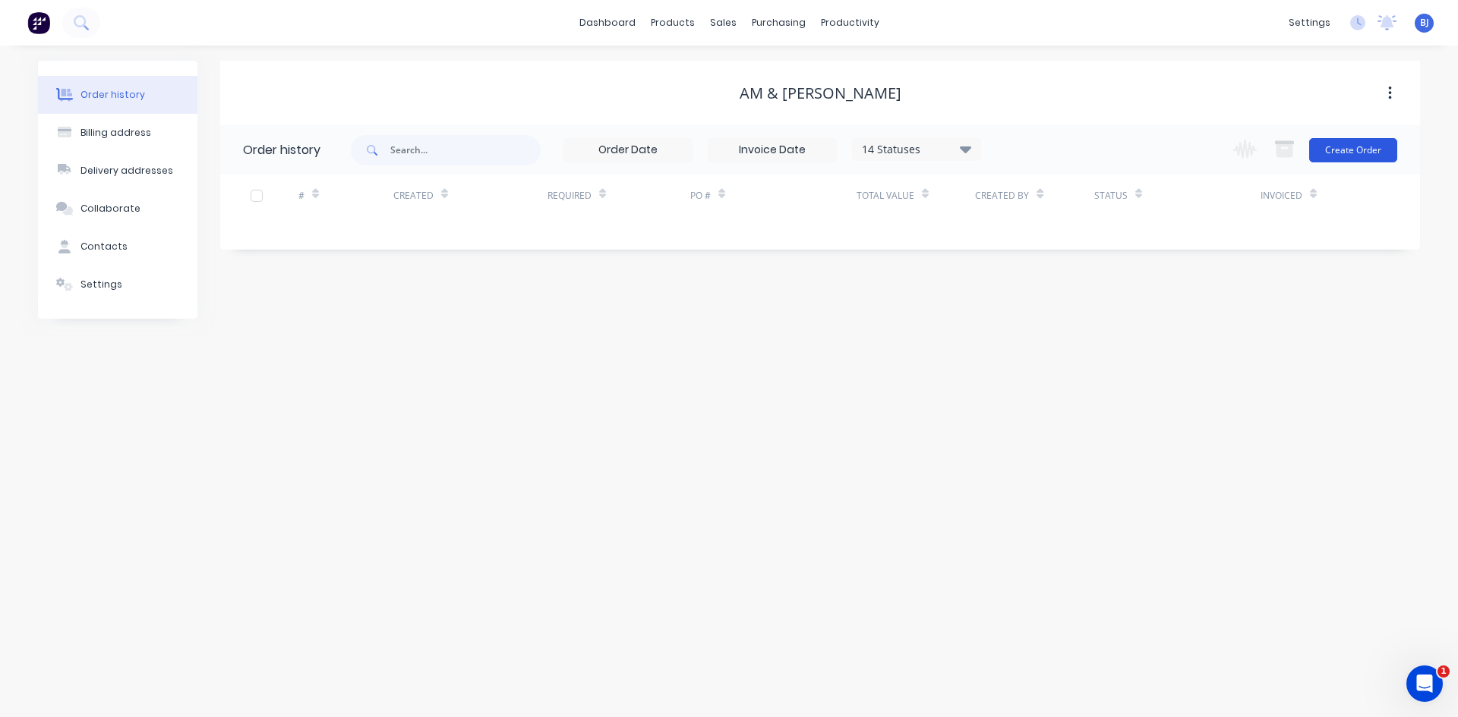
click at [1344, 153] on button "Create Order" at bounding box center [1353, 150] width 88 height 24
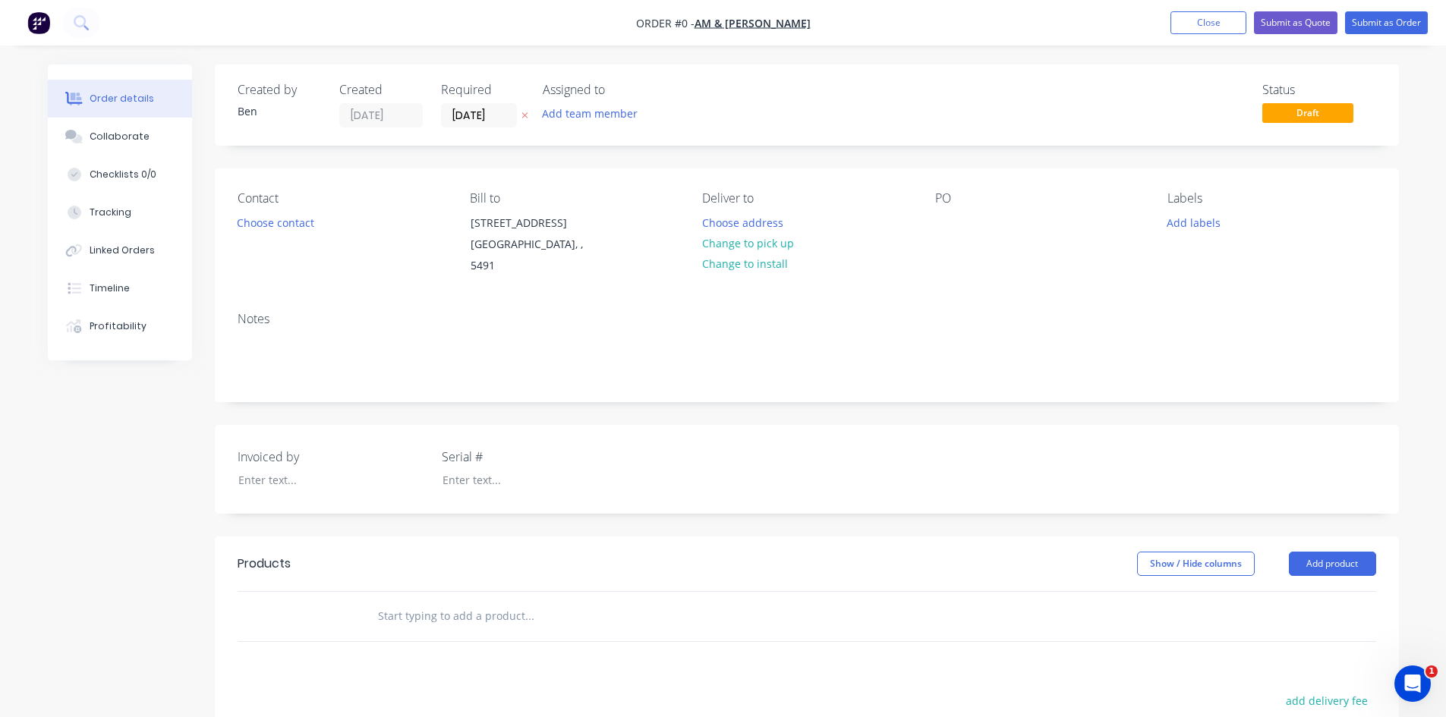
click at [399, 602] on input "text" at bounding box center [529, 616] width 304 height 30
click at [1195, 18] on button "Close" at bounding box center [1209, 22] width 76 height 23
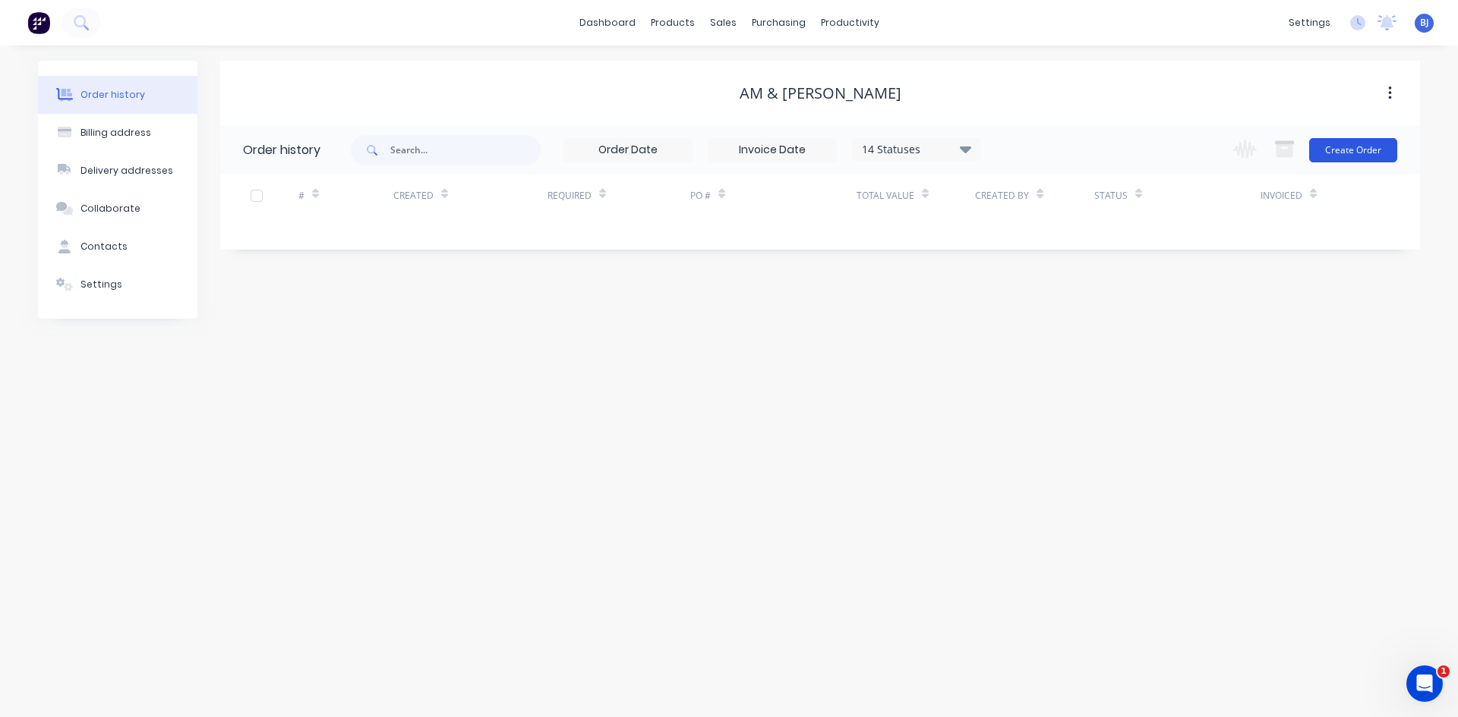
click at [1352, 151] on button "Create Order" at bounding box center [1353, 150] width 88 height 24
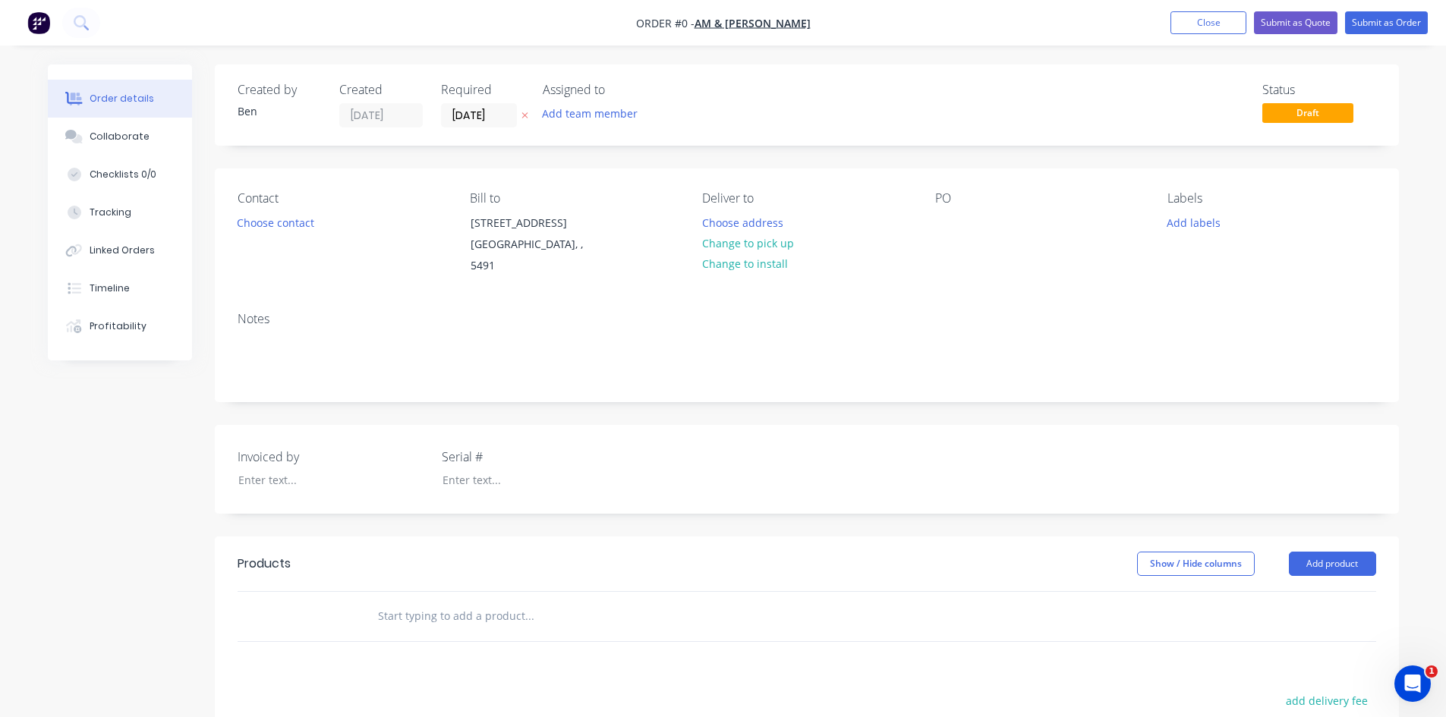
click at [405, 601] on input "text" at bounding box center [529, 616] width 304 height 30
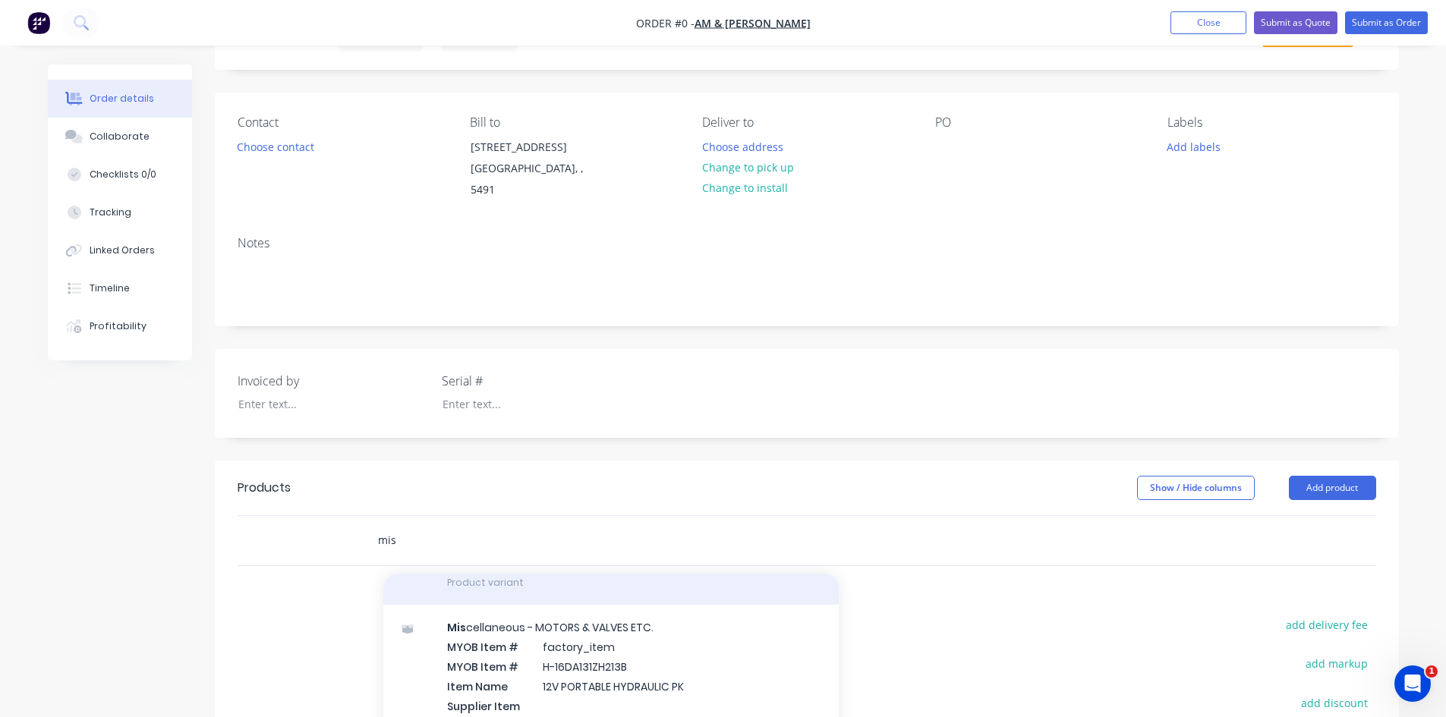
scroll to position [759, 0]
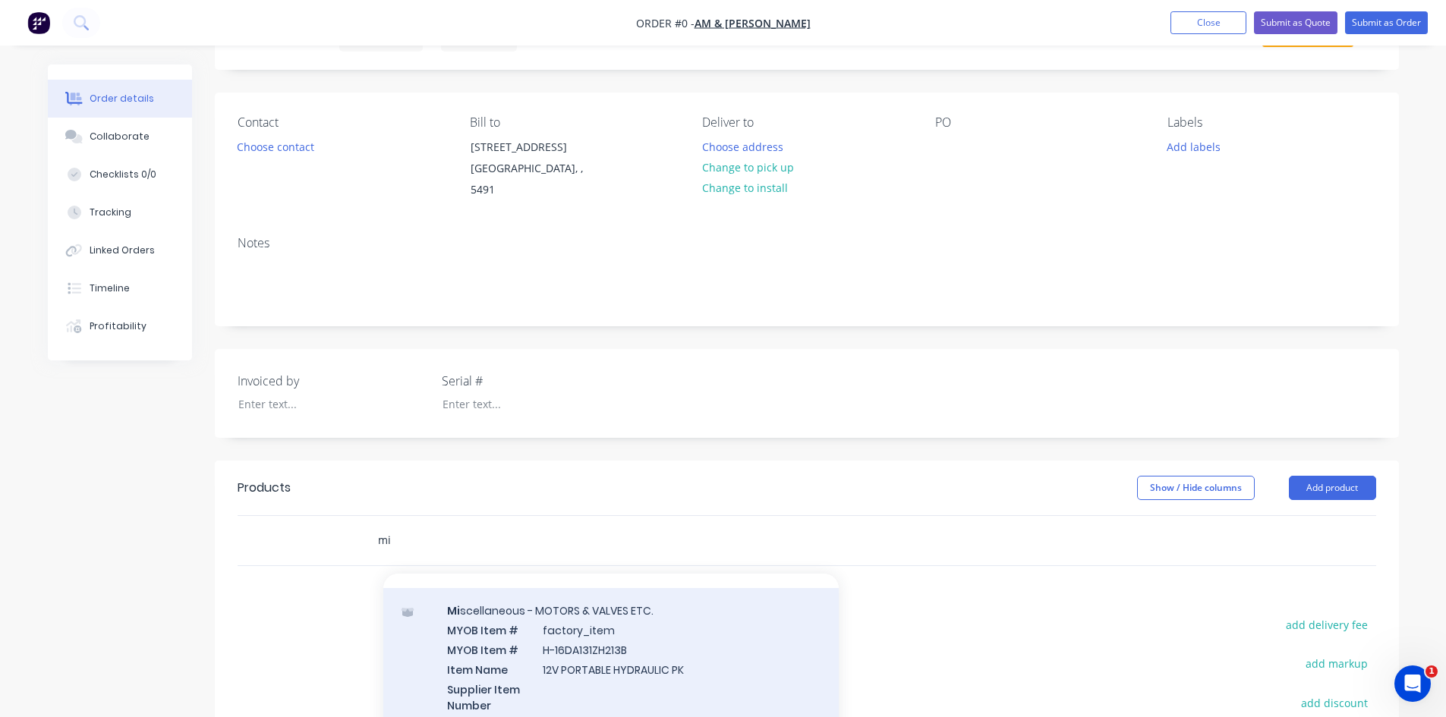
type input "m"
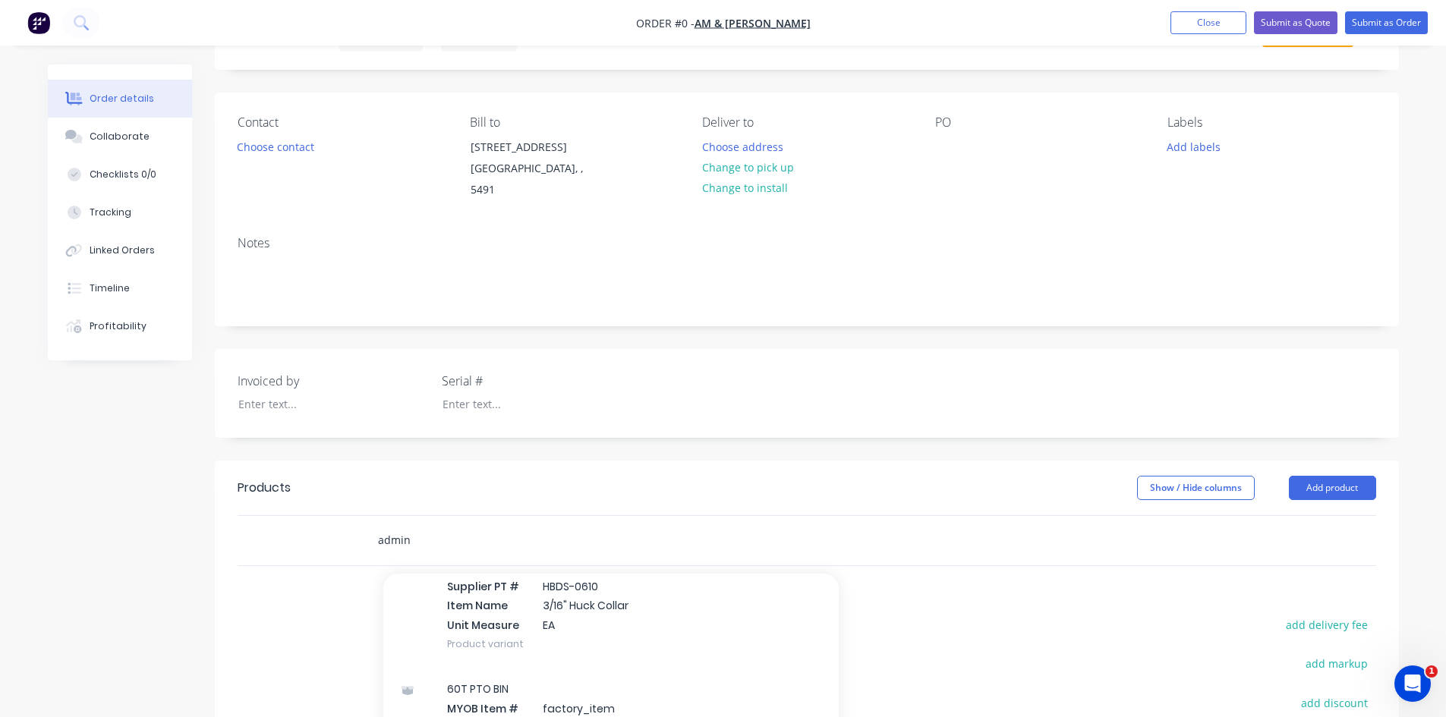
scroll to position [17771, 0]
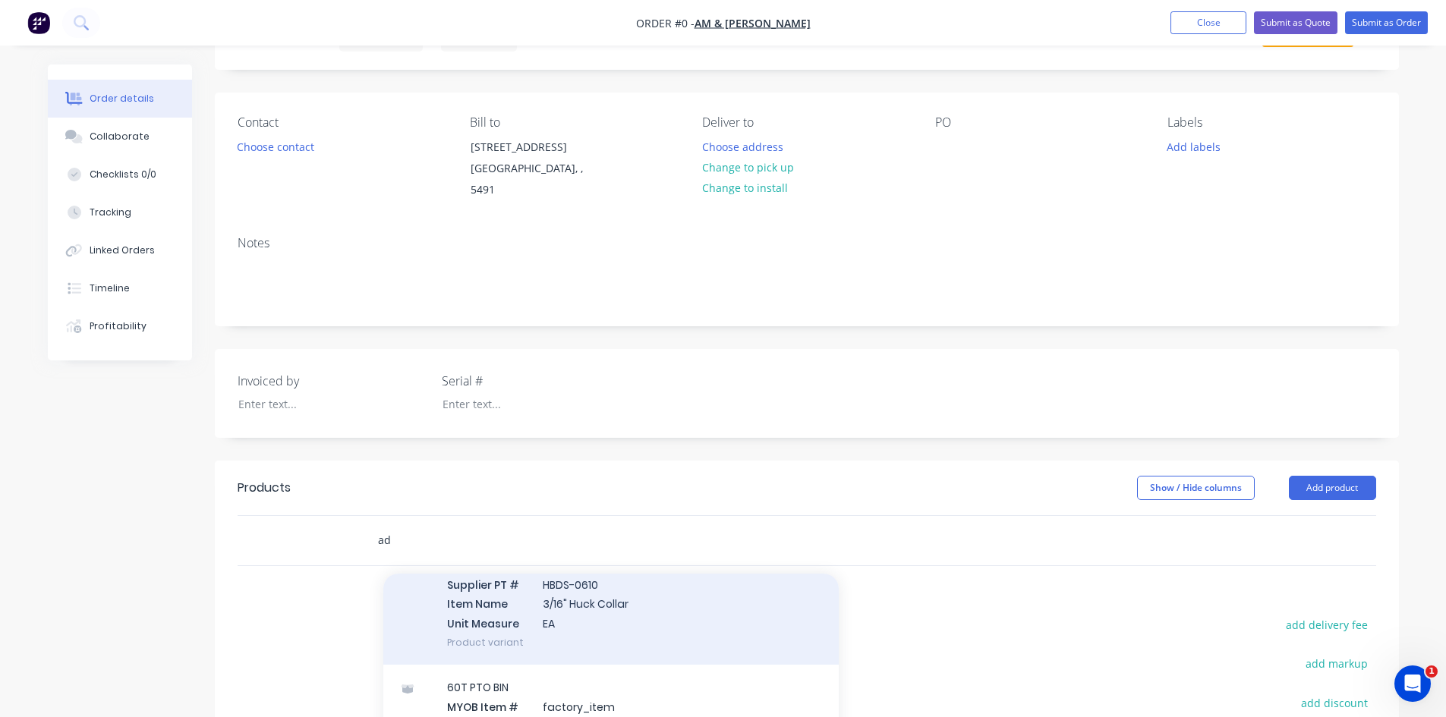
type input "a"
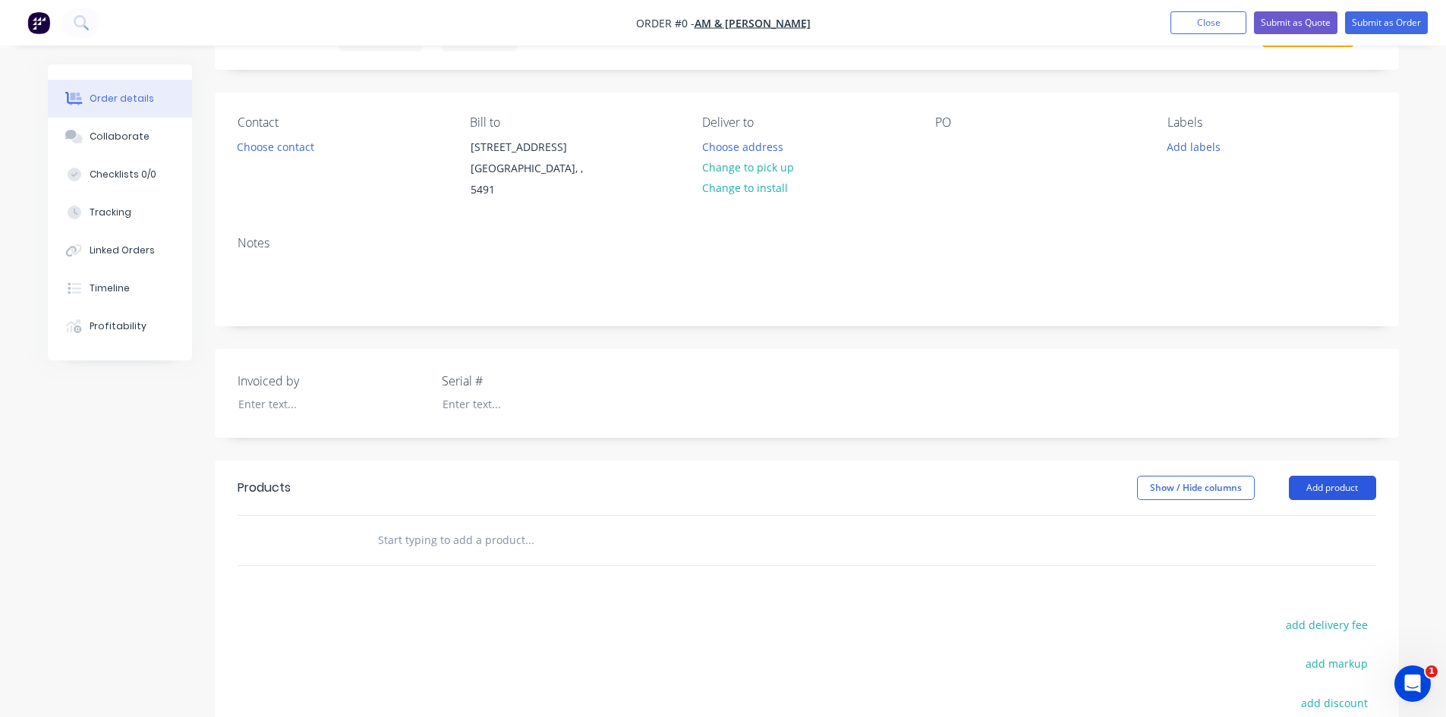
click at [1322, 477] on button "Add product" at bounding box center [1332, 488] width 87 height 24
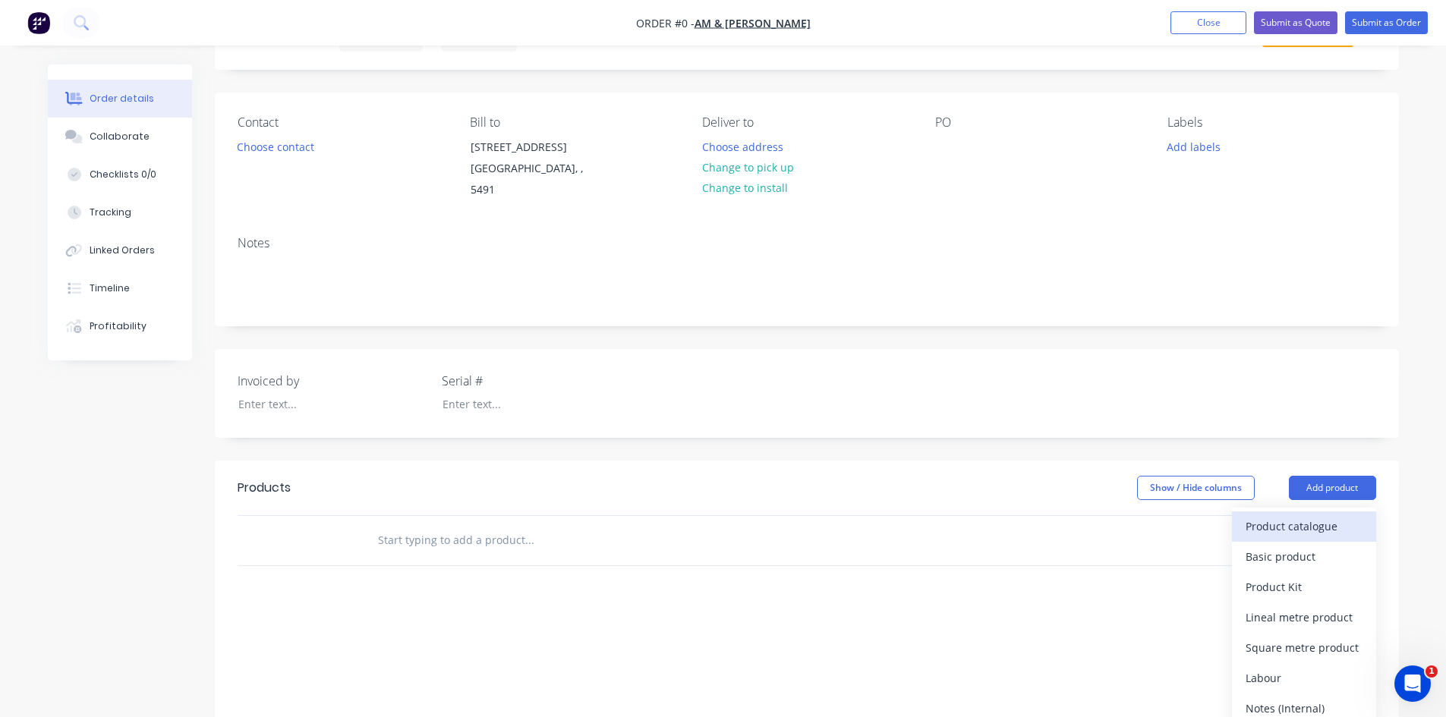
click at [1287, 515] on div "Product catalogue" at bounding box center [1304, 526] width 117 height 22
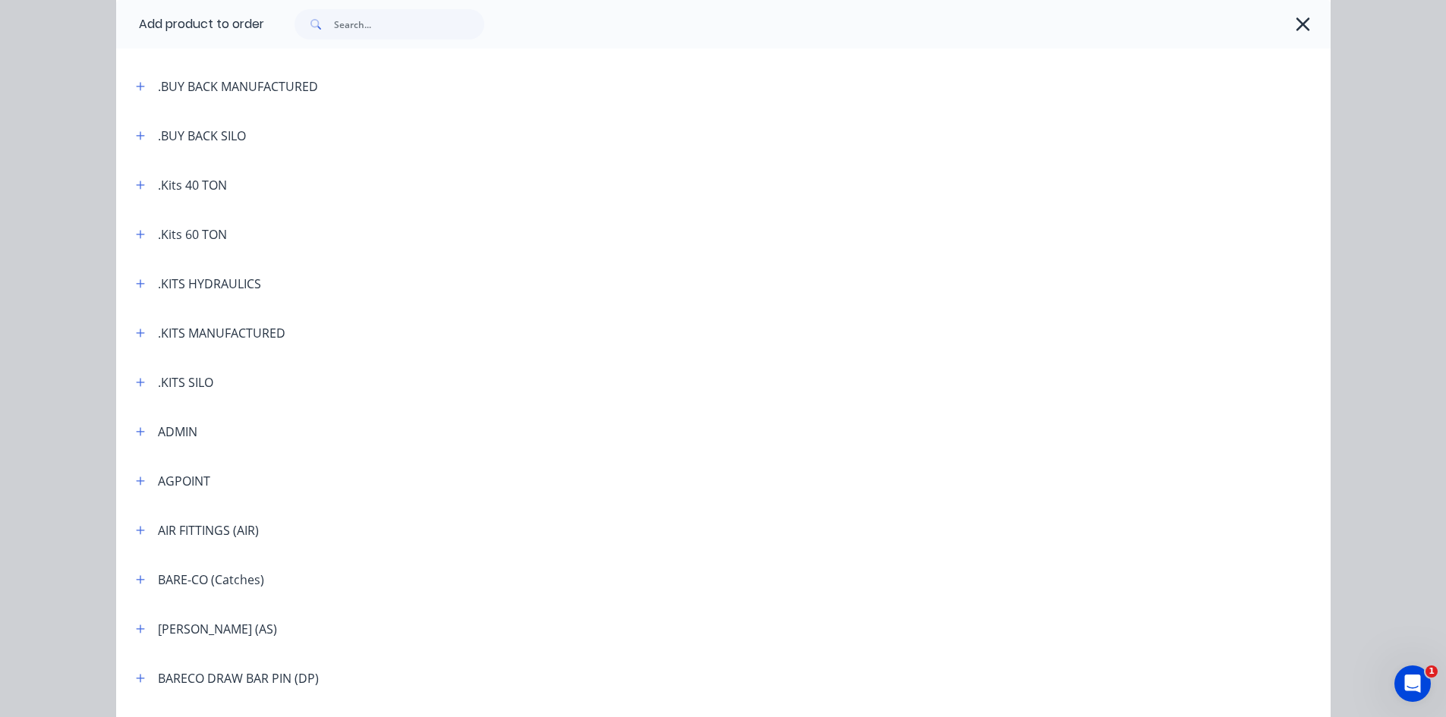
scroll to position [304, 0]
click at [136, 429] on icon "button" at bounding box center [140, 430] width 9 height 11
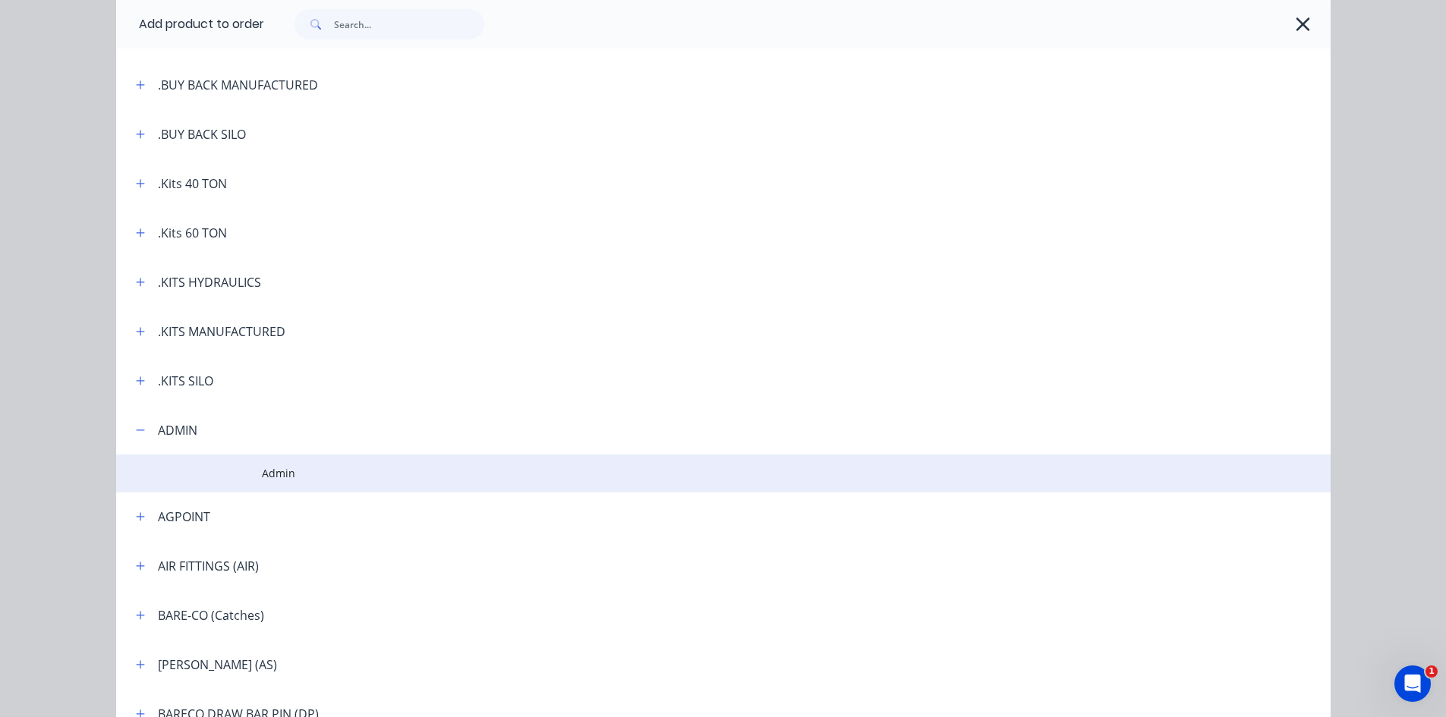
click at [263, 469] on span "Admin" at bounding box center [689, 473] width 855 height 16
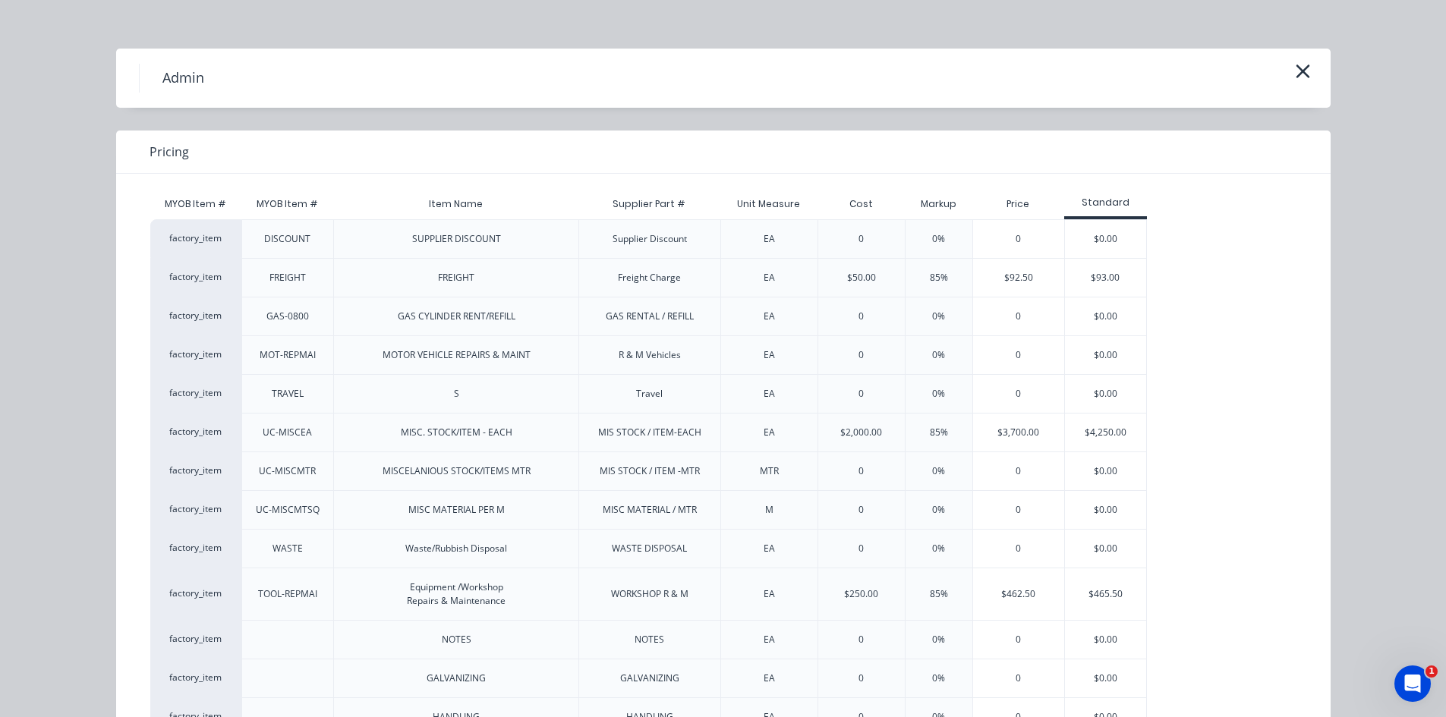
scroll to position [0, 0]
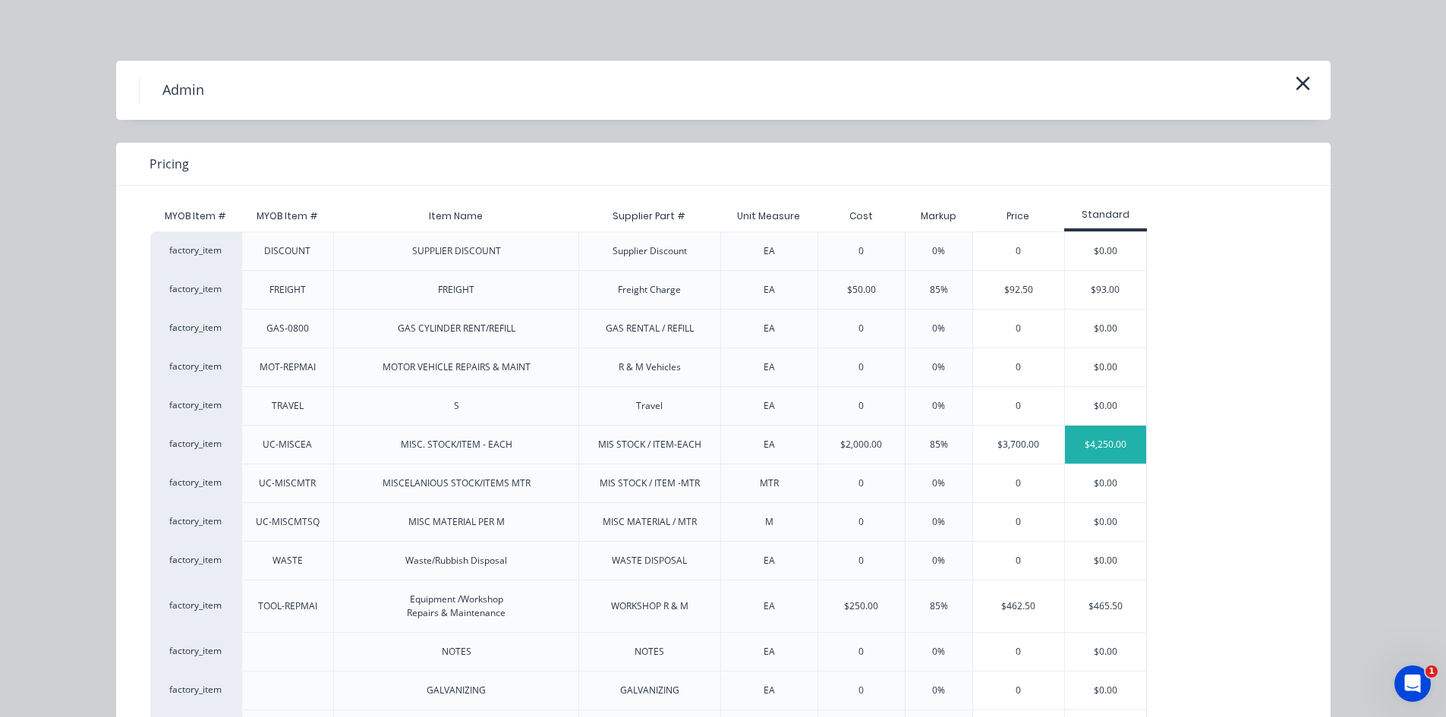
click at [1089, 448] on div "$4,250.00" at bounding box center [1105, 445] width 81 height 38
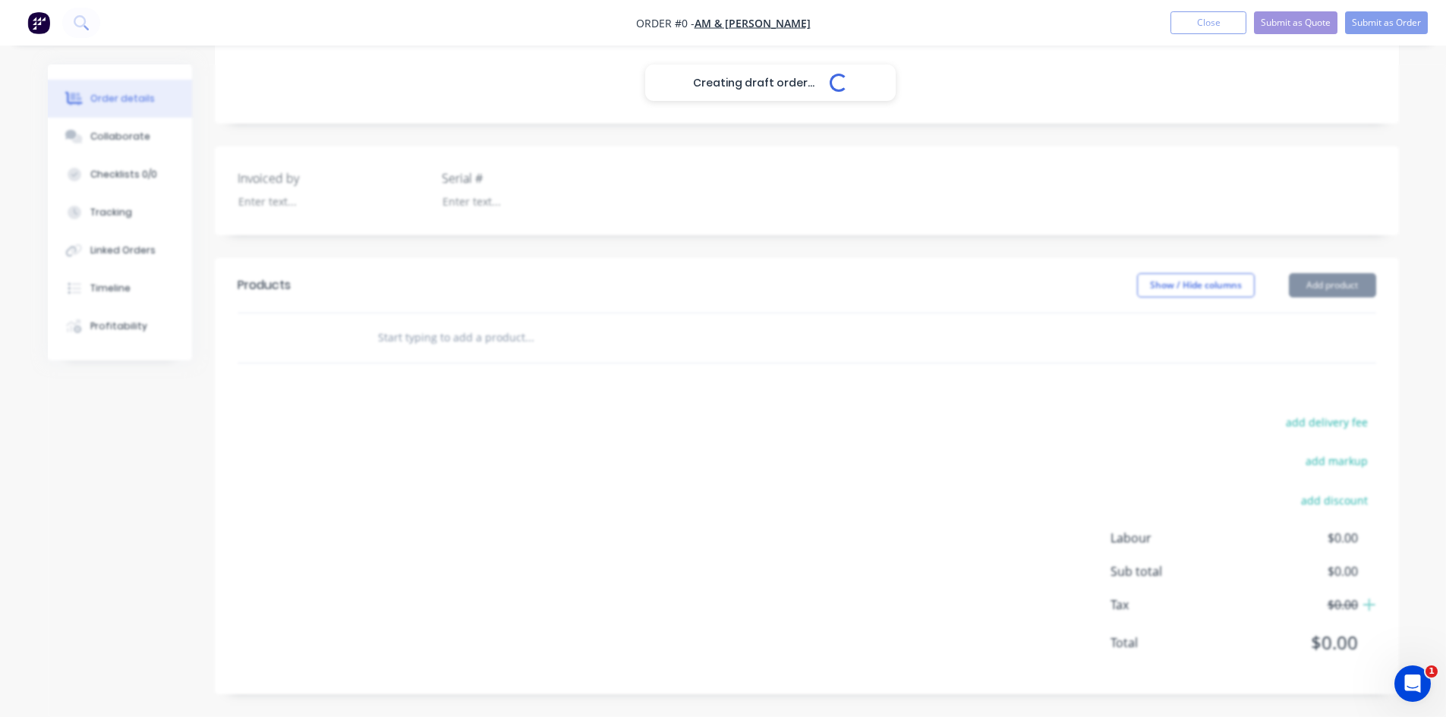
scroll to position [262, 0]
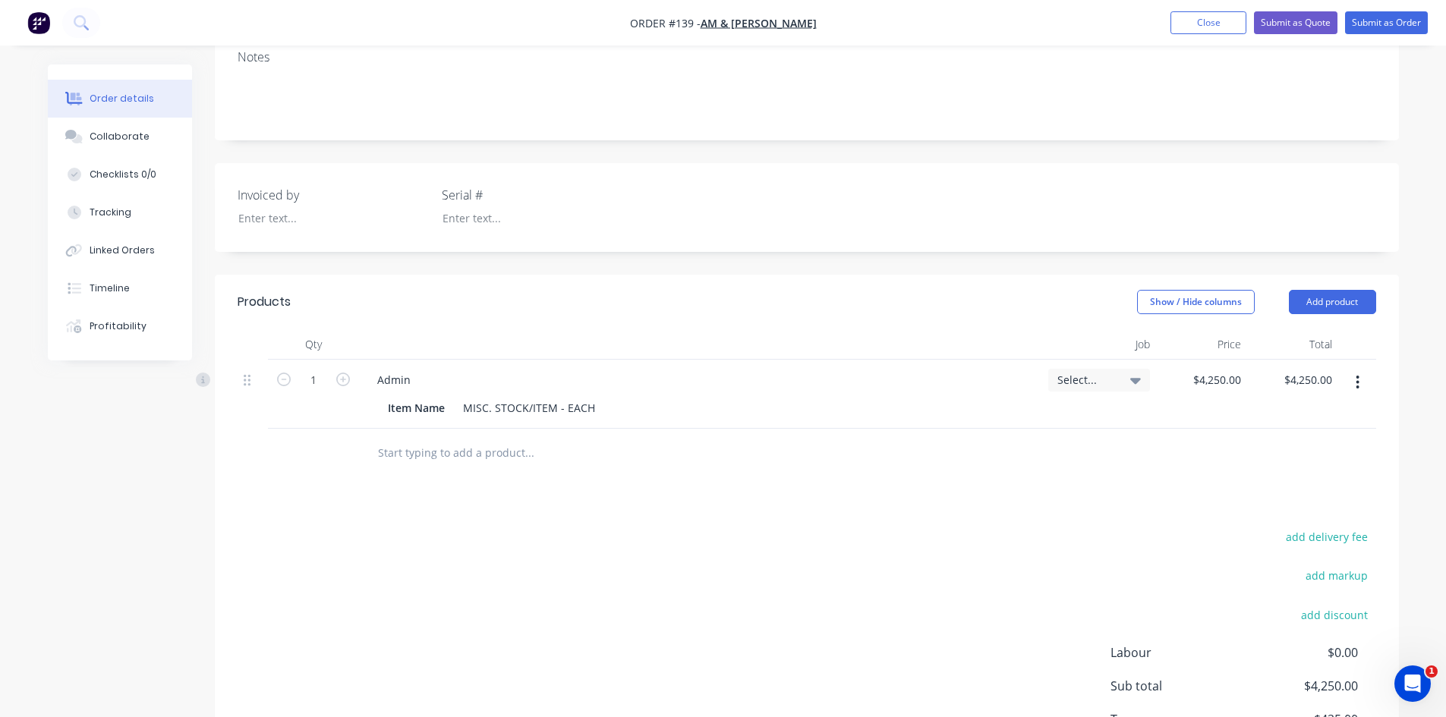
drag, startPoint x: 1357, startPoint y: 369, endPoint x: 1351, endPoint y: 382, distance: 14.3
click at [1357, 374] on icon "button" at bounding box center [1358, 382] width 4 height 17
drag, startPoint x: 1279, startPoint y: 495, endPoint x: 1325, endPoint y: 374, distance: 129.0
click at [1279, 503] on div "Delete" at bounding box center [1304, 514] width 117 height 22
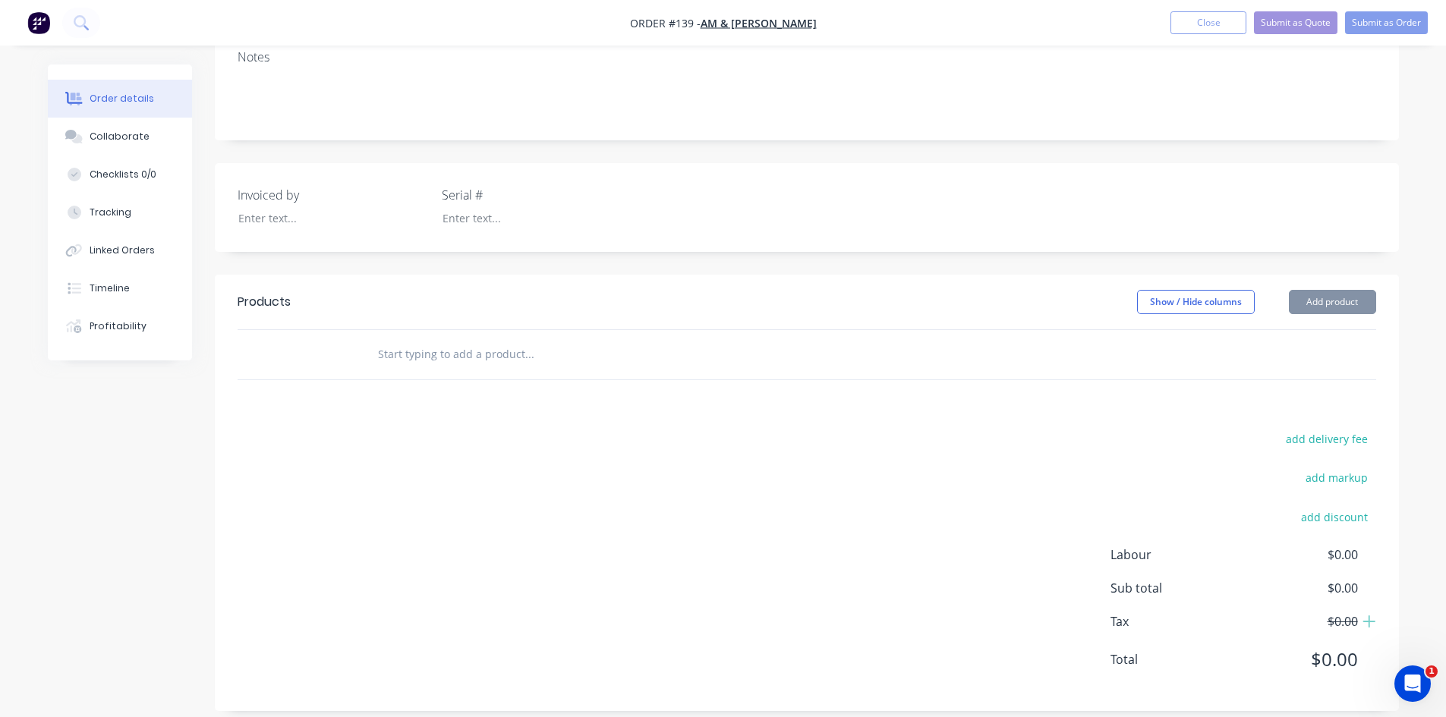
click at [1329, 290] on button "Add product" at bounding box center [1332, 302] width 87 height 24
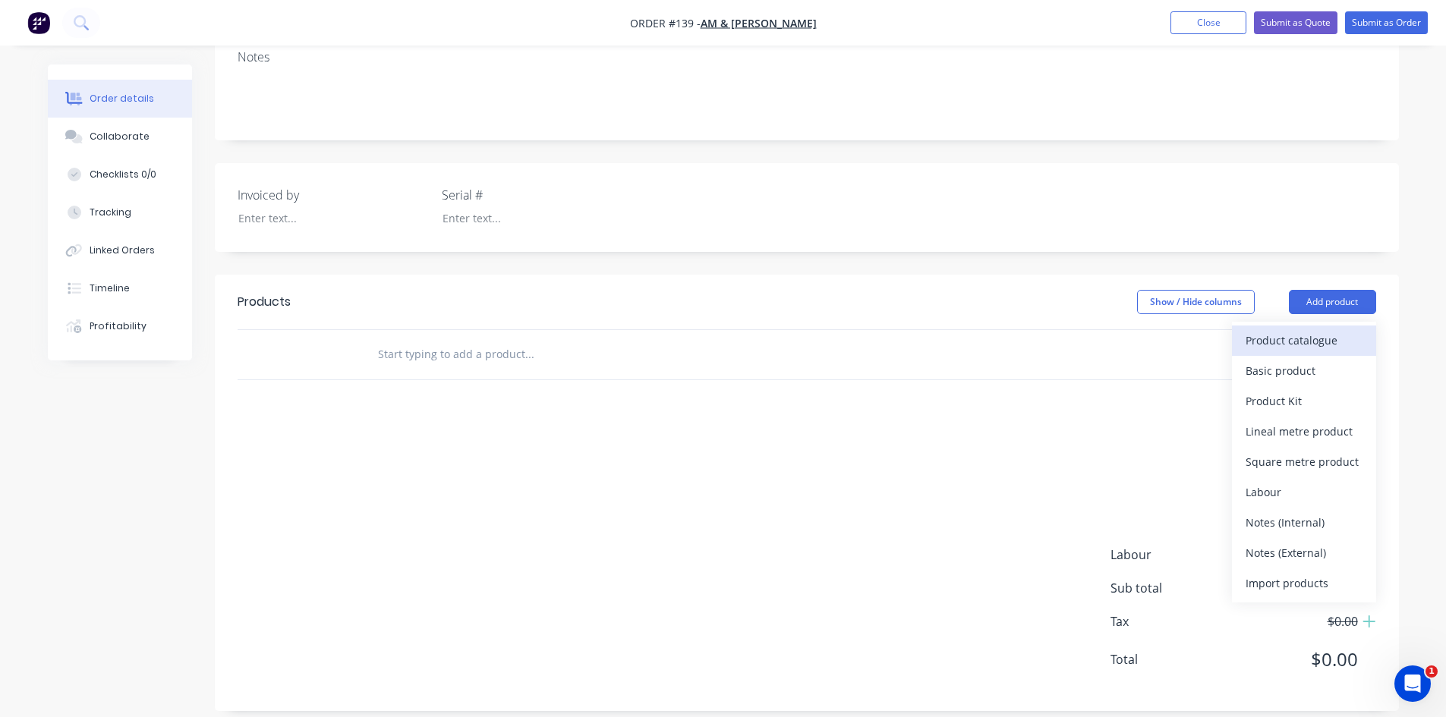
click at [1258, 329] on div "Product catalogue" at bounding box center [1304, 340] width 117 height 22
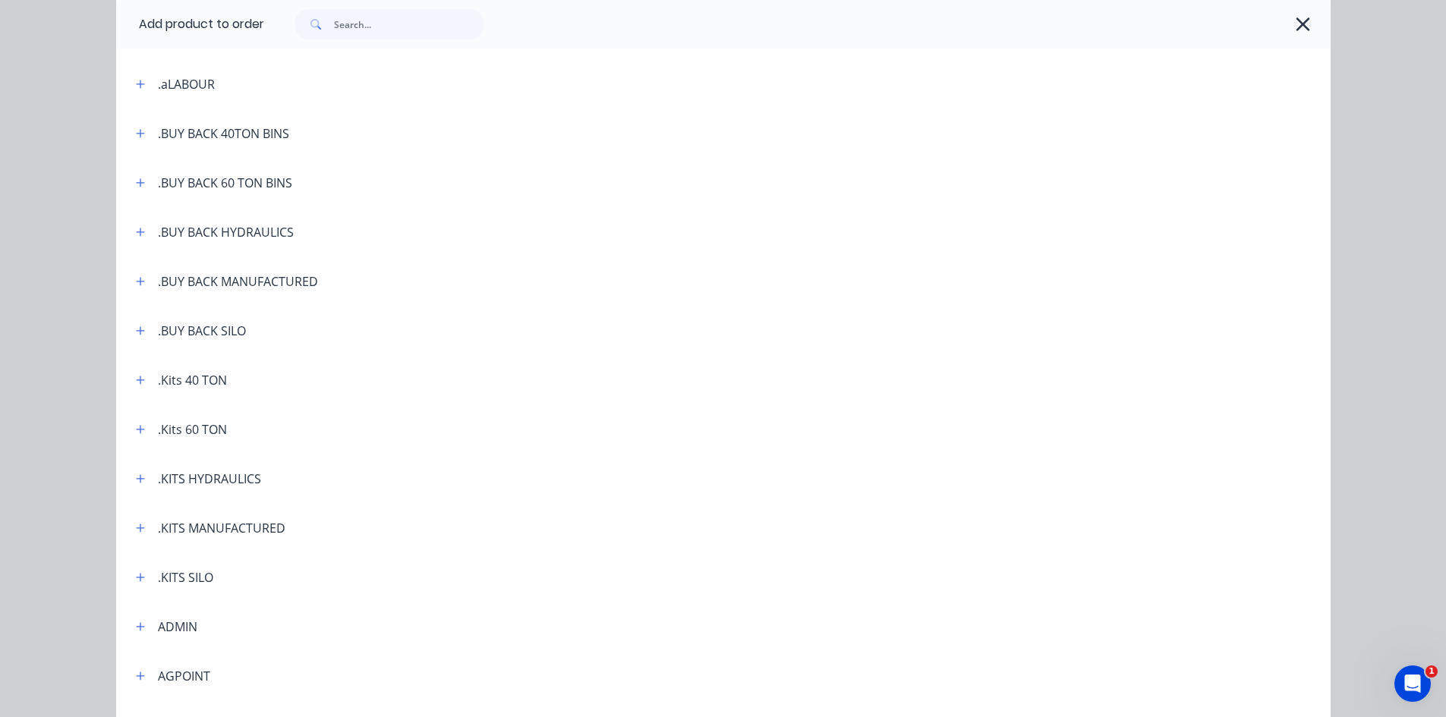
scroll to position [152, 0]
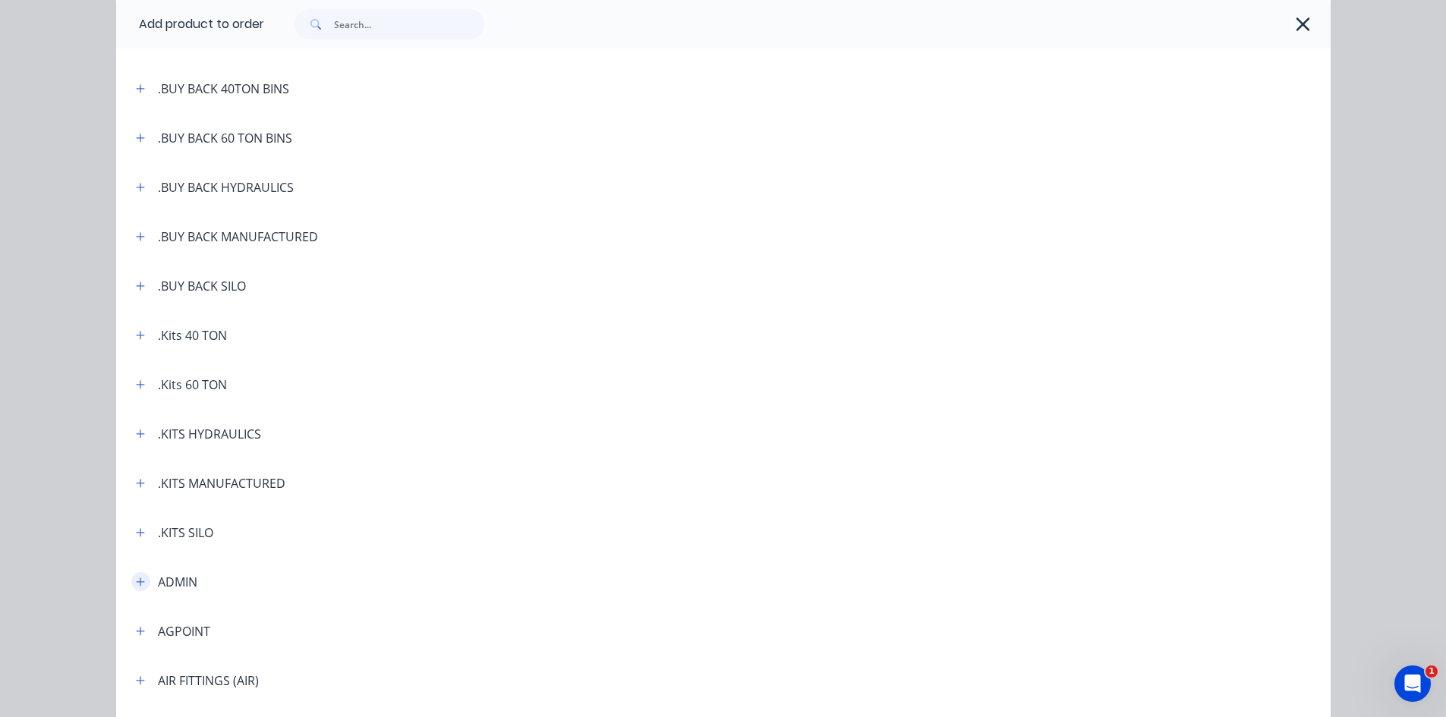
click at [138, 584] on icon "button" at bounding box center [140, 582] width 9 height 11
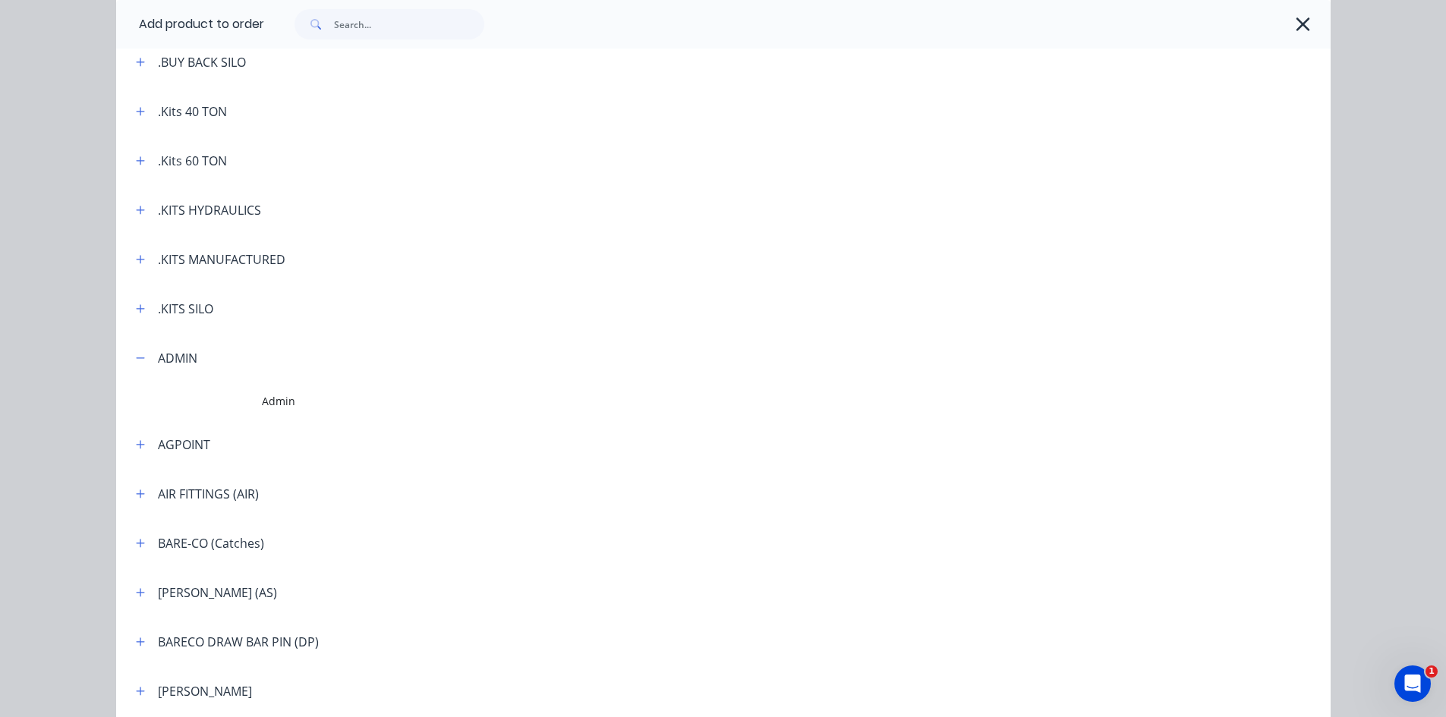
scroll to position [380, 0]
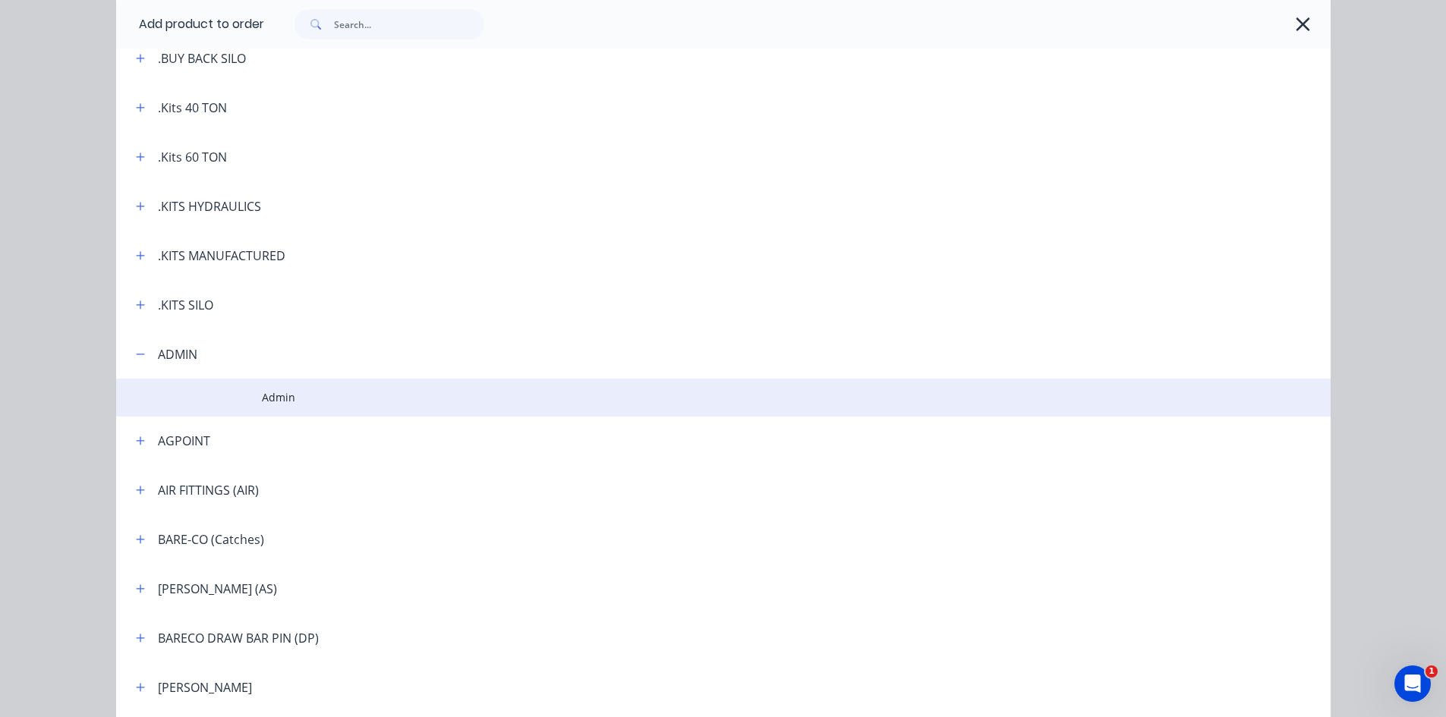
click at [290, 400] on span "Admin" at bounding box center [689, 397] width 855 height 16
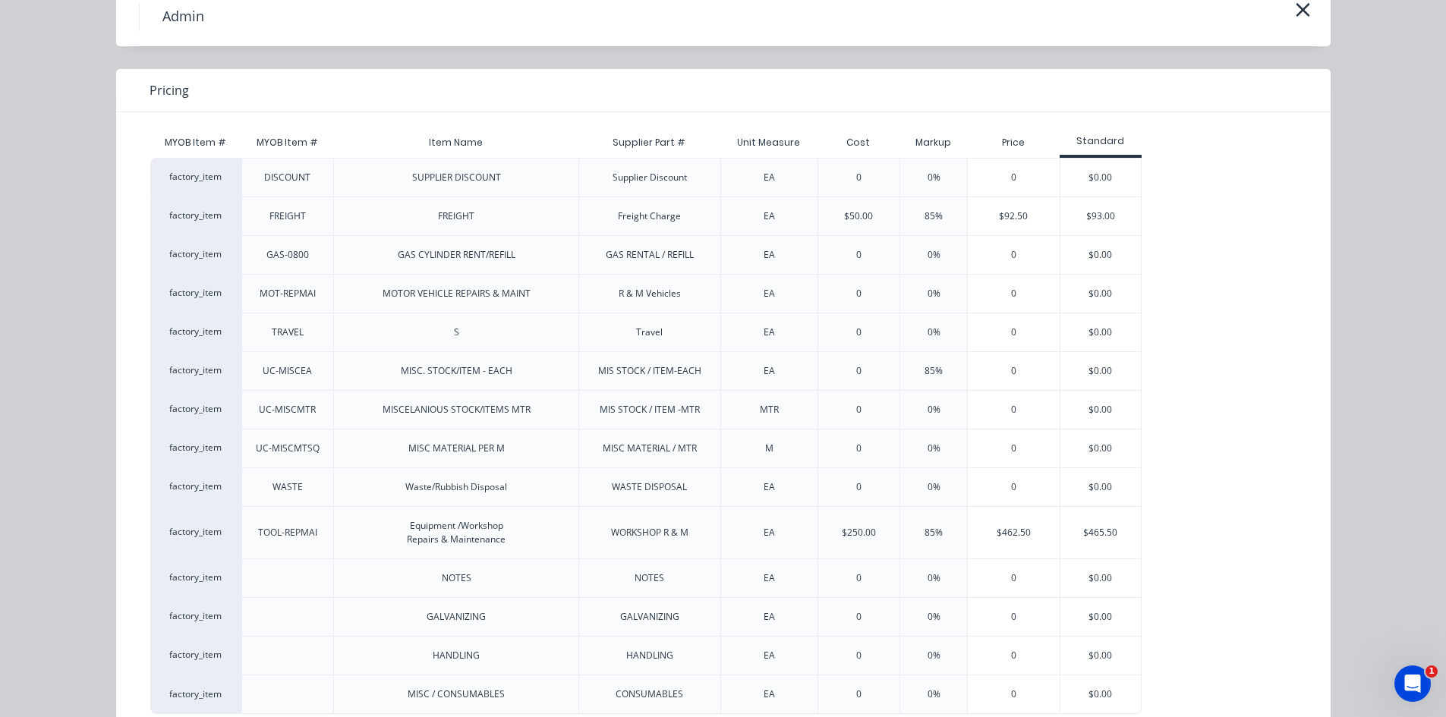
scroll to position [76, 0]
click at [1080, 370] on div "$0.00" at bounding box center [1101, 369] width 81 height 38
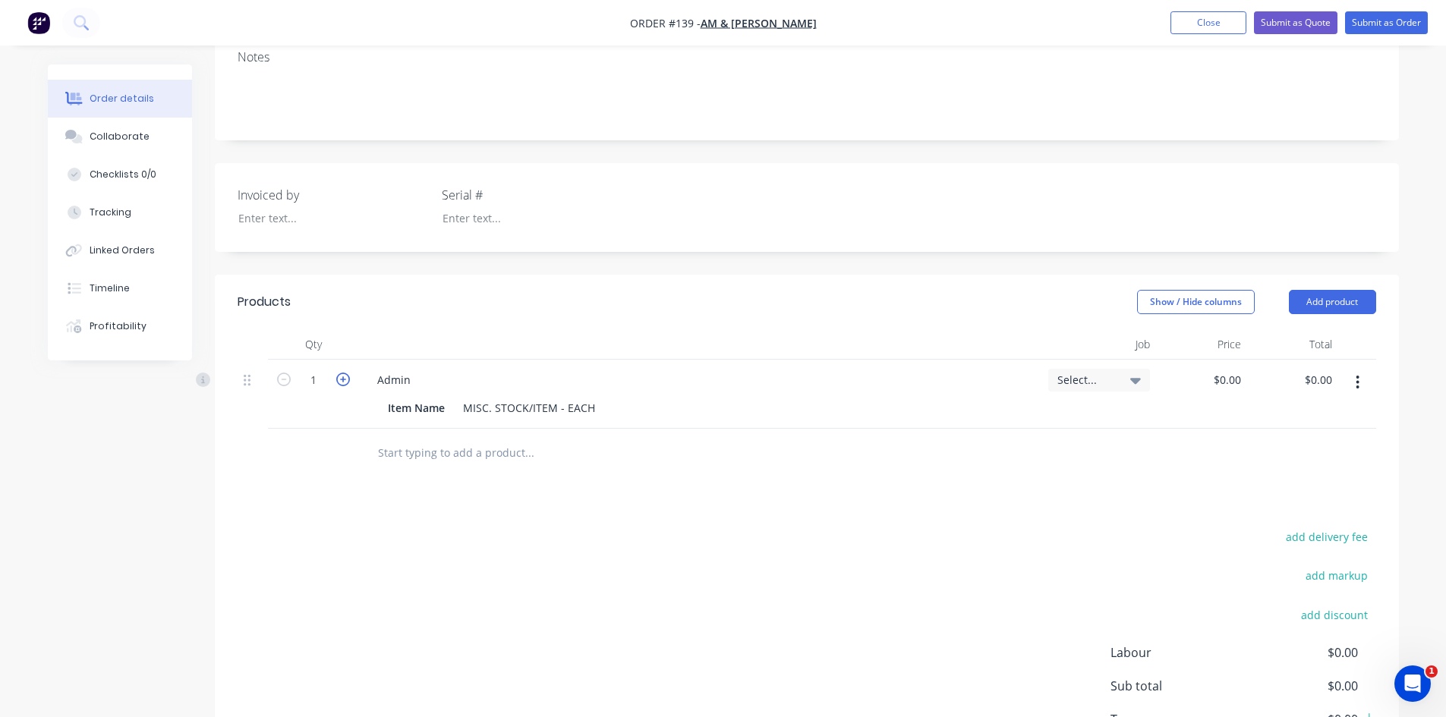
click at [342, 373] on icon "button" at bounding box center [343, 380] width 14 height 14
type input "3"
type input "56"
type input "0.00"
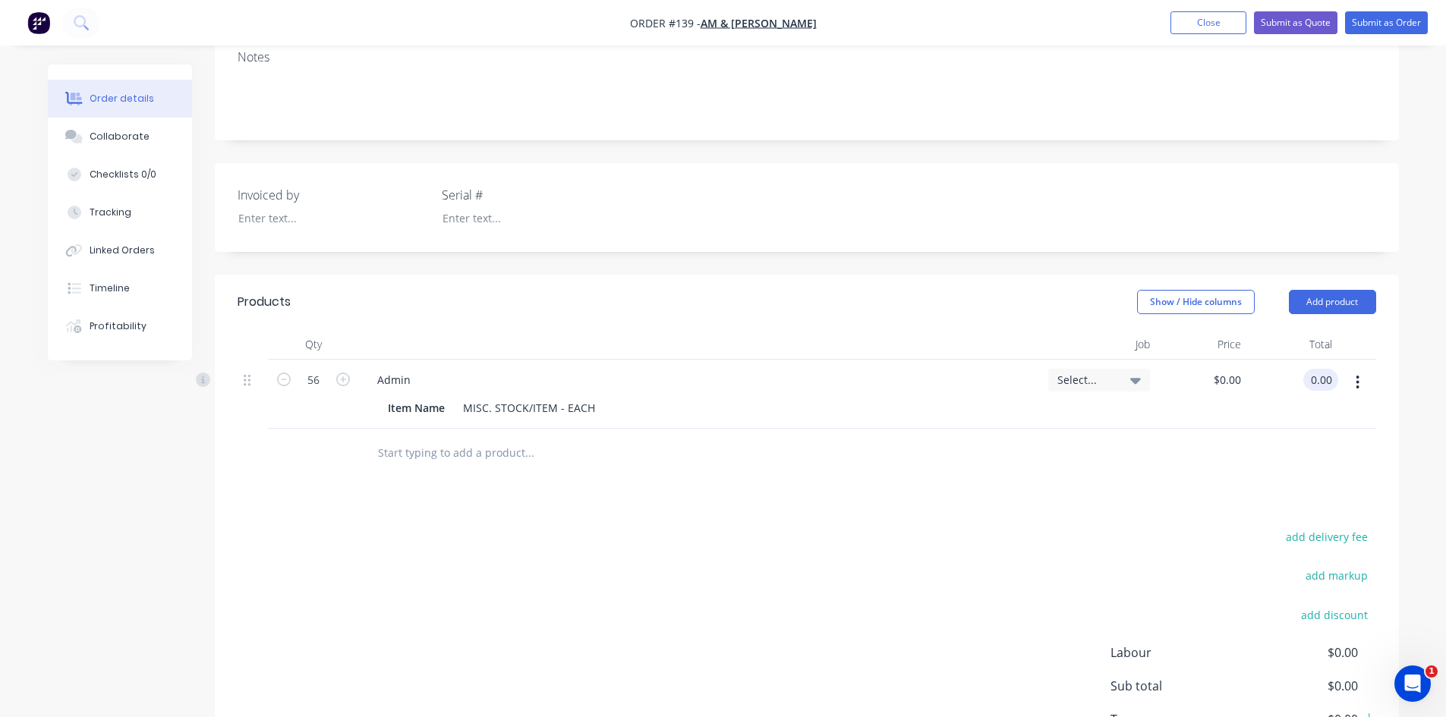
click at [1332, 369] on input "0.00" at bounding box center [1324, 380] width 29 height 22
type input "0"
type input "$0.00"
type input "$23.50"
type input "$1,316.00"
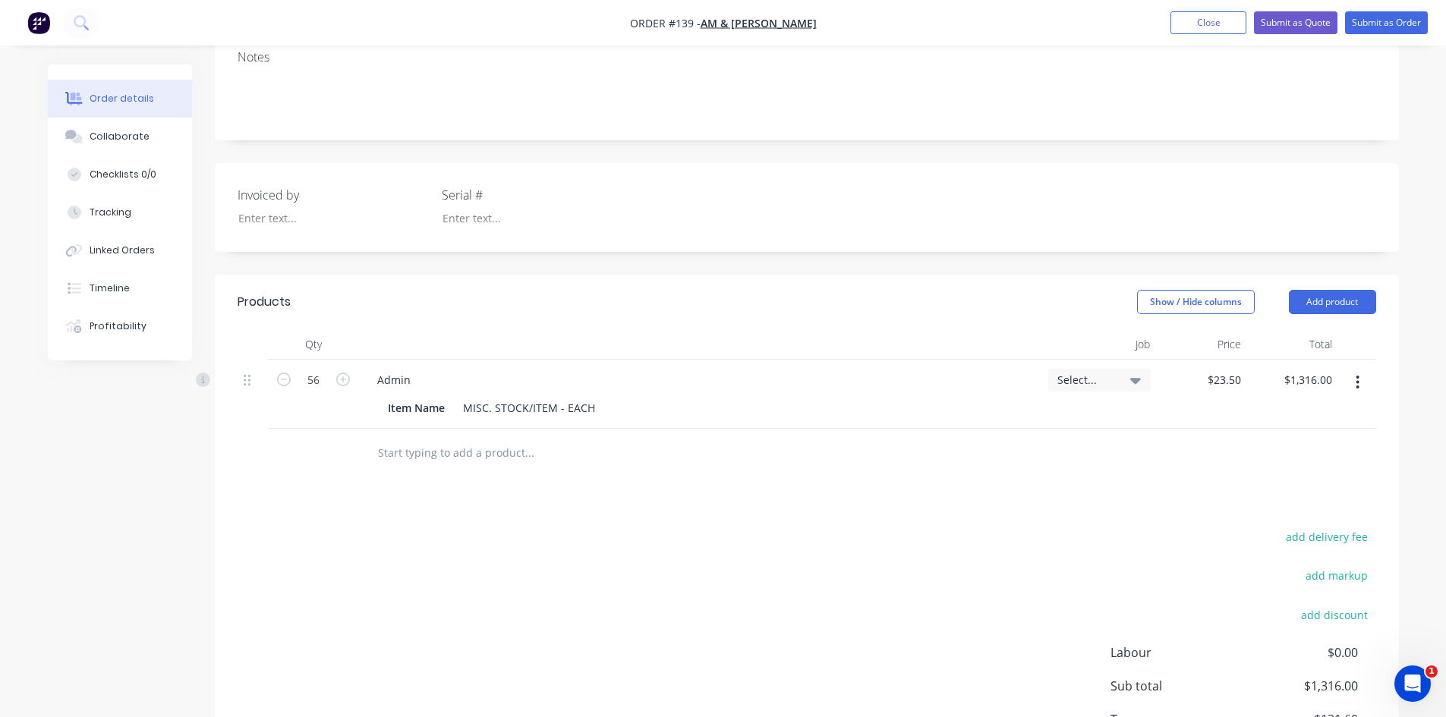
click at [903, 447] on div at bounding box center [632, 453] width 547 height 49
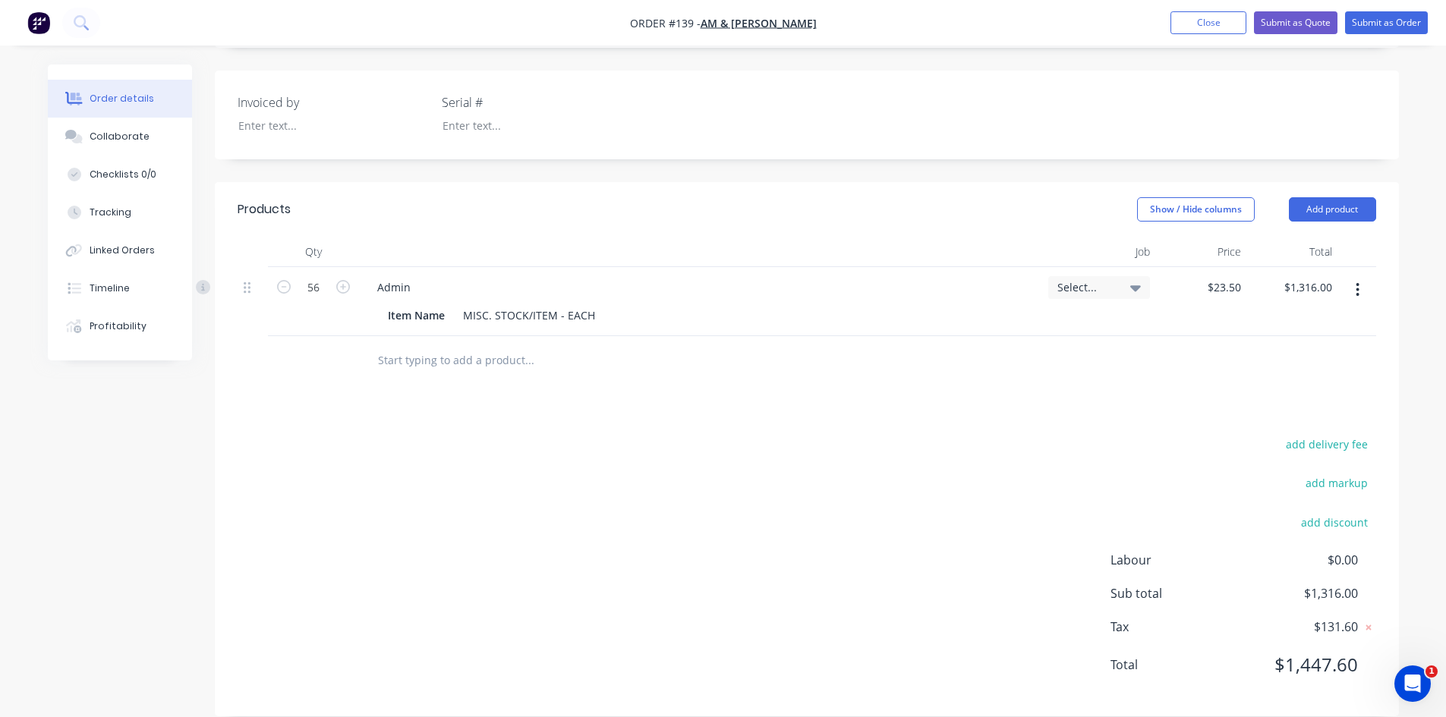
scroll to position [360, 0]
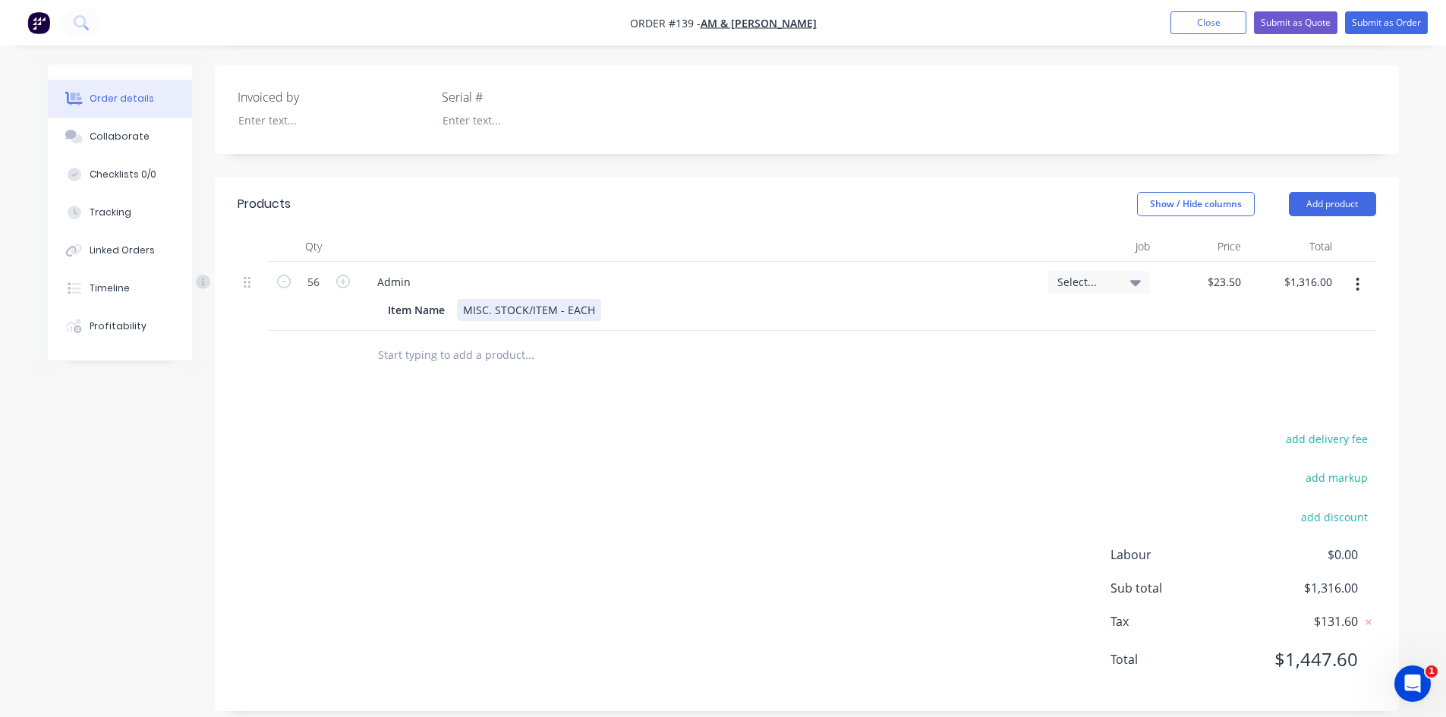
click at [596, 299] on div "MISC. STOCK/ITEM - EACH" at bounding box center [529, 310] width 144 height 22
drag, startPoint x: 616, startPoint y: 294, endPoint x: 622, endPoint y: 310, distance: 17.5
click at [616, 299] on div "28 x LH SEGMENTS & 28 X RH segments" at bounding box center [563, 310] width 213 height 22
drag, startPoint x: 556, startPoint y: 292, endPoint x: 619, endPoint y: 323, distance: 70.3
click at [557, 299] on div "28 x LH SEGMENTS & 28 X RH Segments" at bounding box center [563, 310] width 213 height 22
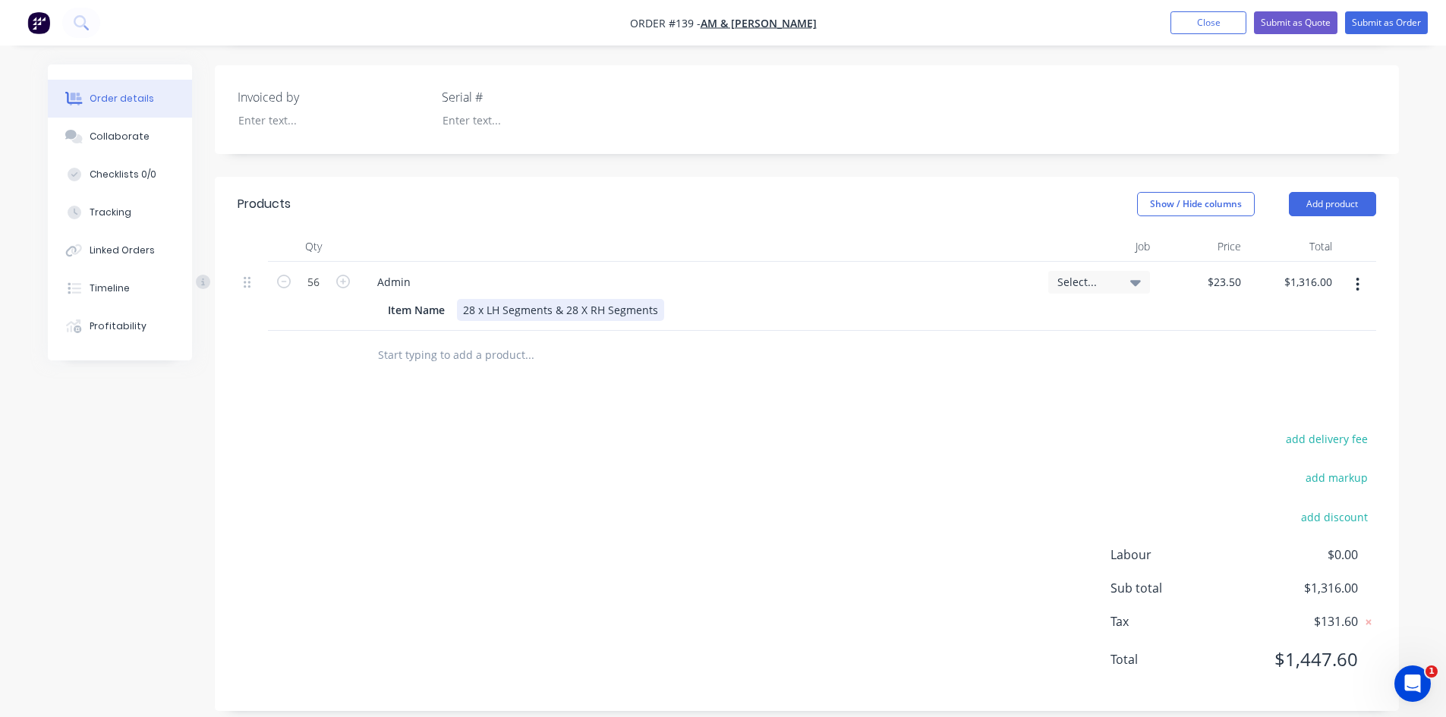
click at [662, 299] on div "Item Name 28 x LH Segments & 28 X RH Segments" at bounding box center [698, 310] width 632 height 22
